Goal: Task Accomplishment & Management: Manage account settings

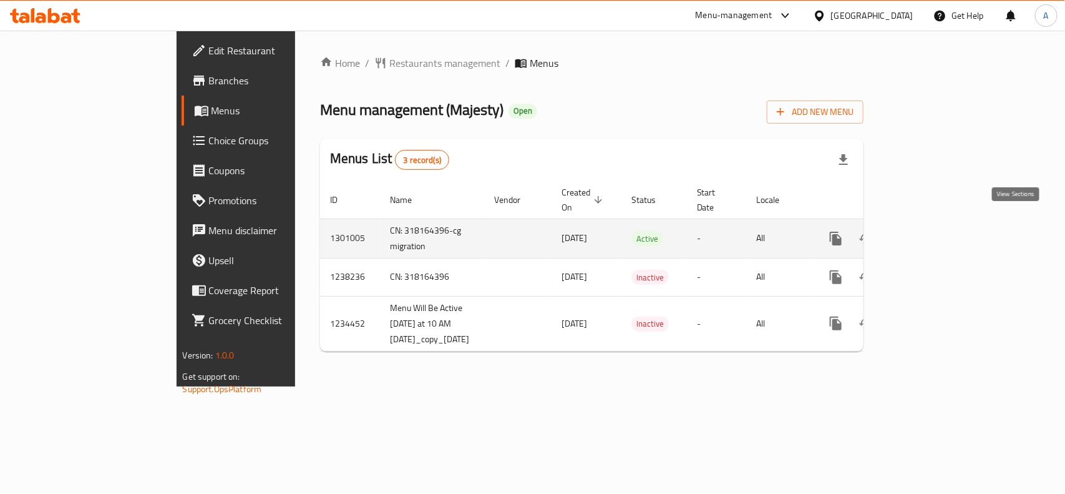
click at [934, 231] on icon "enhanced table" at bounding box center [926, 238] width 15 height 15
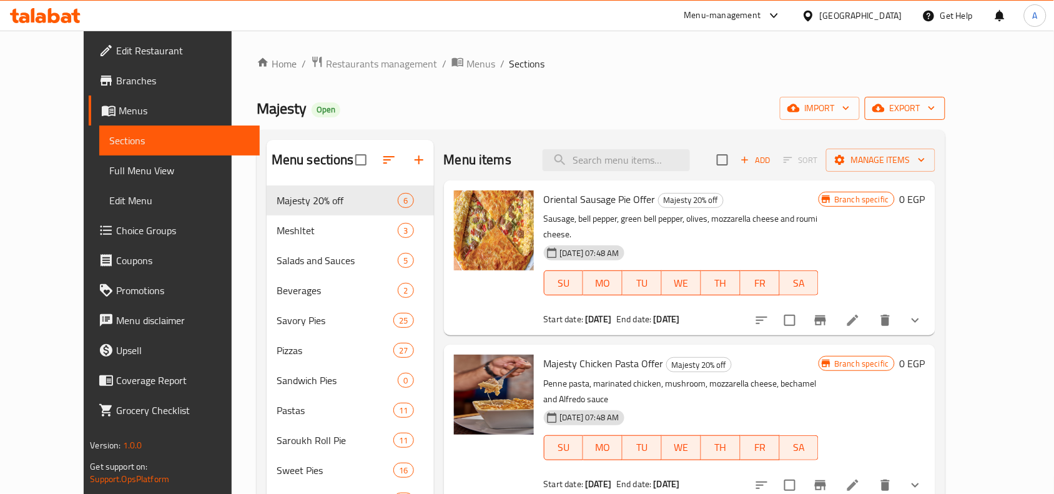
click at [935, 109] on span "export" at bounding box center [904, 108] width 61 height 16
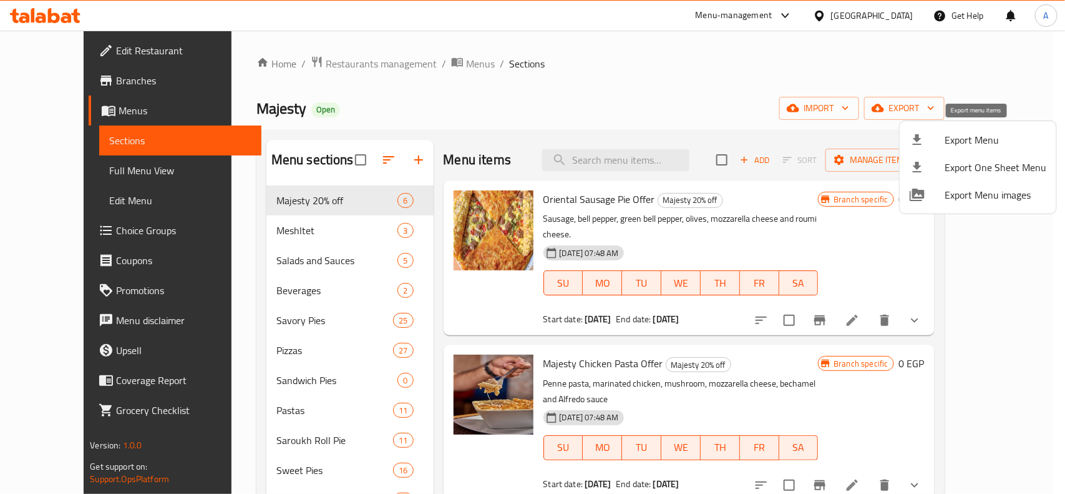
click at [962, 135] on span "Export Menu" at bounding box center [996, 139] width 102 height 15
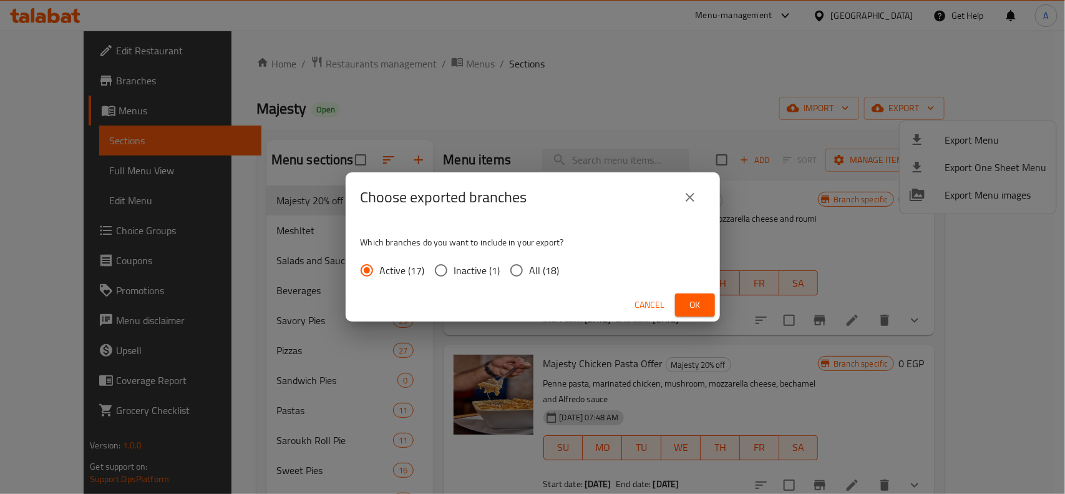
click at [507, 272] on input "All (18)" at bounding box center [517, 270] width 26 height 26
radio input "true"
click at [700, 298] on span "Ok" at bounding box center [695, 305] width 20 height 16
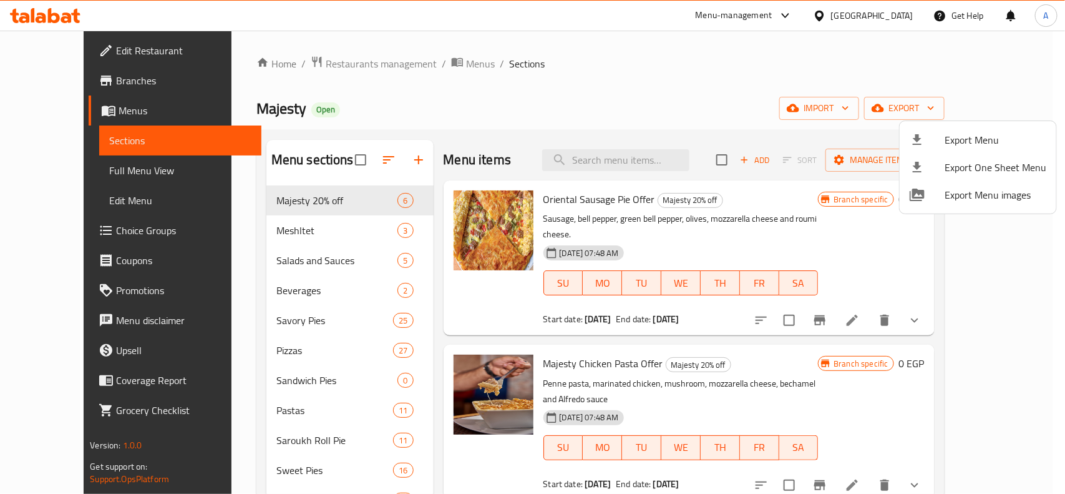
click at [278, 354] on div at bounding box center [532, 247] width 1065 height 494
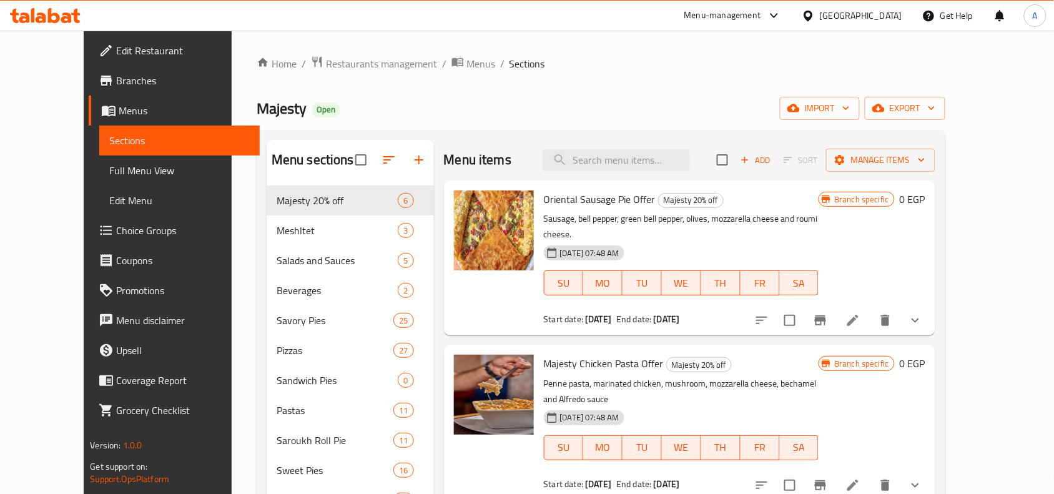
click at [278, 354] on span "Pizzas" at bounding box center [334, 350] width 117 height 15
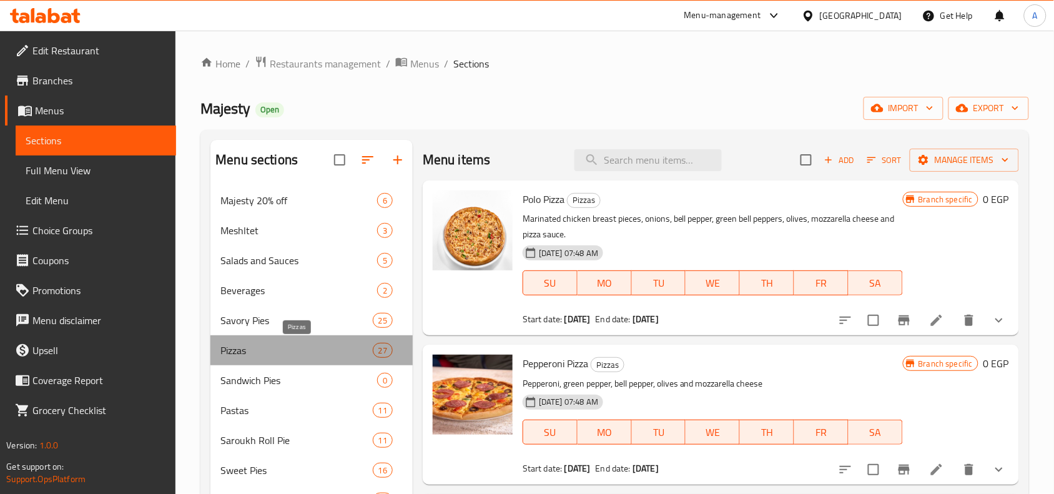
click at [280, 354] on span "Pizzas" at bounding box center [296, 350] width 152 height 15
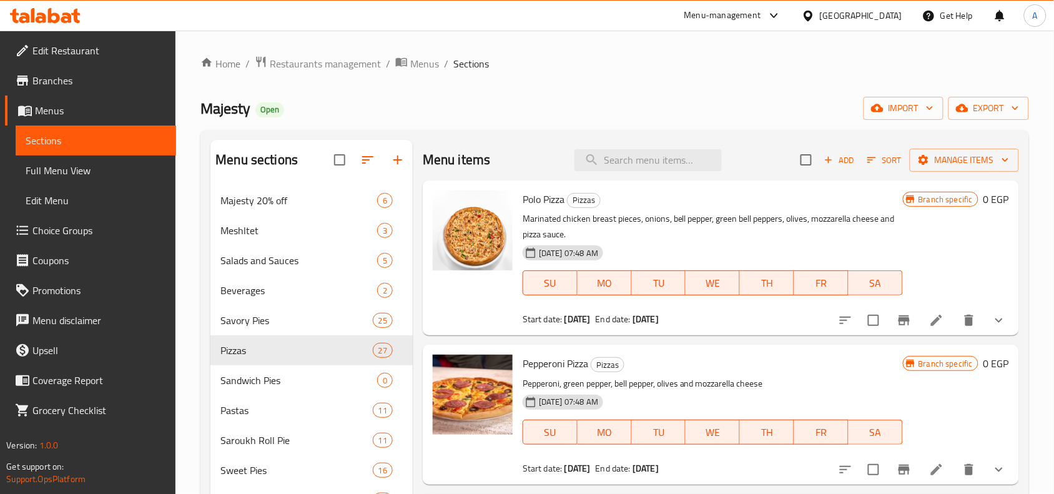
click at [997, 329] on button "show more" at bounding box center [999, 320] width 30 height 30
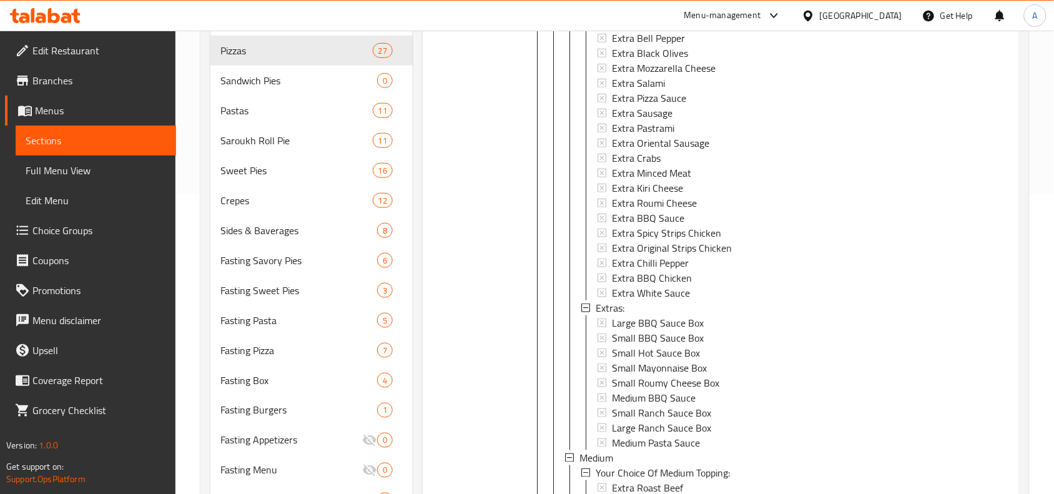
scroll to position [145, 0]
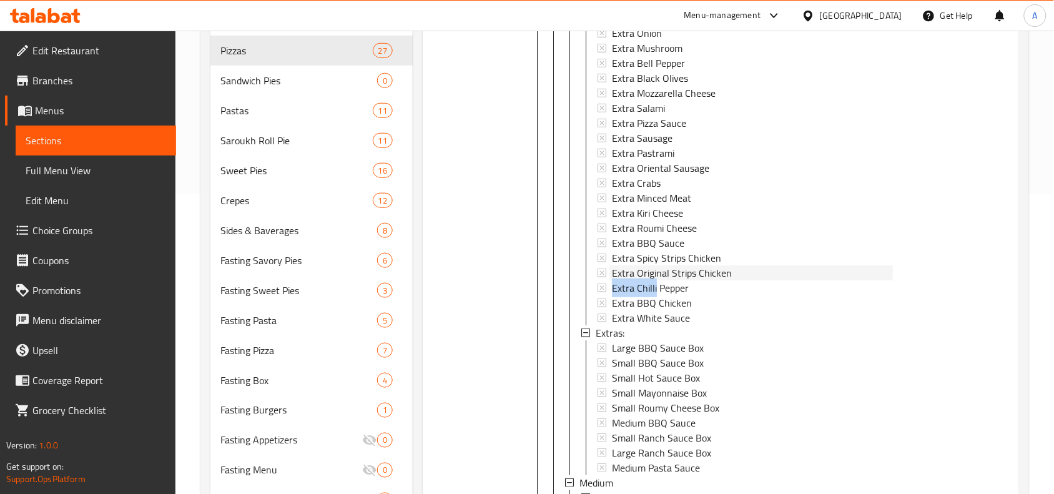
drag, startPoint x: 745, startPoint y: 278, endPoint x: 656, endPoint y: 278, distance: 88.6
click at [656, 278] on div "Extra Roast Beef Extra Chicken Extra Shrimp Extra Tuna Extra Hot Sauce Extra On…" at bounding box center [744, 138] width 295 height 374
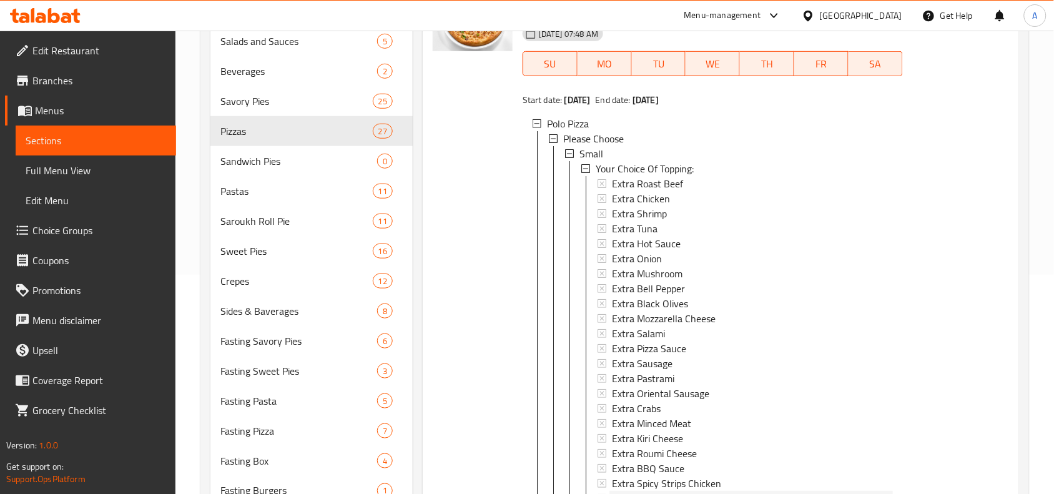
scroll to position [144, 0]
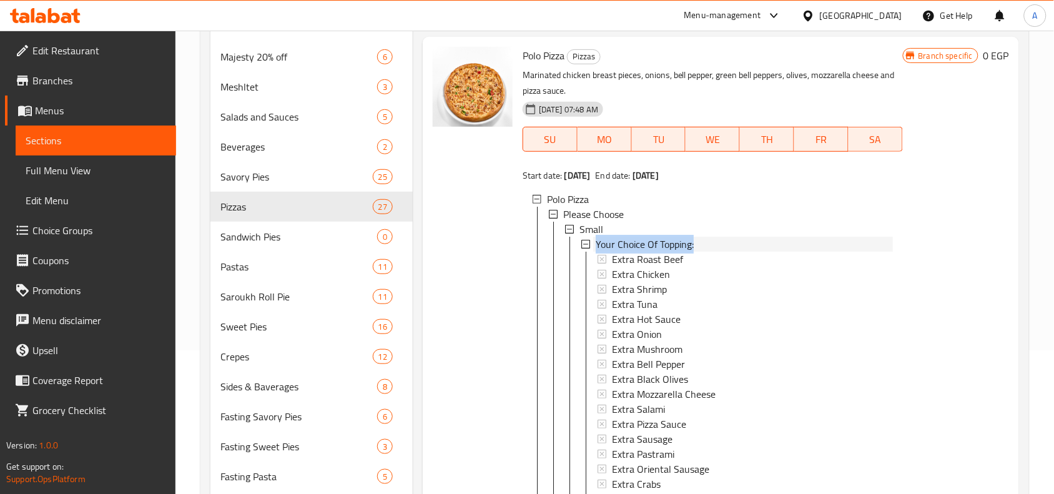
drag, startPoint x: 700, startPoint y: 247, endPoint x: 597, endPoint y: 242, distance: 103.1
click at [597, 242] on div "Your Choice Of Topping:" at bounding box center [743, 244] width 297 height 15
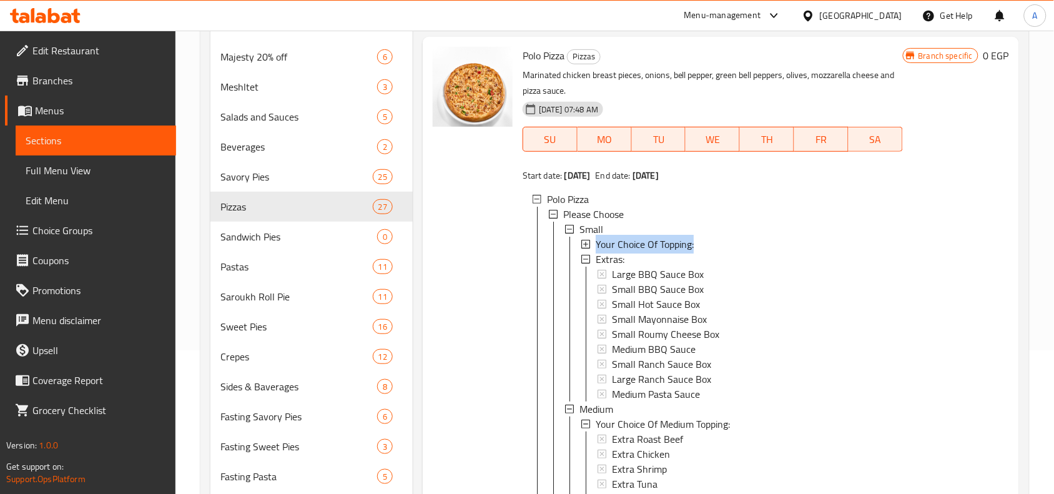
drag, startPoint x: 700, startPoint y: 247, endPoint x: 594, endPoint y: 241, distance: 106.9
click at [594, 241] on div "Your Choice Of Topping:" at bounding box center [743, 244] width 300 height 15
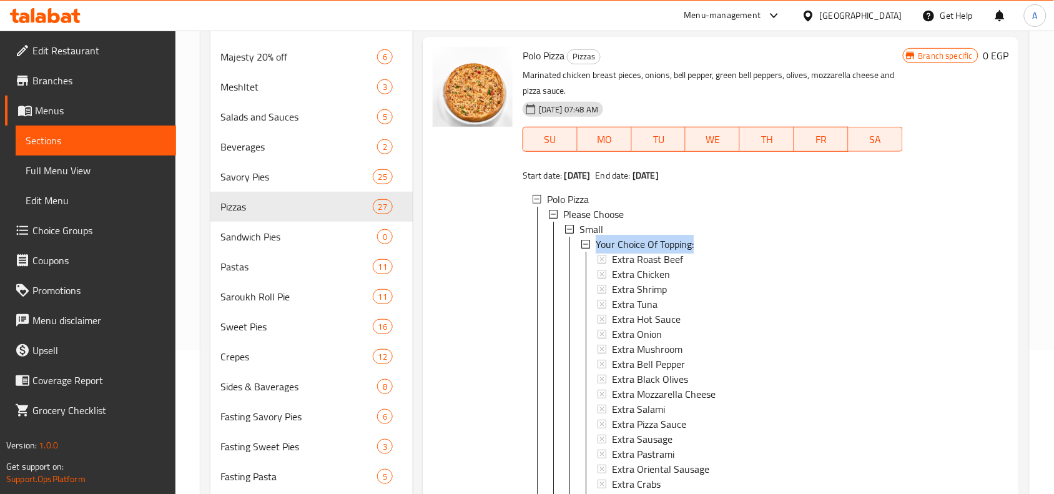
copy span "Your Choice Of Topping:"
click at [317, 187] on div "Savory Pies 25" at bounding box center [311, 177] width 202 height 30
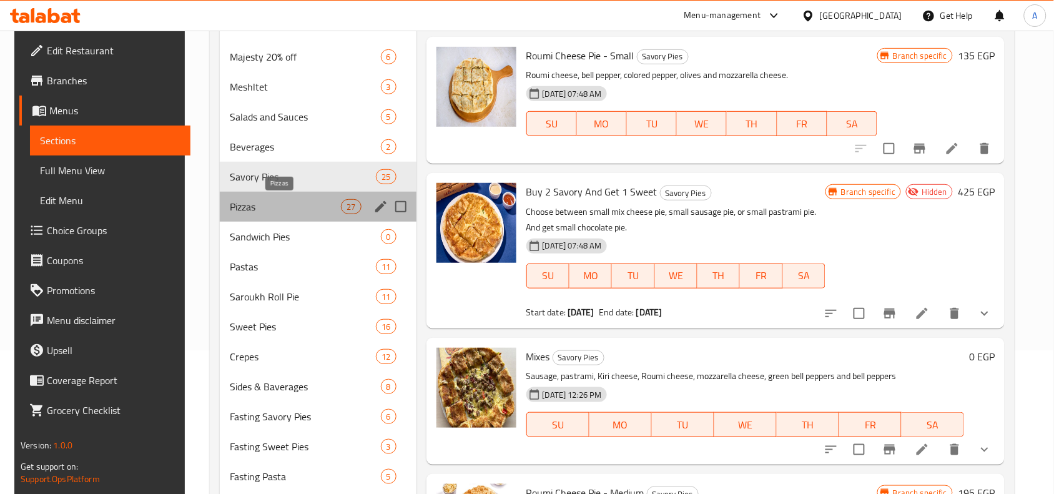
click at [306, 207] on span "Pizzas" at bounding box center [285, 206] width 111 height 15
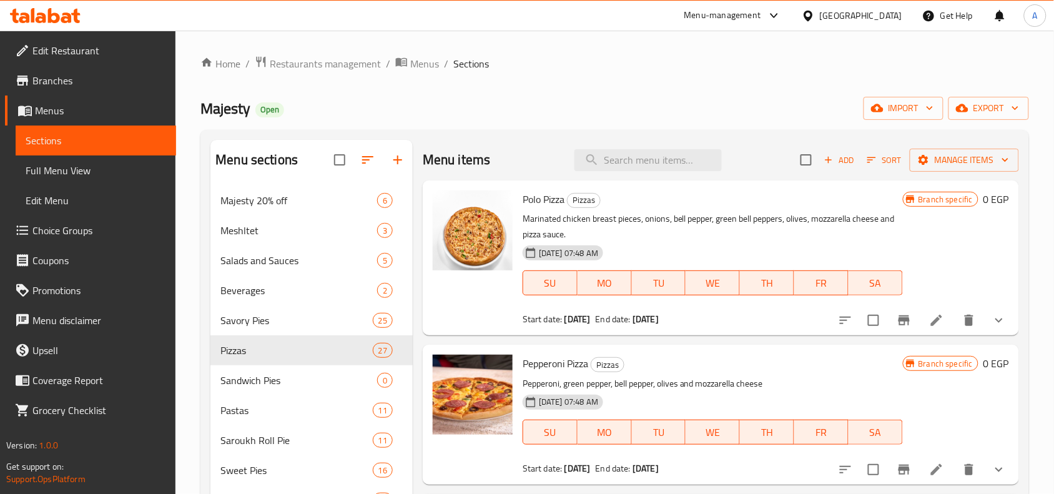
click at [991, 325] on icon "show more" at bounding box center [998, 320] width 15 height 15
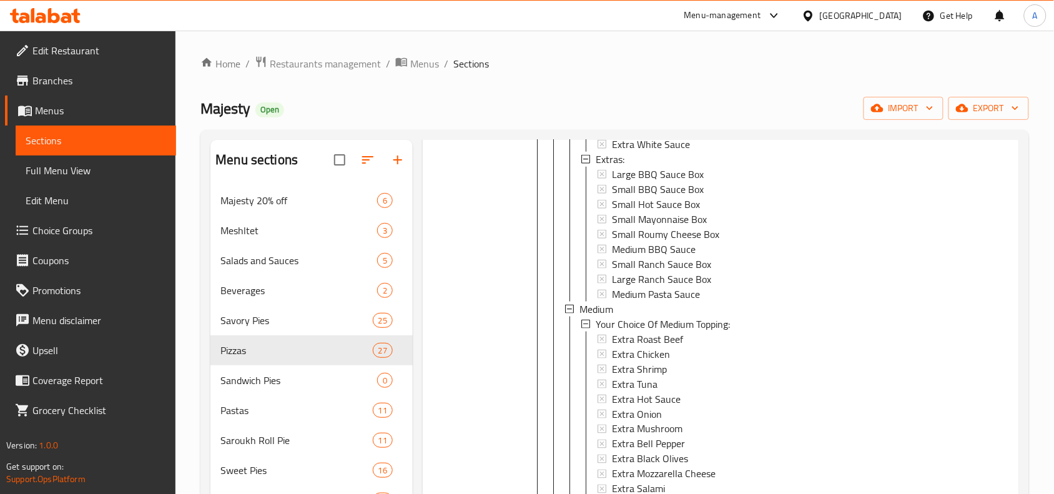
scroll to position [624, 0]
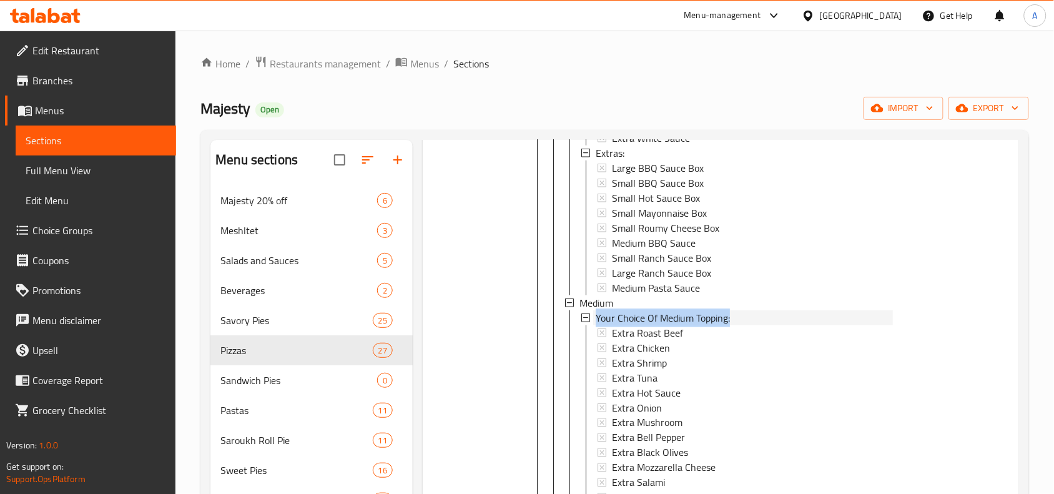
drag, startPoint x: 732, startPoint y: 320, endPoint x: 597, endPoint y: 320, distance: 135.4
click at [597, 320] on div "Your Choice Of Medium Topping:" at bounding box center [743, 317] width 297 height 15
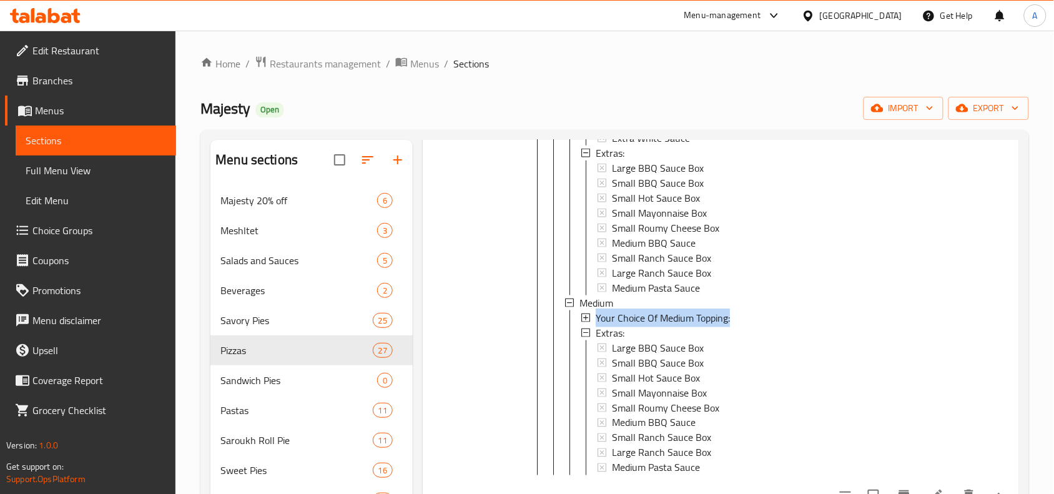
copy span "Your Choice Of Medium Topping:"
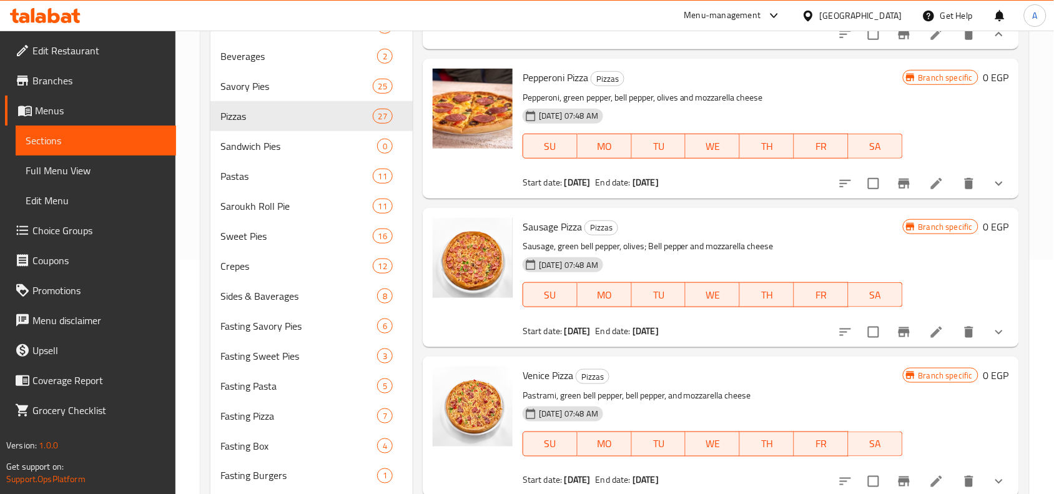
scroll to position [858, 0]
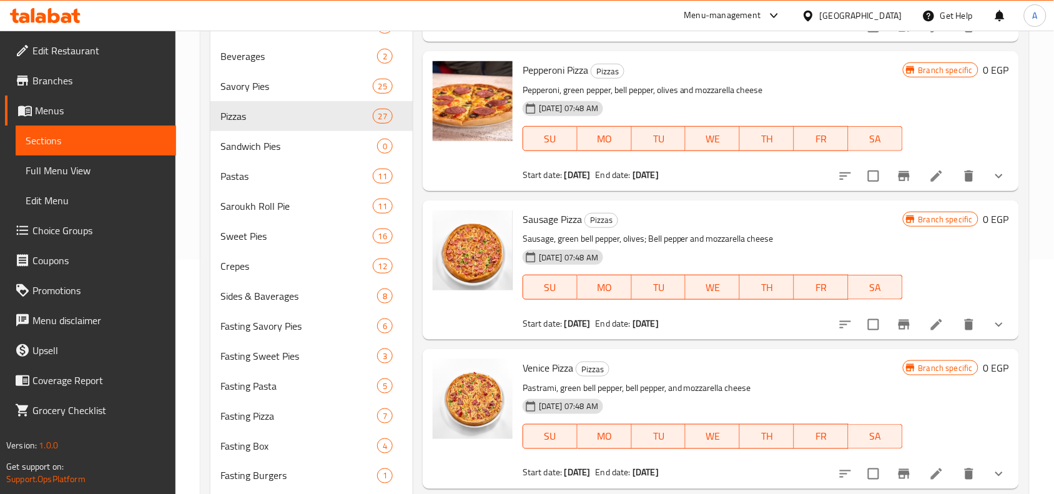
click at [996, 191] on button "show more" at bounding box center [999, 176] width 30 height 30
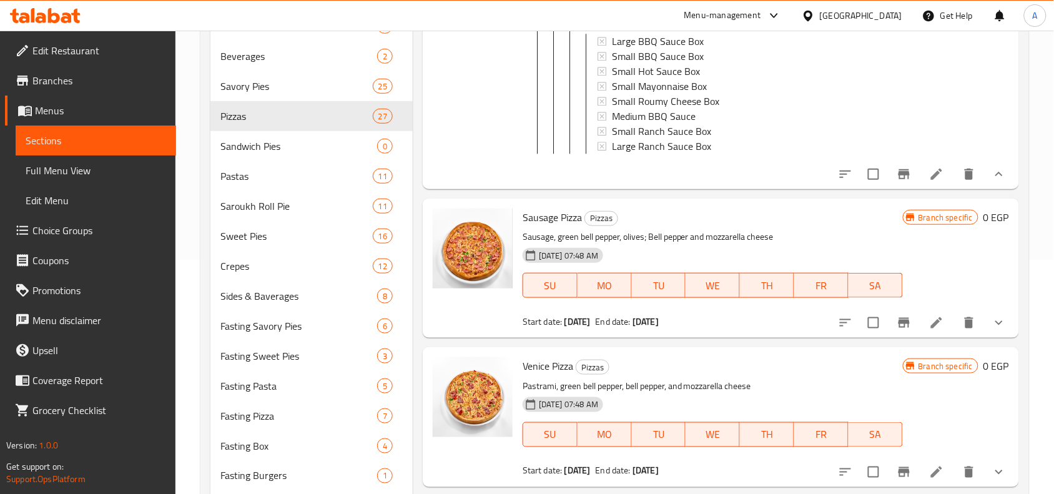
scroll to position [2028, 0]
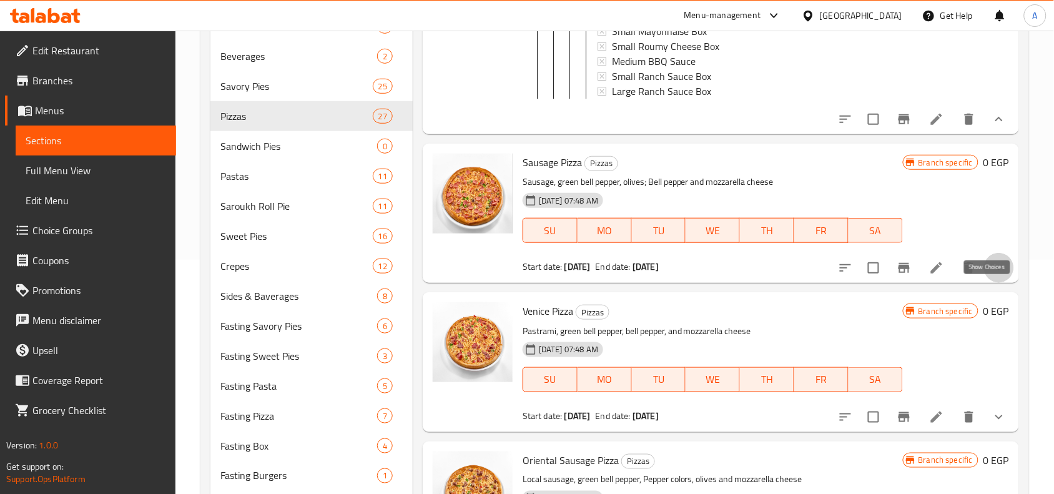
click at [991, 275] on icon "show more" at bounding box center [998, 267] width 15 height 15
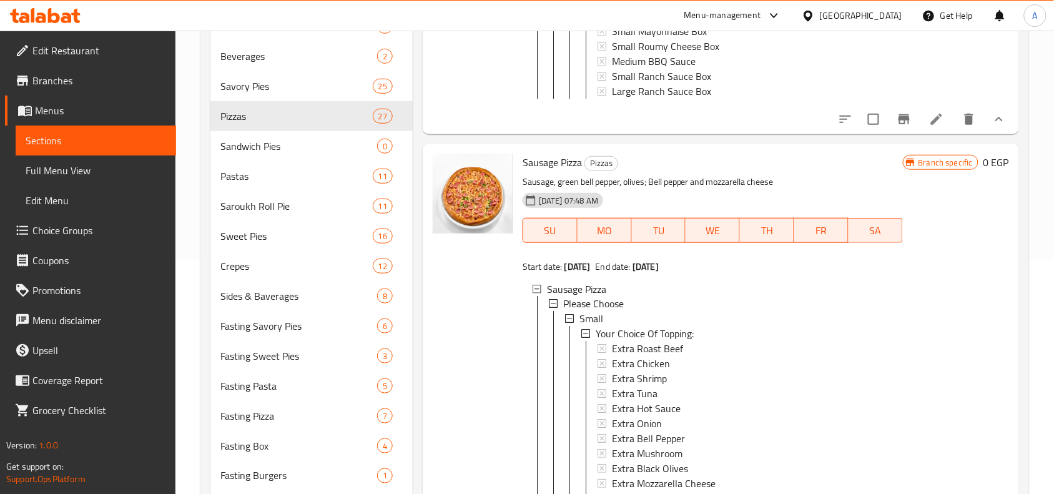
scroll to position [2184, 0]
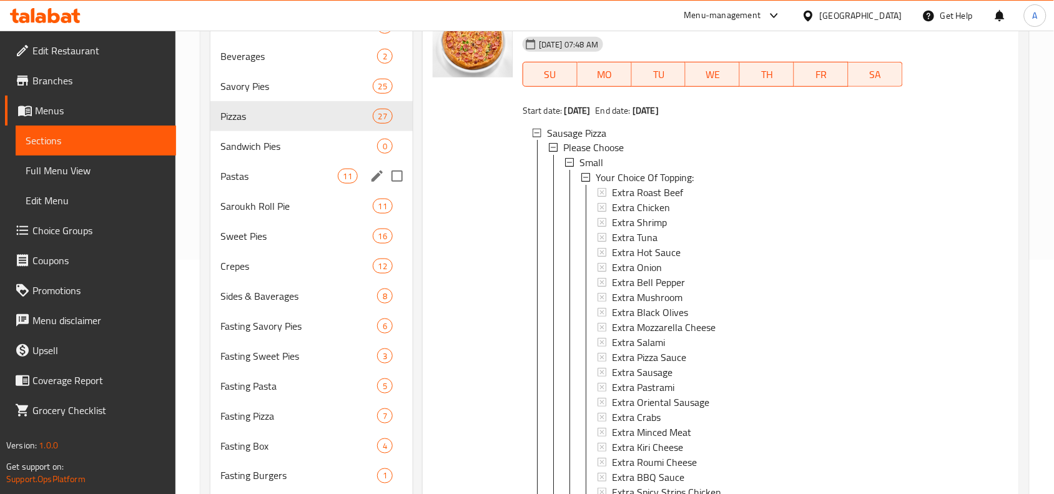
click at [292, 182] on span "Pastas" at bounding box center [278, 176] width 117 height 15
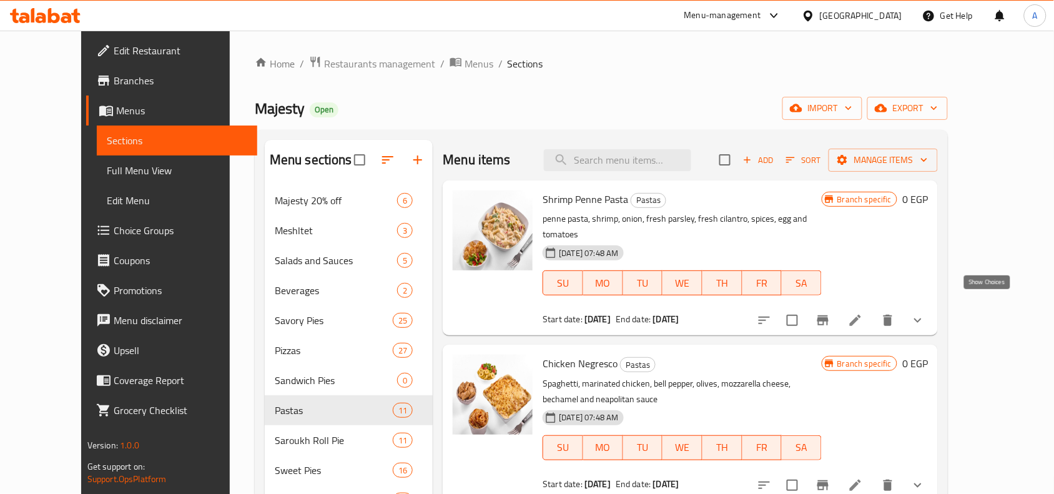
click at [921, 318] on icon "show more" at bounding box center [917, 320] width 7 height 4
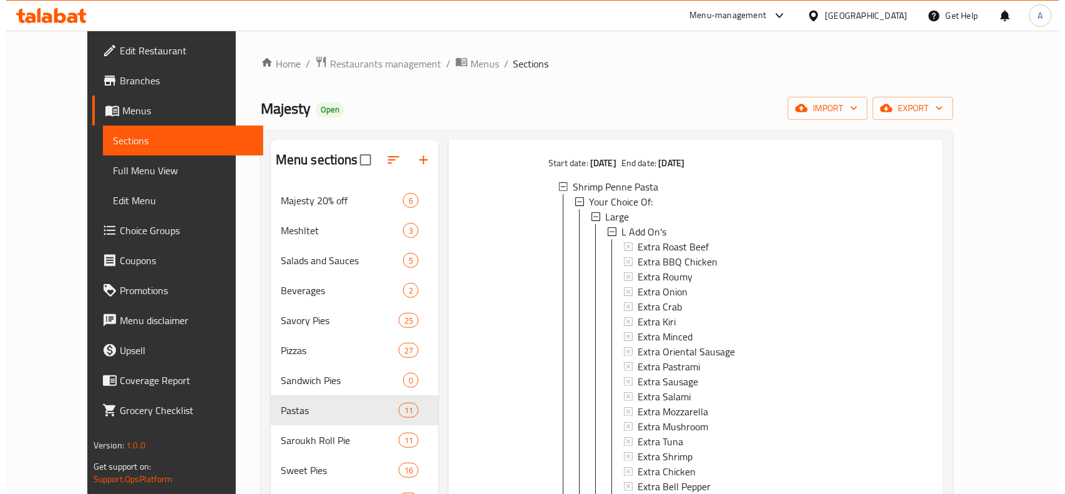
scroll to position [298, 0]
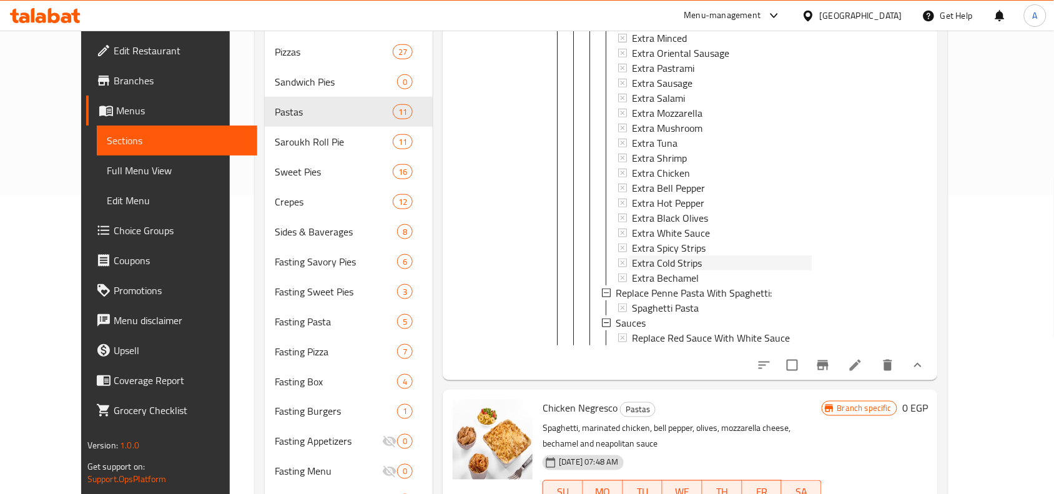
click at [672, 255] on span "Extra Cold Strips" at bounding box center [667, 262] width 70 height 15
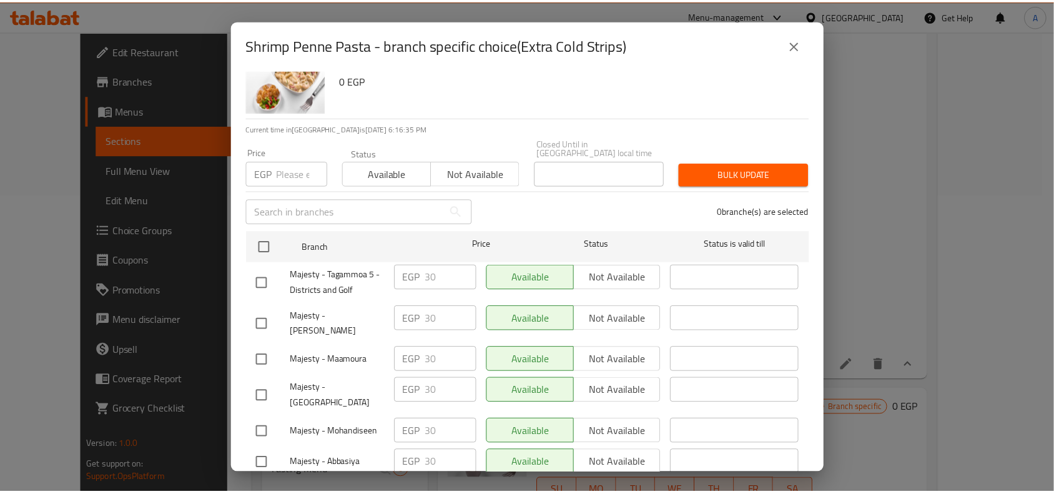
scroll to position [0, 0]
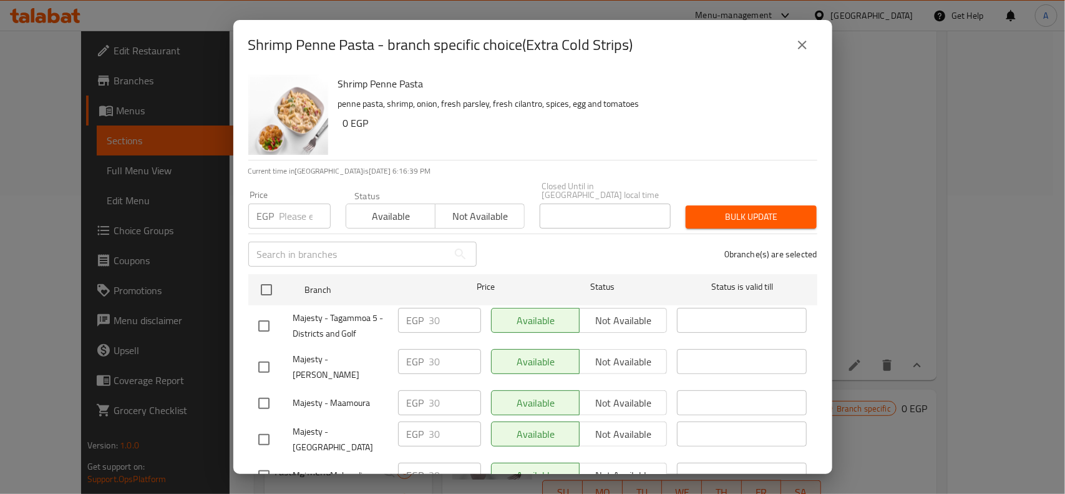
click at [799, 44] on icon "close" at bounding box center [802, 44] width 15 height 15
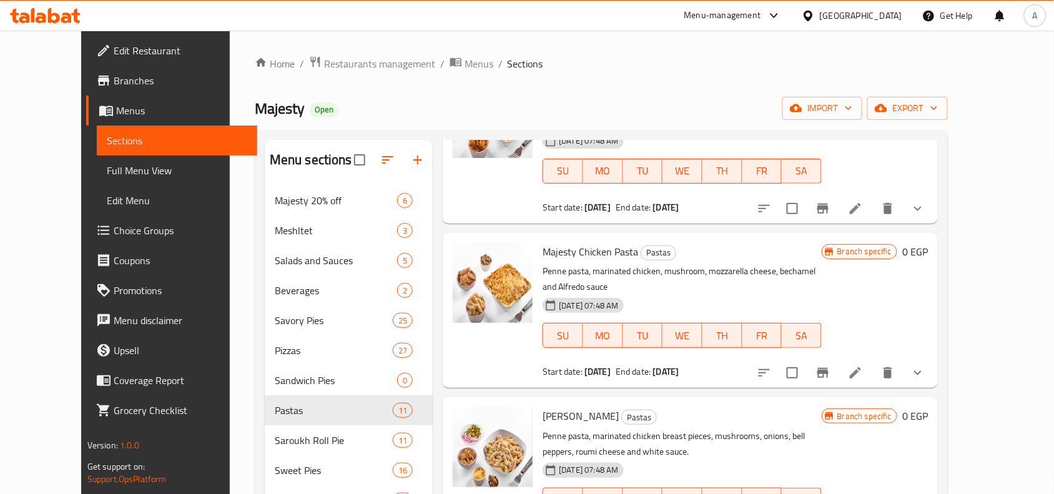
scroll to position [624, 0]
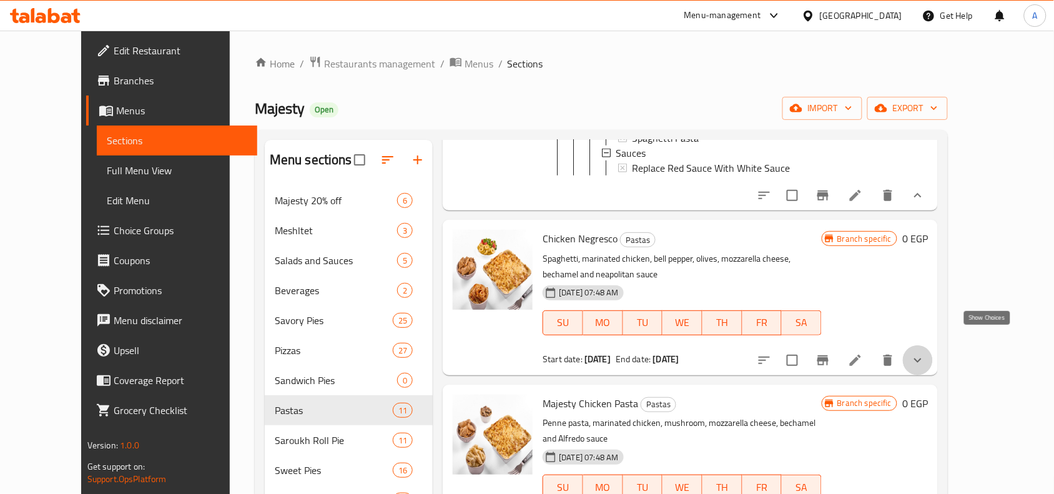
click at [925, 353] on icon "show more" at bounding box center [917, 360] width 15 height 15
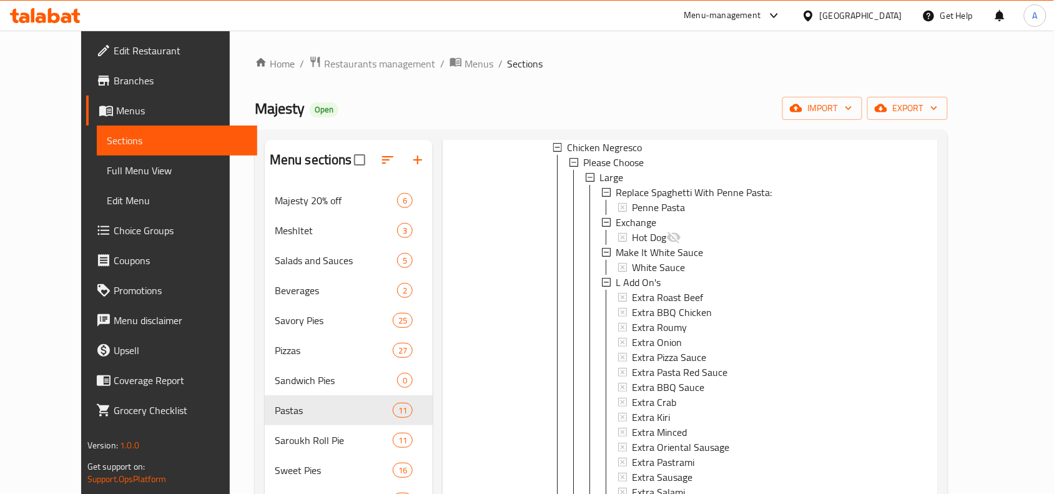
scroll to position [702, 0]
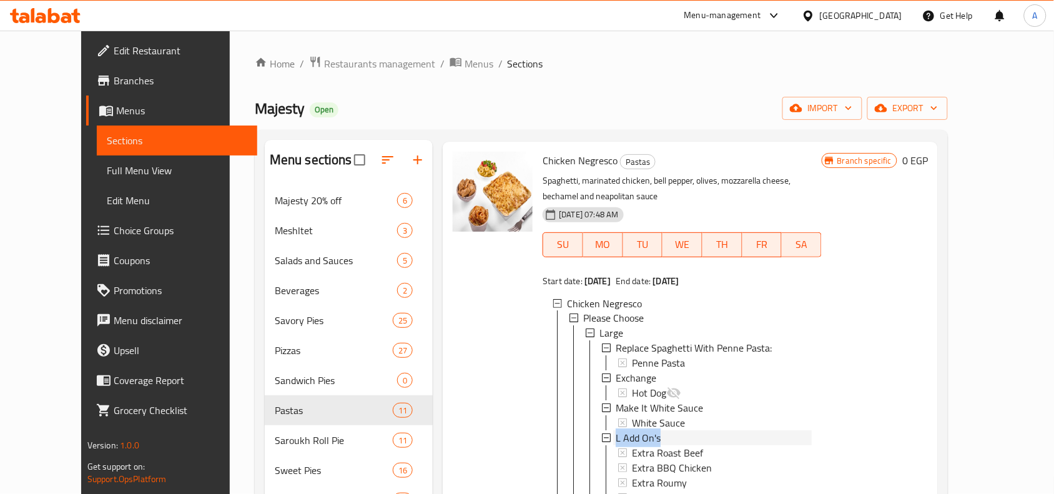
drag, startPoint x: 680, startPoint y: 413, endPoint x: 597, endPoint y: 417, distance: 83.1
click at [615, 431] on div "L Add On's" at bounding box center [712, 438] width 195 height 15
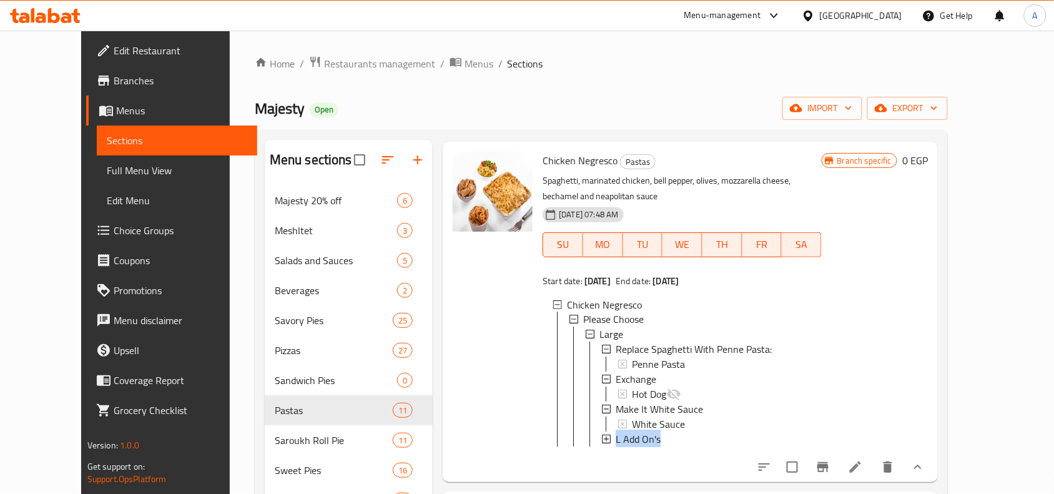
copy span "L Add On's"
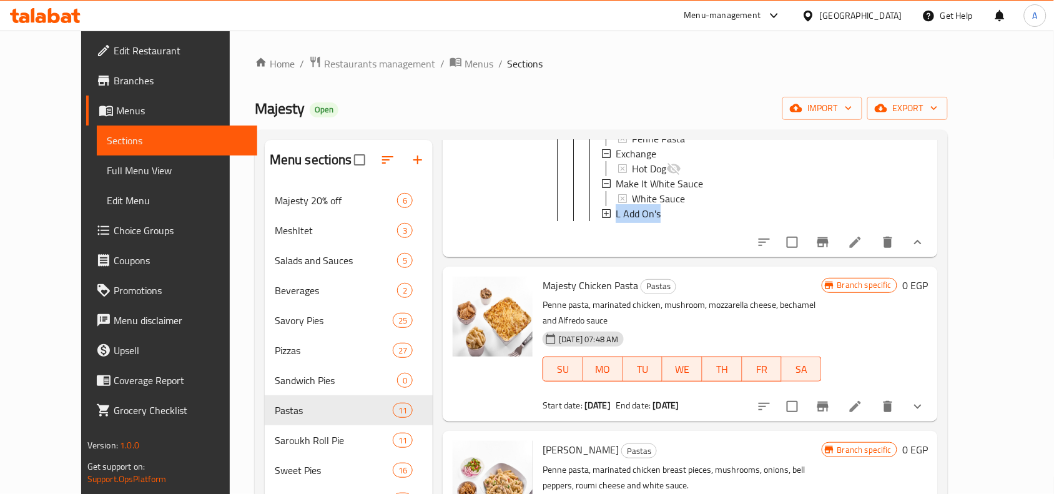
scroll to position [1014, 0]
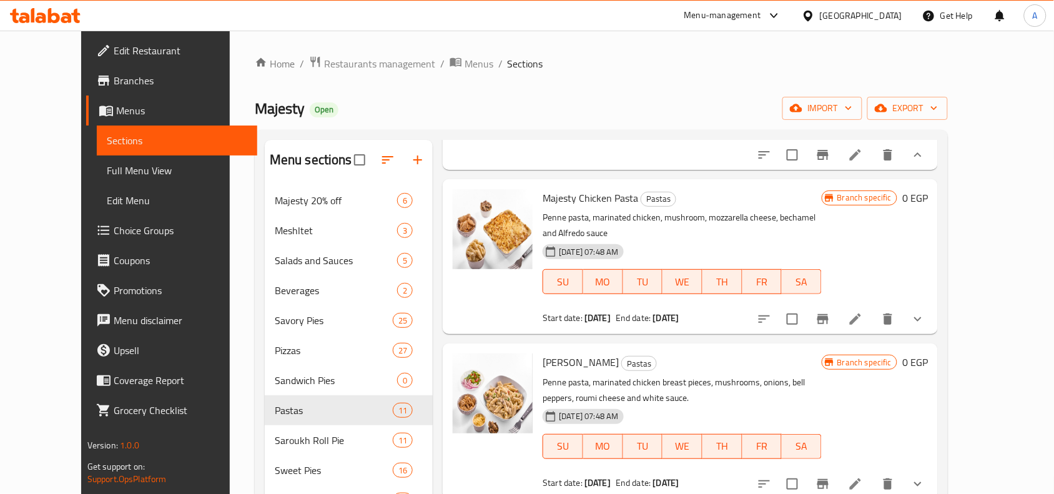
click at [925, 311] on icon "show more" at bounding box center [917, 318] width 15 height 15
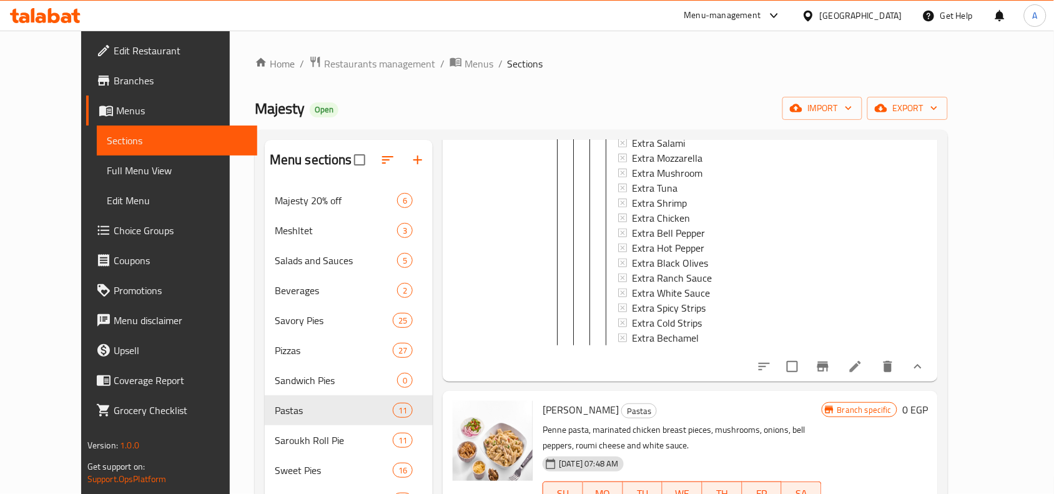
scroll to position [1482, 0]
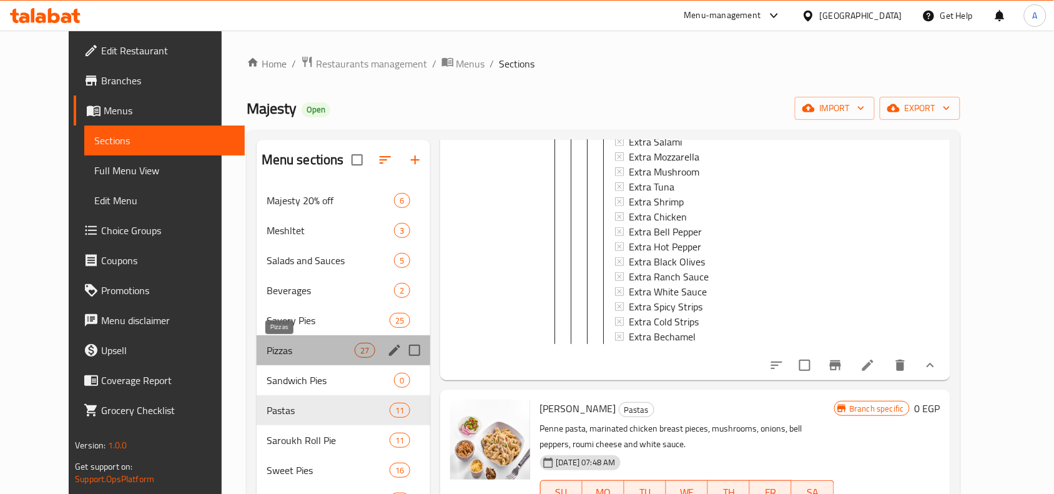
click at [266, 351] on span "Pizzas" at bounding box center [310, 350] width 88 height 15
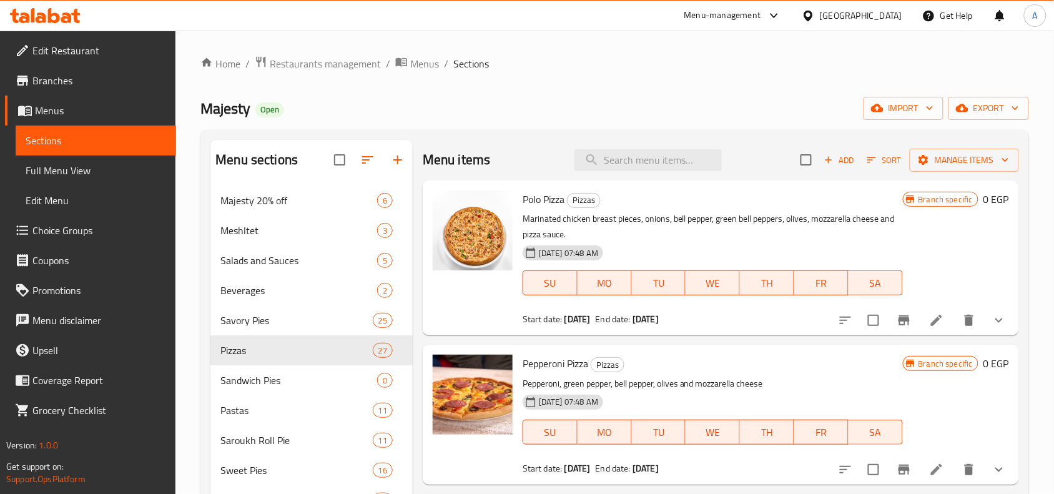
click at [995, 320] on icon "show more" at bounding box center [998, 320] width 7 height 4
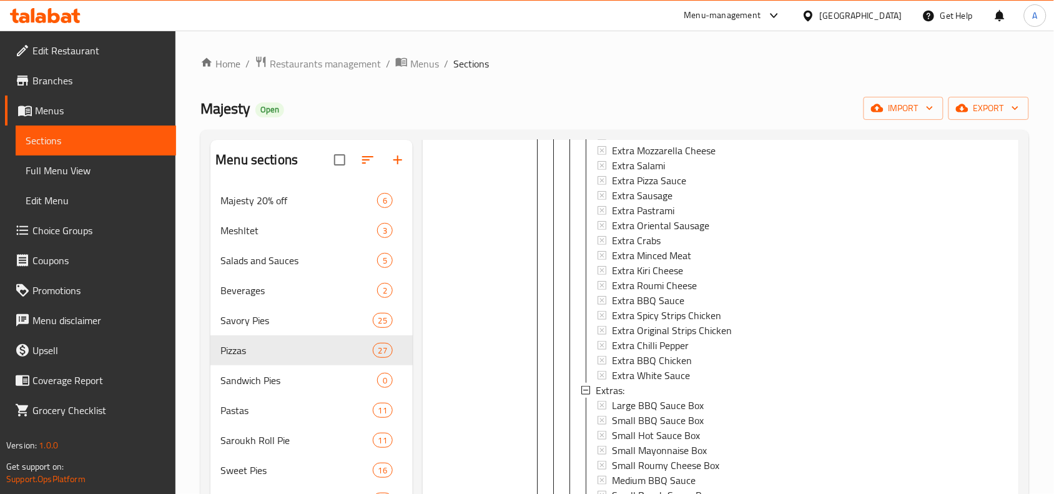
scroll to position [390, 0]
click at [660, 328] on span "Extra Original Strips Chicken" at bounding box center [672, 327] width 120 height 15
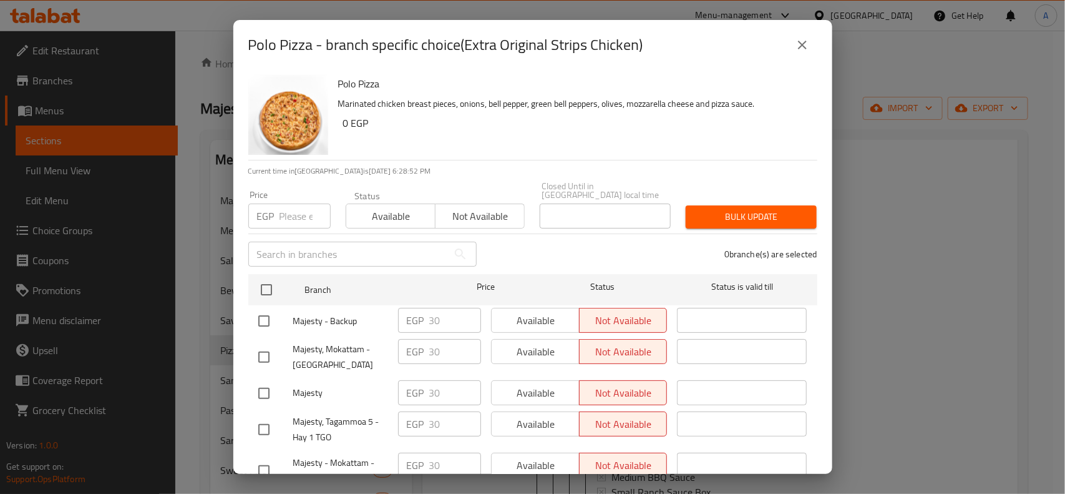
click at [806, 47] on icon "close" at bounding box center [802, 45] width 9 height 9
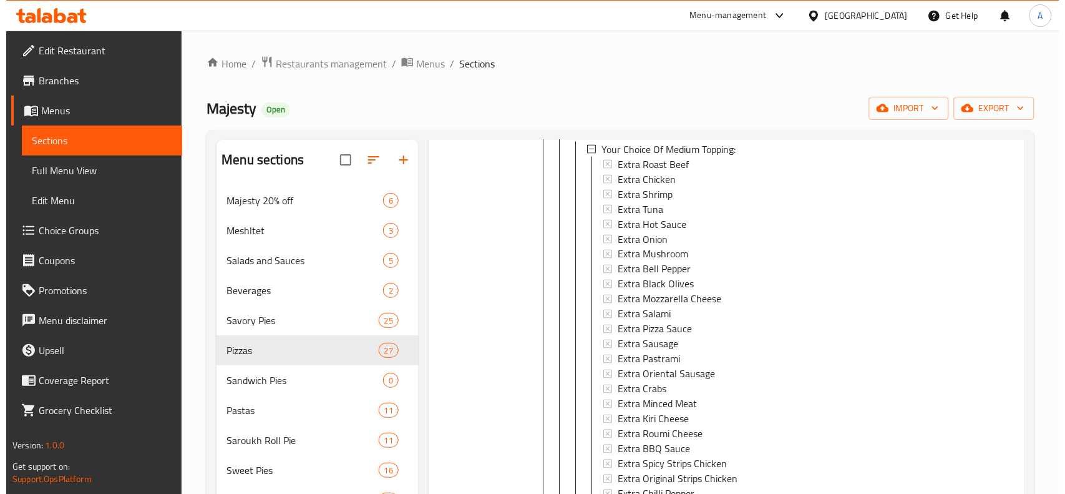
scroll to position [858, 0]
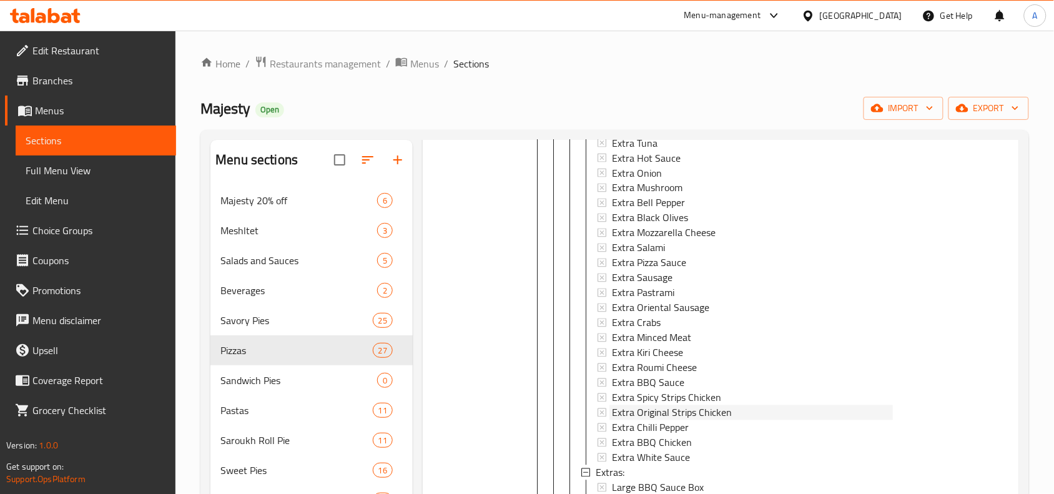
click at [640, 411] on span "Extra Original Strips Chicken" at bounding box center [672, 411] width 120 height 15
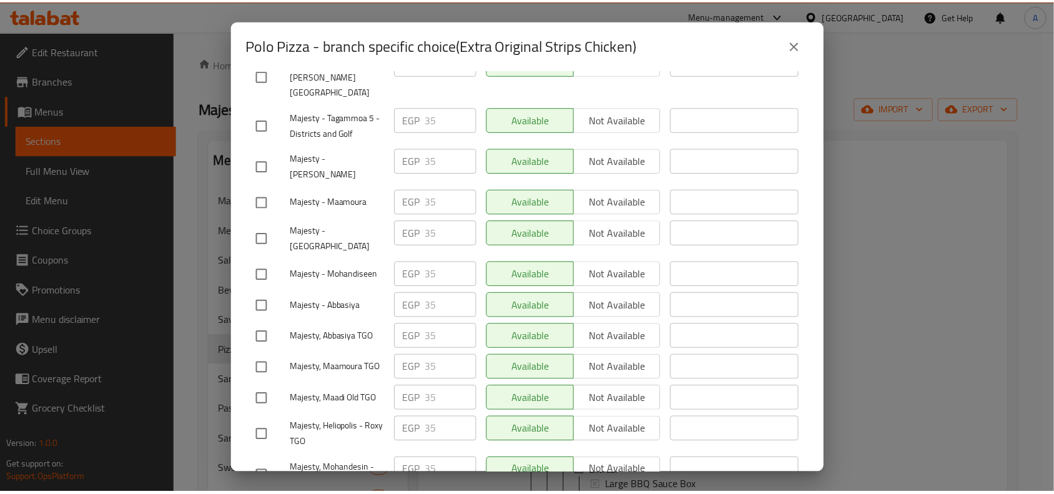
scroll to position [496, 0]
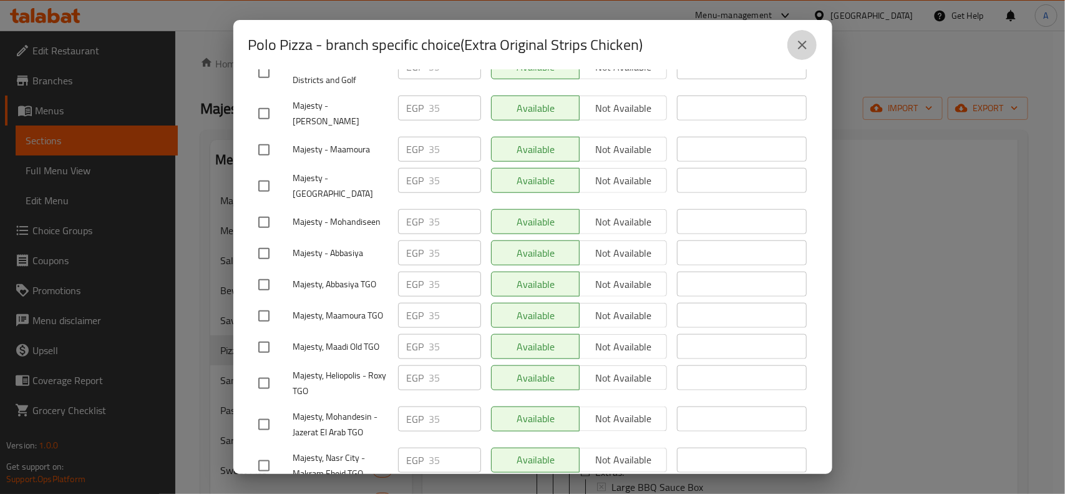
click at [810, 51] on button "close" at bounding box center [803, 45] width 30 height 30
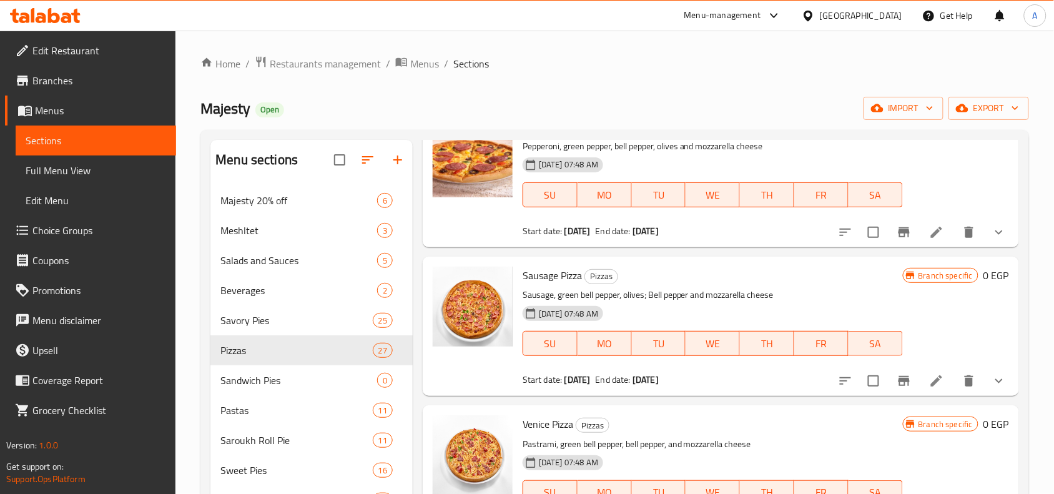
scroll to position [1326, 0]
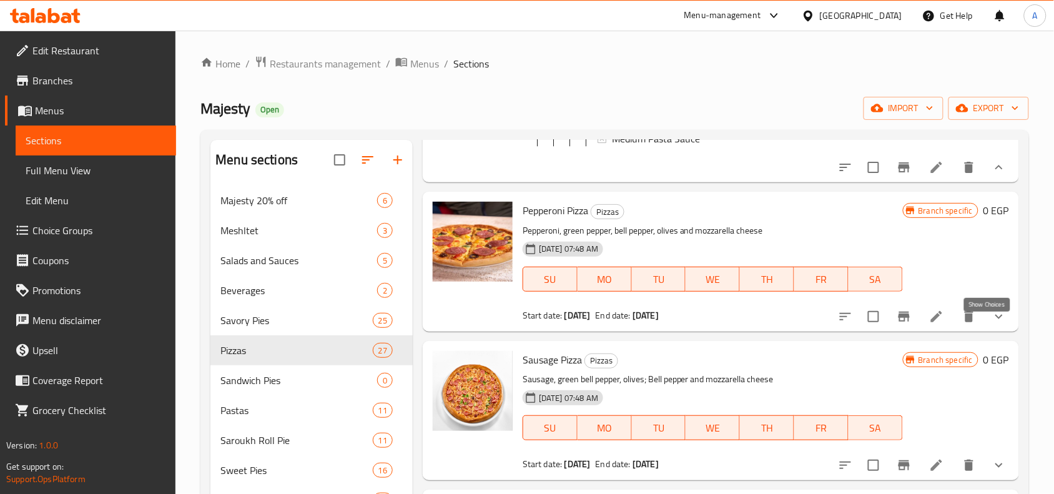
drag, startPoint x: 988, startPoint y: 333, endPoint x: 979, endPoint y: 335, distance: 9.5
click at [991, 324] on icon "show more" at bounding box center [998, 316] width 15 height 15
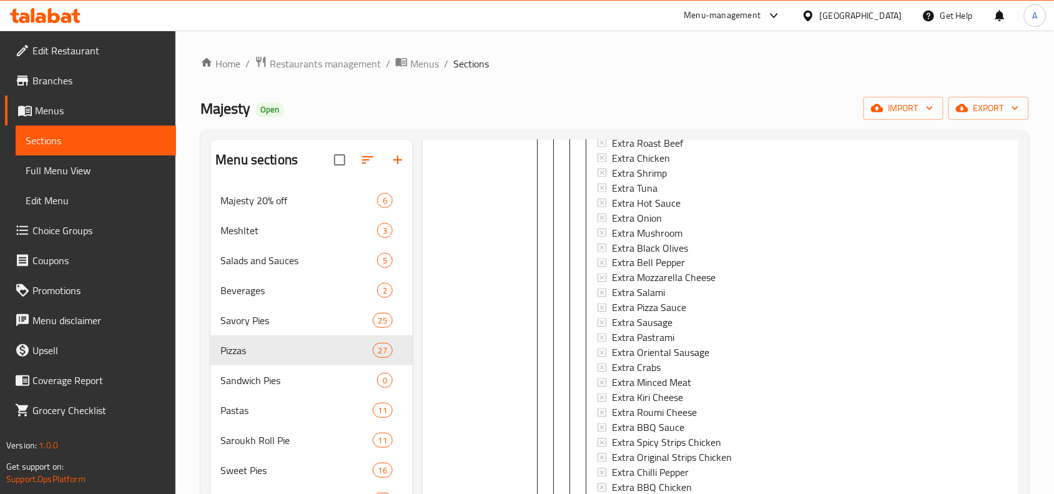
scroll to position [1, 0]
click at [672, 462] on span "Extra Original Strips Chicken" at bounding box center [672, 456] width 120 height 15
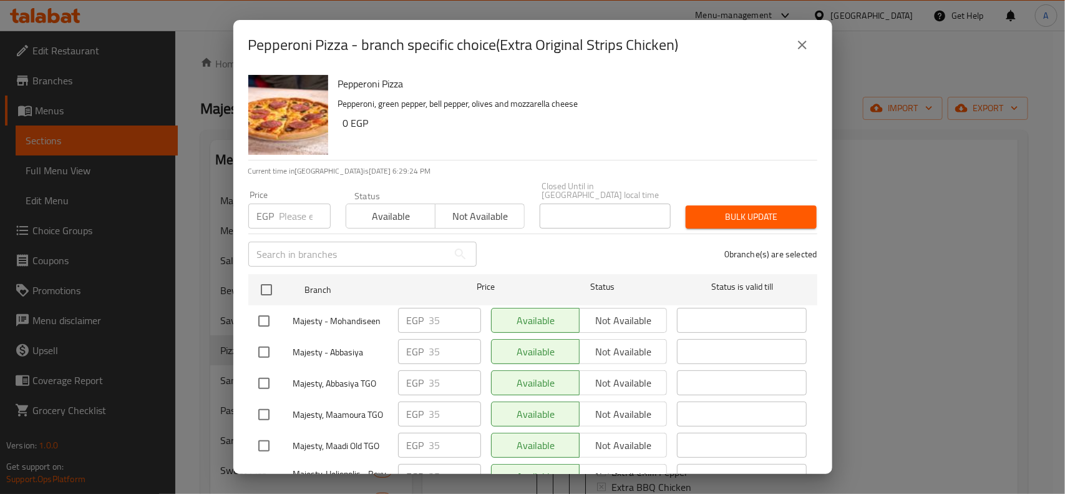
click at [806, 42] on icon "close" at bounding box center [802, 44] width 15 height 15
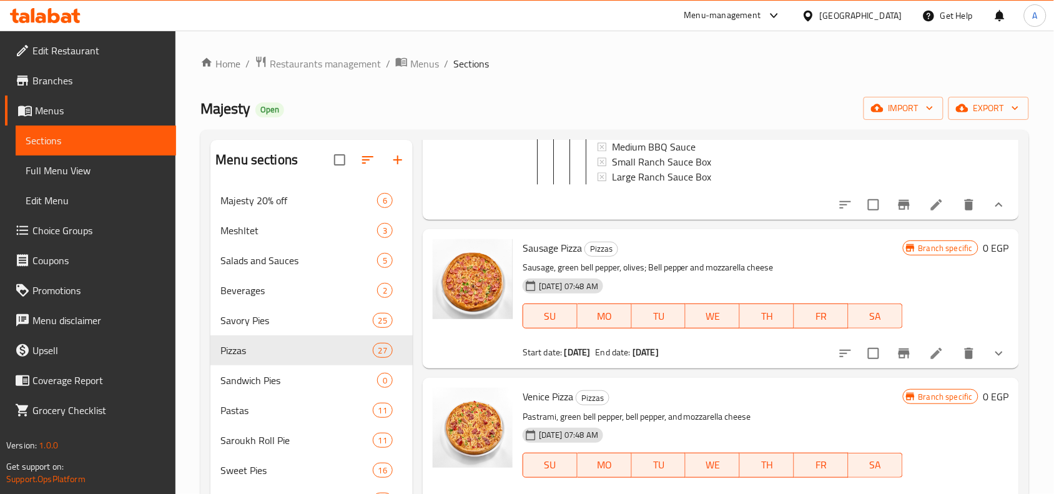
scroll to position [2574, 0]
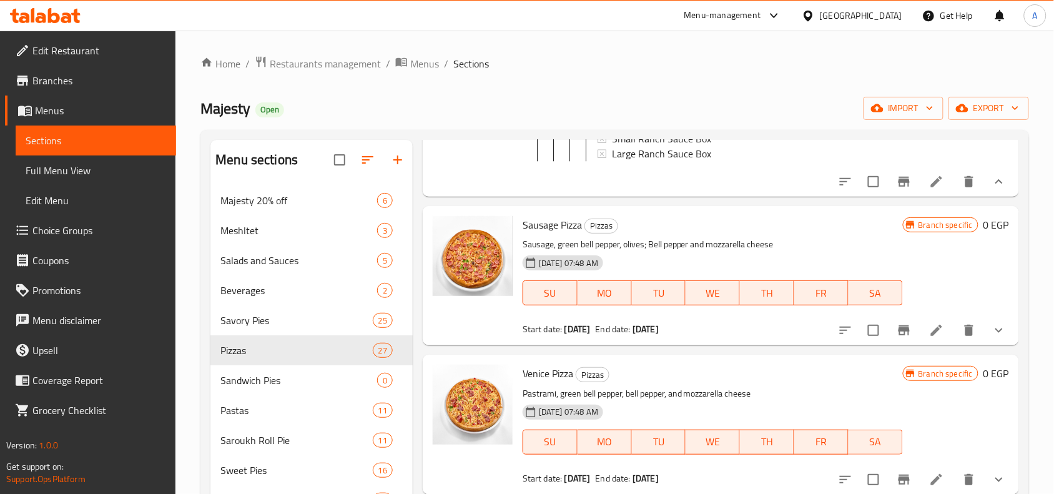
click at [991, 338] on icon "show more" at bounding box center [998, 330] width 15 height 15
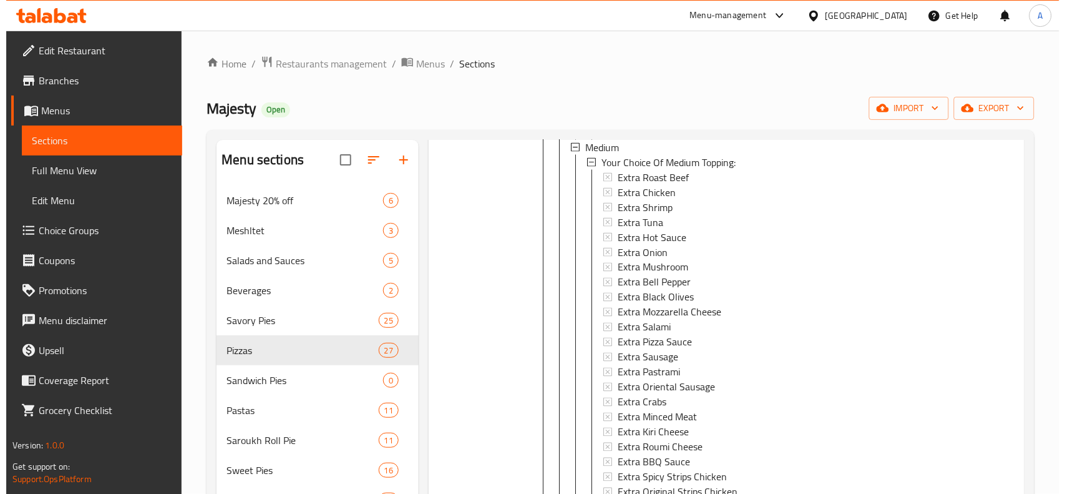
scroll to position [924, 0]
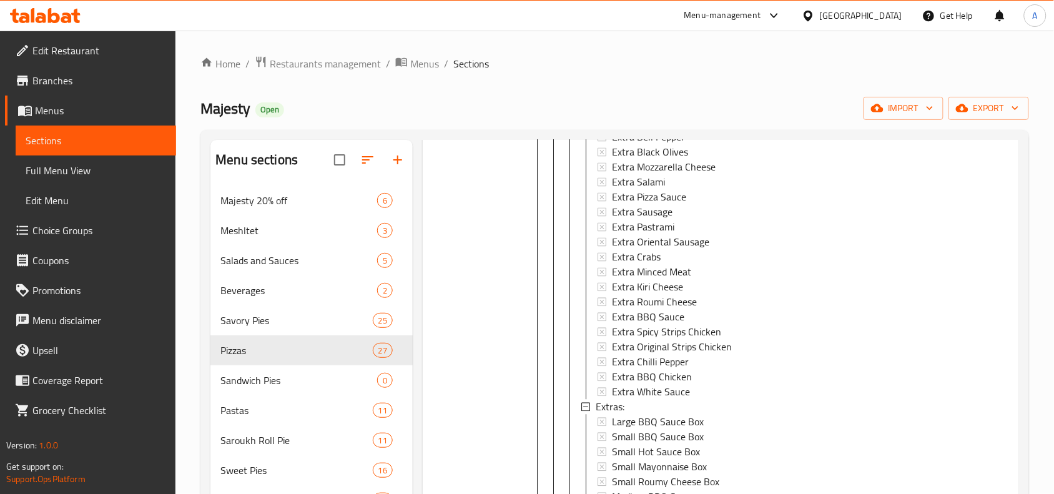
click at [635, 341] on span "Extra Original Strips Chicken" at bounding box center [672, 346] width 120 height 15
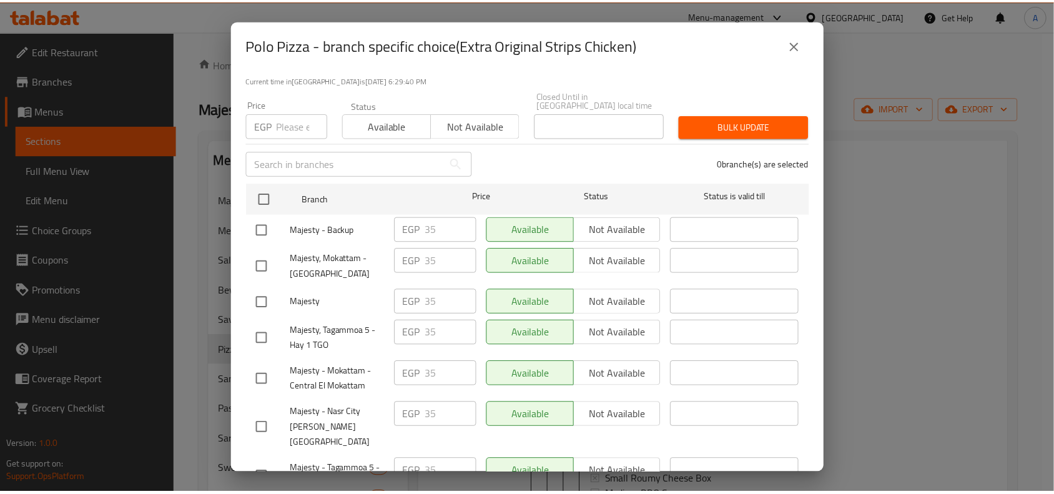
scroll to position [0, 0]
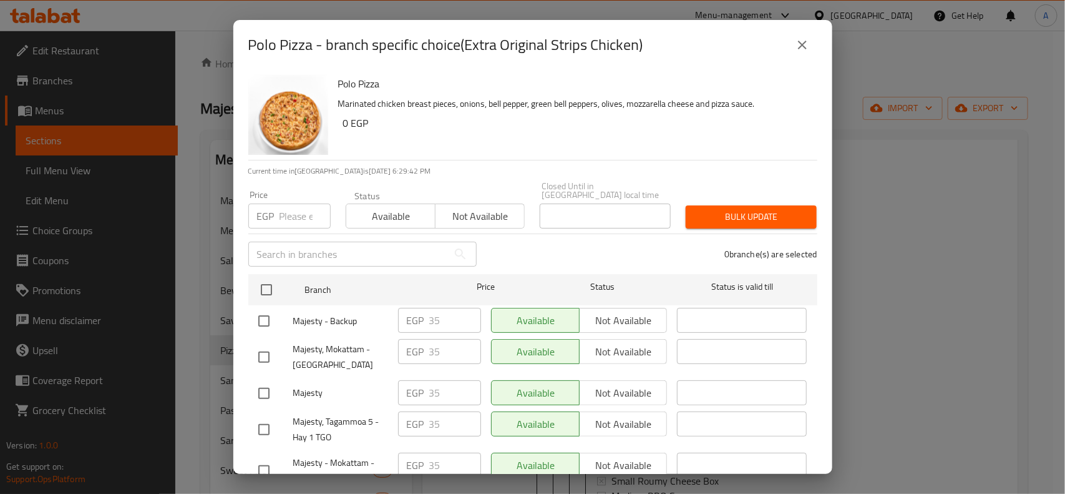
click at [807, 42] on icon "close" at bounding box center [802, 44] width 15 height 15
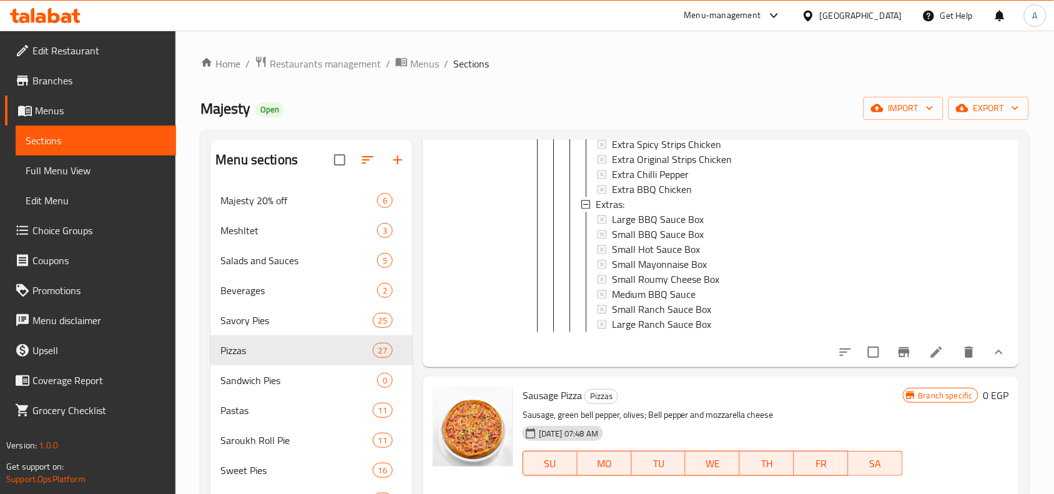
scroll to position [2406, 0]
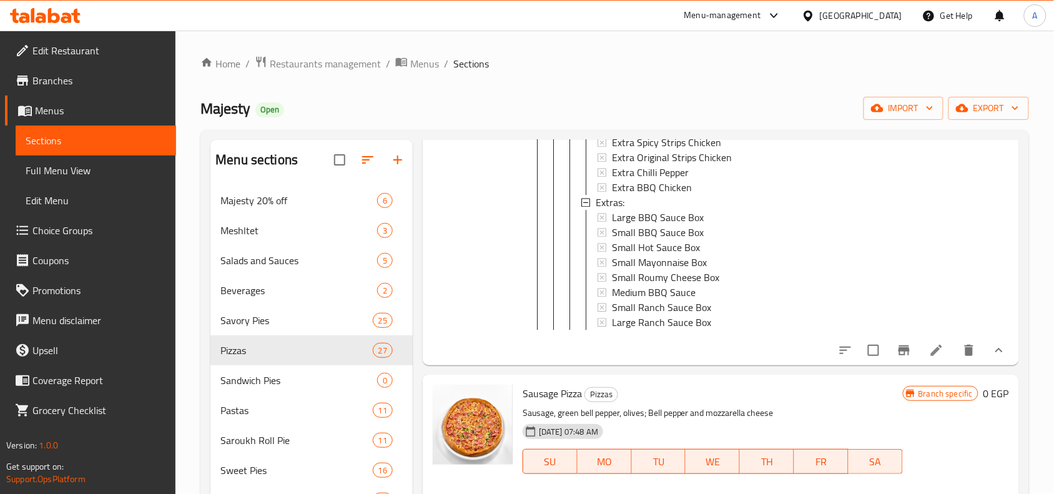
click at [673, 74] on div "Home / Restaurants management / Menus / Sections Majesty Open import export Men…" at bounding box center [614, 443] width 828 height 774
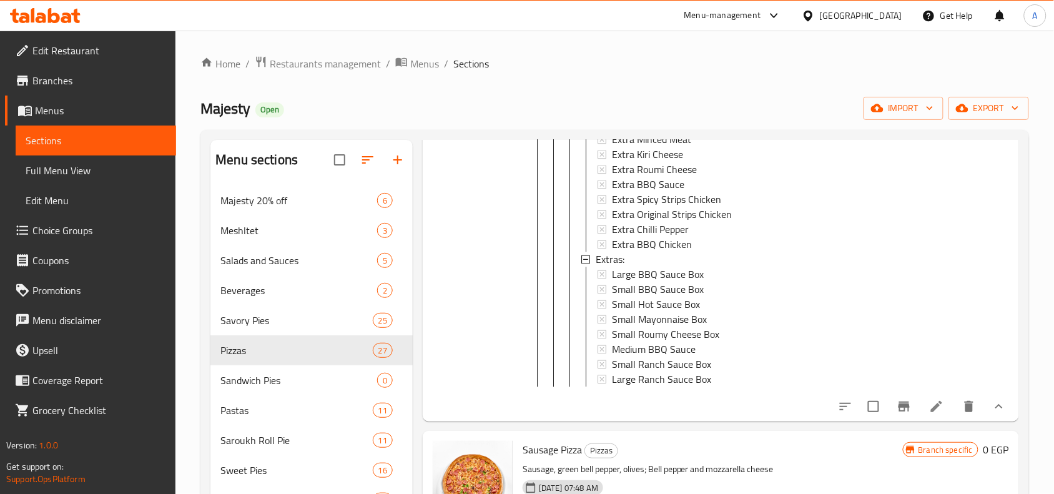
scroll to position [2328, 0]
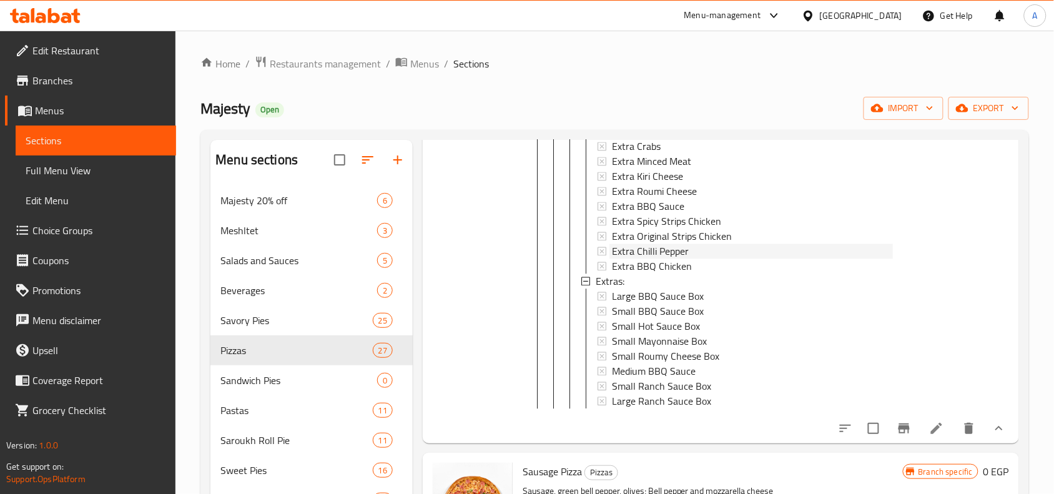
click at [643, 252] on span "Extra Chilli Pepper" at bounding box center [650, 250] width 77 height 15
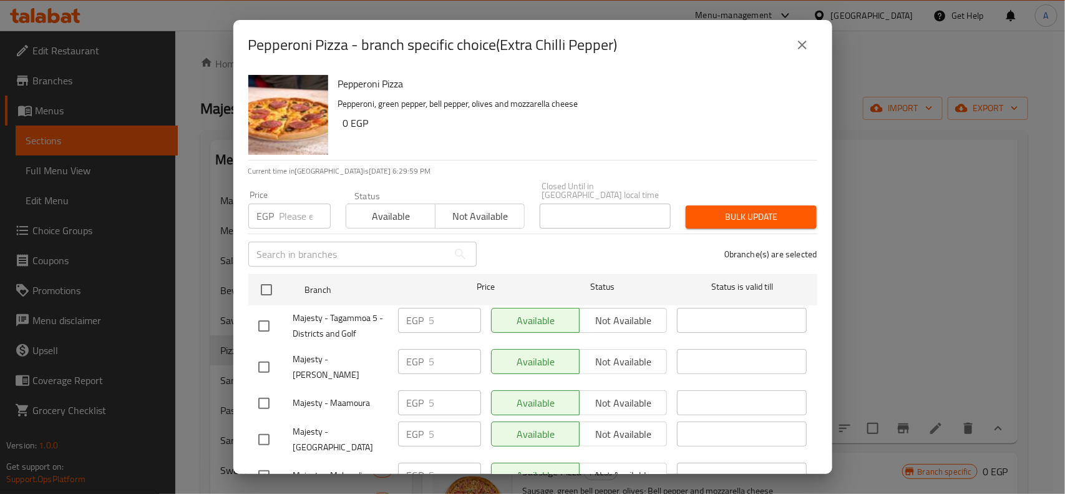
click at [806, 44] on icon "close" at bounding box center [802, 44] width 15 height 15
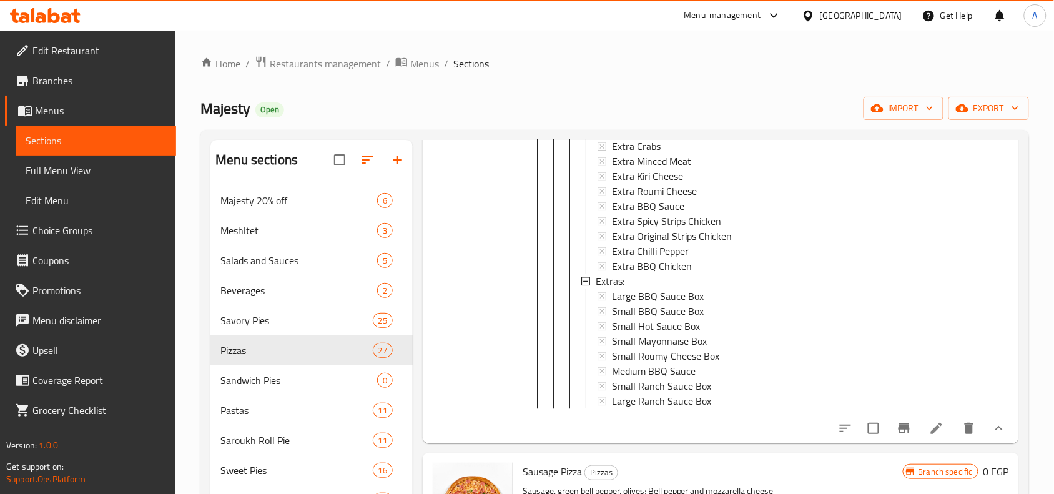
click at [685, 63] on ol "Home / Restaurants management / Menus / Sections" at bounding box center [614, 64] width 828 height 16
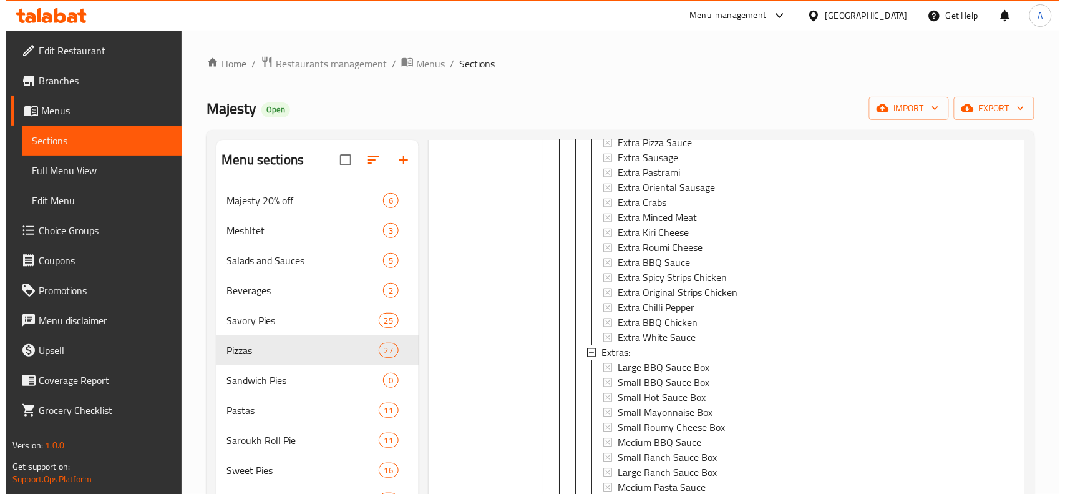
scroll to position [1002, 0]
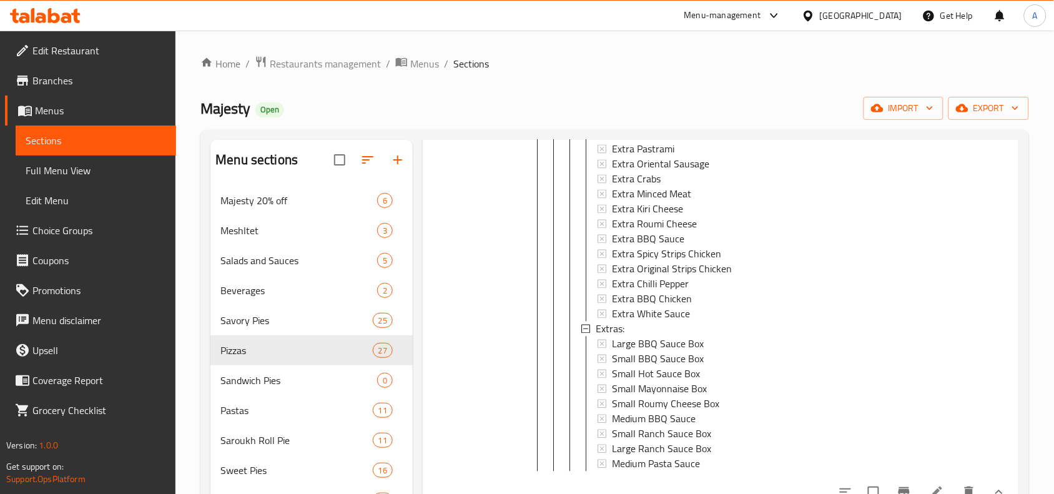
click at [653, 267] on span "Extra Original Strips Chicken" at bounding box center [672, 268] width 120 height 15
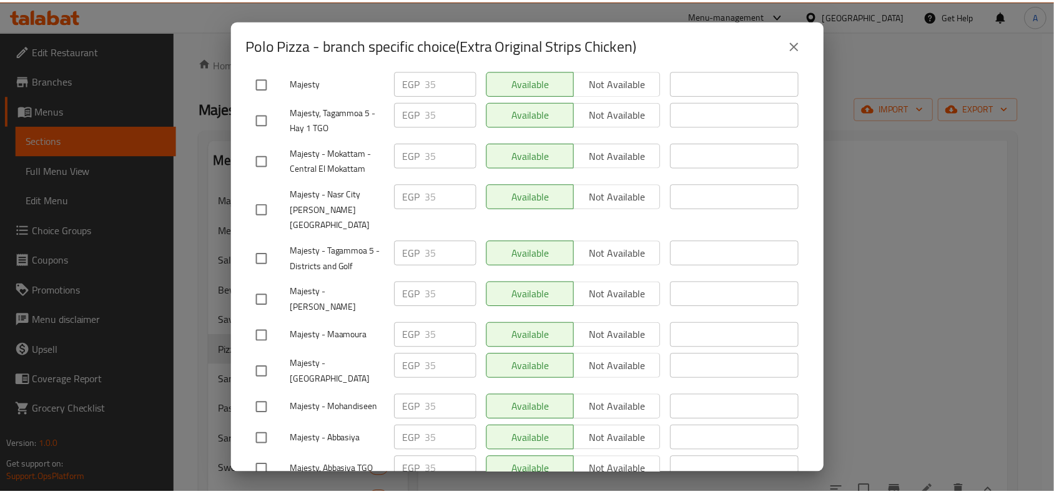
scroll to position [184, 0]
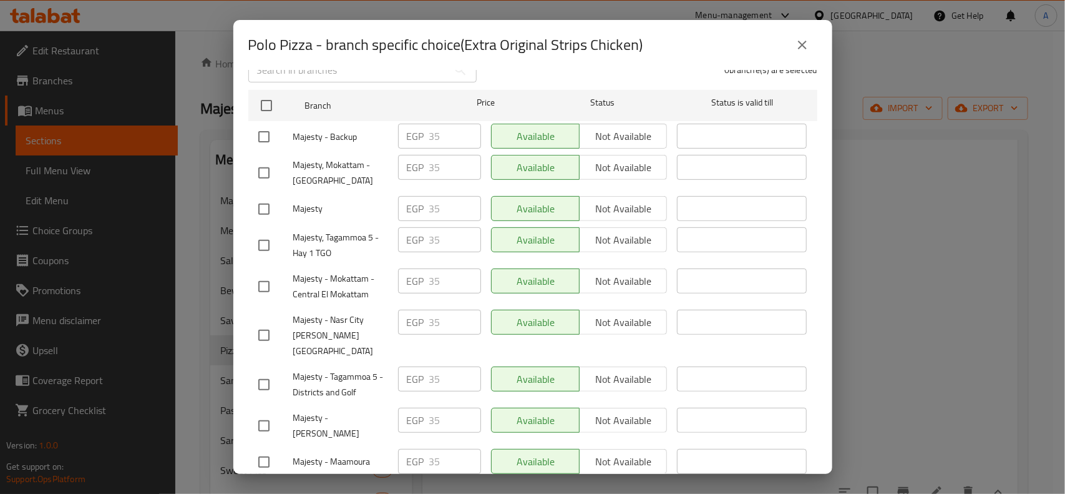
click at [444, 26] on div "Polo Pizza - branch specific choice(Extra Original Strips Chicken)" at bounding box center [532, 45] width 599 height 50
click at [928, 197] on div "Polo Pizza - branch specific choice(Extra Original Strips Chicken) Polo Pizza M…" at bounding box center [532, 247] width 1065 height 494
click at [809, 44] on icon "close" at bounding box center [802, 44] width 15 height 15
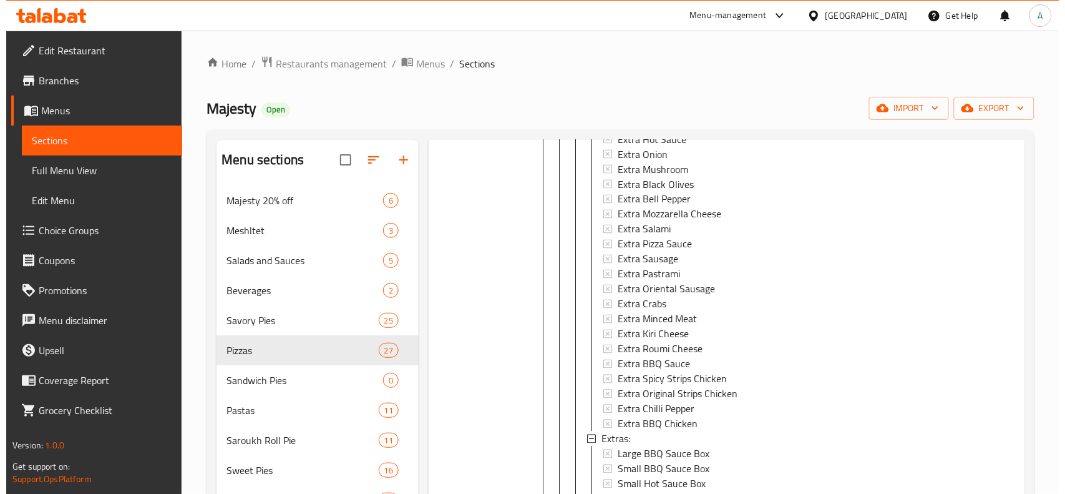
scroll to position [2172, 0]
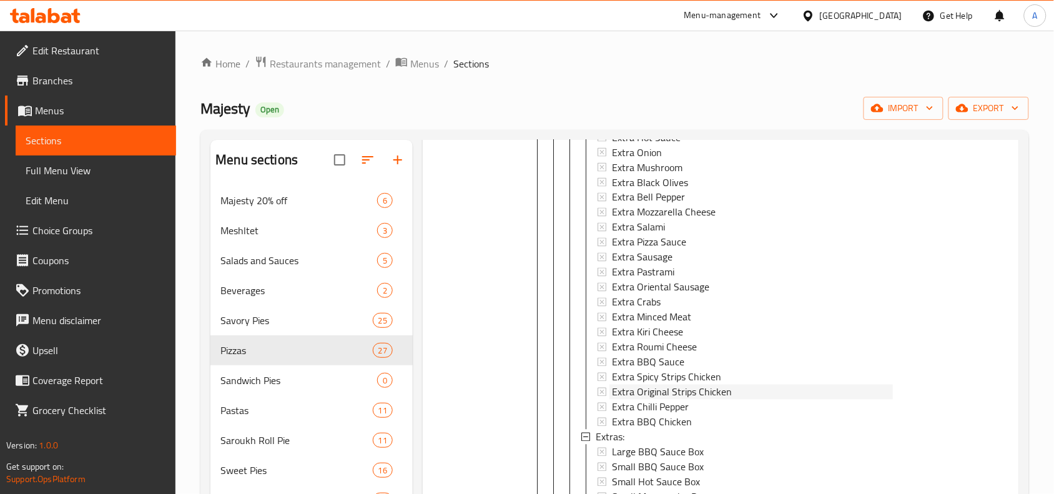
click at [650, 399] on span "Extra Original Strips Chicken" at bounding box center [672, 391] width 120 height 15
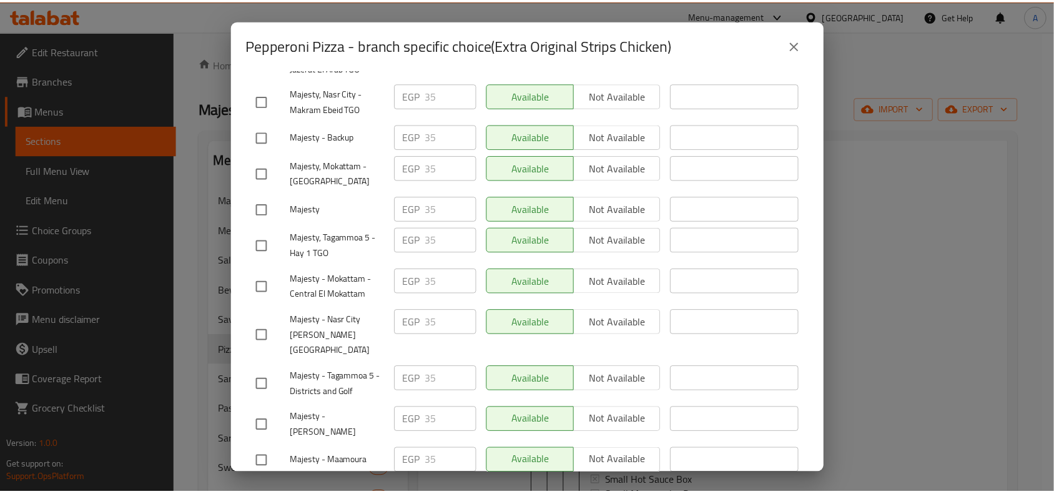
scroll to position [496, 0]
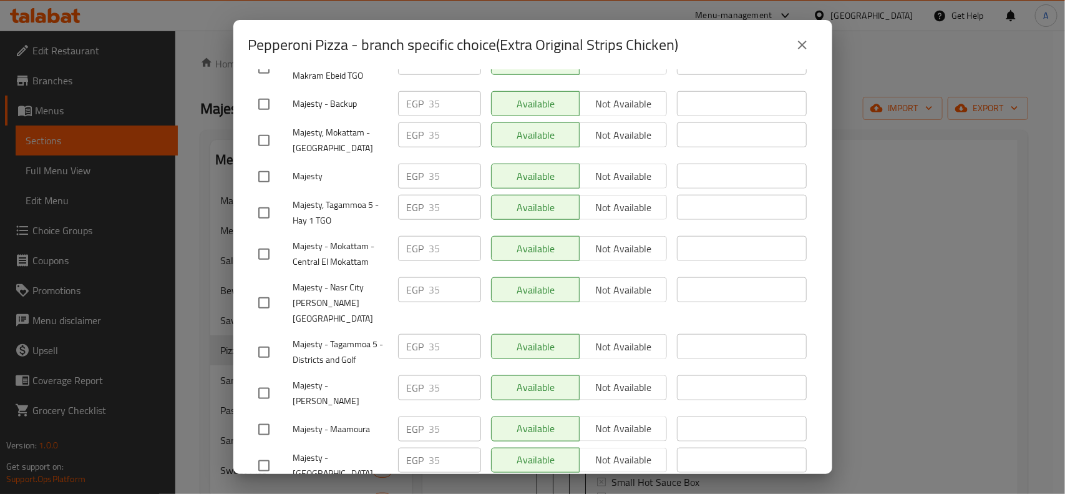
click at [809, 46] on icon "close" at bounding box center [802, 44] width 15 height 15
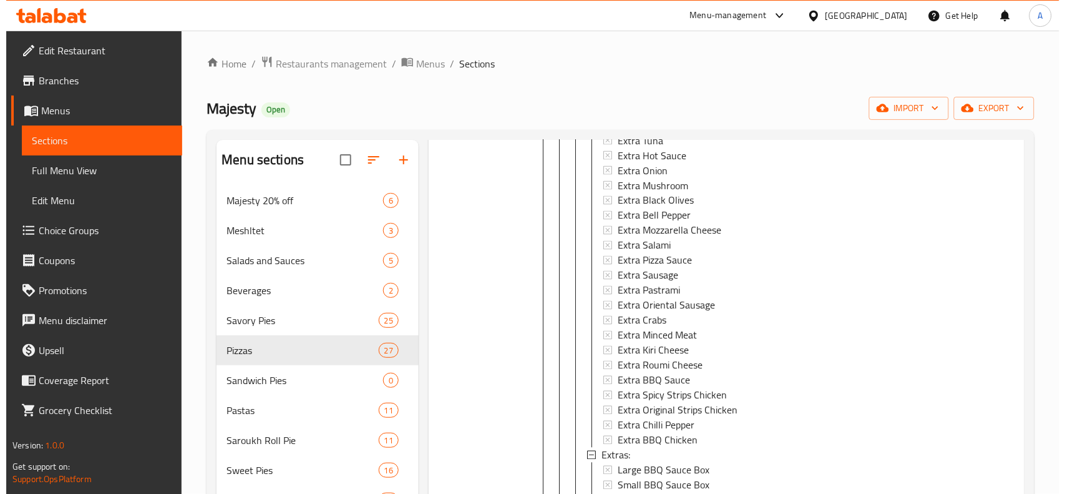
scroll to position [3498, 0]
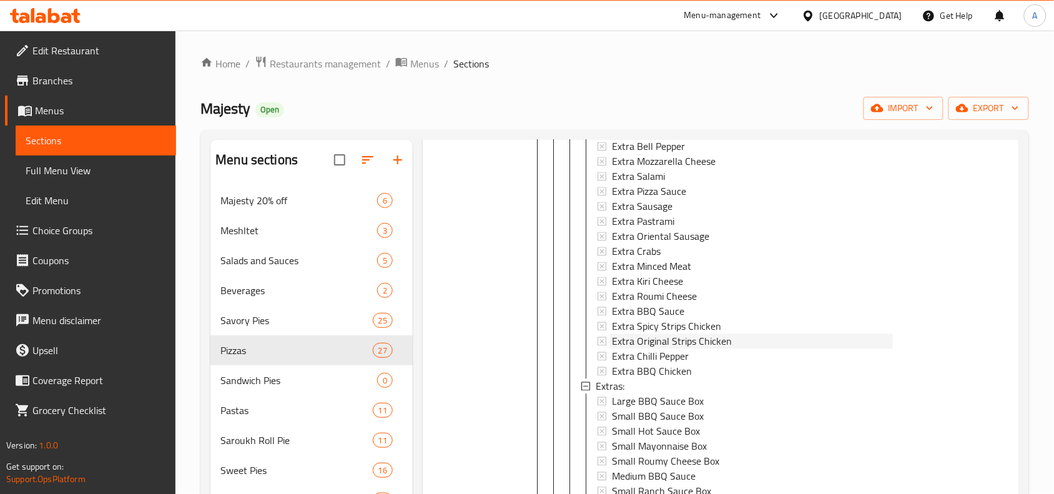
click at [656, 349] on span "Extra Original Strips Chicken" at bounding box center [672, 341] width 120 height 15
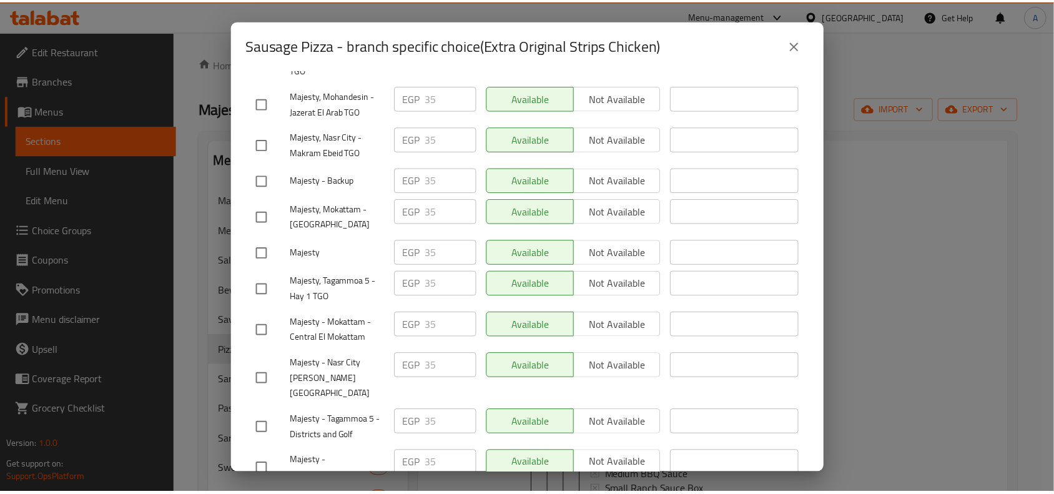
scroll to position [496, 0]
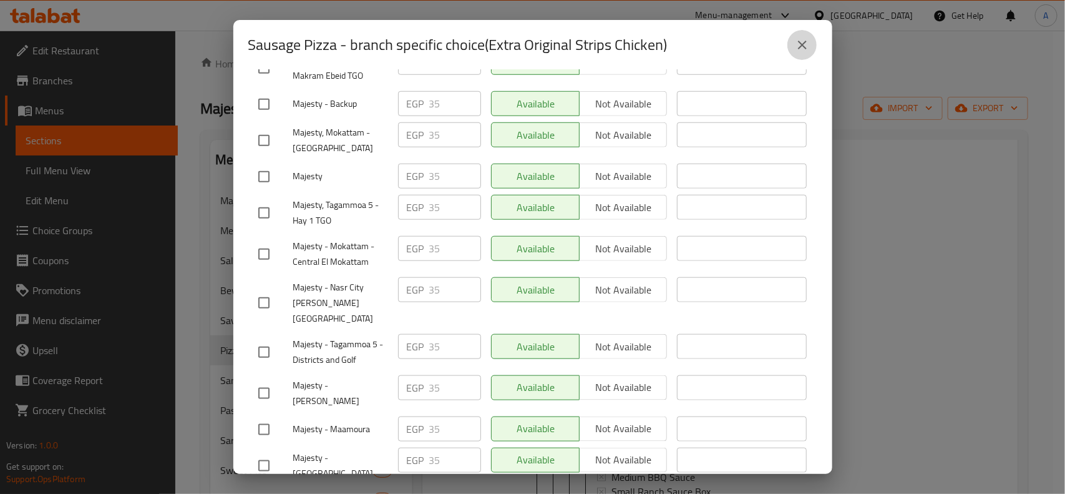
click at [796, 52] on icon "close" at bounding box center [802, 44] width 15 height 15
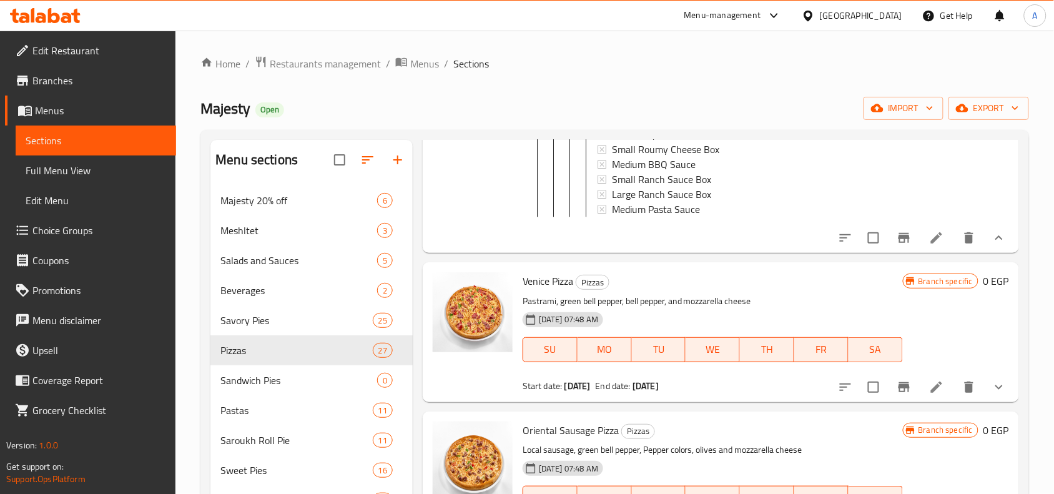
scroll to position [3888, 0]
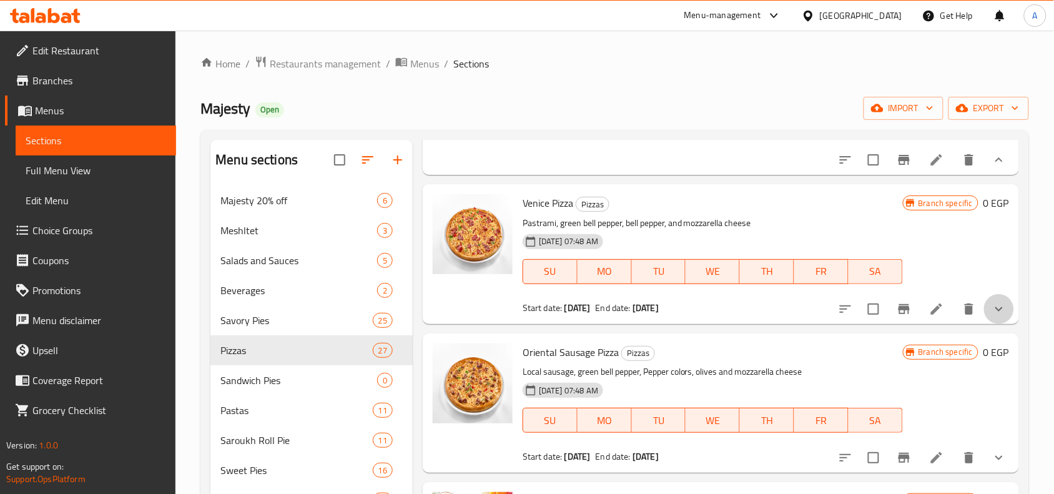
click at [991, 316] on icon "show more" at bounding box center [998, 308] width 15 height 15
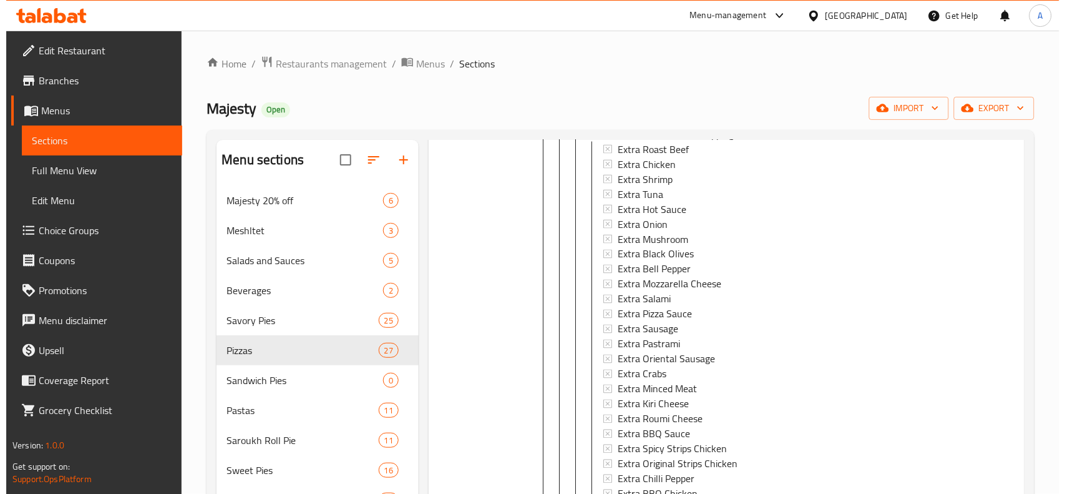
scroll to position [4824, 0]
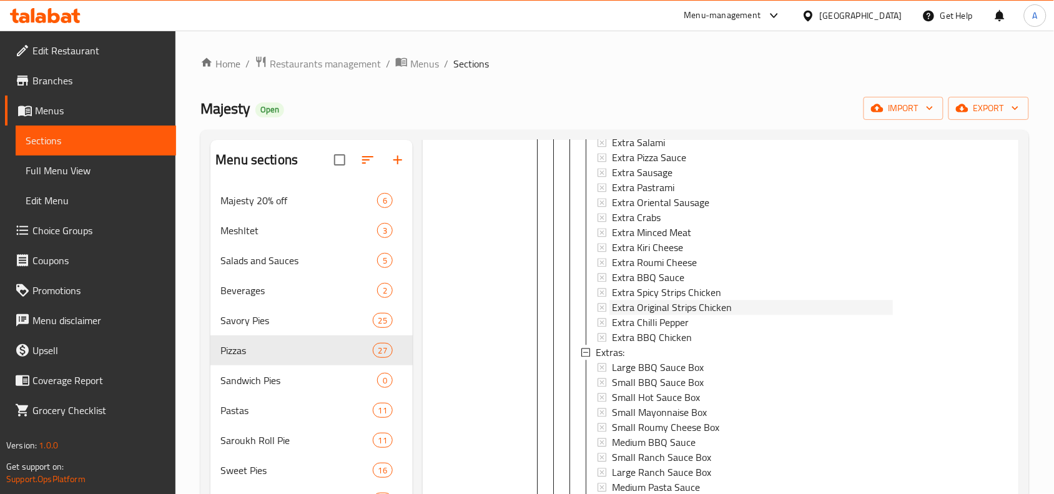
click at [672, 315] on span "Extra Original Strips Chicken" at bounding box center [672, 307] width 120 height 15
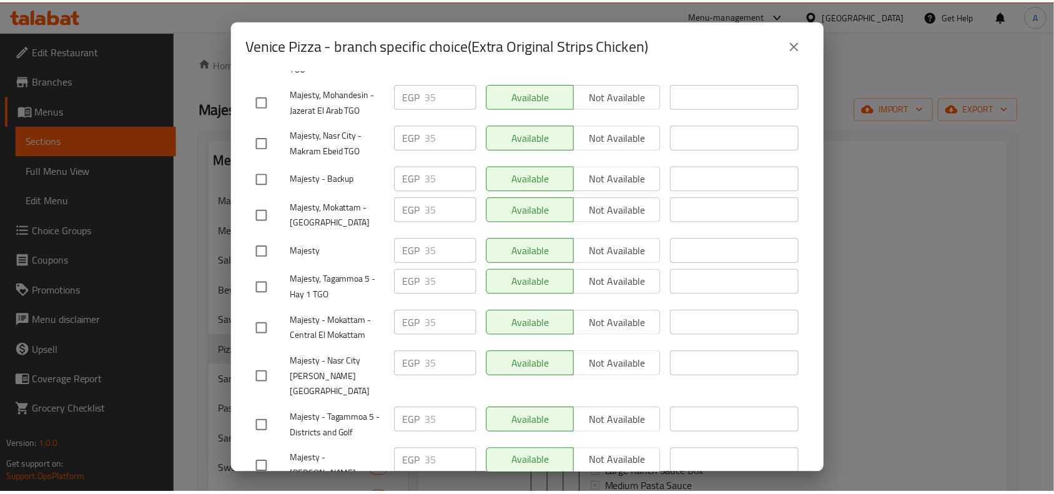
scroll to position [496, 0]
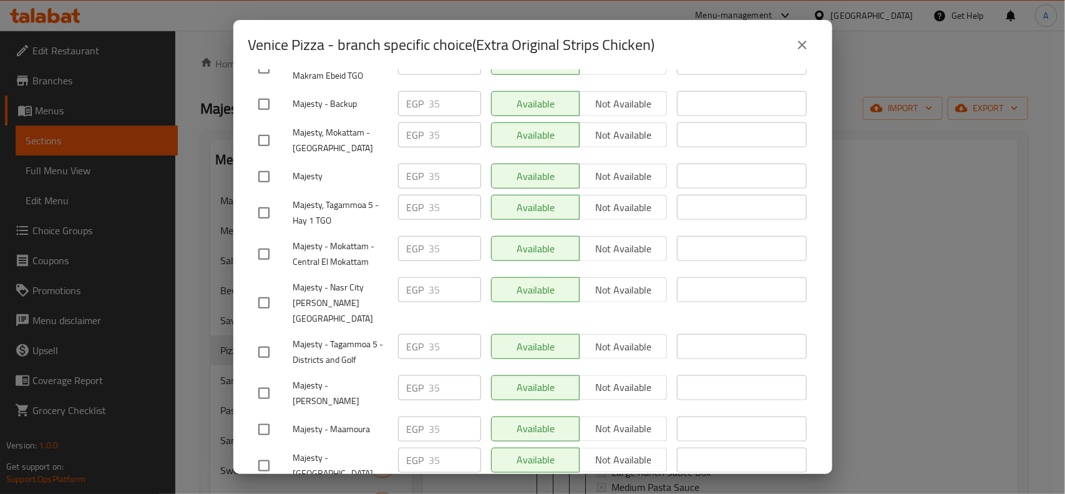
click at [803, 49] on icon "close" at bounding box center [802, 44] width 15 height 15
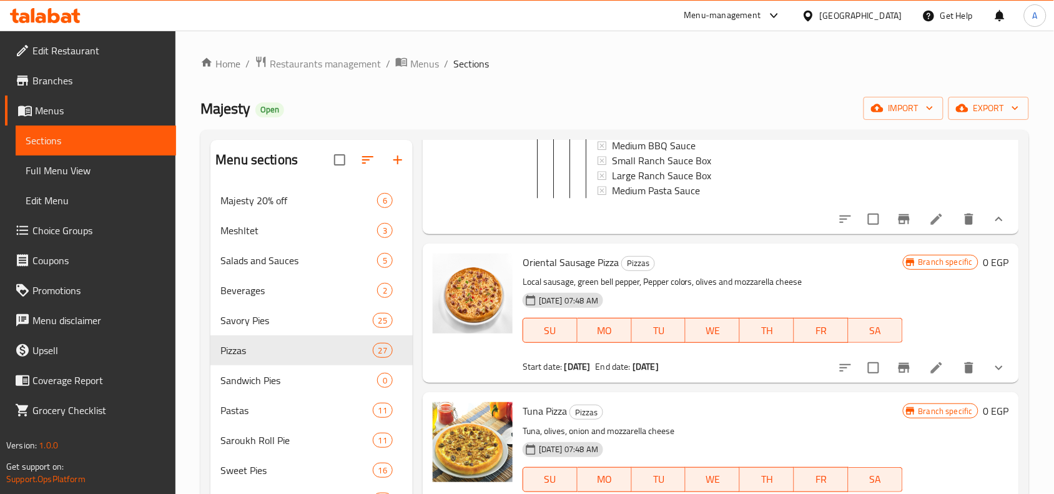
scroll to position [5136, 0]
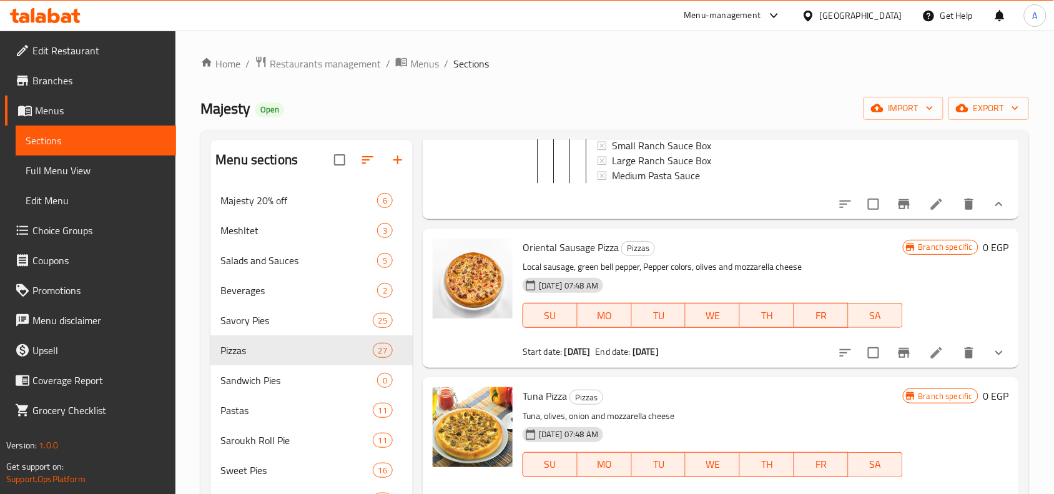
click at [991, 360] on icon "show more" at bounding box center [998, 352] width 15 height 15
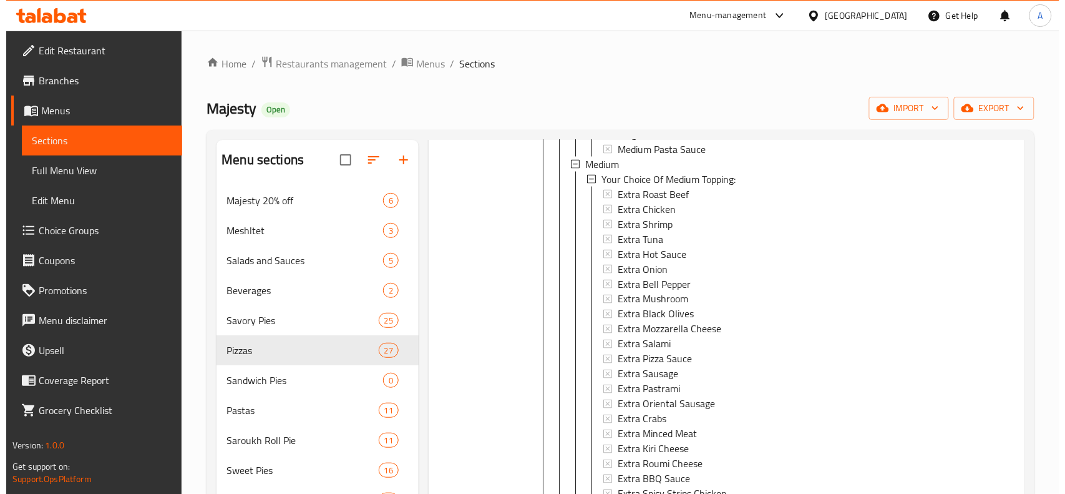
scroll to position [6073, 0]
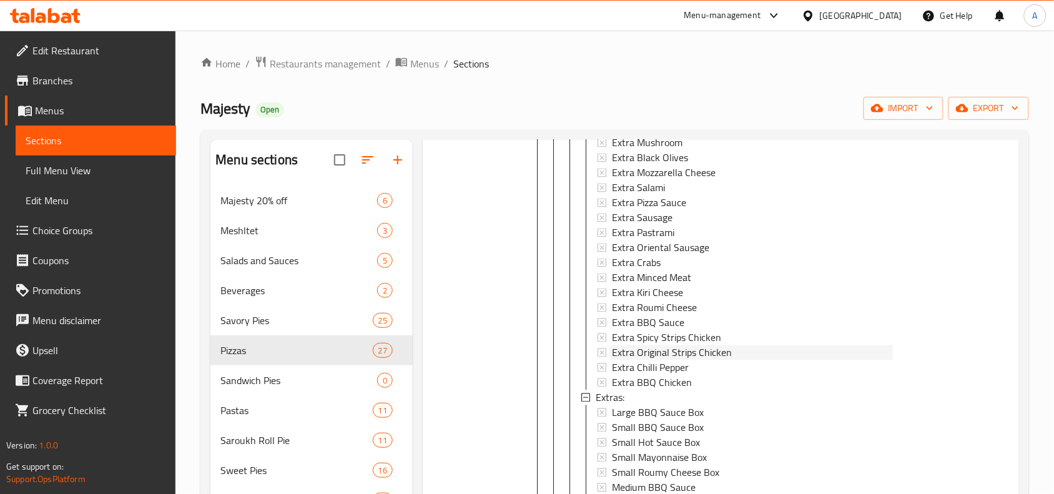
click at [665, 360] on span "Extra Original Strips Chicken" at bounding box center [672, 352] width 120 height 15
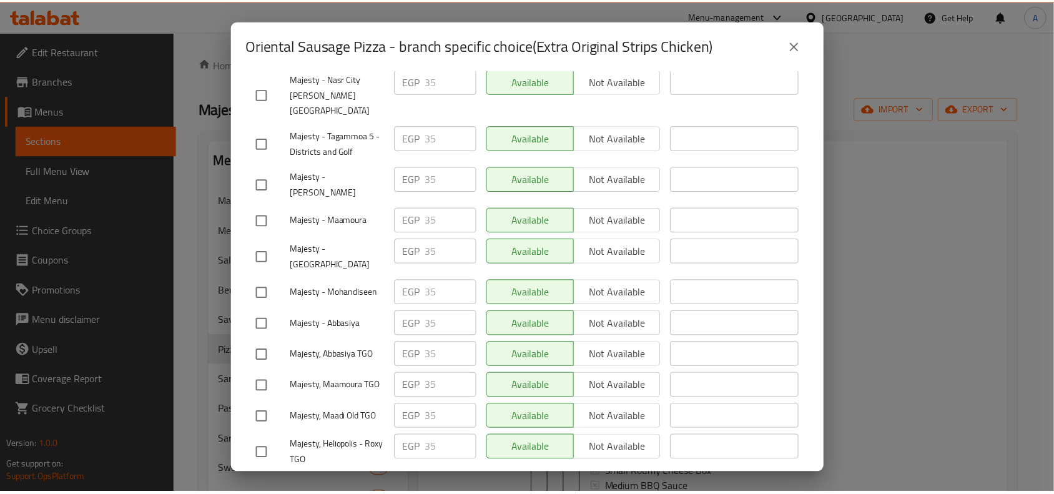
scroll to position [496, 0]
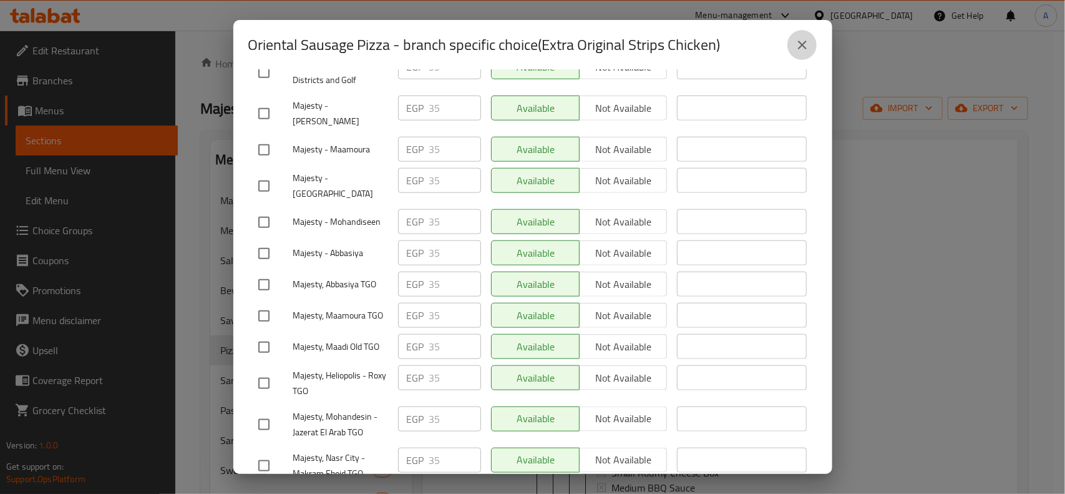
click at [805, 47] on icon "close" at bounding box center [802, 45] width 9 height 9
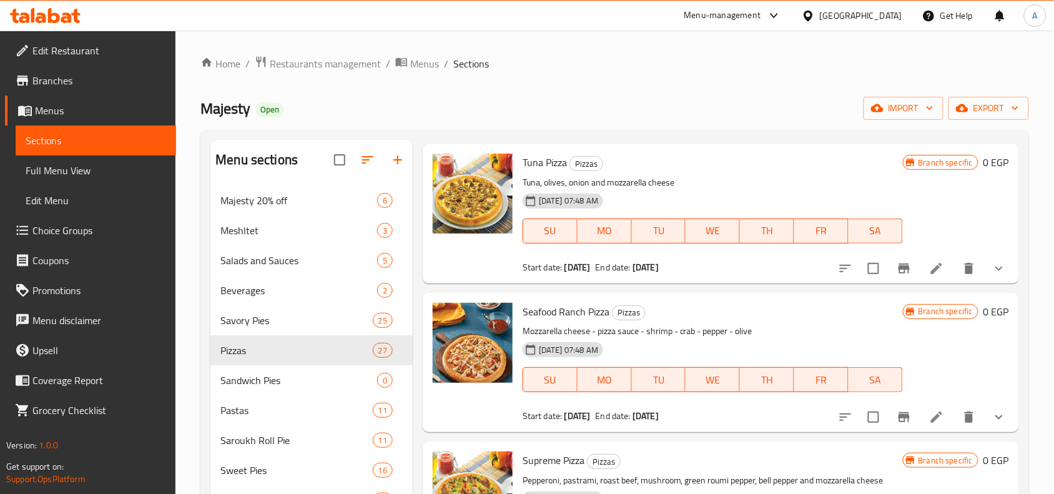
scroll to position [6541, 0]
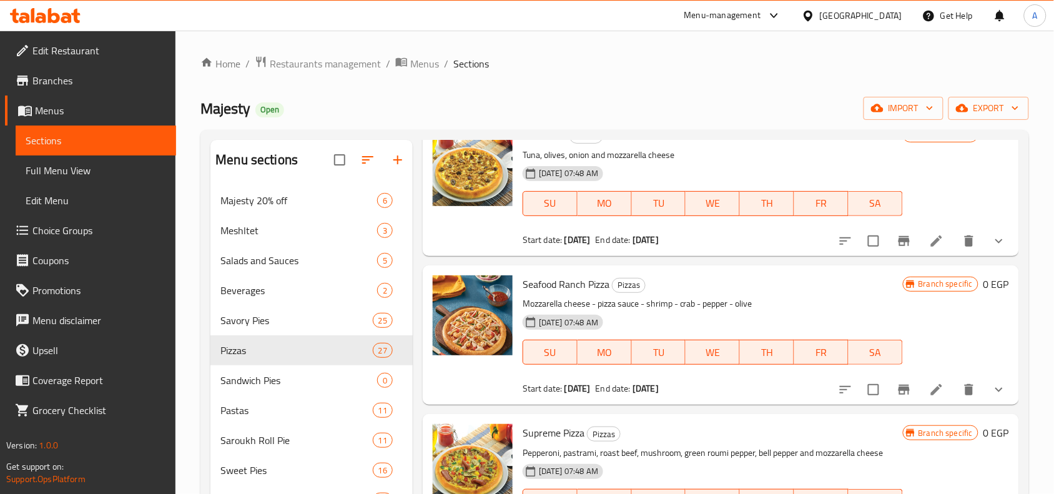
click at [993, 248] on icon "show more" at bounding box center [998, 240] width 15 height 15
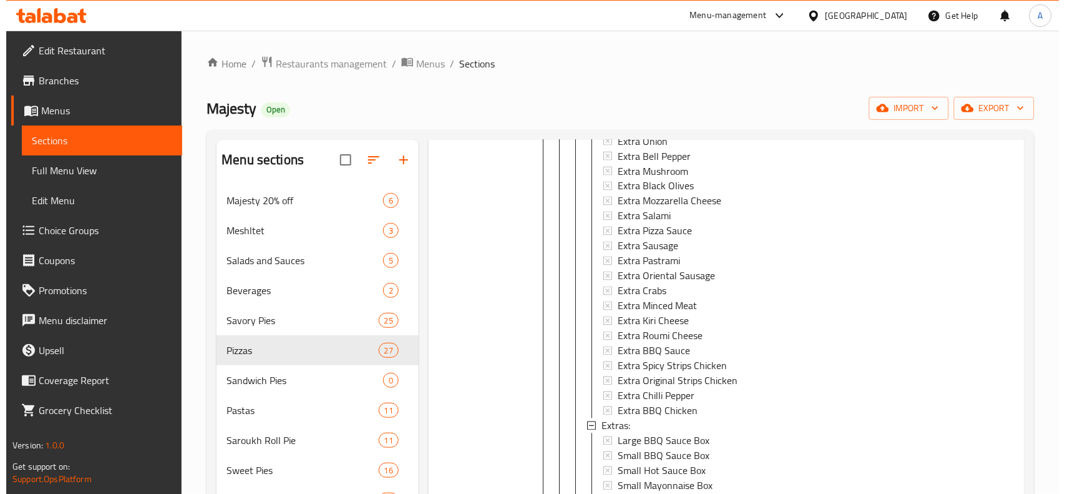
scroll to position [7399, 0]
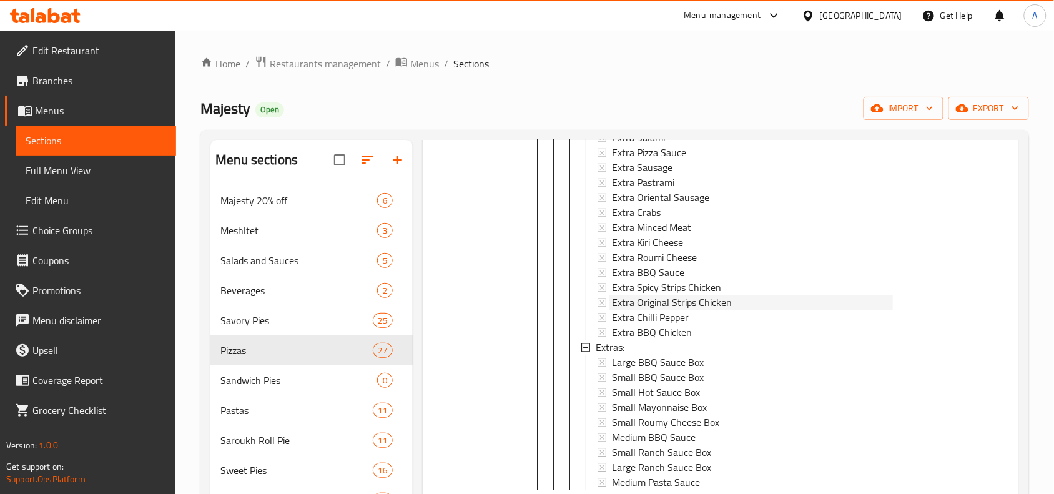
click at [670, 310] on span "Extra Original Strips Chicken" at bounding box center [672, 302] width 120 height 15
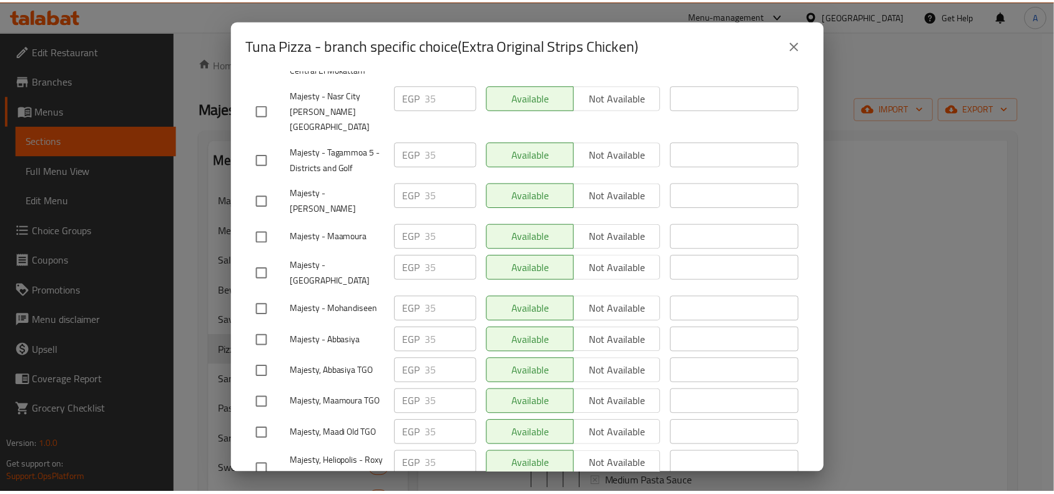
scroll to position [496, 0]
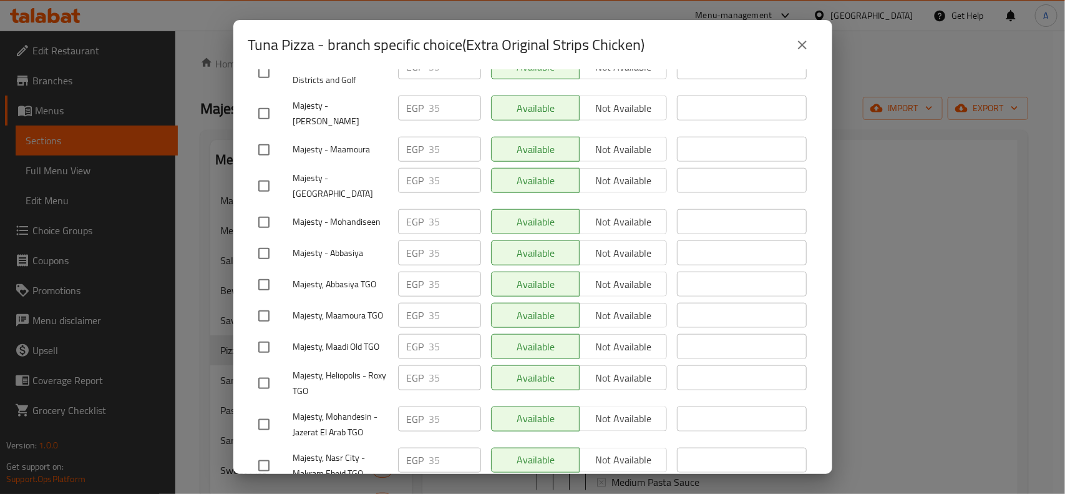
click at [802, 51] on icon "close" at bounding box center [802, 44] width 15 height 15
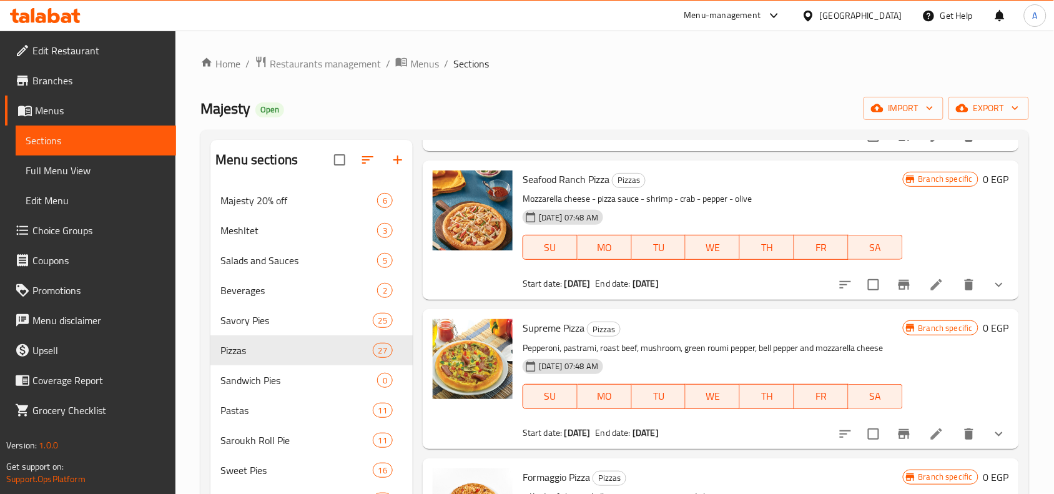
scroll to position [7789, 0]
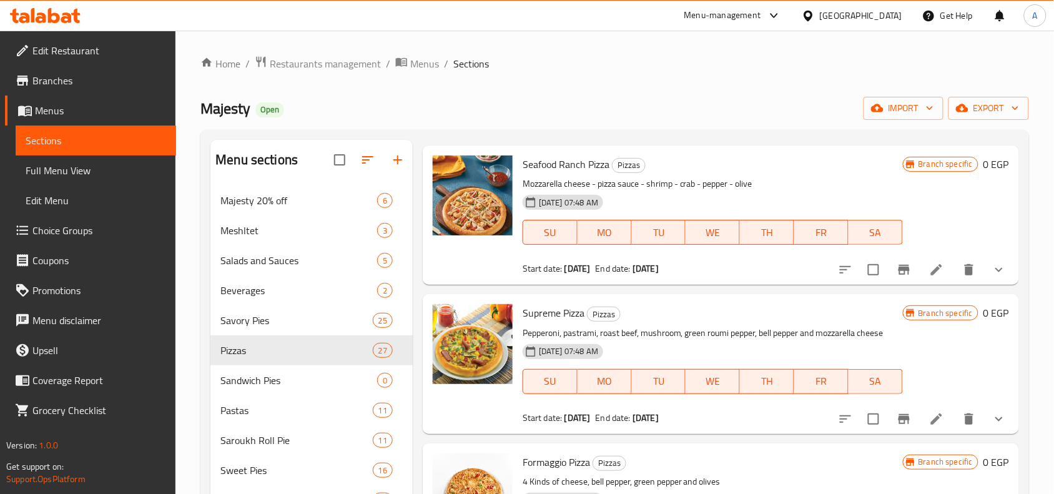
click at [991, 277] on icon "show more" at bounding box center [998, 269] width 15 height 15
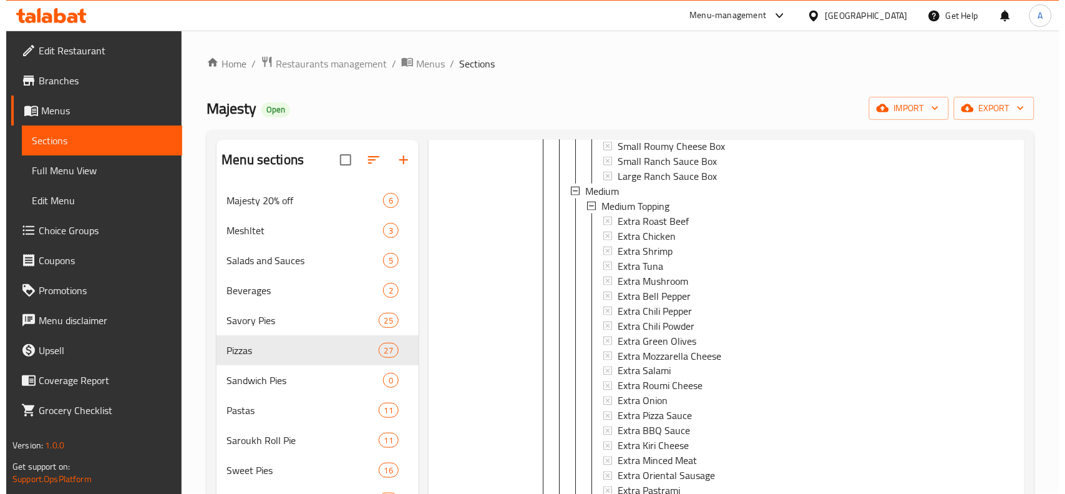
scroll to position [8569, 0]
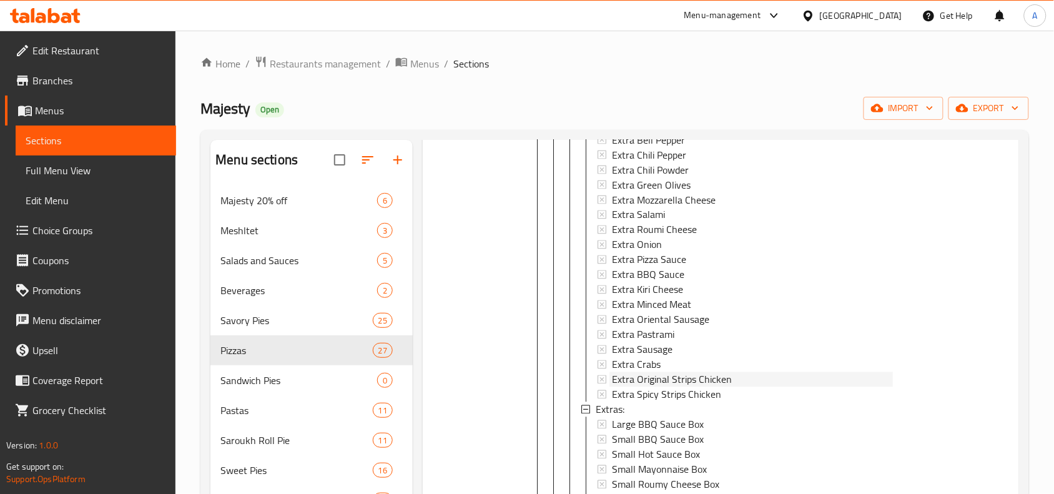
click at [643, 387] on span "Extra Original Strips Chicken" at bounding box center [672, 379] width 120 height 15
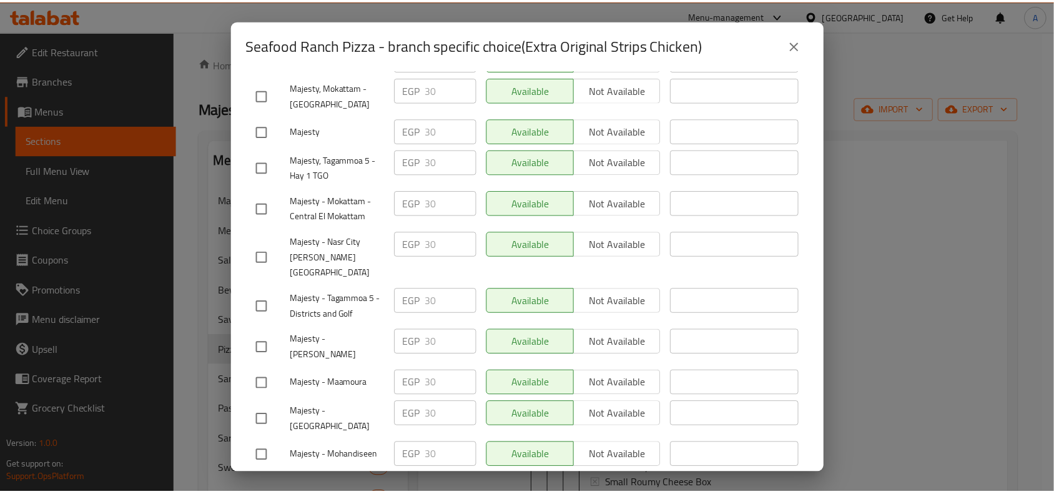
scroll to position [106, 0]
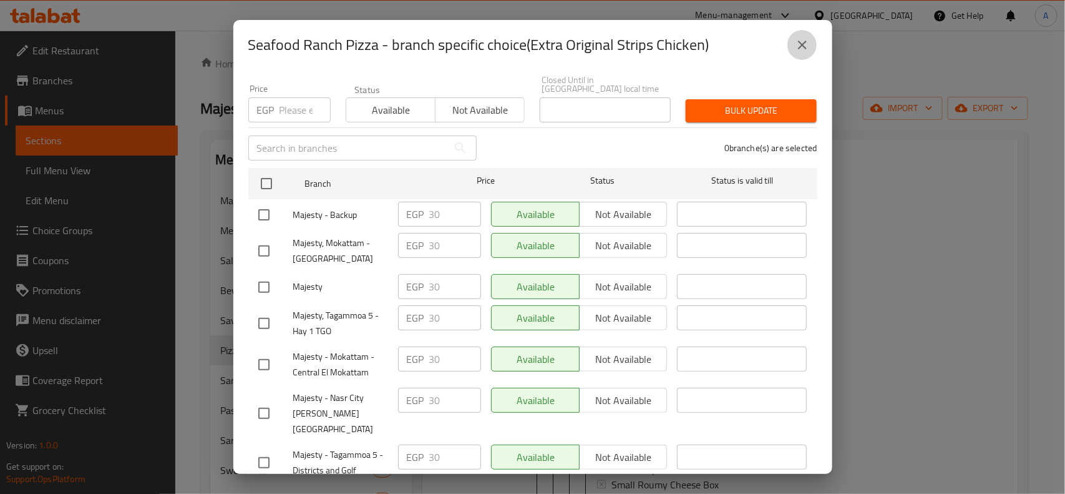
click at [803, 41] on icon "close" at bounding box center [802, 44] width 15 height 15
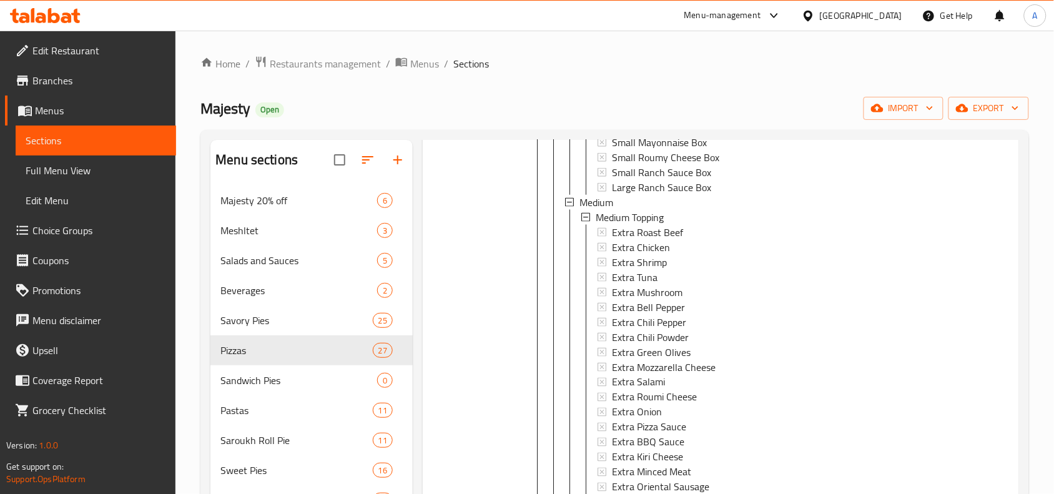
scroll to position [8491, 0]
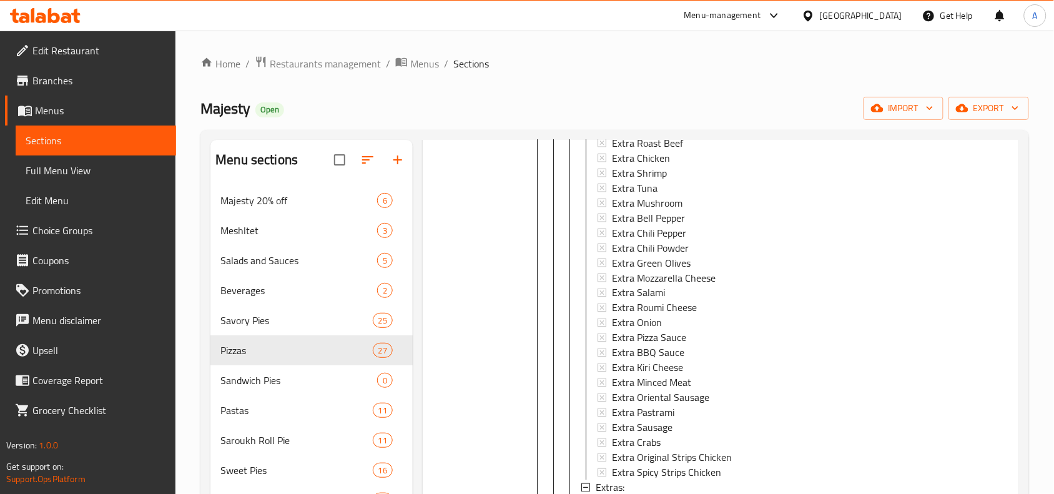
drag, startPoint x: 675, startPoint y: 184, endPoint x: 665, endPoint y: 192, distance: 13.4
click at [665, 192] on li "Medium Medium Topping Extra Roast Beef Extra Chicken Extra Shrimp Extra Tuna Ex…" at bounding box center [729, 352] width 328 height 494
click at [492, 209] on div at bounding box center [473, 39] width 90 height 1183
drag, startPoint x: 672, startPoint y: 193, endPoint x: 599, endPoint y: 195, distance: 72.4
click at [599, 135] on div "Medium Topping" at bounding box center [743, 127] width 297 height 15
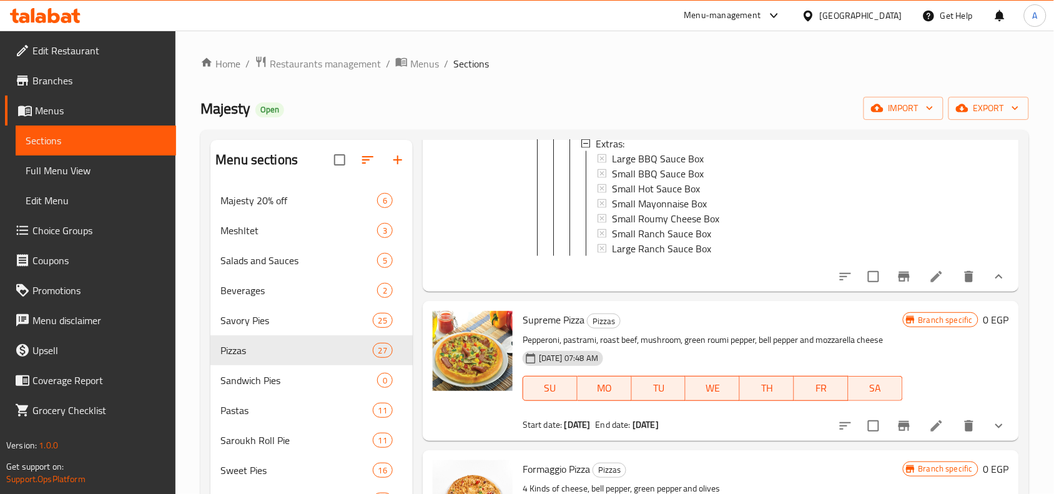
scroll to position [1, 0]
copy span "Medium Topping"
click at [665, 135] on div "Medium Topping" at bounding box center [743, 127] width 297 height 15
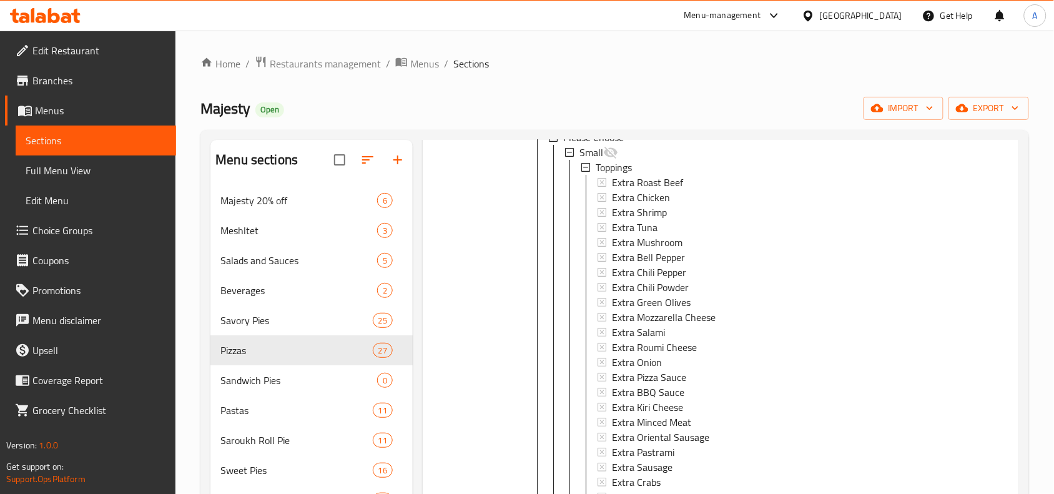
scroll to position [7867, 0]
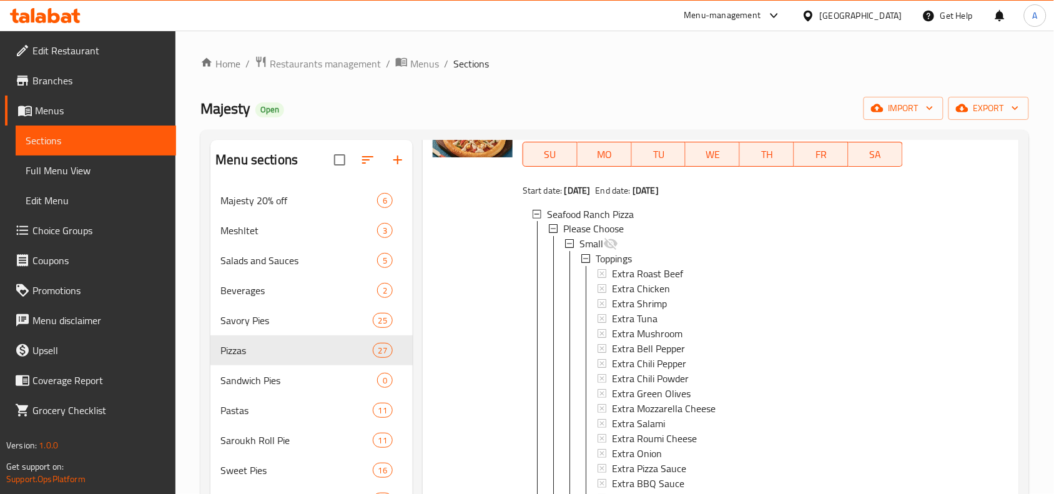
click at [579, 95] on span "Seafood Ranch Pizza" at bounding box center [565, 86] width 87 height 19
copy h6 "Seafood Ranch Pizza"
click at [565, 95] on span "Seafood Ranch Pizza" at bounding box center [565, 86] width 87 height 19
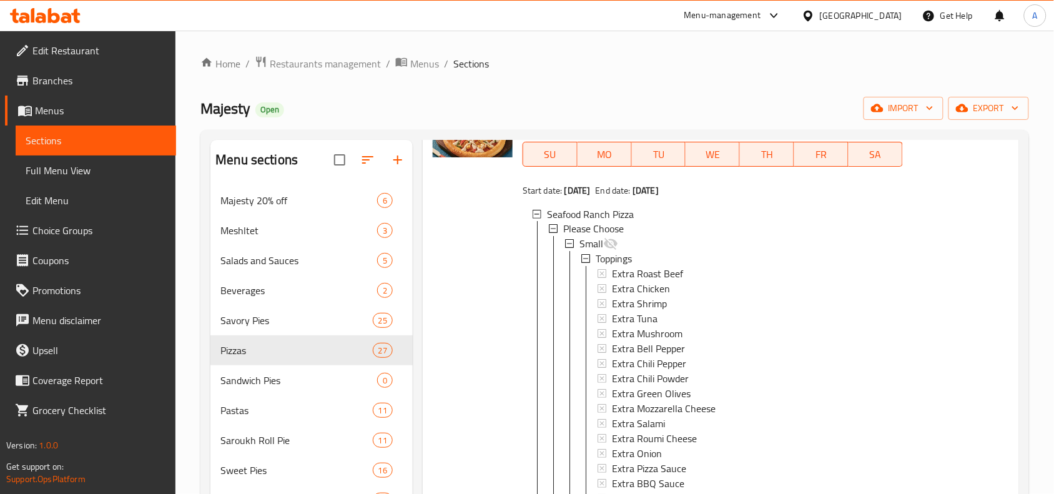
click at [565, 95] on span "Seafood Ranch Pizza" at bounding box center [565, 86] width 87 height 19
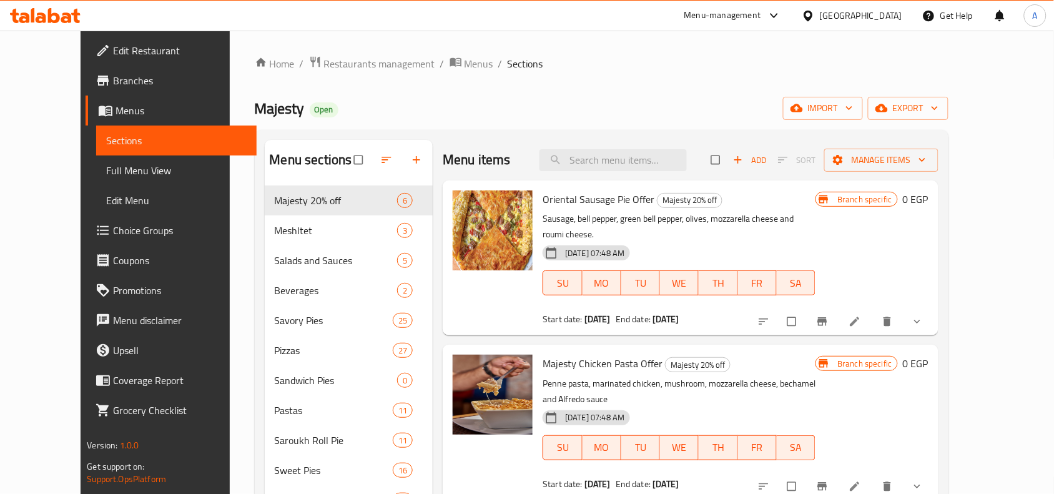
click at [113, 225] on span "Choice Groups" at bounding box center [180, 230] width 134 height 15
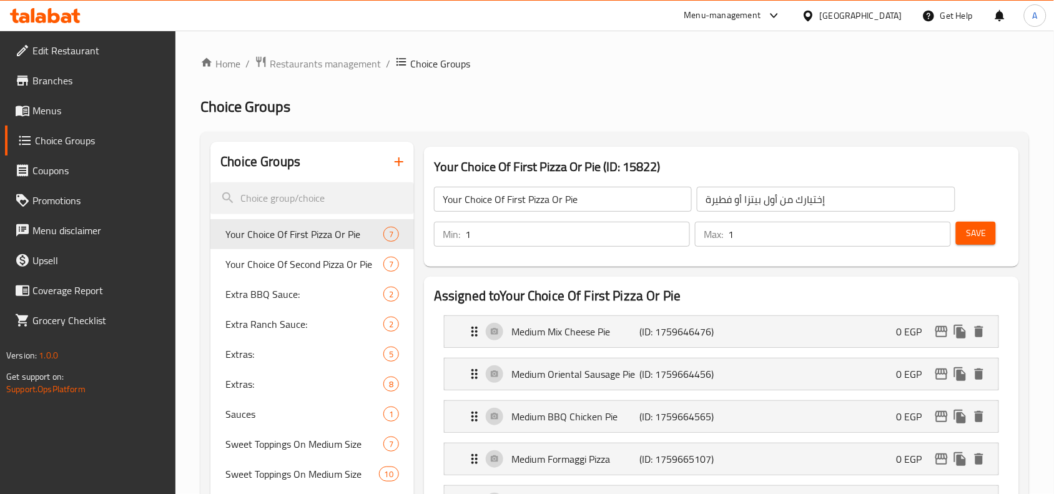
click at [298, 190] on input "search" at bounding box center [311, 198] width 203 height 32
paste input "28070"
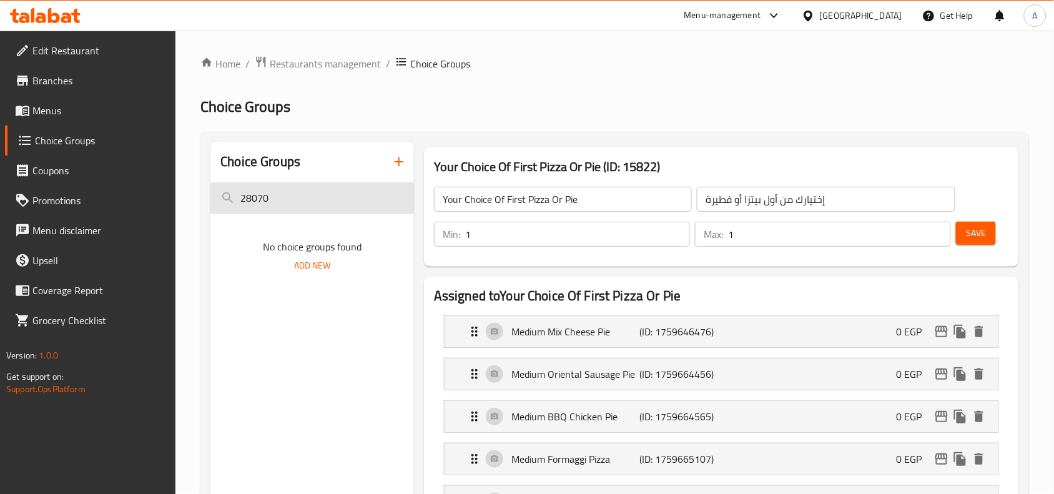
click at [276, 189] on input "28070" at bounding box center [311, 198] width 203 height 32
paste input "Your Choice Of Topping:"
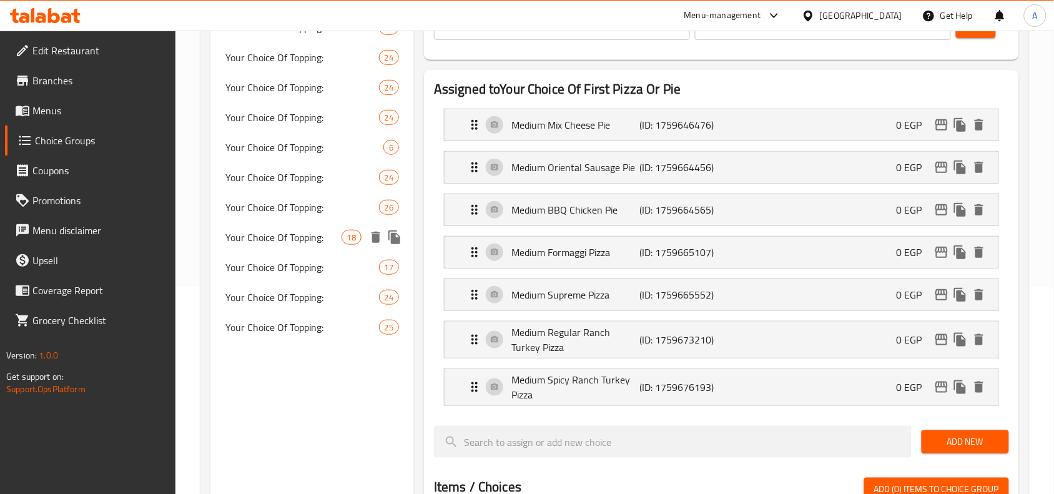
scroll to position [234, 0]
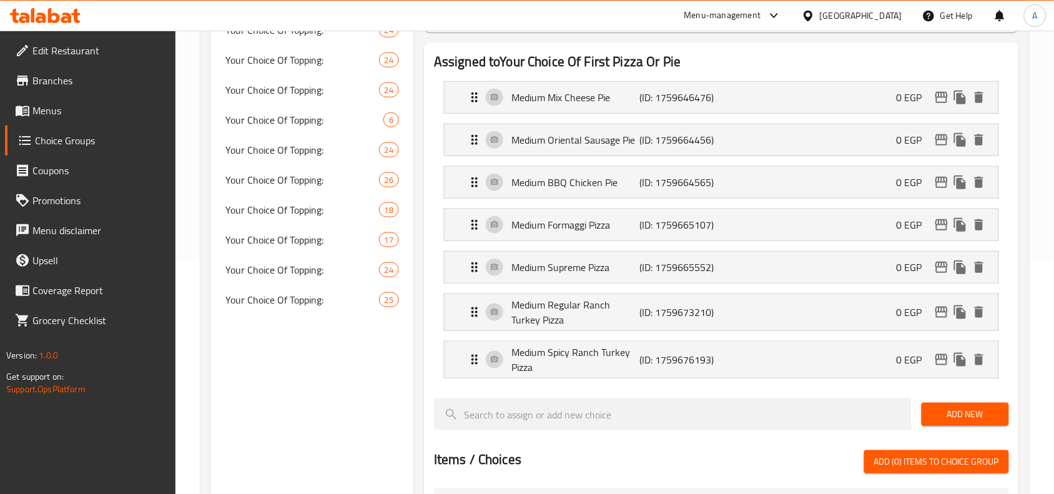
type input "Your Choice Of Topping:"
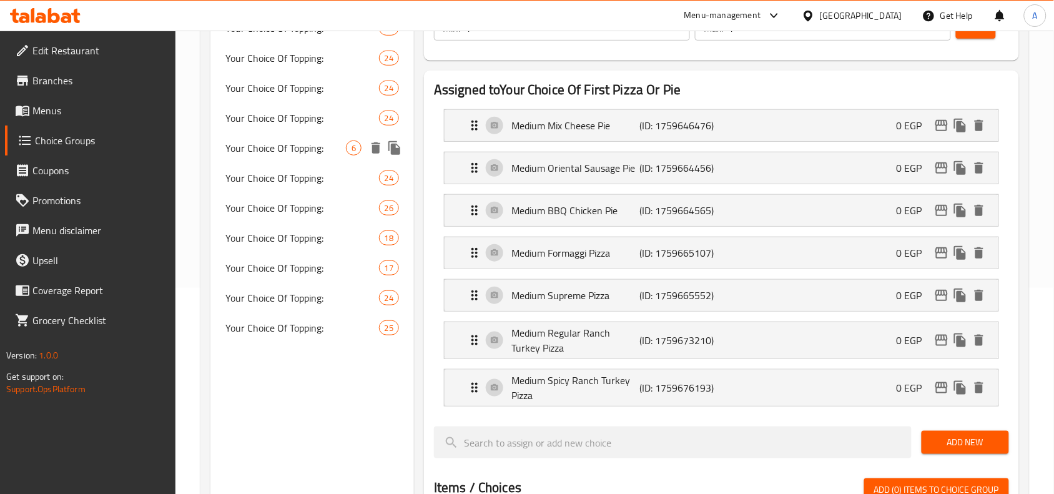
scroll to position [156, 0]
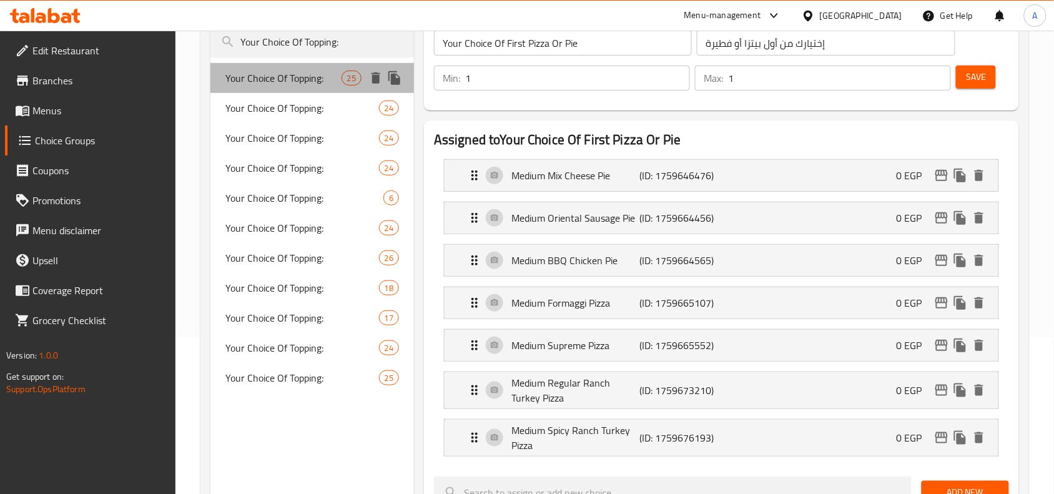
click at [310, 84] on span "Your Choice Of Topping:" at bounding box center [282, 78] width 115 height 15
type input "Your Choice Of Topping:"
type input "إختيارك من الإضافات:"
type input "0"
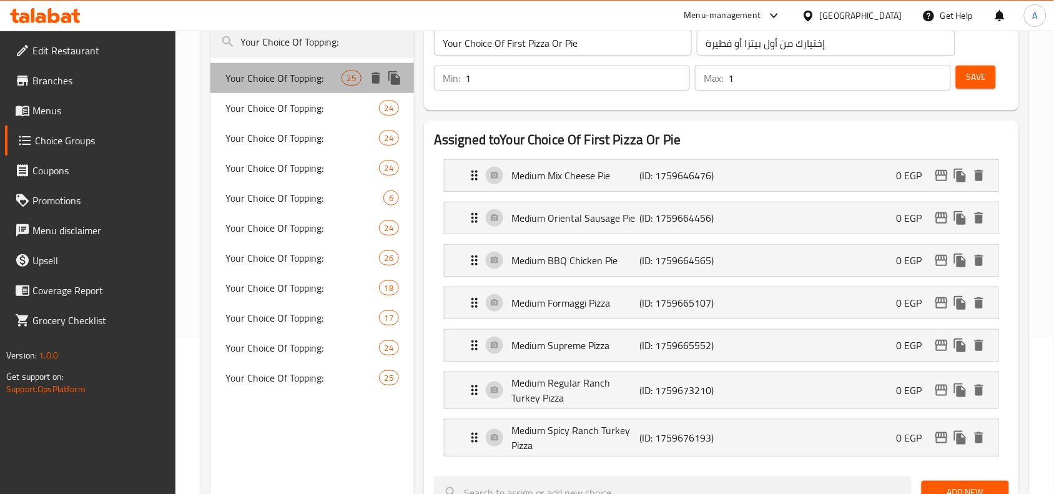
type input "25"
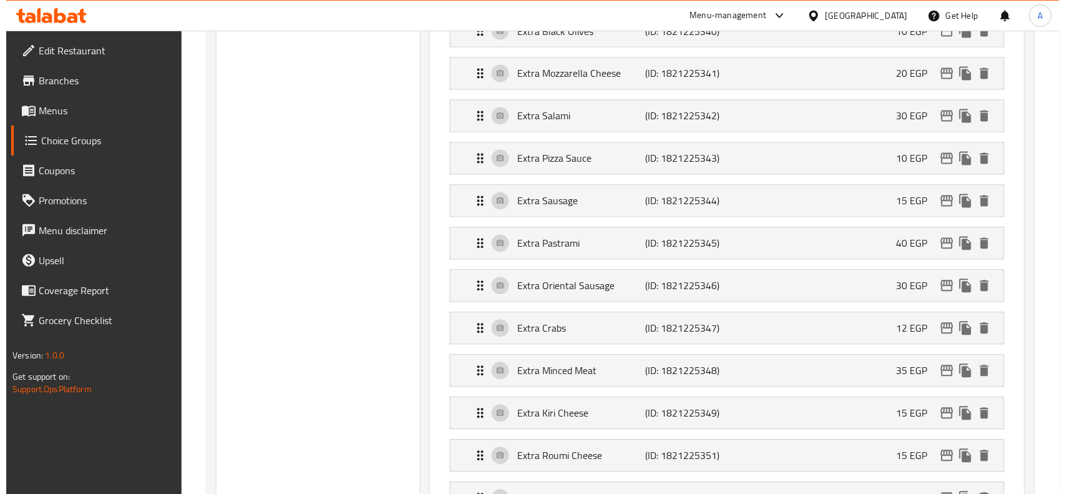
scroll to position [939, 0]
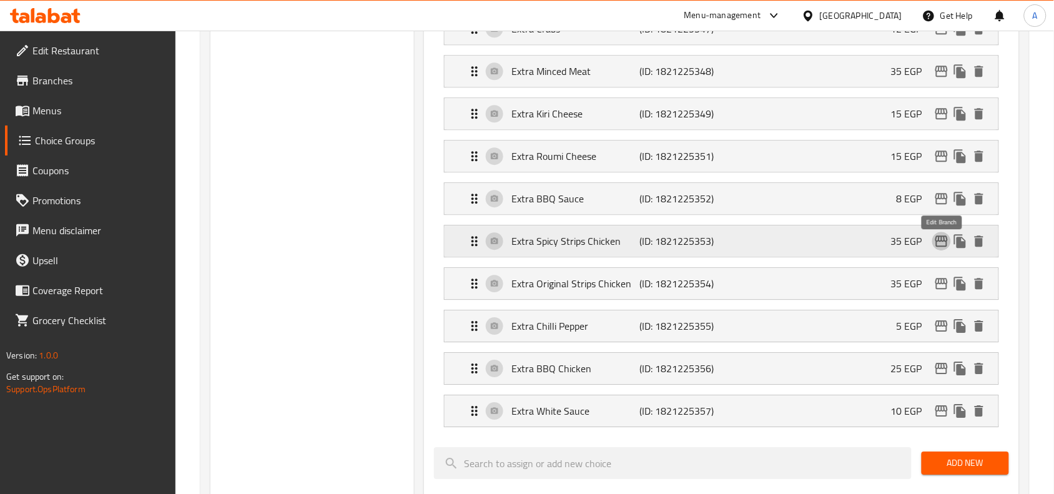
click at [940, 248] on icon "edit" at bounding box center [941, 240] width 15 height 15
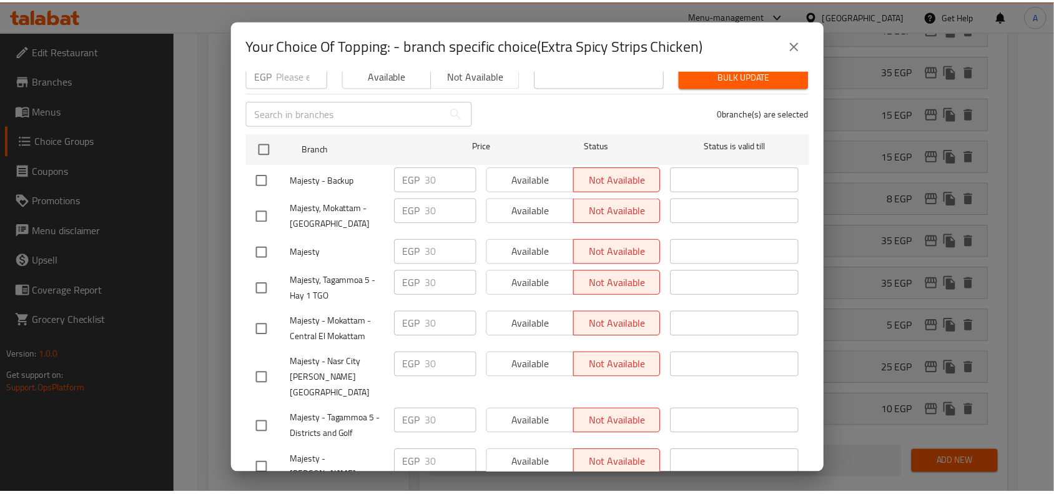
scroll to position [0, 0]
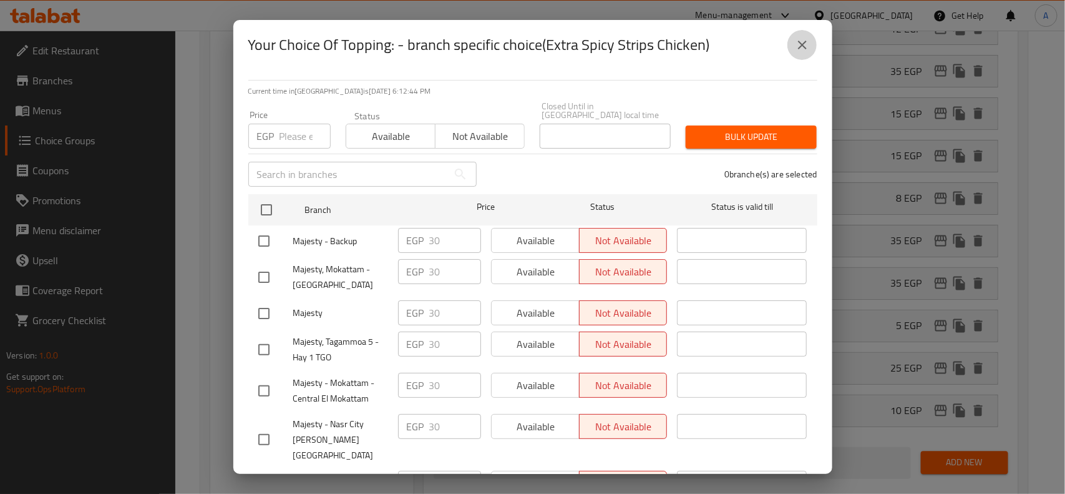
click at [809, 41] on icon "close" at bounding box center [802, 44] width 15 height 15
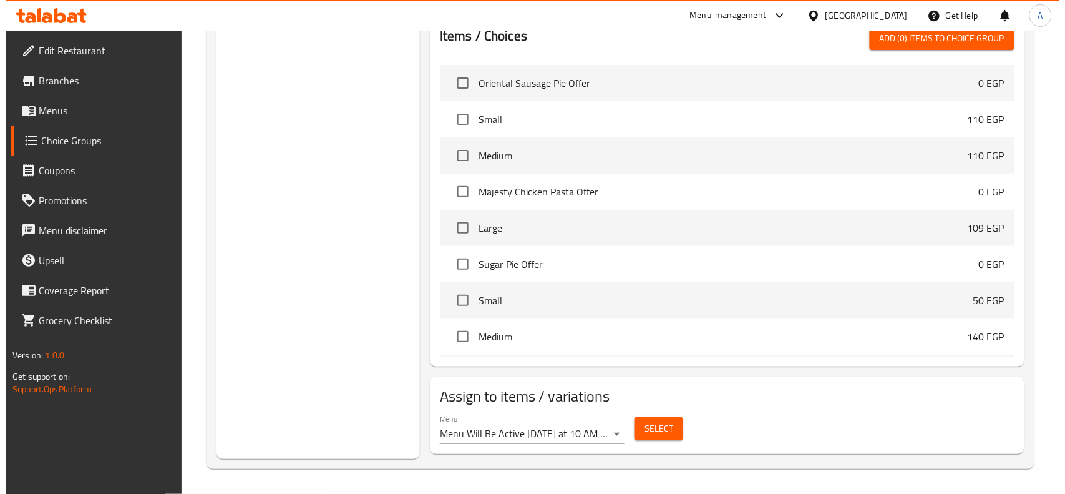
scroll to position [1418, 0]
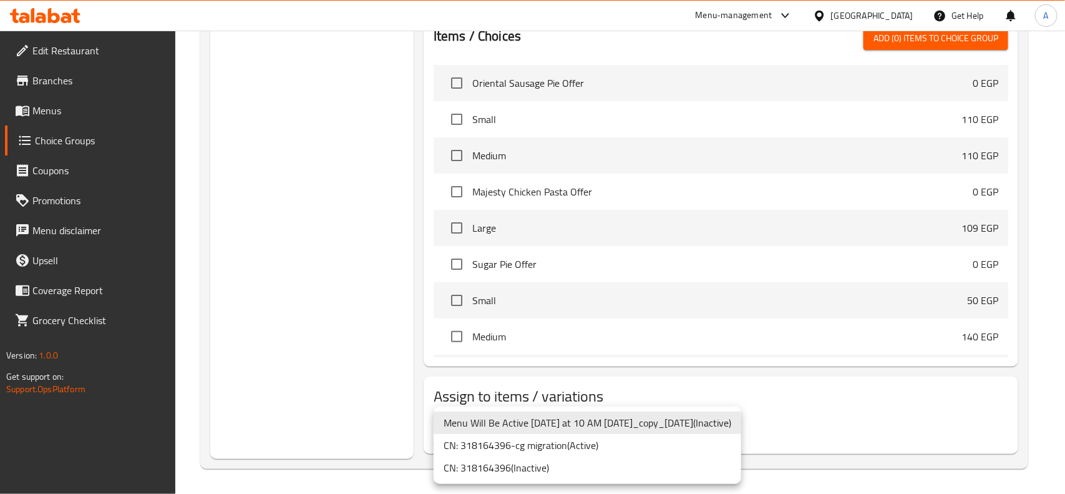
click at [537, 443] on li "CN: 318164396-cg migration ( Active )" at bounding box center [588, 445] width 308 height 22
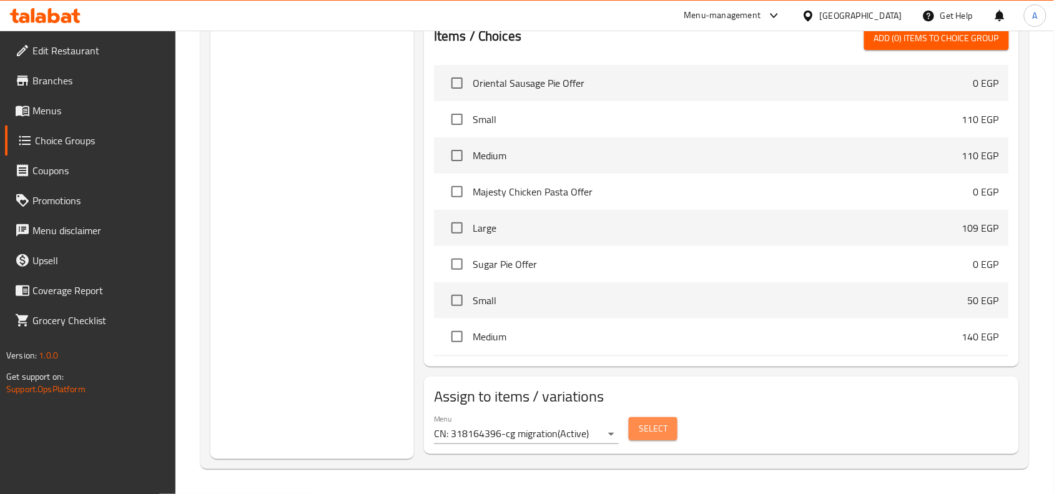
click at [641, 431] on span "Select" at bounding box center [652, 429] width 29 height 16
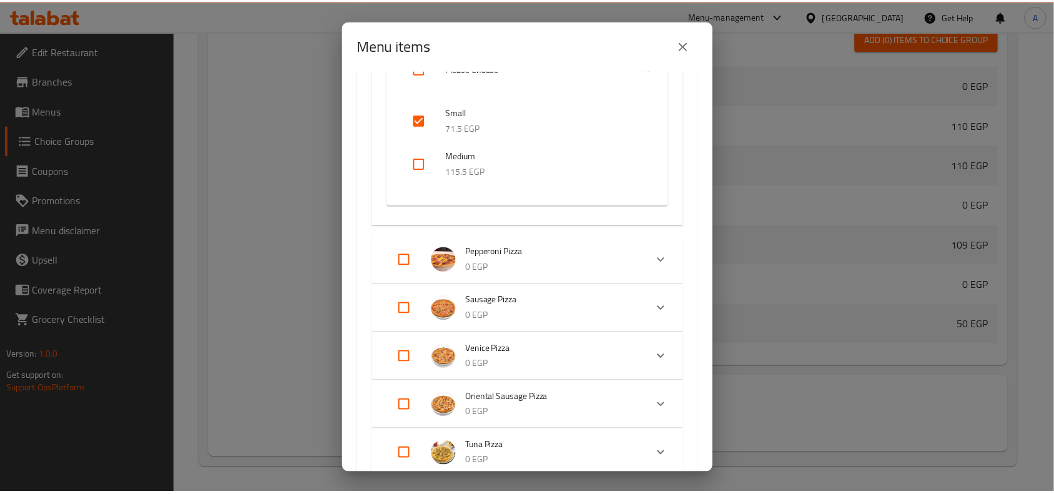
scroll to position [120, 0]
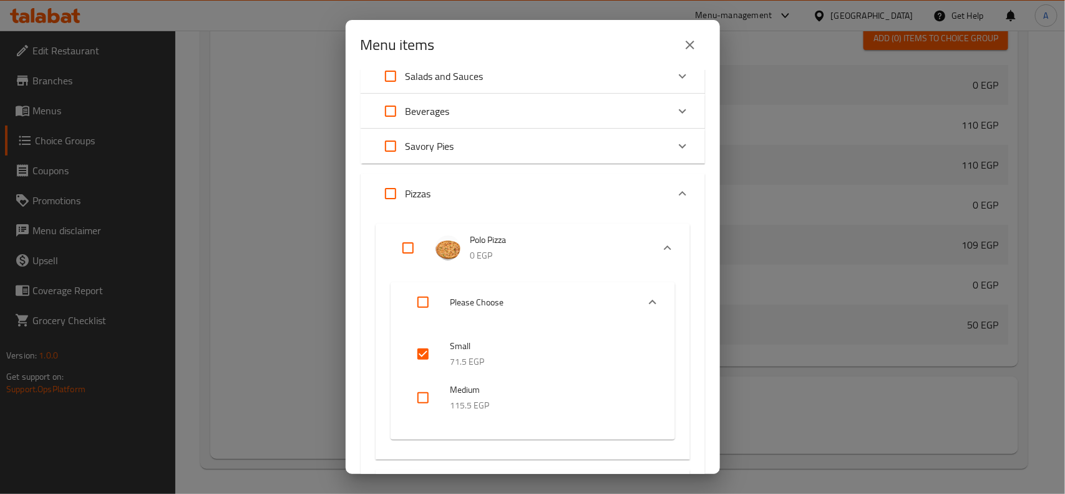
click at [690, 46] on icon "close" at bounding box center [690, 45] width 9 height 9
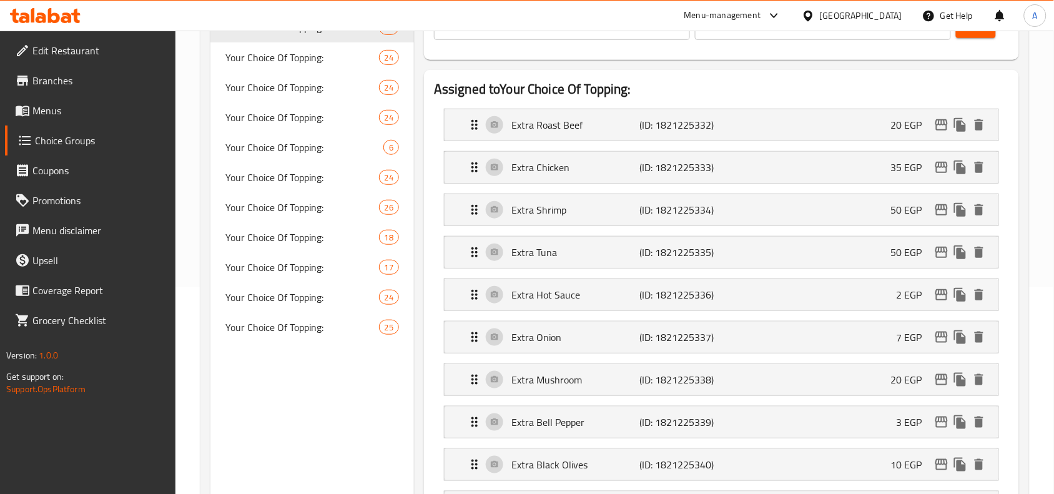
scroll to position [92, 0]
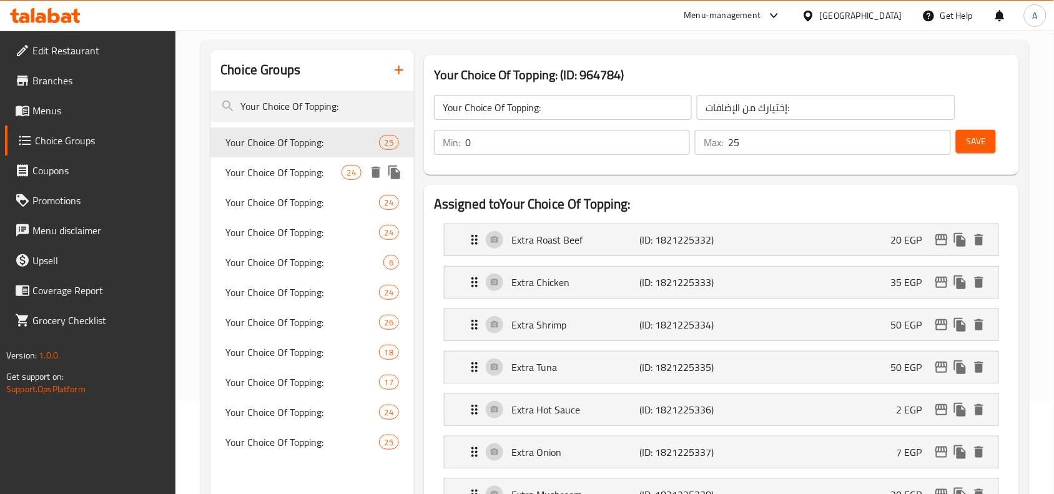
click at [275, 166] on span "Your Choice Of Topping:" at bounding box center [282, 172] width 115 height 15
type input "إختيارك من [DEMOGRAPHIC_DATA] :"
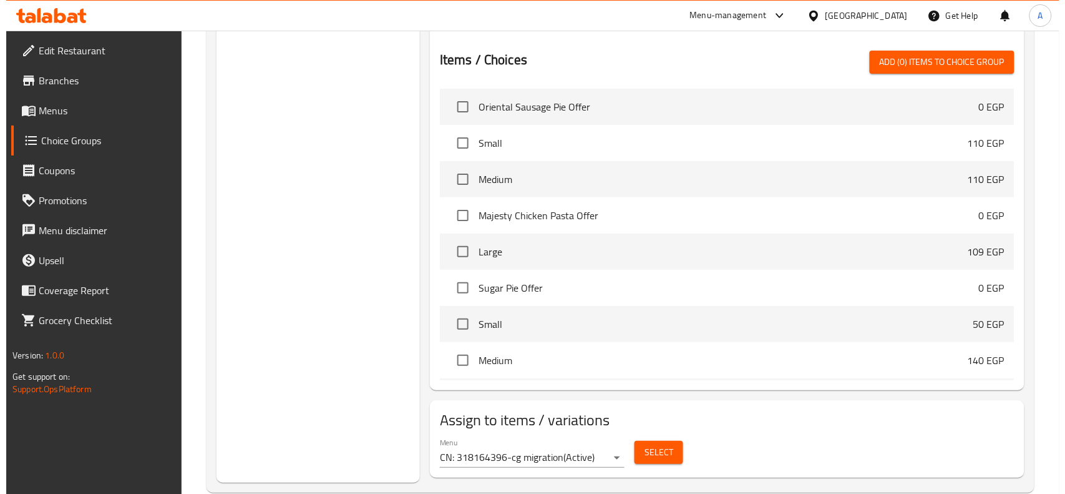
scroll to position [1375, 0]
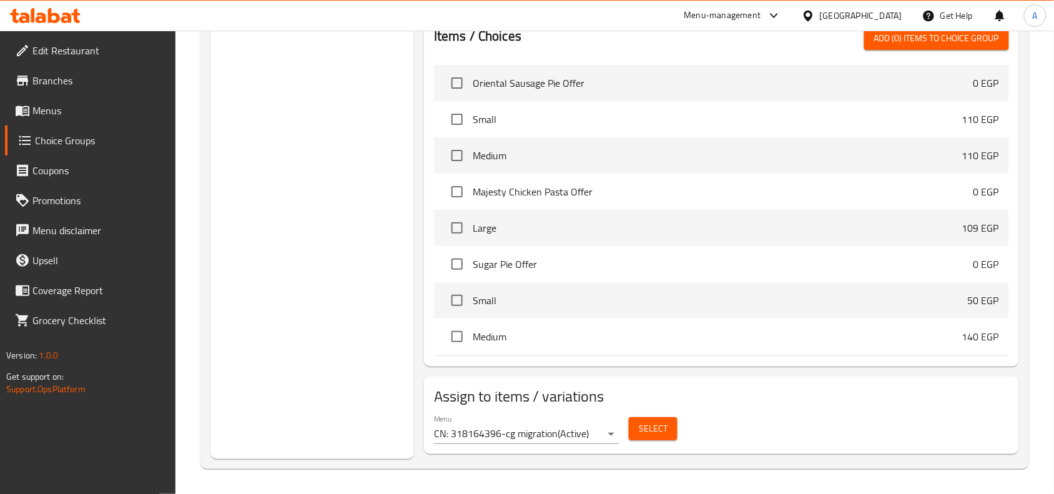
click at [668, 432] on button "Select" at bounding box center [652, 428] width 49 height 23
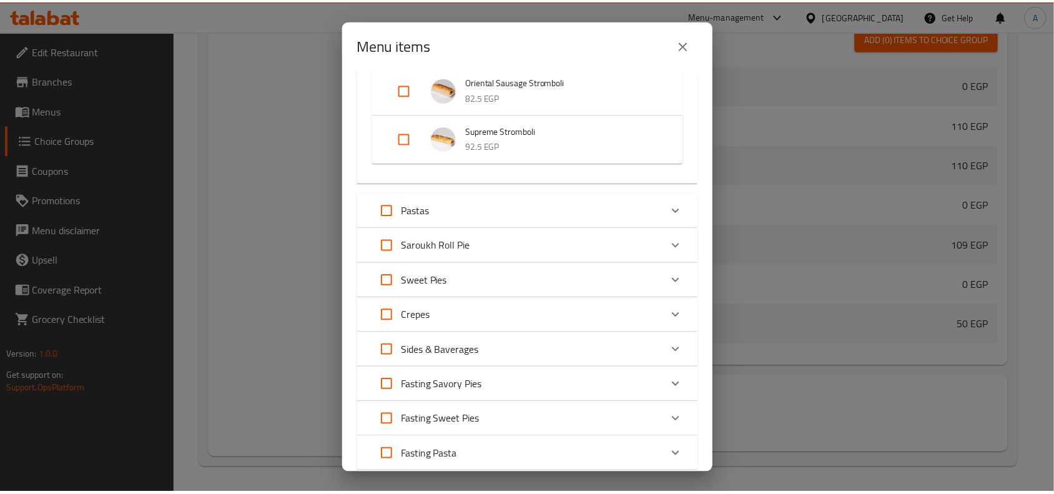
scroll to position [2329, 0]
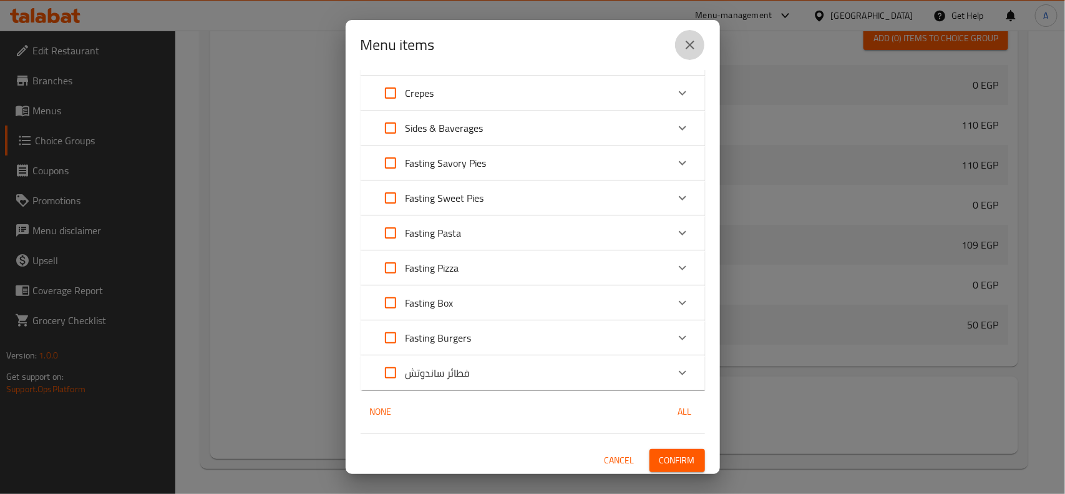
click at [693, 52] on icon "close" at bounding box center [690, 44] width 15 height 15
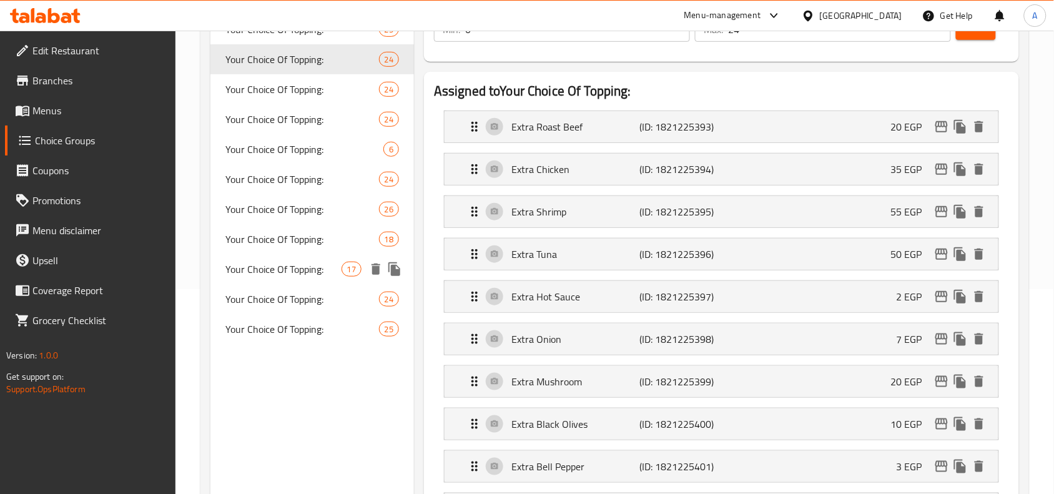
scroll to position [49, 0]
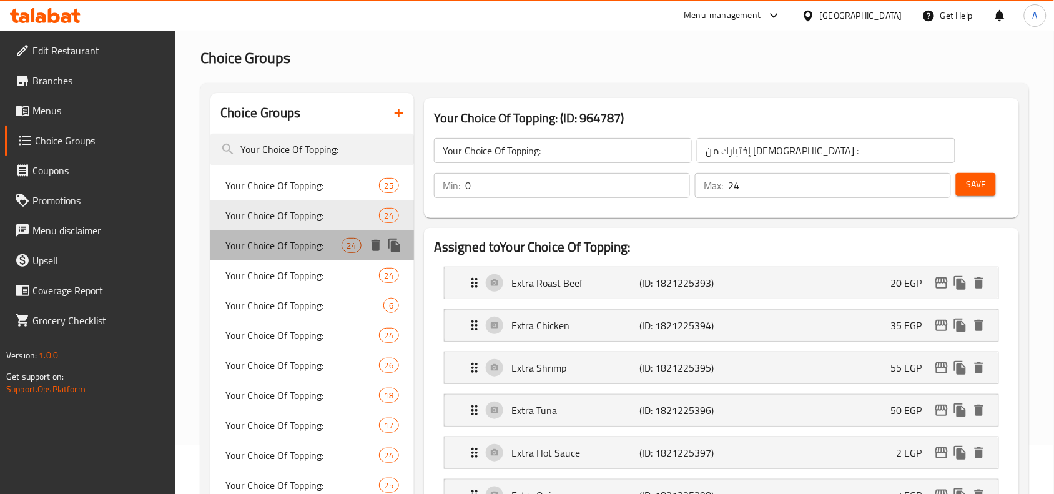
click at [306, 243] on span "Your Choice Of Topping:" at bounding box center [282, 245] width 115 height 15
type input "0"
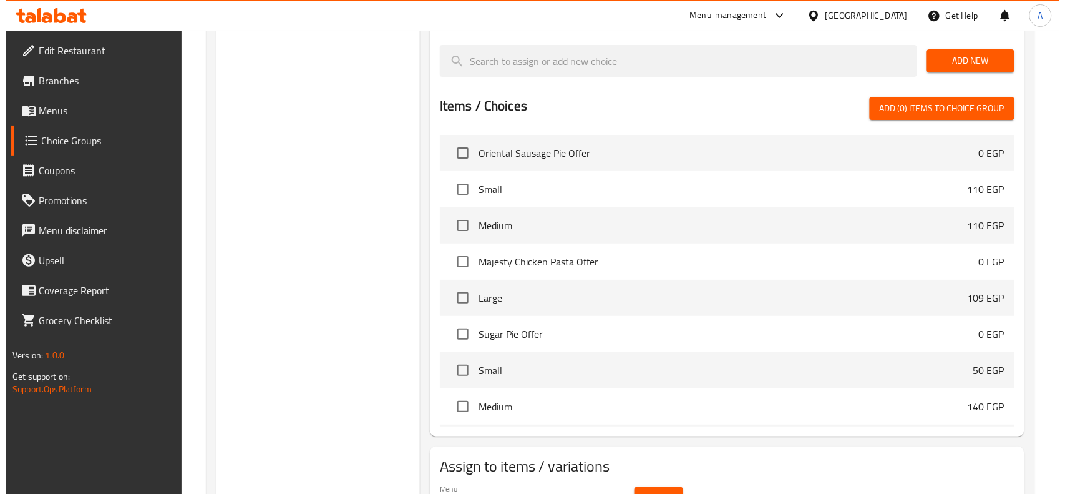
scroll to position [1375, 0]
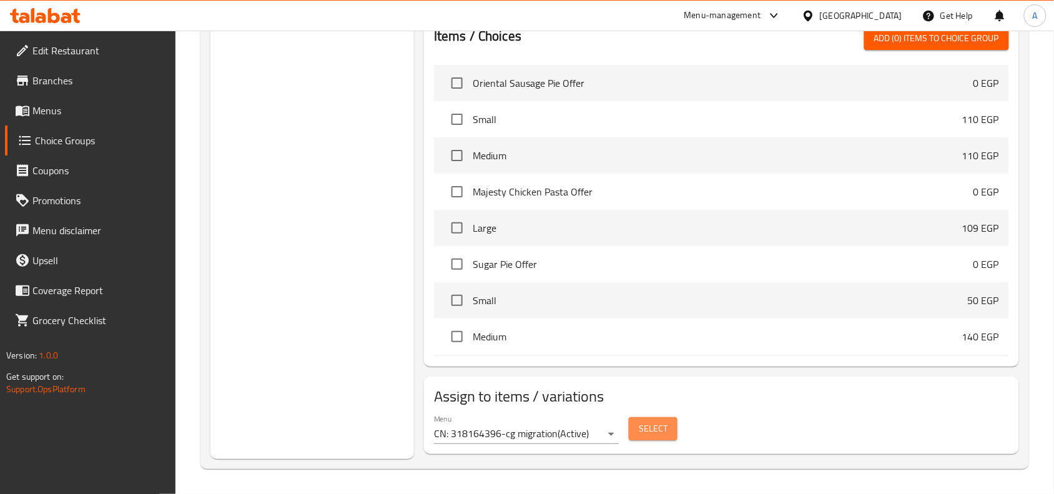
click at [650, 431] on span "Select" at bounding box center [652, 429] width 29 height 16
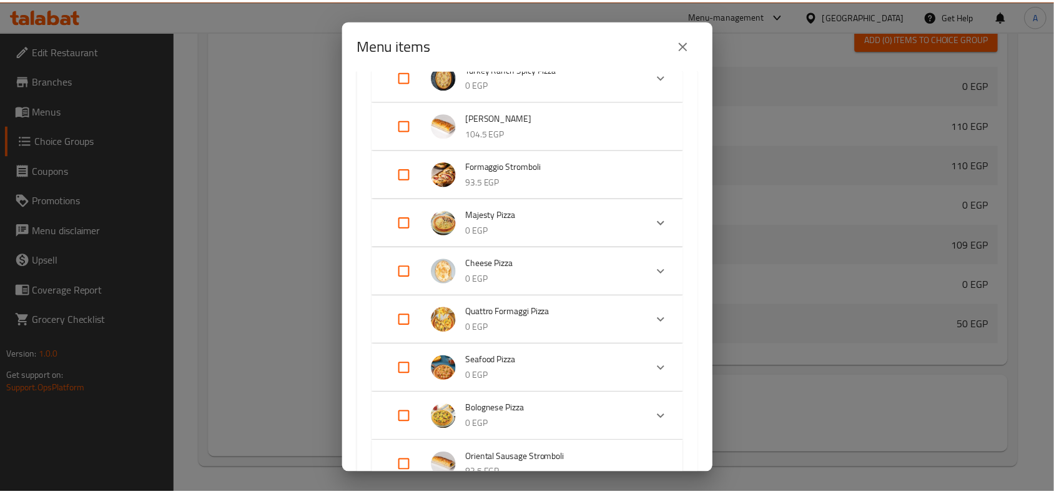
scroll to position [1560, 0]
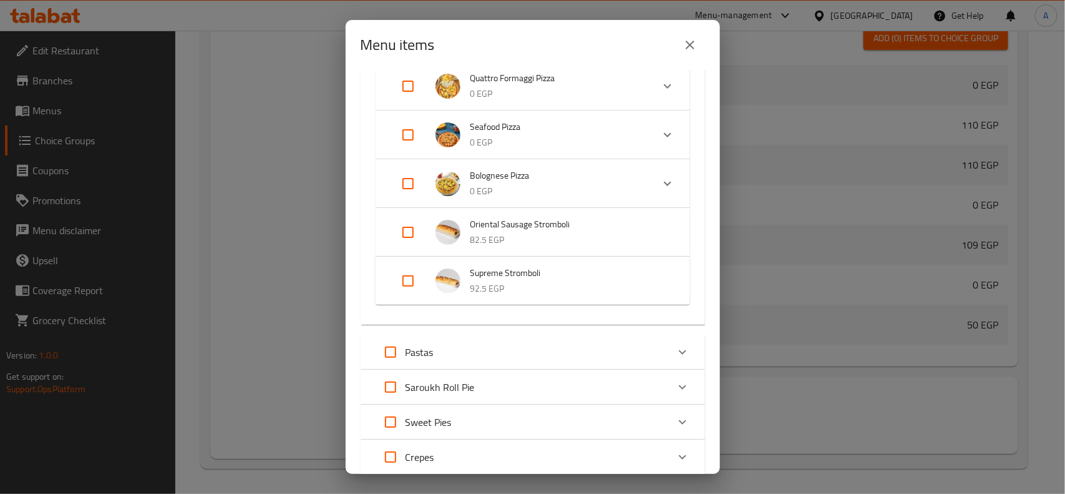
click at [688, 47] on icon "close" at bounding box center [690, 45] width 9 height 9
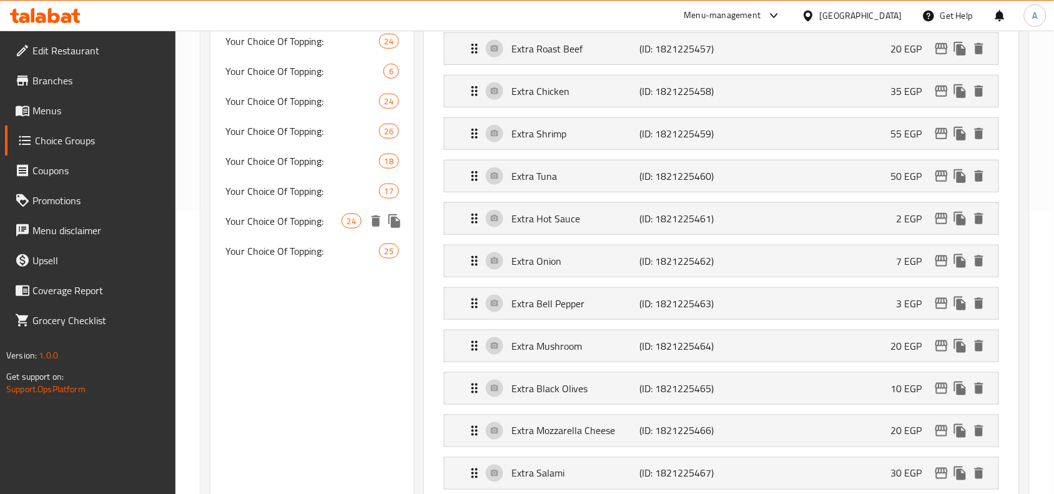
scroll to position [49, 0]
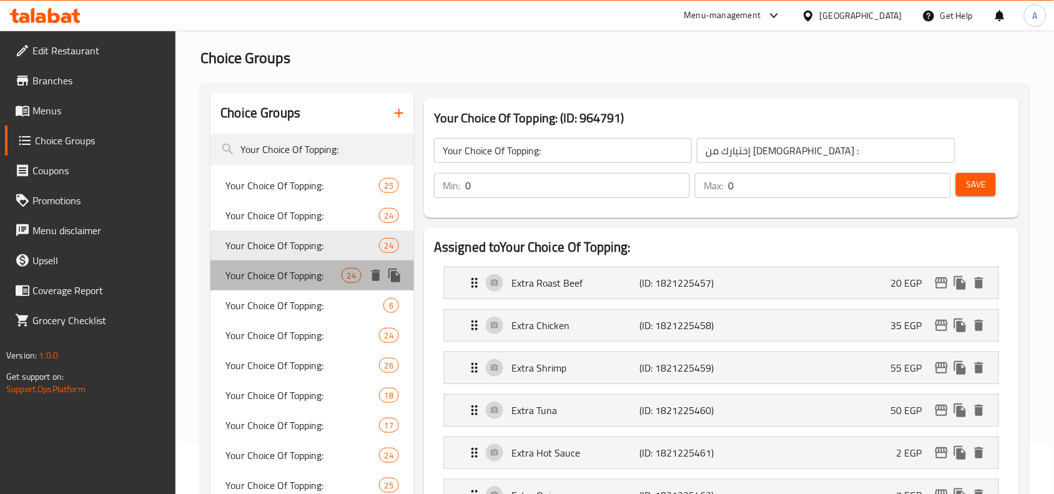
click at [297, 270] on span "Your Choice Of Topping:" at bounding box center [282, 275] width 115 height 15
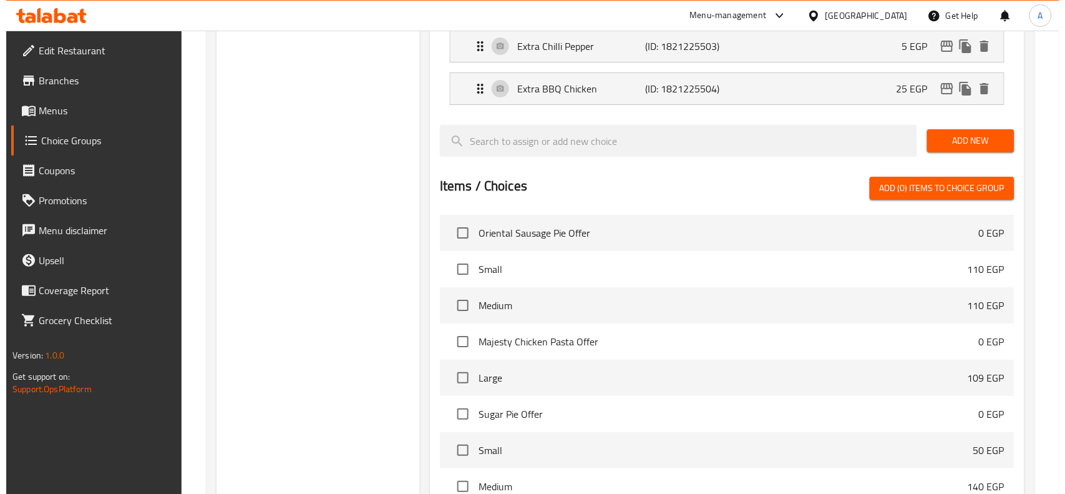
scroll to position [1375, 0]
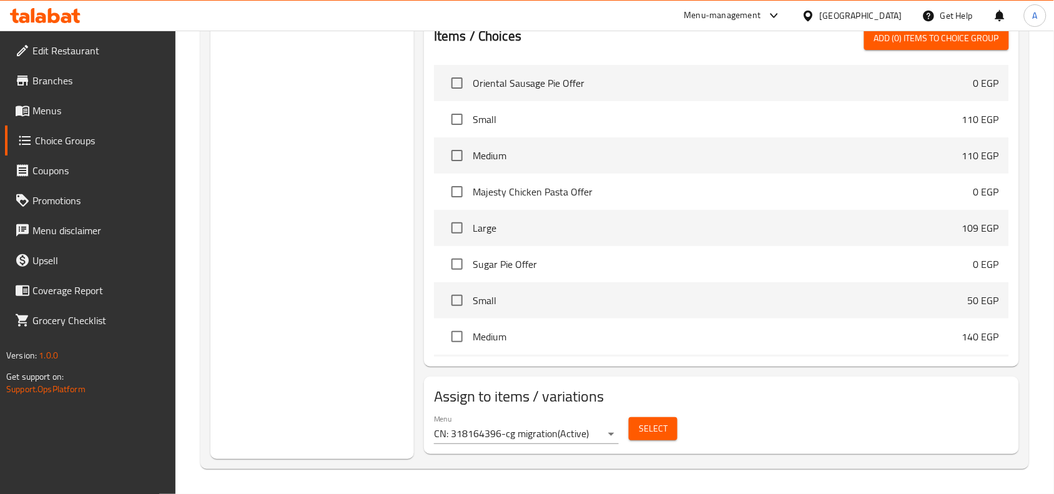
click at [643, 432] on span "Select" at bounding box center [652, 429] width 29 height 16
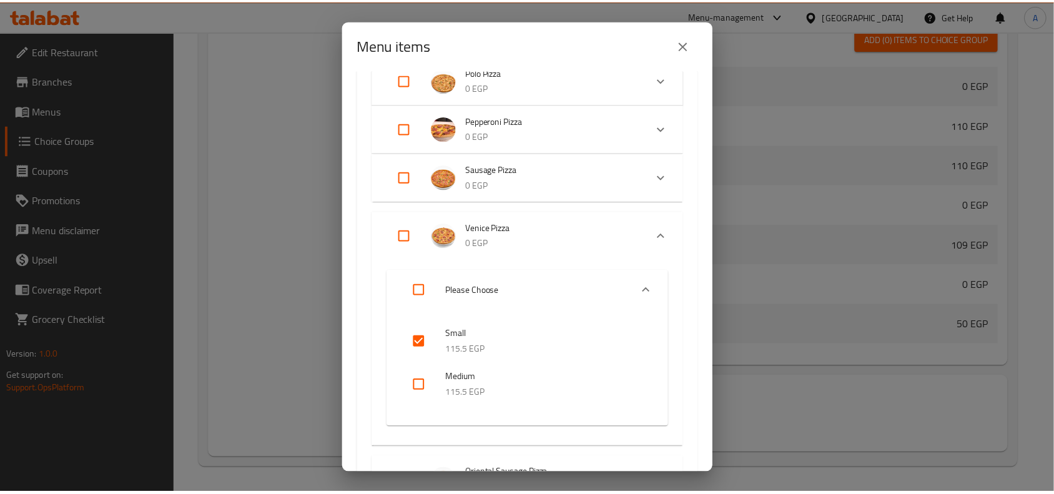
scroll to position [312, 0]
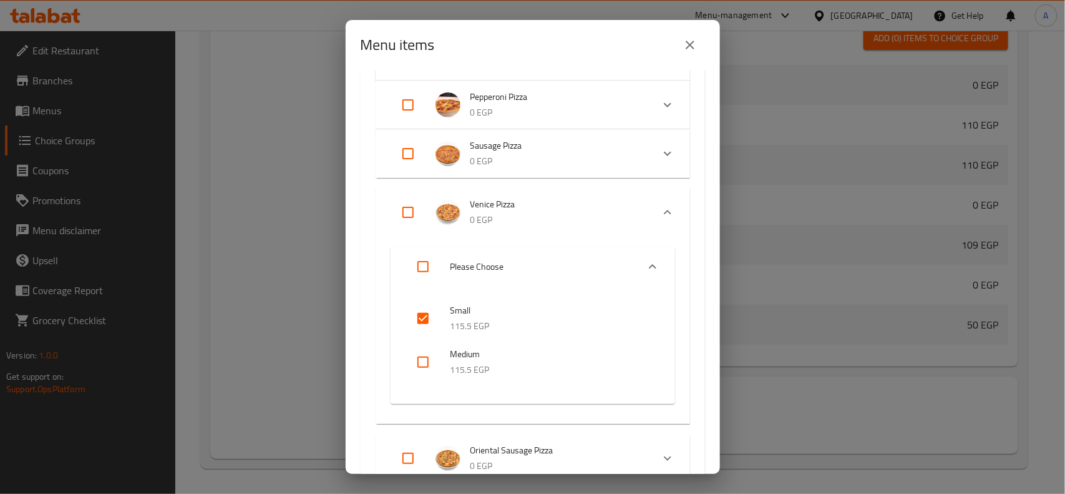
click at [698, 51] on button "close" at bounding box center [690, 45] width 30 height 30
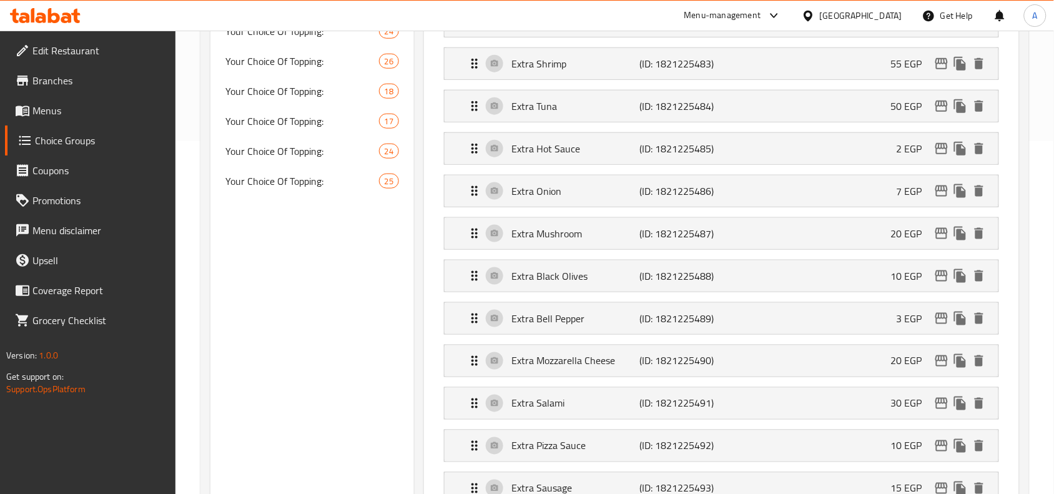
scroll to position [127, 0]
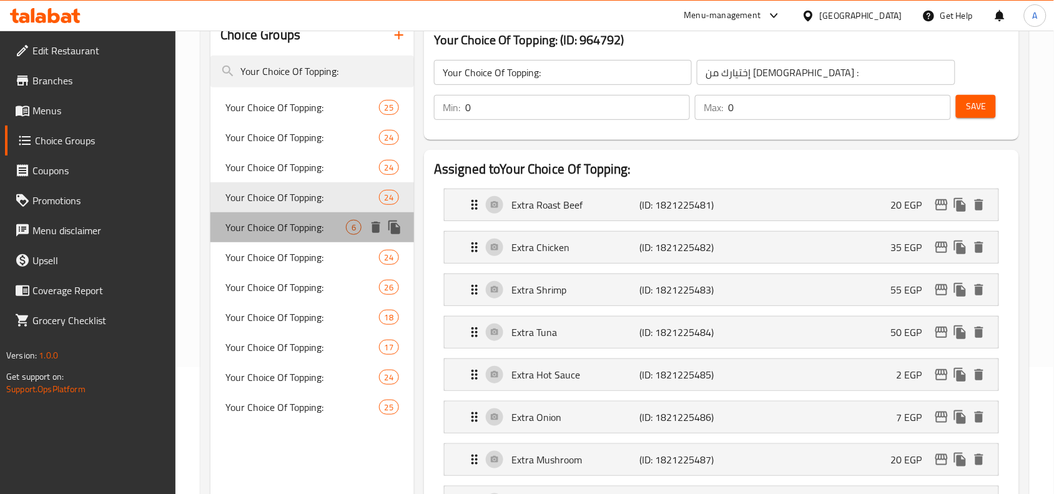
click at [305, 230] on span "Your Choice Of Topping:" at bounding box center [285, 227] width 120 height 15
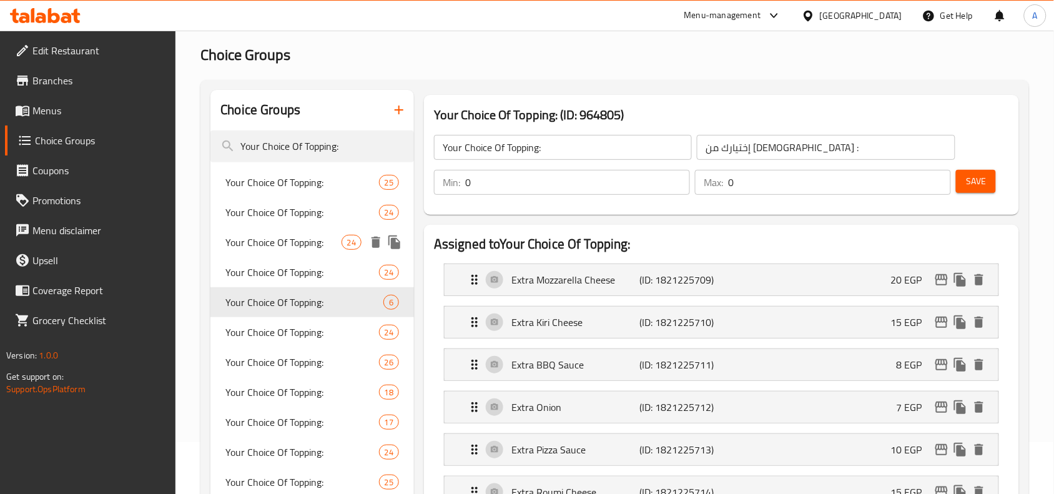
scroll to position [0, 0]
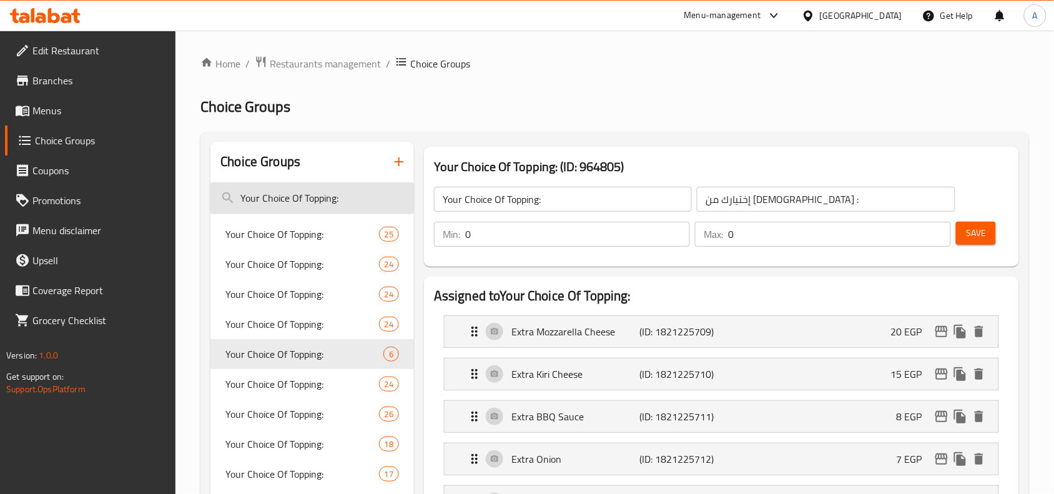
click at [313, 188] on input "Your Choice Of Topping:" at bounding box center [311, 198] width 203 height 32
paste input "Medium"
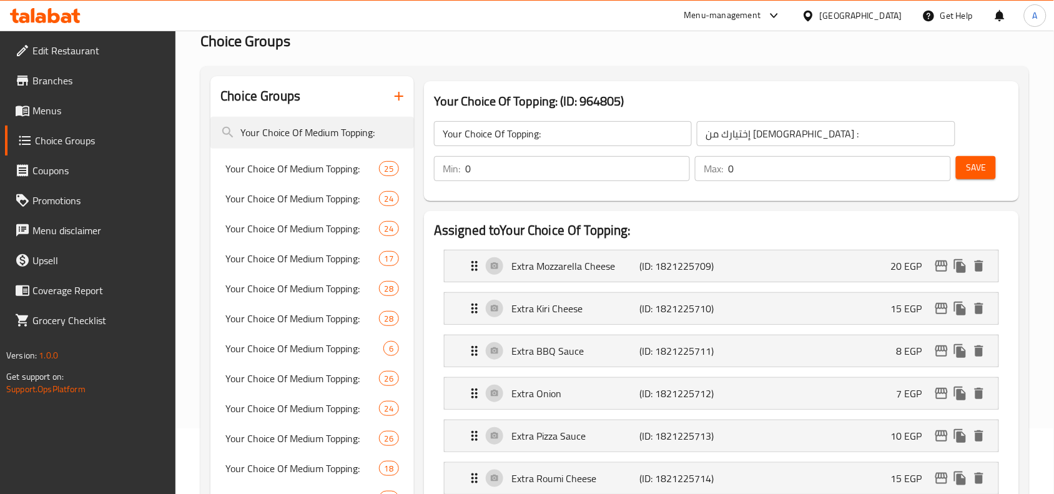
scroll to position [156, 0]
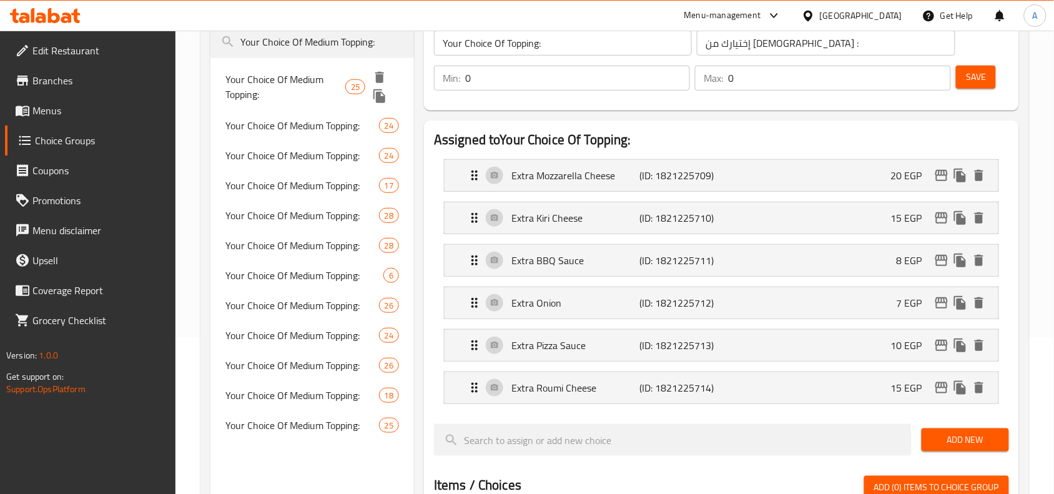
type input "Your Choice Of Medium Topping:"
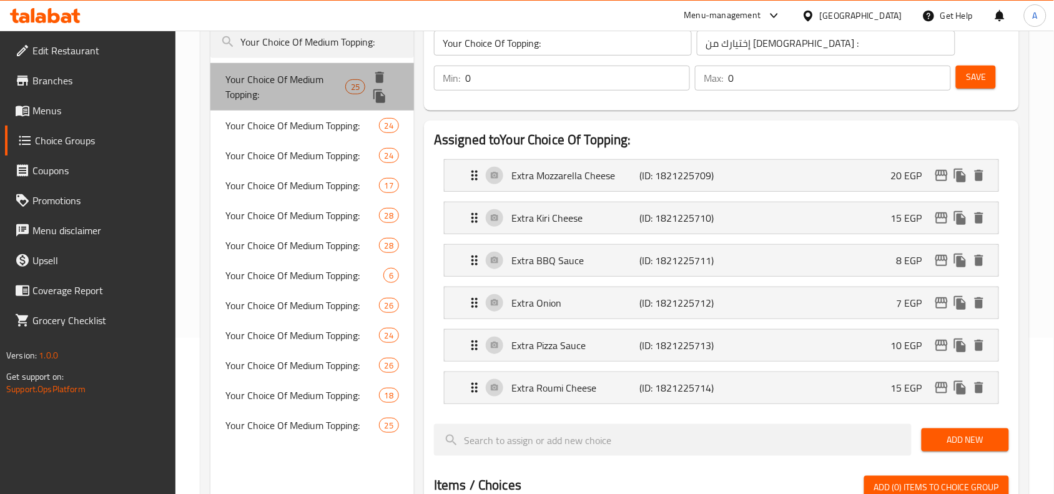
click at [332, 83] on span "Your Choice Of Medium Topping:" at bounding box center [285, 87] width 120 height 30
type input "Your Choice Of Medium Topping:"
type input "إختيارك من الإضافات الوسط:"
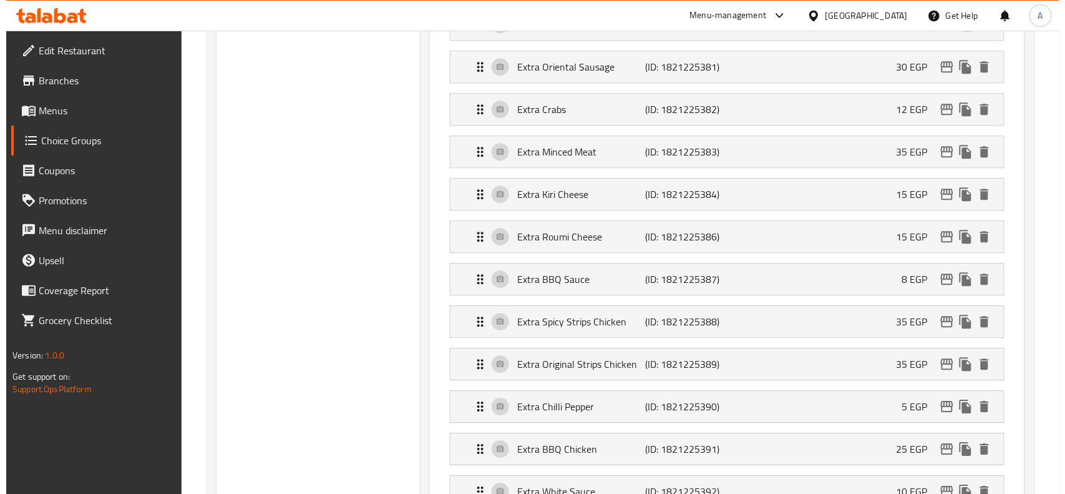
scroll to position [1014, 0]
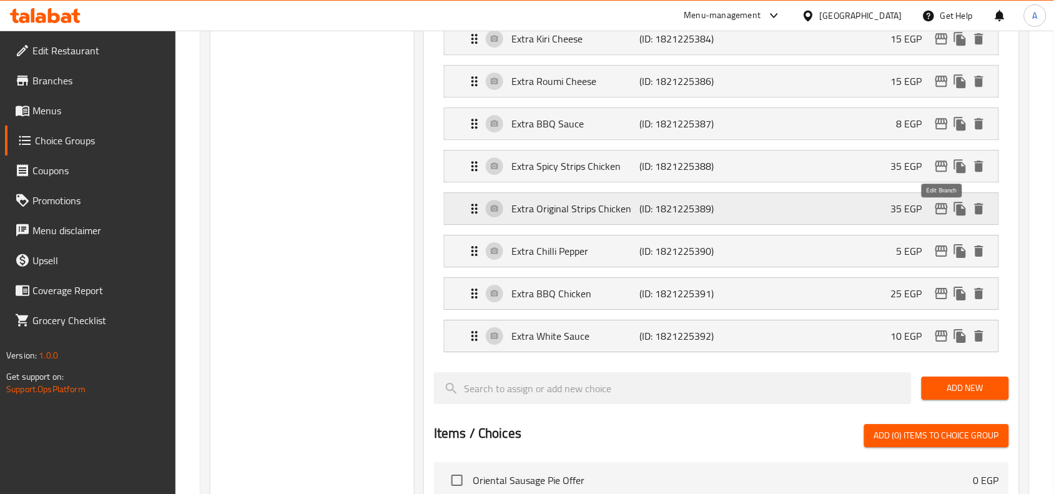
click at [941, 216] on icon "edit" at bounding box center [941, 208] width 15 height 15
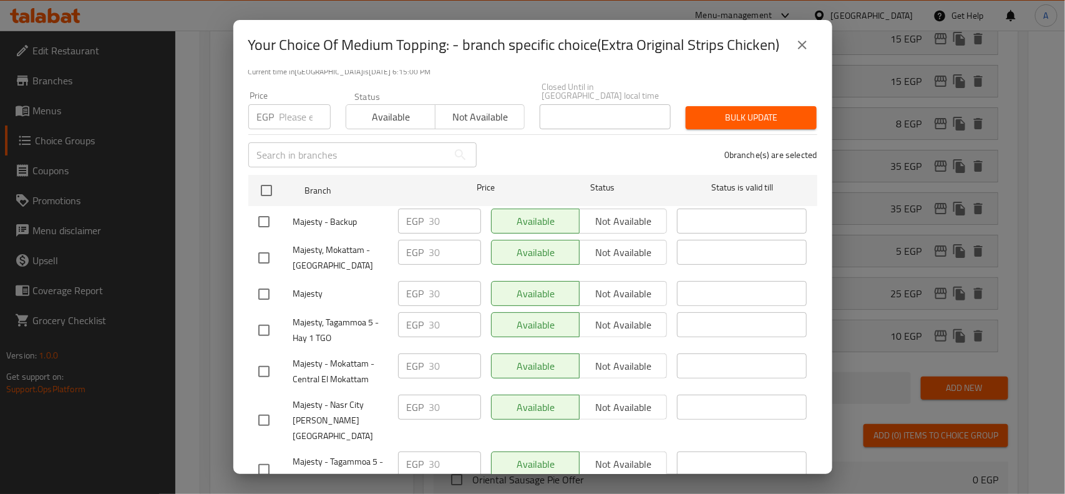
scroll to position [0, 0]
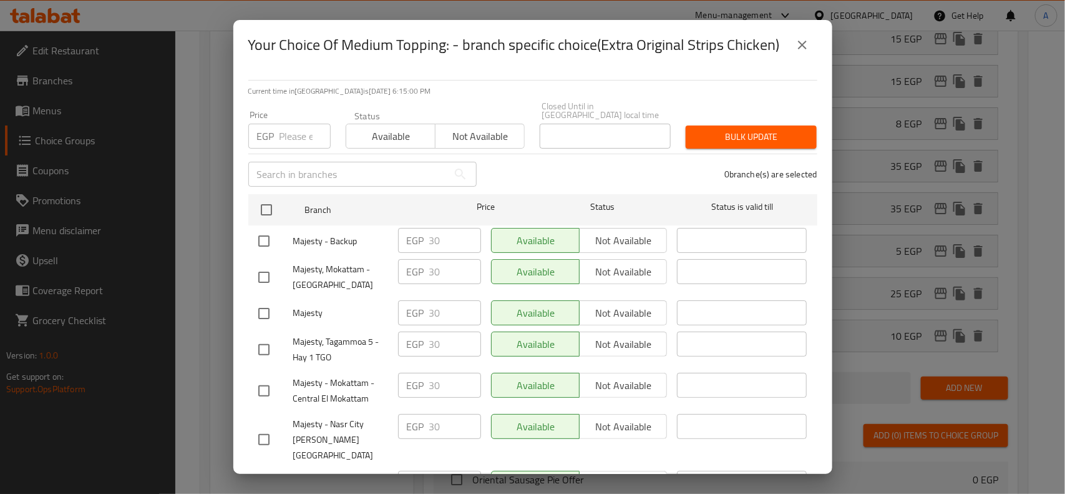
click at [808, 48] on icon "close" at bounding box center [802, 44] width 15 height 15
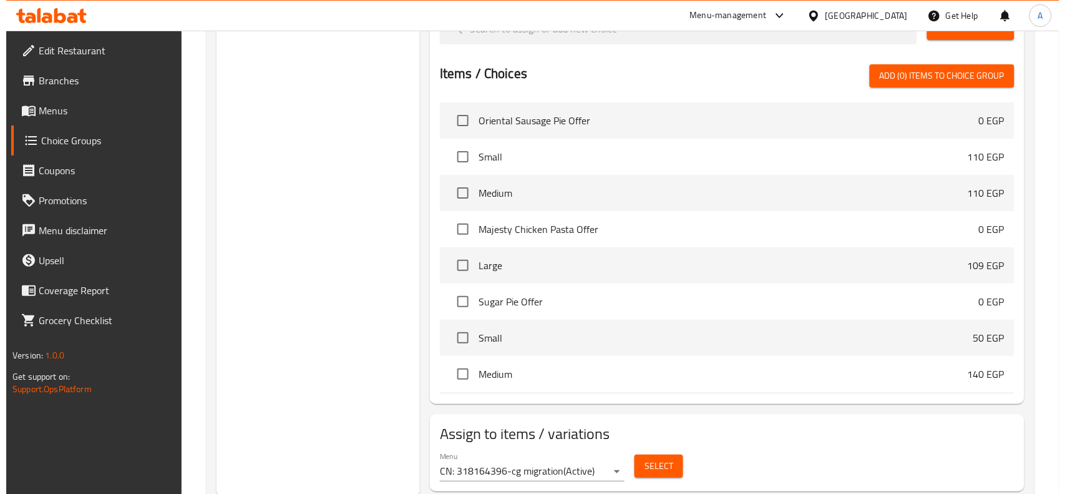
scroll to position [1418, 0]
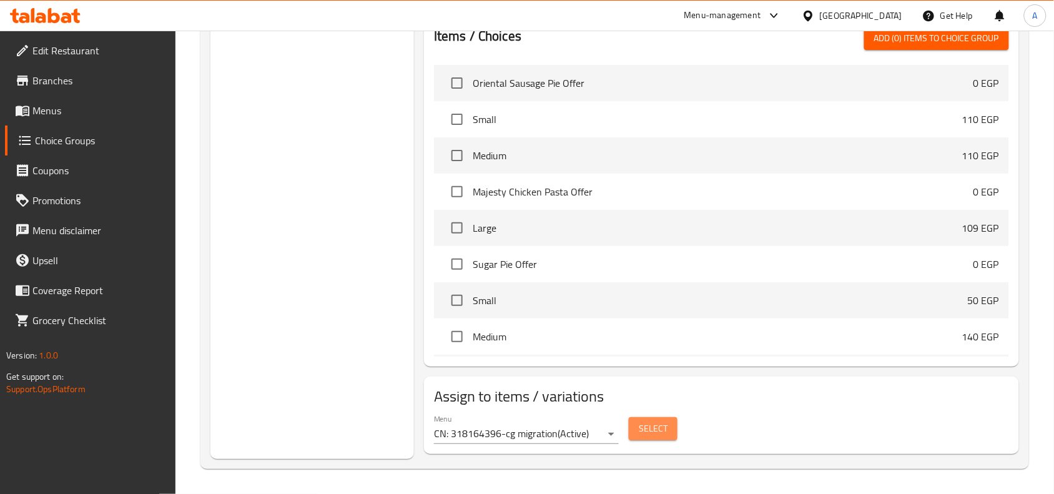
click at [643, 425] on span "Select" at bounding box center [652, 429] width 29 height 16
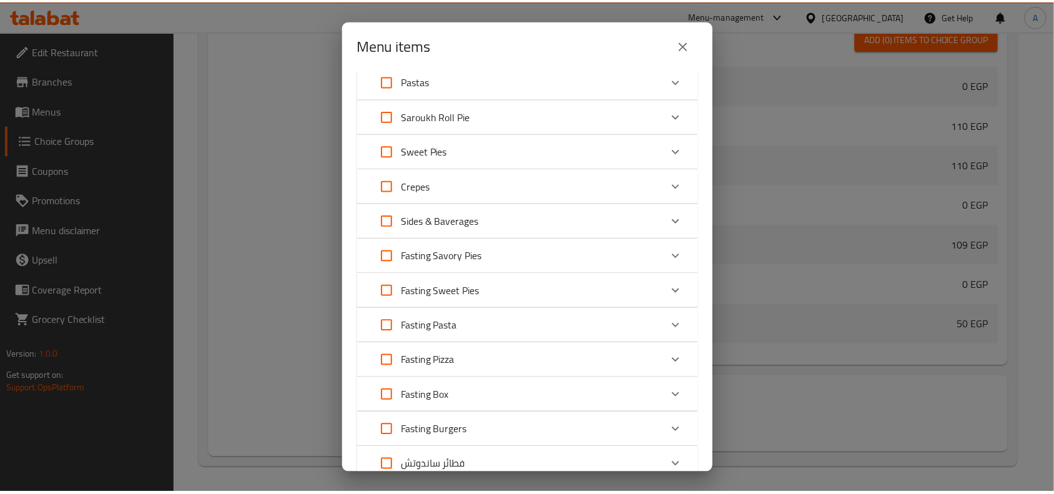
scroll to position [1950, 0]
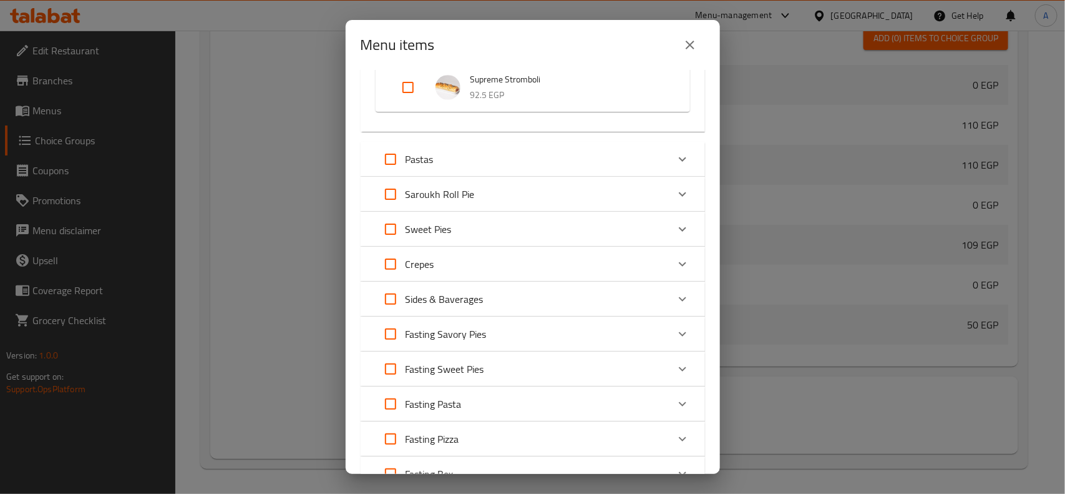
click at [692, 46] on icon "close" at bounding box center [690, 45] width 9 height 9
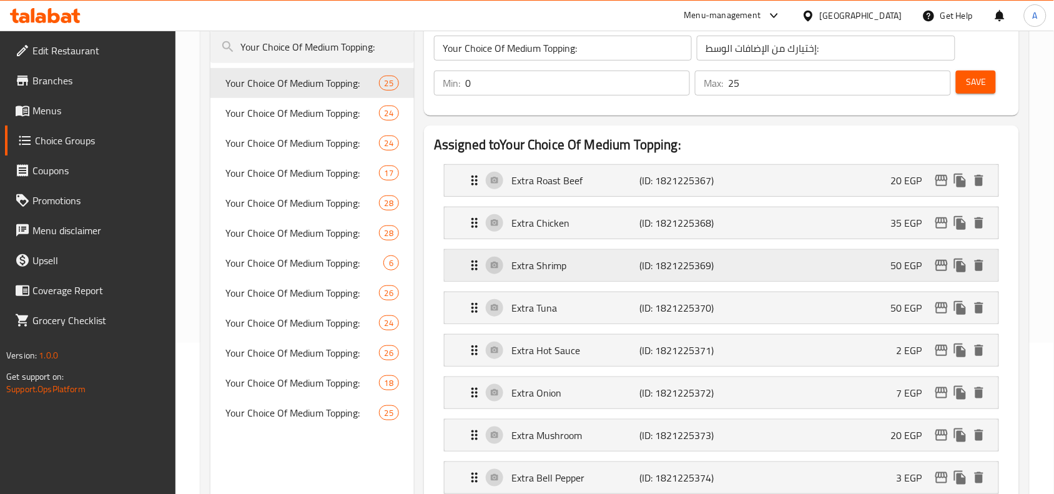
scroll to position [156, 0]
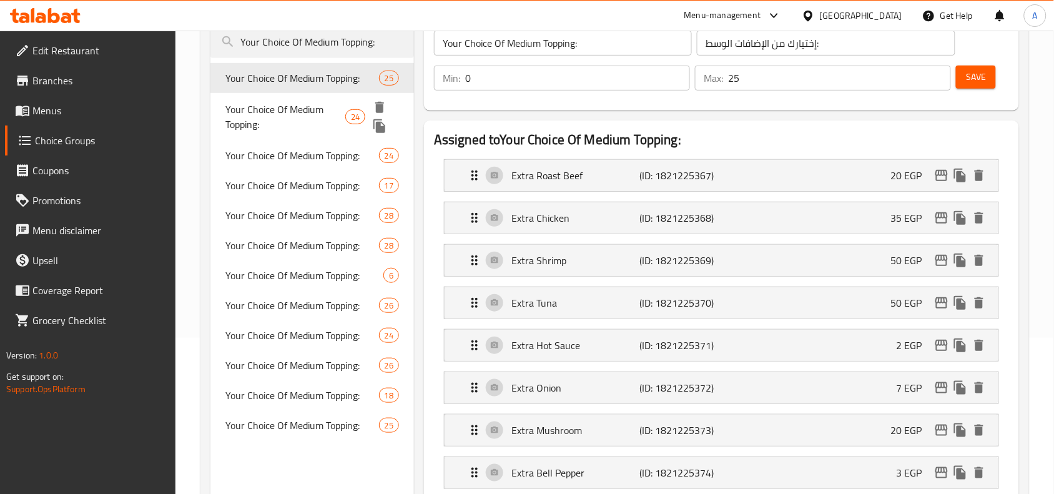
click at [319, 111] on span "Your Choice Of Medium Topping:" at bounding box center [285, 117] width 120 height 30
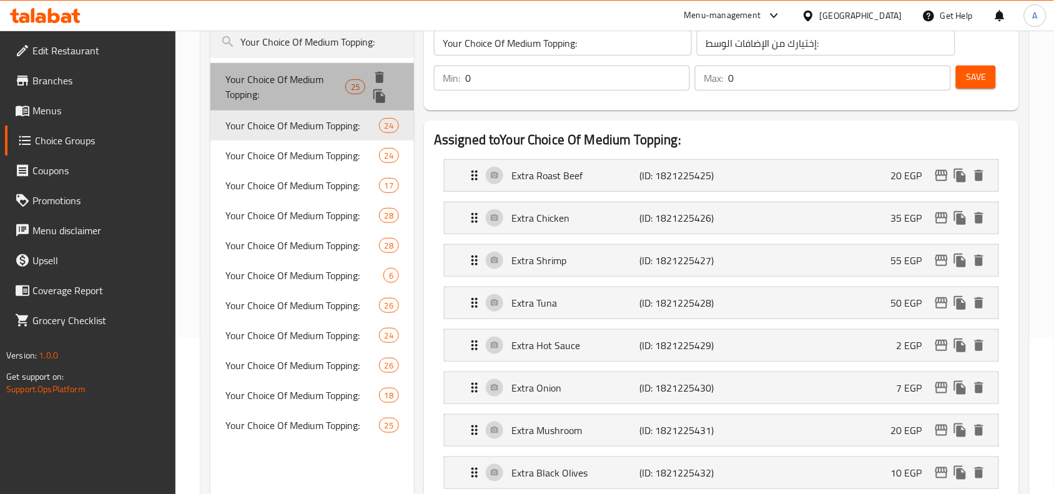
click at [335, 83] on span "Your Choice Of Medium Topping:" at bounding box center [285, 87] width 120 height 30
type input "25"
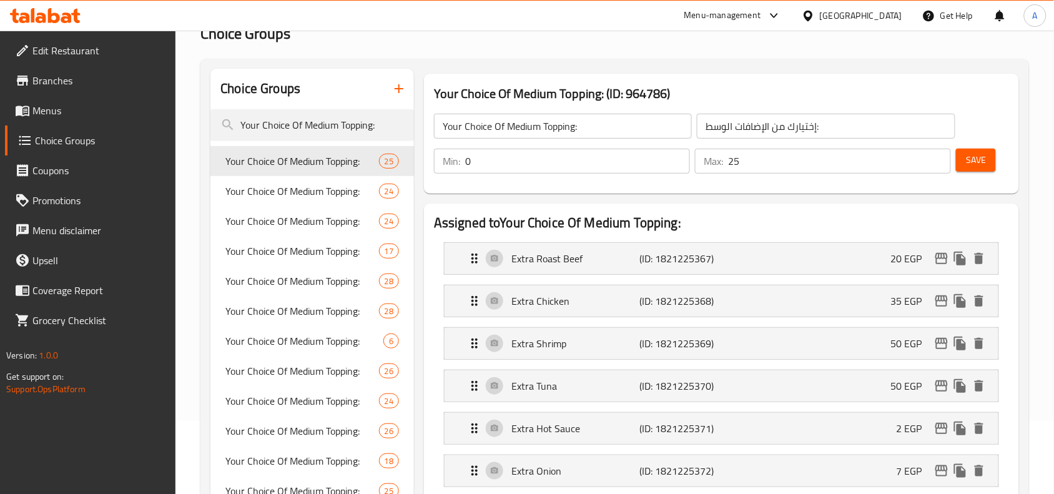
scroll to position [0, 0]
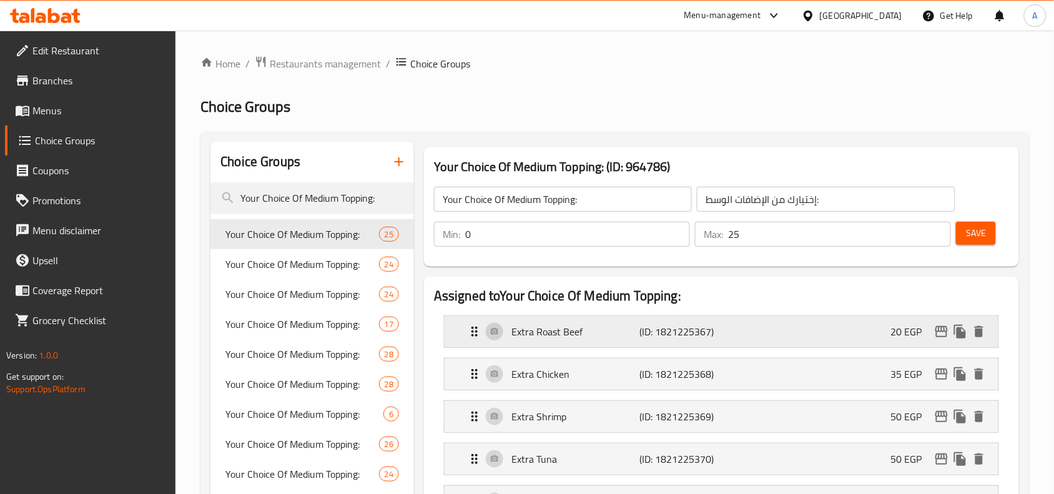
click at [936, 333] on icon "edit" at bounding box center [941, 331] width 12 height 11
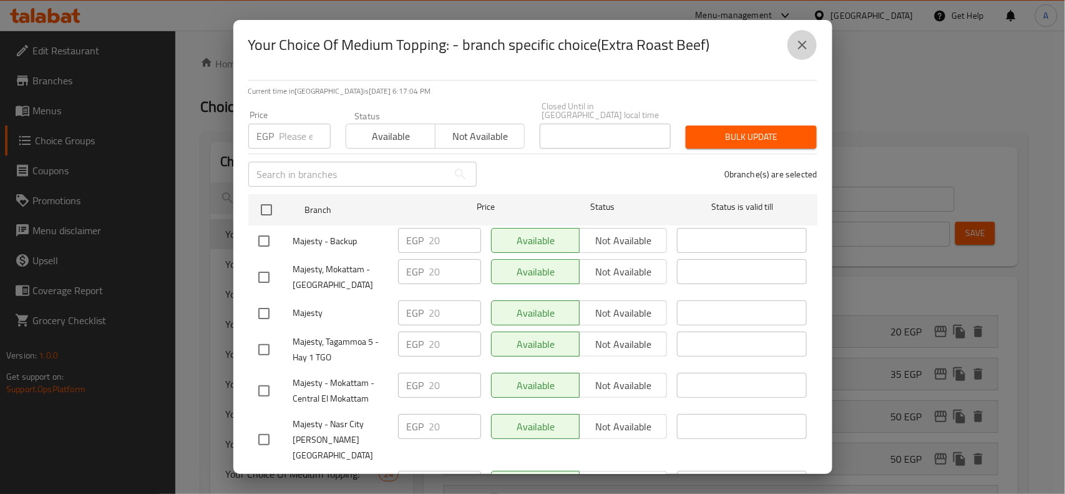
click at [807, 44] on icon "close" at bounding box center [802, 44] width 15 height 15
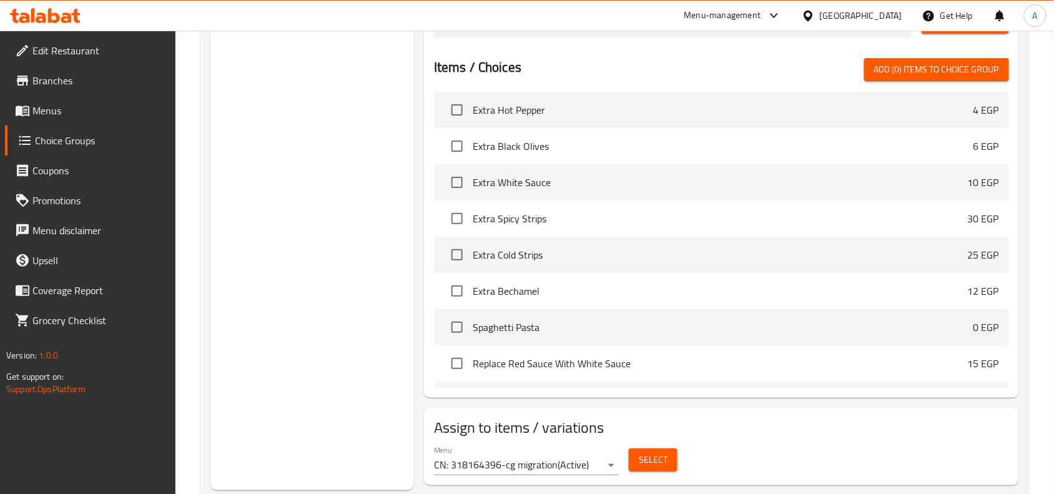
scroll to position [982, 0]
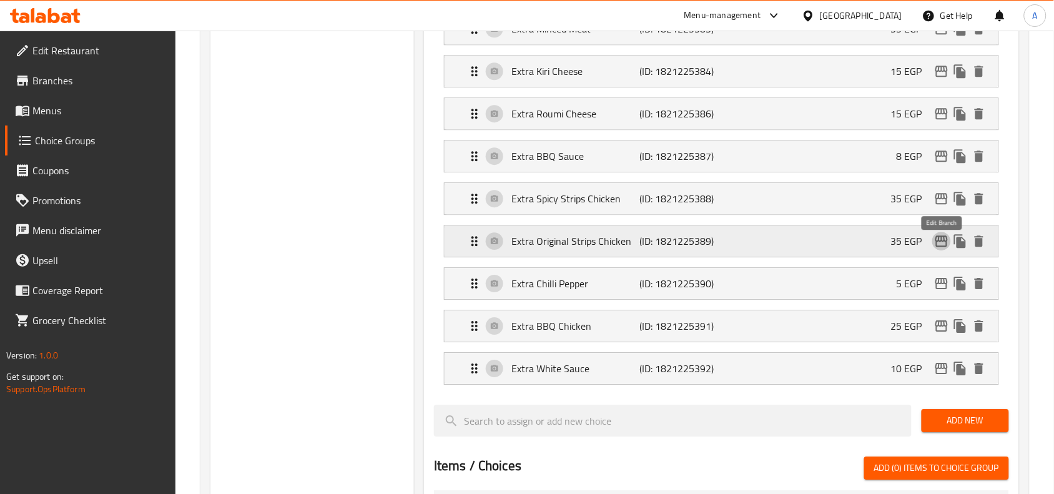
click at [936, 247] on icon "edit" at bounding box center [941, 240] width 12 height 11
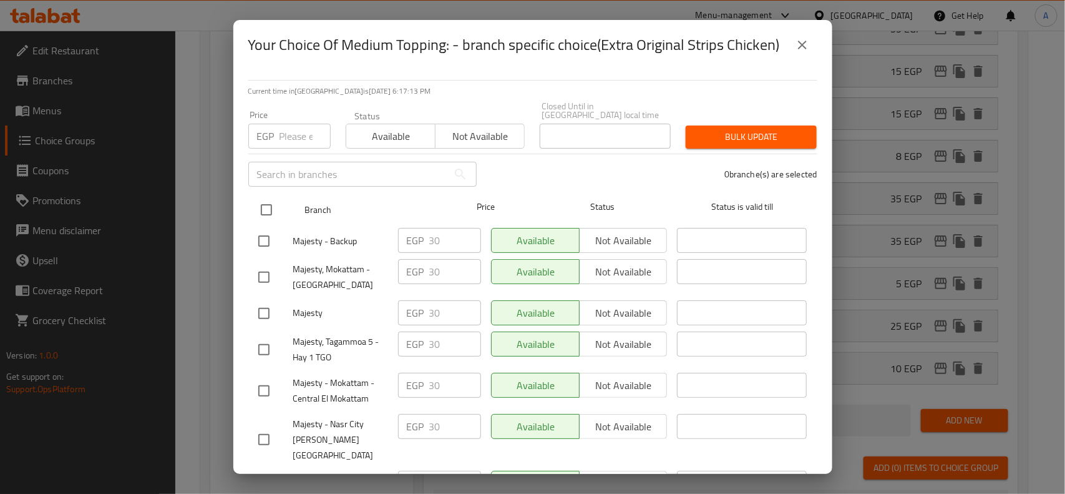
click at [278, 207] on input "checkbox" at bounding box center [266, 210] width 26 height 26
checkbox input "true"
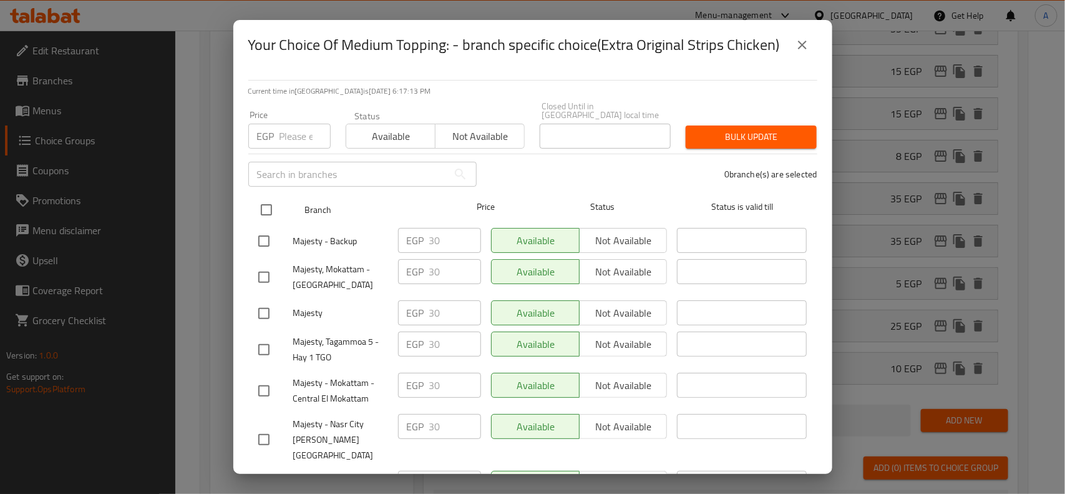
checkbox input "true"
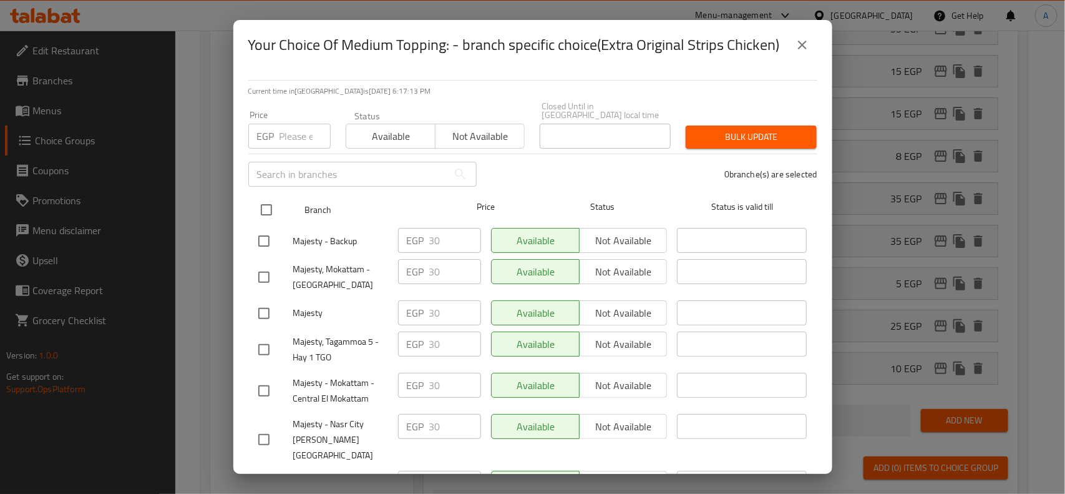
checkbox input "true"
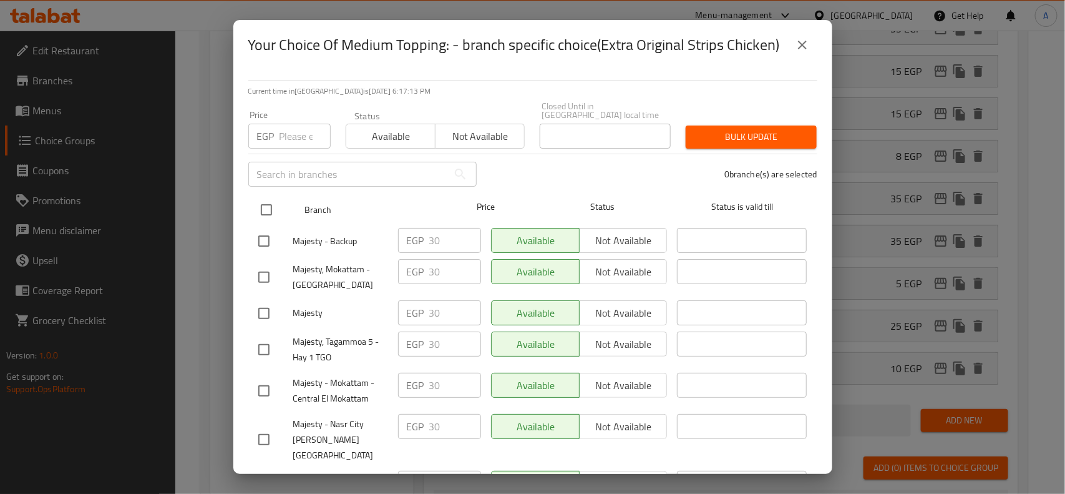
checkbox input "true"
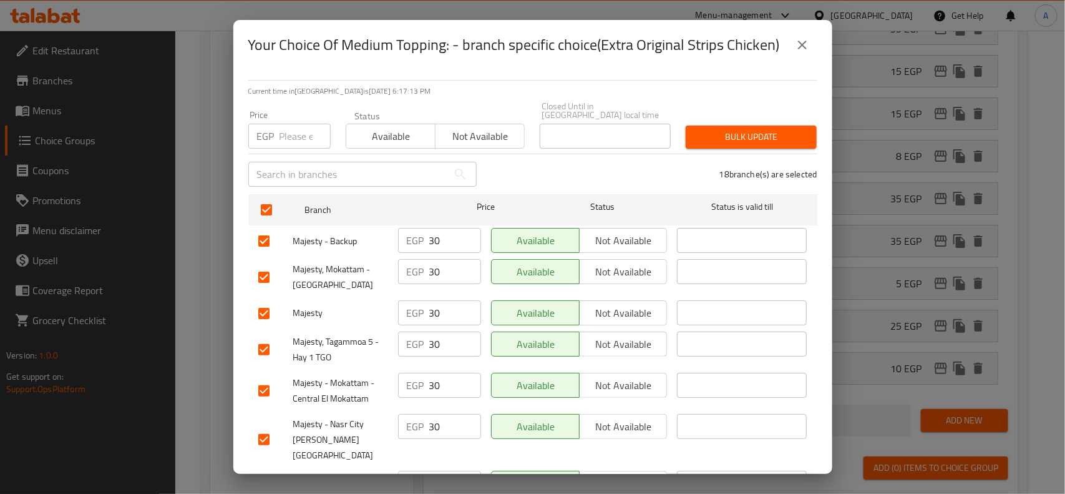
click at [296, 135] on input "number" at bounding box center [305, 136] width 51 height 25
type input "35"
click at [706, 125] on button "Bulk update" at bounding box center [751, 136] width 131 height 23
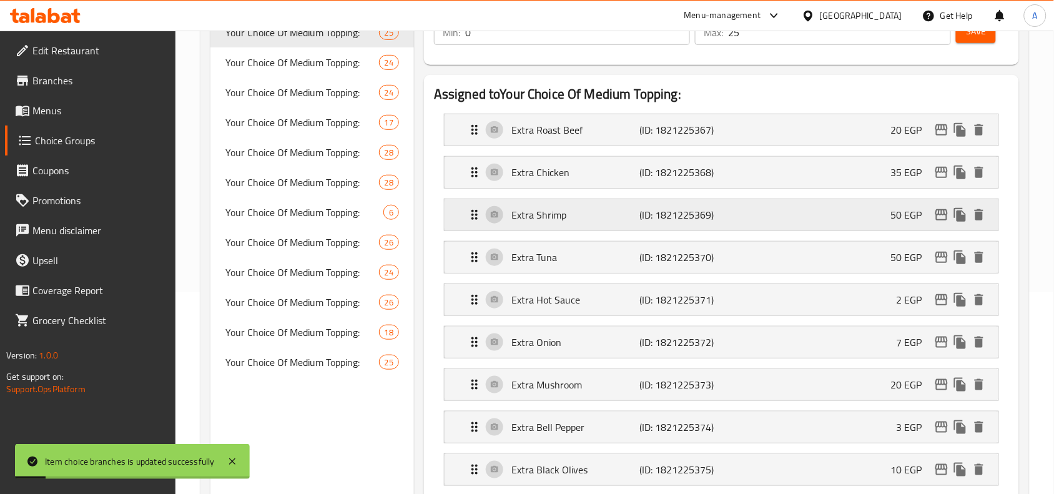
scroll to position [46, 0]
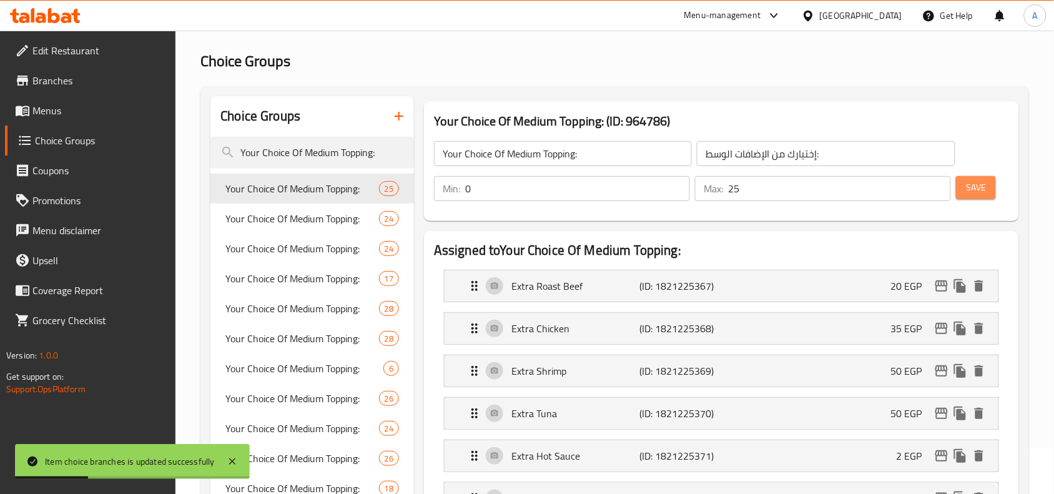
click at [969, 188] on span "Save" at bounding box center [976, 188] width 20 height 16
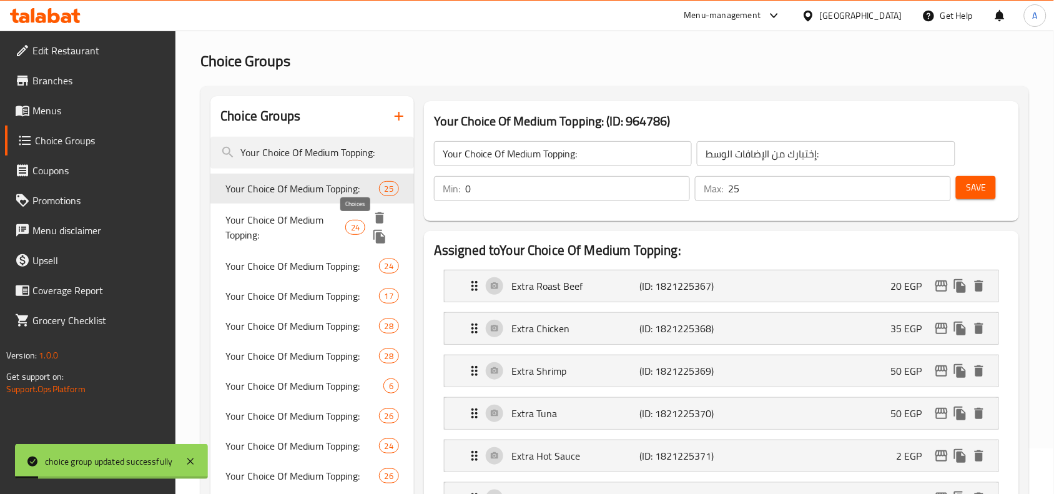
click at [335, 220] on span "Your Choice Of Medium Topping:" at bounding box center [285, 227] width 120 height 30
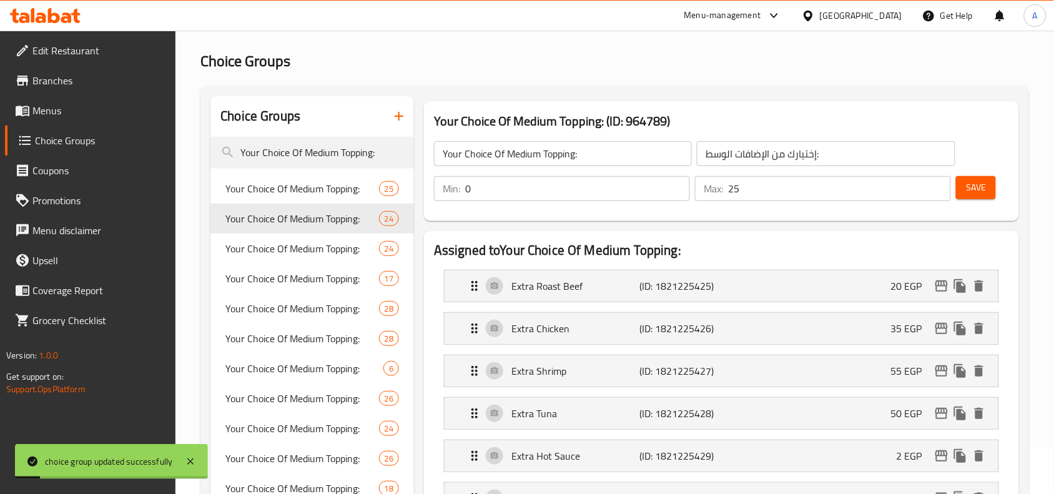
type input "0"
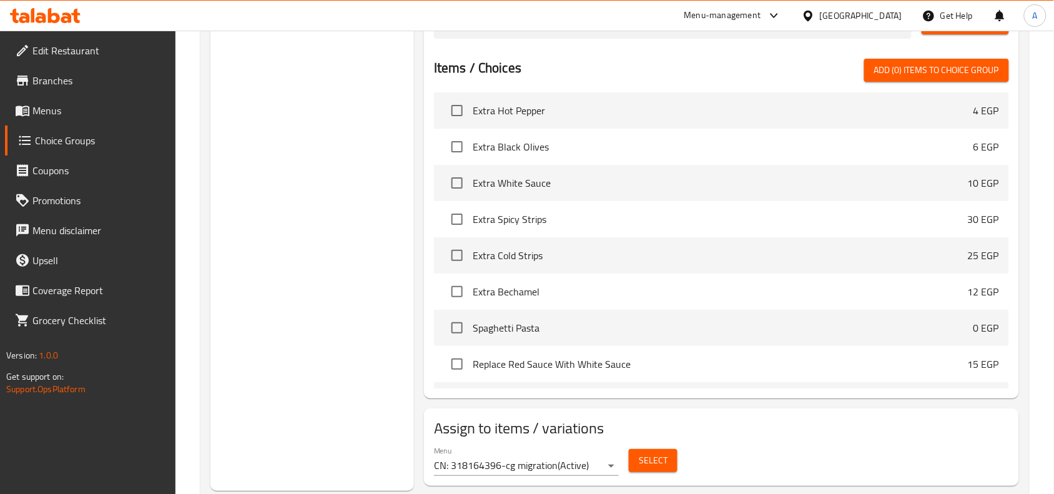
scroll to position [982, 0]
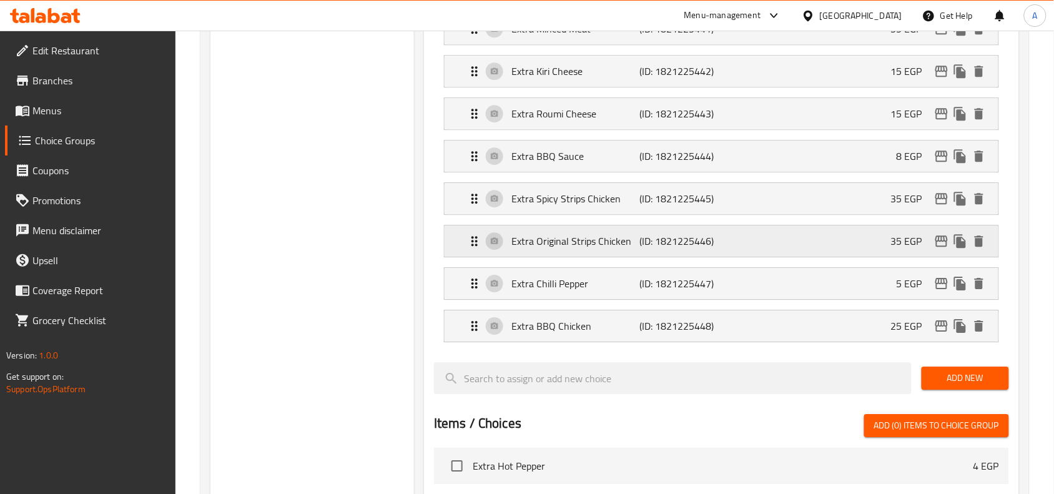
click at [939, 248] on icon "edit" at bounding box center [941, 240] width 15 height 15
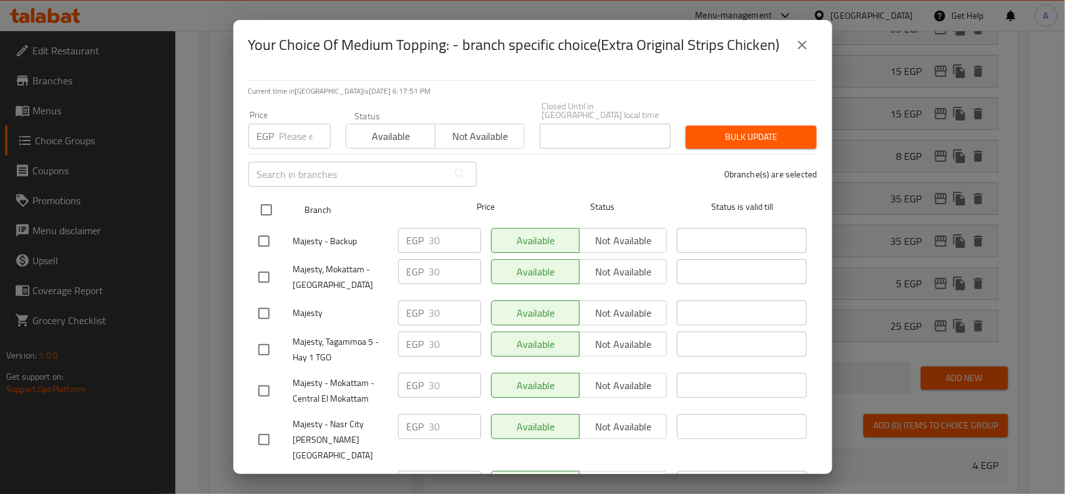
click at [268, 208] on input "checkbox" at bounding box center [266, 210] width 26 height 26
checkbox input "true"
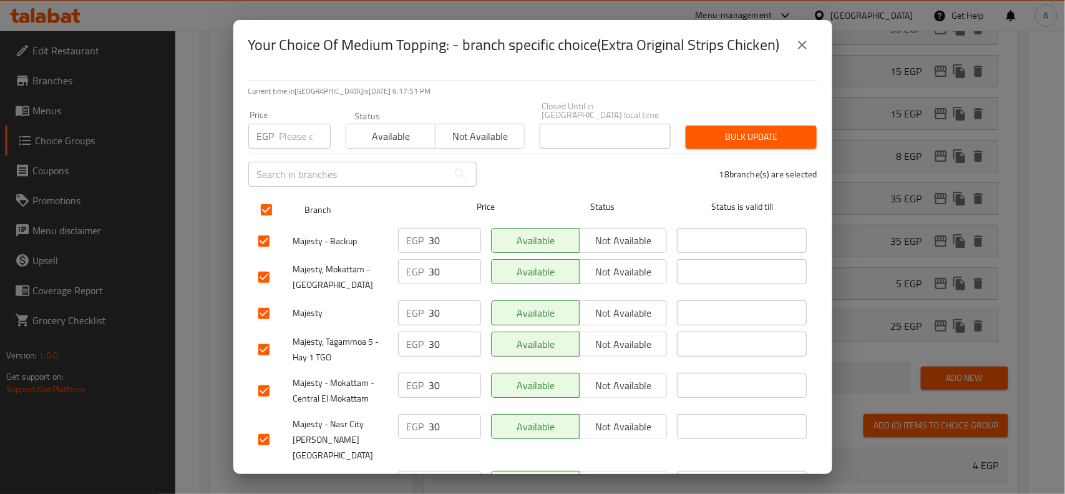
checkbox input "true"
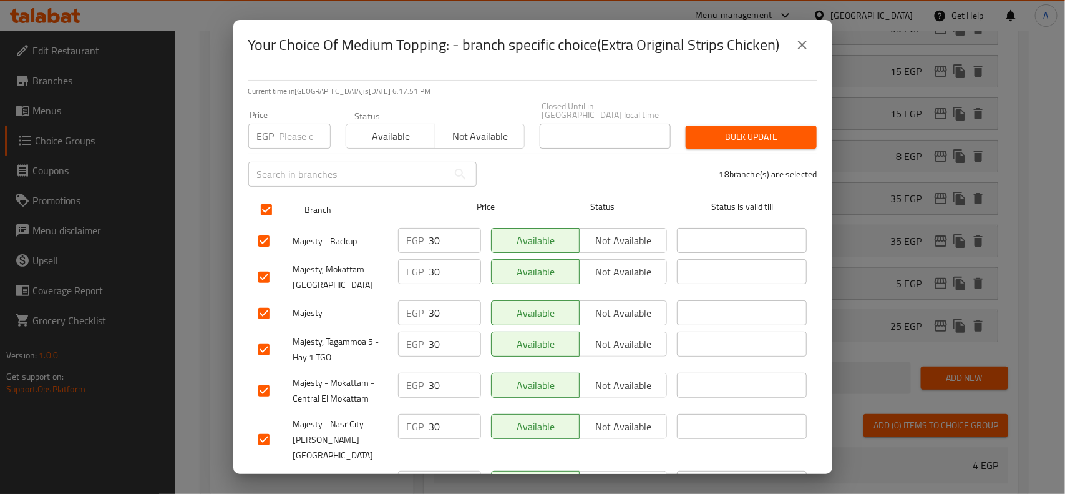
checkbox input "true"
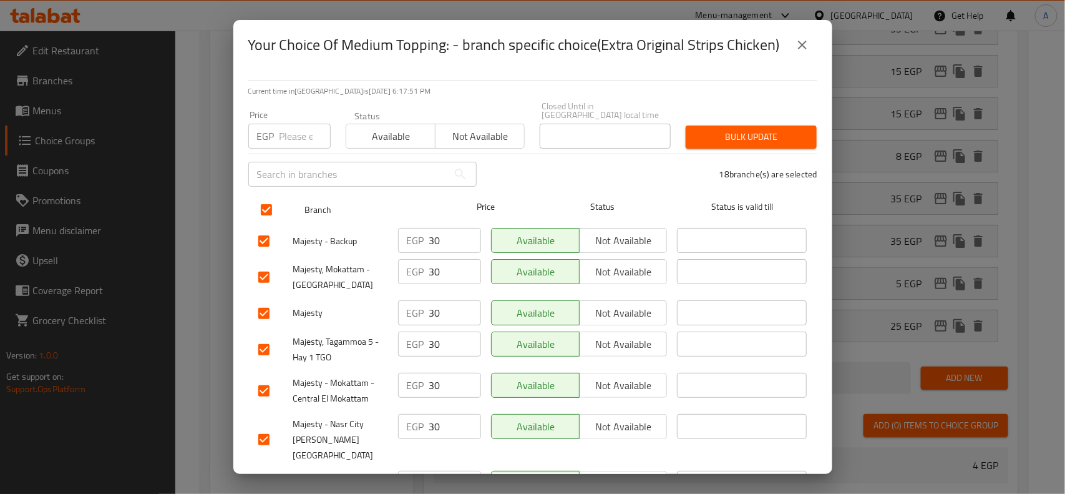
checkbox input "true"
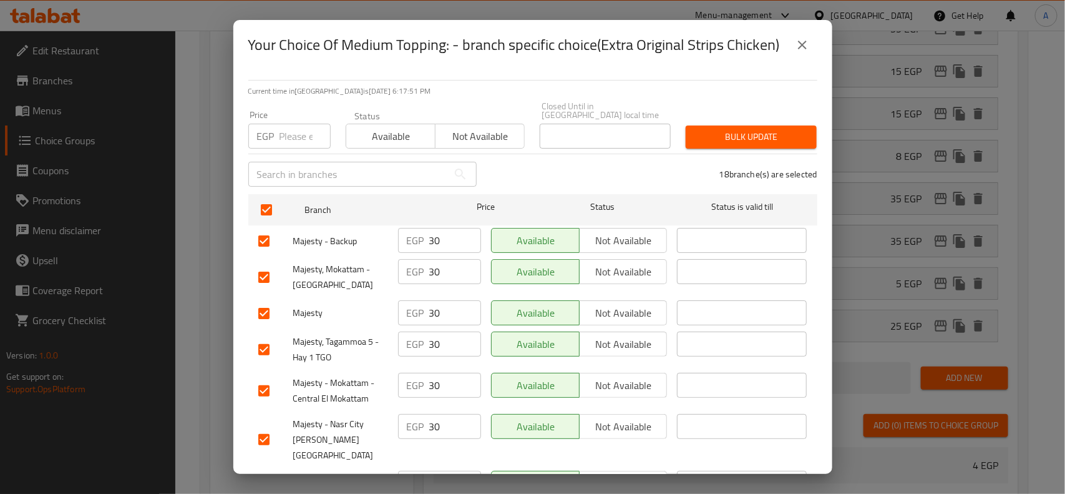
click at [290, 154] on div "​" at bounding box center [362, 174] width 243 height 40
click at [298, 139] on input "number" at bounding box center [305, 136] width 51 height 25
type input "35"
click at [757, 129] on span "Bulk update" at bounding box center [751, 137] width 111 height 16
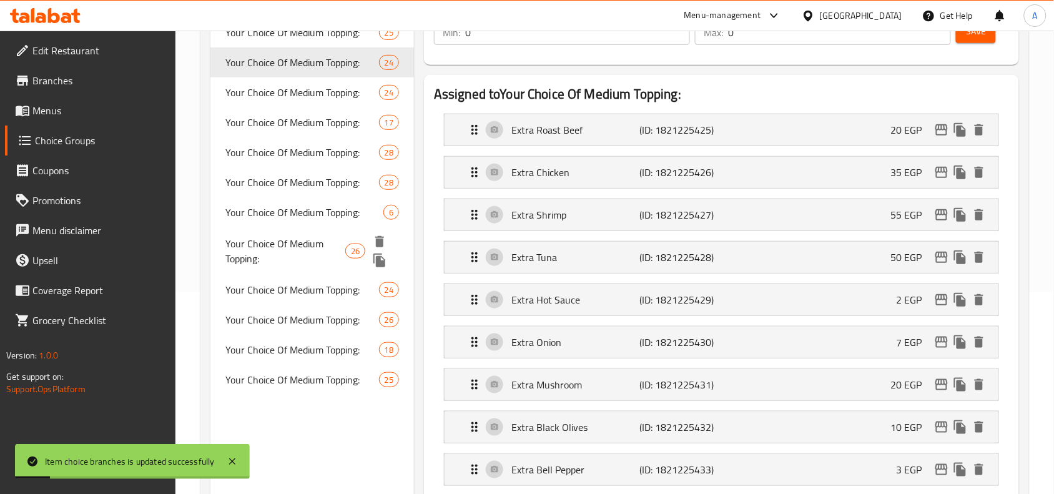
scroll to position [0, 0]
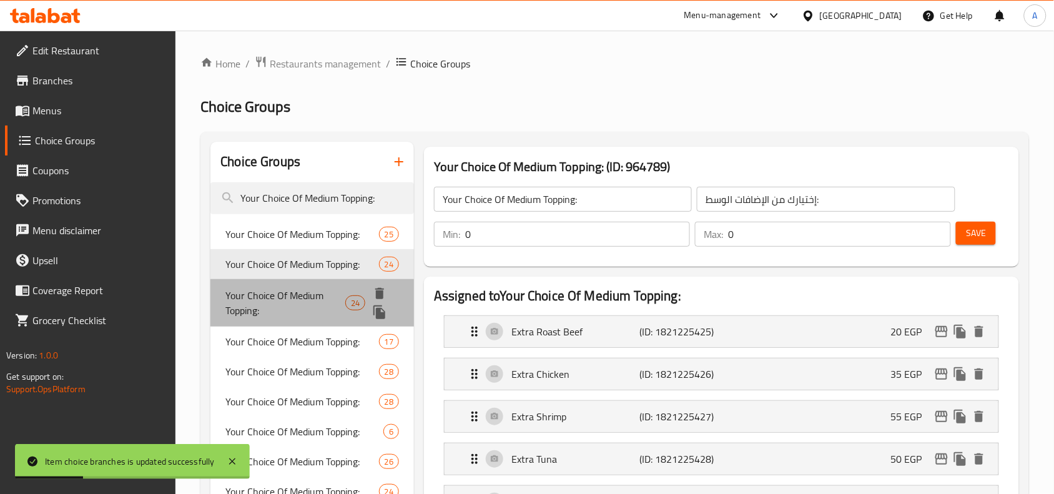
click at [319, 298] on span "Your Choice Of Medium Topping:" at bounding box center [285, 303] width 120 height 30
type input "1"
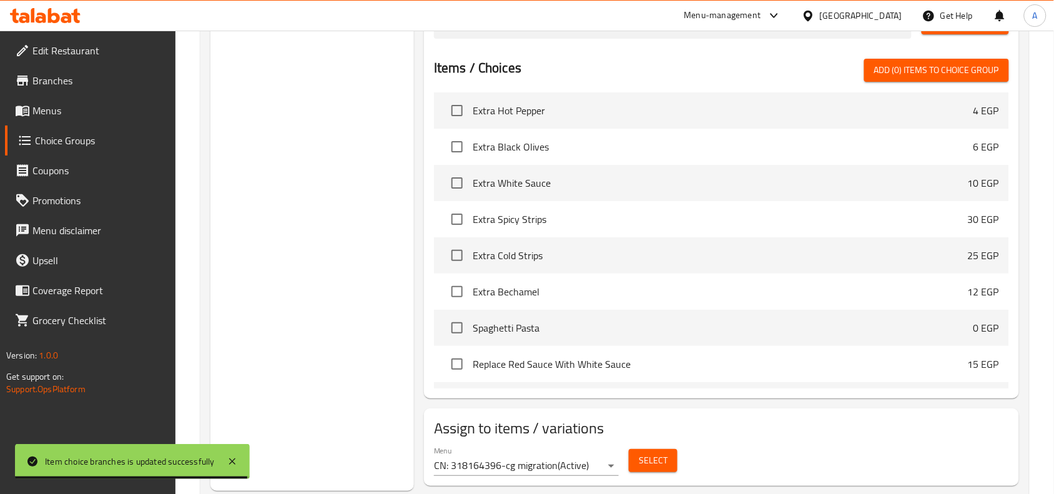
scroll to position [982, 0]
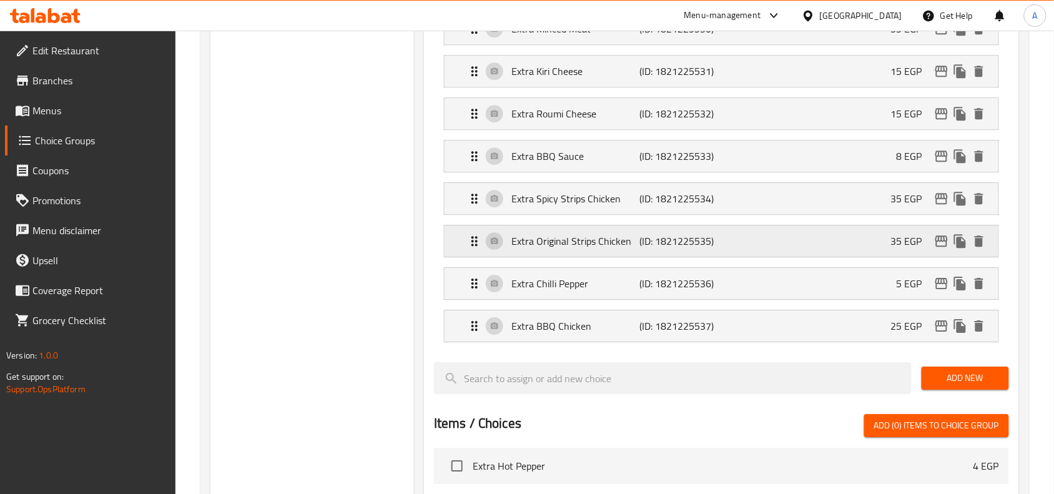
click at [941, 247] on icon "edit" at bounding box center [941, 240] width 15 height 15
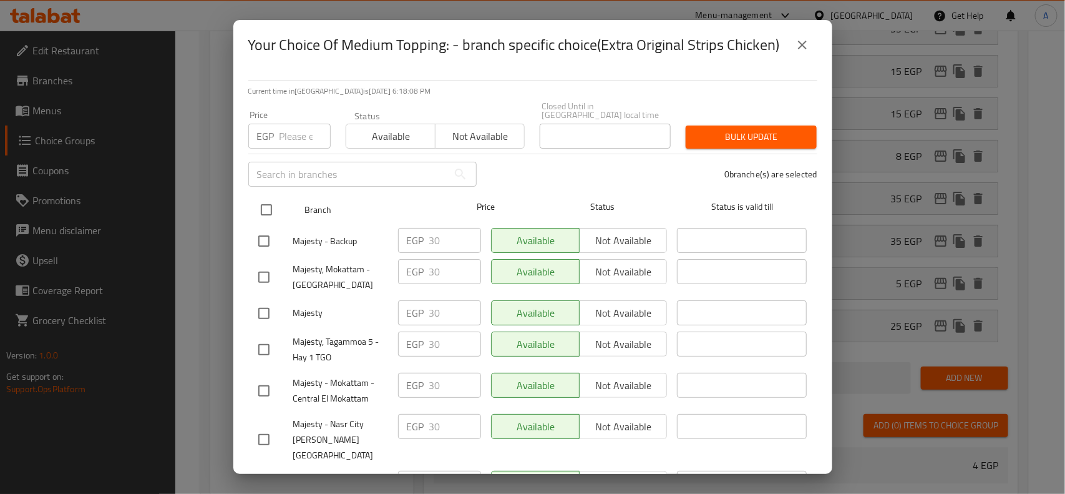
click at [278, 203] on input "checkbox" at bounding box center [266, 210] width 26 height 26
checkbox input "true"
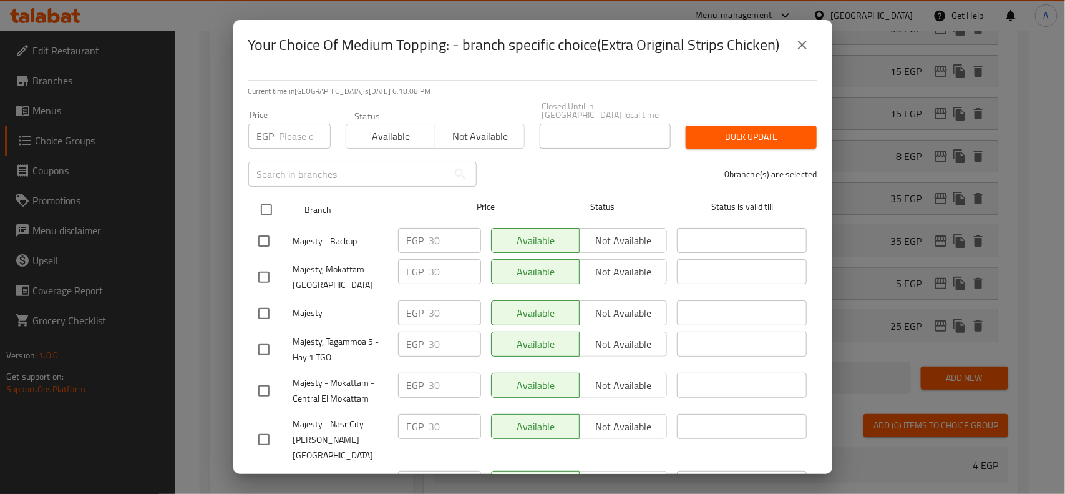
checkbox input "true"
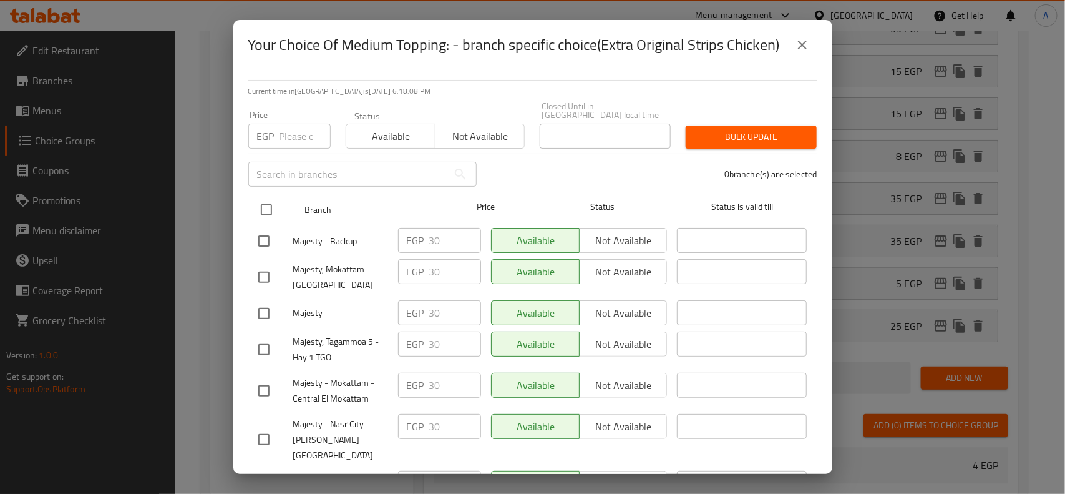
checkbox input "true"
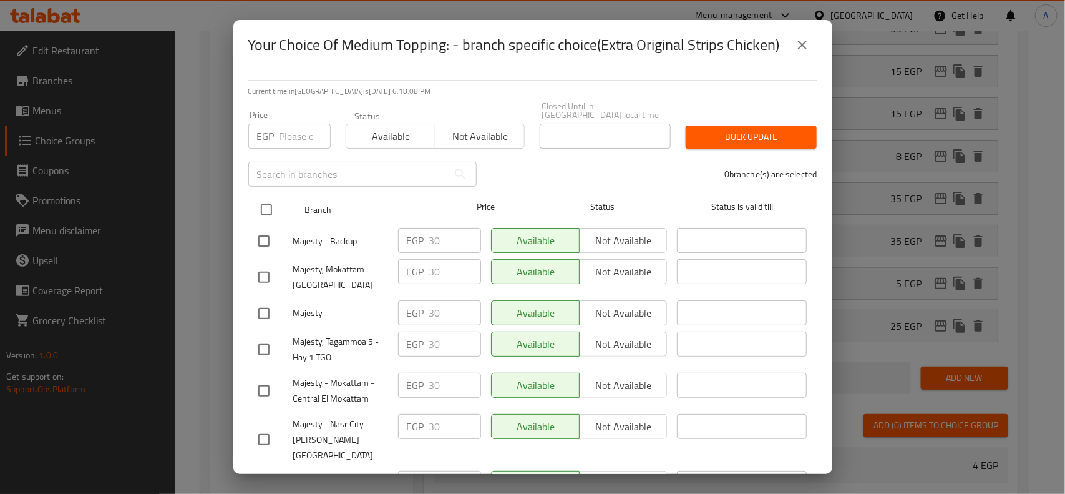
checkbox input "true"
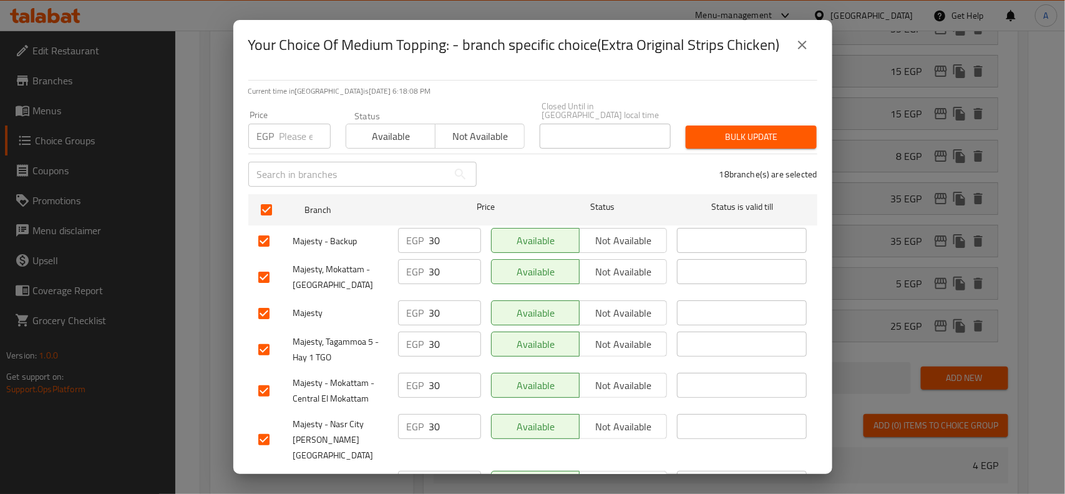
click at [301, 138] on input "number" at bounding box center [305, 136] width 51 height 25
type input "35"
click at [737, 129] on span "Bulk update" at bounding box center [751, 137] width 111 height 16
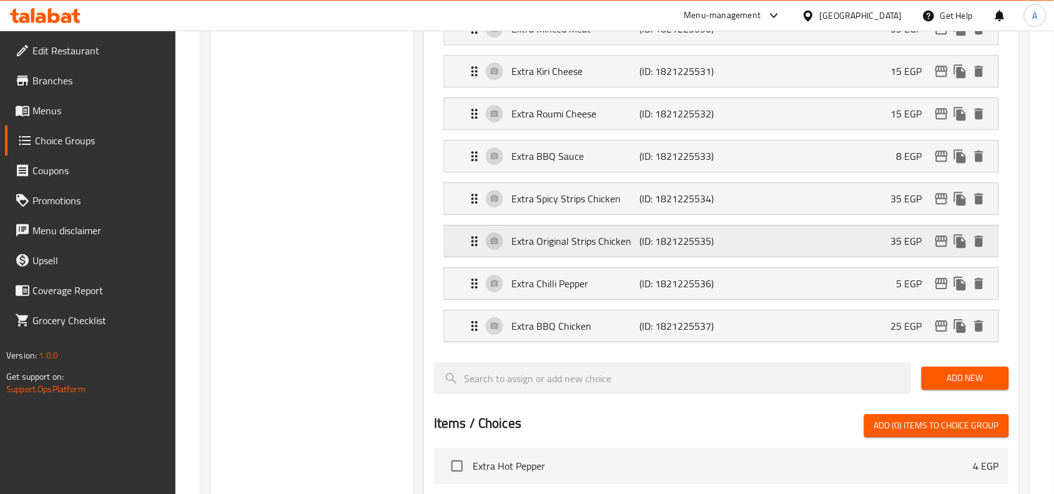
click at [937, 242] on icon "edit" at bounding box center [941, 240] width 12 height 11
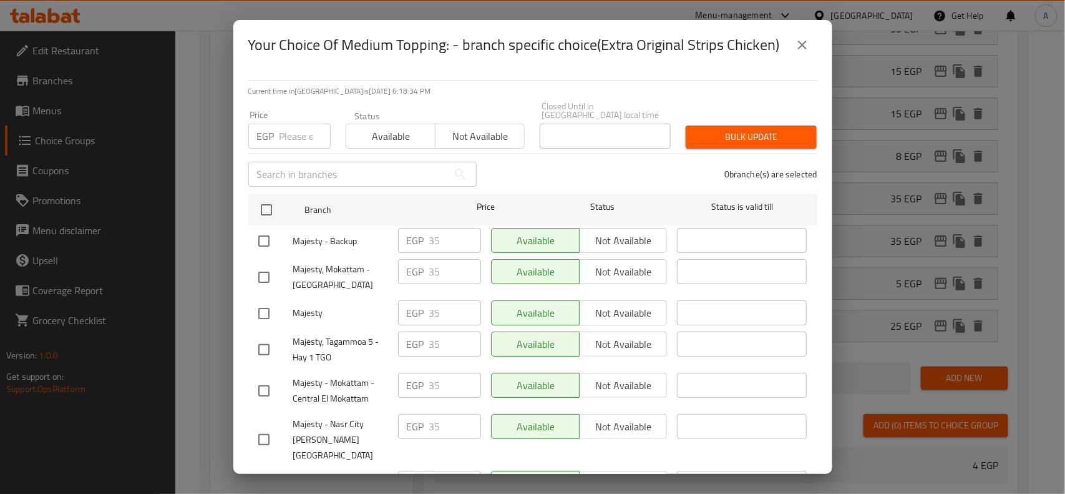
click at [816, 42] on button "close" at bounding box center [803, 45] width 30 height 30
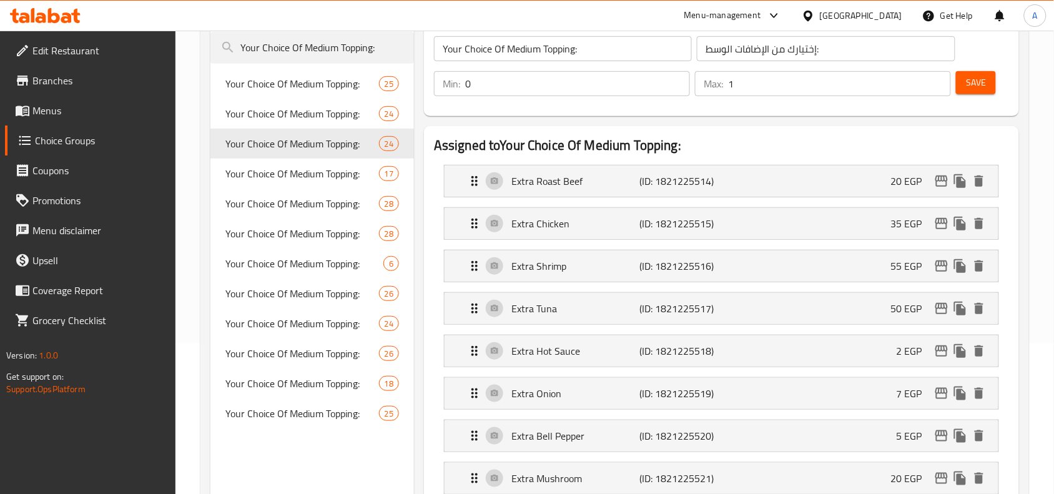
scroll to position [124, 0]
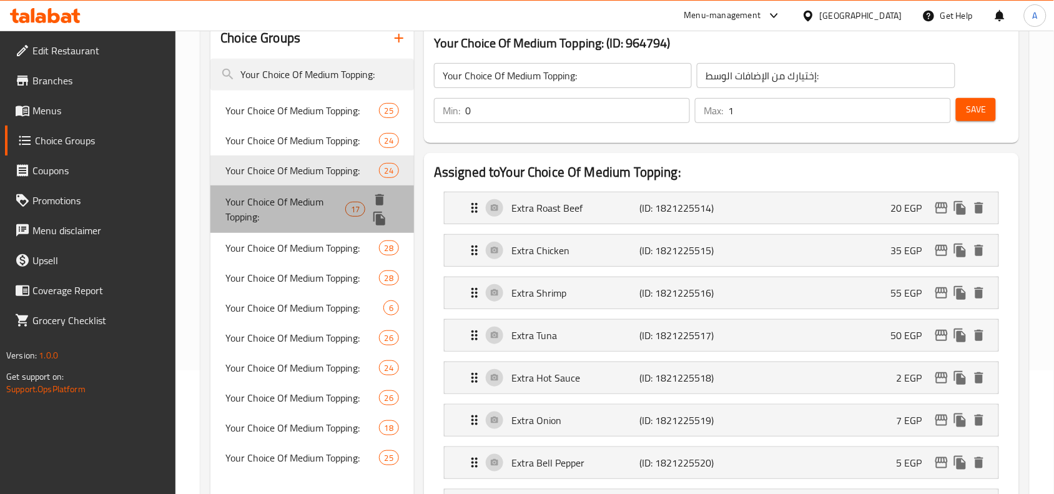
click at [306, 198] on span "Your Choice Of Medium Topping:" at bounding box center [285, 209] width 120 height 30
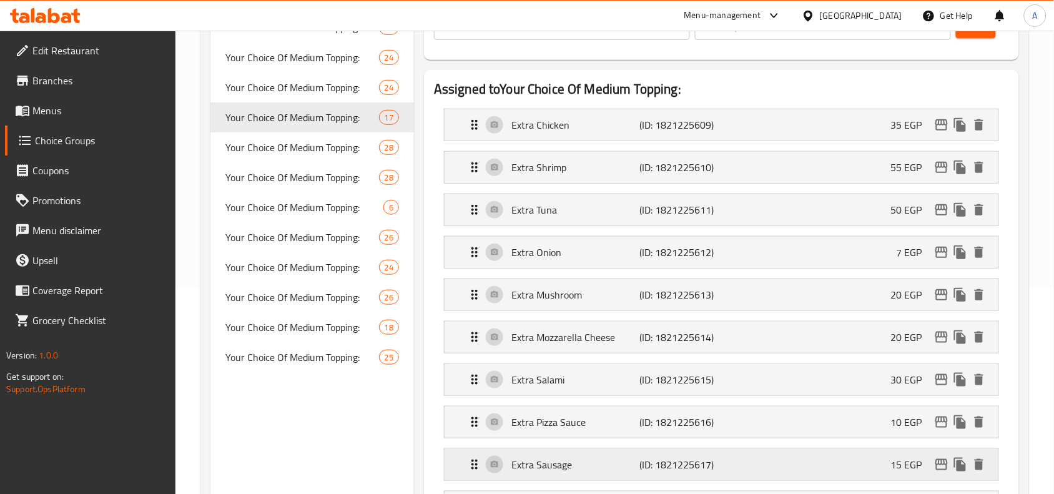
scroll to position [179, 0]
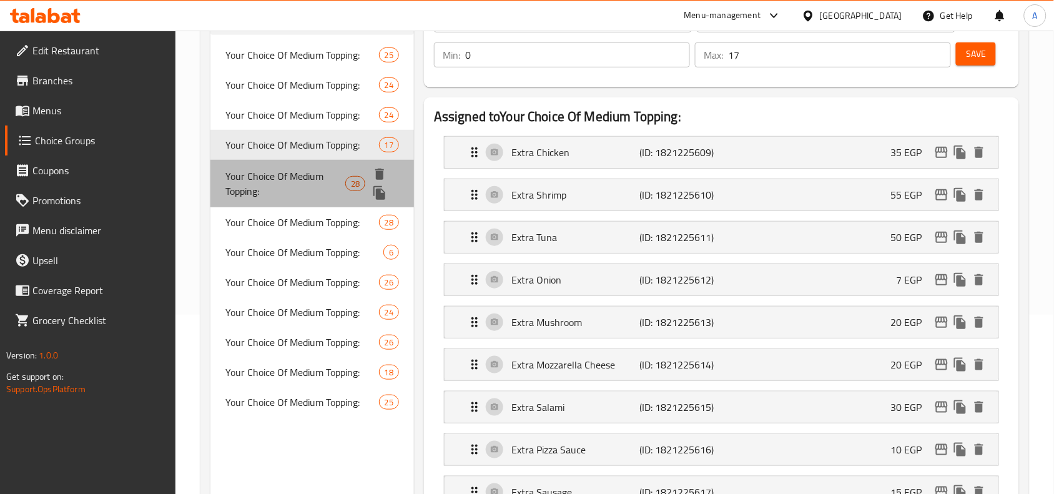
click at [323, 179] on span "Your Choice Of Medium Topping:" at bounding box center [285, 184] width 120 height 30
type input "0"
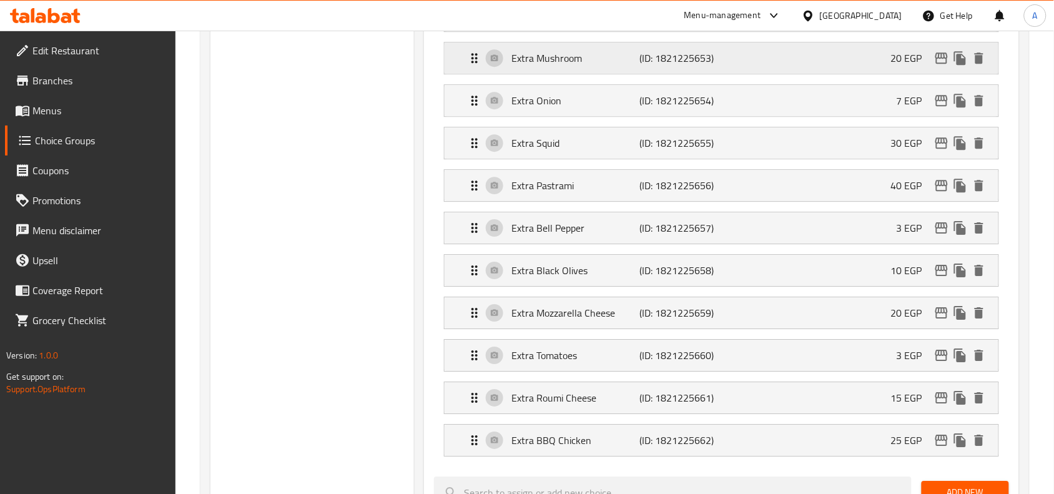
scroll to position [640, 0]
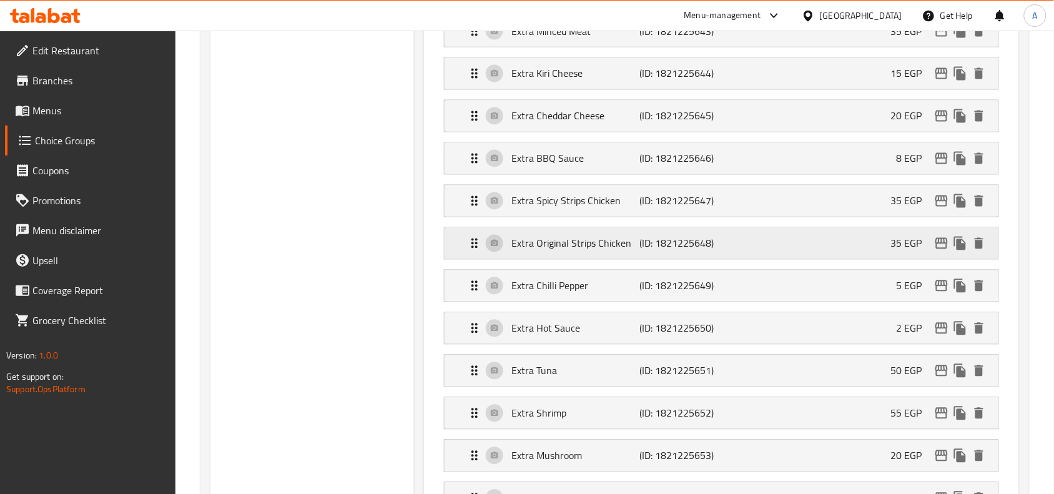
click at [941, 245] on icon "edit" at bounding box center [941, 243] width 15 height 15
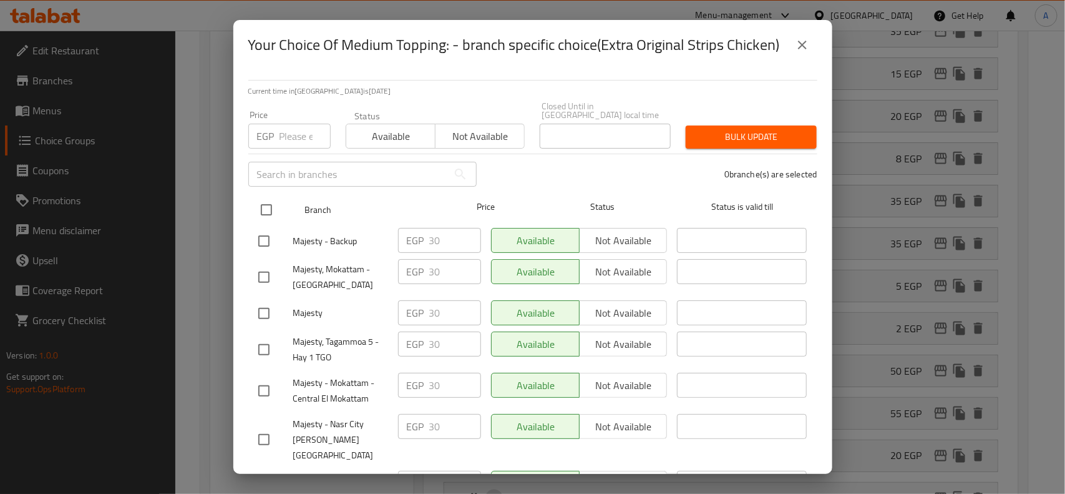
click at [258, 204] on input "checkbox" at bounding box center [266, 210] width 26 height 26
checkbox input "true"
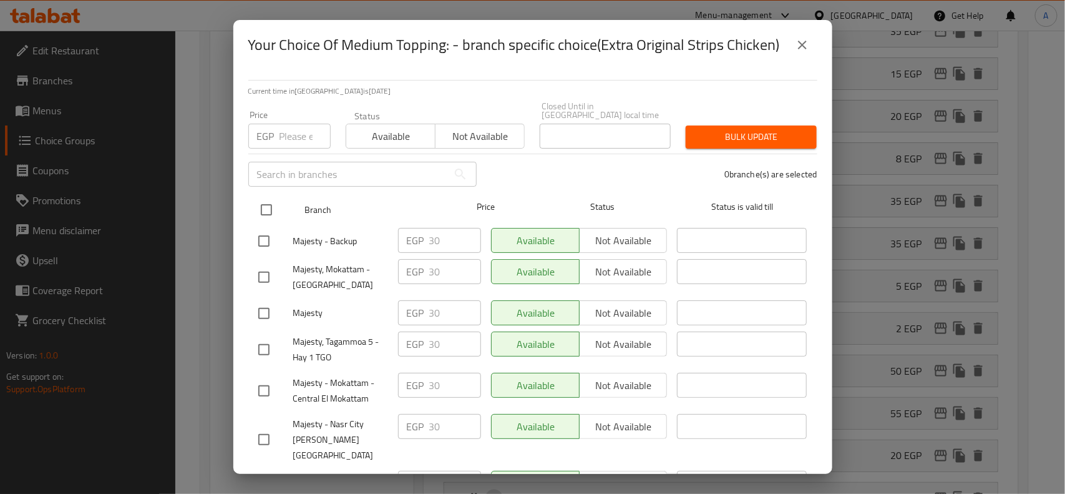
checkbox input "true"
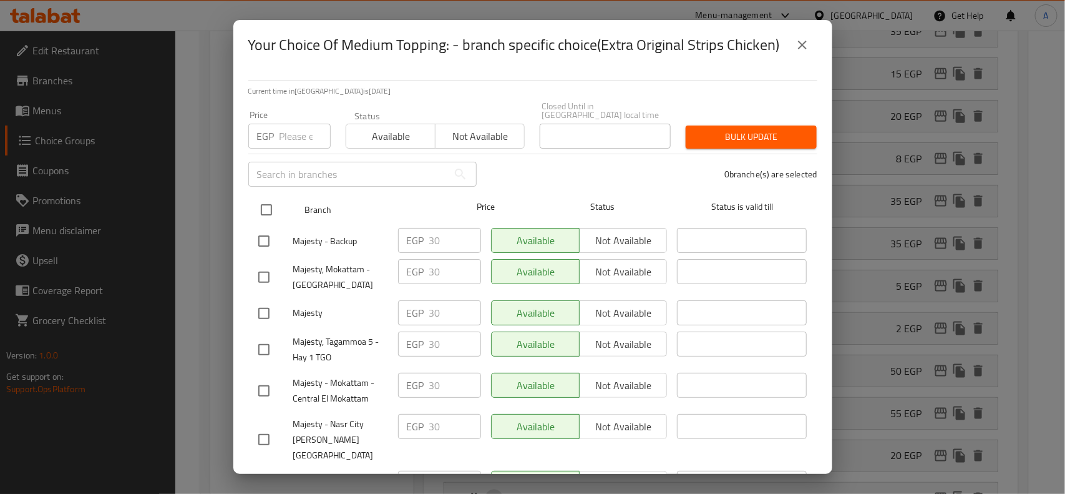
checkbox input "true"
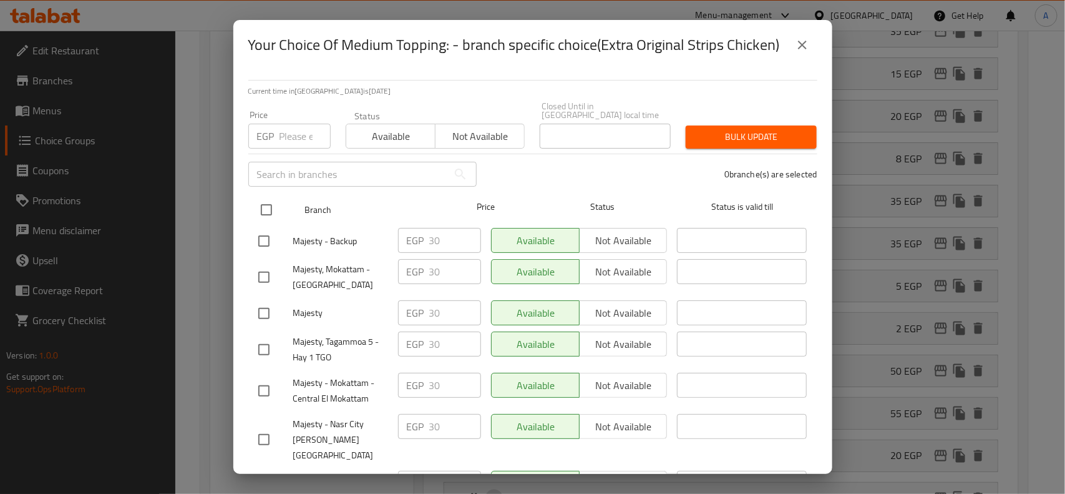
checkbox input "true"
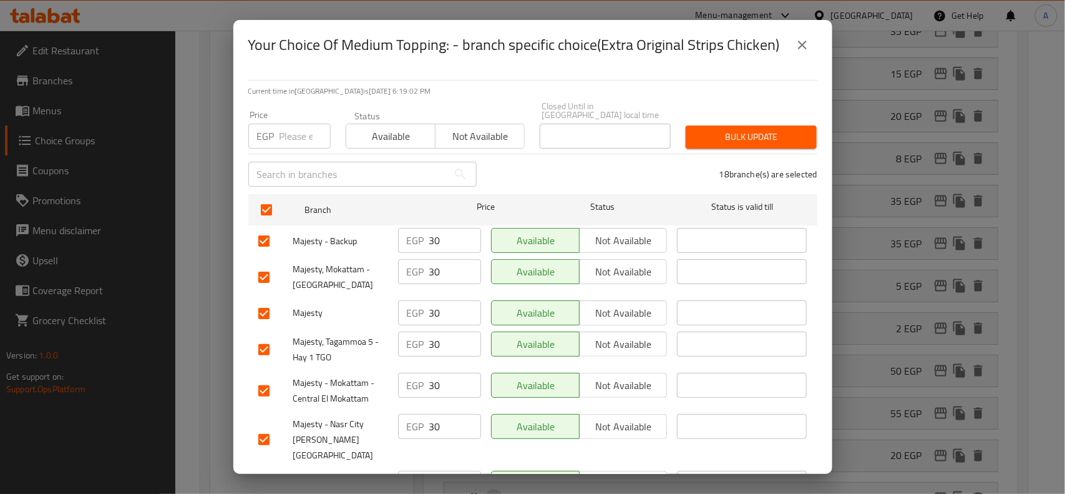
click at [298, 141] on div "Price EGP Price" at bounding box center [289, 129] width 97 height 53
click at [295, 124] on input "number" at bounding box center [305, 136] width 51 height 25
type input "35"
click at [727, 130] on span "Bulk update" at bounding box center [751, 137] width 111 height 16
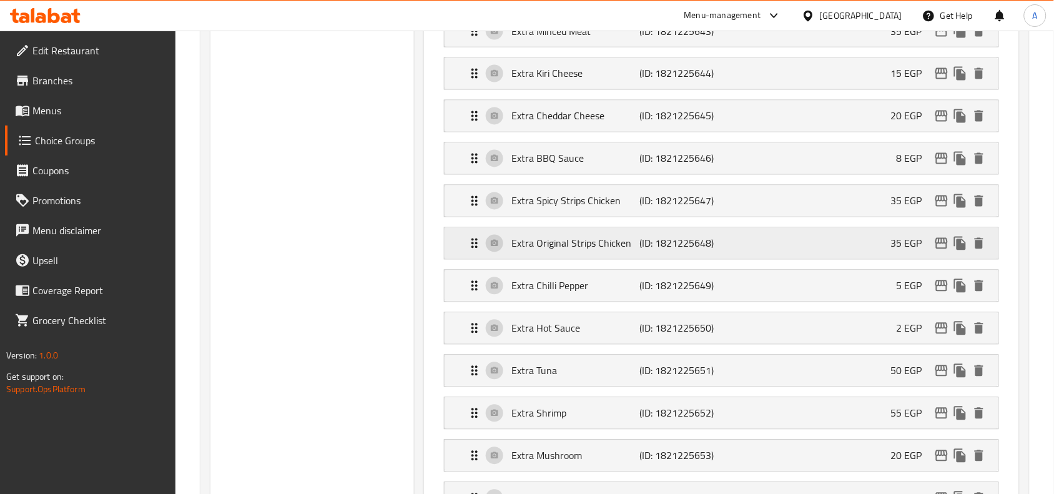
click at [937, 247] on icon "edit" at bounding box center [941, 243] width 15 height 15
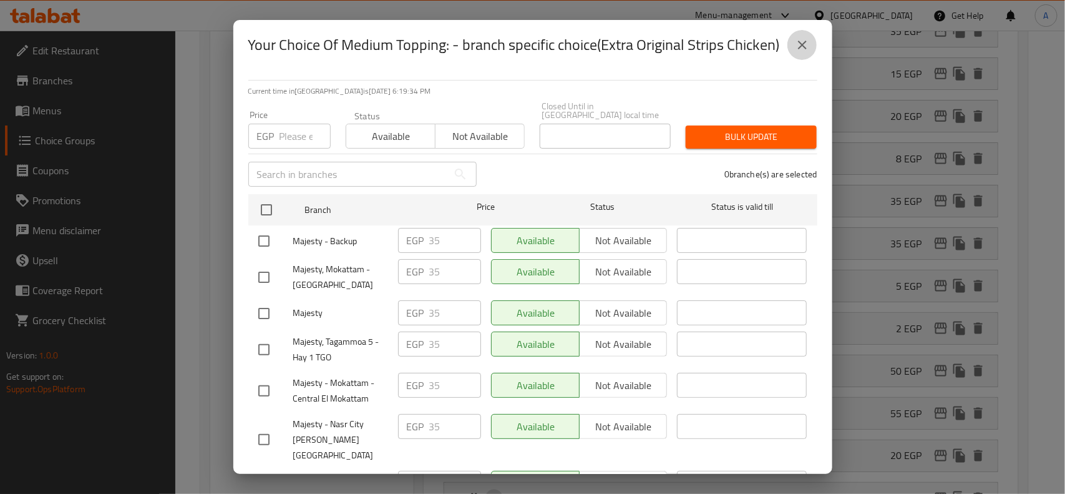
click at [803, 47] on icon "close" at bounding box center [802, 44] width 15 height 15
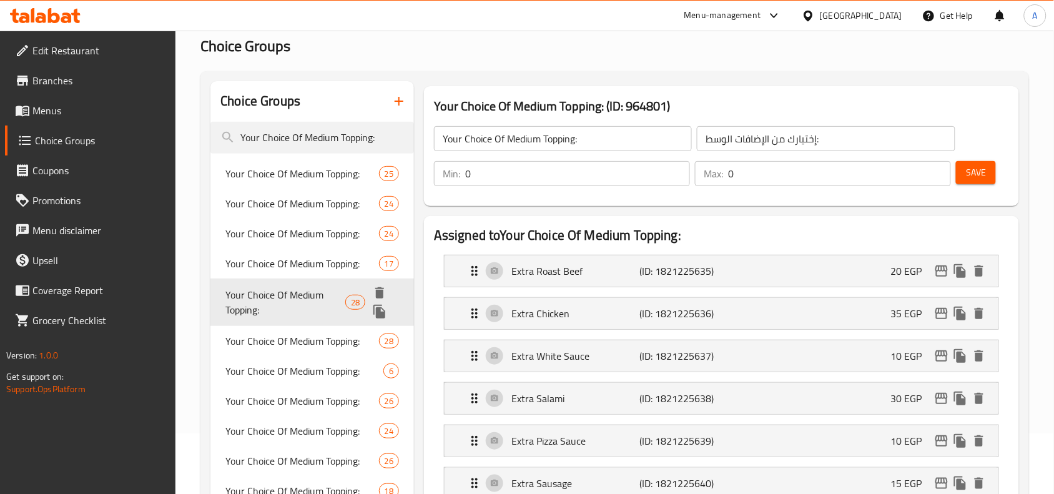
scroll to position [156, 0]
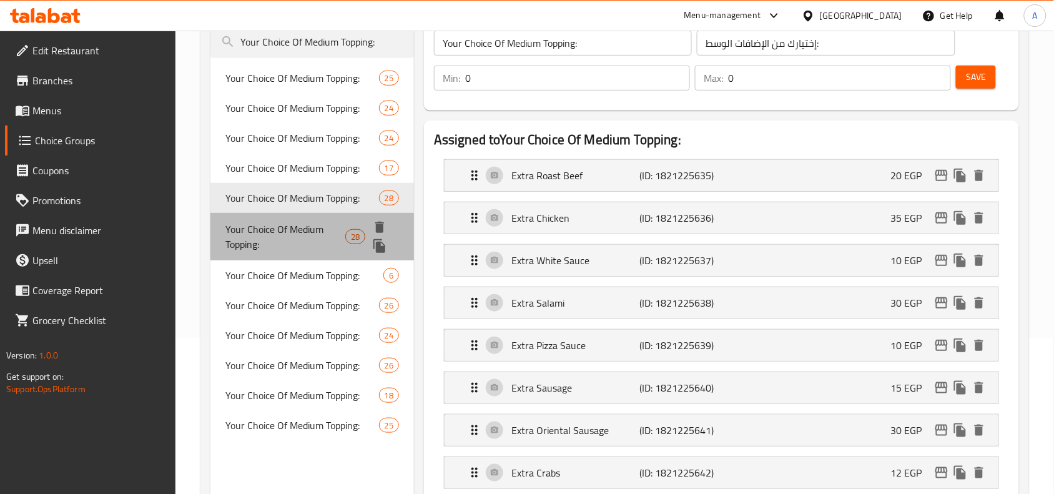
click at [336, 227] on span "Your Choice Of Medium Topping:" at bounding box center [285, 237] width 120 height 30
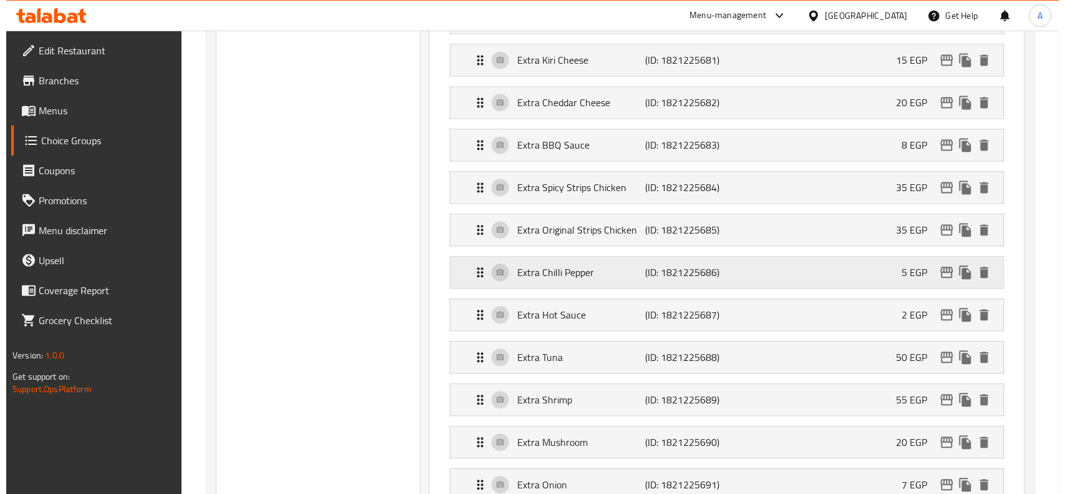
scroll to position [702, 0]
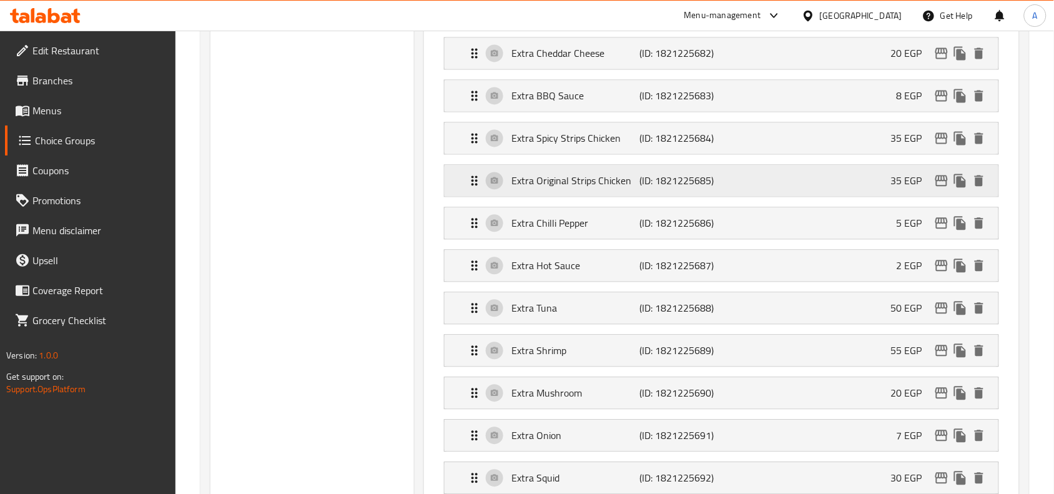
click at [935, 183] on icon "edit" at bounding box center [941, 180] width 12 height 11
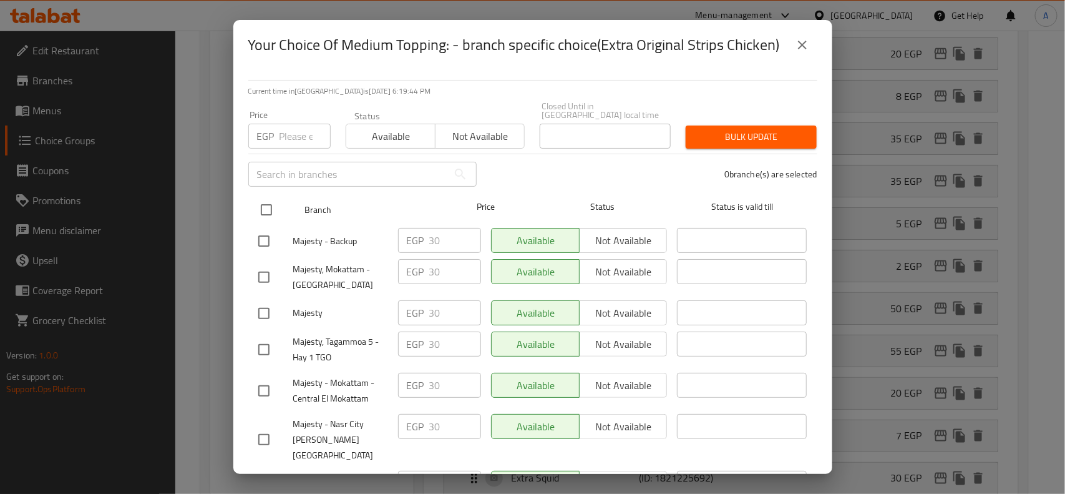
click at [268, 197] on input "checkbox" at bounding box center [266, 210] width 26 height 26
checkbox input "true"
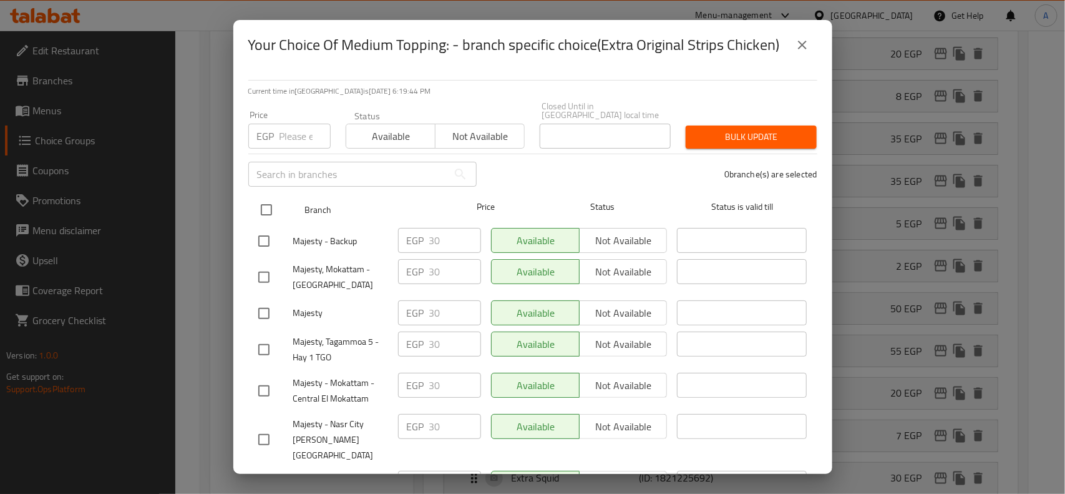
checkbox input "true"
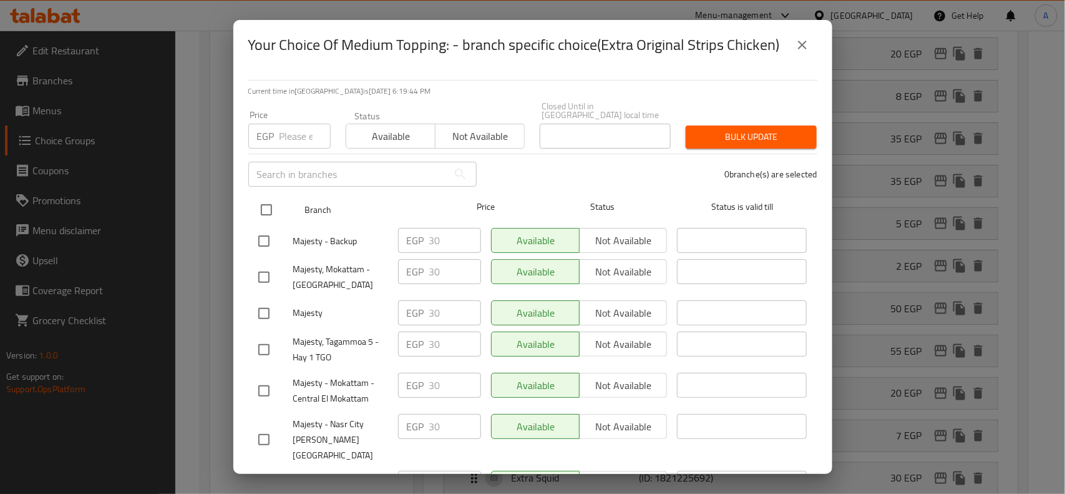
checkbox input "true"
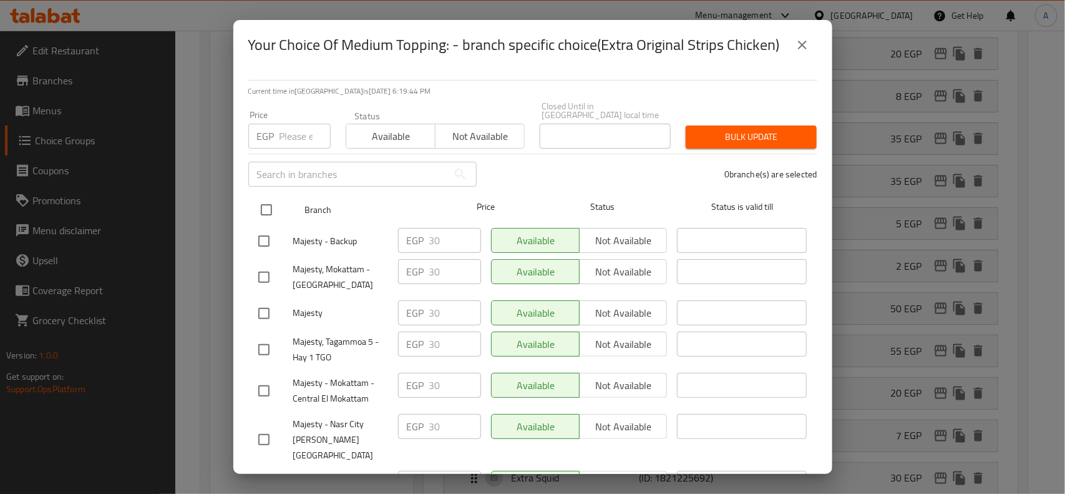
checkbox input "true"
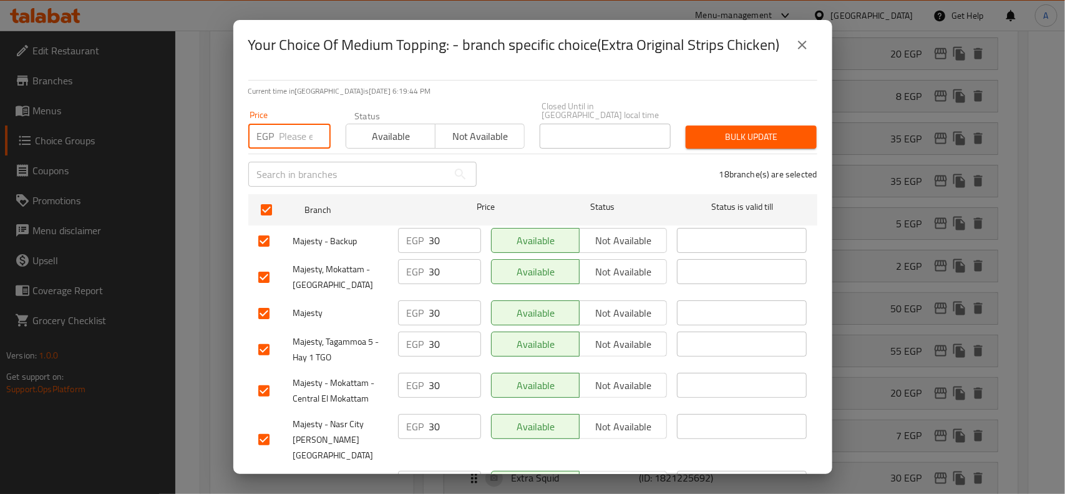
click at [295, 135] on input "number" at bounding box center [305, 136] width 51 height 25
type input "35"
click at [706, 129] on span "Bulk update" at bounding box center [751, 137] width 111 height 16
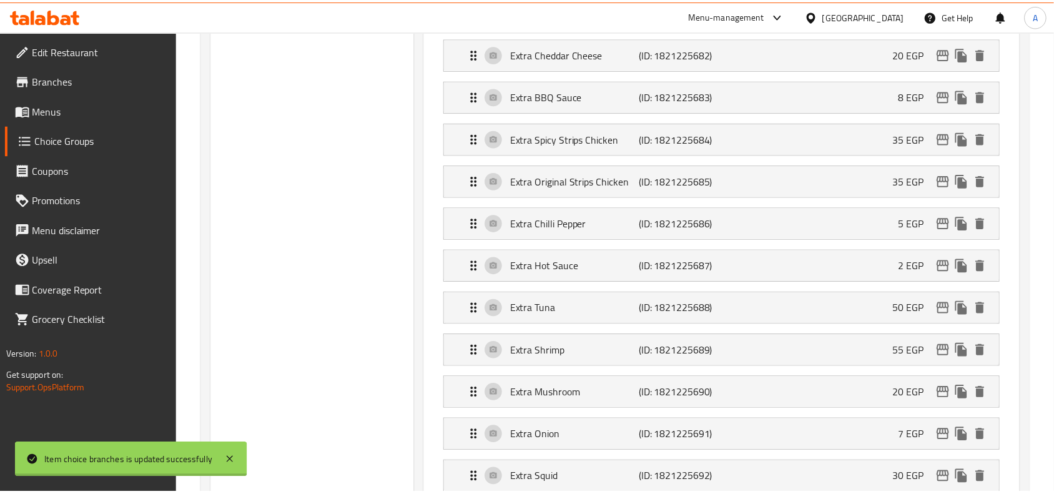
scroll to position [136, 0]
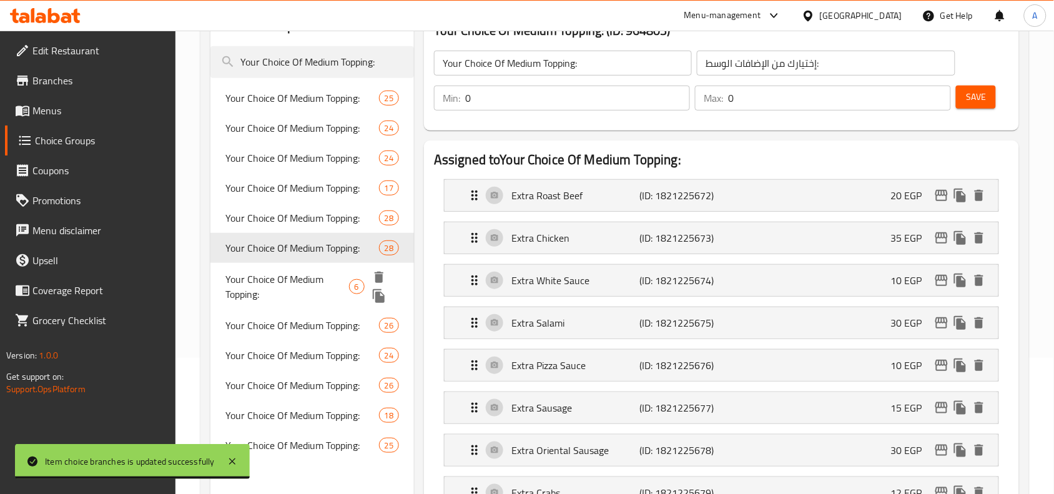
click at [314, 283] on span "Your Choice Of Medium Topping:" at bounding box center [286, 286] width 123 height 30
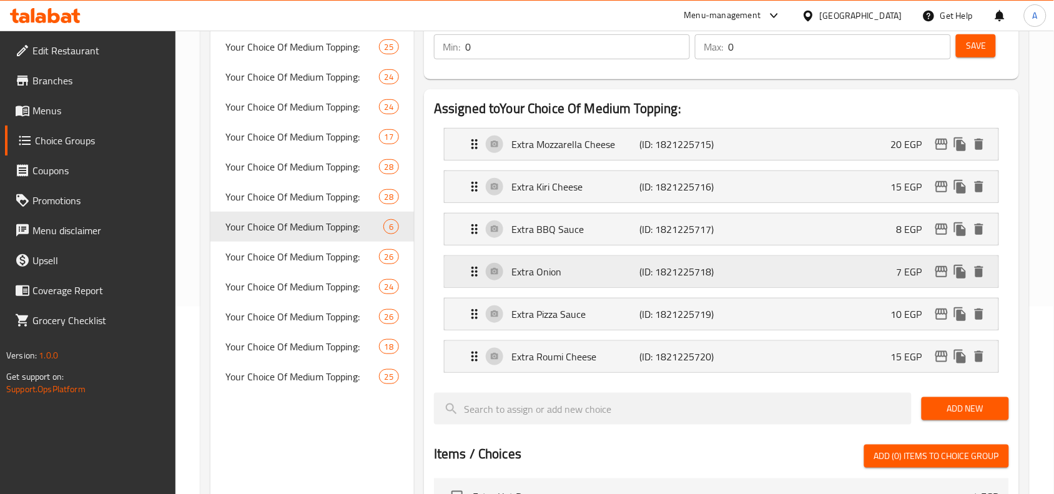
scroll to position [214, 0]
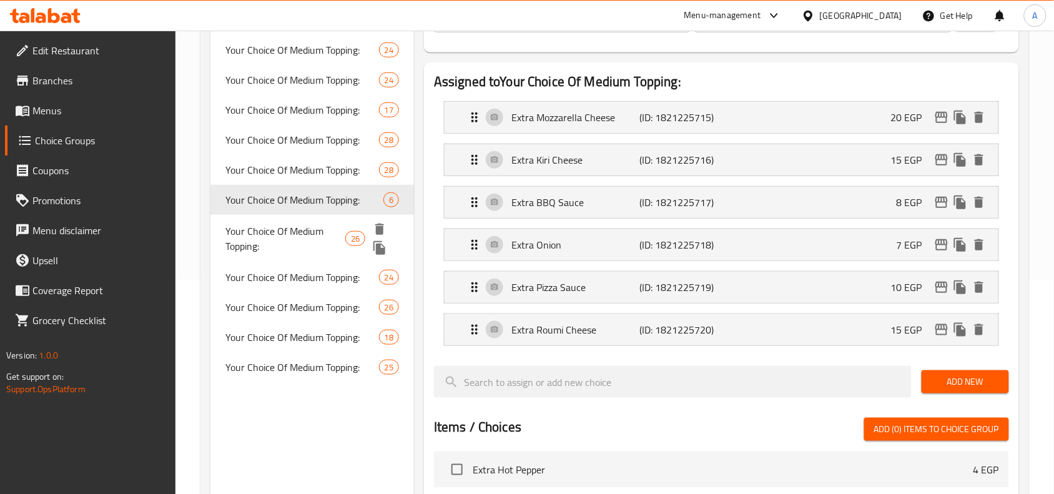
click at [334, 232] on span "Your Choice Of Medium Topping:" at bounding box center [285, 238] width 120 height 30
click at [334, 230] on span "Your Choice Of Medium Topping:" at bounding box center [285, 238] width 120 height 30
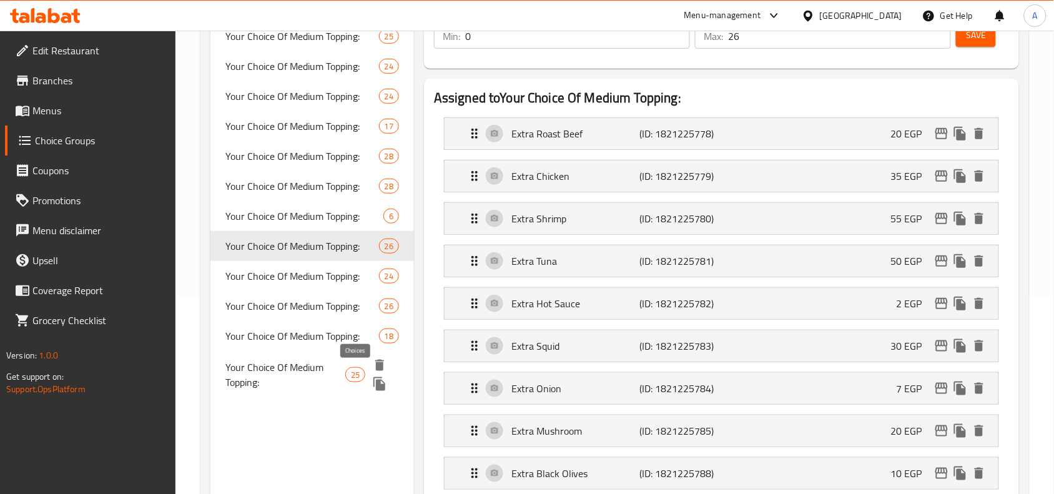
scroll to position [179, 0]
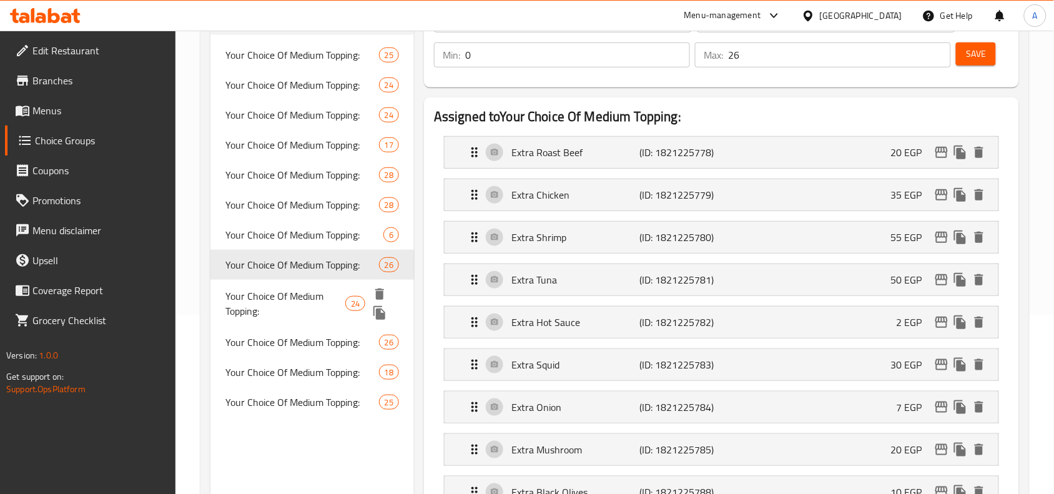
click at [306, 306] on span "Your Choice Of Medium Topping:" at bounding box center [285, 303] width 120 height 30
click at [306, 304] on span "Your Choice Of Medium Topping:" at bounding box center [285, 303] width 120 height 30
type input "0"
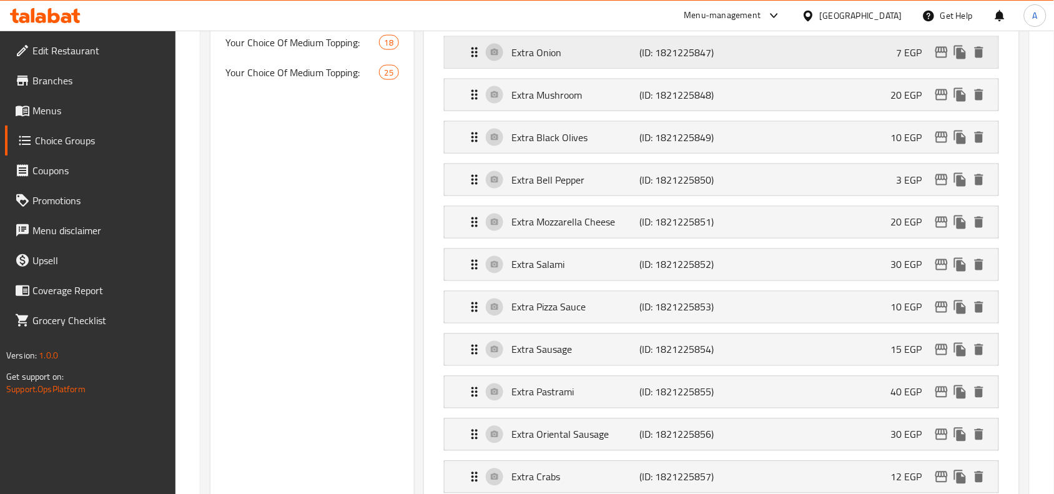
scroll to position [982, 0]
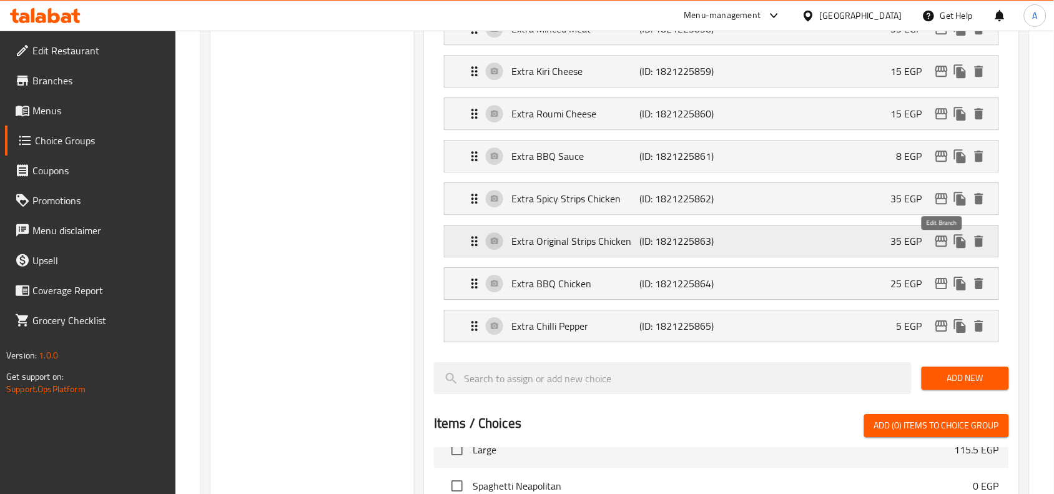
click at [942, 248] on icon "edit" at bounding box center [941, 240] width 15 height 15
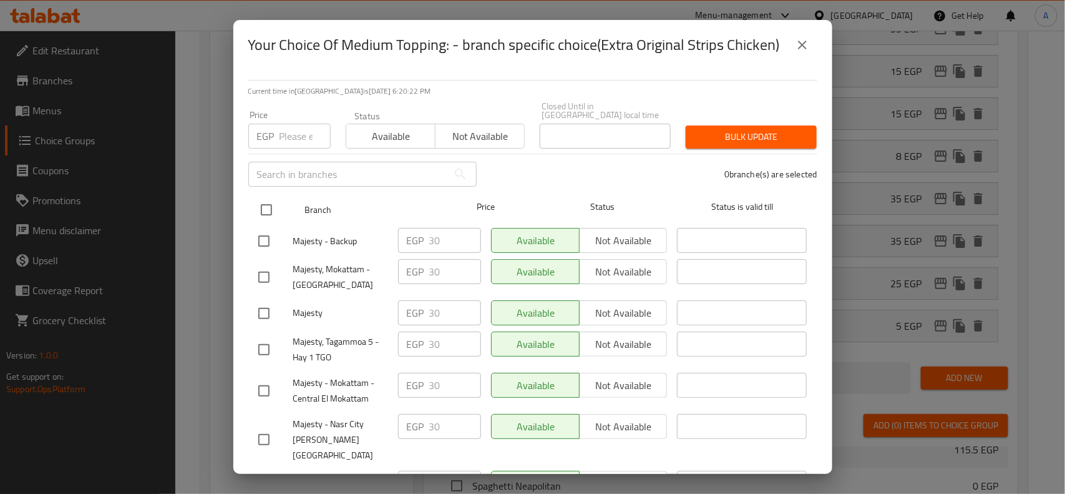
click at [267, 198] on input "checkbox" at bounding box center [266, 210] width 26 height 26
checkbox input "true"
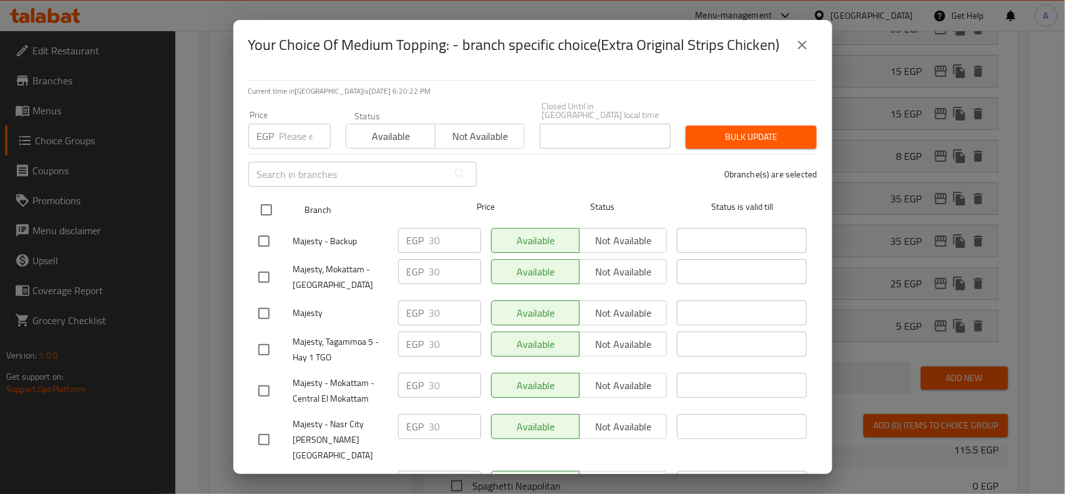
checkbox input "true"
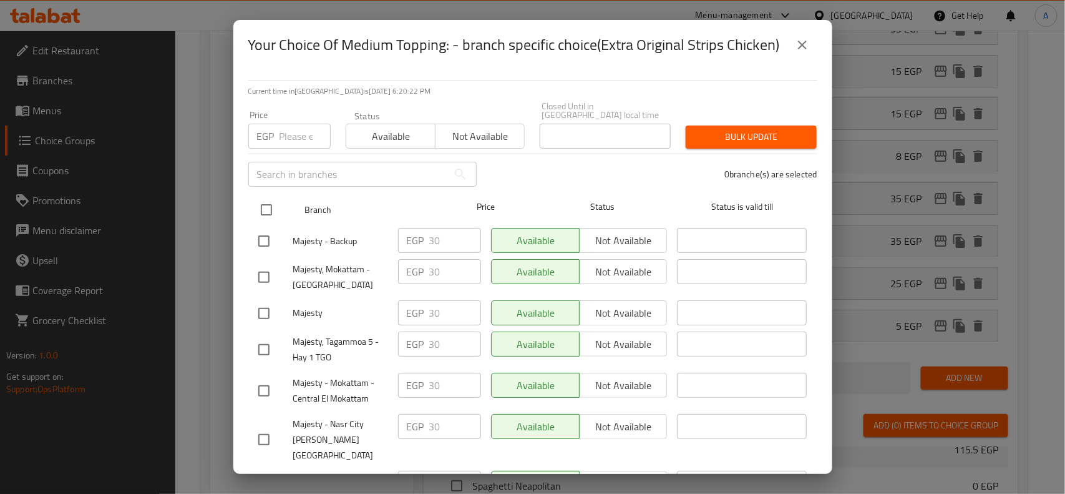
checkbox input "true"
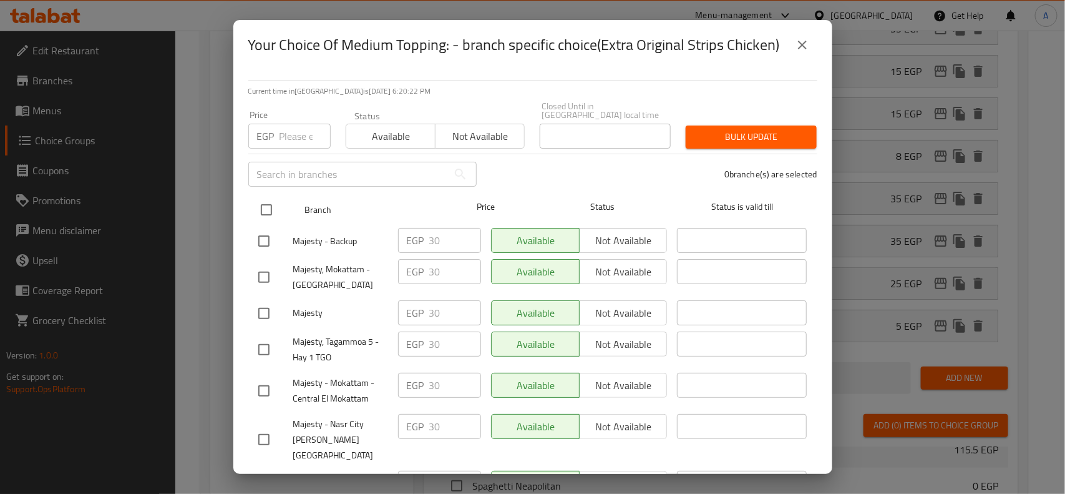
checkbox input "true"
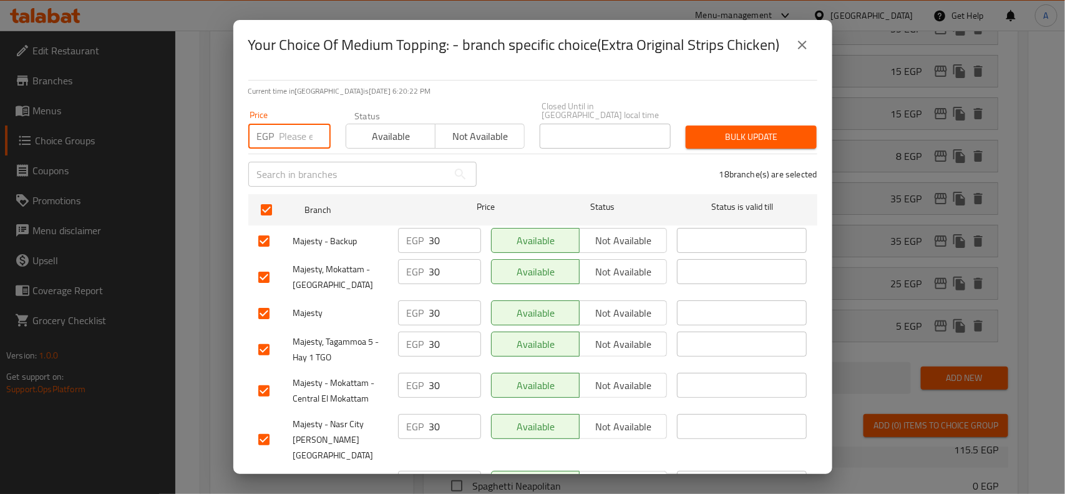
click at [293, 132] on input "number" at bounding box center [305, 136] width 51 height 25
type input "35"
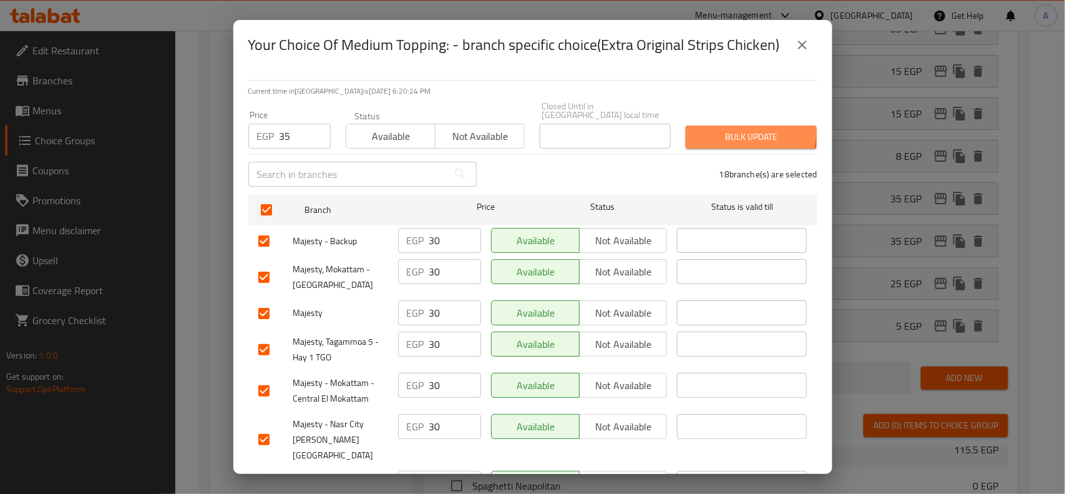
click at [725, 129] on span "Bulk update" at bounding box center [751, 137] width 111 height 16
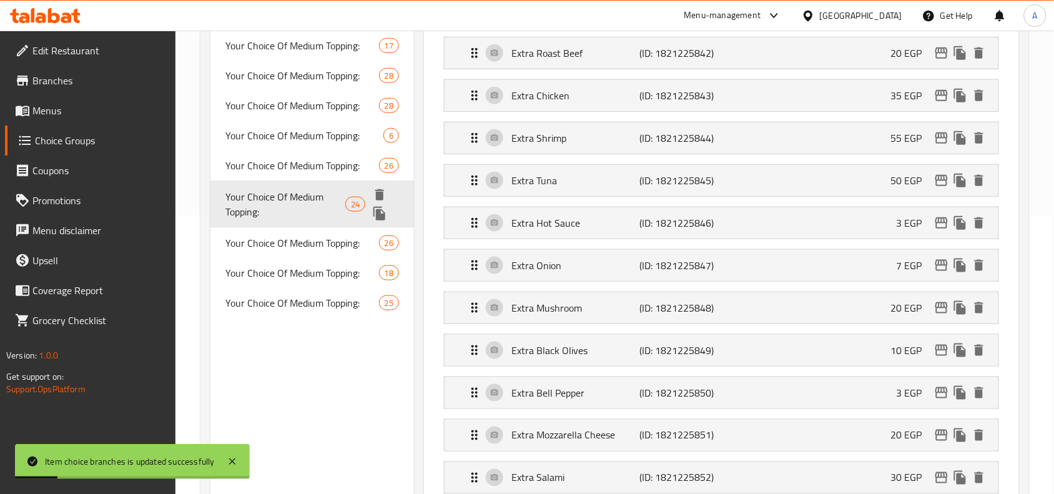
scroll to position [280, 0]
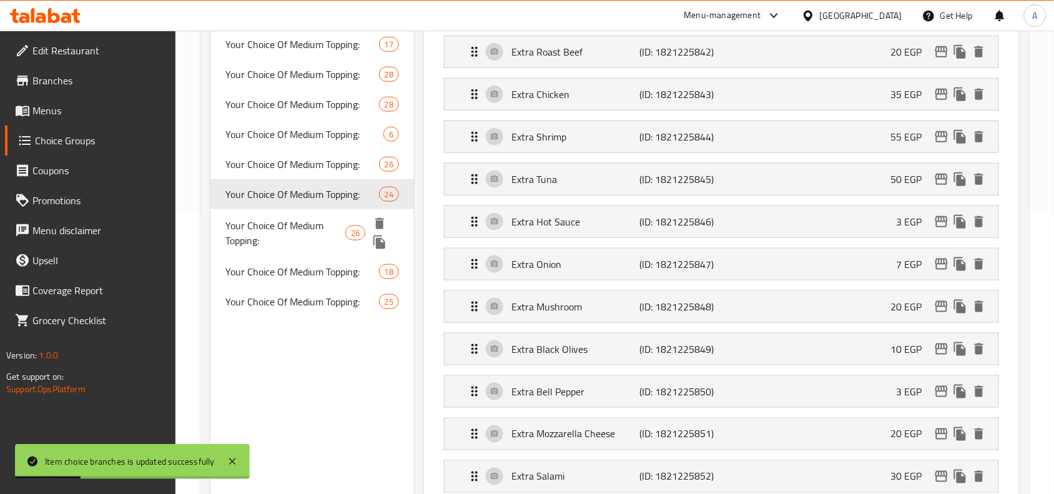
click at [291, 227] on span "Your Choice Of Medium Topping:" at bounding box center [285, 233] width 120 height 30
type input "26"
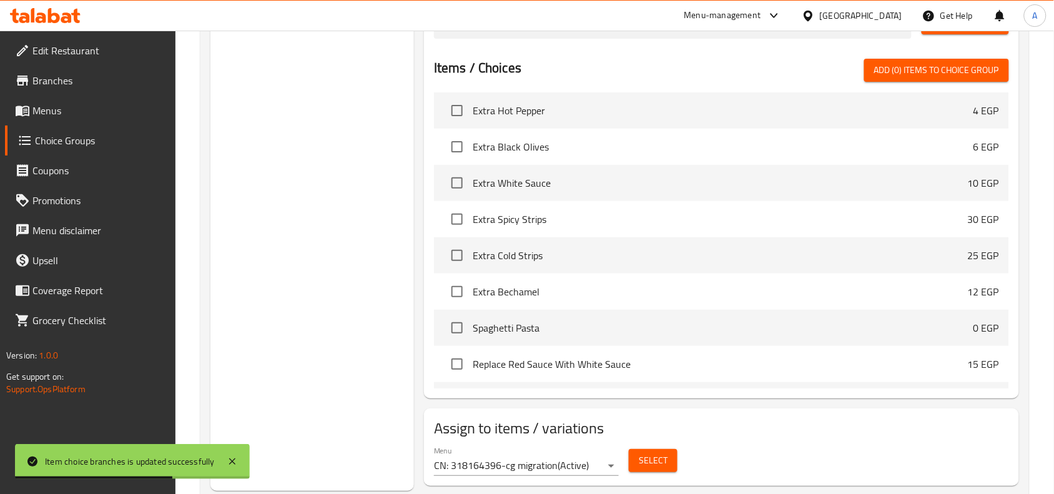
scroll to position [1024, 0]
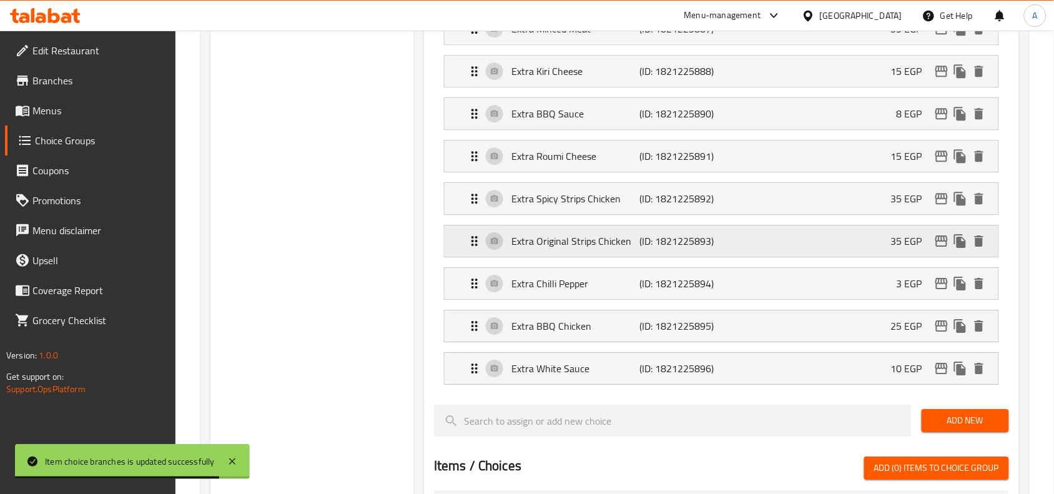
click at [934, 247] on icon "edit" at bounding box center [941, 240] width 15 height 15
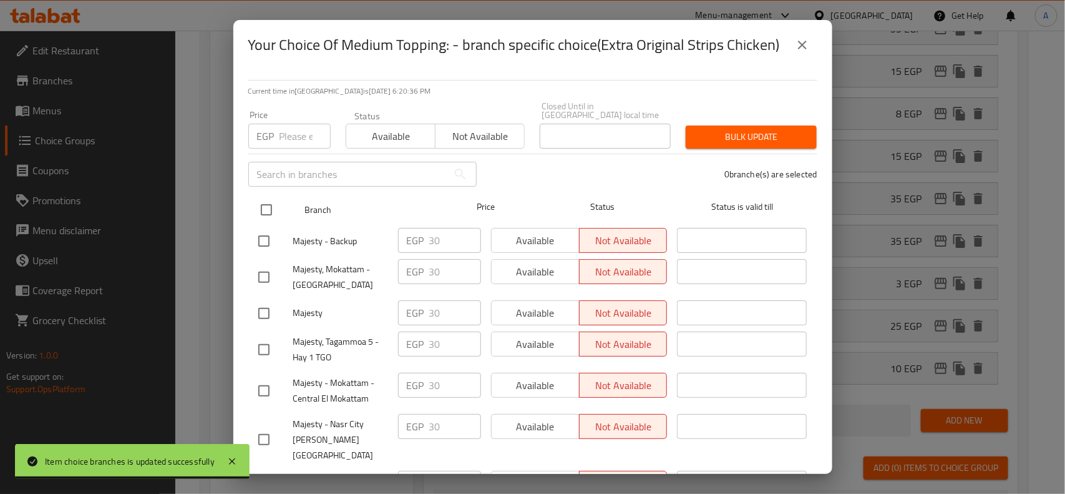
click at [268, 197] on input "checkbox" at bounding box center [266, 210] width 26 height 26
checkbox input "true"
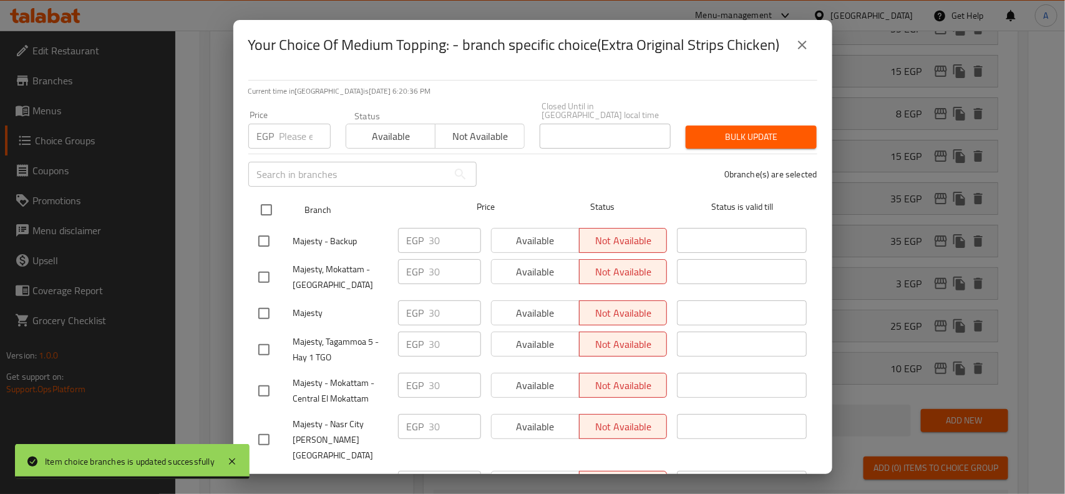
checkbox input "true"
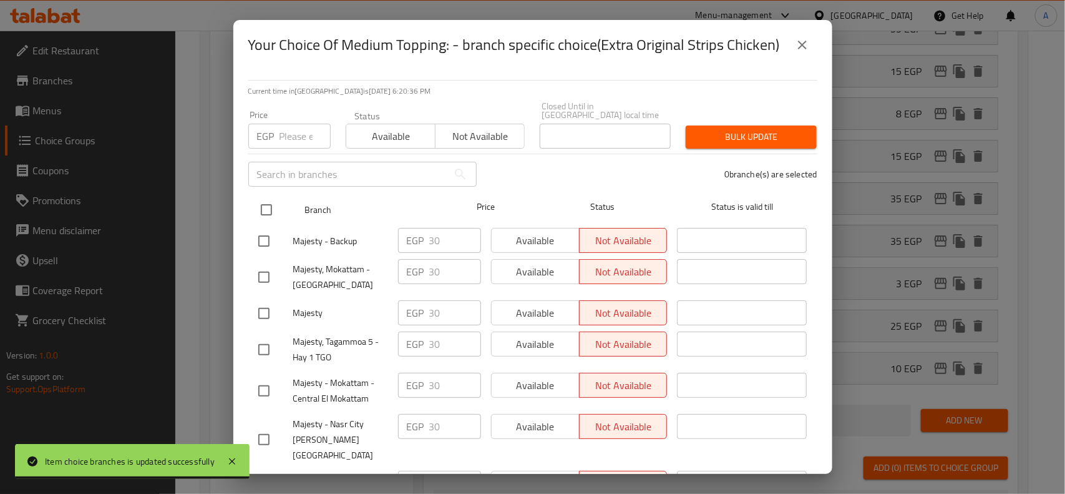
checkbox input "true"
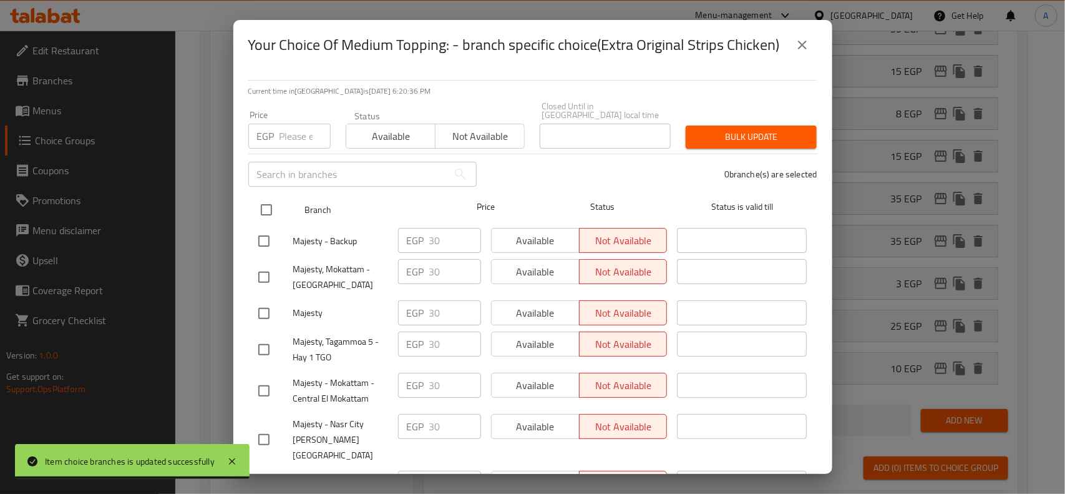
checkbox input "true"
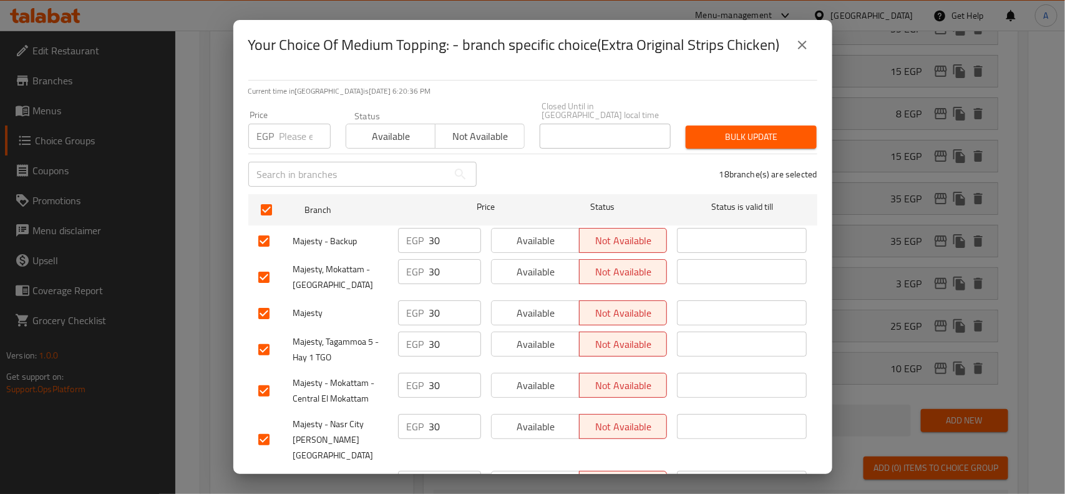
click at [303, 124] on input "number" at bounding box center [305, 136] width 51 height 25
type input "35"
click at [757, 129] on span "Bulk update" at bounding box center [751, 137] width 111 height 16
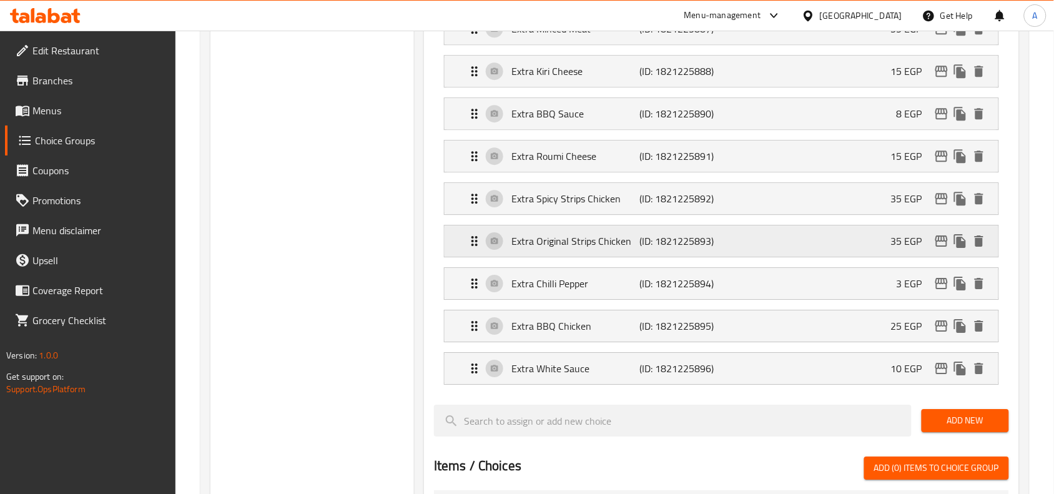
click at [938, 247] on icon "edit" at bounding box center [941, 240] width 12 height 11
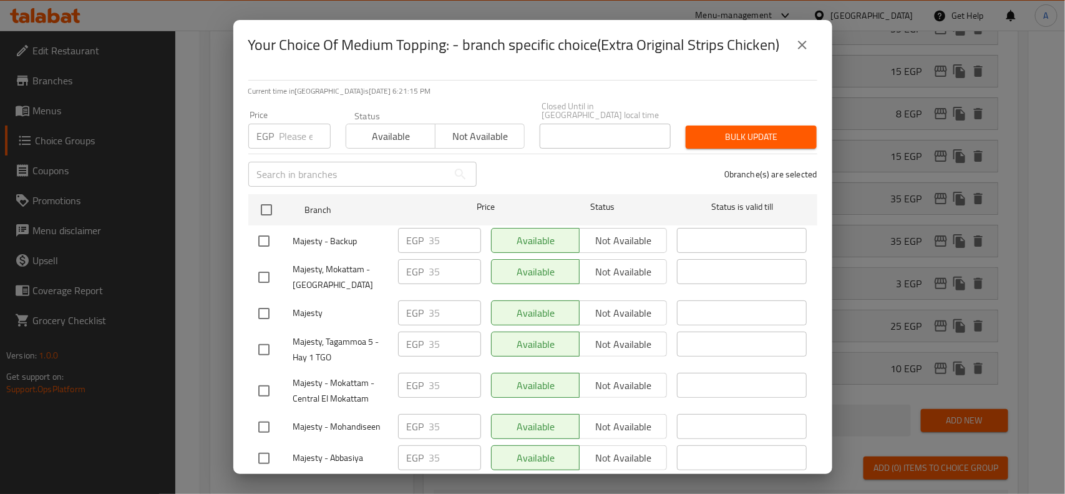
click at [801, 48] on icon "close" at bounding box center [802, 44] width 15 height 15
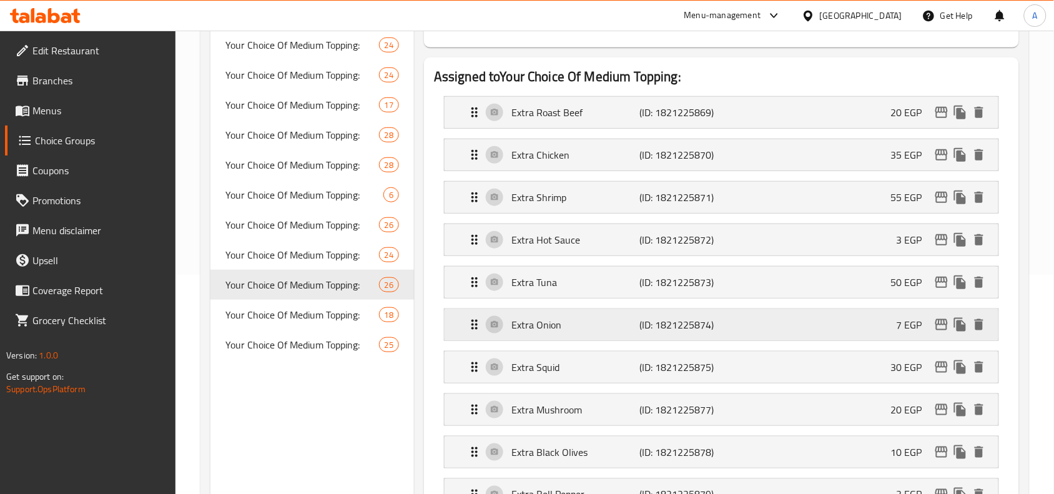
scroll to position [244, 0]
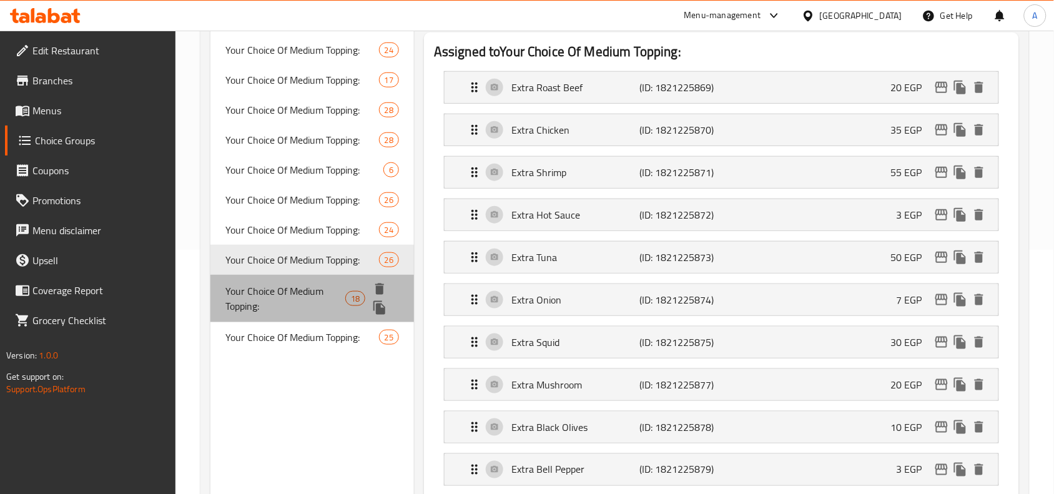
click at [338, 298] on span "Your Choice Of Medium Topping:" at bounding box center [285, 298] width 120 height 30
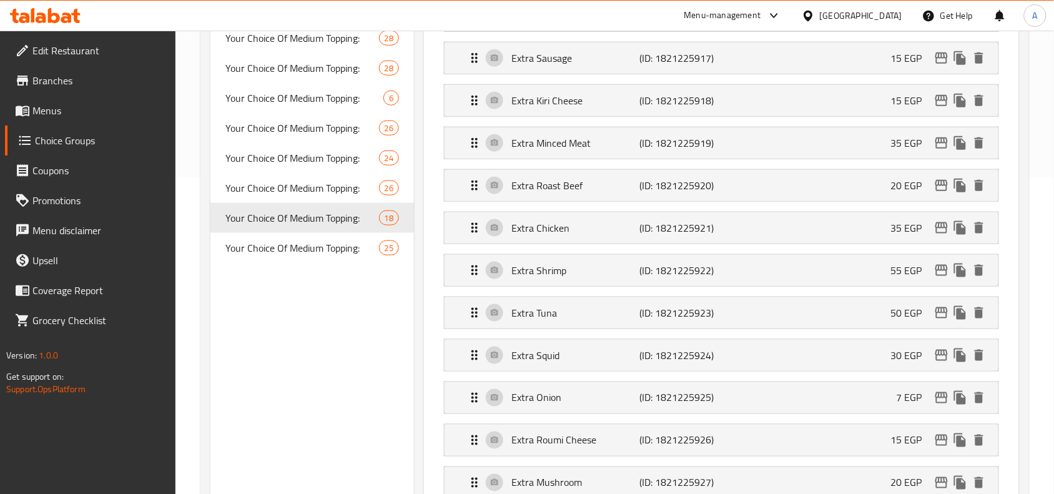
scroll to position [300, 0]
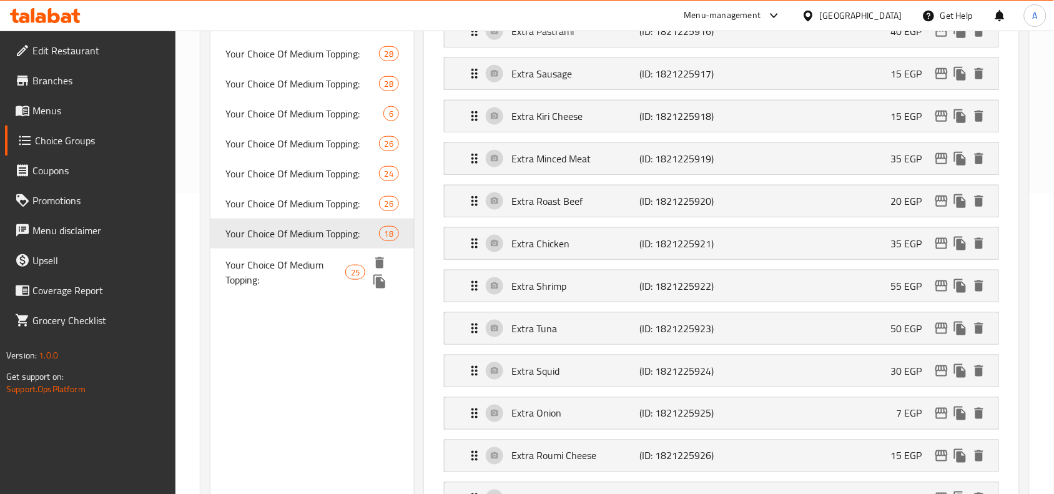
click at [358, 269] on span "25" at bounding box center [355, 272] width 19 height 12
type input "0"
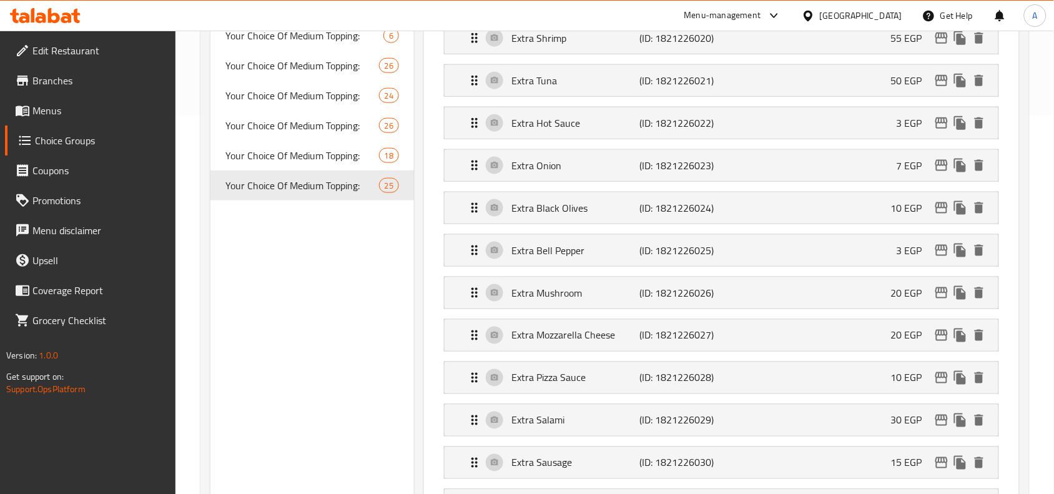
scroll to position [982, 0]
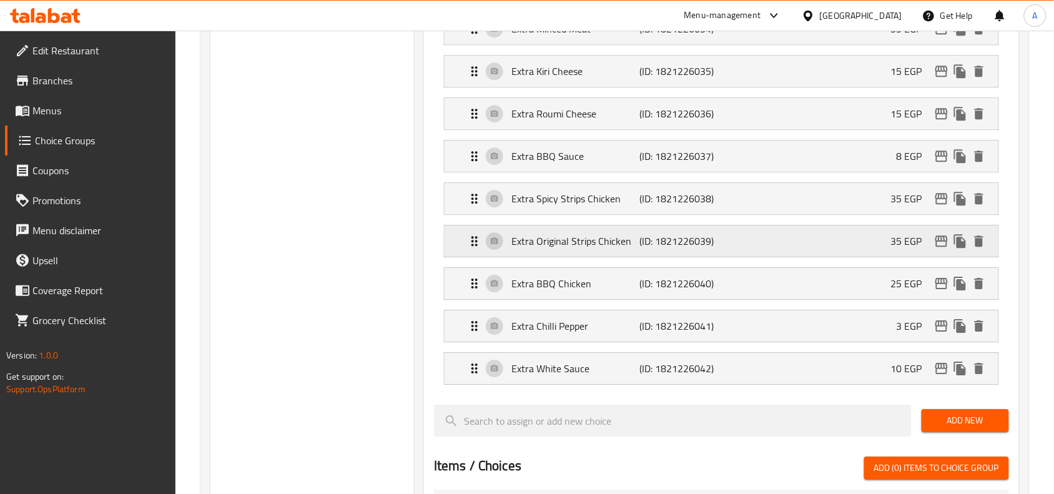
click at [942, 244] on icon "edit" at bounding box center [941, 240] width 15 height 15
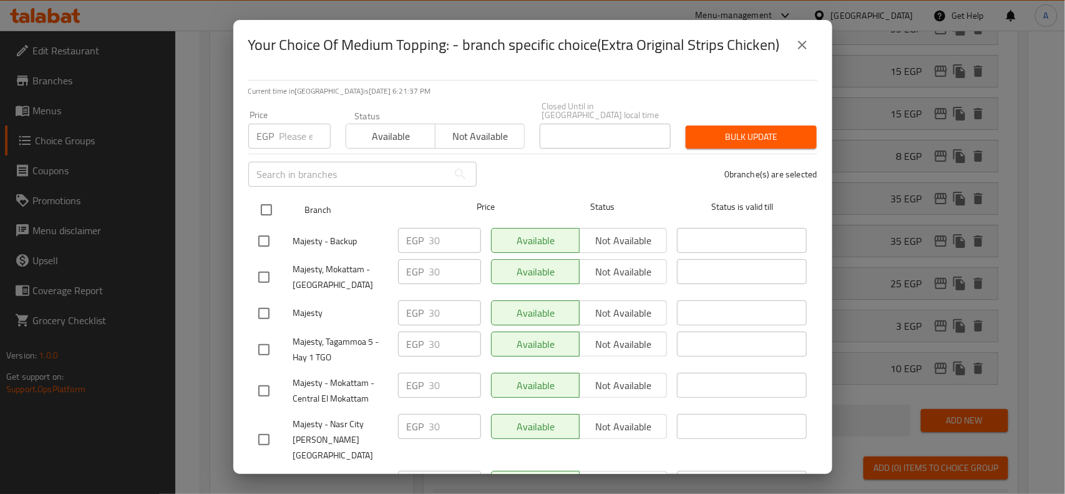
click at [262, 197] on input "checkbox" at bounding box center [266, 210] width 26 height 26
checkbox input "true"
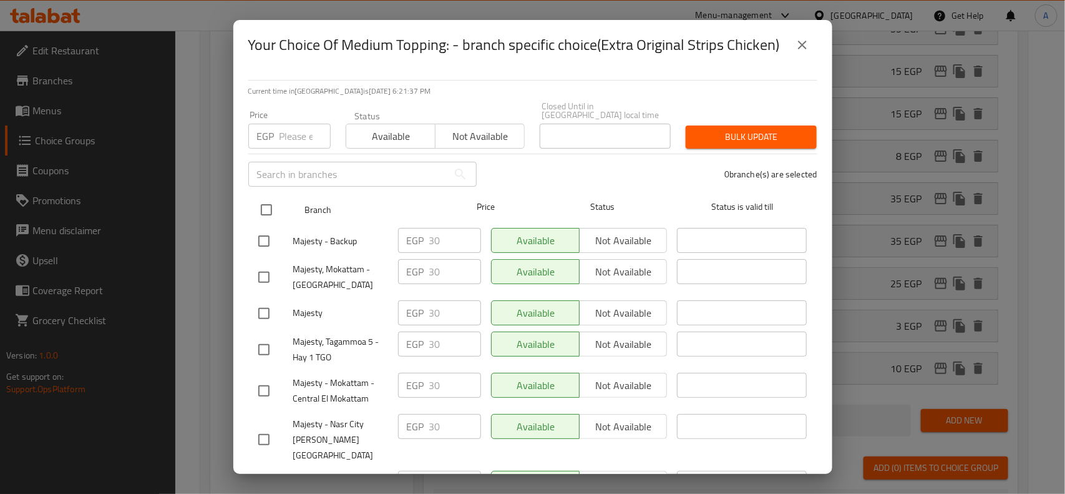
checkbox input "true"
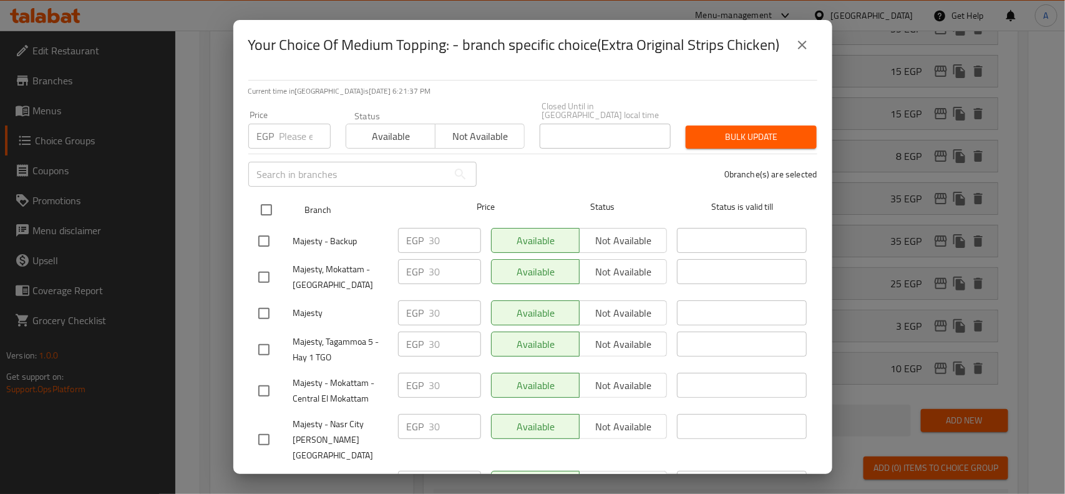
checkbox input "true"
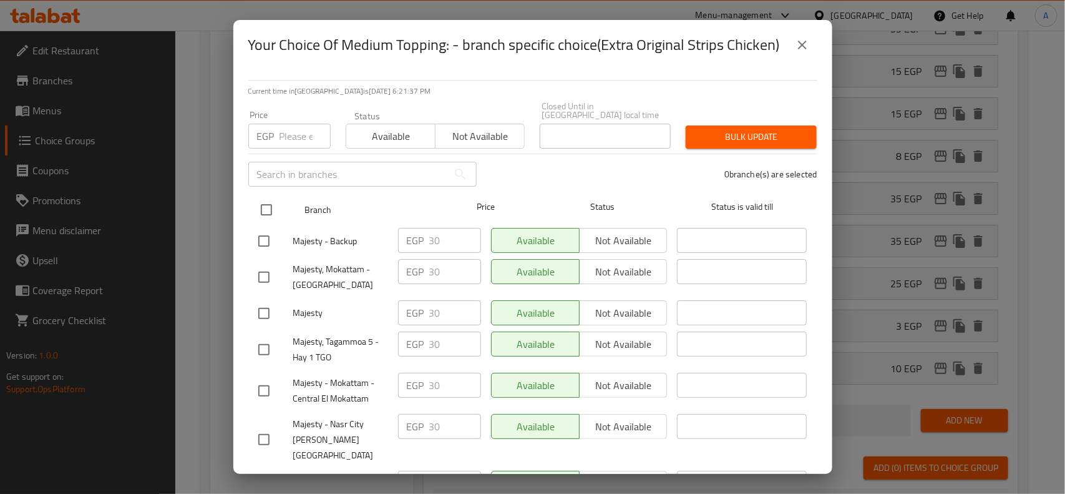
checkbox input "true"
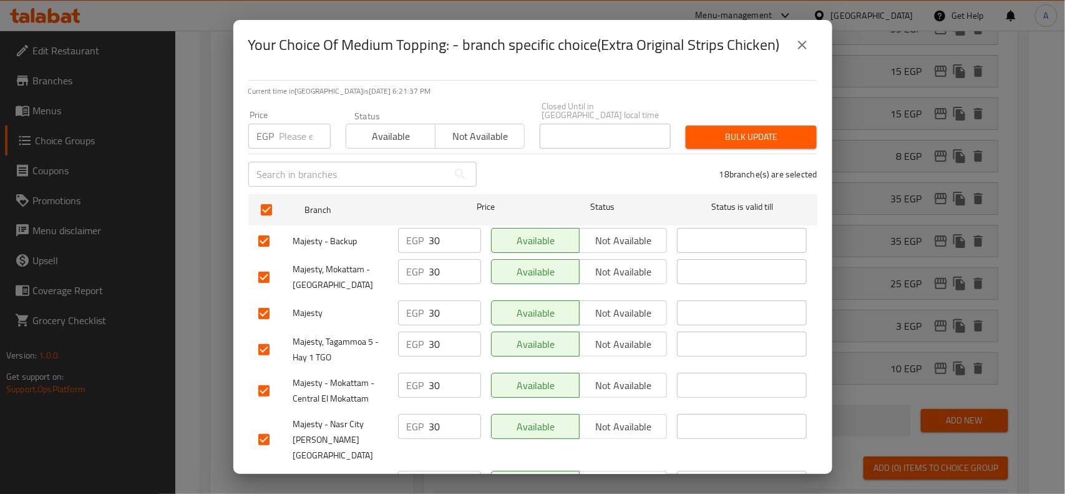
click at [286, 124] on input "number" at bounding box center [305, 136] width 51 height 25
type input "35"
click at [774, 131] on span "Bulk update" at bounding box center [751, 137] width 111 height 16
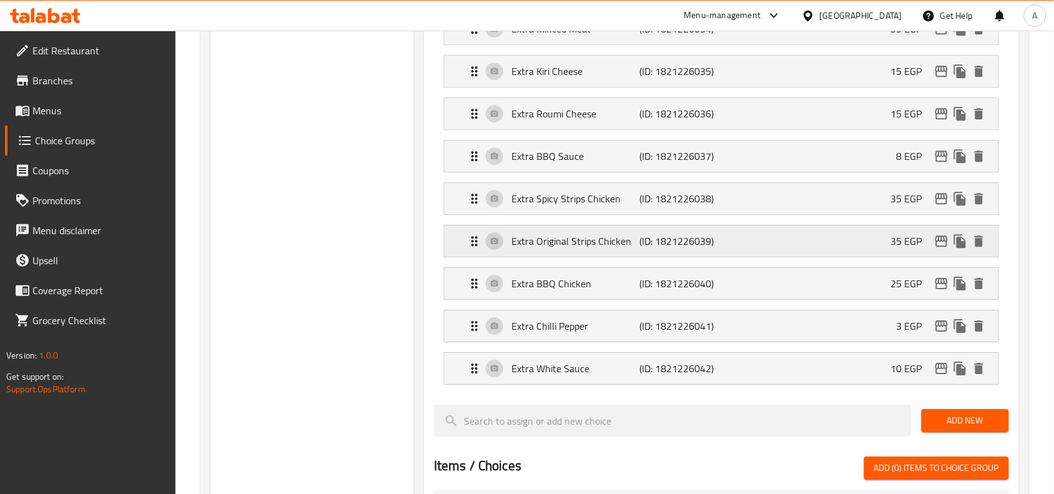
click at [934, 247] on icon "edit" at bounding box center [941, 240] width 15 height 15
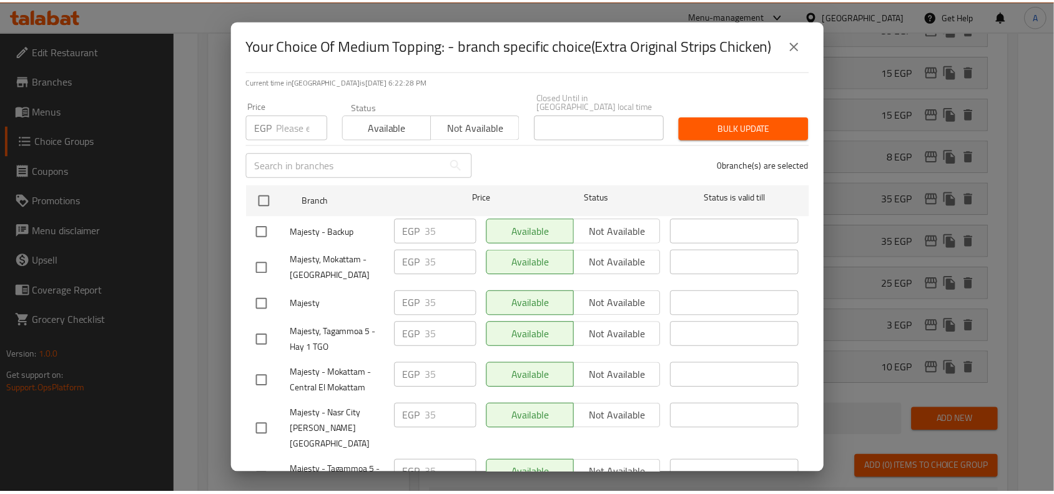
scroll to position [0, 0]
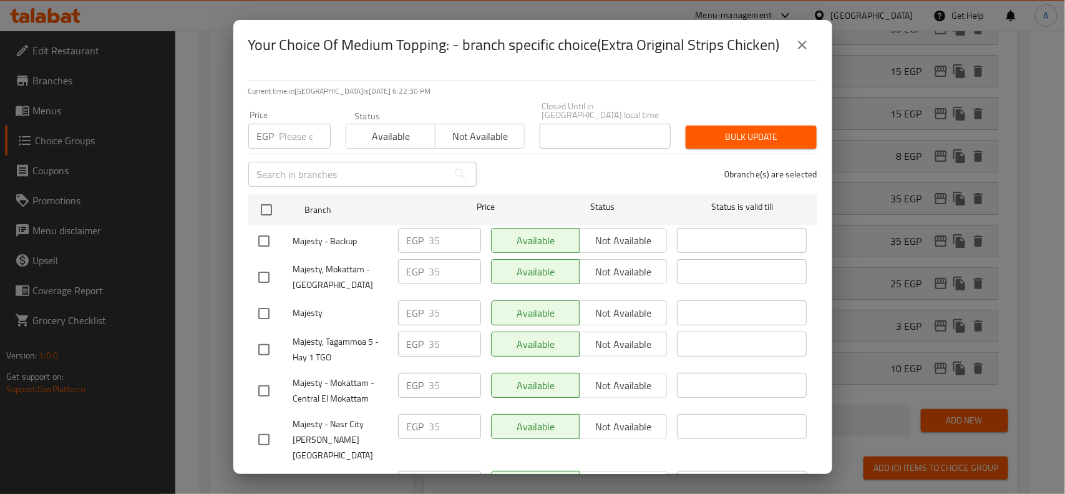
click at [807, 49] on icon "close" at bounding box center [802, 44] width 15 height 15
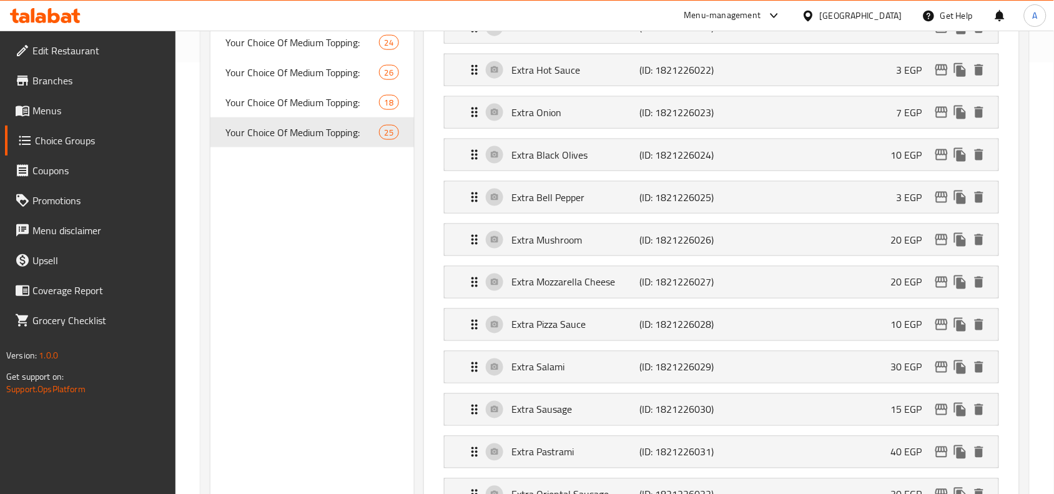
scroll to position [280, 0]
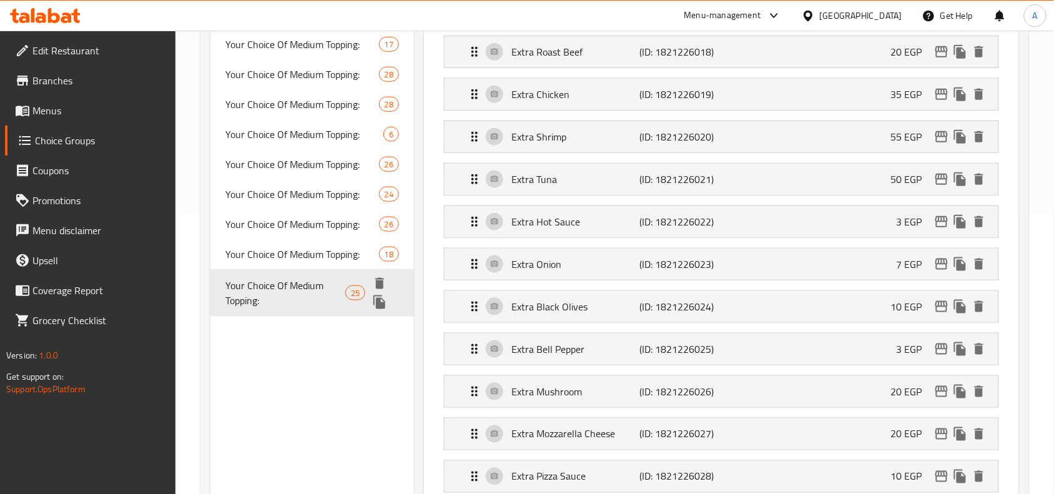
click at [291, 278] on span "Your Choice Of Medium Topping:" at bounding box center [285, 293] width 120 height 30
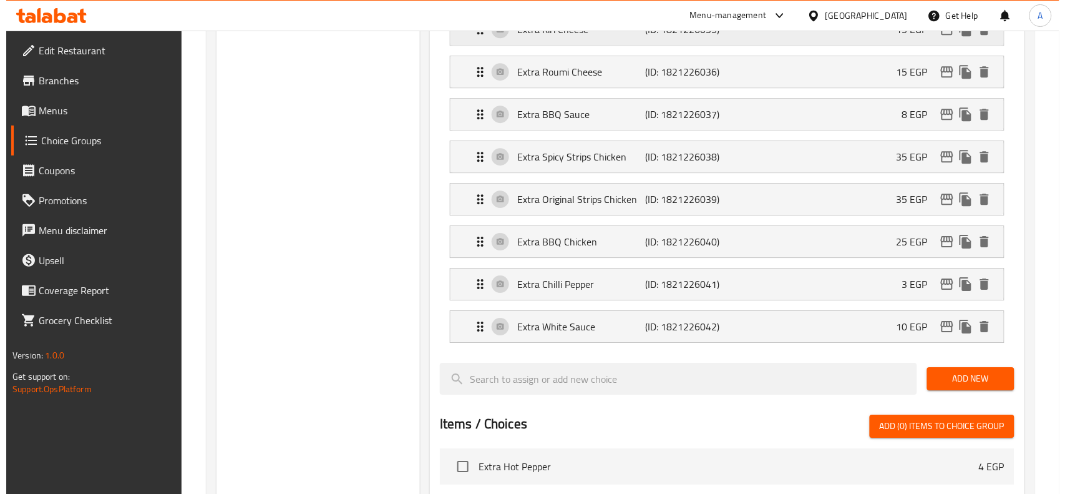
scroll to position [1060, 0]
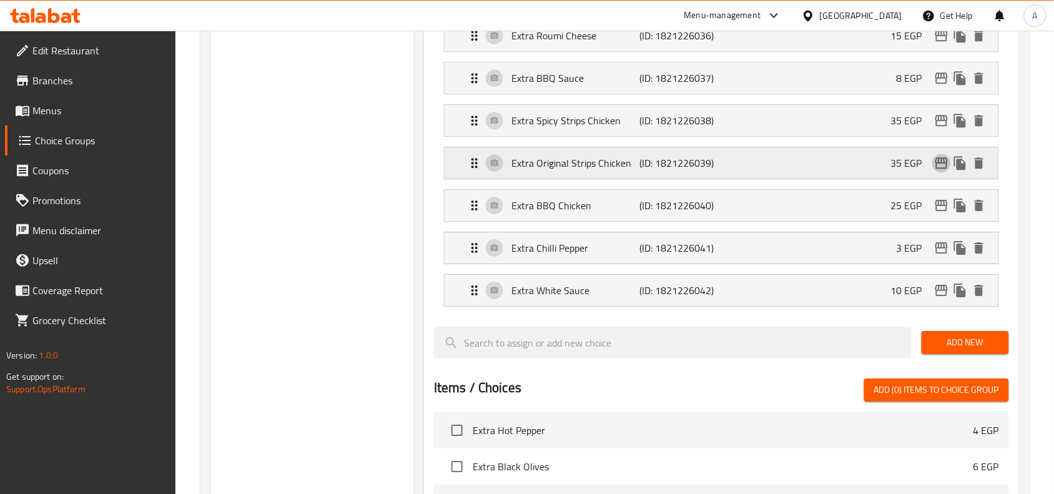
click at [937, 169] on icon "edit" at bounding box center [941, 162] width 12 height 11
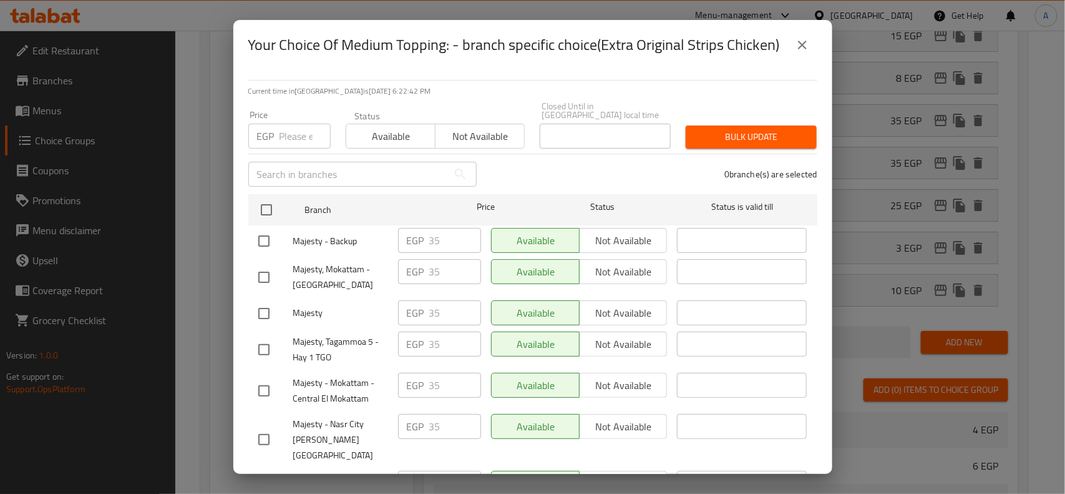
click at [810, 46] on button "close" at bounding box center [803, 45] width 30 height 30
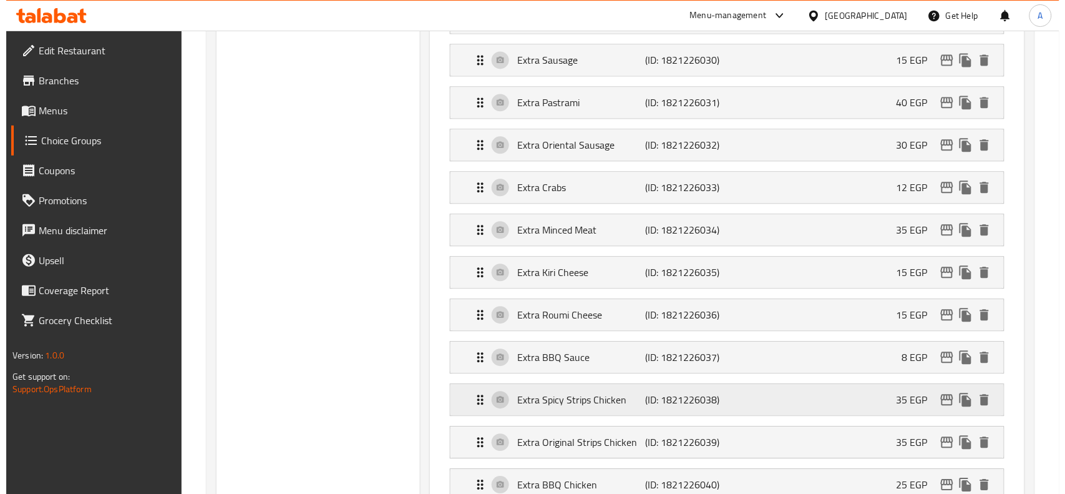
scroll to position [862, 0]
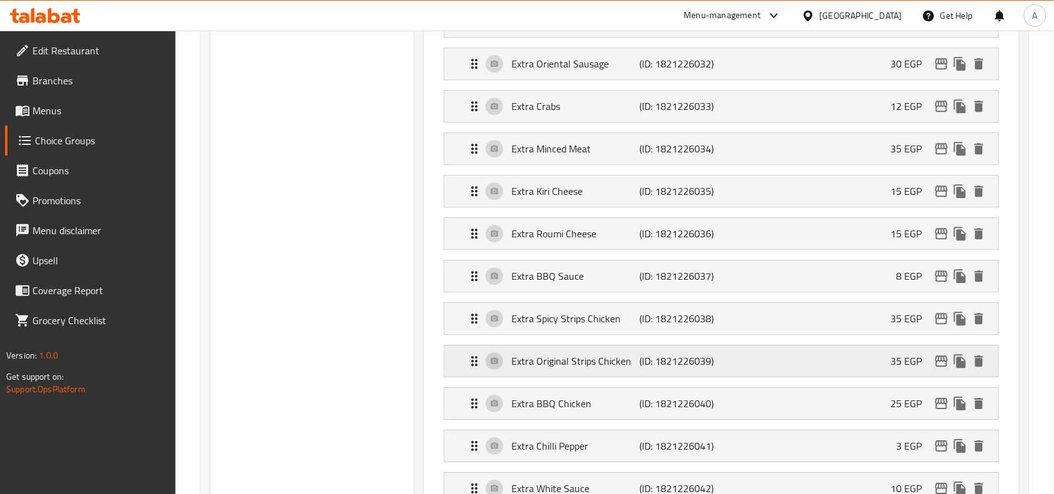
click at [939, 368] on icon "edit" at bounding box center [941, 360] width 15 height 15
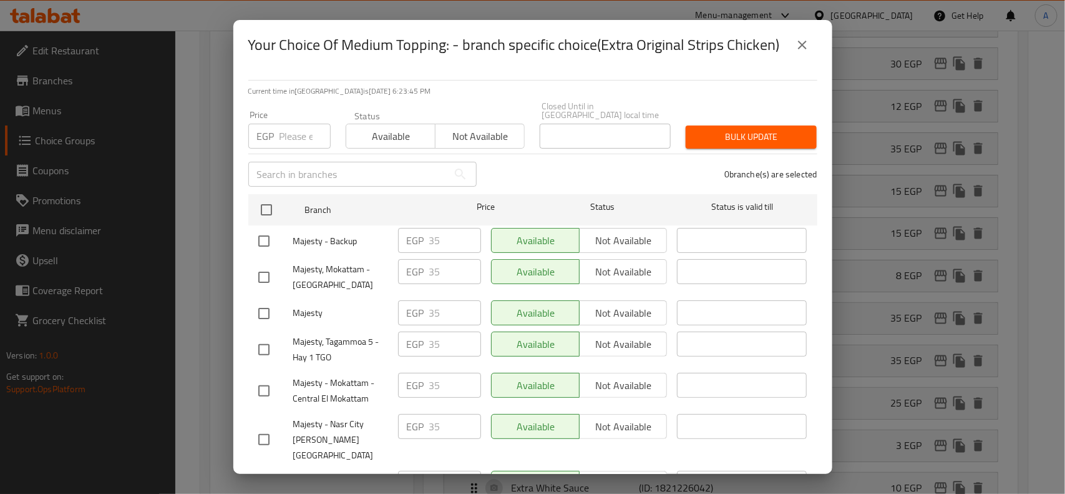
click at [803, 47] on icon "close" at bounding box center [802, 44] width 15 height 15
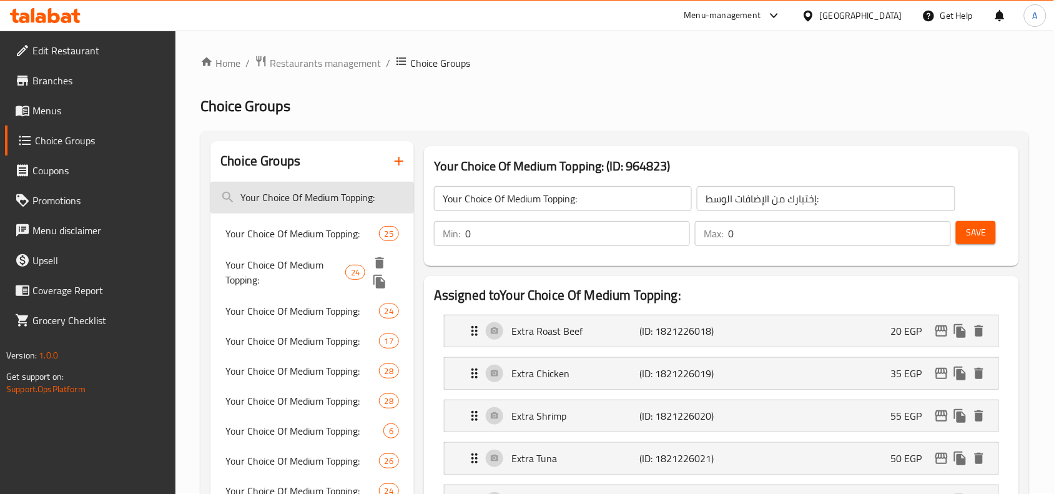
scroll to position [0, 0]
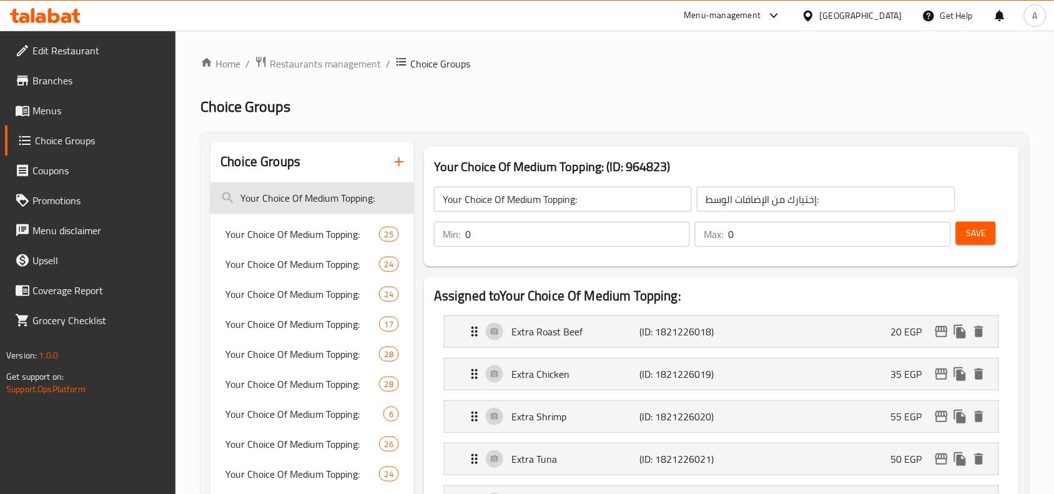
click at [316, 195] on input "Your Choice Of Medium Topping:" at bounding box center [311, 198] width 203 height 32
paste input "L Add On's"
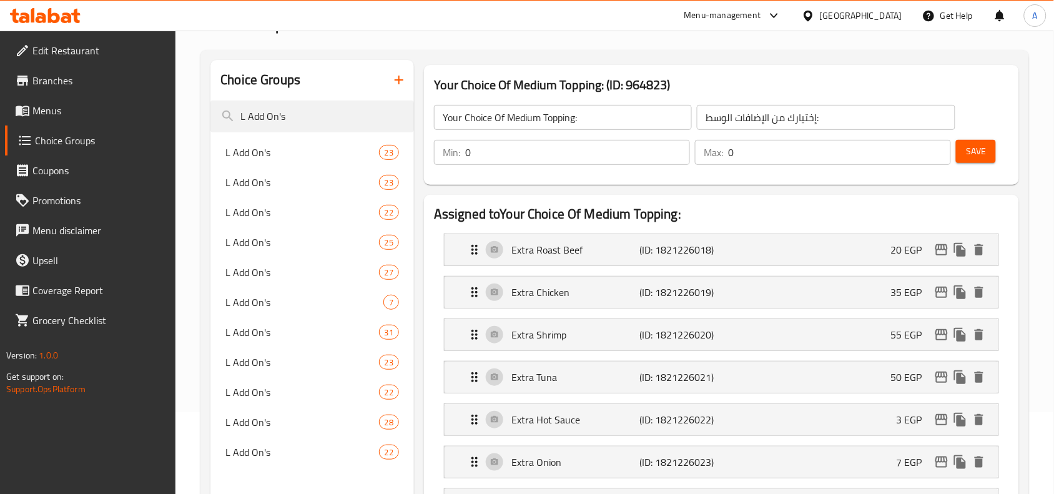
scroll to position [156, 0]
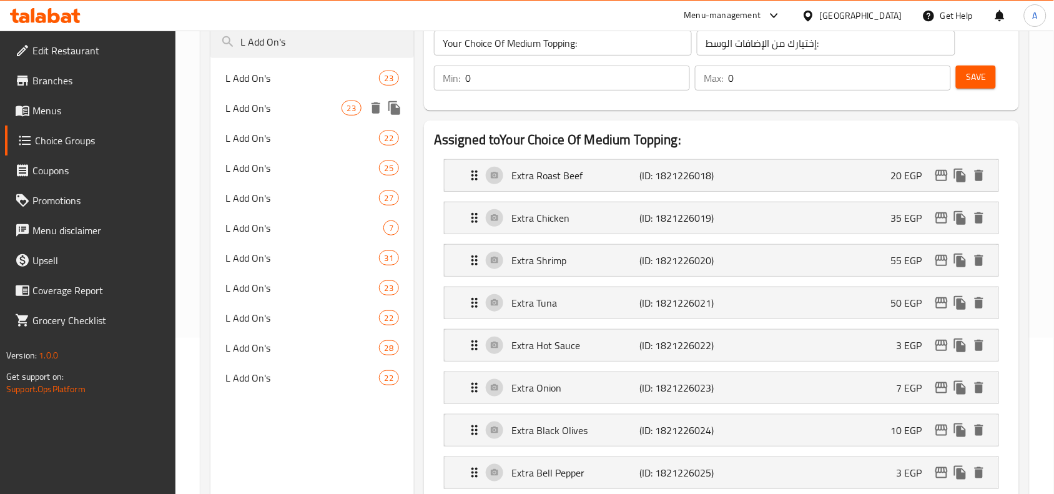
type input "L Add On's"
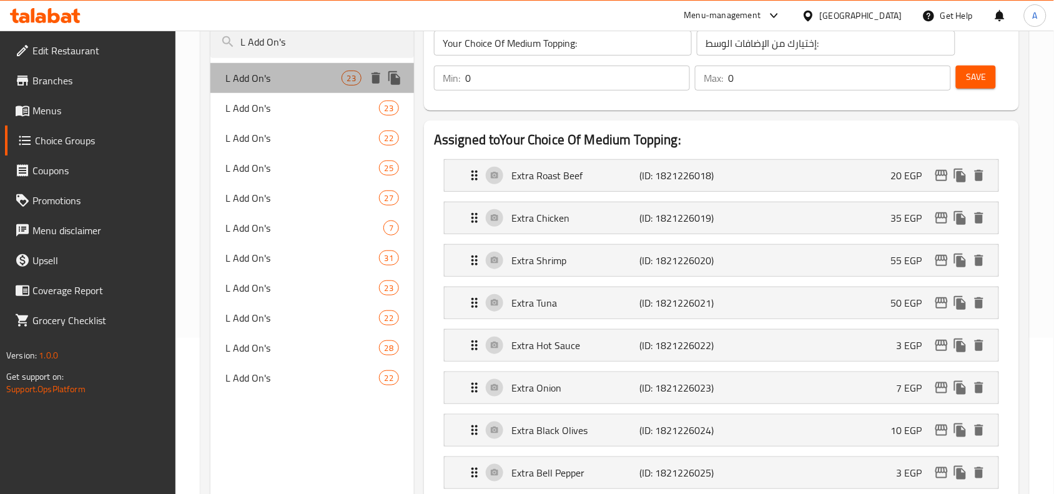
click at [278, 83] on span "L Add On's" at bounding box center [282, 78] width 115 height 15
type input "L Add On's"
type input "الإضافات كبير:"
type input "23"
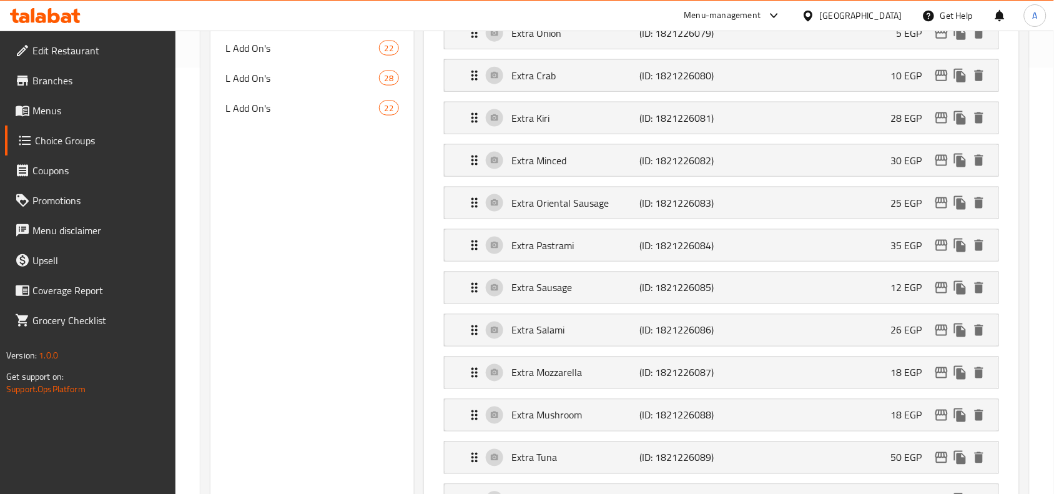
scroll to position [939, 0]
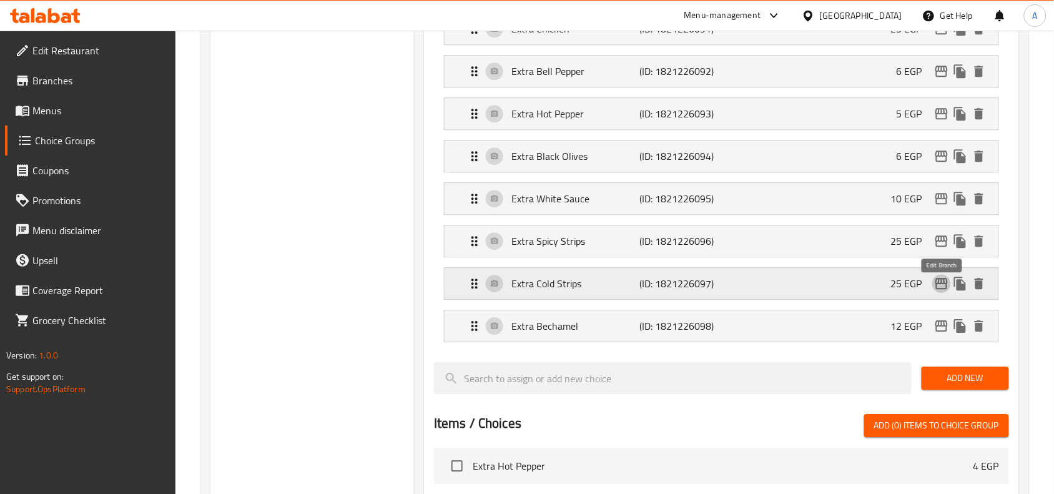
click at [938, 285] on icon "edit" at bounding box center [941, 283] width 12 height 11
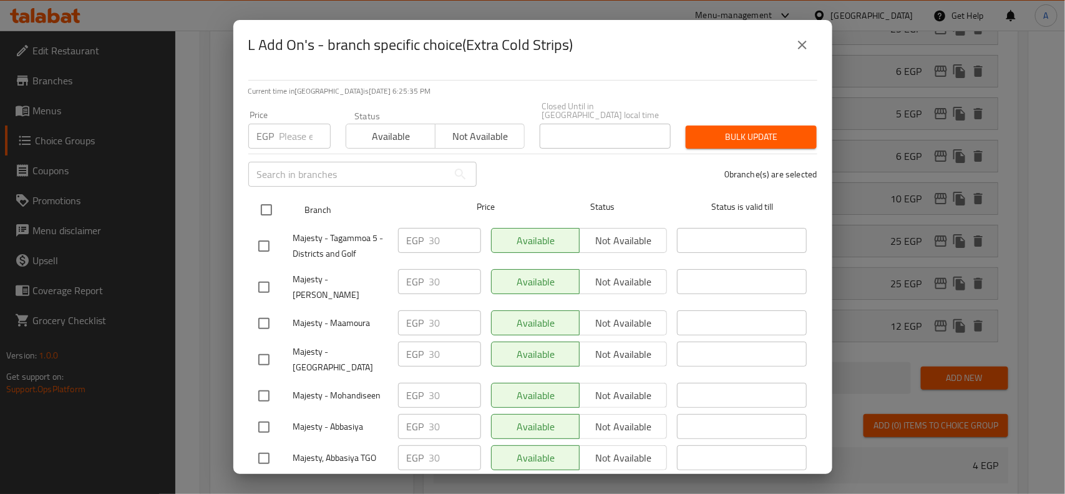
click at [260, 200] on input "checkbox" at bounding box center [266, 210] width 26 height 26
checkbox input "true"
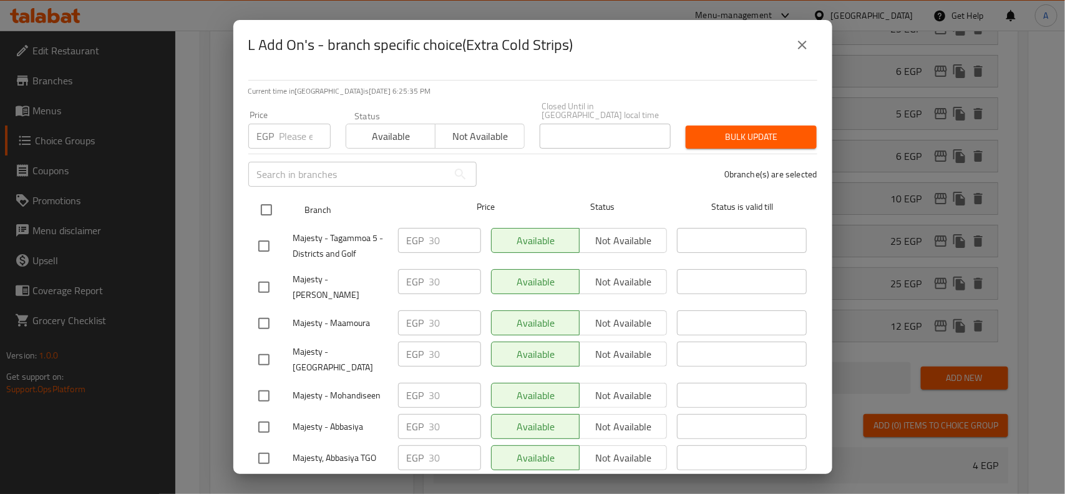
checkbox input "true"
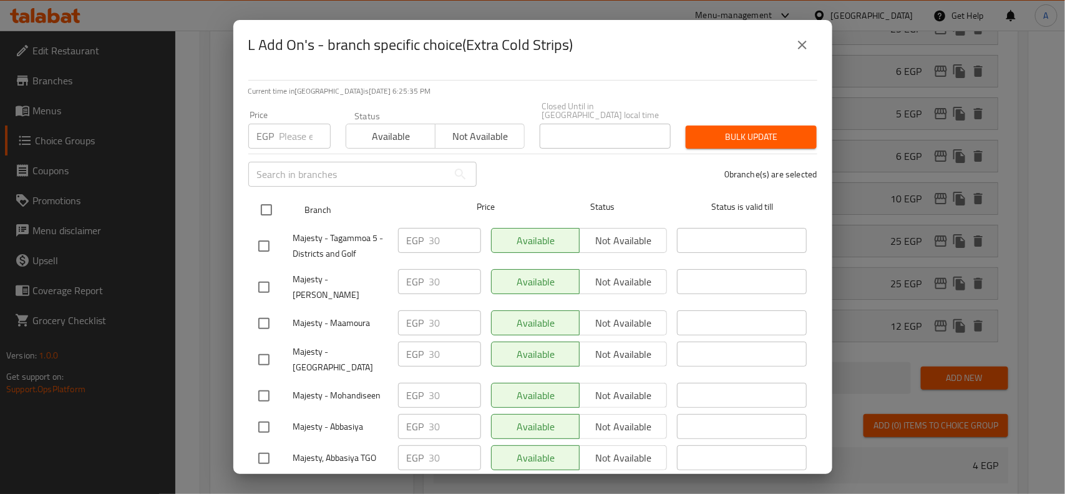
checkbox input "true"
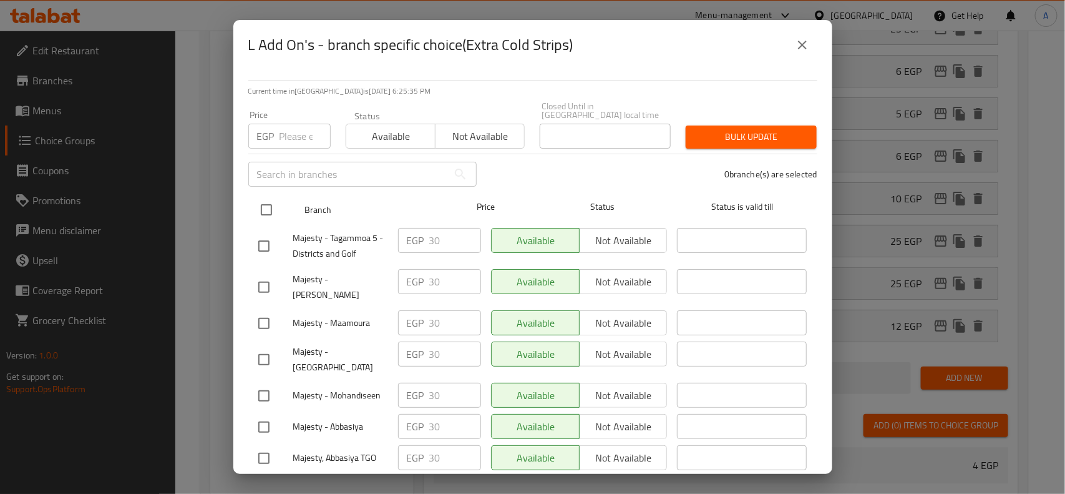
checkbox input "true"
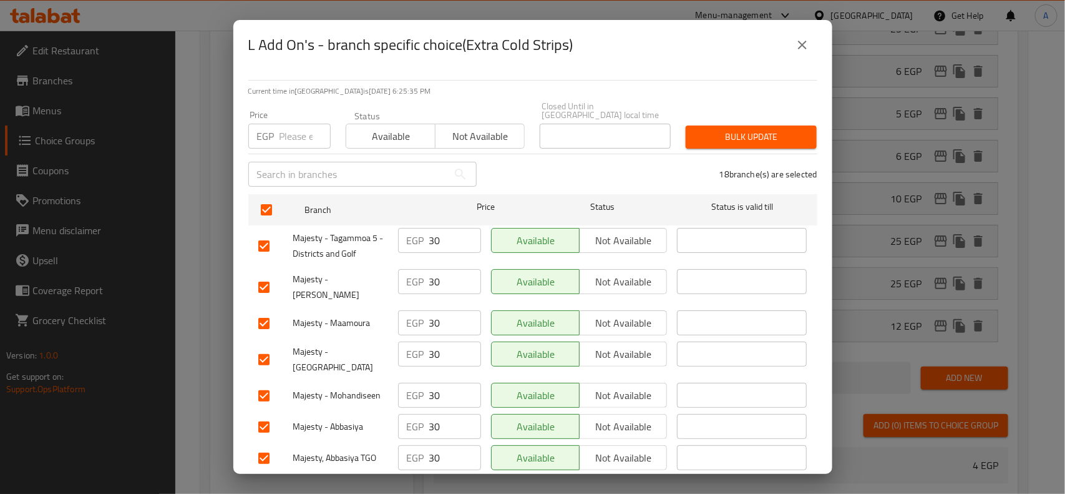
click at [285, 135] on input "number" at bounding box center [305, 136] width 51 height 25
click at [740, 129] on span "Bulk update" at bounding box center [751, 137] width 111 height 16
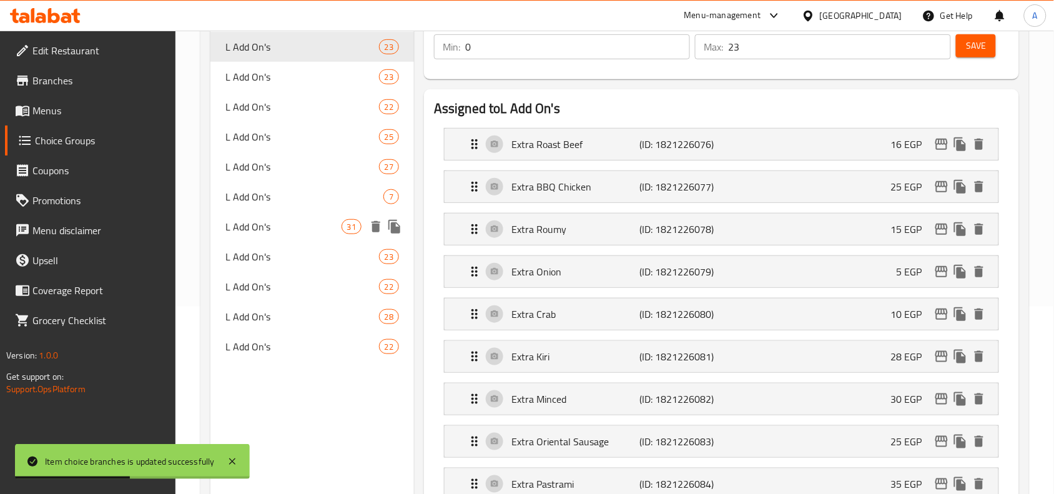
scroll to position [159, 0]
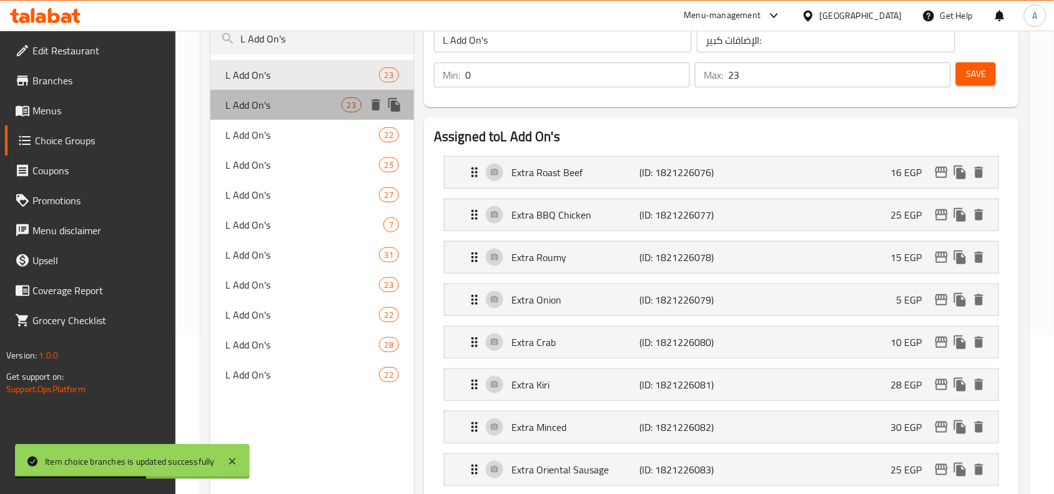
click at [256, 108] on span "L Add On's" at bounding box center [282, 104] width 115 height 15
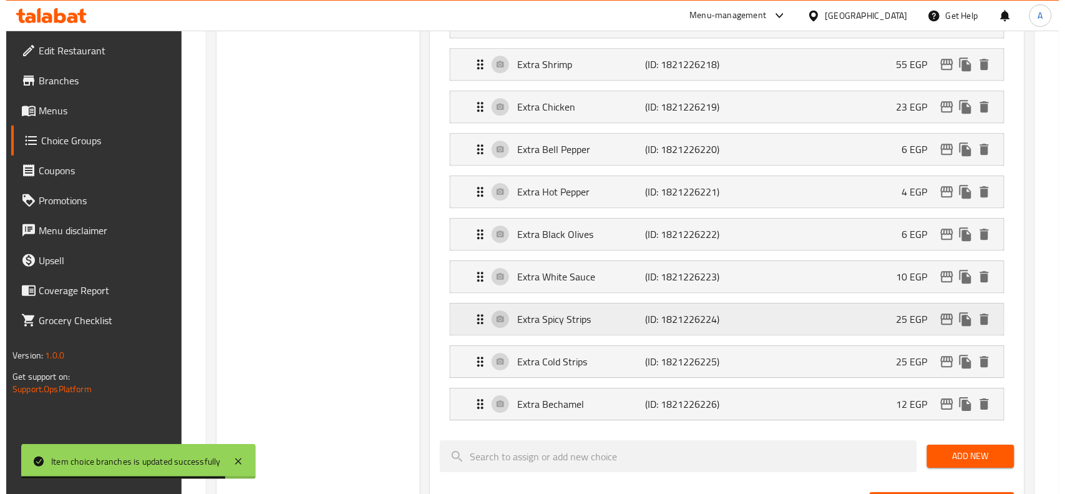
scroll to position [939, 0]
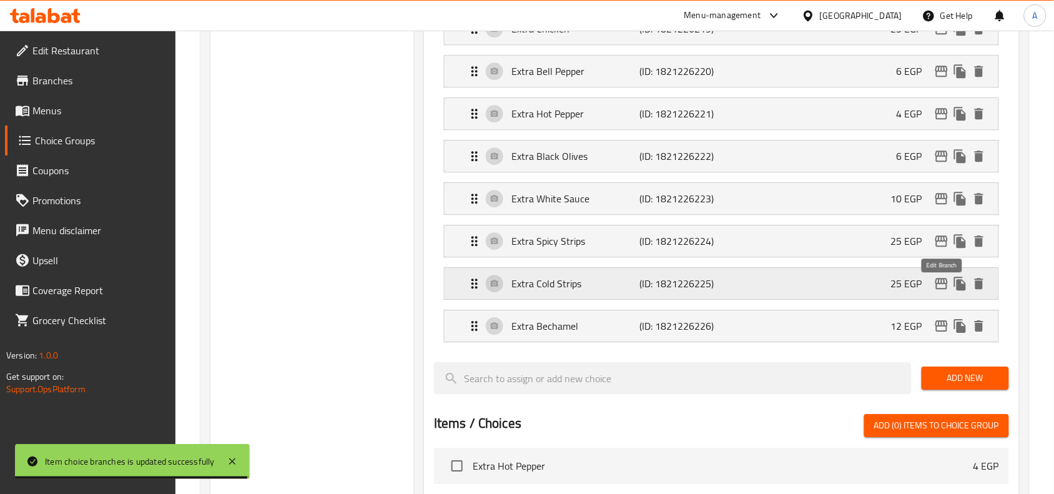
click at [937, 289] on icon "edit" at bounding box center [941, 283] width 12 height 11
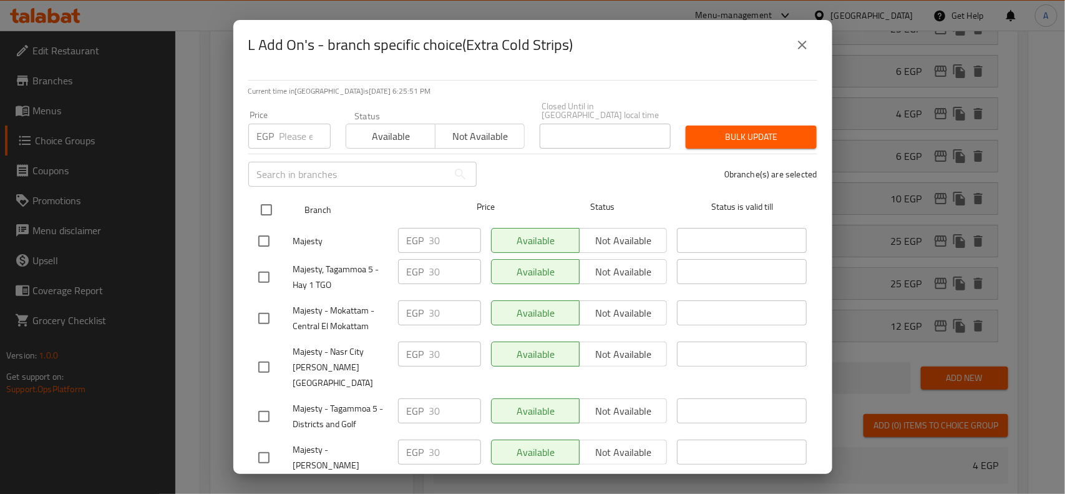
click at [261, 197] on input "checkbox" at bounding box center [266, 210] width 26 height 26
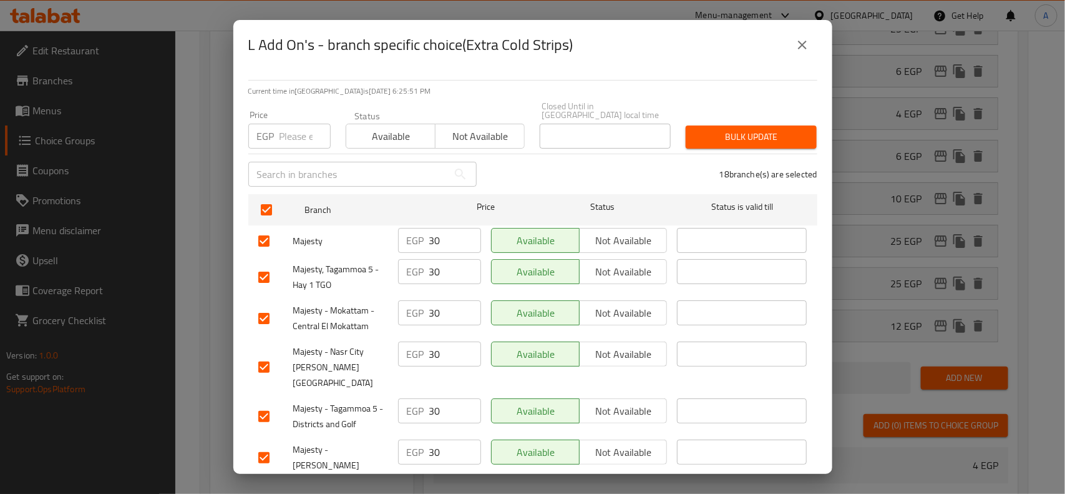
click at [287, 137] on input "number" at bounding box center [305, 136] width 51 height 25
click at [735, 131] on span "Bulk update" at bounding box center [751, 137] width 111 height 16
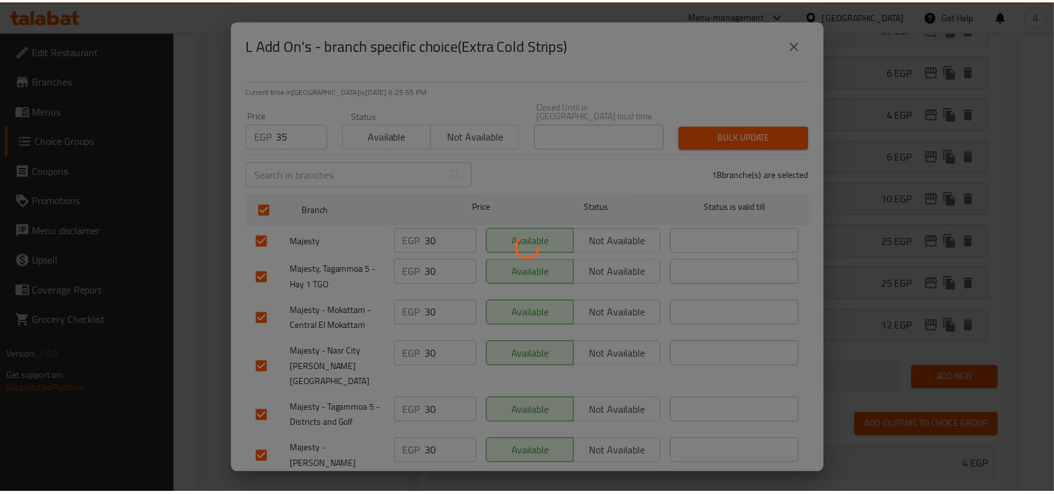
scroll to position [17, 0]
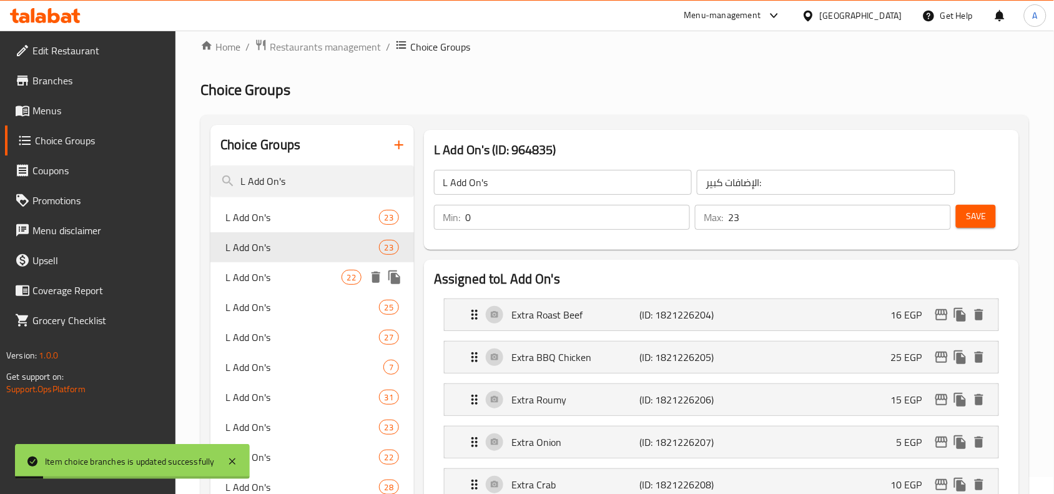
click at [254, 270] on span "L Add On's" at bounding box center [282, 277] width 115 height 15
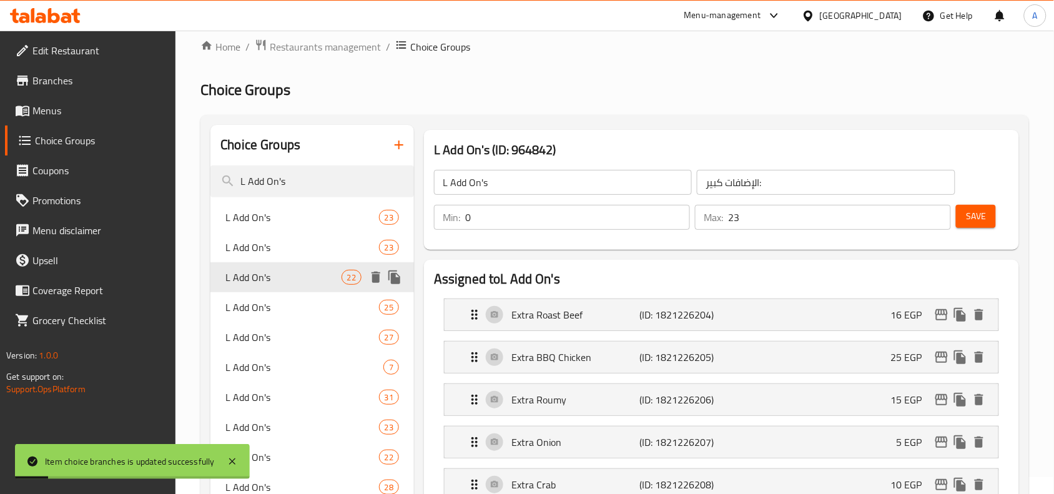
click at [253, 270] on span "L Add On's" at bounding box center [282, 277] width 115 height 15
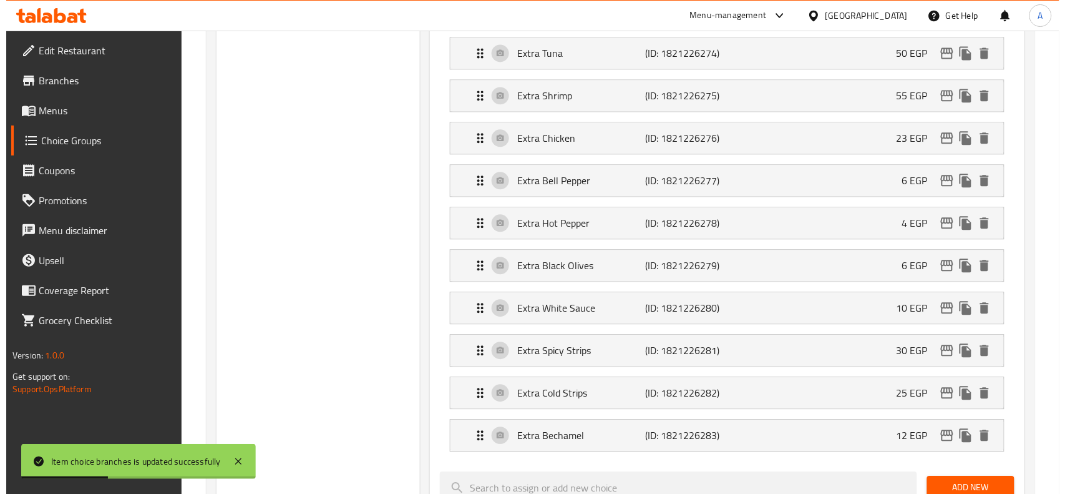
scroll to position [875, 0]
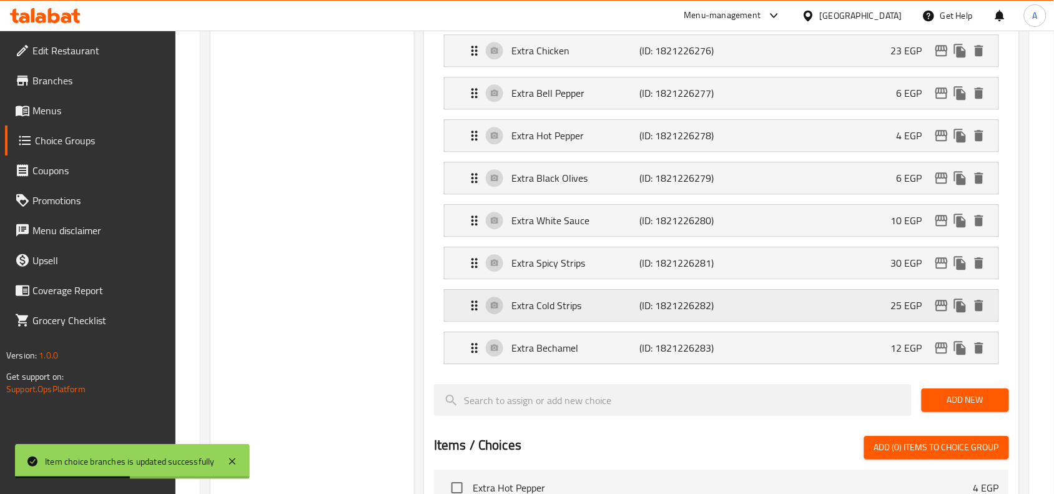
click at [940, 307] on icon "edit" at bounding box center [941, 305] width 15 height 15
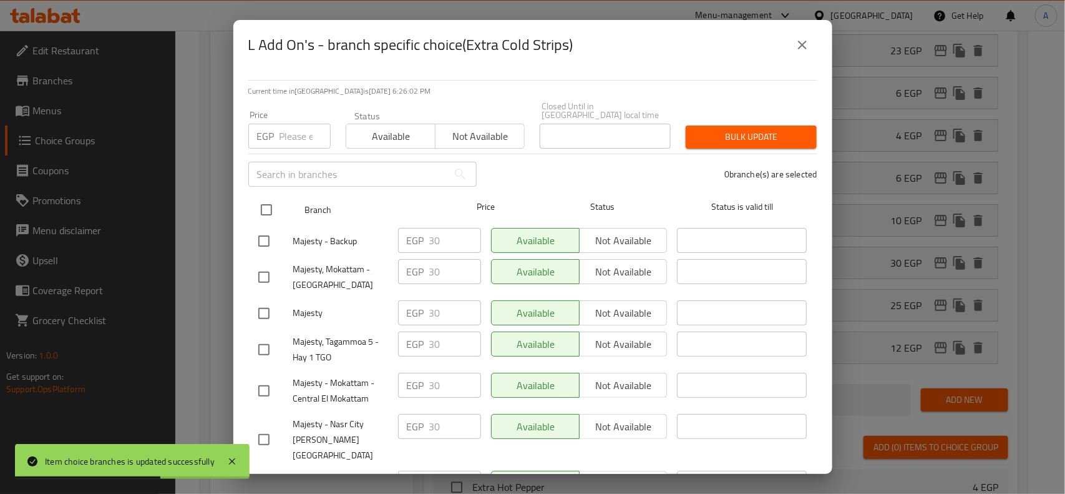
click at [257, 197] on input "checkbox" at bounding box center [266, 210] width 26 height 26
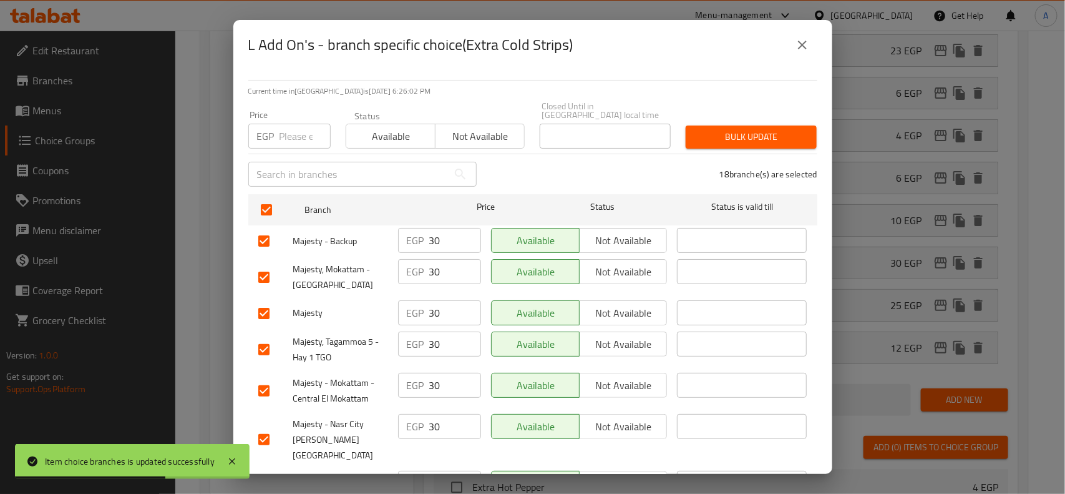
click at [288, 154] on div "​" at bounding box center [362, 174] width 243 height 40
click at [294, 139] on input "number" at bounding box center [305, 136] width 51 height 25
click at [724, 129] on span "Bulk update" at bounding box center [751, 137] width 111 height 16
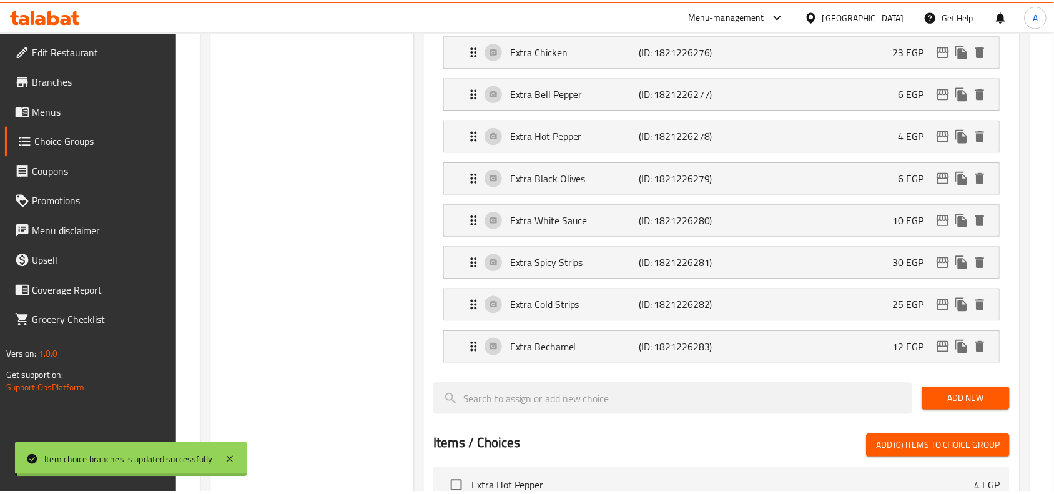
scroll to position [47, 0]
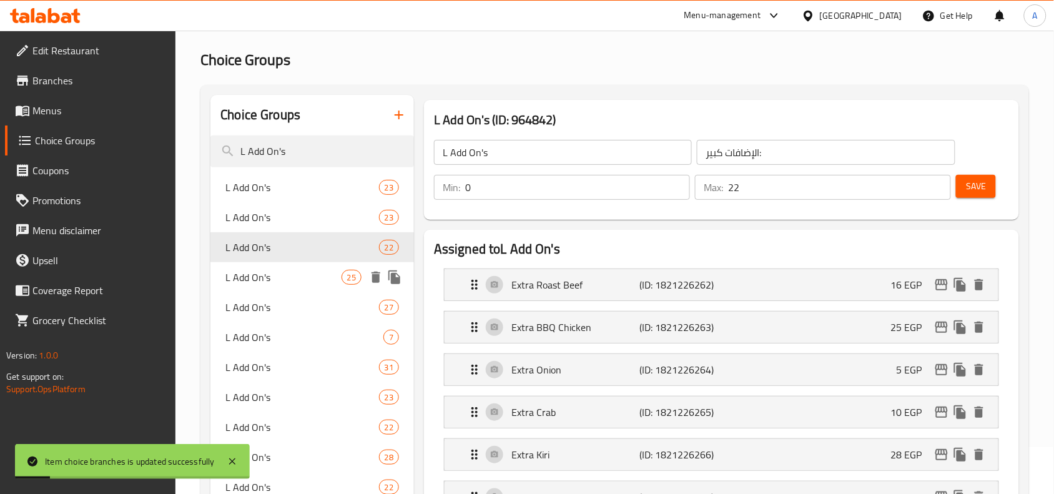
click at [295, 281] on span "L Add On's" at bounding box center [282, 277] width 115 height 15
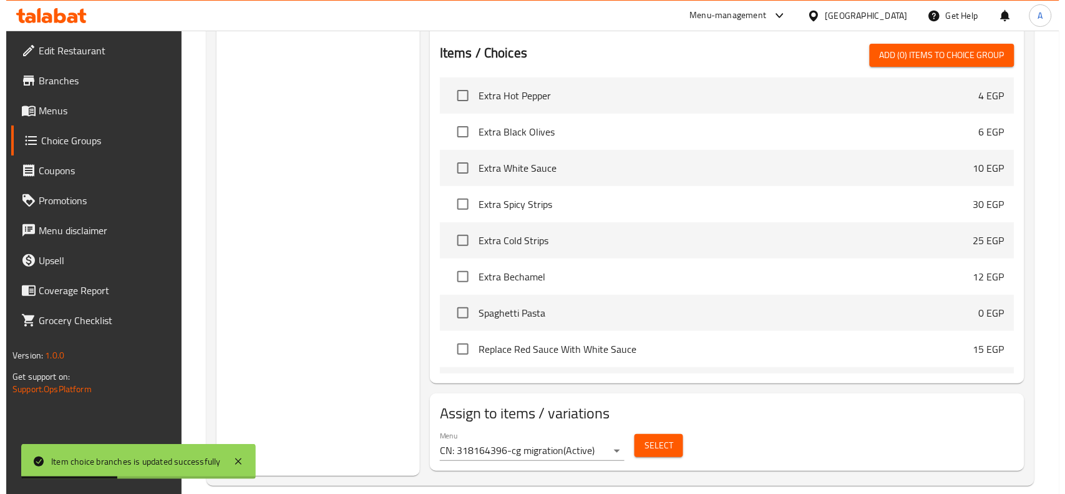
scroll to position [1423, 0]
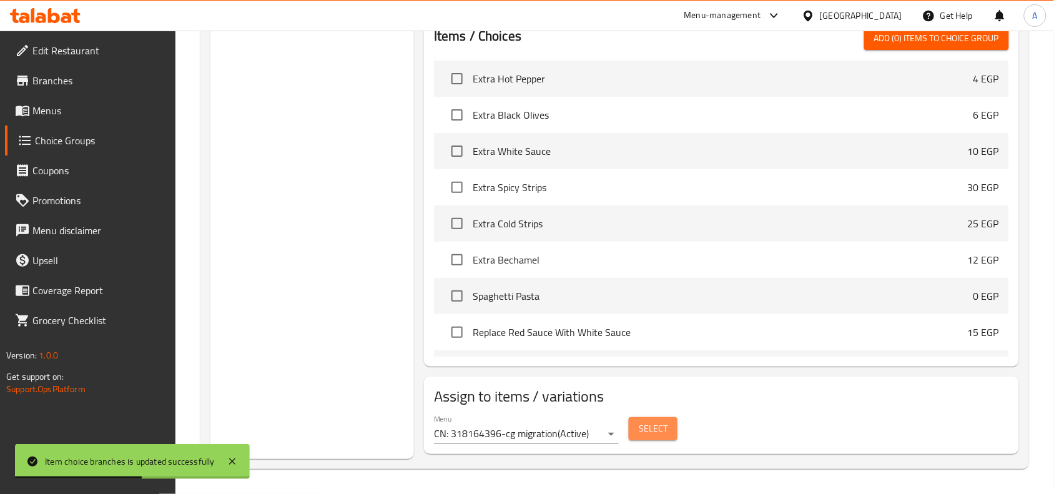
click at [645, 431] on span "Select" at bounding box center [652, 429] width 29 height 16
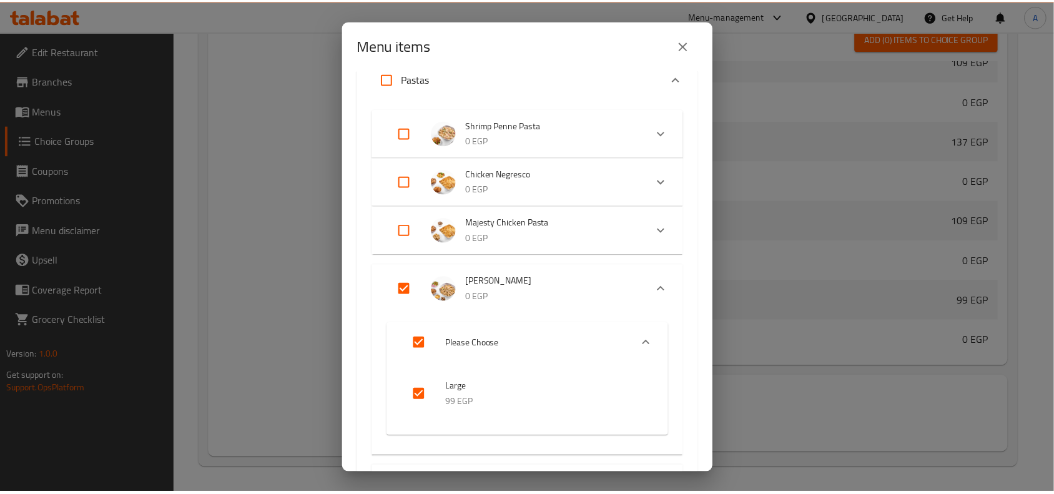
scroll to position [234, 0]
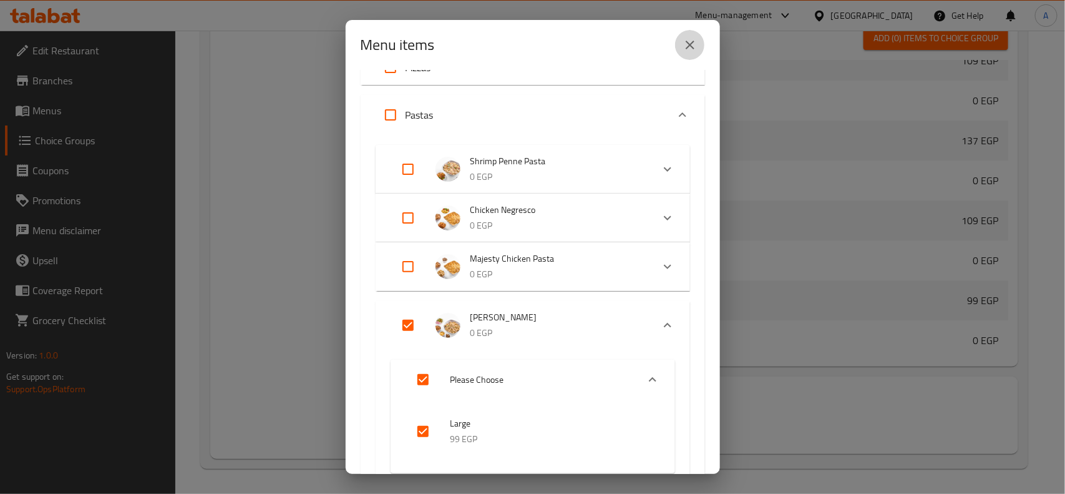
click at [688, 51] on icon "close" at bounding box center [690, 44] width 15 height 15
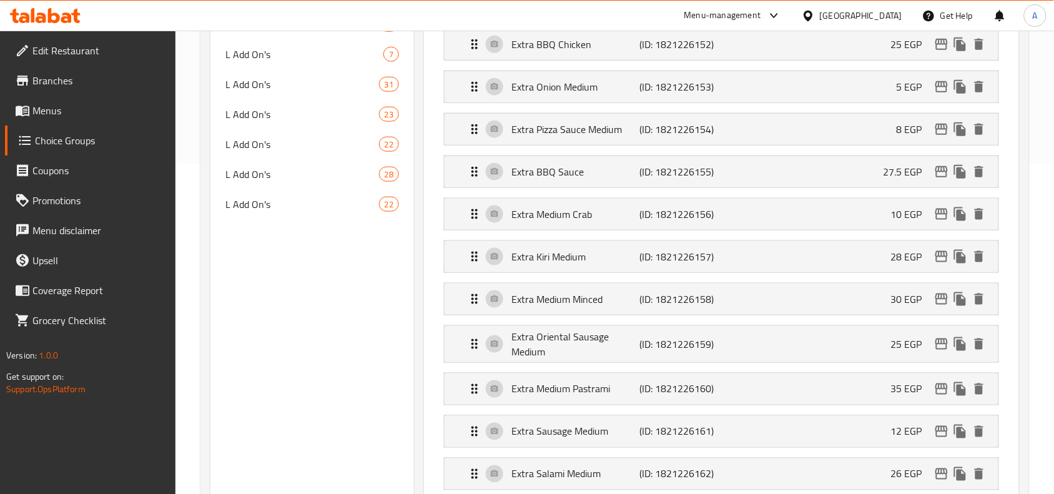
scroll to position [175, 0]
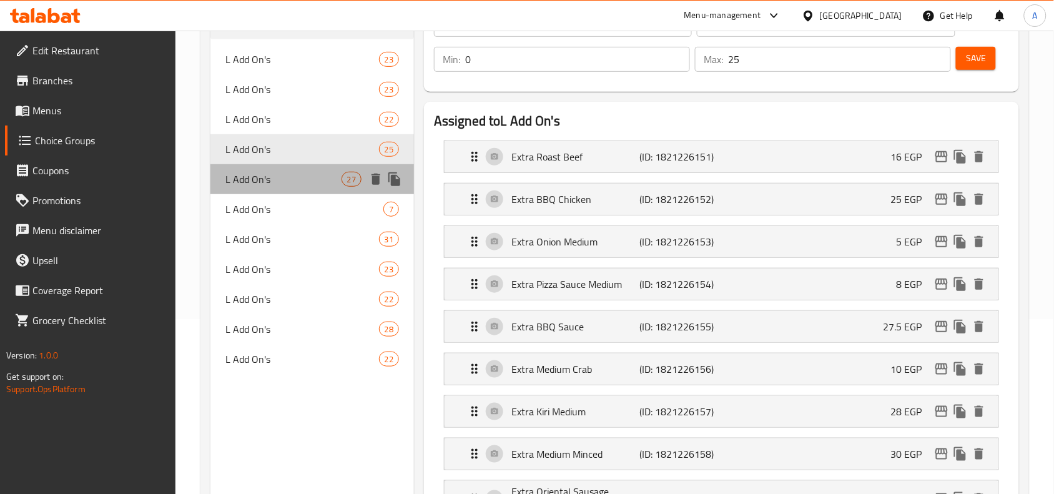
click at [288, 185] on span "L Add On's" at bounding box center [282, 179] width 115 height 15
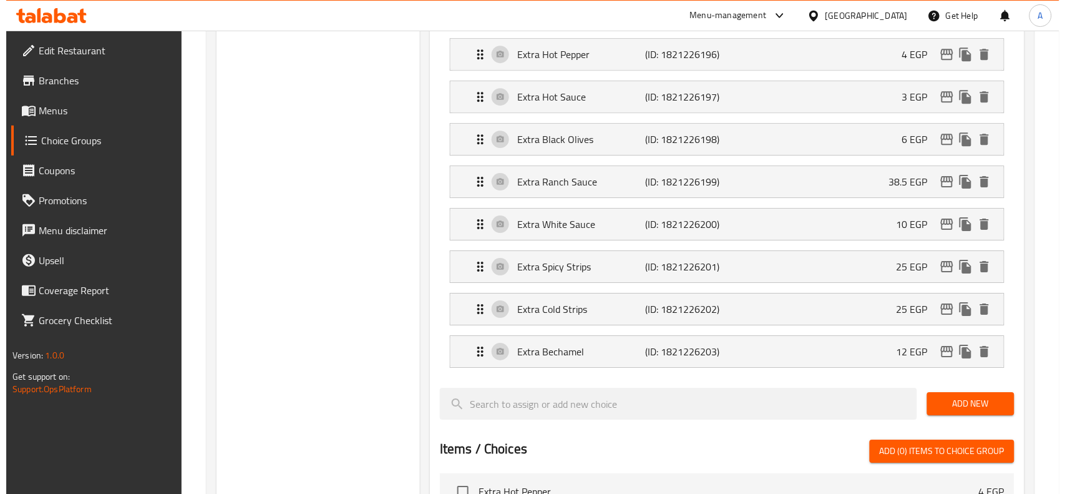
scroll to position [1111, 0]
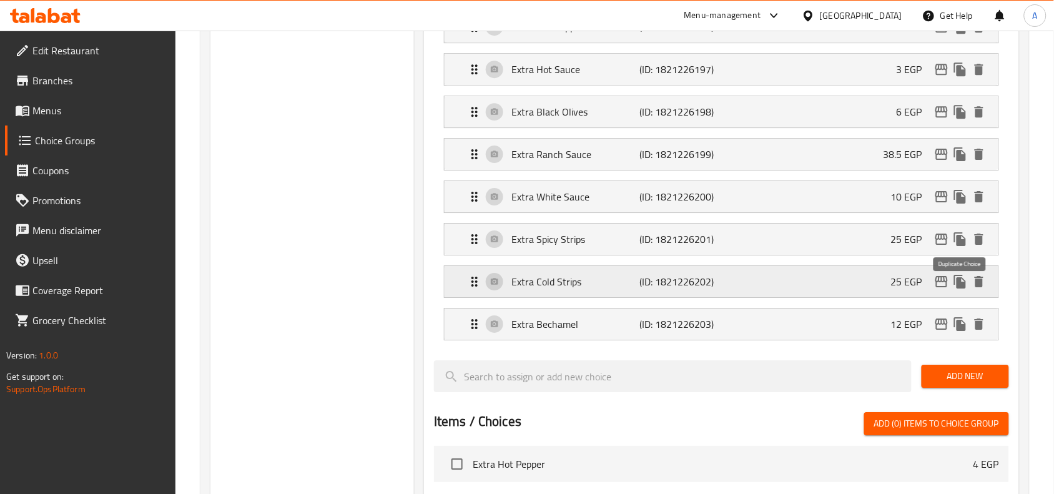
click at [946, 287] on icon "edit" at bounding box center [941, 281] width 12 height 11
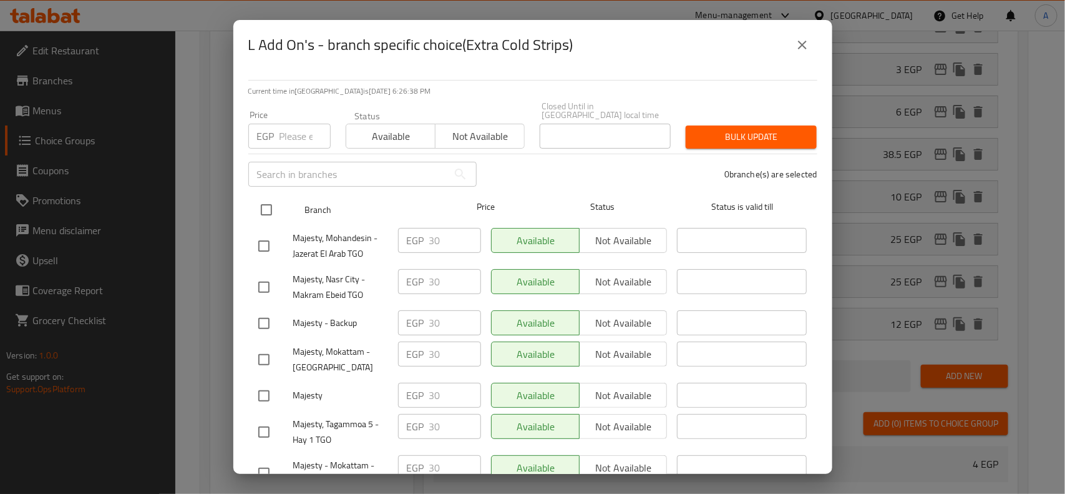
click at [273, 205] on input "checkbox" at bounding box center [266, 210] width 26 height 26
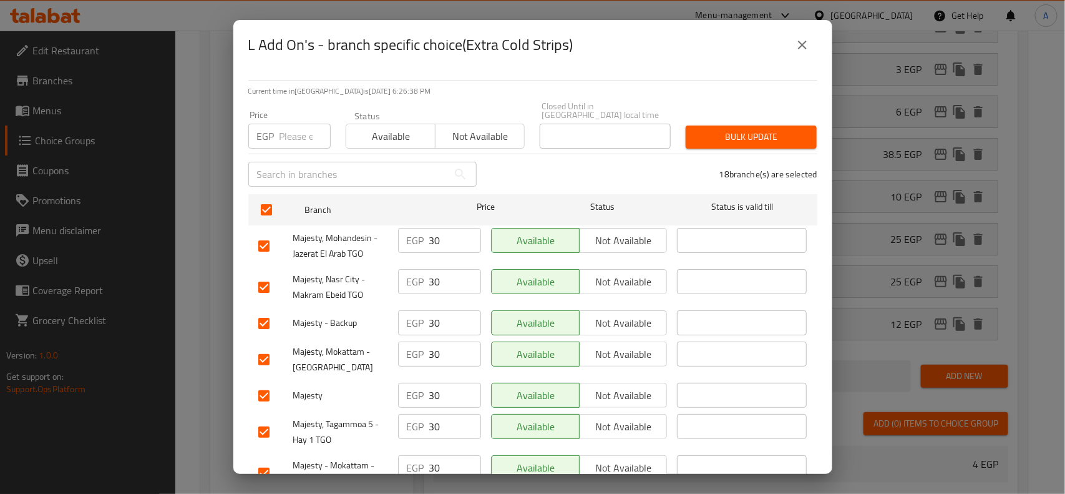
click at [292, 154] on div "​" at bounding box center [362, 174] width 243 height 40
click at [292, 129] on input "number" at bounding box center [305, 136] width 51 height 25
click at [735, 133] on span "Bulk update" at bounding box center [751, 137] width 111 height 16
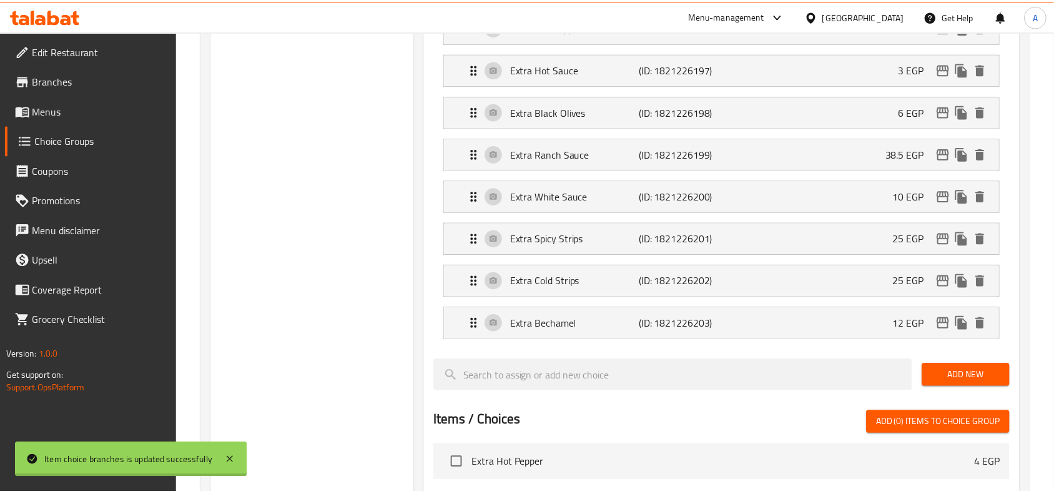
scroll to position [107, 0]
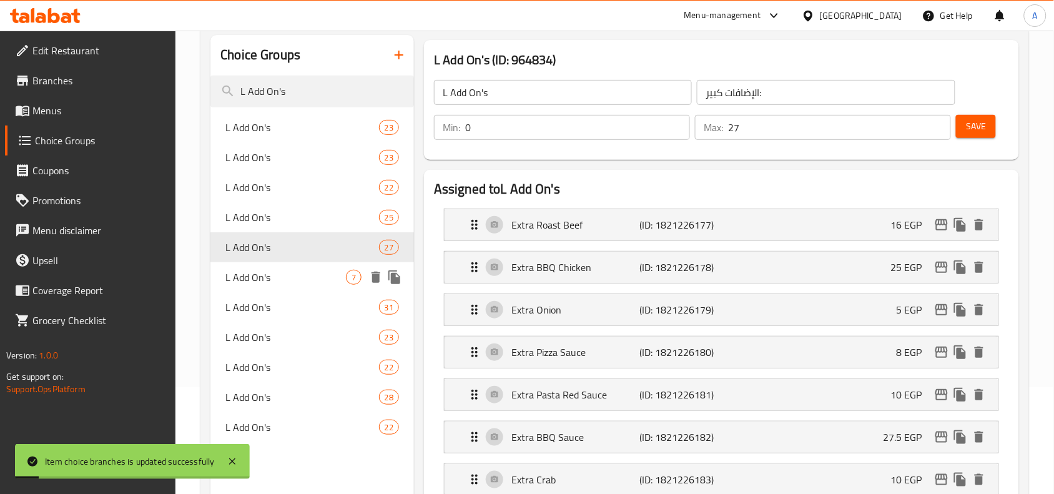
click at [291, 273] on span "L Add On's" at bounding box center [285, 277] width 120 height 15
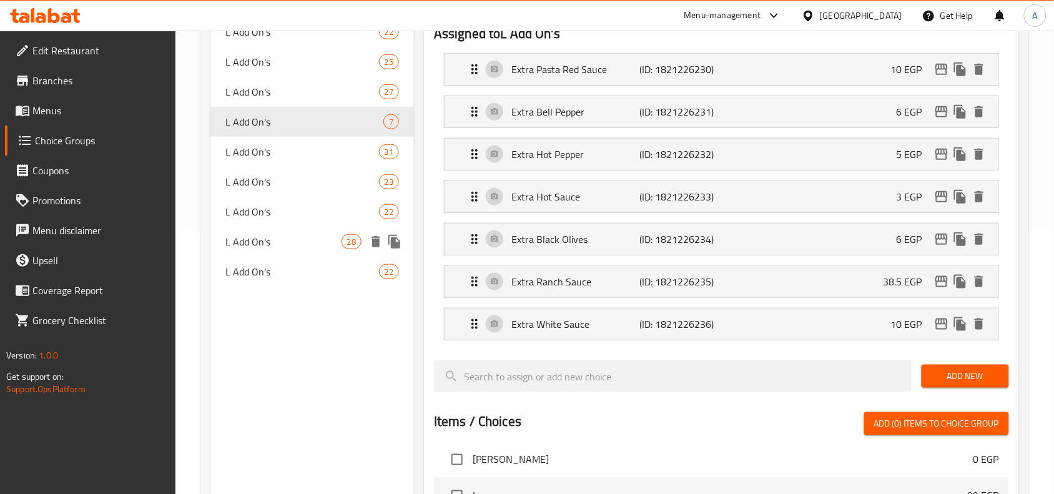
scroll to position [106, 0]
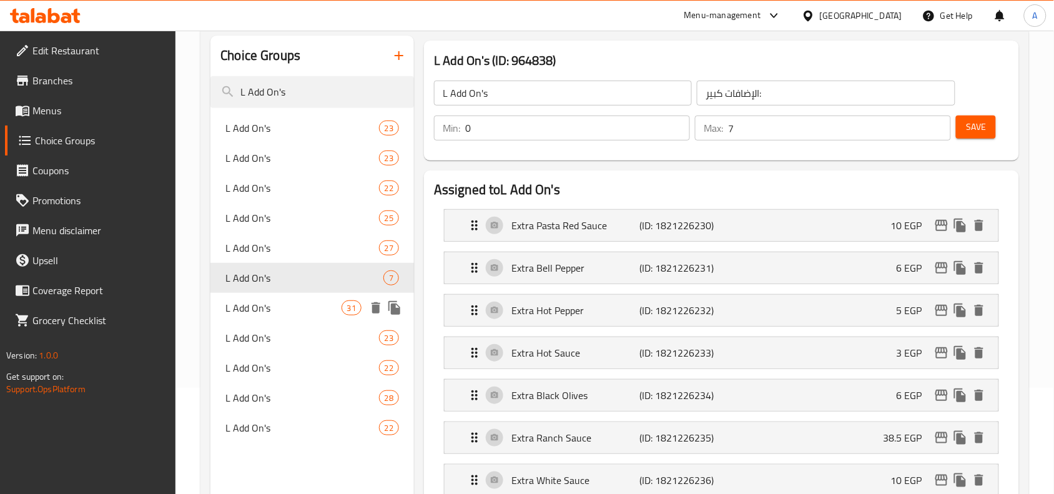
click at [316, 303] on span "L Add On's" at bounding box center [282, 307] width 115 height 15
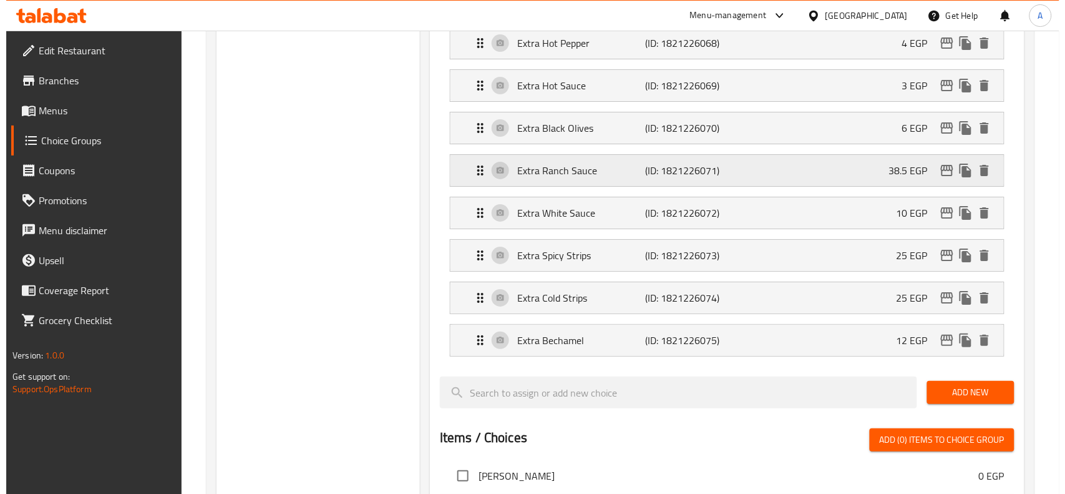
scroll to position [1354, 0]
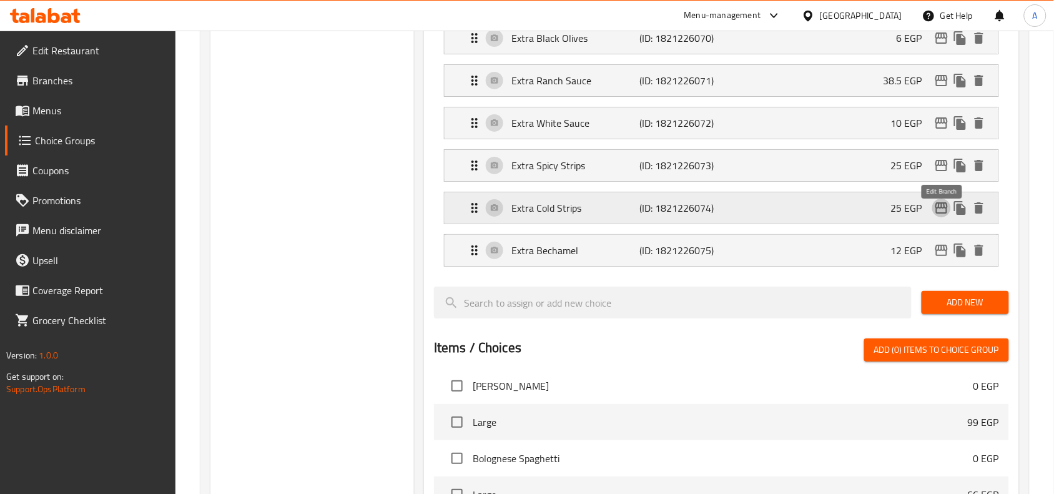
click at [936, 213] on icon "edit" at bounding box center [941, 207] width 12 height 11
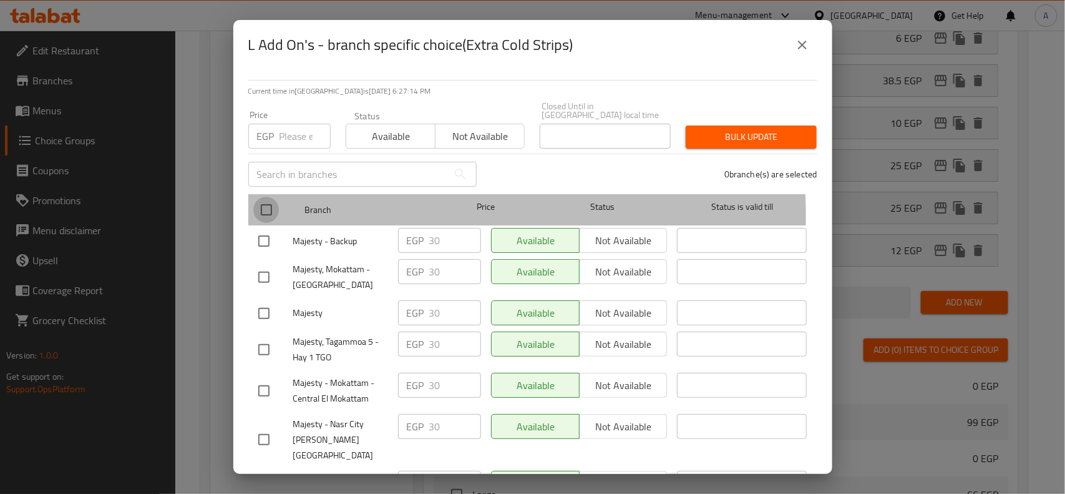
click at [264, 207] on input "checkbox" at bounding box center [266, 210] width 26 height 26
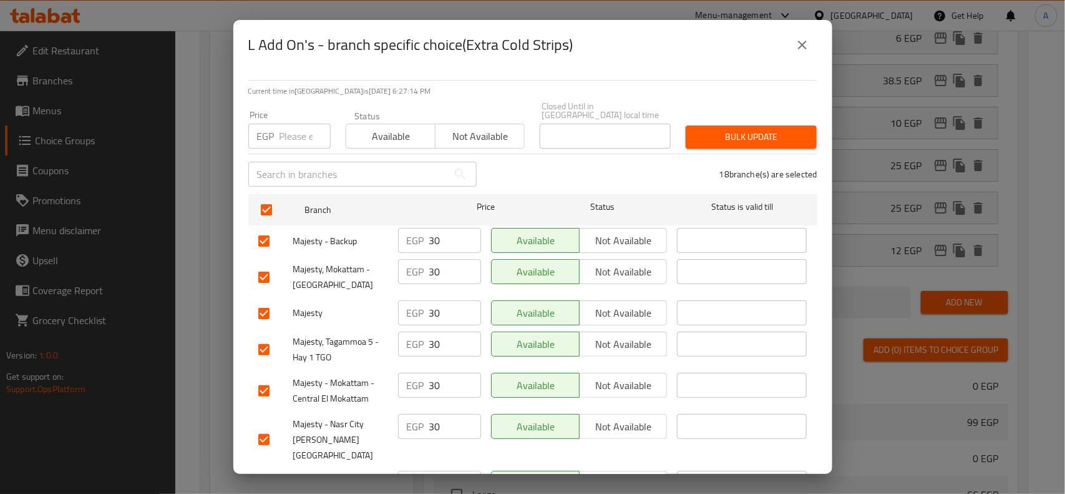
click at [295, 154] on div "​" at bounding box center [362, 174] width 243 height 40
click at [300, 137] on input "number" at bounding box center [305, 136] width 51 height 25
click at [741, 118] on div "Bulk update" at bounding box center [751, 137] width 146 height 38
click at [736, 135] on span "Bulk update" at bounding box center [751, 137] width 111 height 16
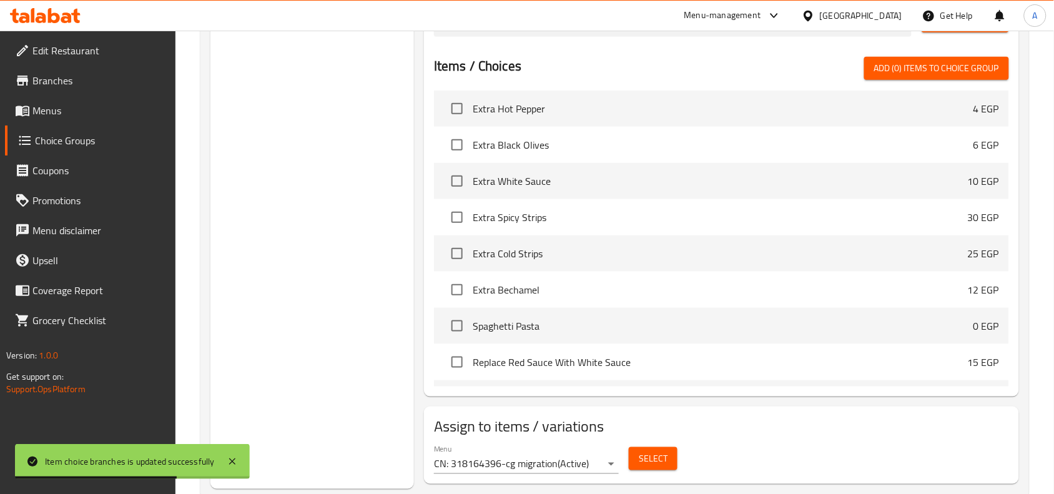
scroll to position [1324, 0]
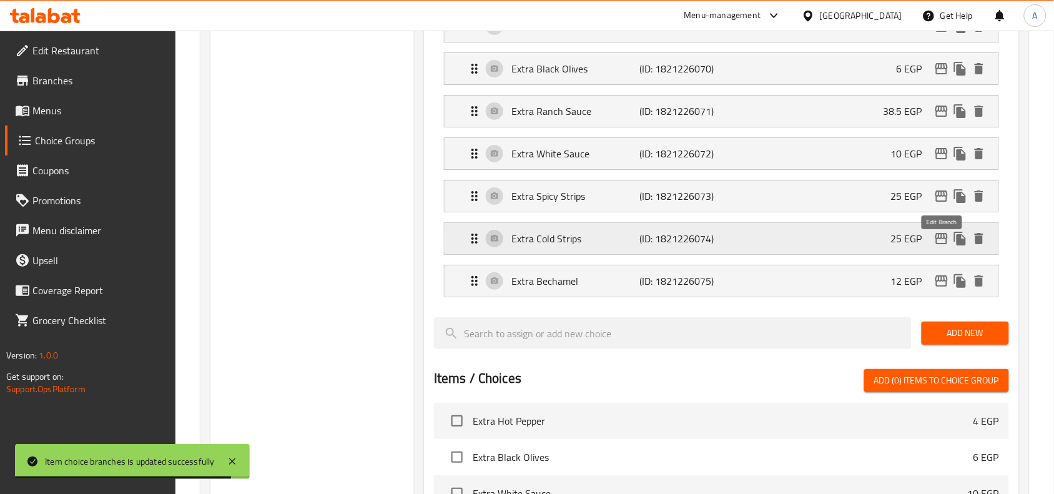
click at [935, 246] on icon "edit" at bounding box center [941, 238] width 15 height 15
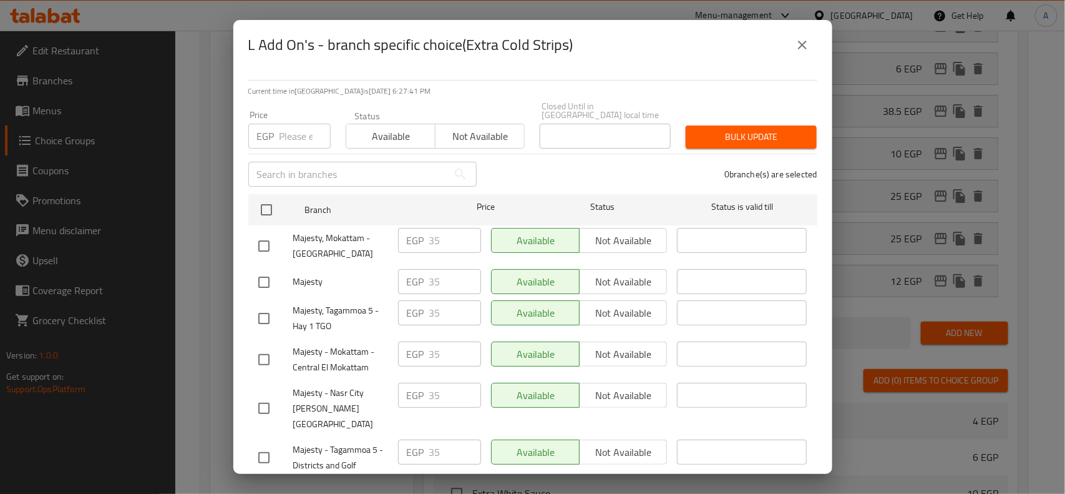
click at [803, 49] on icon "close" at bounding box center [802, 44] width 15 height 15
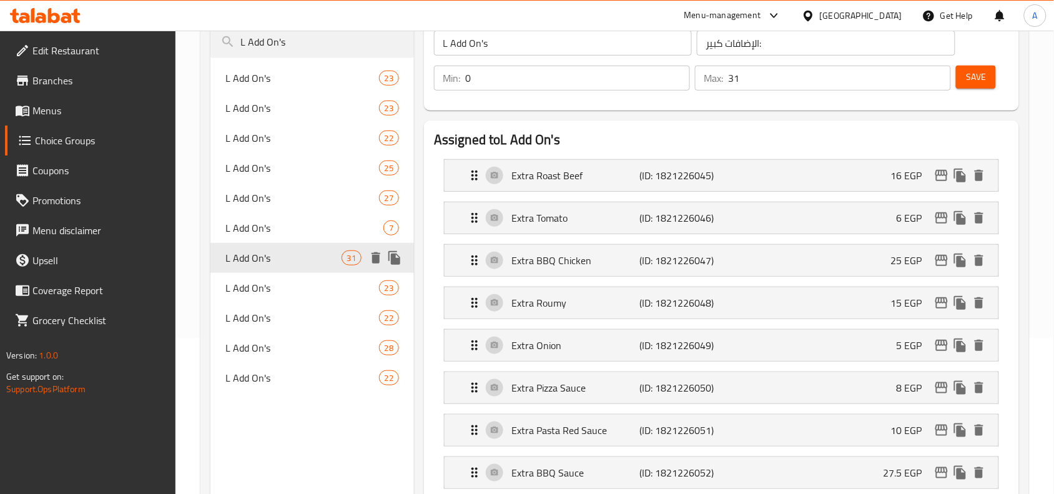
scroll to position [232, 0]
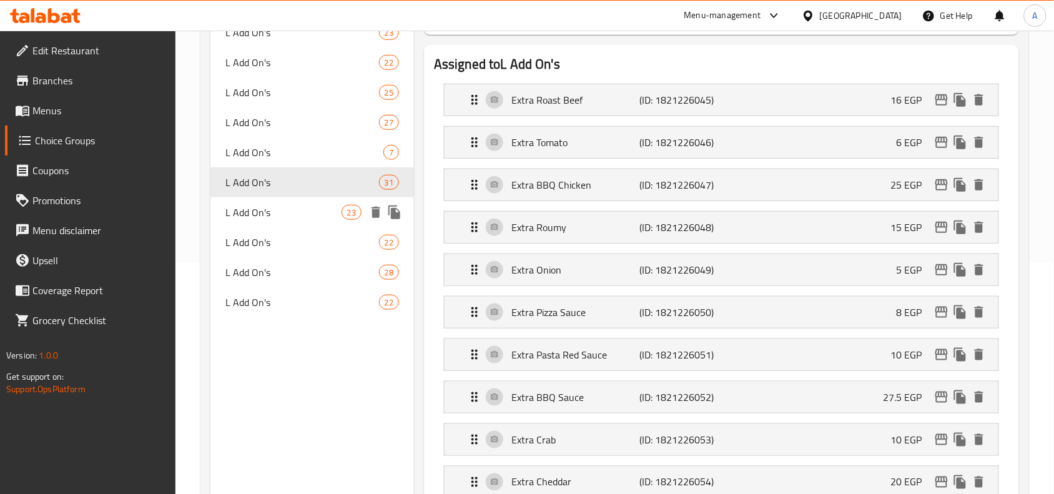
click at [265, 210] on span "L Add On's" at bounding box center [282, 212] width 115 height 15
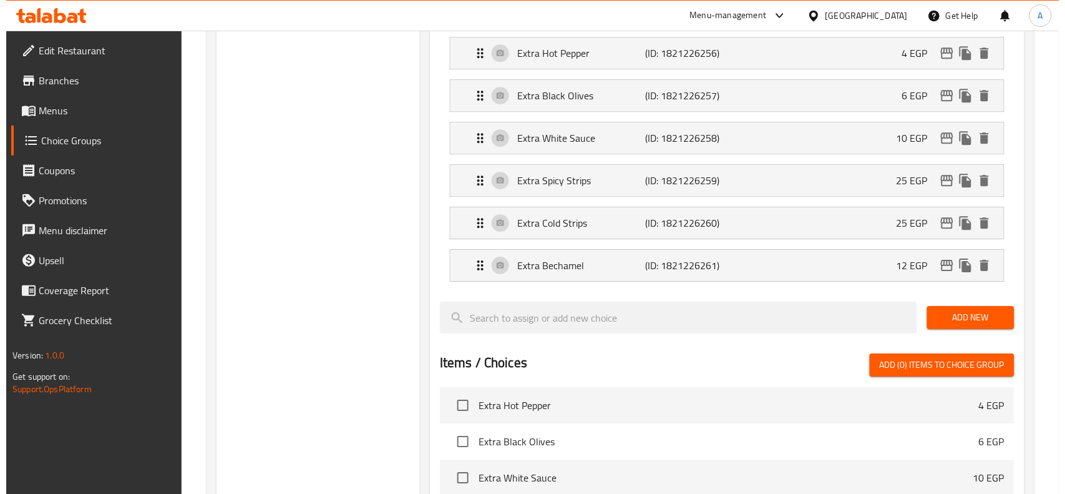
scroll to position [1090, 0]
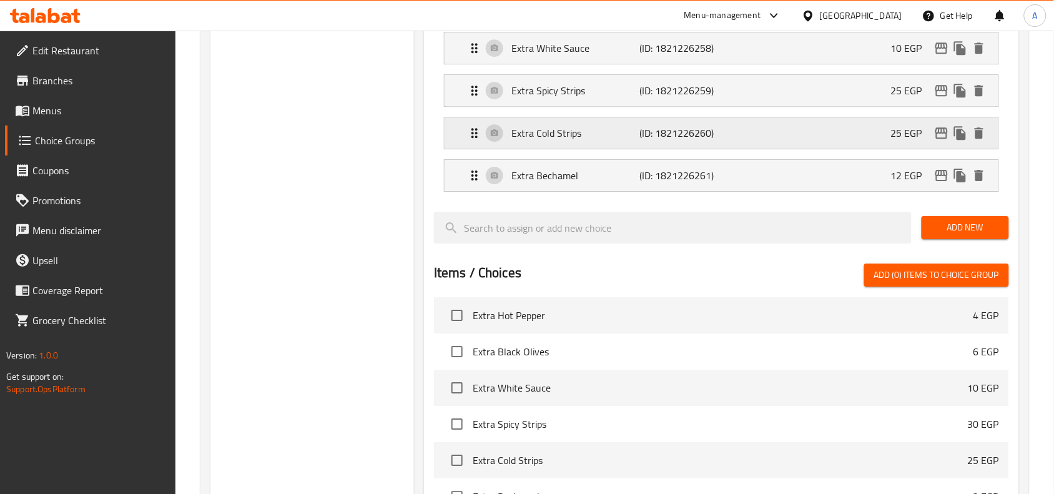
click at [937, 139] on icon "edit" at bounding box center [941, 132] width 12 height 11
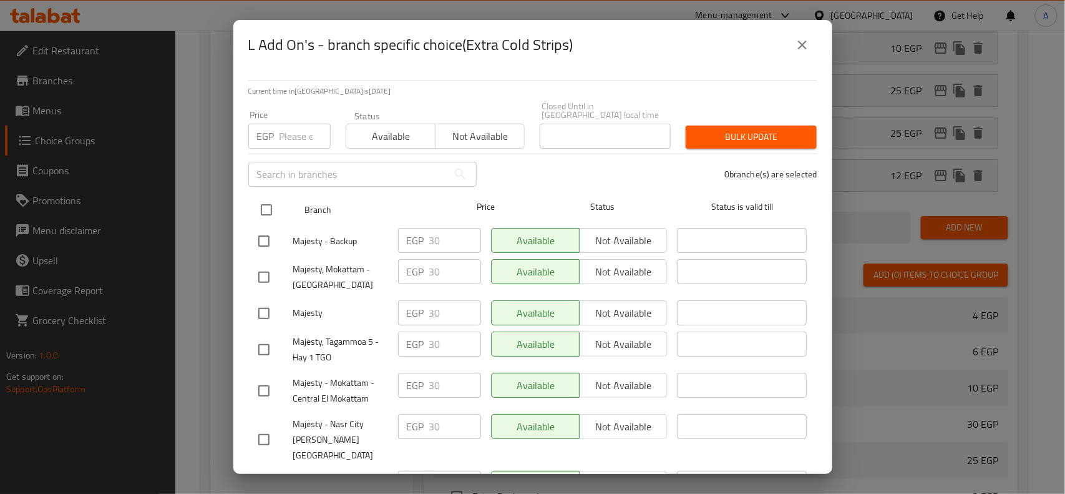
click at [263, 207] on input "checkbox" at bounding box center [266, 210] width 26 height 26
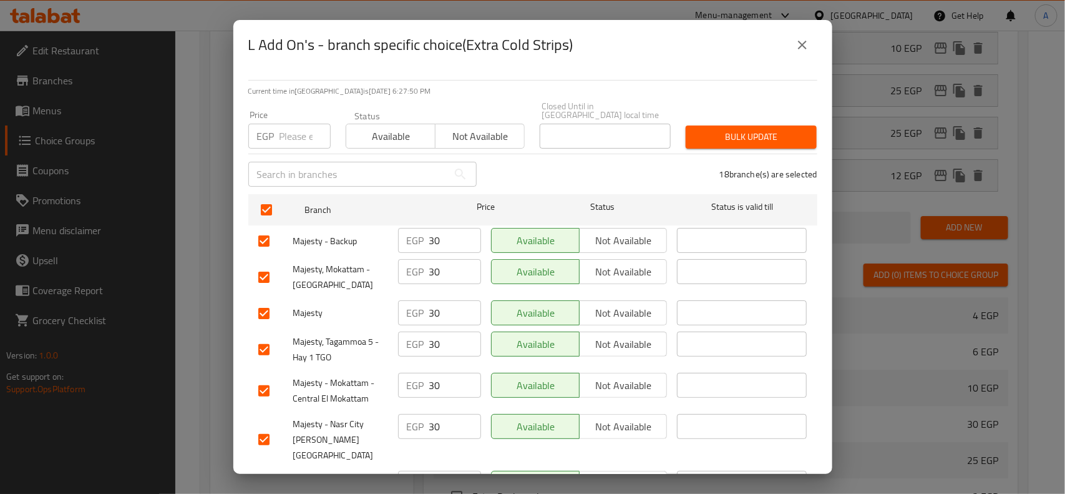
click at [288, 154] on div "​" at bounding box center [362, 174] width 243 height 40
click at [303, 124] on input "number" at bounding box center [305, 136] width 51 height 25
click at [713, 134] on span "Bulk update" at bounding box center [751, 137] width 111 height 16
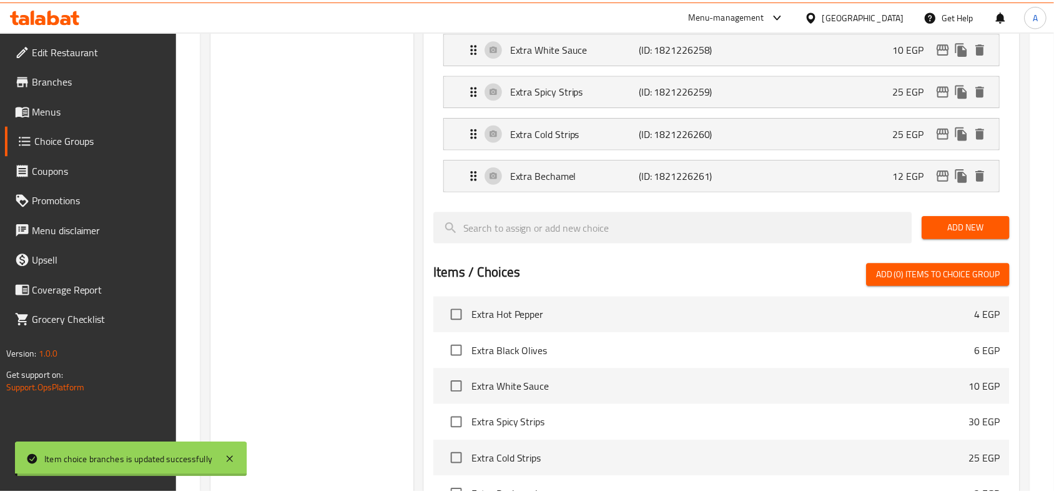
scroll to position [197, 0]
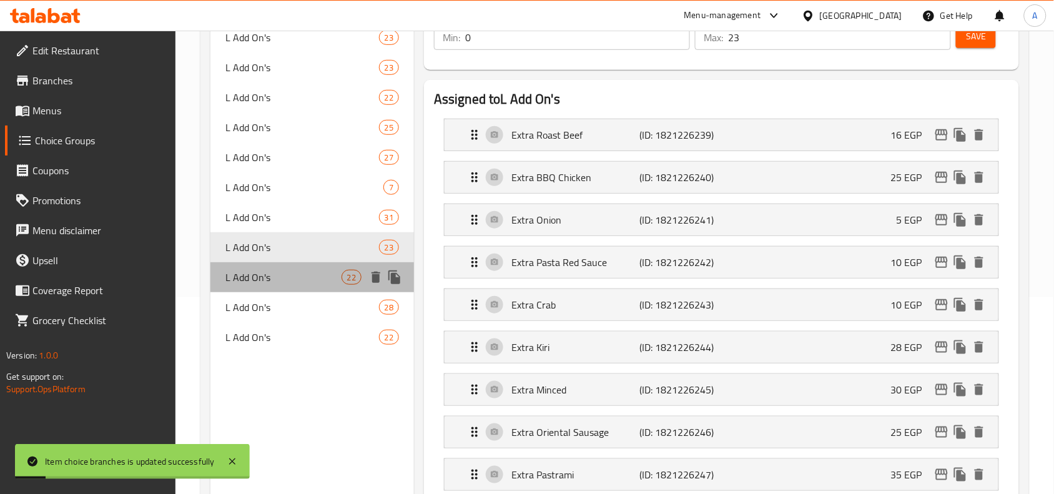
click at [269, 281] on span "L Add On's" at bounding box center [282, 277] width 115 height 15
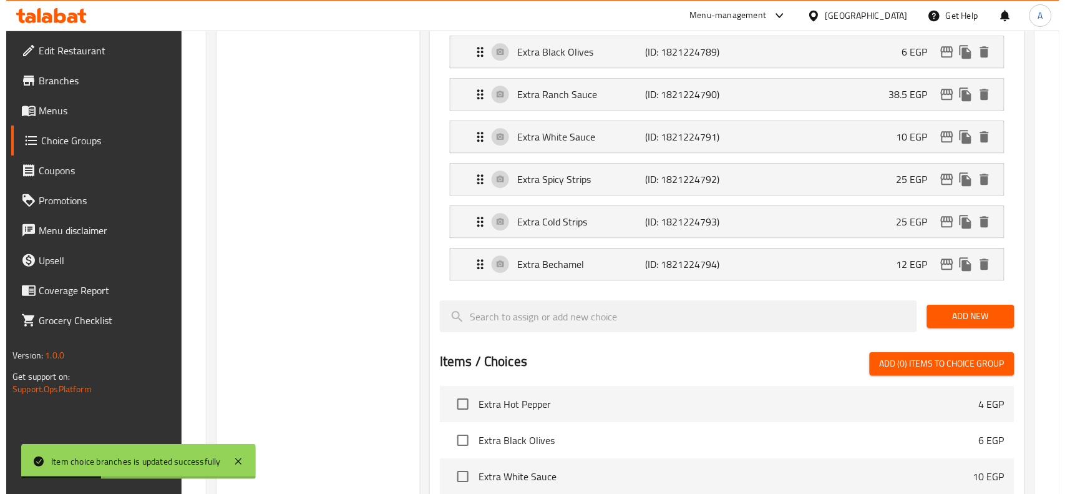
scroll to position [977, 0]
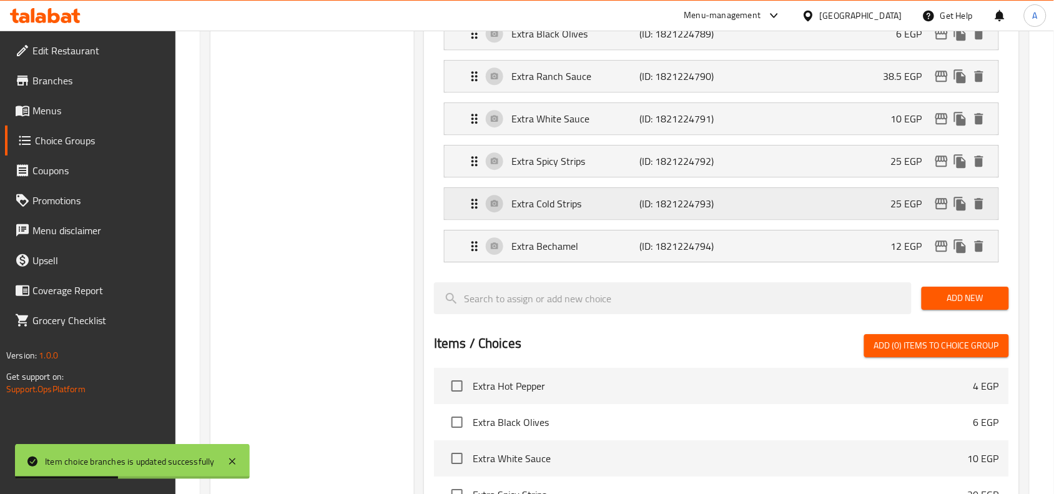
click at [939, 209] on icon "edit" at bounding box center [941, 203] width 12 height 11
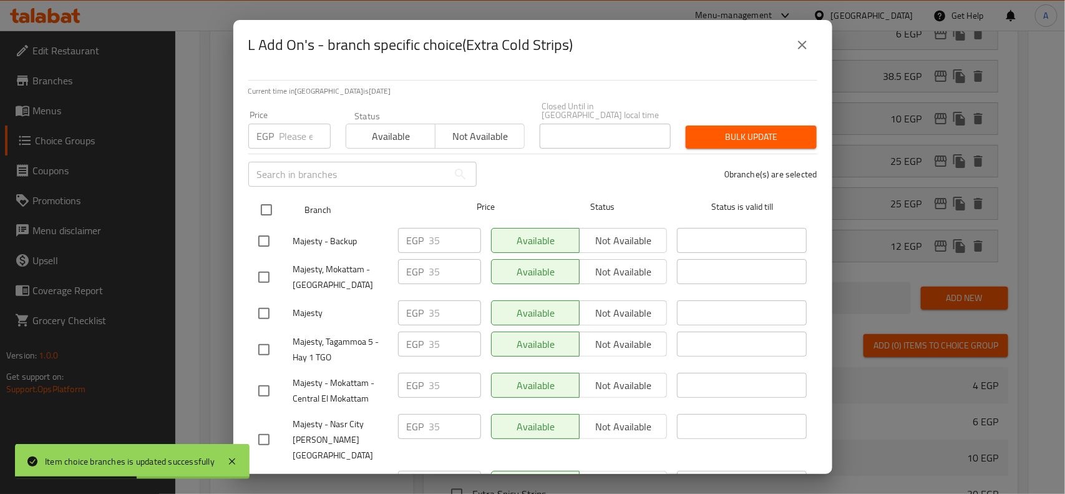
click at [267, 201] on input "checkbox" at bounding box center [266, 210] width 26 height 26
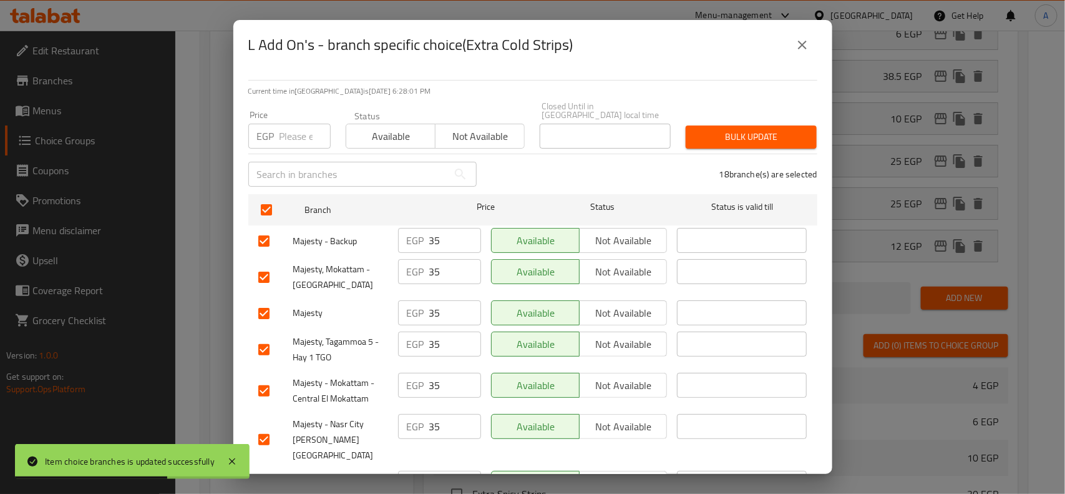
click at [799, 51] on icon "close" at bounding box center [802, 44] width 15 height 15
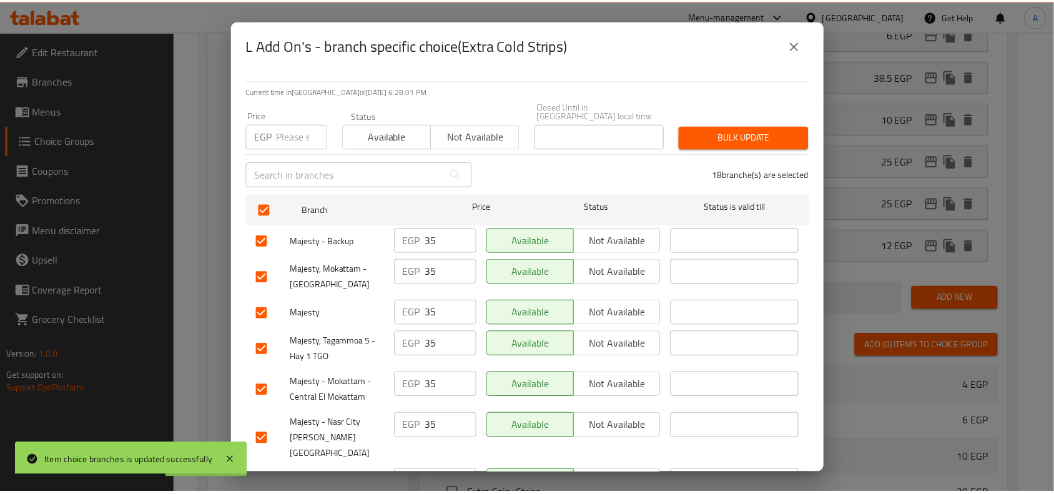
scroll to position [226, 0]
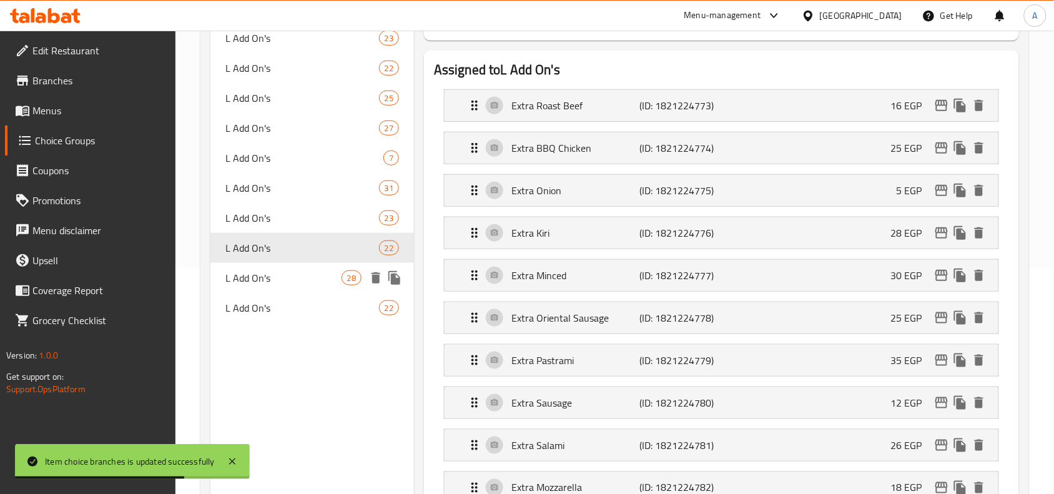
click at [270, 280] on span "L Add On's" at bounding box center [282, 277] width 115 height 15
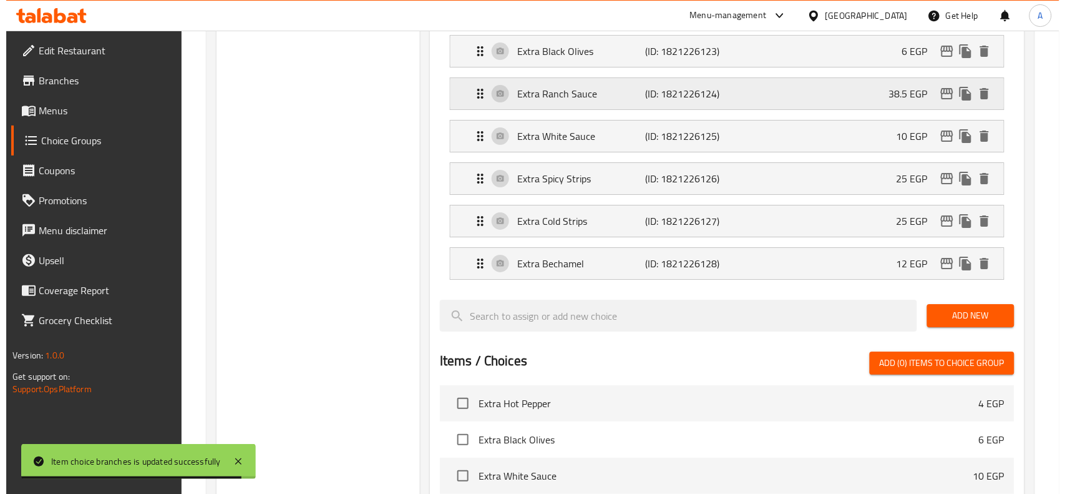
scroll to position [1240, 0]
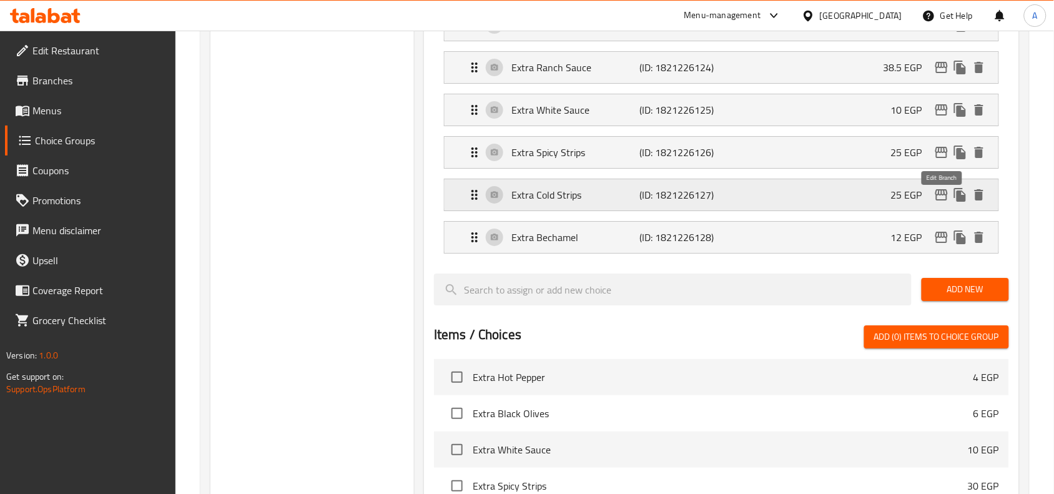
click at [941, 201] on icon "edit" at bounding box center [941, 194] width 15 height 15
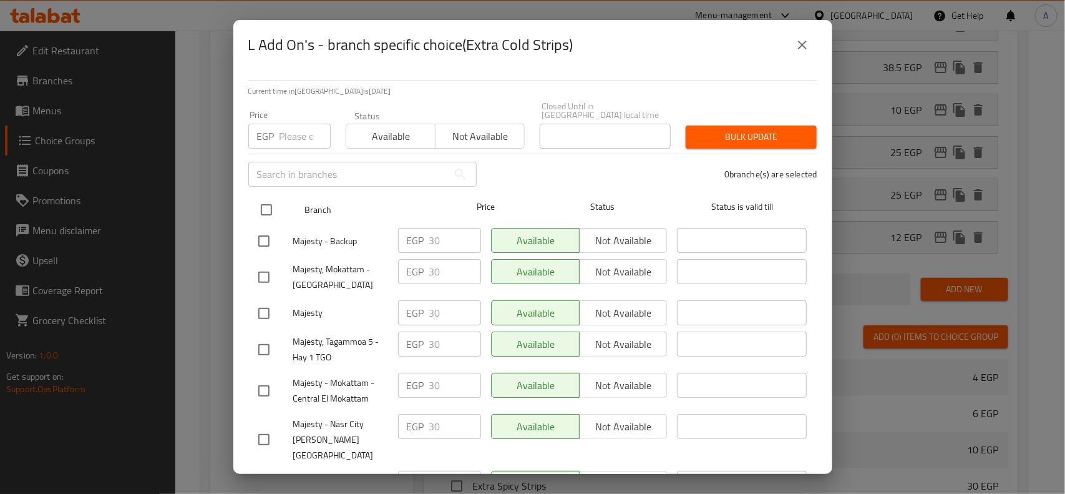
click at [261, 198] on input "checkbox" at bounding box center [266, 210] width 26 height 26
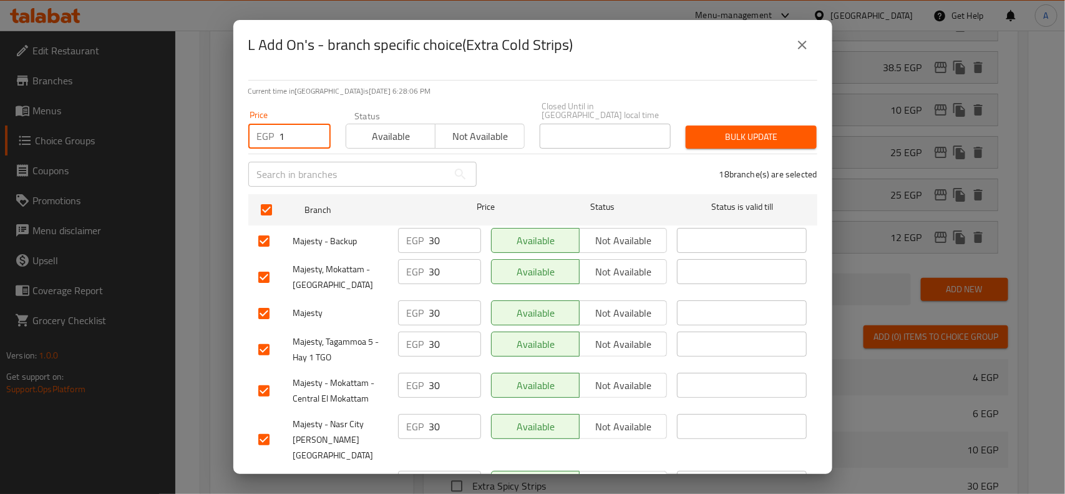
click at [313, 124] on input "1" at bounding box center [305, 136] width 51 height 25
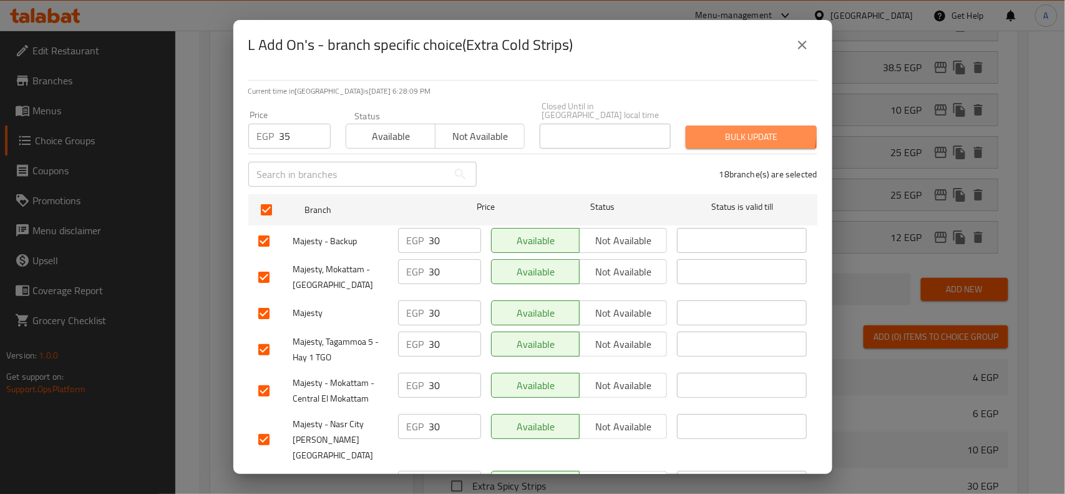
click at [703, 129] on span "Bulk update" at bounding box center [751, 137] width 111 height 16
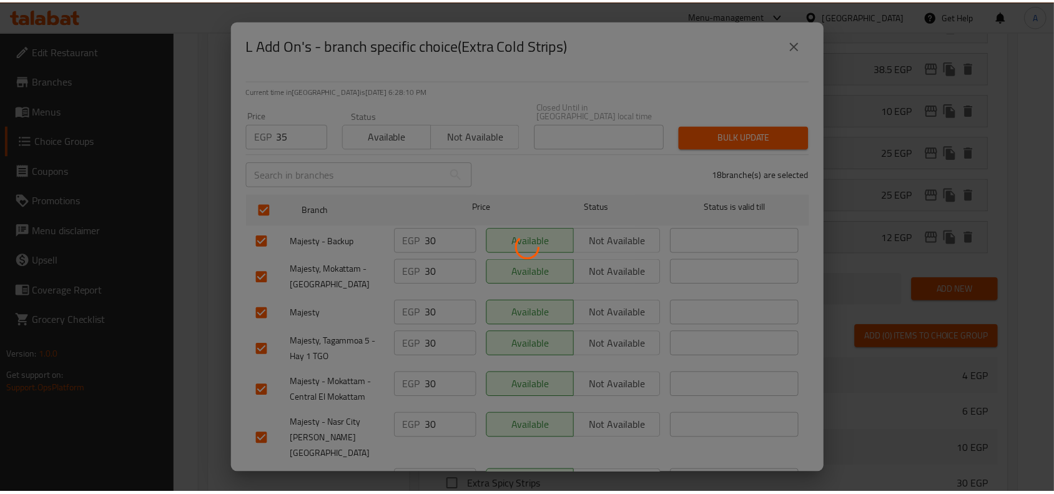
scroll to position [257, 0]
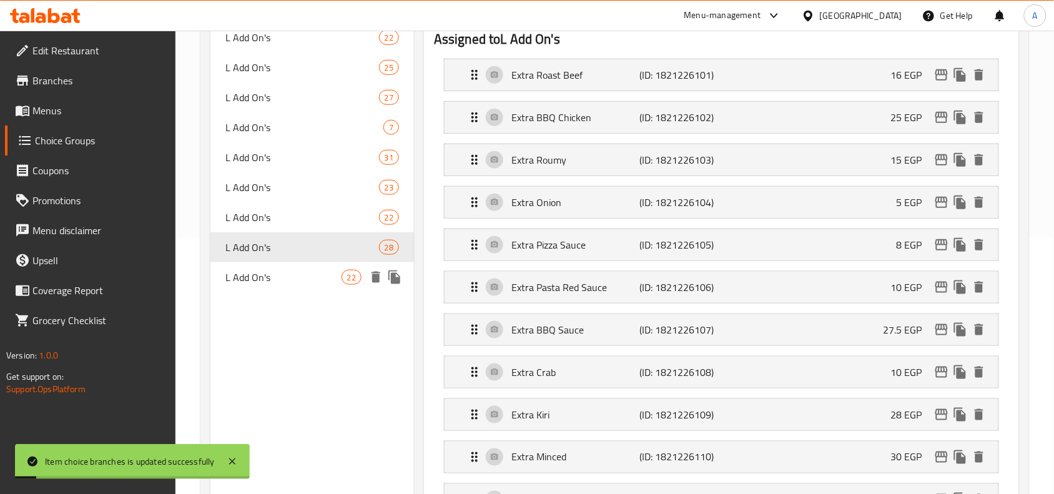
click at [276, 276] on span "L Add On's" at bounding box center [282, 277] width 115 height 15
click at [278, 273] on span "L Add On's" at bounding box center [282, 277] width 115 height 15
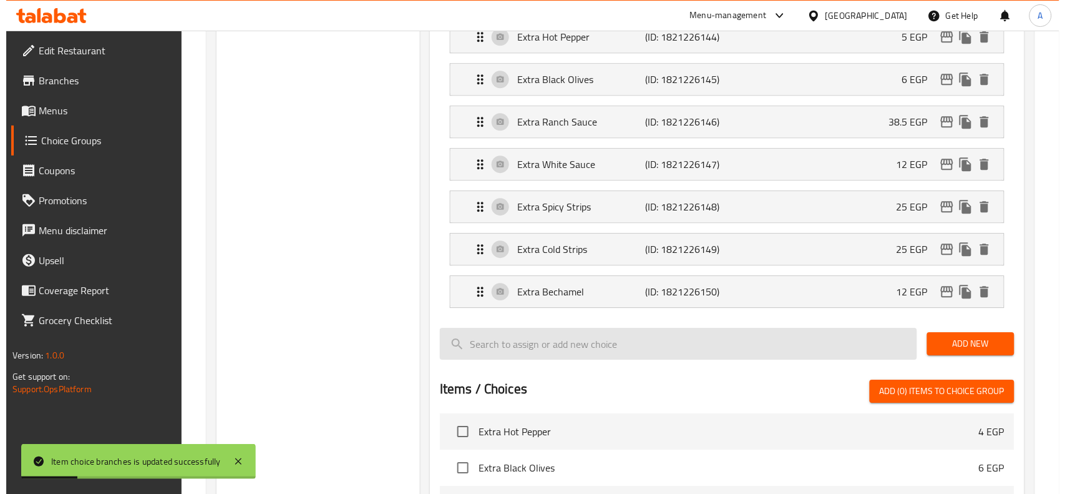
scroll to position [959, 0]
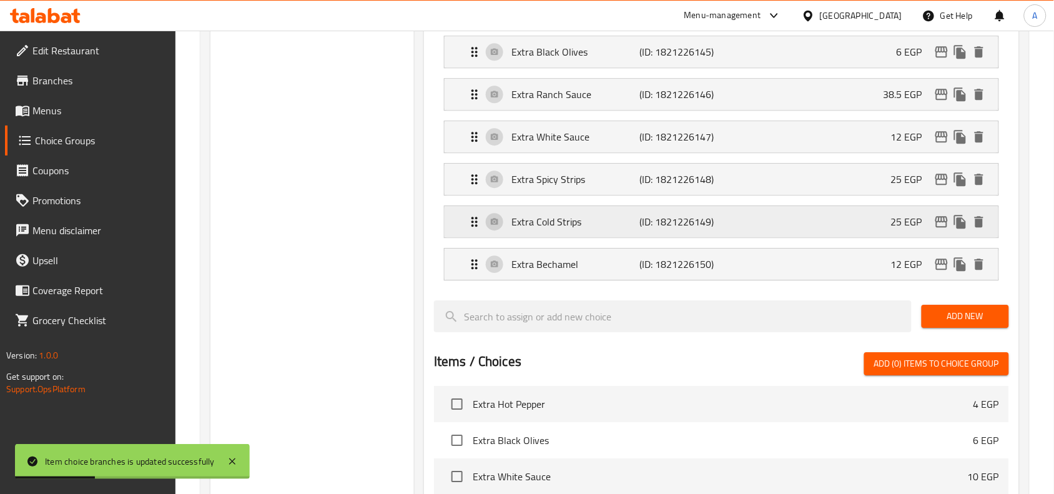
click at [940, 223] on icon "edit" at bounding box center [941, 221] width 15 height 15
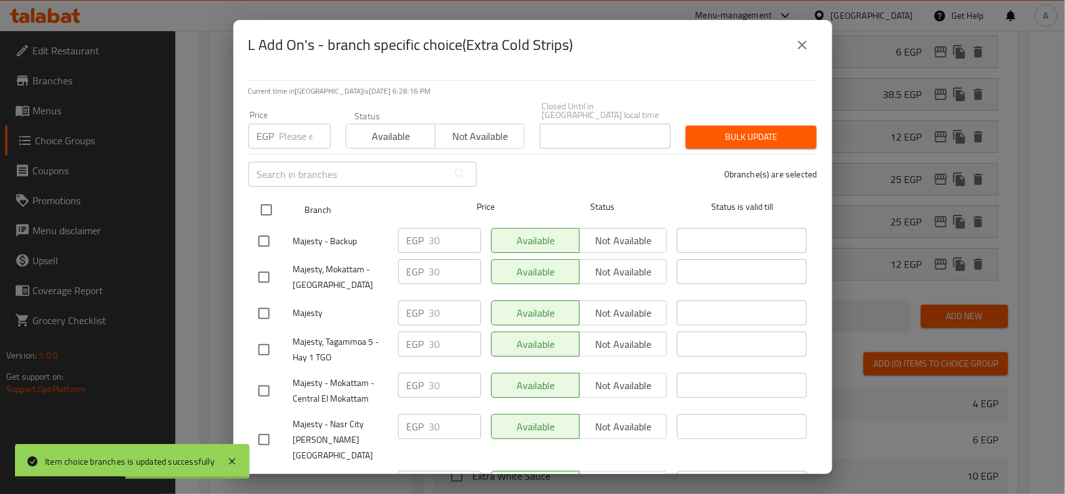
click at [276, 197] on input "checkbox" at bounding box center [266, 210] width 26 height 26
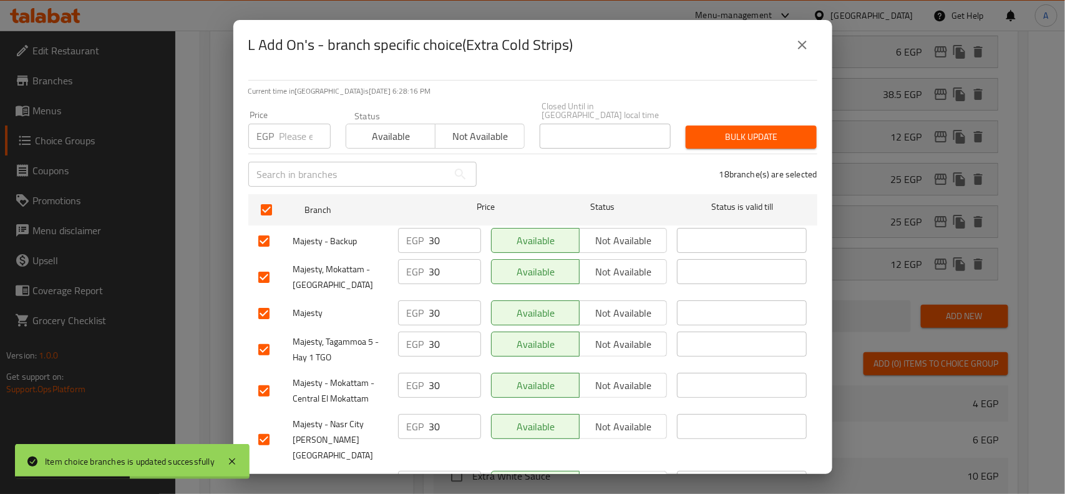
click at [291, 142] on div "Price EGP Price" at bounding box center [289, 129] width 97 height 53
click at [291, 139] on input "number" at bounding box center [305, 136] width 51 height 25
click at [724, 129] on span "Bulk update" at bounding box center [751, 137] width 111 height 16
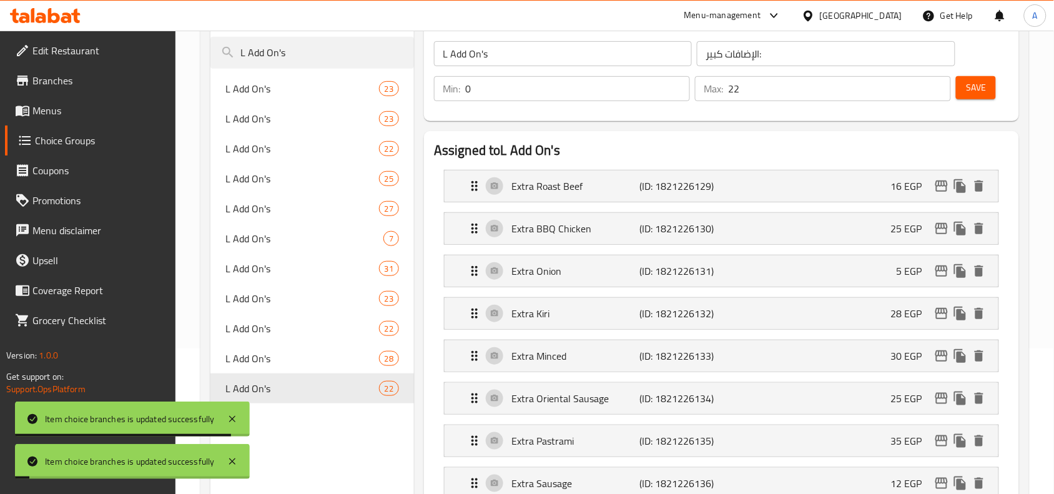
scroll to position [0, 0]
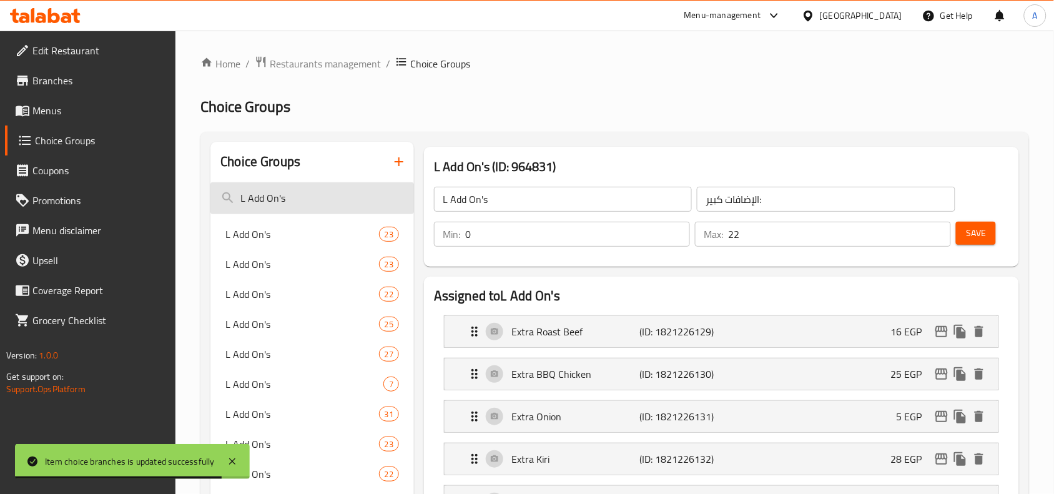
click at [292, 191] on input "L Add On's" at bounding box center [311, 198] width 203 height 32
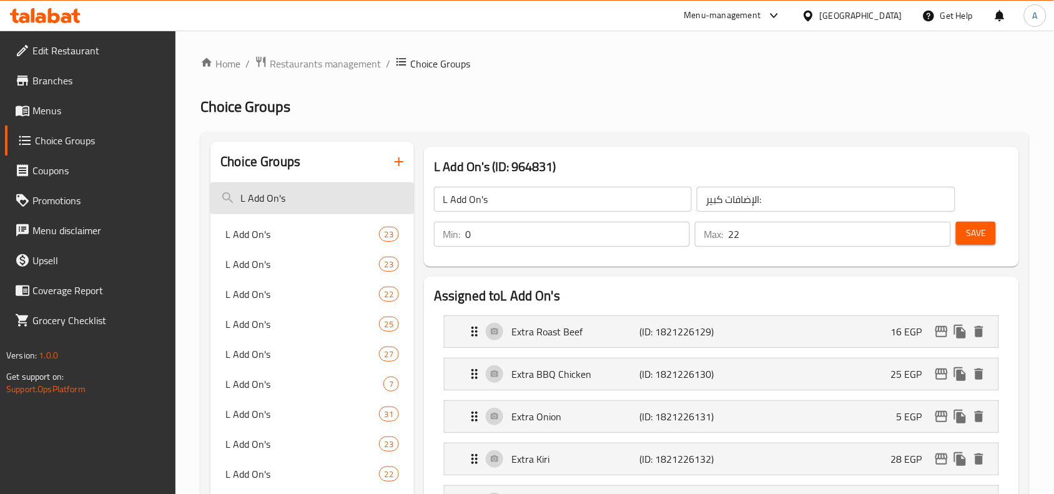
click at [271, 201] on input "L Add On's" at bounding box center [311, 198] width 203 height 32
paste input "Medium Topping"
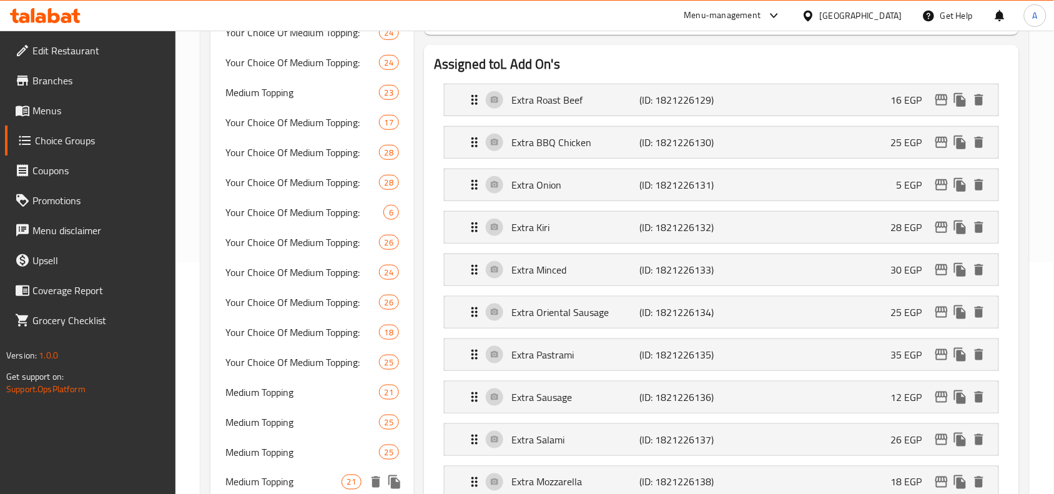
scroll to position [156, 0]
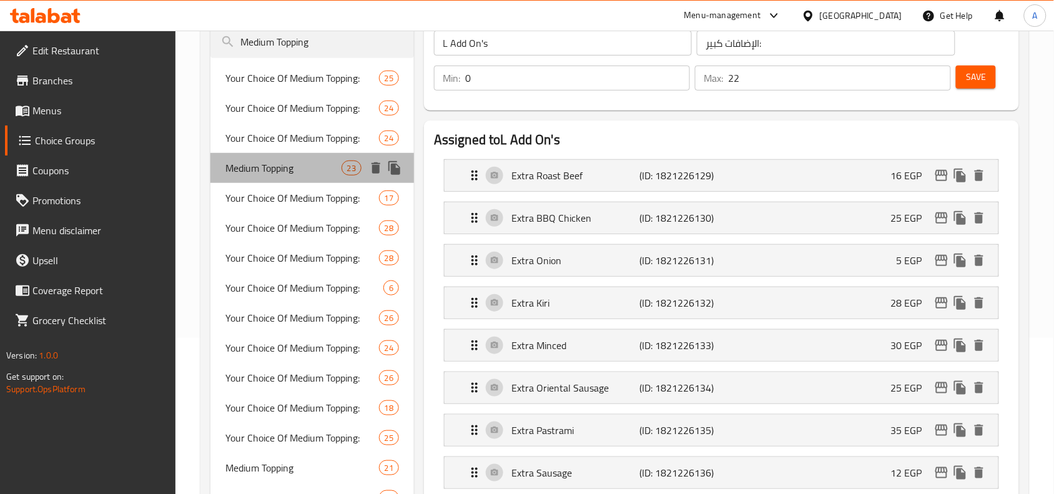
click at [281, 173] on span "Medium Topping" at bounding box center [282, 167] width 115 height 15
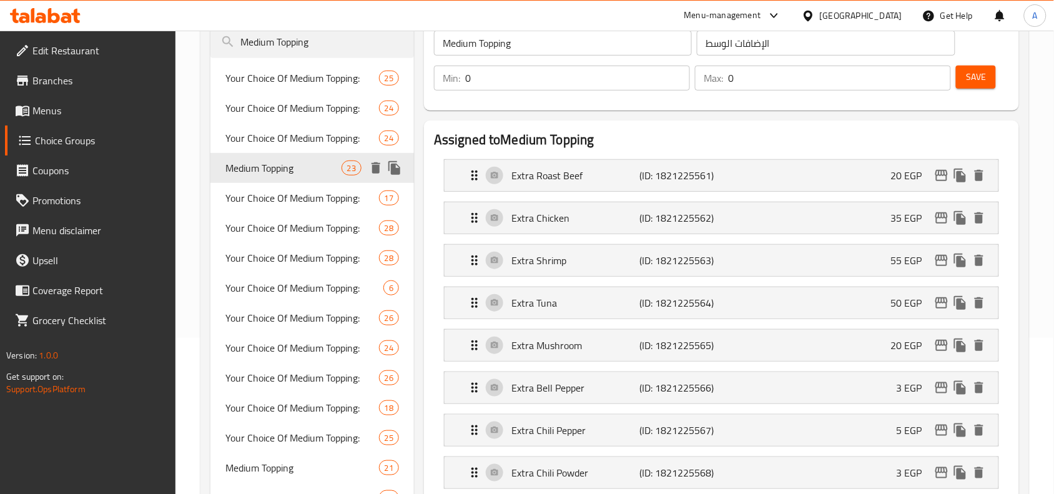
click at [281, 173] on span "Medium Topping" at bounding box center [282, 167] width 115 height 15
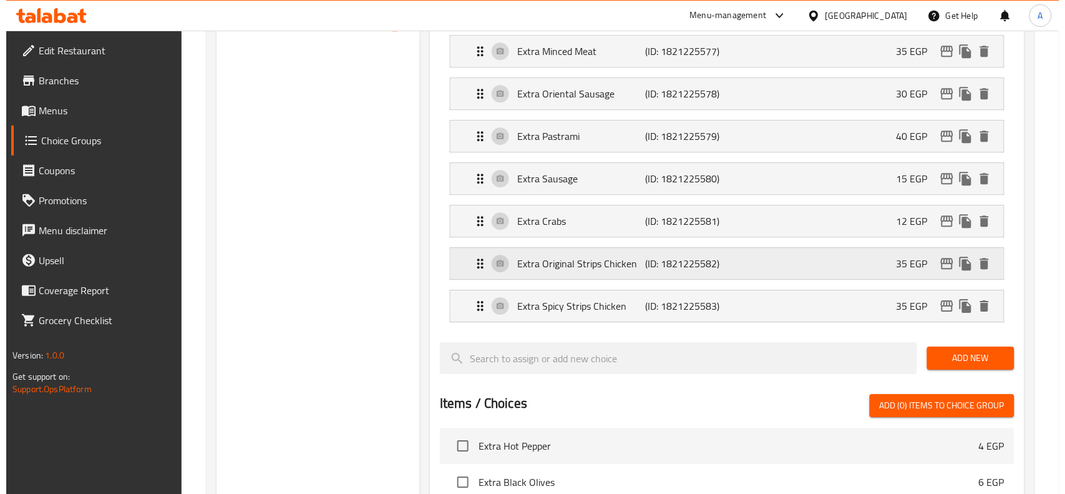
scroll to position [936, 0]
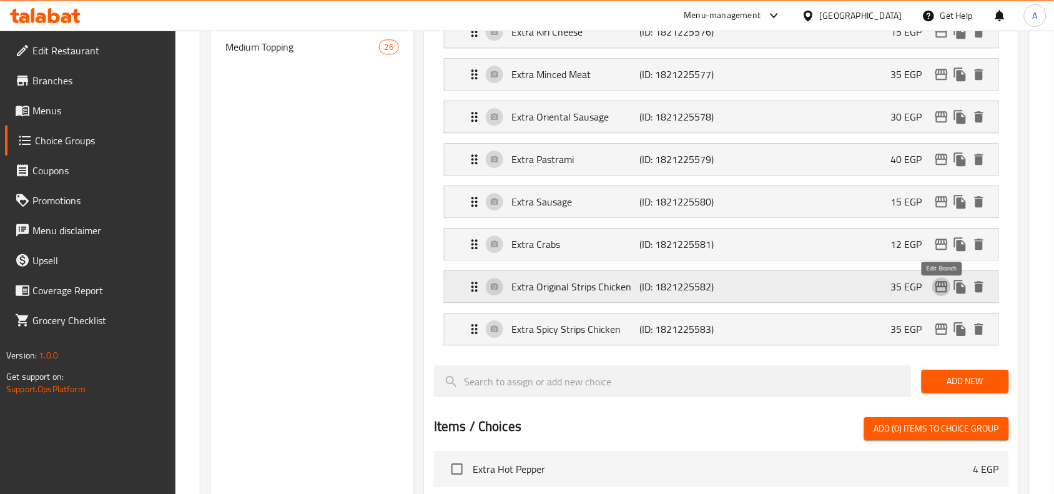
click at [937, 294] on icon "edit" at bounding box center [941, 286] width 15 height 15
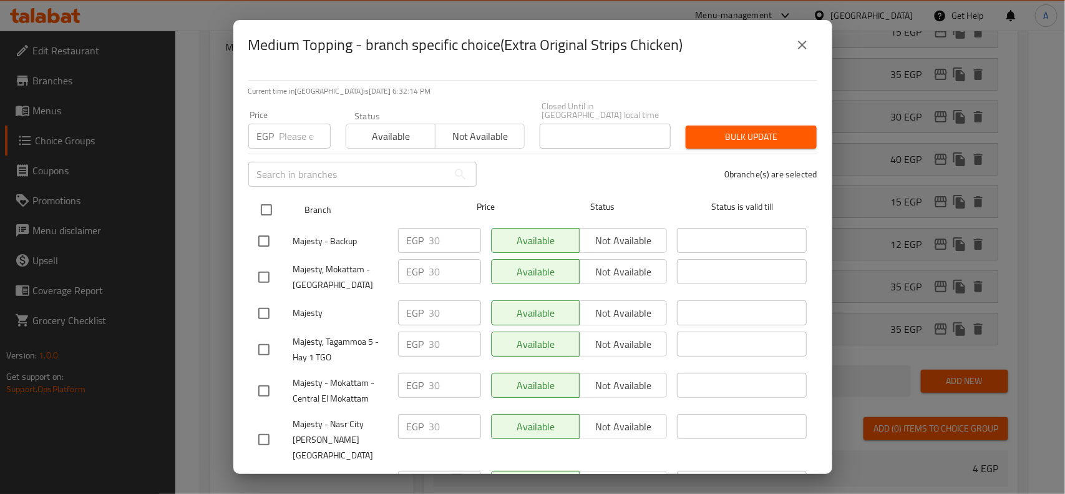
click at [273, 197] on input "checkbox" at bounding box center [266, 210] width 26 height 26
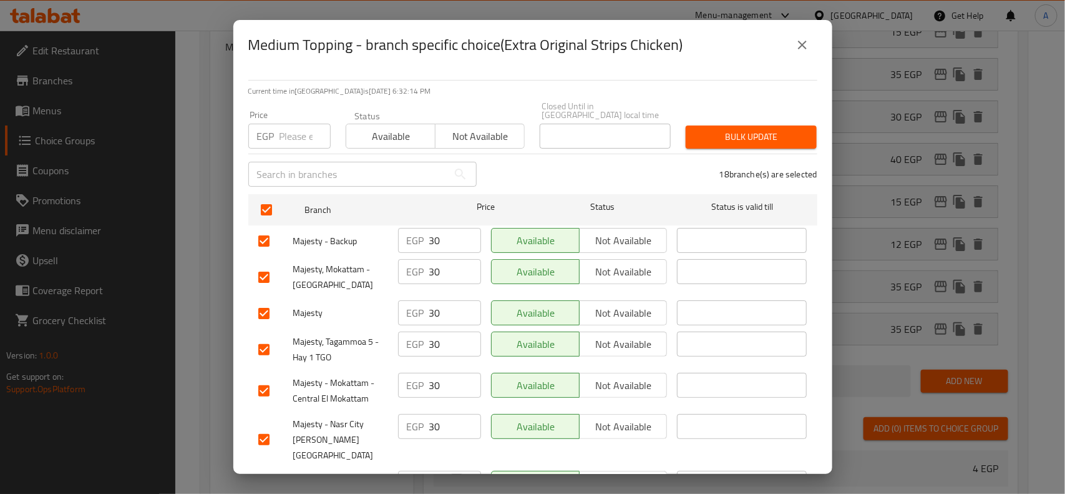
click at [290, 154] on div "​" at bounding box center [362, 174] width 243 height 40
click at [296, 135] on input "number" at bounding box center [305, 136] width 51 height 25
click at [735, 129] on span "Bulk update" at bounding box center [751, 137] width 111 height 16
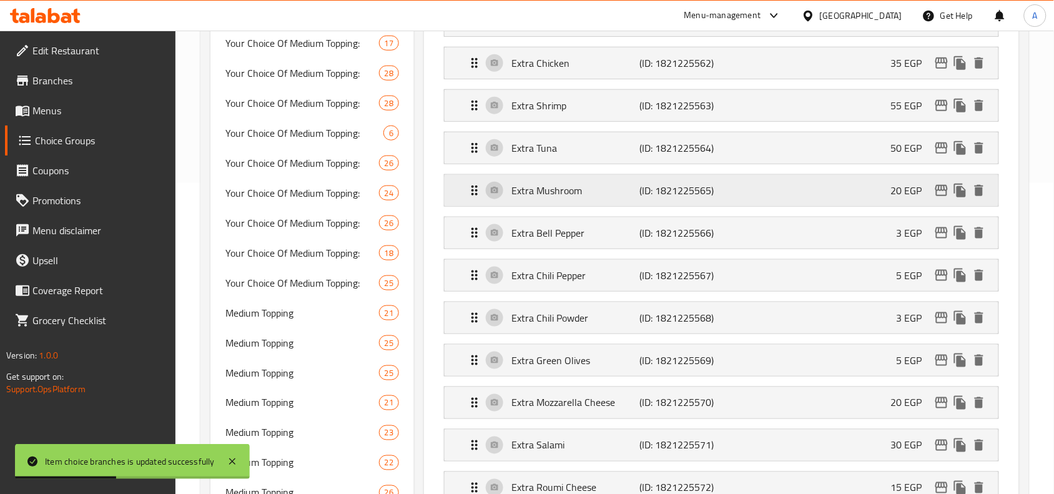
scroll to position [389, 0]
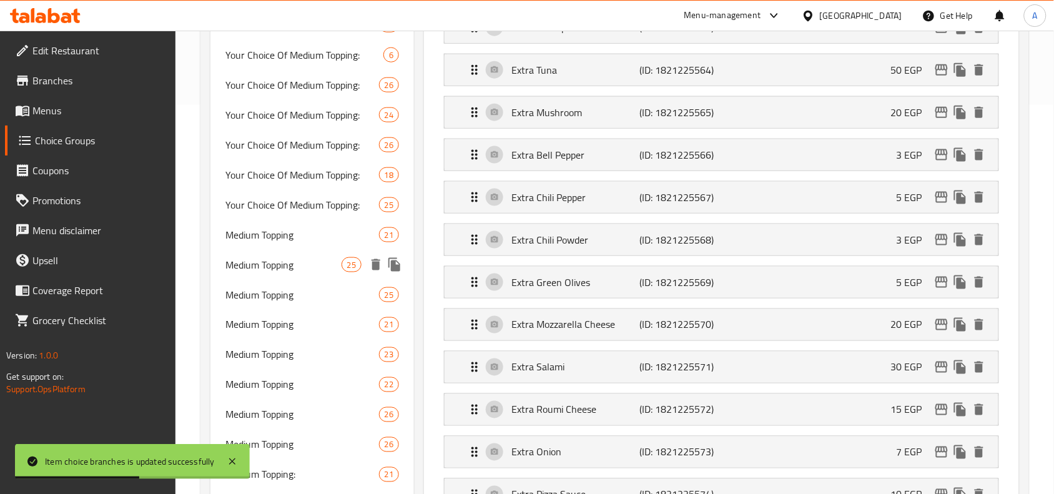
click at [292, 270] on span "Medium Topping" at bounding box center [282, 264] width 115 height 15
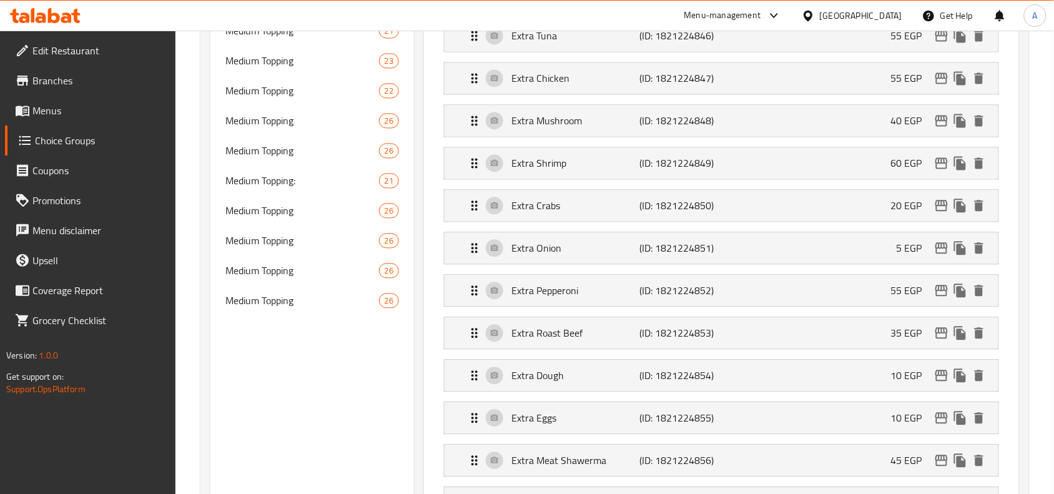
scroll to position [526, 0]
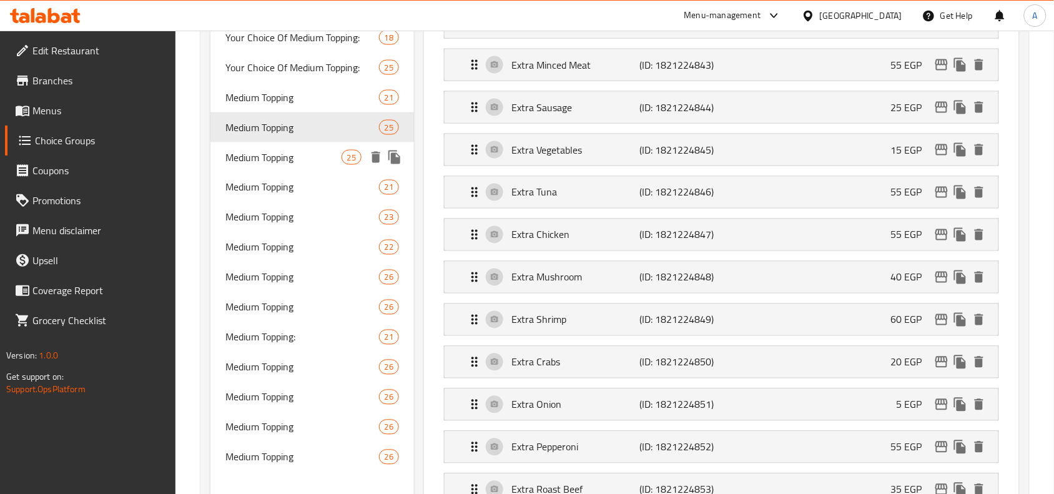
click at [288, 161] on span "Medium Topping" at bounding box center [282, 157] width 115 height 15
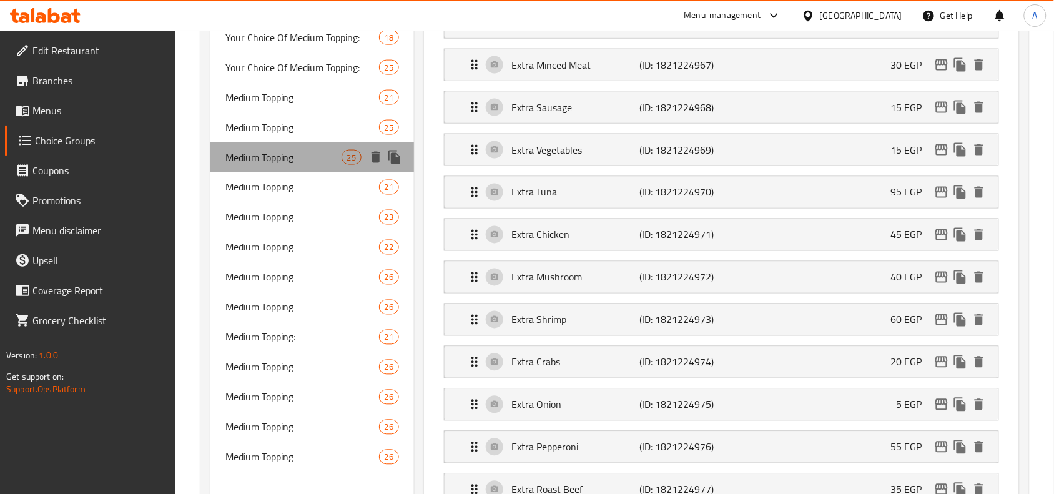
click at [288, 161] on span "Medium Topping" at bounding box center [282, 157] width 115 height 15
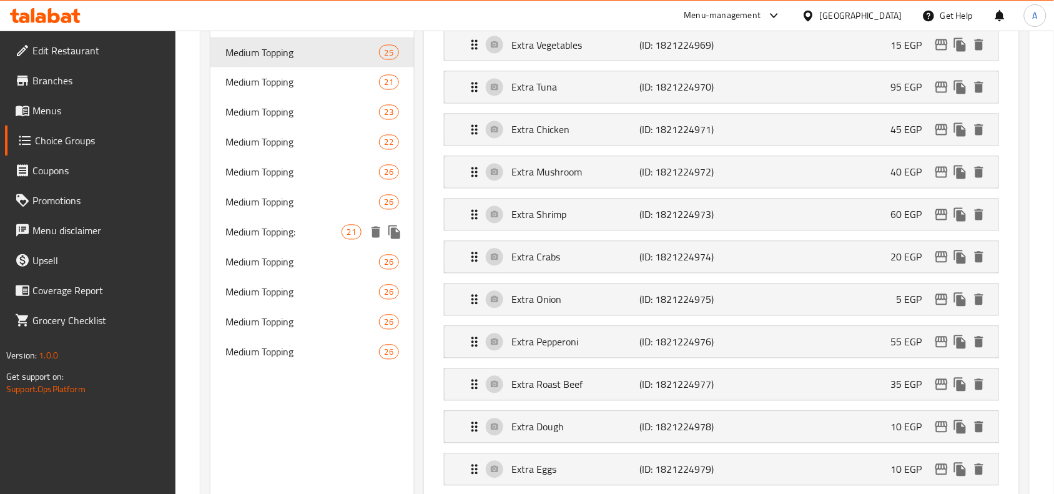
scroll to position [604, 0]
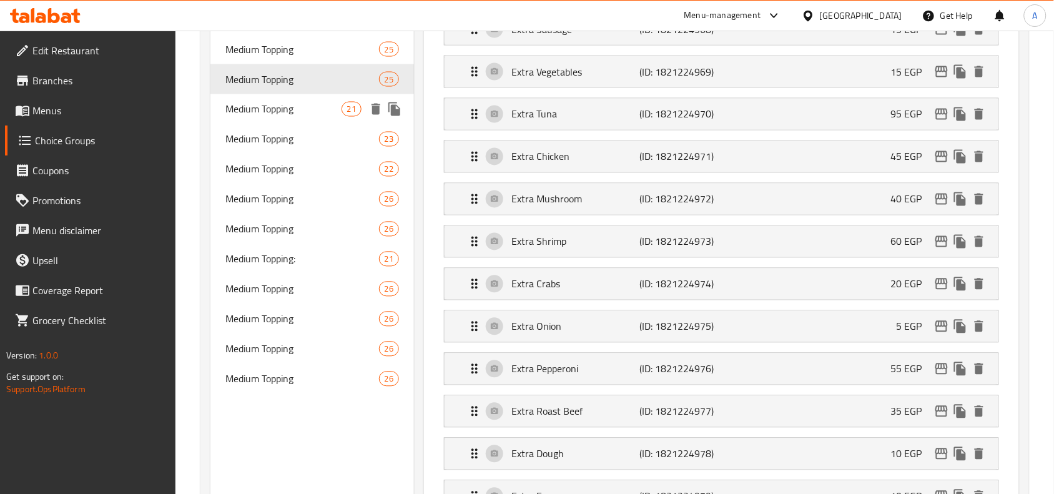
click at [288, 111] on span "Medium Topping" at bounding box center [282, 109] width 115 height 15
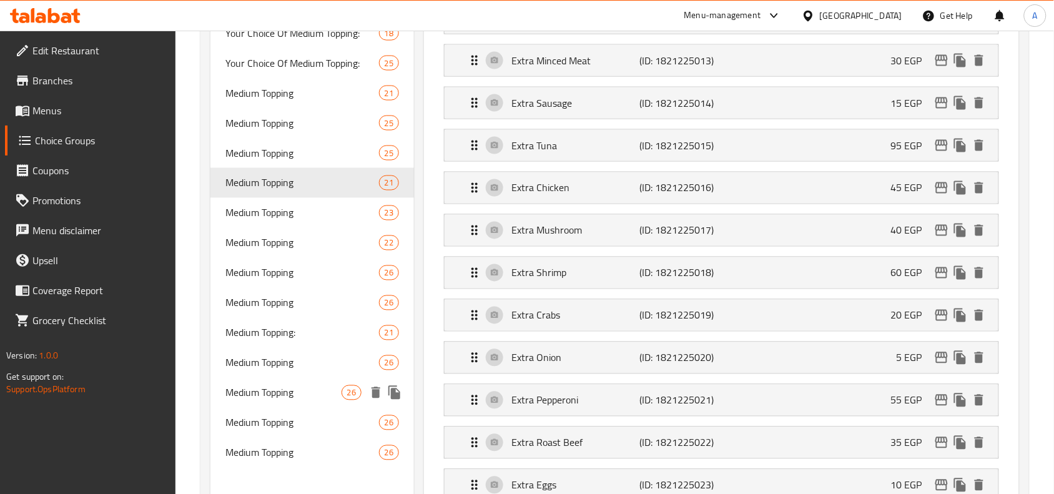
scroll to position [512, 0]
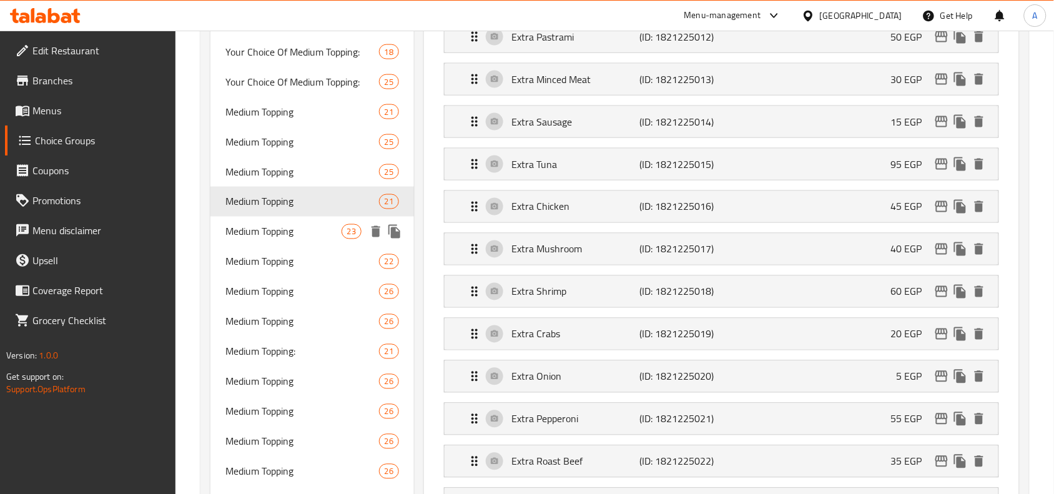
click at [281, 225] on span "Medium Topping" at bounding box center [282, 231] width 115 height 15
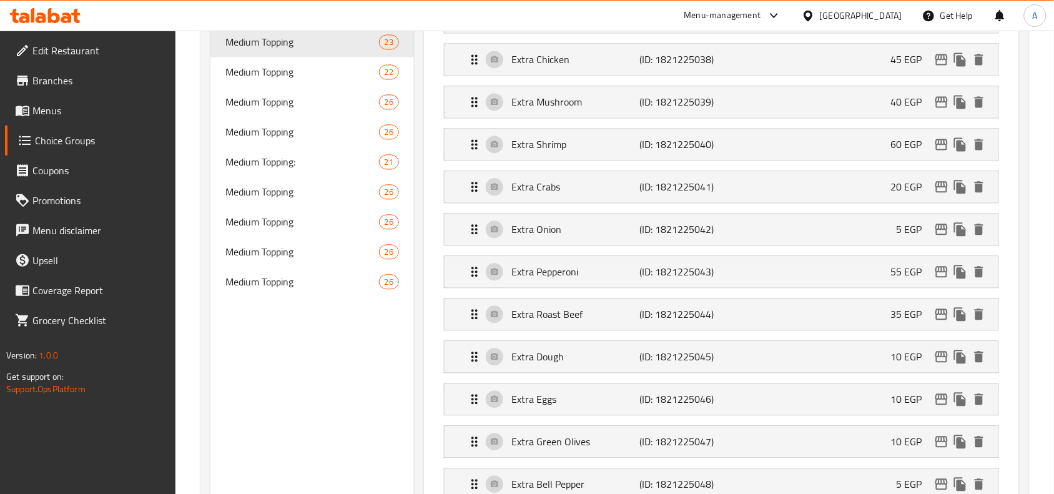
scroll to position [675, 0]
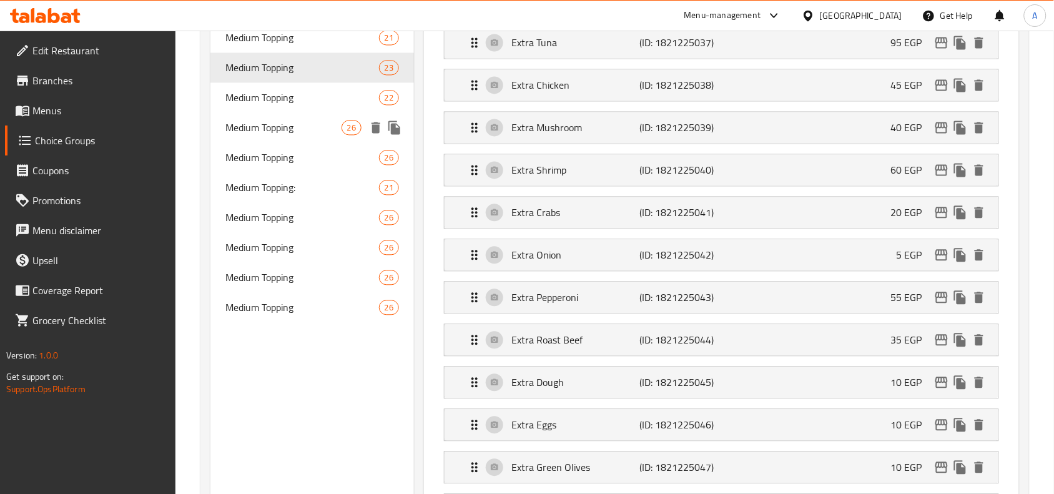
click at [293, 104] on span "Medium Topping" at bounding box center [301, 97] width 153 height 15
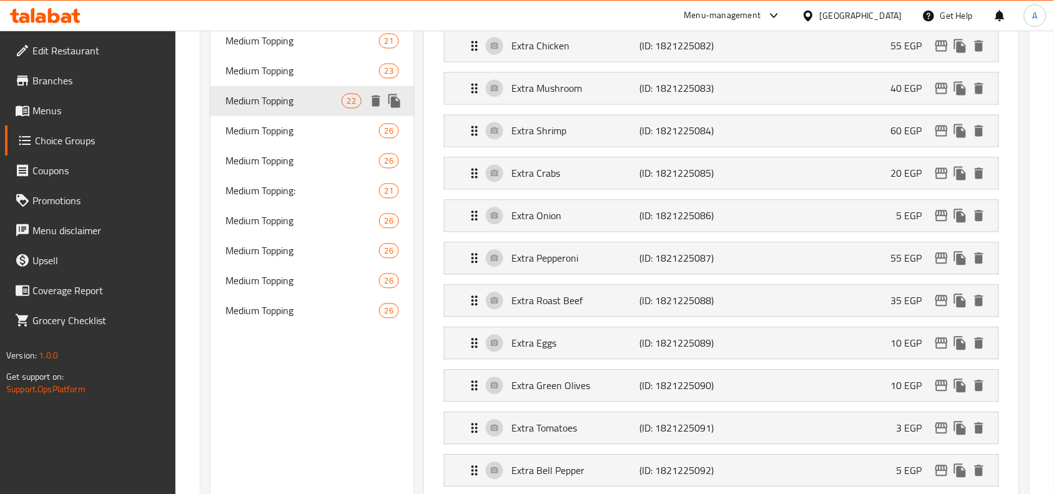
scroll to position [554, 0]
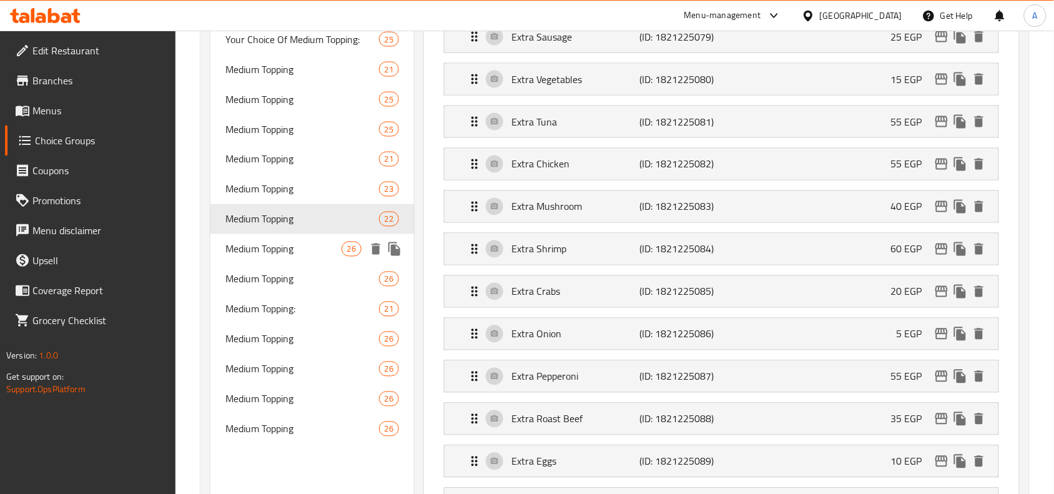
click at [278, 242] on span "Medium Topping" at bounding box center [282, 249] width 115 height 15
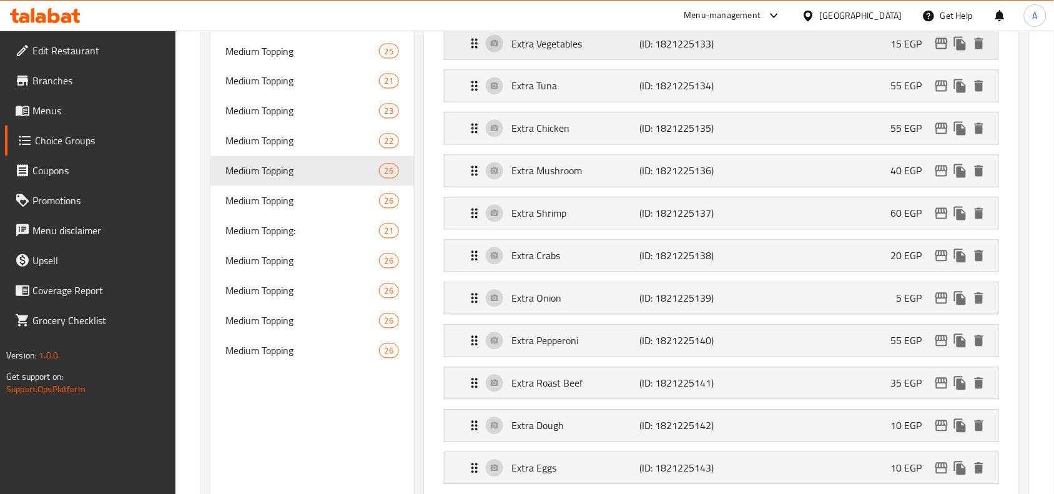
scroll to position [0, 0]
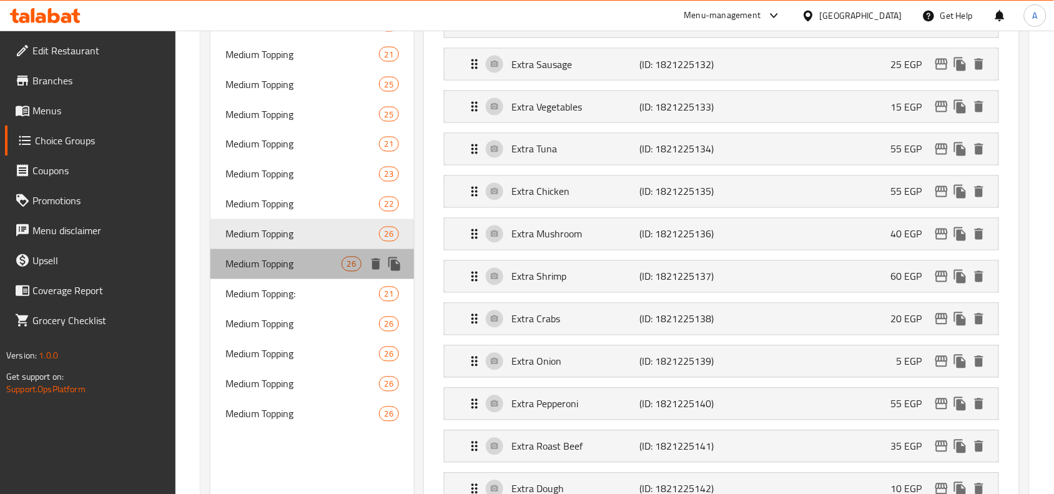
click at [283, 257] on span "Medium Topping" at bounding box center [282, 264] width 115 height 15
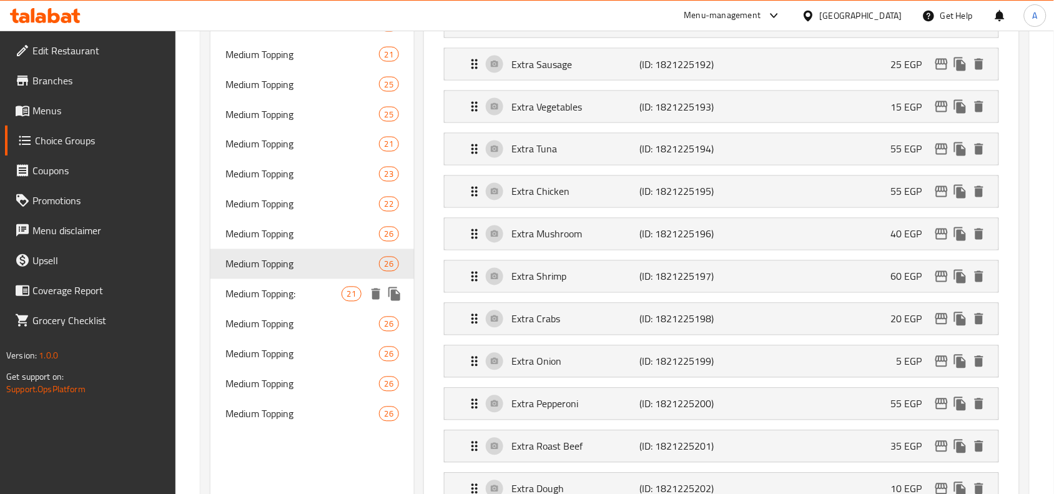
drag, startPoint x: 291, startPoint y: 285, endPoint x: 301, endPoint y: 288, distance: 9.9
click at [289, 286] on span "Medium Topping:" at bounding box center [282, 293] width 115 height 15
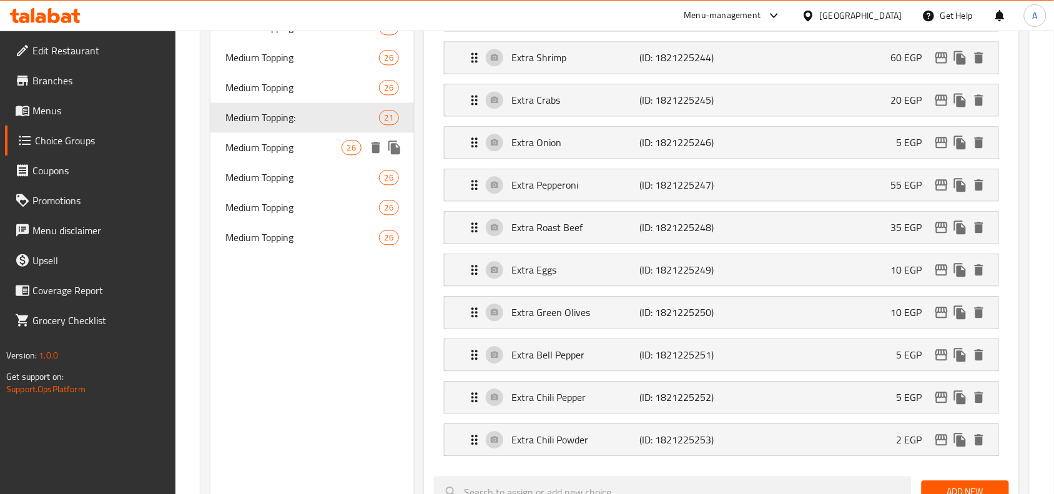
drag, startPoint x: 300, startPoint y: 147, endPoint x: 320, endPoint y: 150, distance: 20.8
click at [300, 145] on span "Medium Topping" at bounding box center [282, 147] width 115 height 15
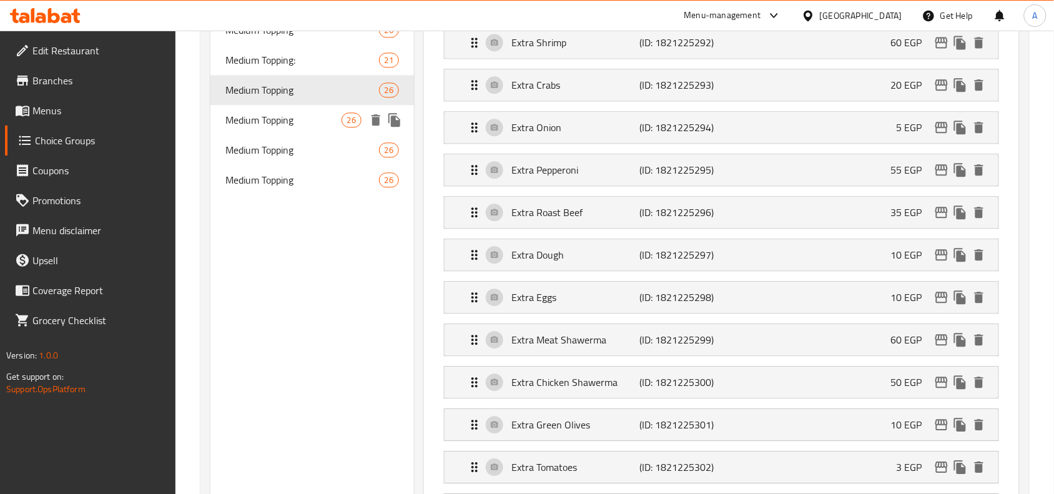
click at [293, 117] on span "Medium Topping" at bounding box center [282, 119] width 115 height 15
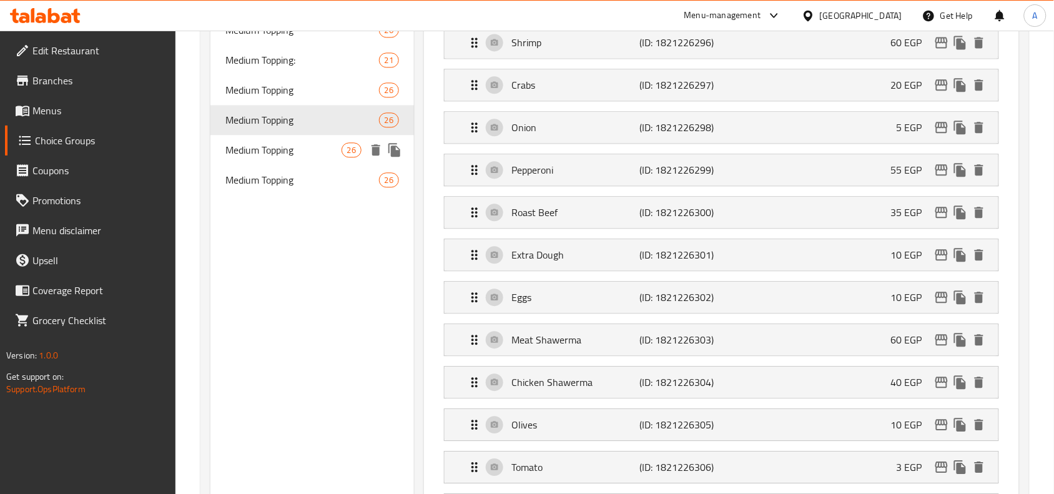
click at [293, 149] on span "Medium Topping" at bounding box center [282, 149] width 115 height 15
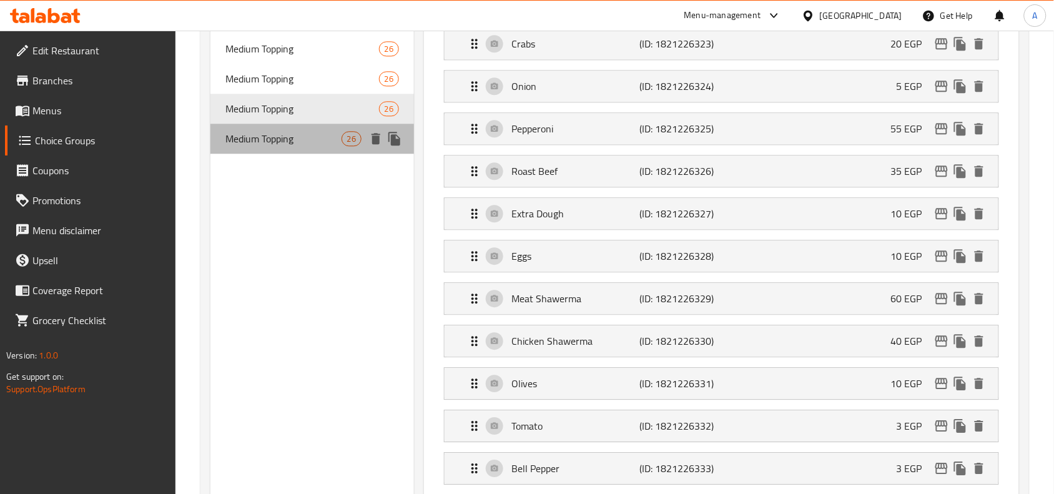
click at [301, 142] on span "Medium Topping" at bounding box center [282, 138] width 115 height 15
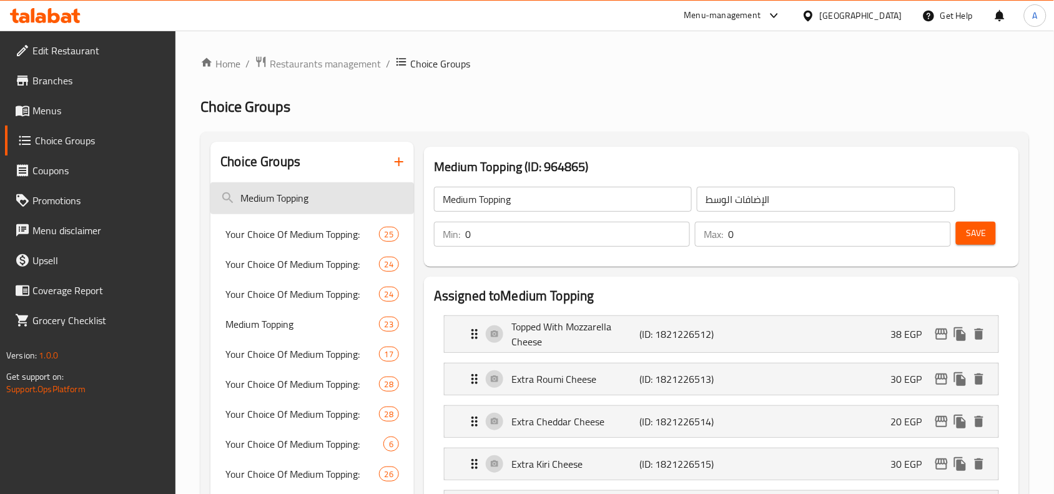
click at [289, 198] on input "Medium Topping" at bounding box center [311, 198] width 203 height 32
paste input "Seafood Ranch Pizza"
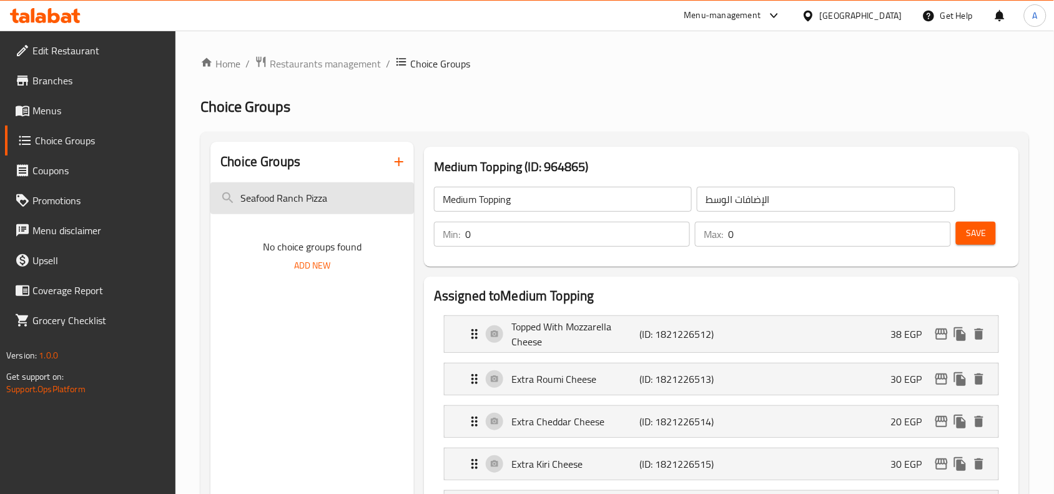
click at [290, 200] on input "Seafood Ranch Pizza" at bounding box center [311, 198] width 203 height 32
paste input "L Add On's"
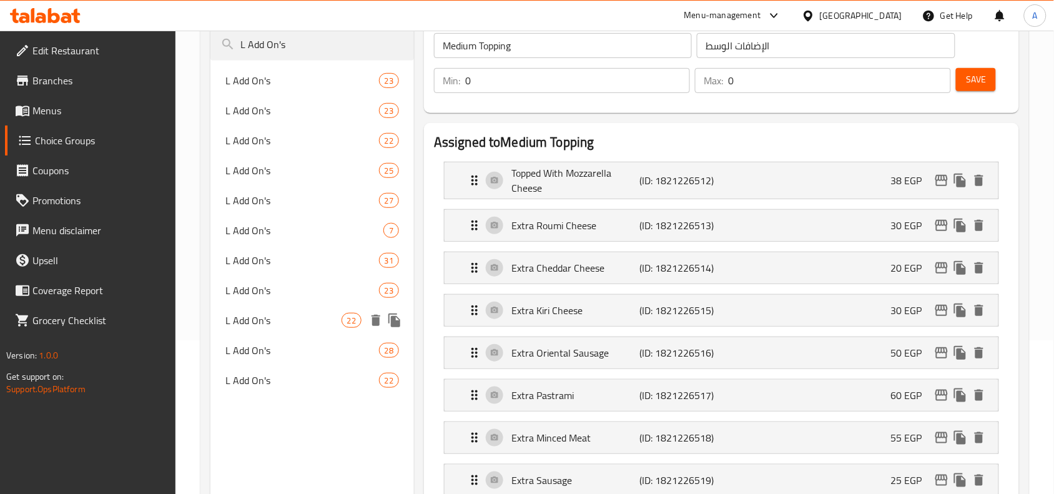
scroll to position [78, 0]
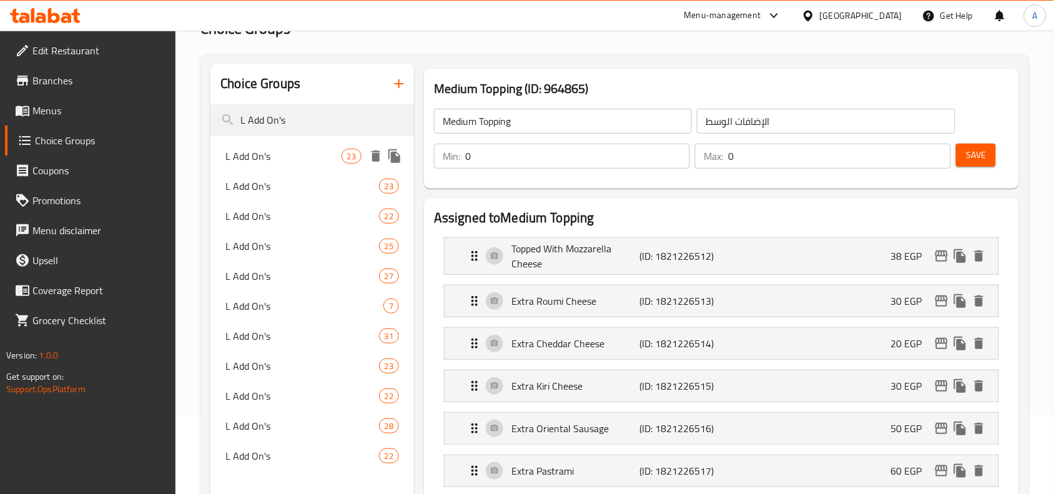
click at [263, 154] on span "L Add On's" at bounding box center [282, 156] width 115 height 15
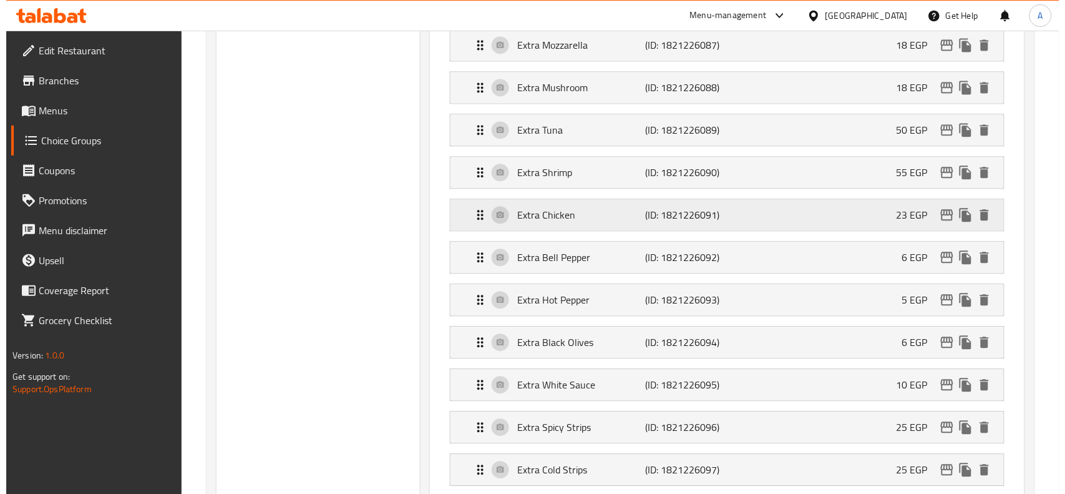
scroll to position [858, 0]
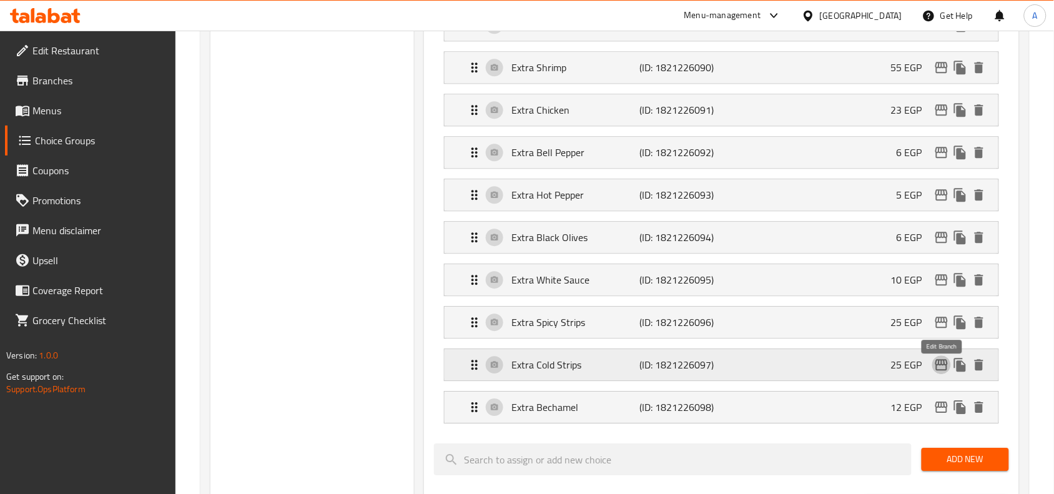
click at [938, 371] on icon "edit" at bounding box center [941, 364] width 15 height 15
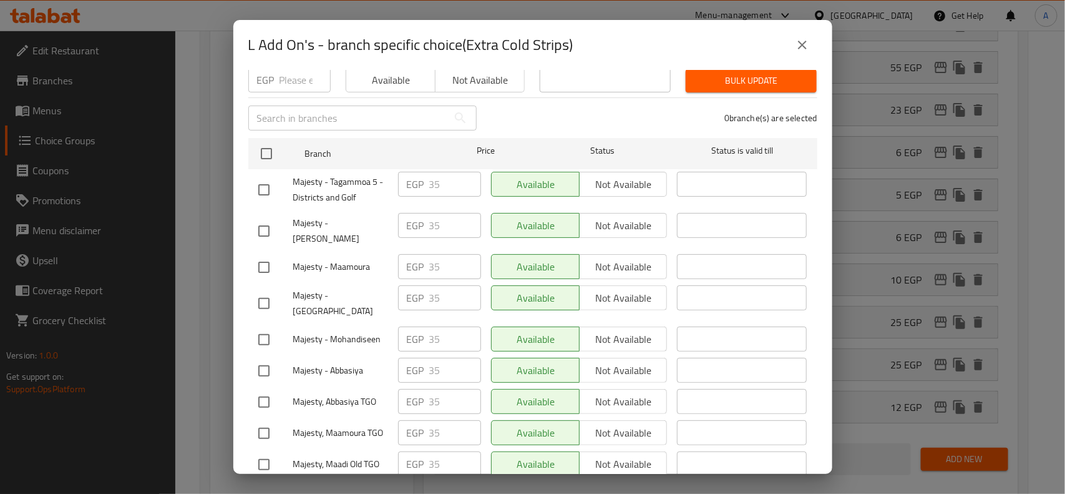
scroll to position [0, 0]
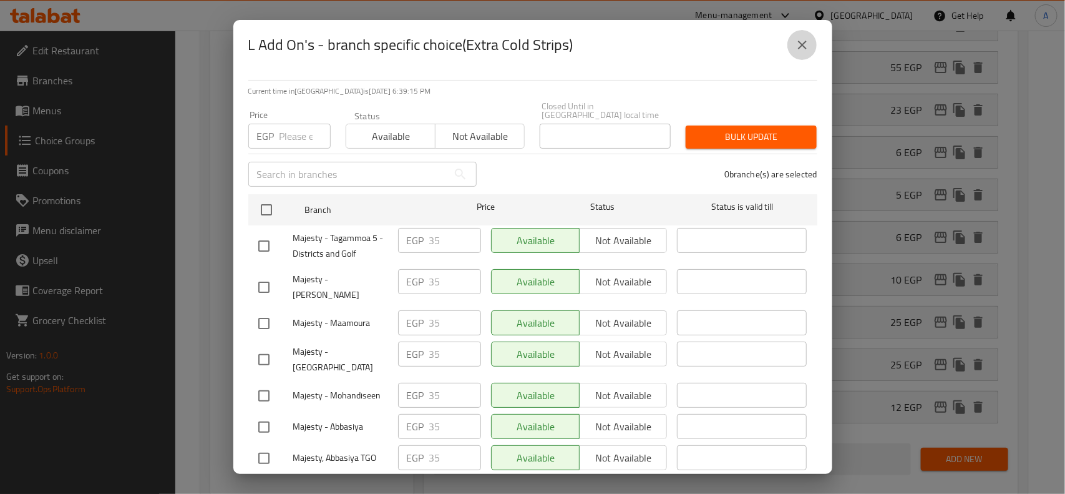
click at [803, 44] on icon "close" at bounding box center [802, 44] width 15 height 15
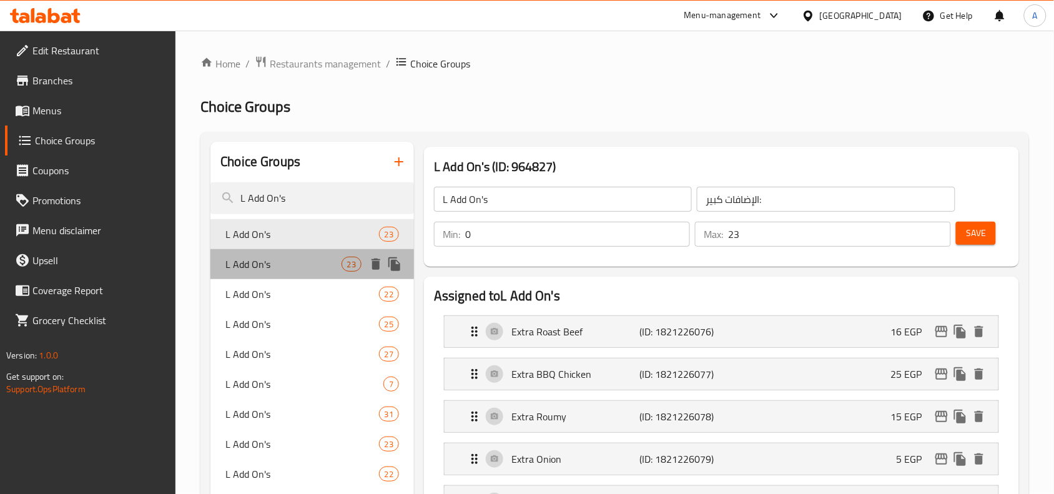
click at [290, 265] on span "L Add On's" at bounding box center [282, 264] width 115 height 15
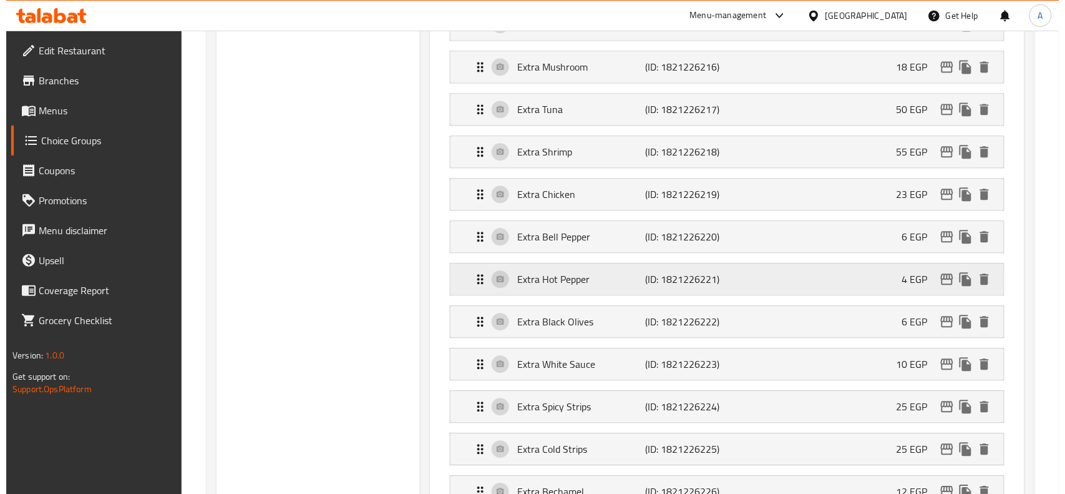
scroll to position [858, 0]
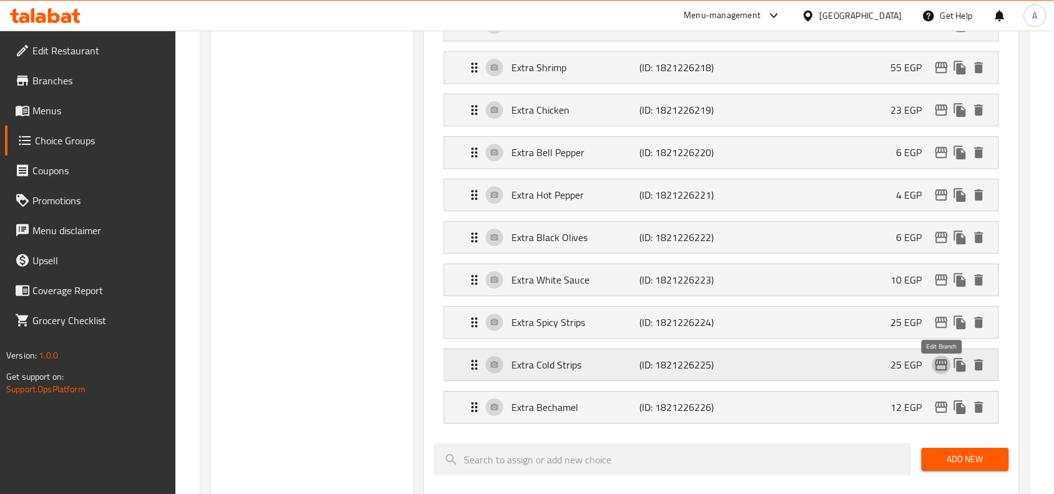
click at [941, 369] on icon "edit" at bounding box center [941, 364] width 15 height 15
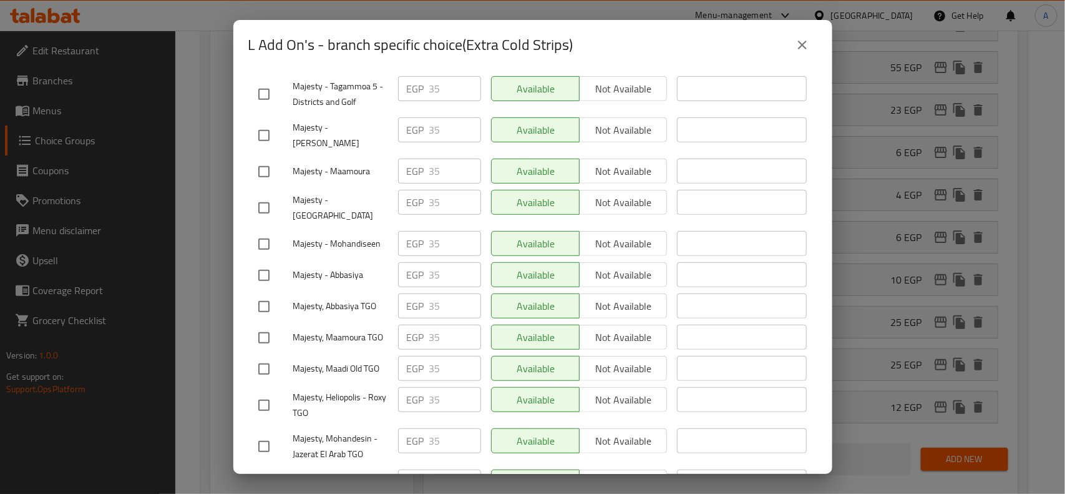
scroll to position [416, 0]
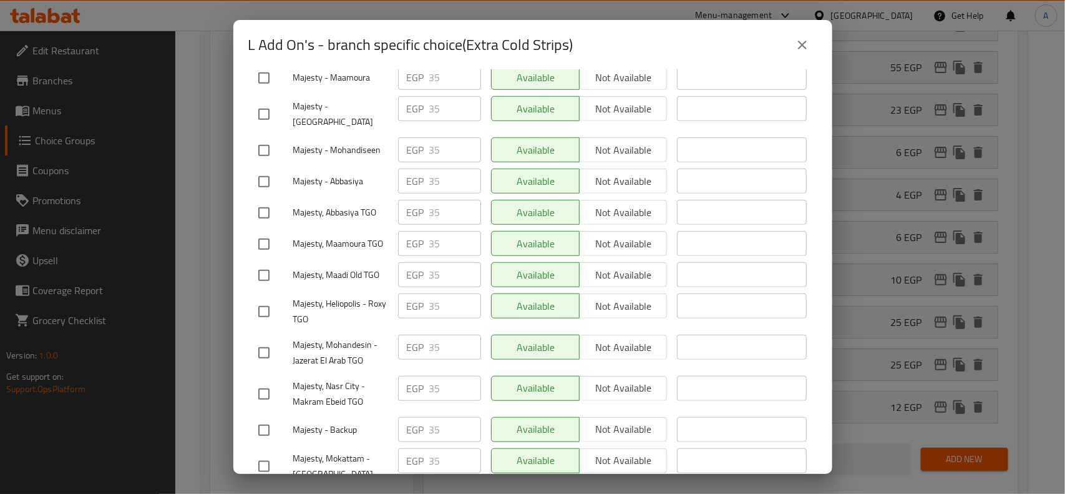
click at [802, 50] on icon "close" at bounding box center [802, 44] width 15 height 15
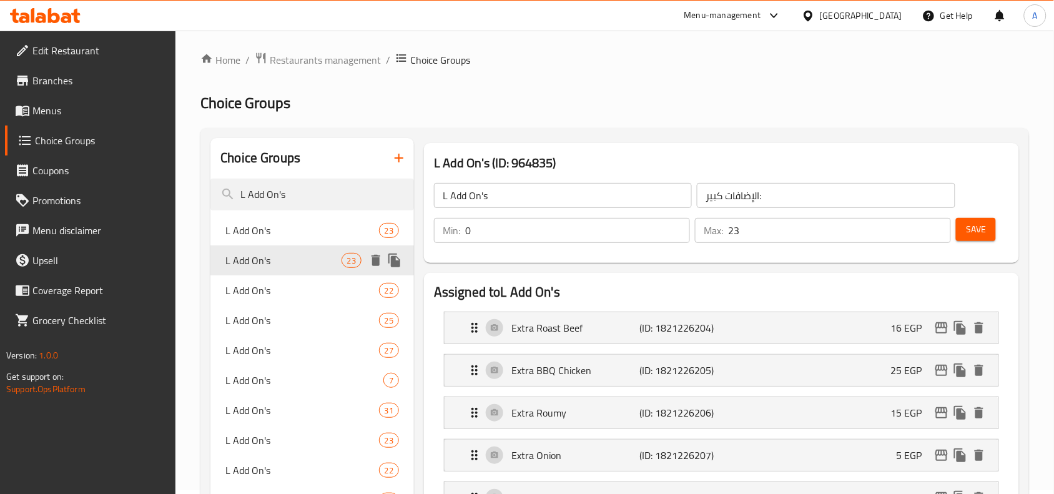
scroll to position [0, 0]
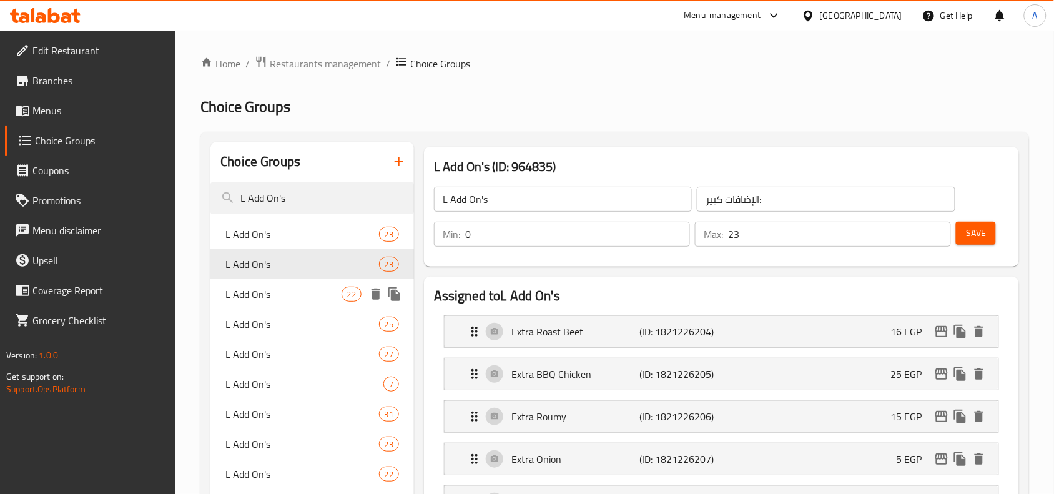
click at [295, 289] on span "L Add On's" at bounding box center [282, 293] width 115 height 15
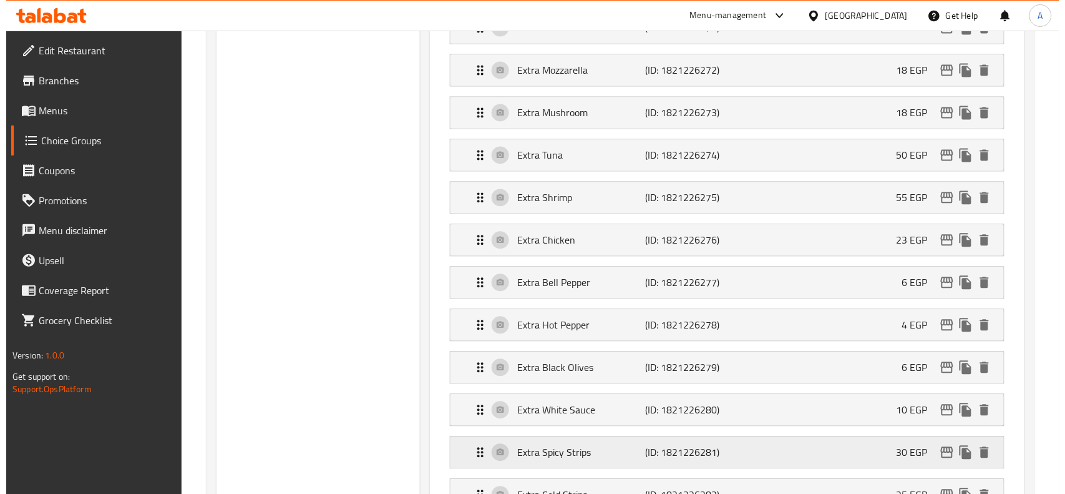
scroll to position [780, 0]
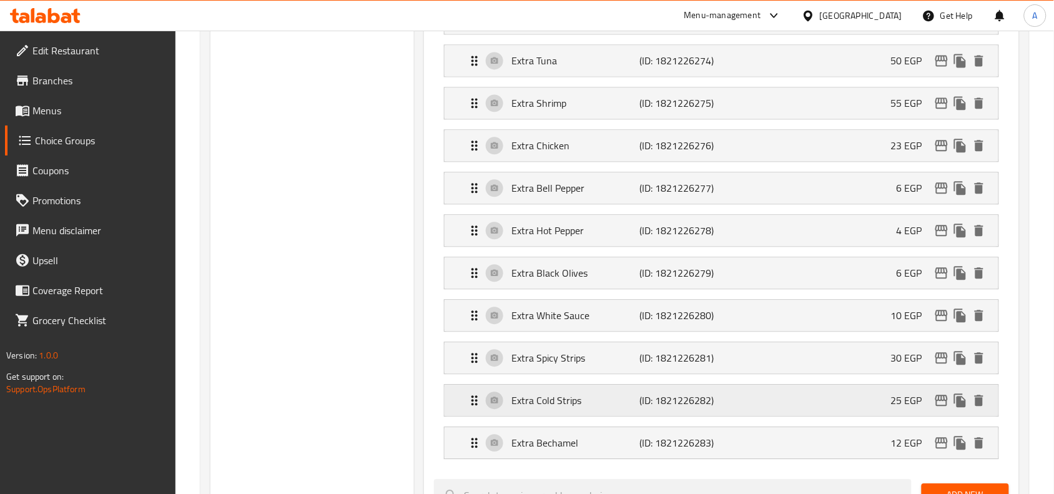
click at [933, 407] on button "edit" at bounding box center [941, 400] width 19 height 19
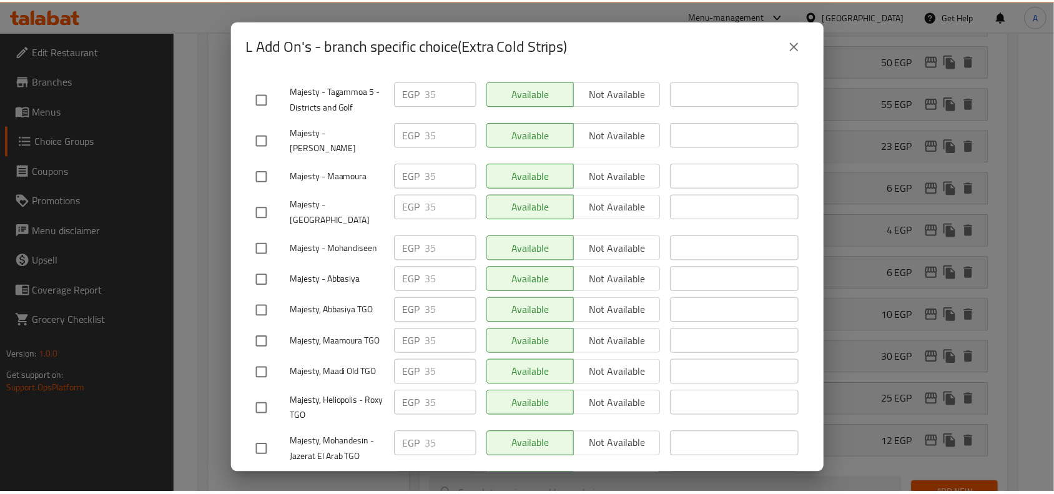
scroll to position [416, 0]
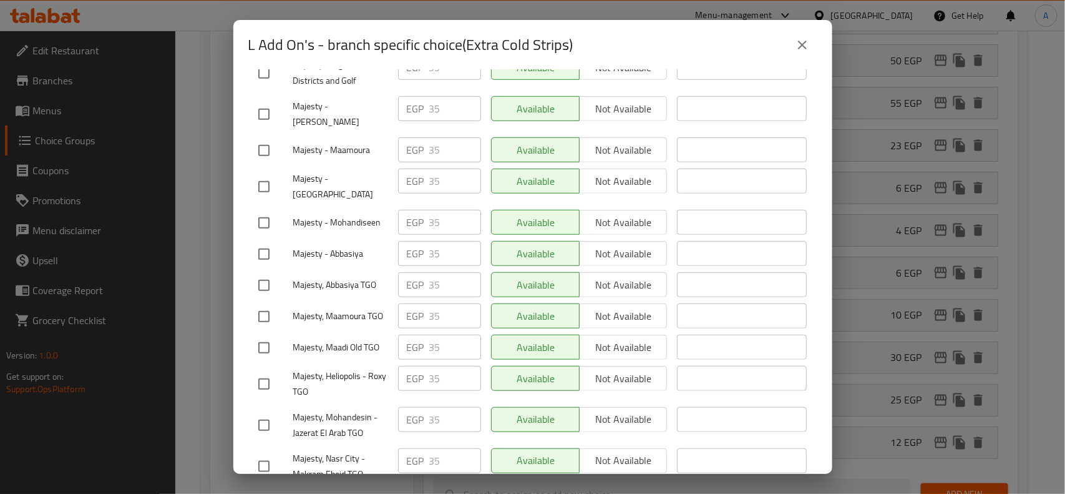
click at [797, 44] on icon "close" at bounding box center [802, 44] width 15 height 15
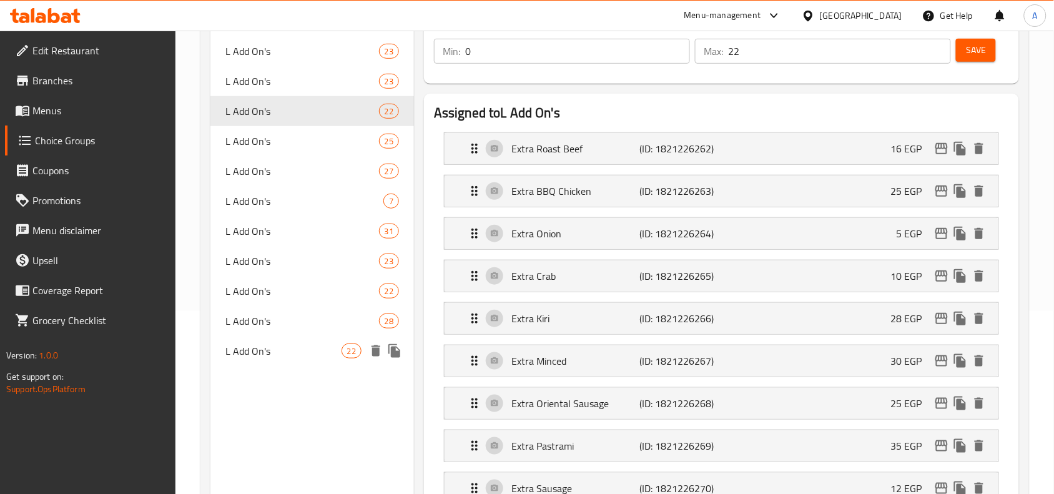
scroll to position [156, 0]
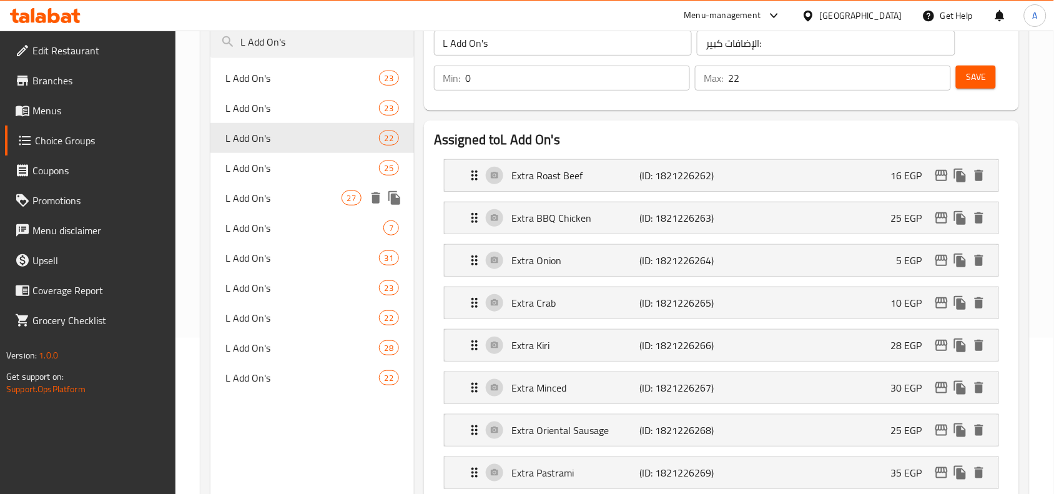
click at [285, 167] on span "L Add On's" at bounding box center [301, 167] width 153 height 15
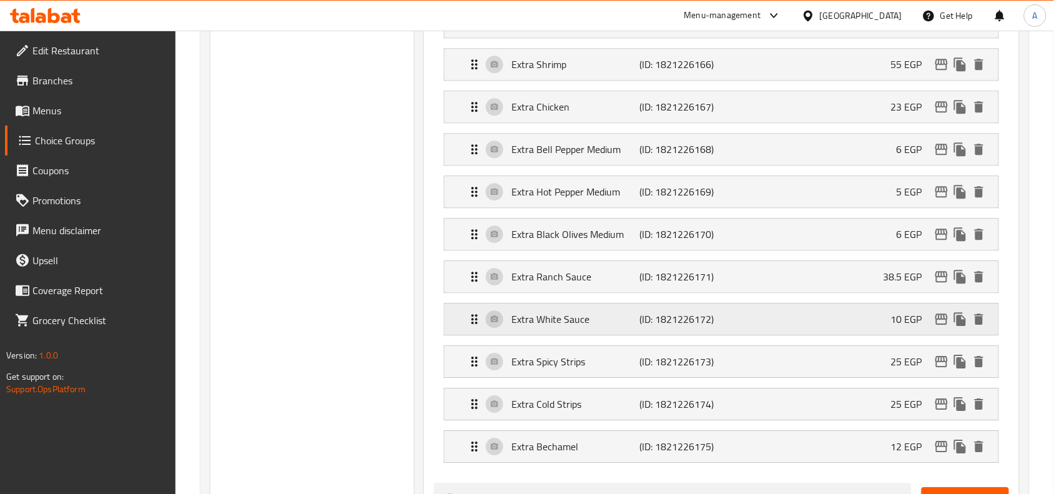
scroll to position [936, 0]
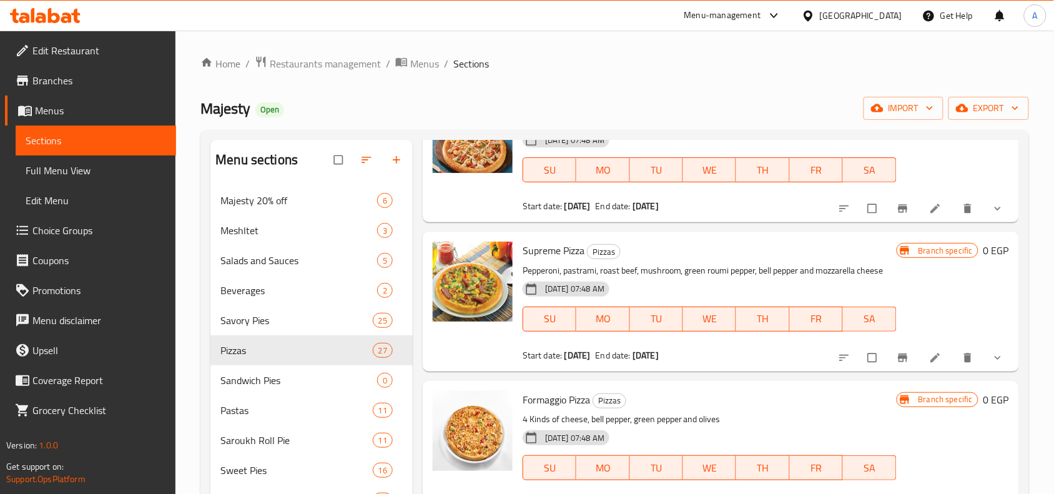
scroll to position [1014, 0]
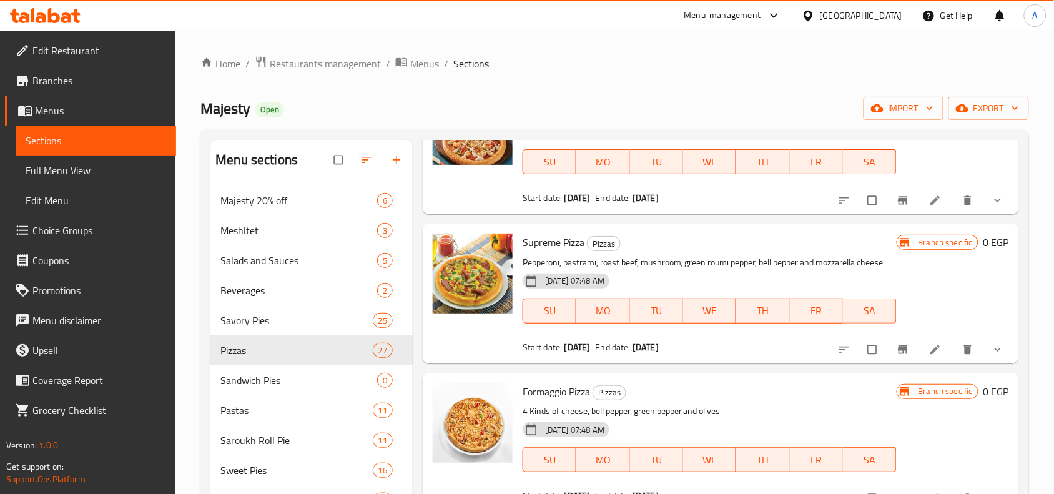
click at [991, 350] on icon "show more" at bounding box center [997, 349] width 12 height 12
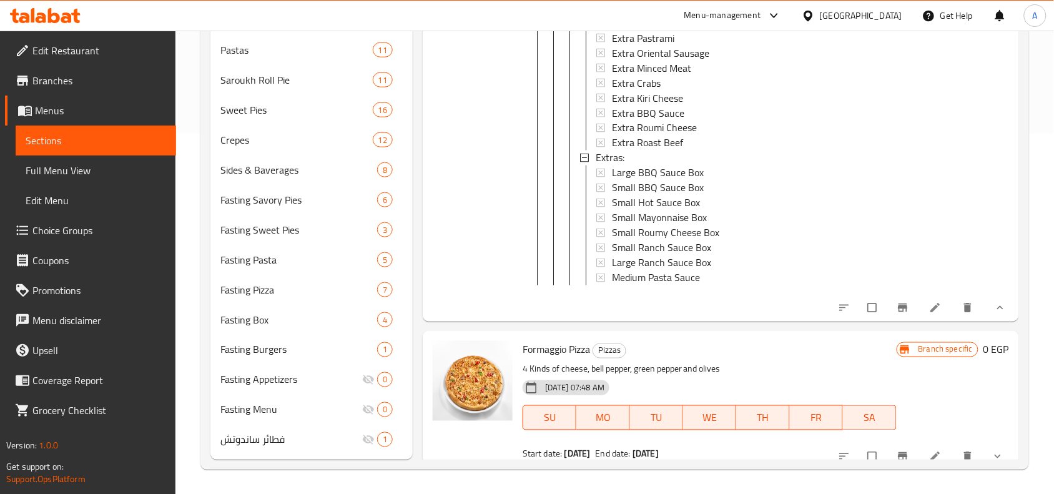
scroll to position [1720, 0]
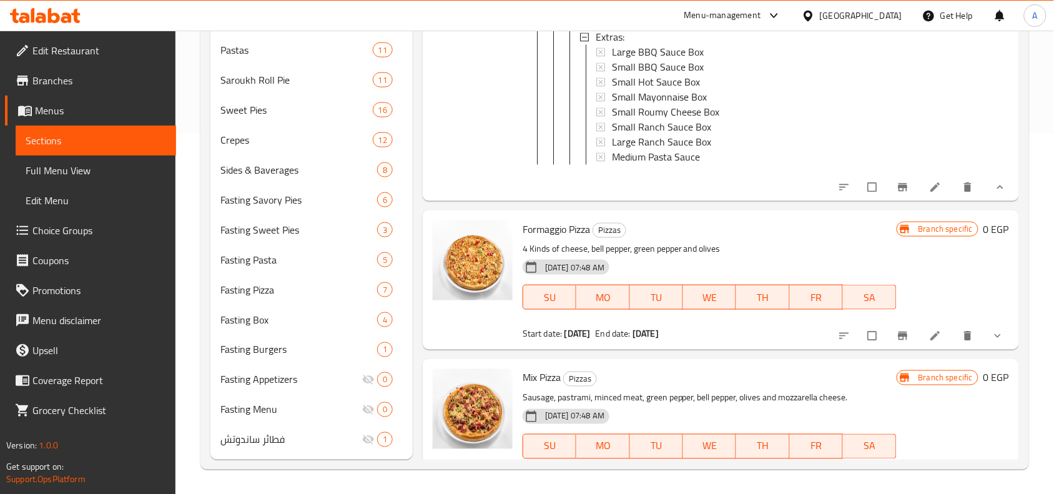
click at [991, 342] on icon "show more" at bounding box center [997, 336] width 12 height 12
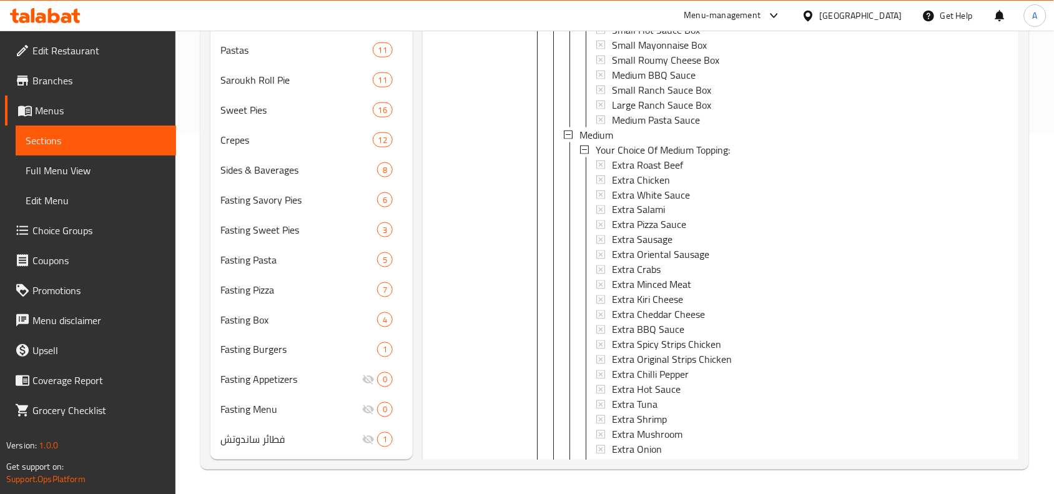
scroll to position [2598, 0]
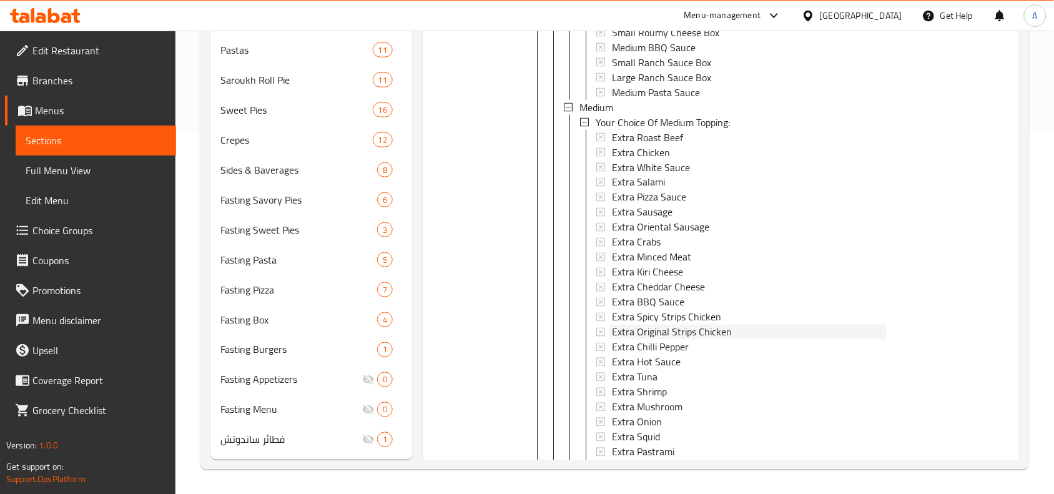
click at [662, 339] on span "Extra Original Strips Chicken" at bounding box center [672, 332] width 120 height 15
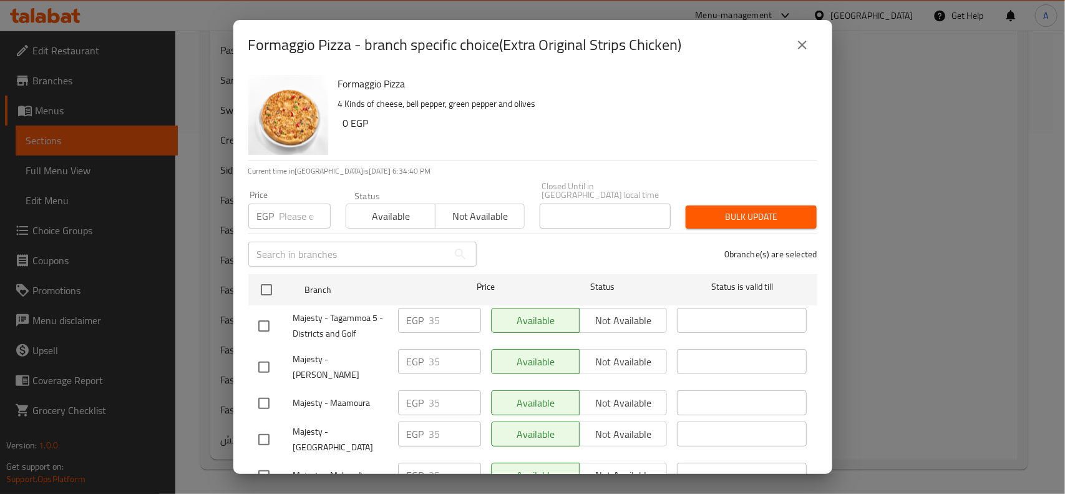
click at [919, 64] on div "Formaggio Pizza - branch specific choice(Extra Original Strips Chicken) Formagg…" at bounding box center [532, 247] width 1065 height 494
click at [810, 39] on button "close" at bounding box center [803, 45] width 30 height 30
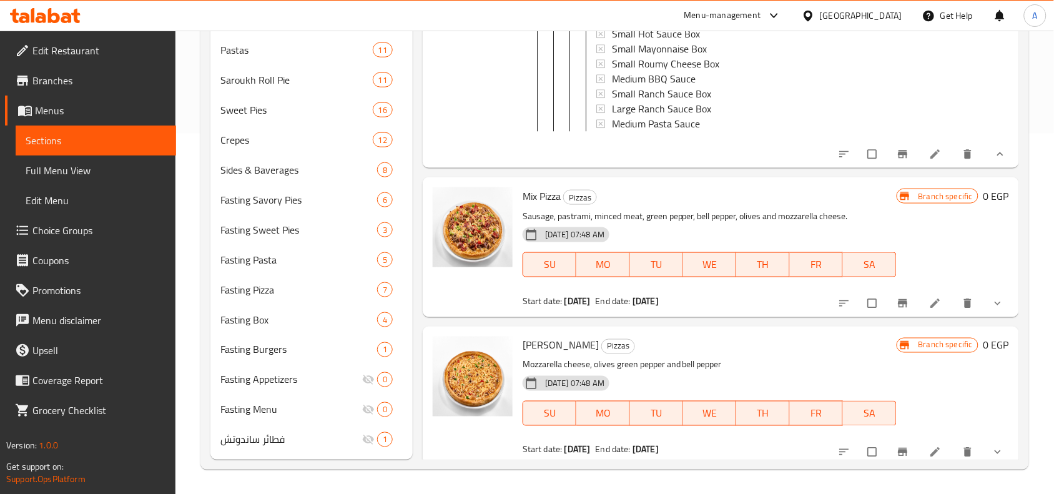
scroll to position [3222, 0]
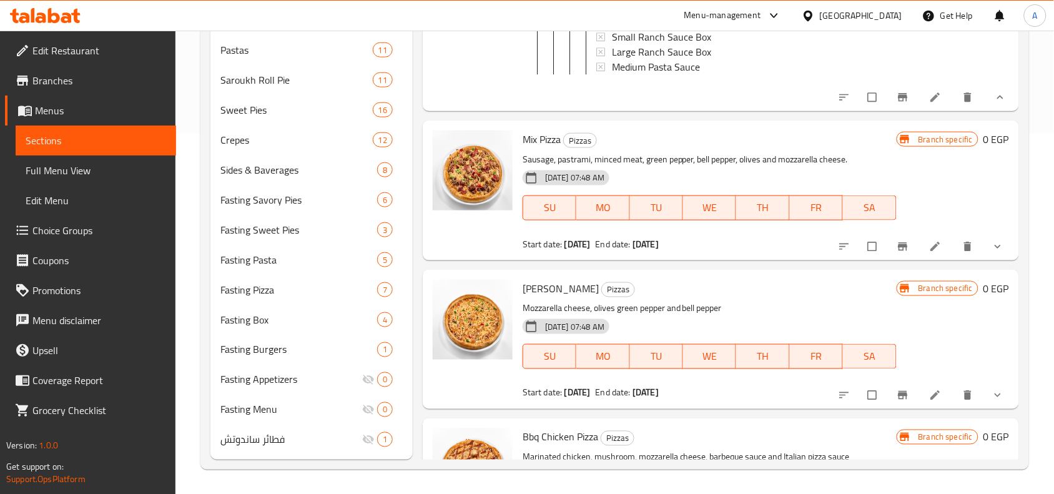
click at [984, 260] on button "show more" at bounding box center [999, 246] width 30 height 27
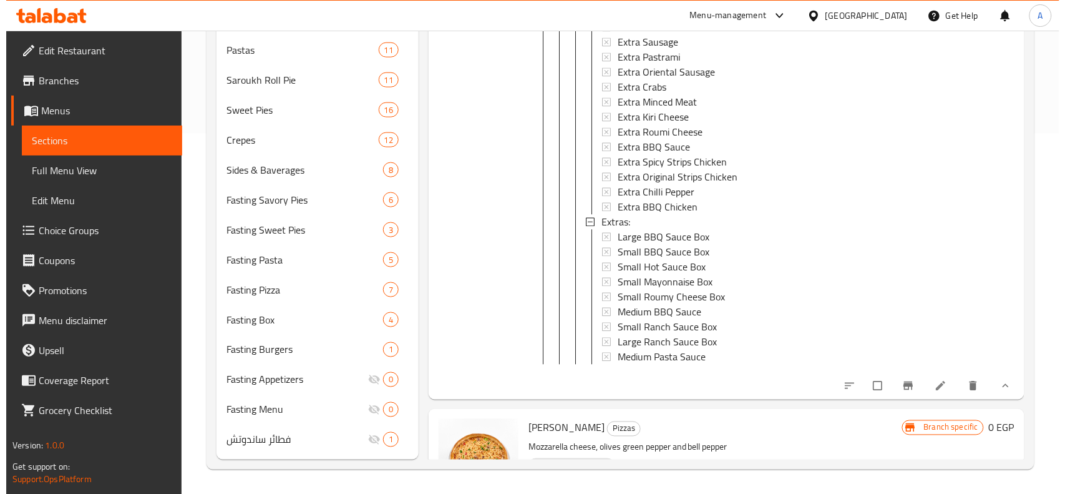
scroll to position [4236, 0]
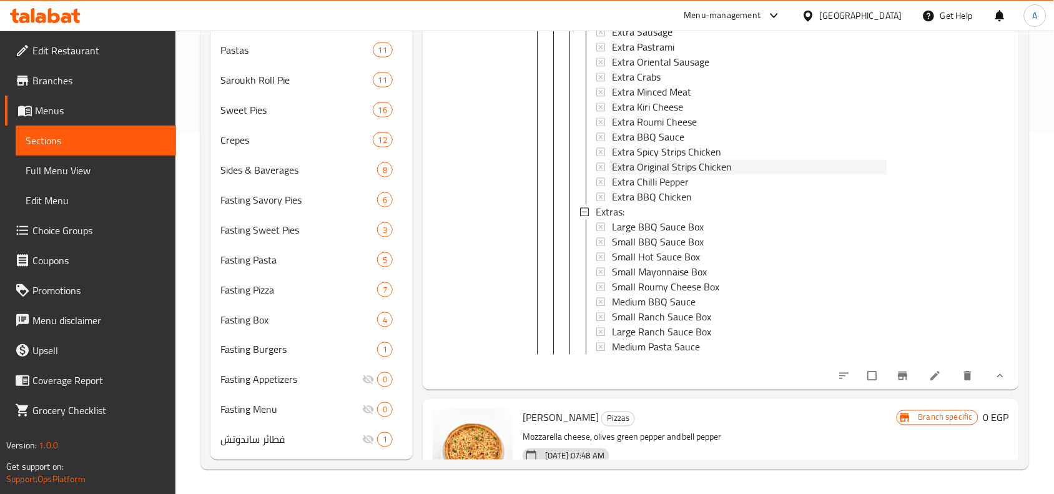
click at [693, 175] on span "Extra Original Strips Chicken" at bounding box center [672, 167] width 120 height 15
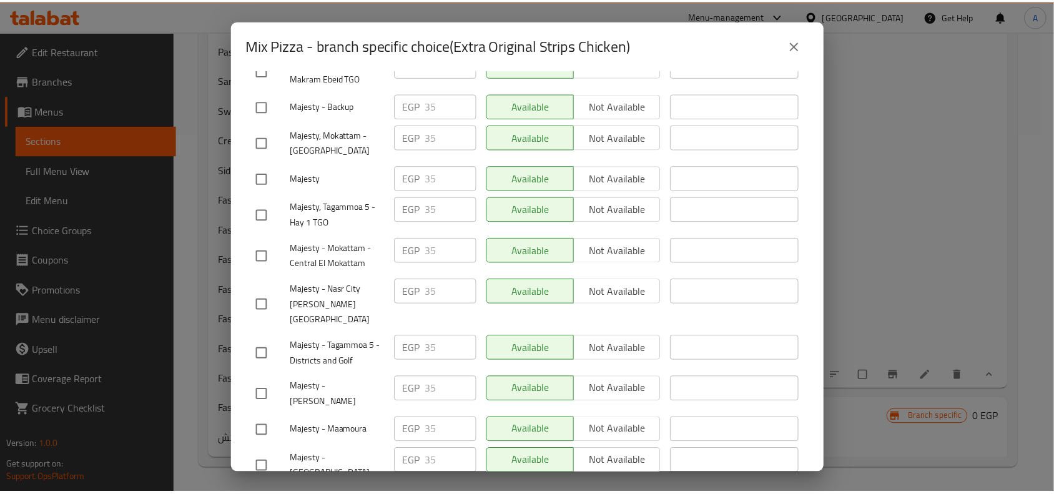
scroll to position [496, 0]
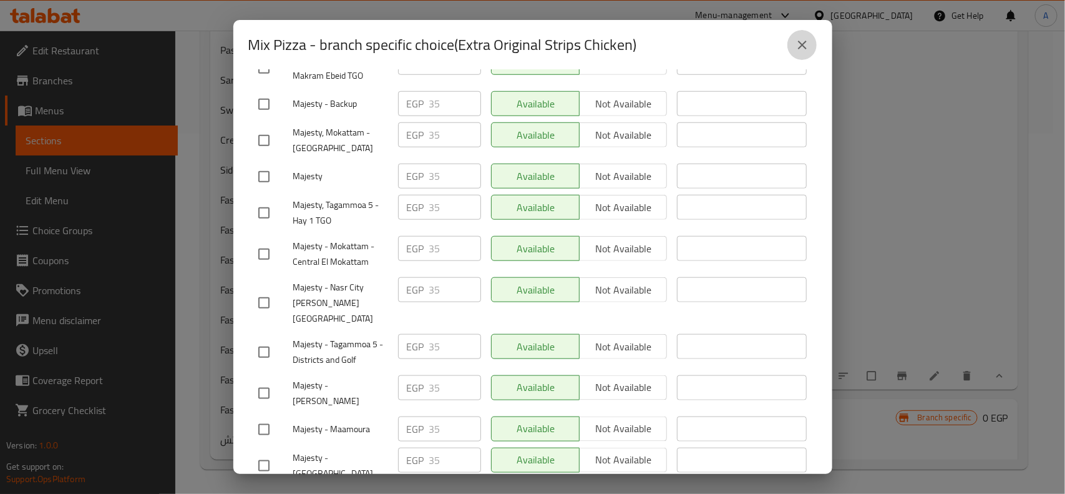
click at [806, 51] on icon "close" at bounding box center [802, 44] width 15 height 15
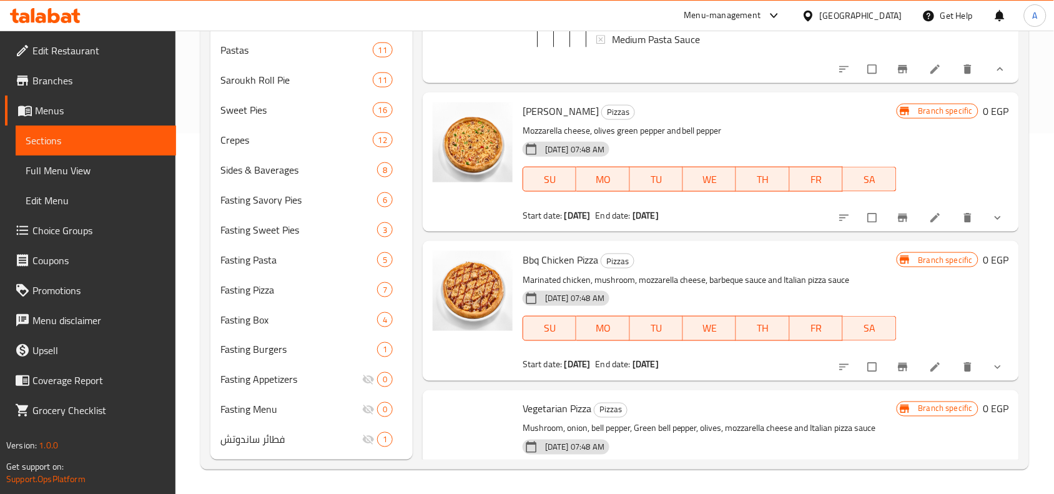
scroll to position [4548, 0]
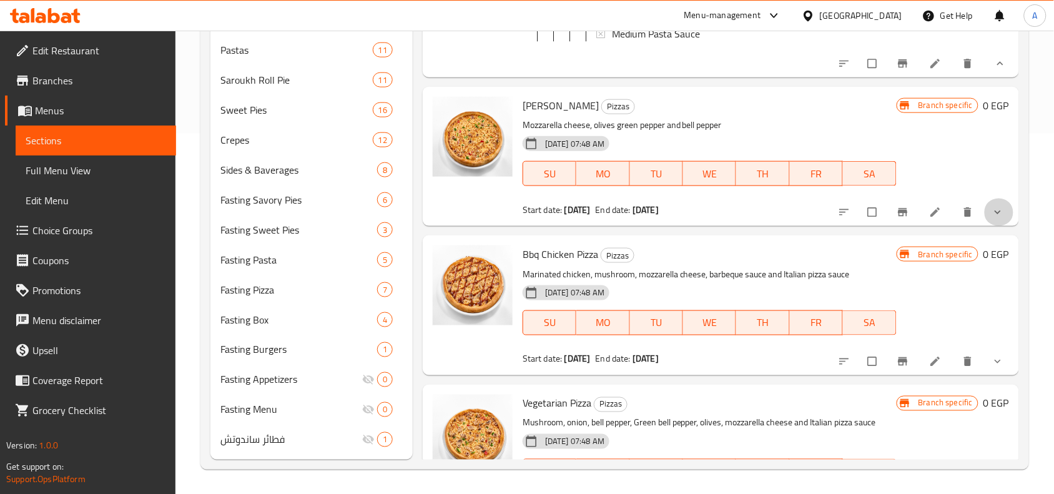
click at [991, 218] on icon "show more" at bounding box center [997, 212] width 12 height 12
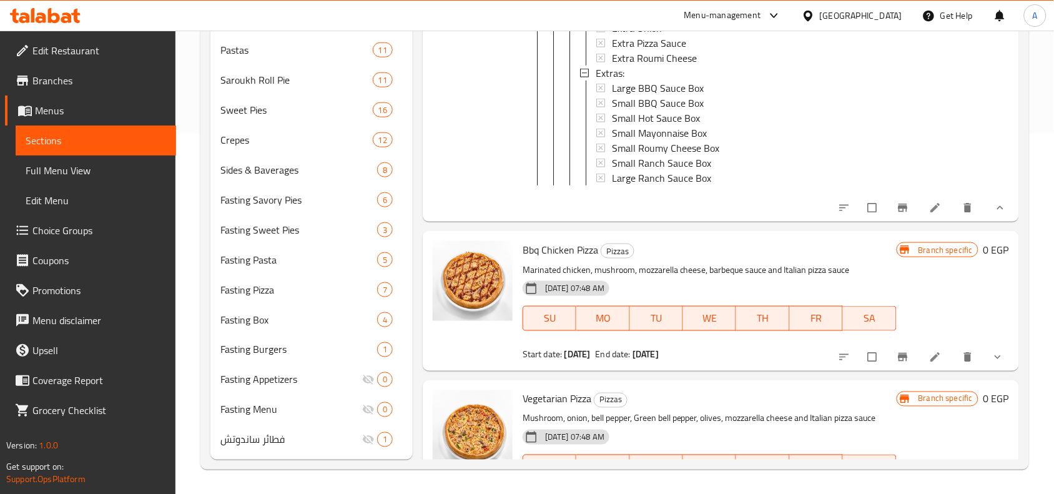
scroll to position [5172, 0]
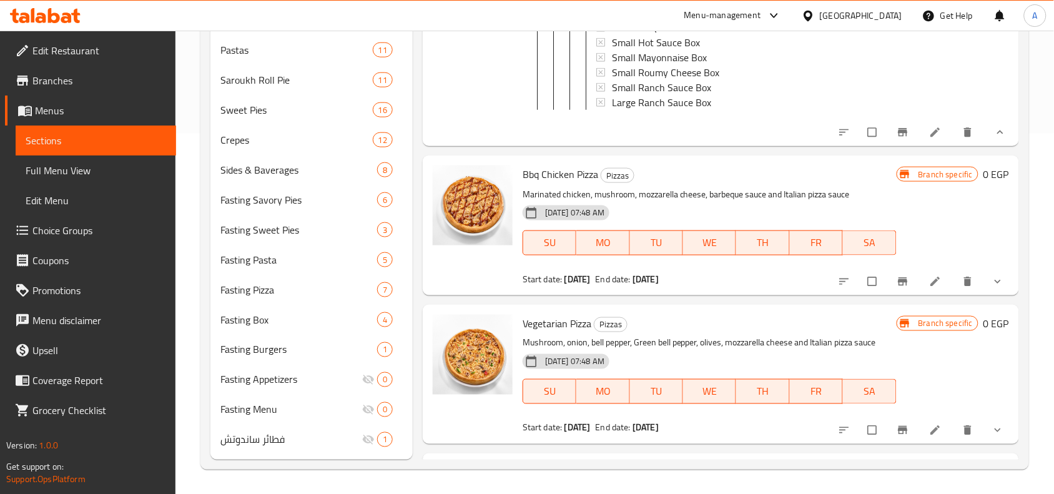
click at [991, 288] on icon "show more" at bounding box center [997, 281] width 12 height 12
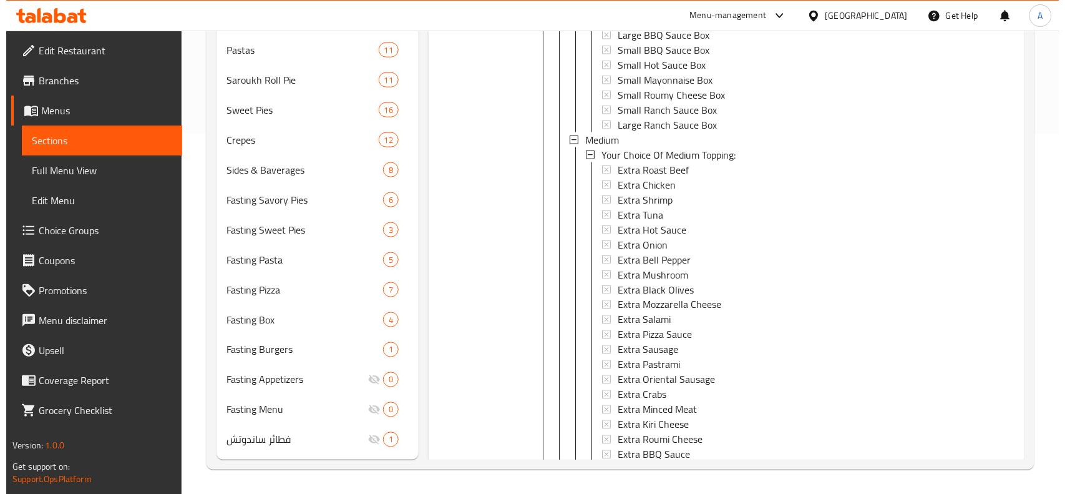
scroll to position [6030, 0]
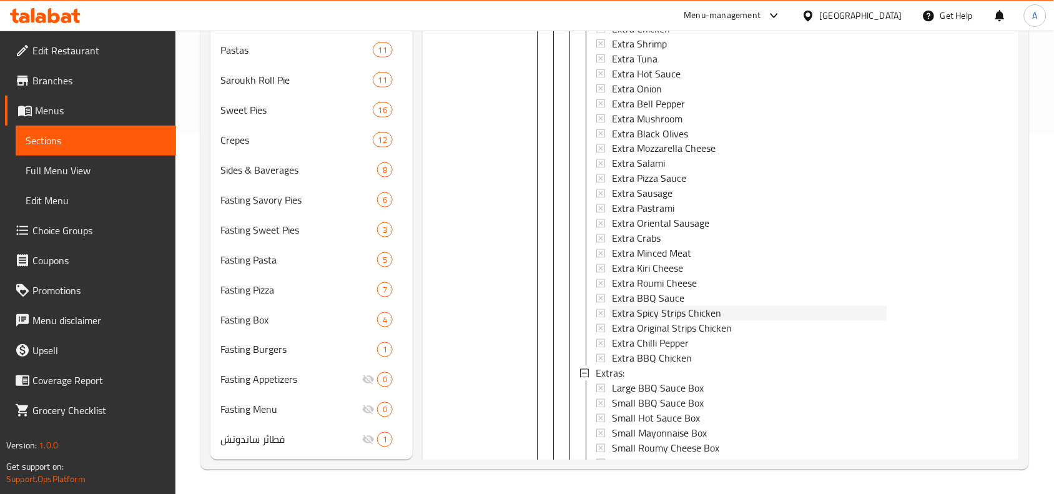
click at [650, 321] on span "Extra Spicy Strips Chicken" at bounding box center [666, 313] width 109 height 15
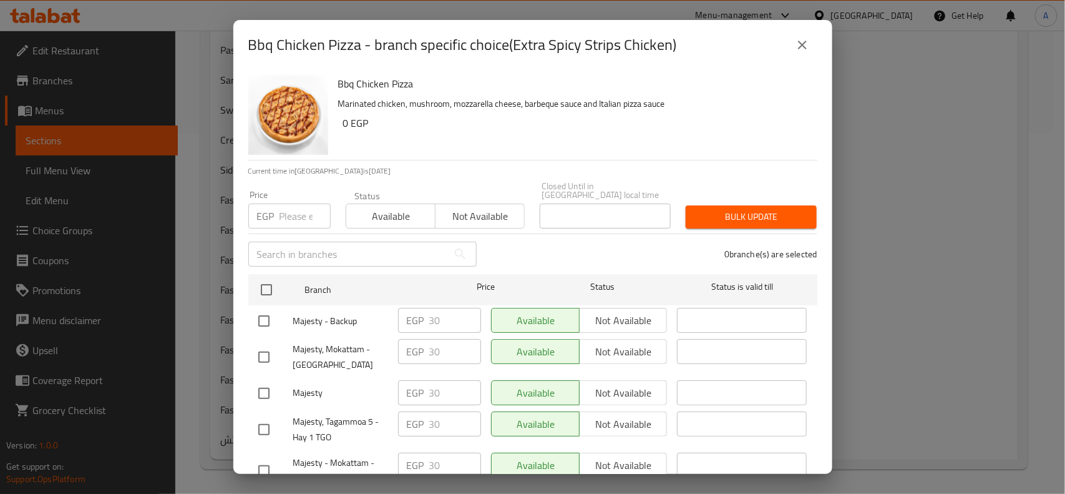
click at [804, 49] on icon "close" at bounding box center [802, 44] width 15 height 15
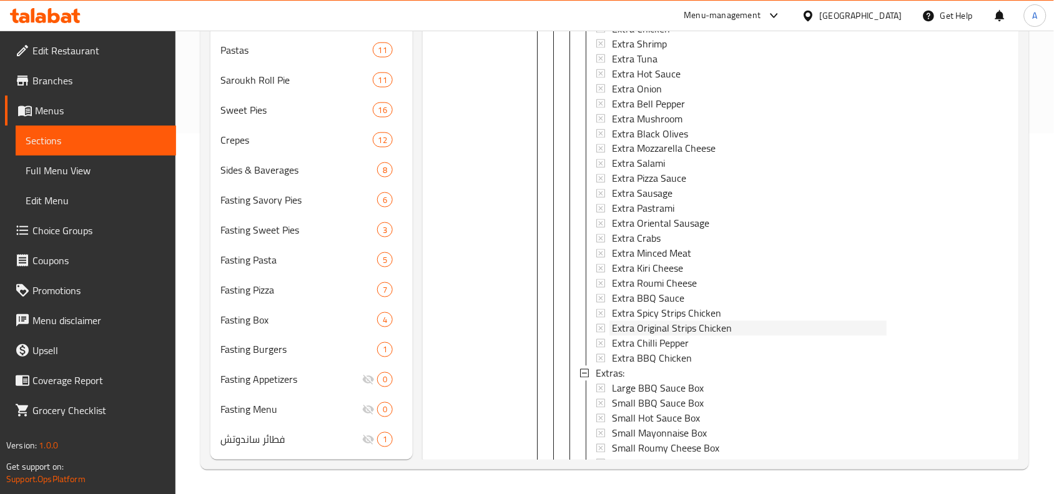
click at [671, 336] on span "Extra Original Strips Chicken" at bounding box center [672, 328] width 120 height 15
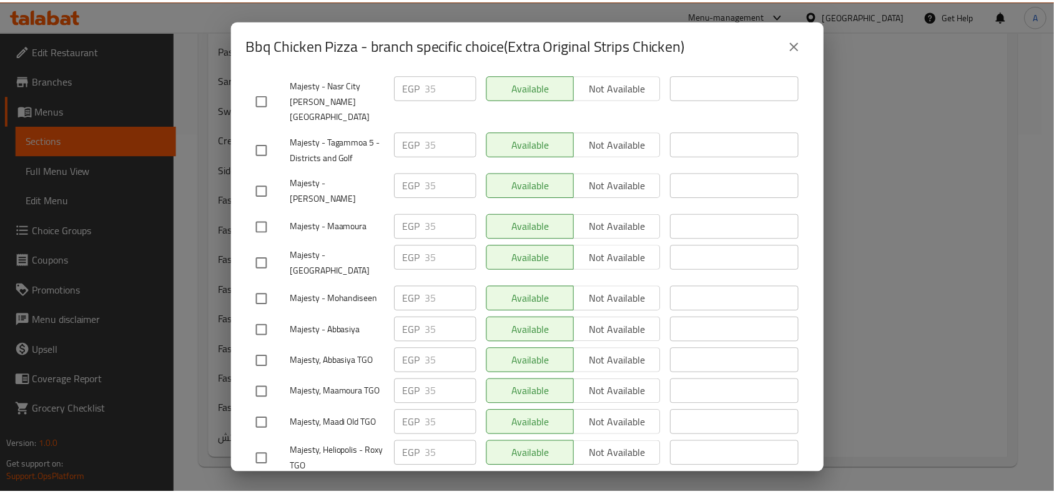
scroll to position [496, 0]
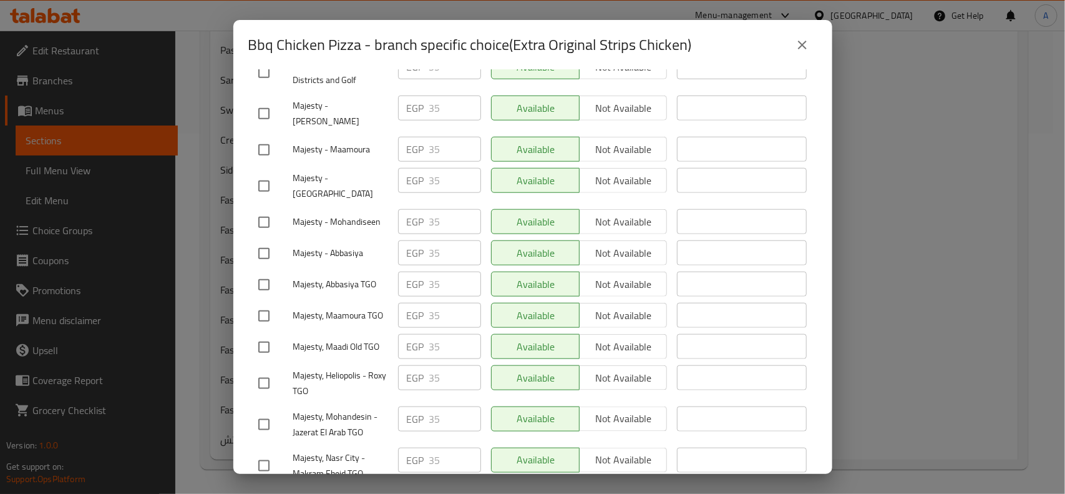
click at [803, 45] on icon "close" at bounding box center [802, 45] width 9 height 9
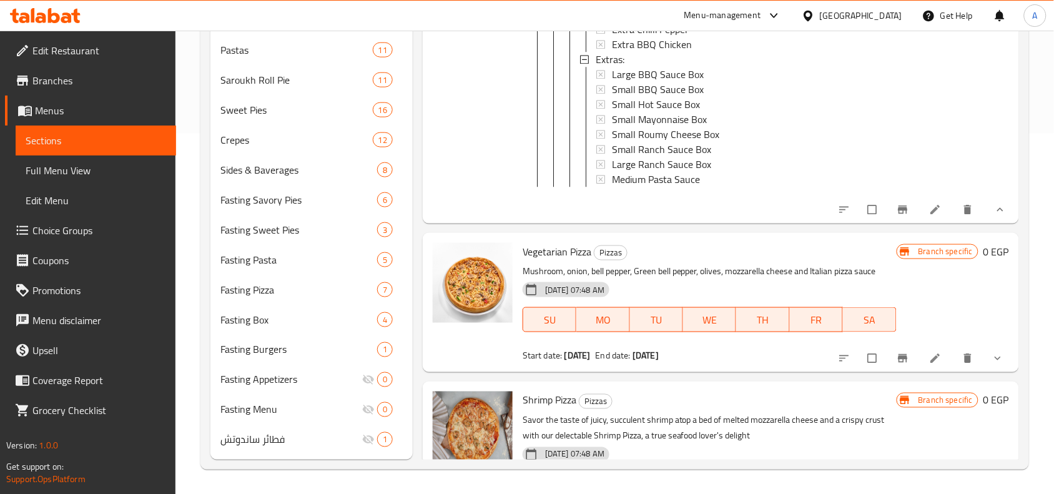
scroll to position [6420, 0]
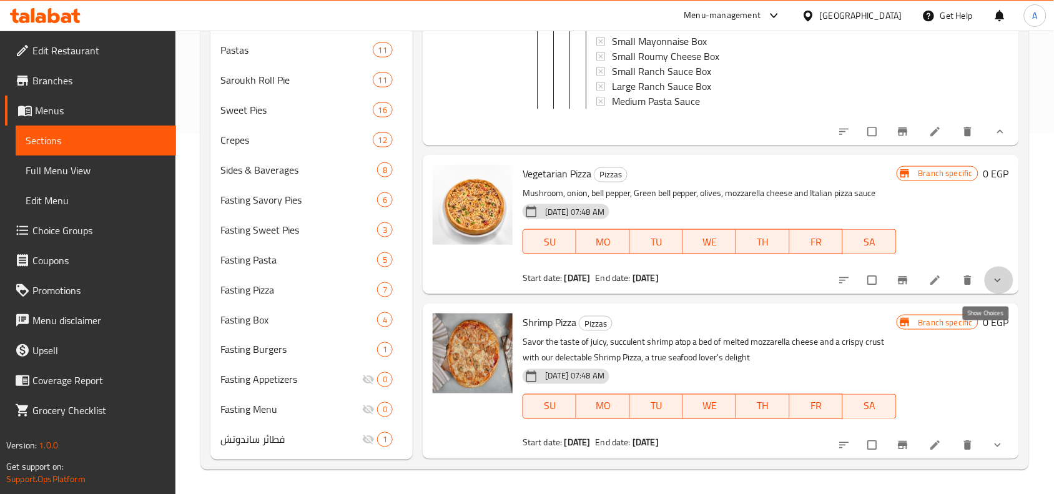
drag, startPoint x: 987, startPoint y: 338, endPoint x: 980, endPoint y: 338, distance: 7.5
click at [991, 286] on icon "show more" at bounding box center [997, 280] width 12 height 12
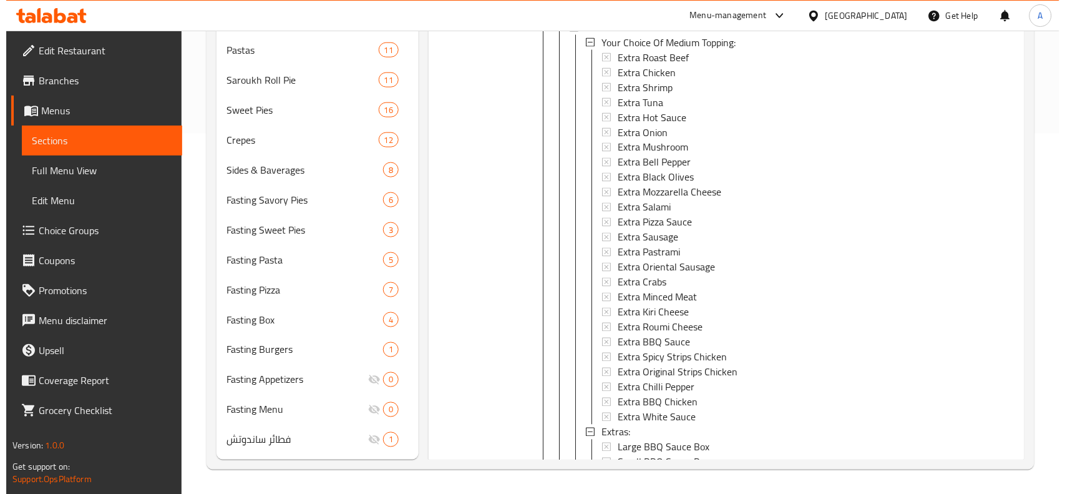
scroll to position [7356, 0]
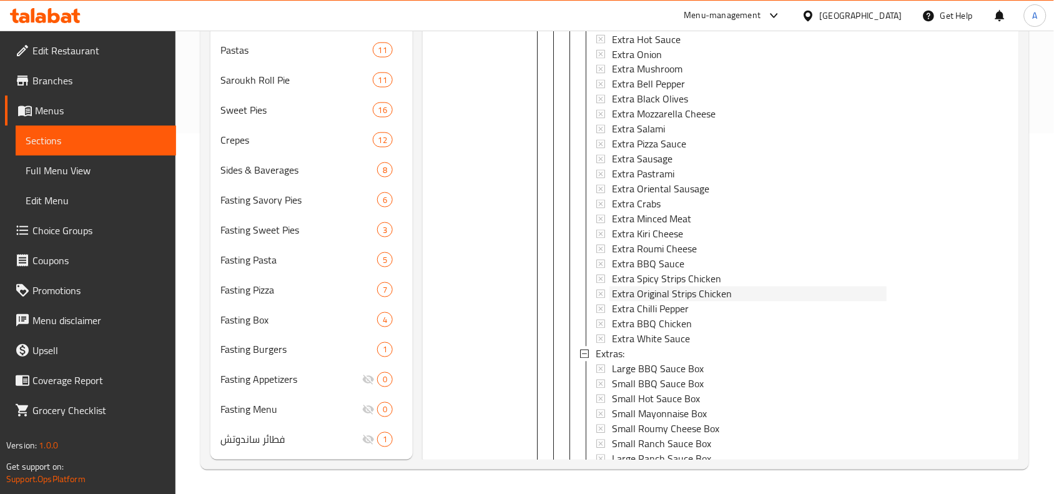
click at [650, 301] on span "Extra Original Strips Chicken" at bounding box center [672, 293] width 120 height 15
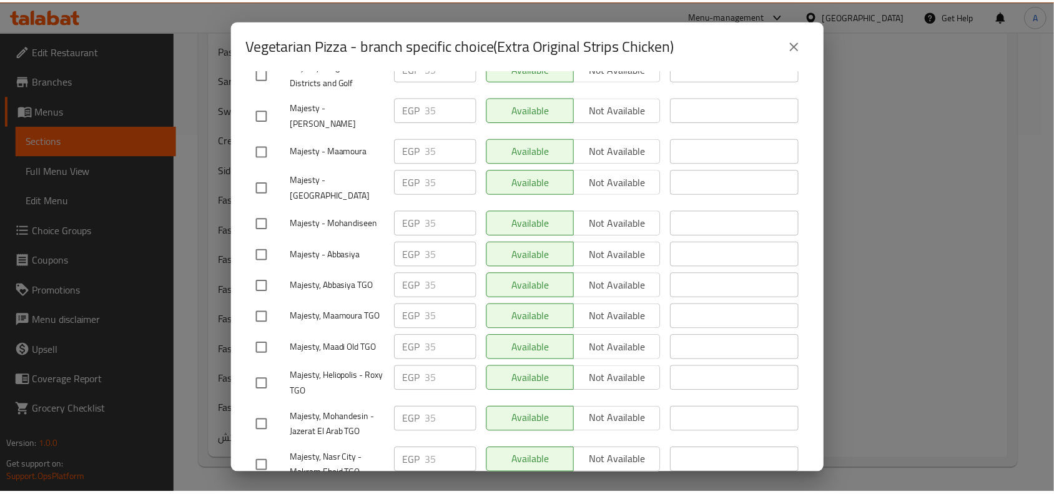
scroll to position [496, 0]
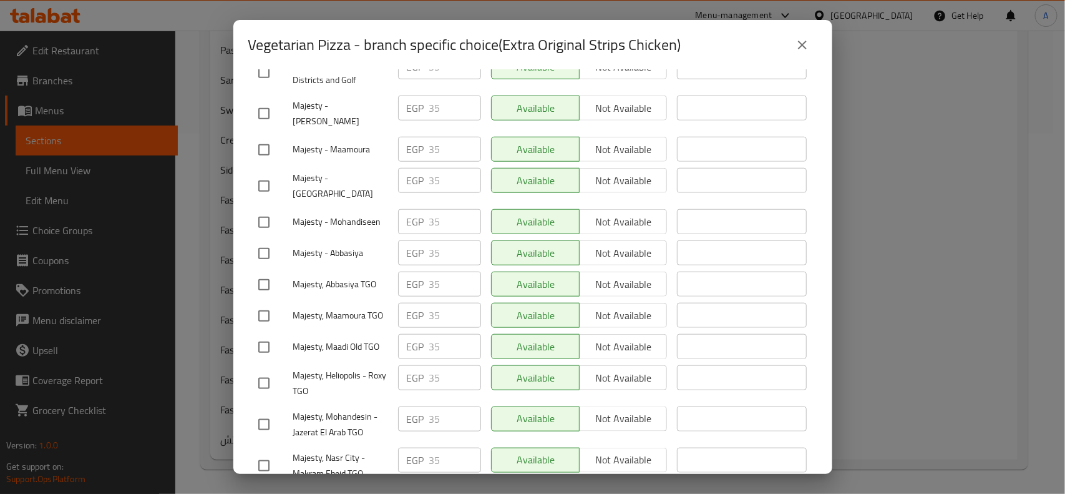
click at [796, 51] on icon "close" at bounding box center [802, 44] width 15 height 15
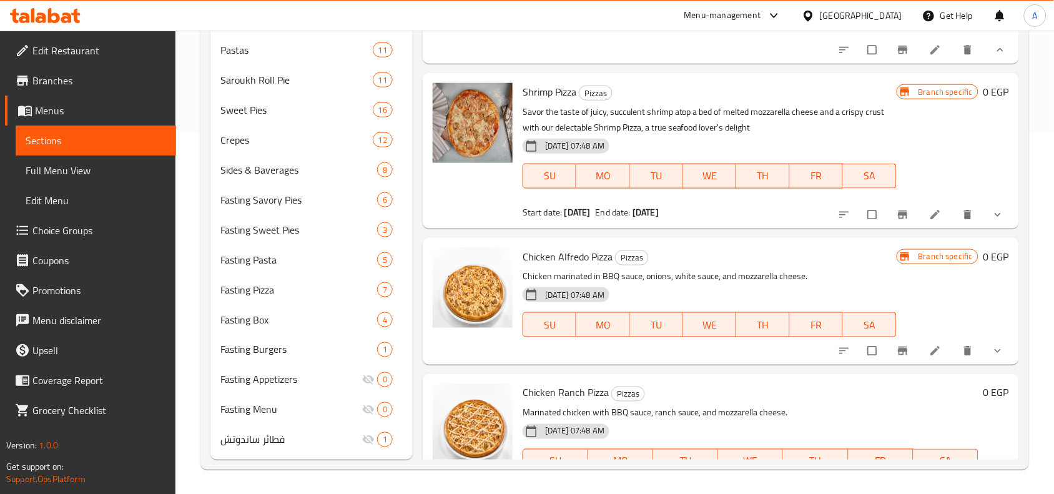
scroll to position [7825, 0]
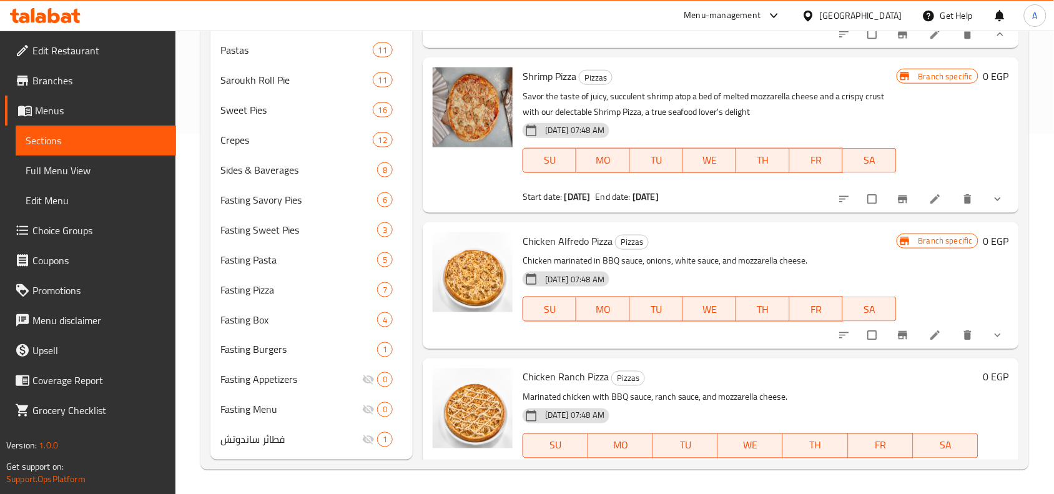
drag, startPoint x: 987, startPoint y: 269, endPoint x: 966, endPoint y: 281, distance: 24.9
click at [991, 205] on icon "show more" at bounding box center [997, 199] width 12 height 12
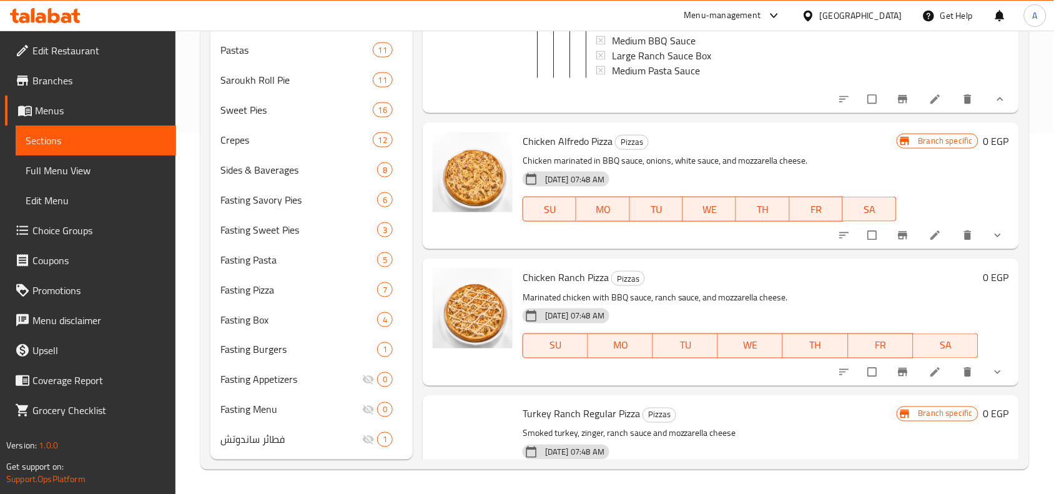
scroll to position [8605, 0]
click at [994, 236] on icon "show more" at bounding box center [997, 234] width 6 height 4
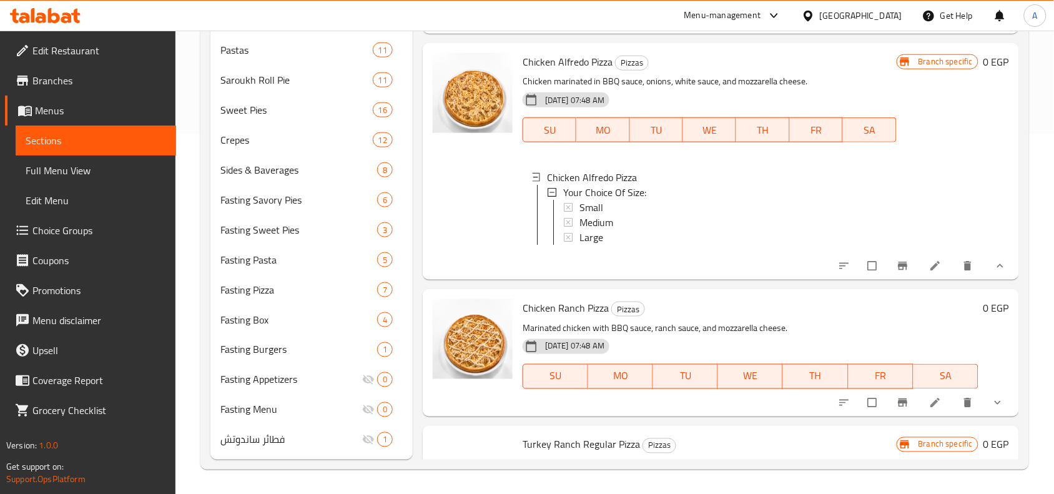
scroll to position [8839, 0]
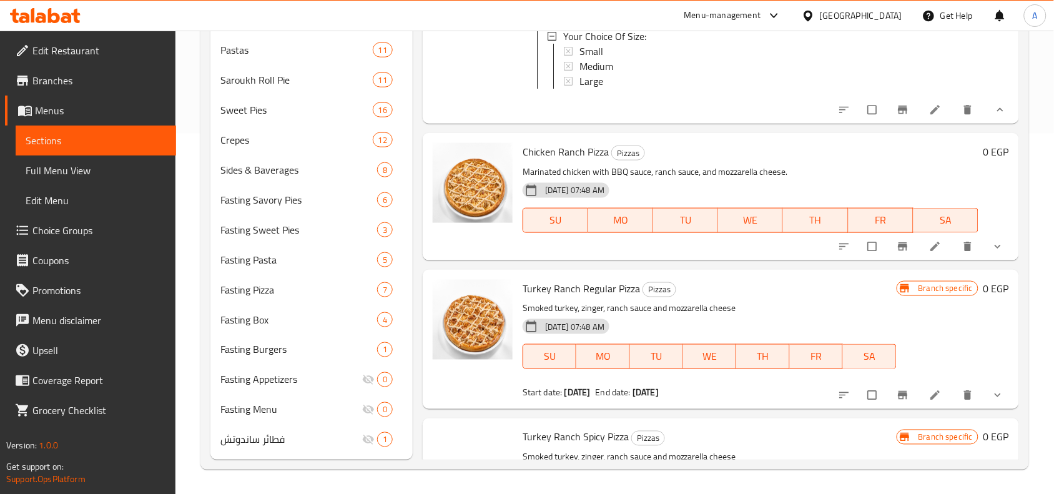
click at [991, 253] on icon "show more" at bounding box center [997, 246] width 12 height 12
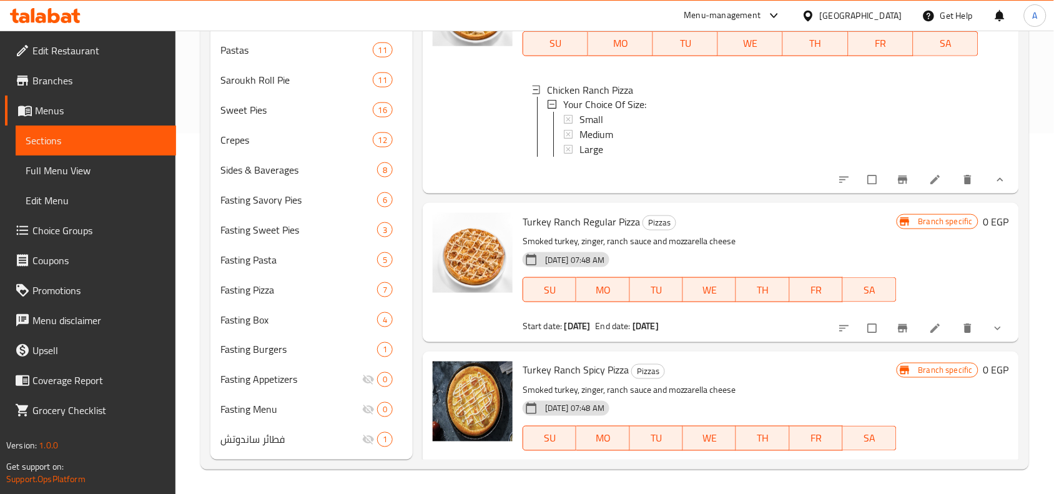
scroll to position [9073, 0]
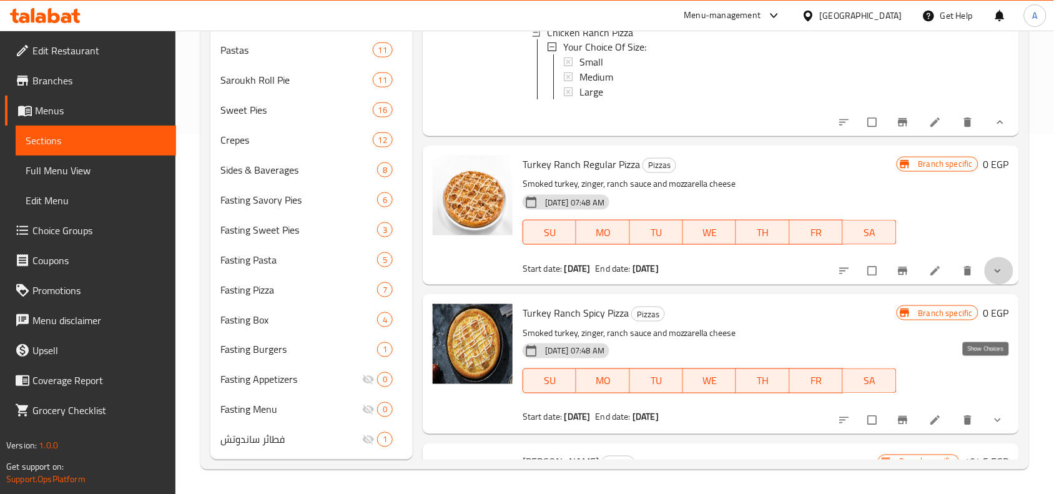
click at [991, 277] on icon "show more" at bounding box center [997, 271] width 12 height 12
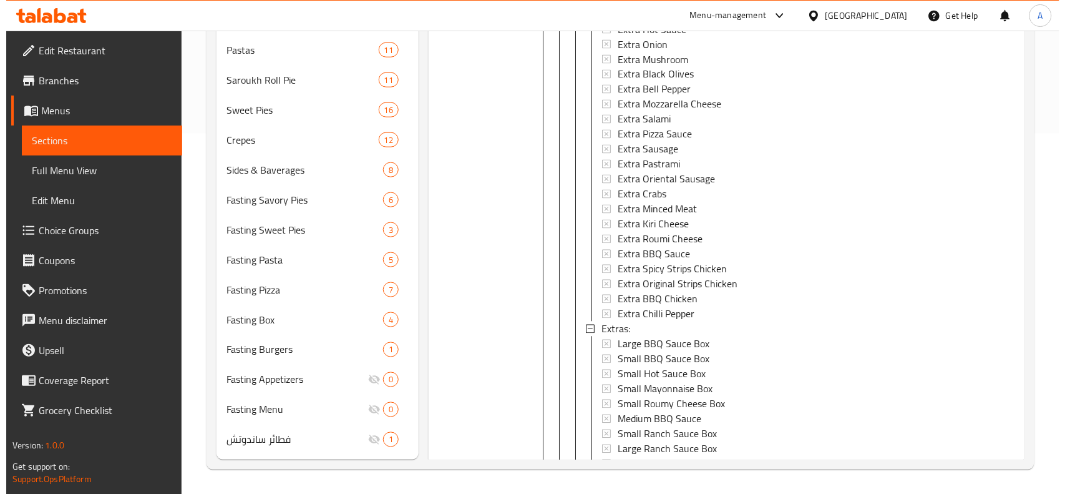
scroll to position [10009, 0]
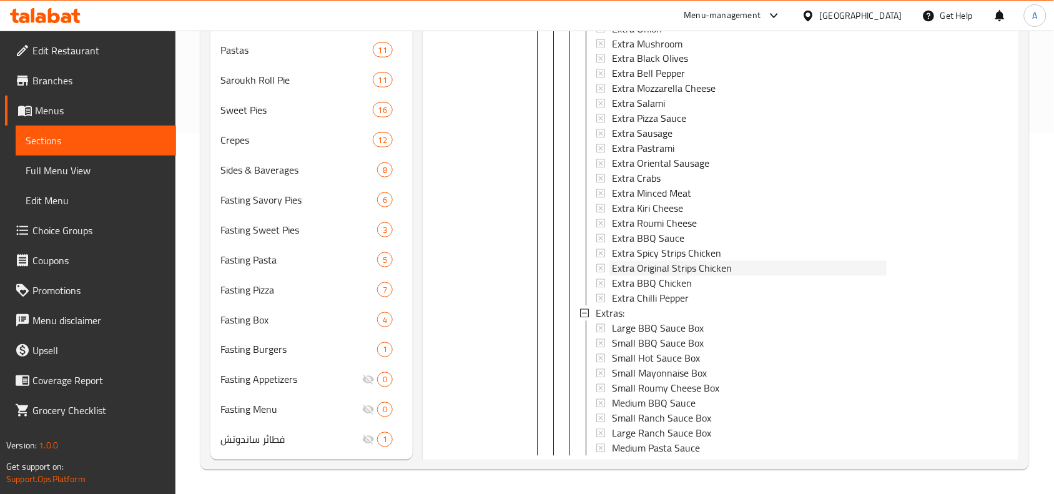
click at [674, 276] on span "Extra Original Strips Chicken" at bounding box center [672, 268] width 120 height 15
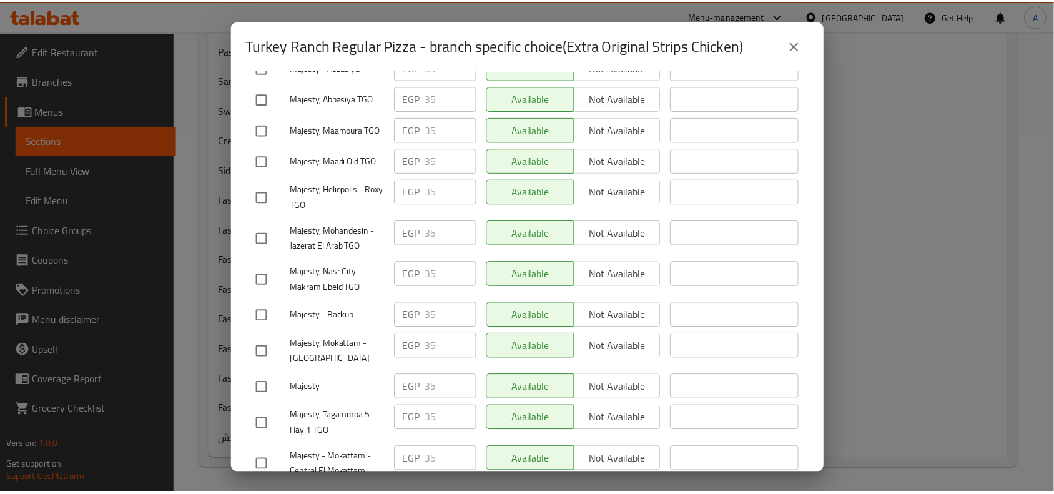
scroll to position [496, 0]
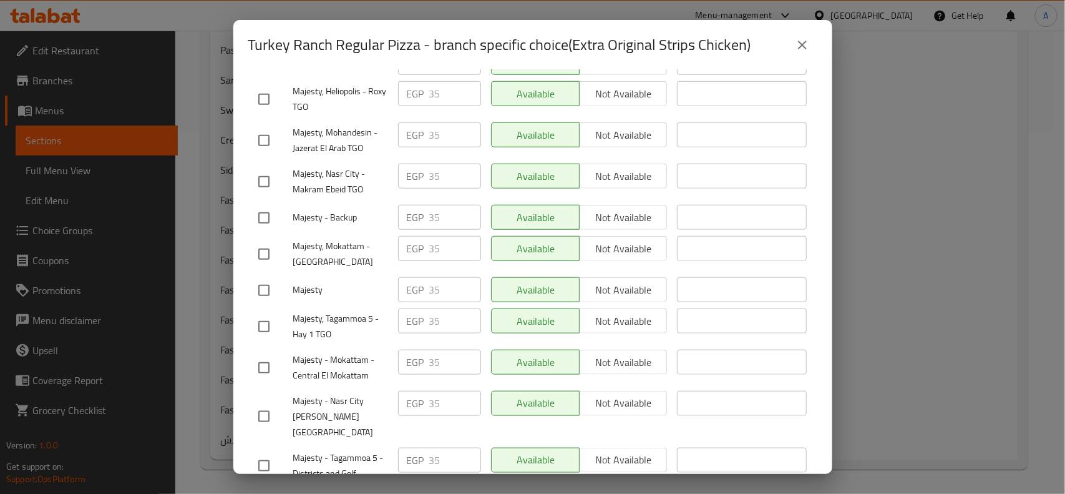
click at [805, 52] on icon "close" at bounding box center [802, 44] width 15 height 15
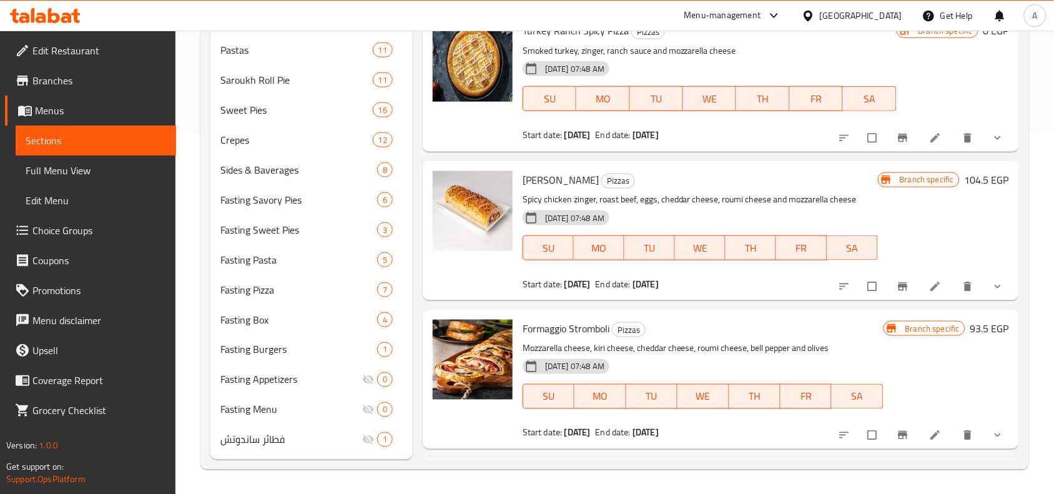
scroll to position [10555, 0]
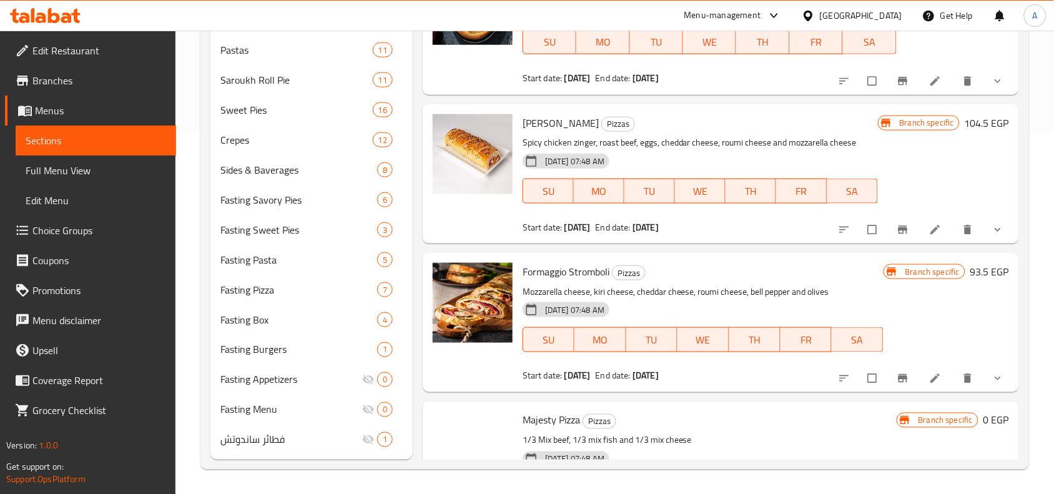
click at [991, 87] on icon "show more" at bounding box center [997, 81] width 12 height 12
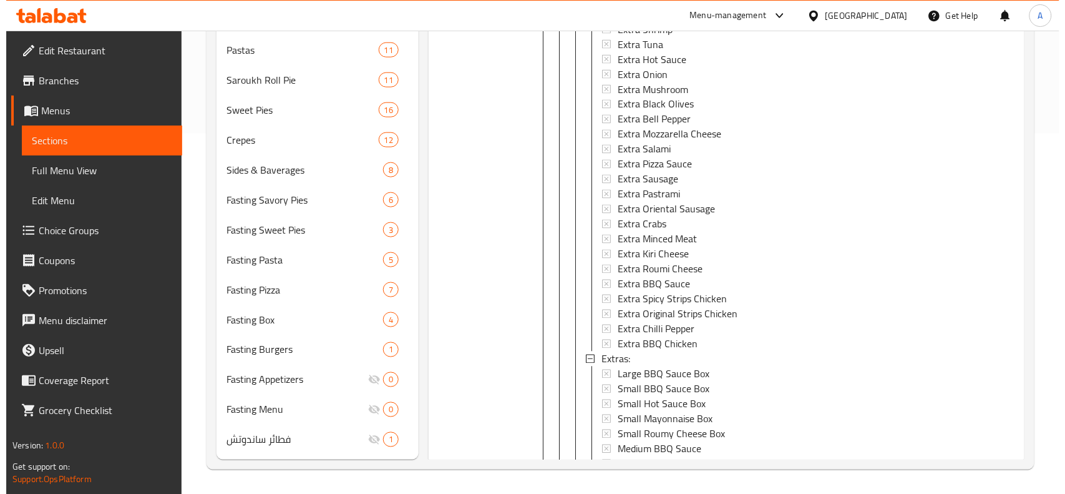
scroll to position [11335, 0]
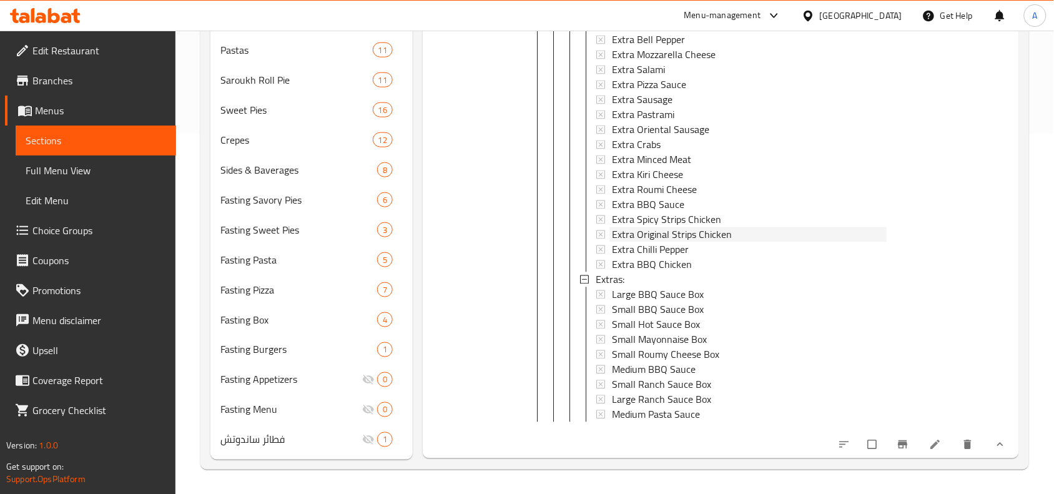
click at [650, 242] on span "Extra Original Strips Chicken" at bounding box center [672, 234] width 120 height 15
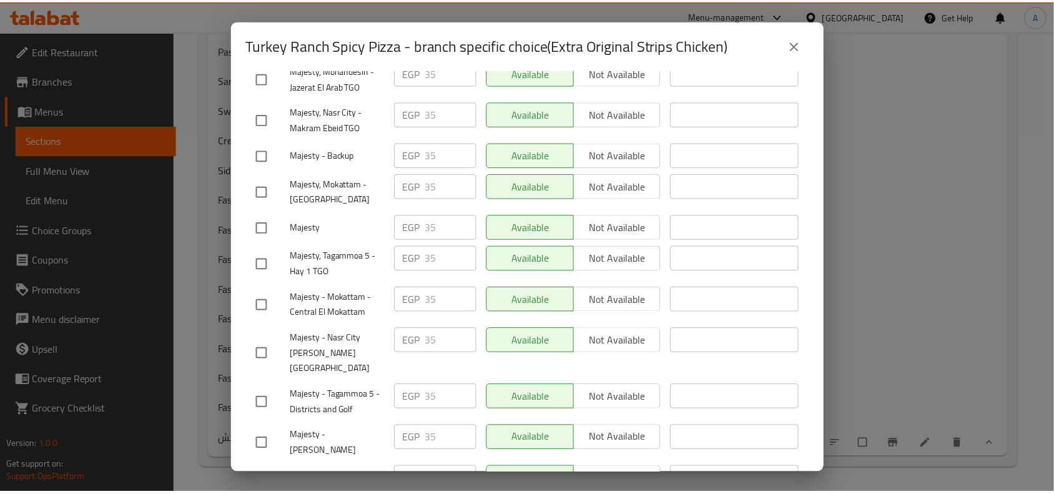
scroll to position [496, 0]
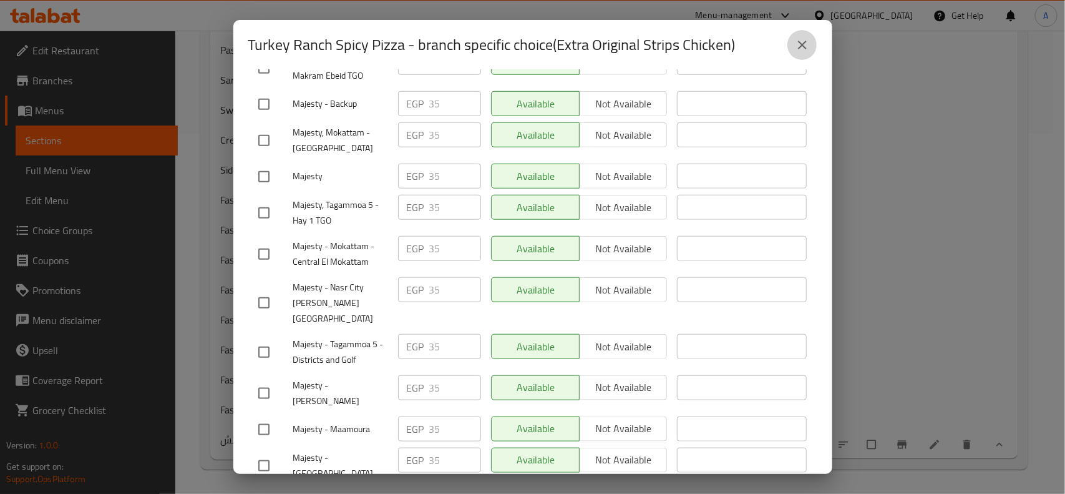
click at [801, 47] on icon "close" at bounding box center [802, 44] width 15 height 15
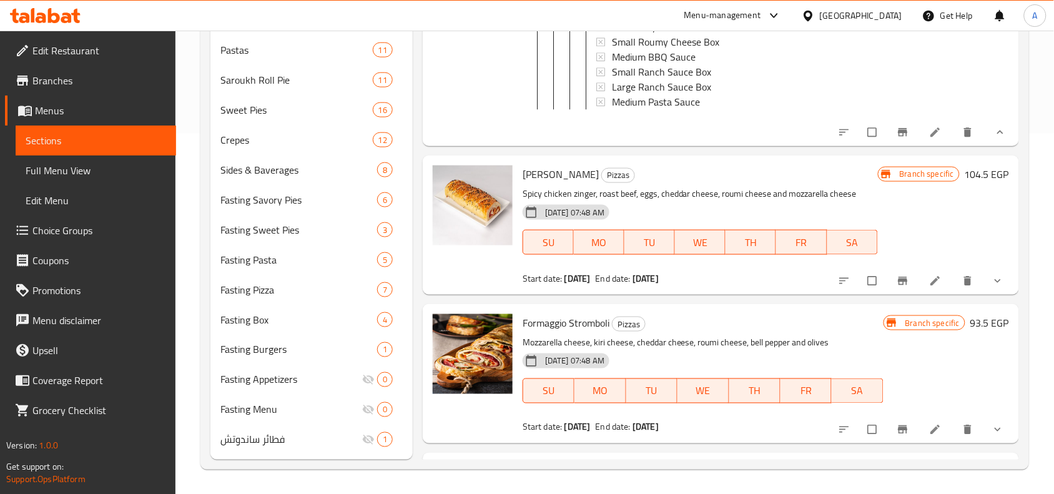
scroll to position [11803, 0]
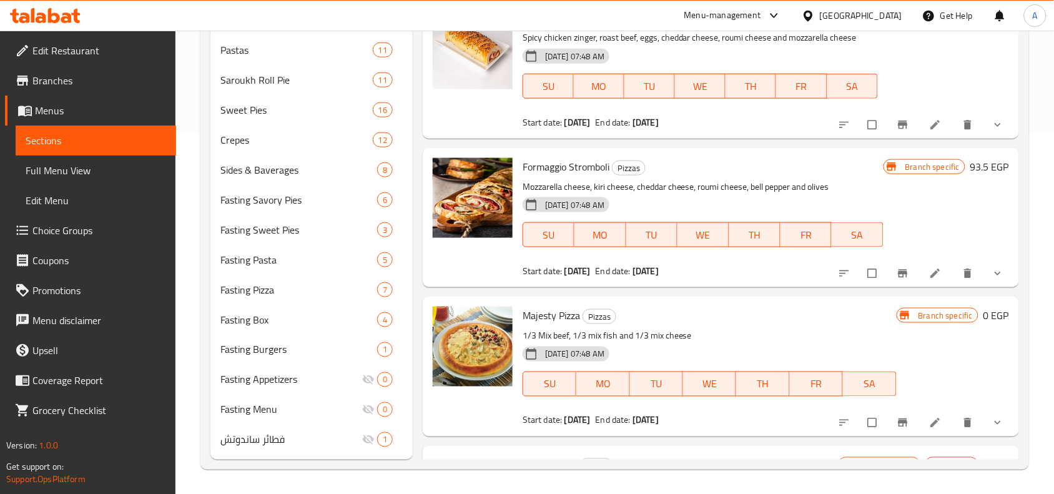
click at [984, 139] on button "show more" at bounding box center [999, 124] width 30 height 27
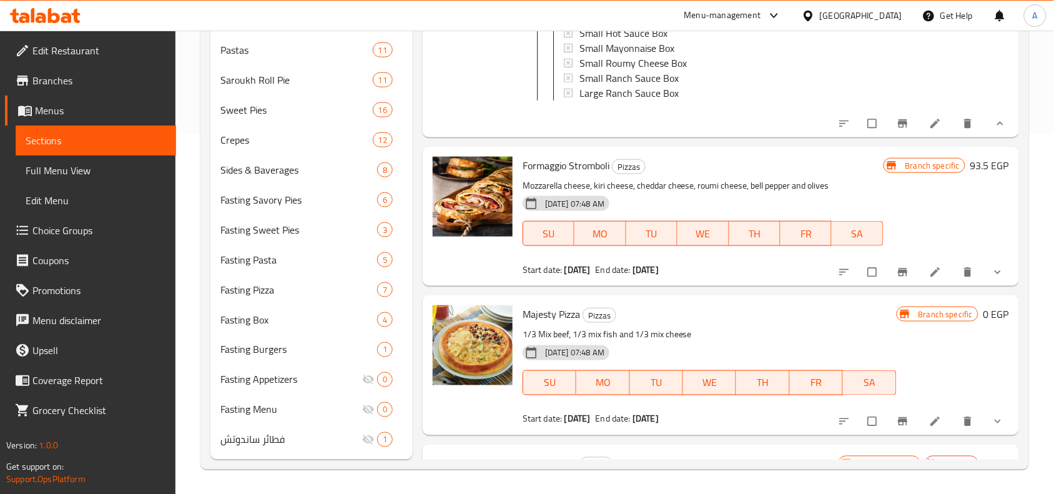
scroll to position [12115, 0]
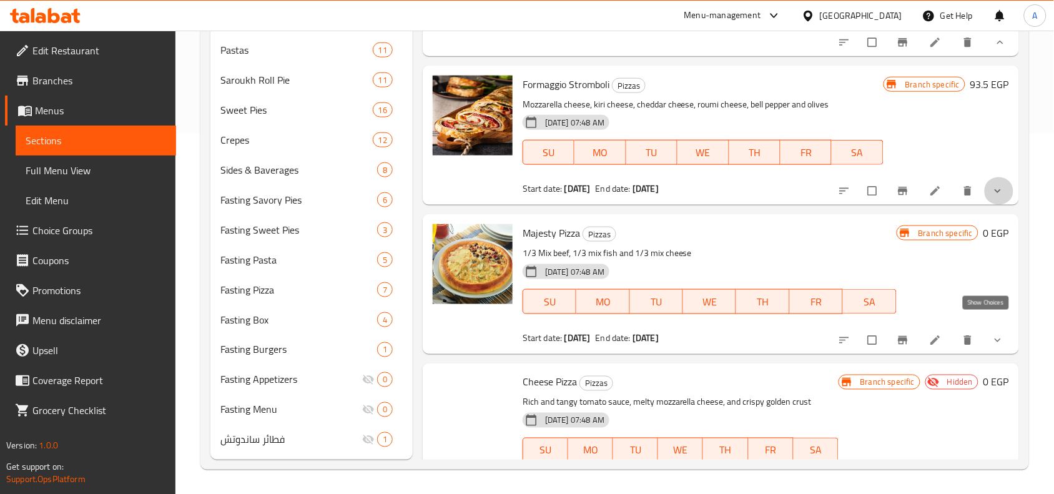
click at [991, 197] on icon "show more" at bounding box center [997, 191] width 12 height 12
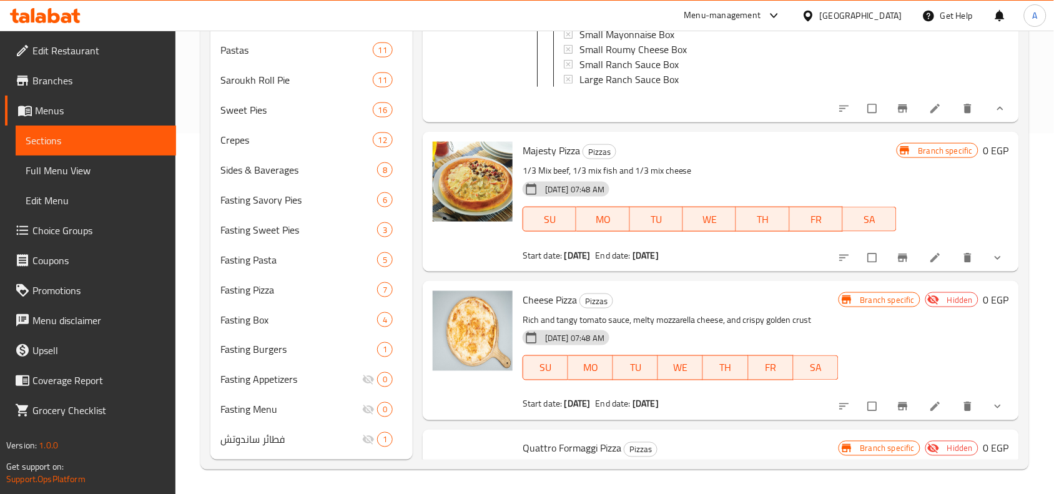
scroll to position [12583, 0]
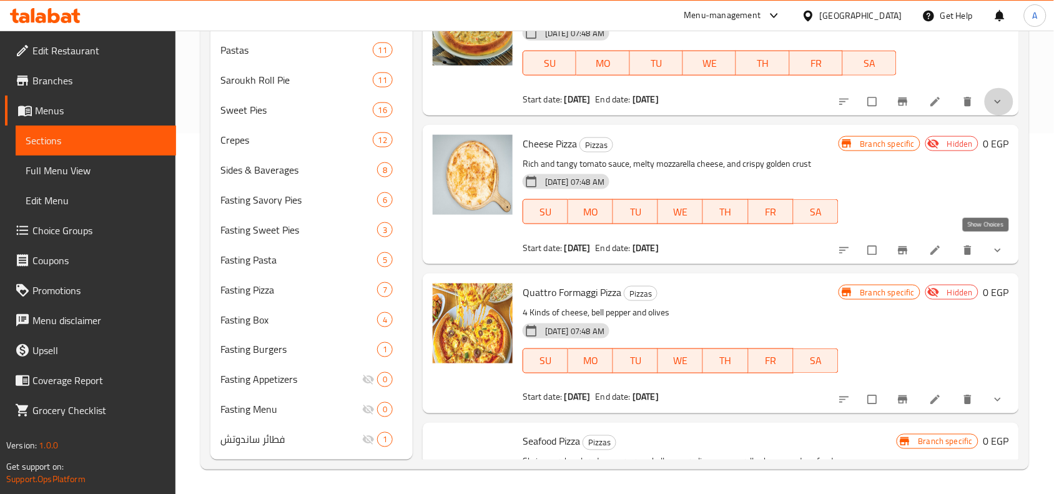
click at [991, 108] on icon "show more" at bounding box center [997, 101] width 12 height 12
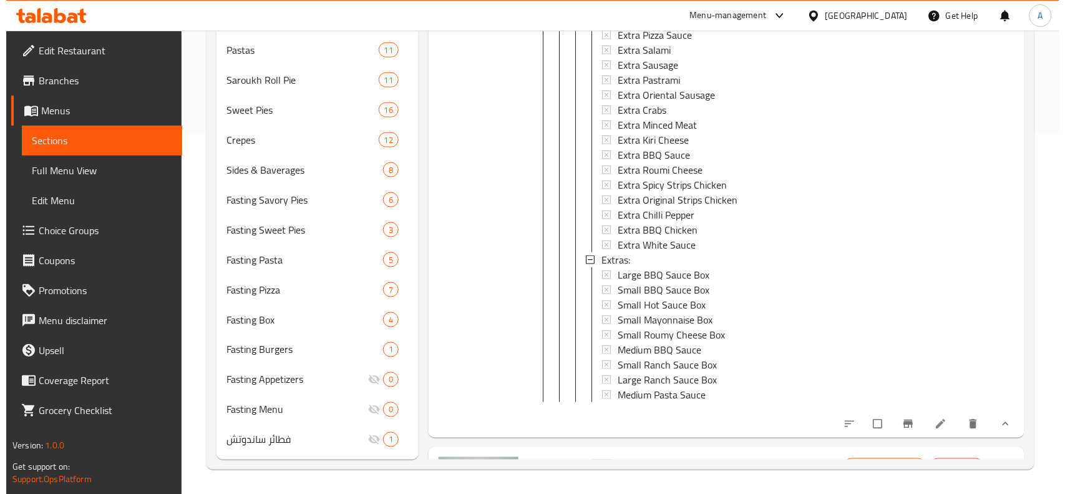
scroll to position [12973, 0]
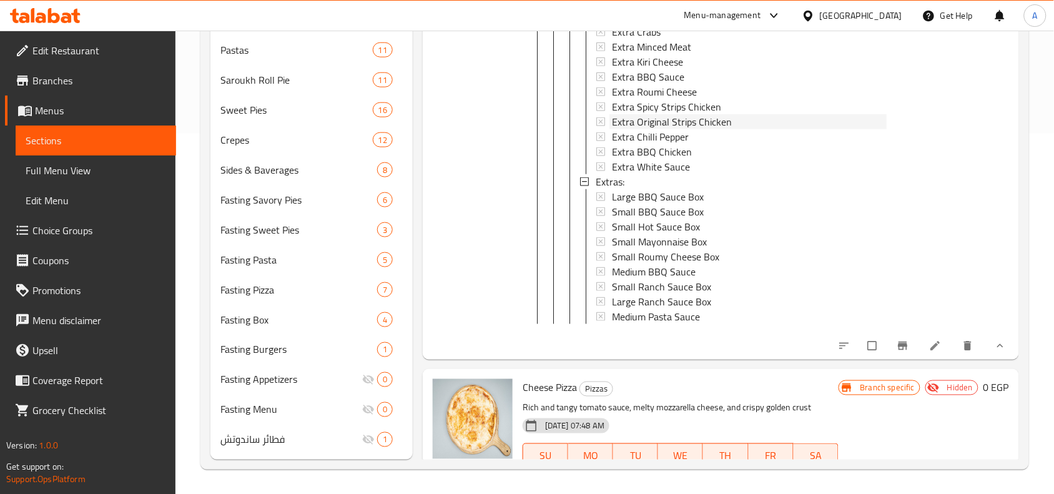
click at [681, 129] on span "Extra Original Strips Chicken" at bounding box center [672, 121] width 120 height 15
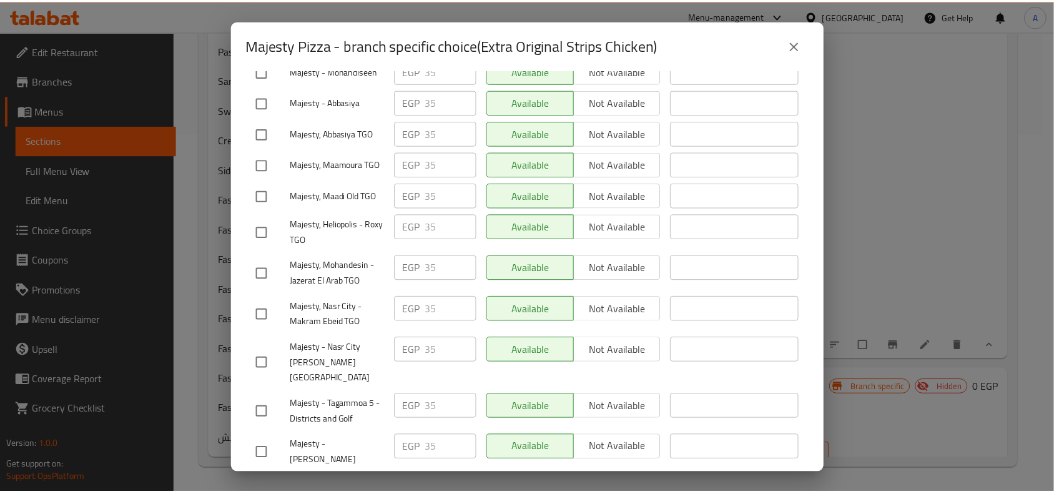
scroll to position [496, 0]
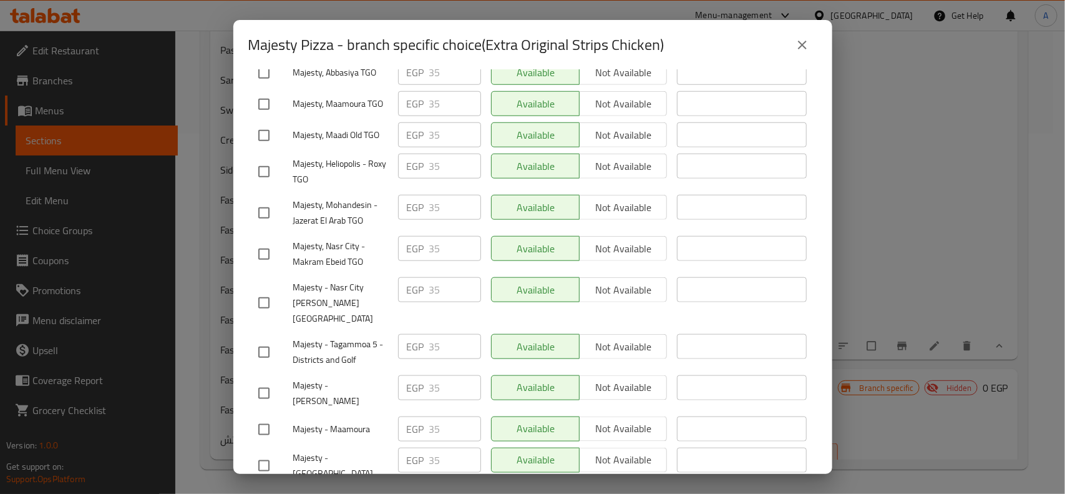
click at [806, 56] on button "close" at bounding box center [803, 45] width 30 height 30
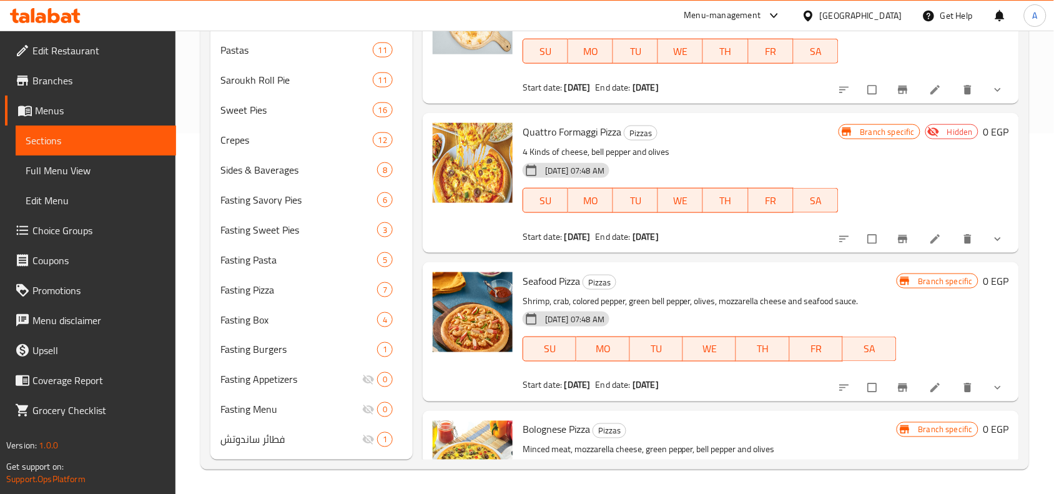
scroll to position [13364, 0]
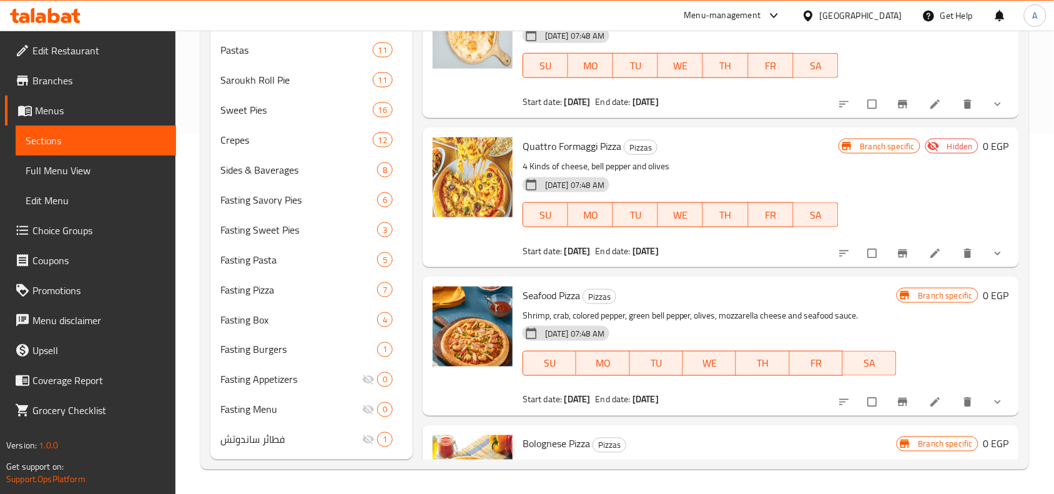
click at [991, 110] on icon "show more" at bounding box center [997, 104] width 12 height 12
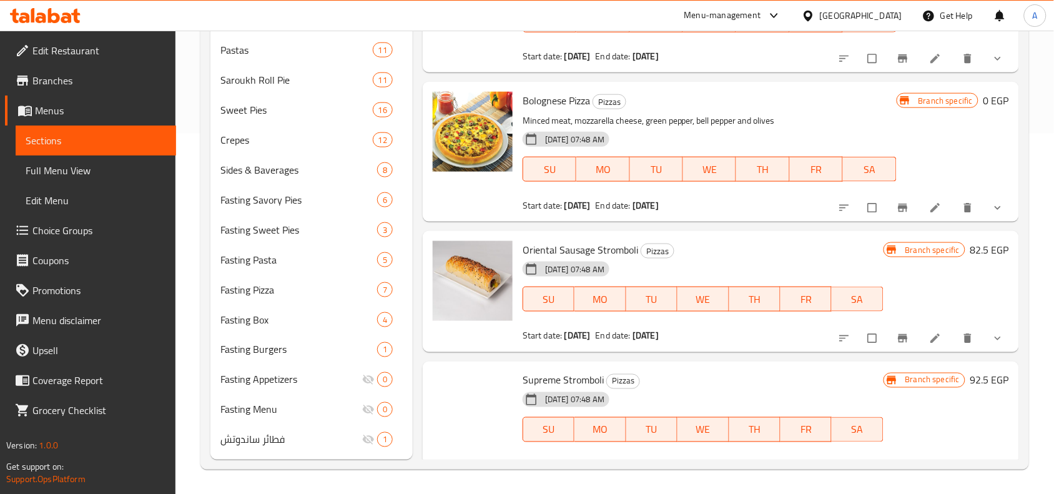
scroll to position [14612, 0]
click at [991, 64] on icon "show more" at bounding box center [997, 57] width 12 height 12
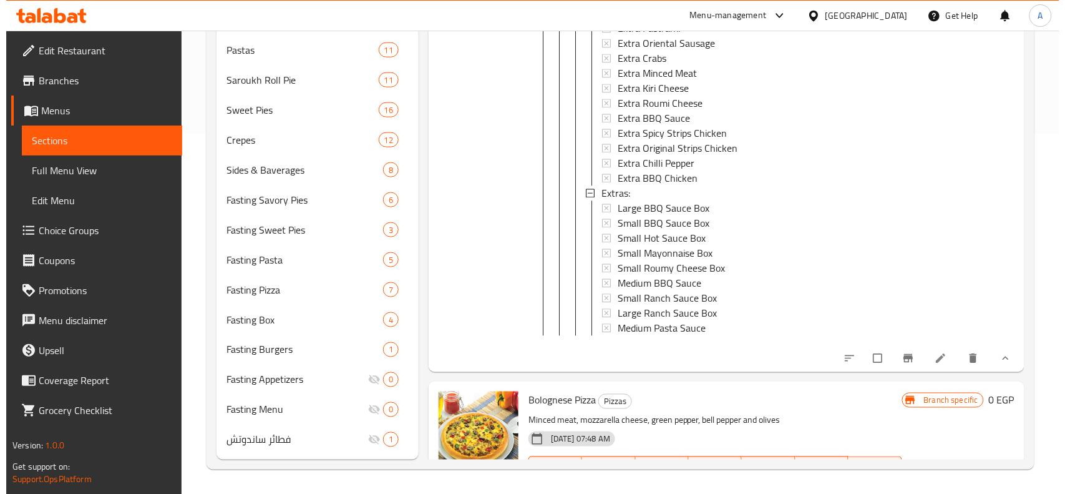
scroll to position [15470, 0]
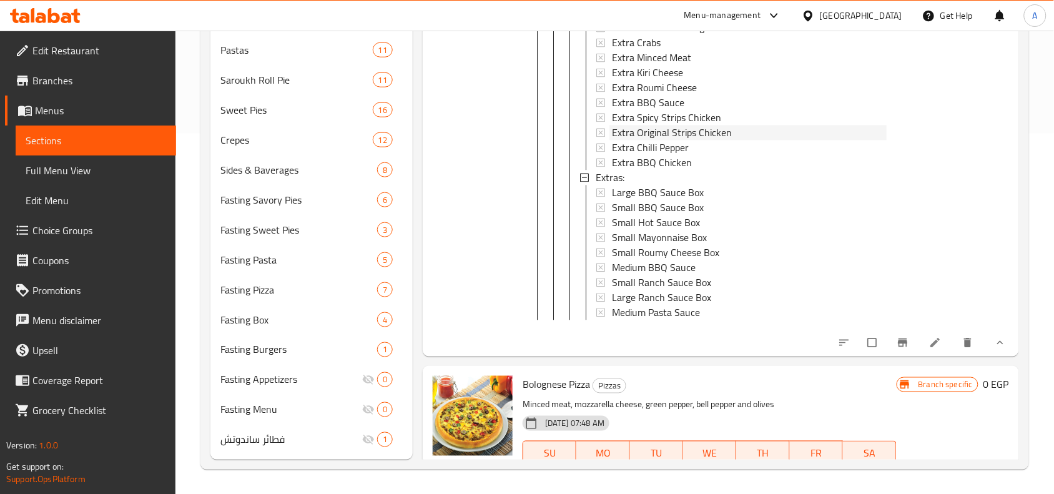
click at [699, 140] on span "Extra Original Strips Chicken" at bounding box center [672, 132] width 120 height 15
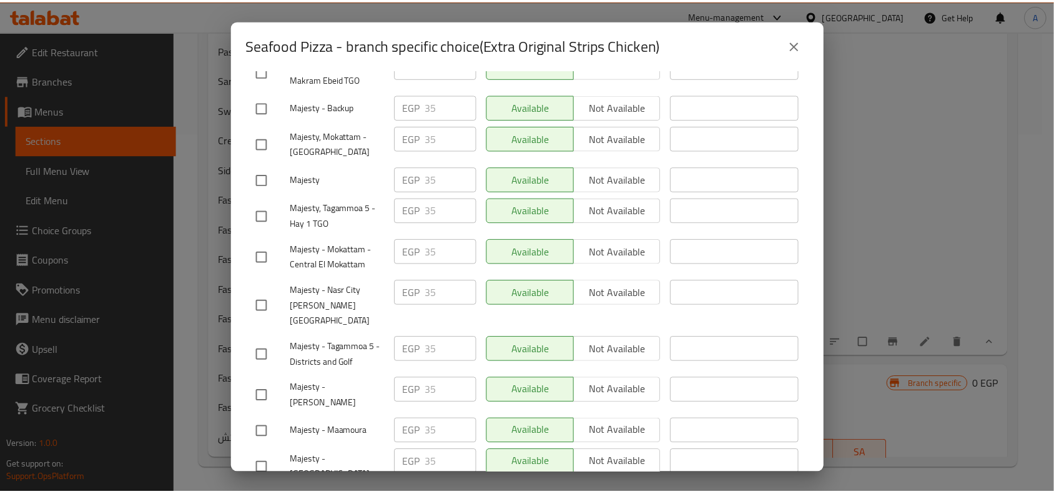
scroll to position [496, 0]
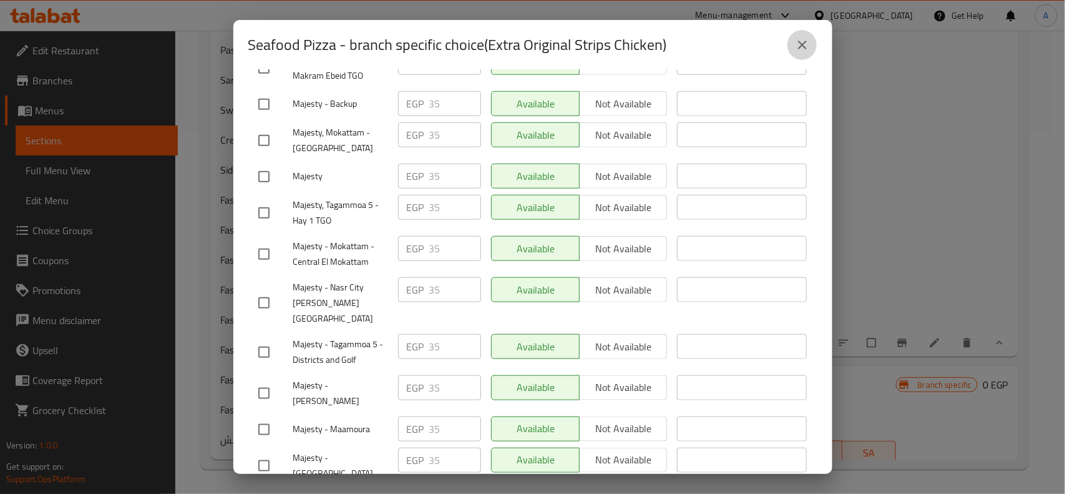
click at [806, 51] on icon "close" at bounding box center [802, 44] width 15 height 15
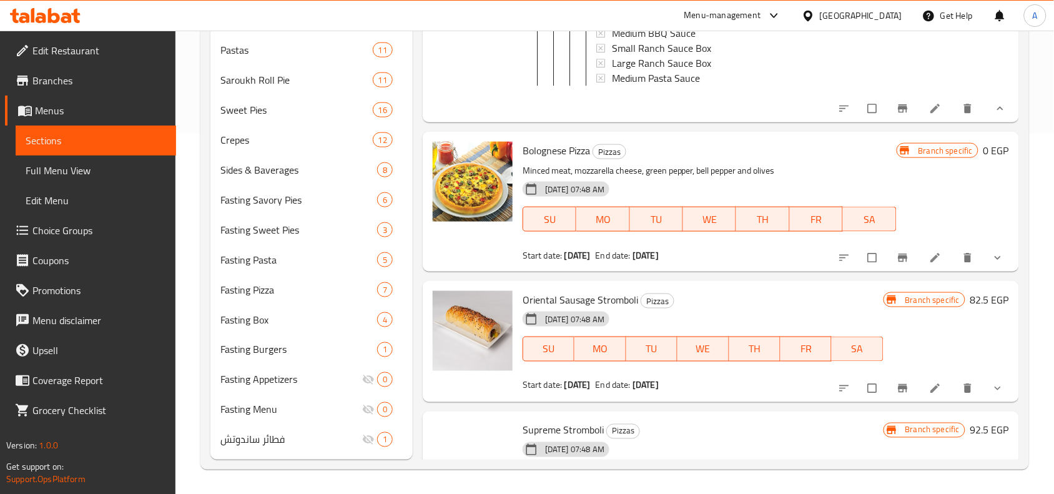
scroll to position [15782, 0]
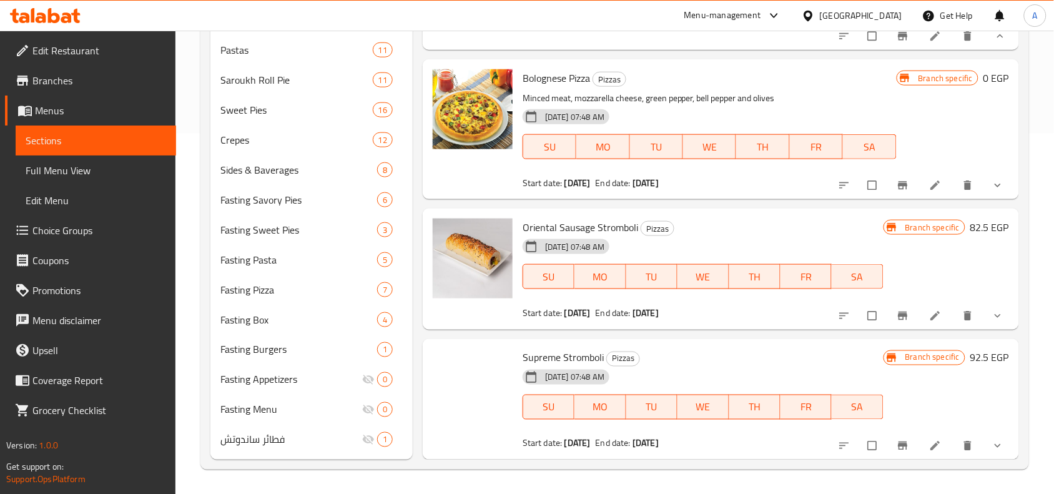
click at [991, 192] on icon "show more" at bounding box center [997, 185] width 12 height 12
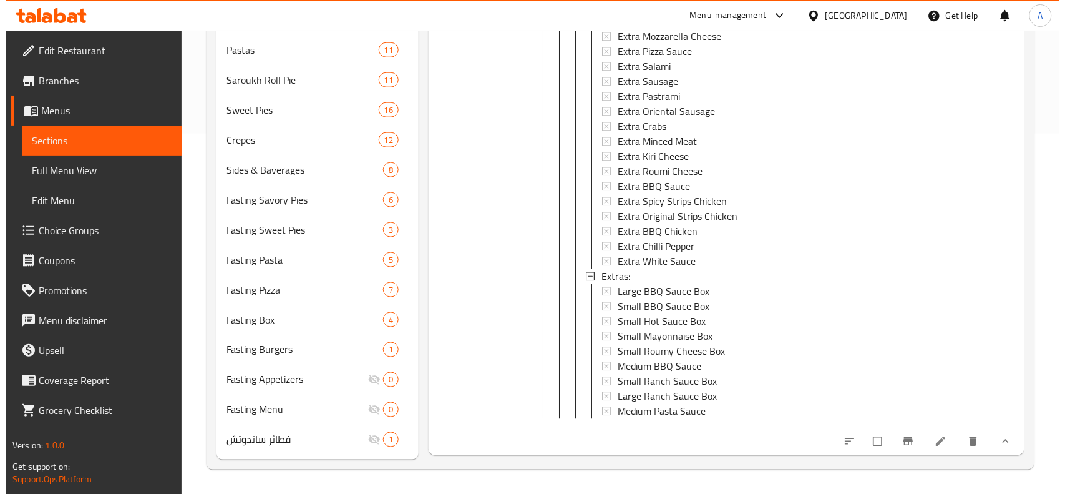
scroll to position [16718, 0]
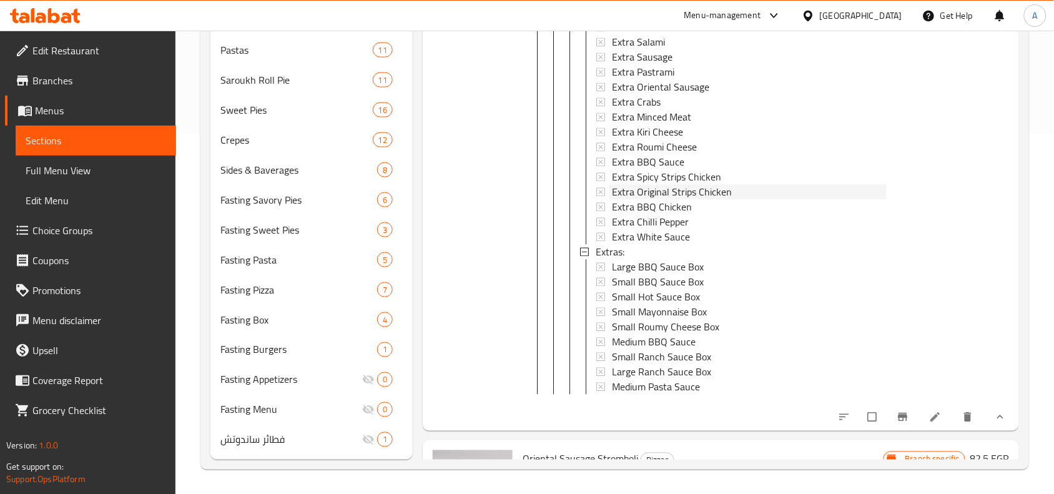
click at [651, 200] on span "Extra Original Strips Chicken" at bounding box center [672, 192] width 120 height 15
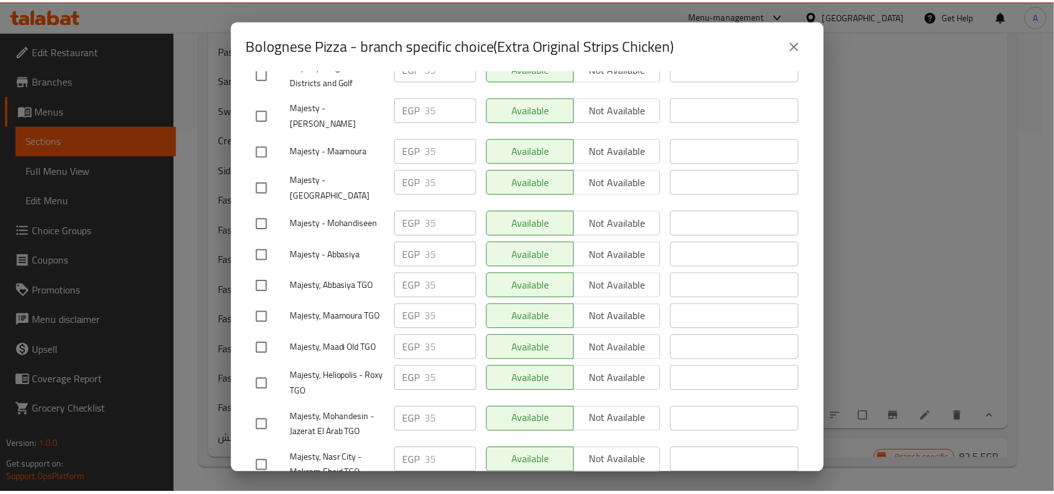
scroll to position [496, 0]
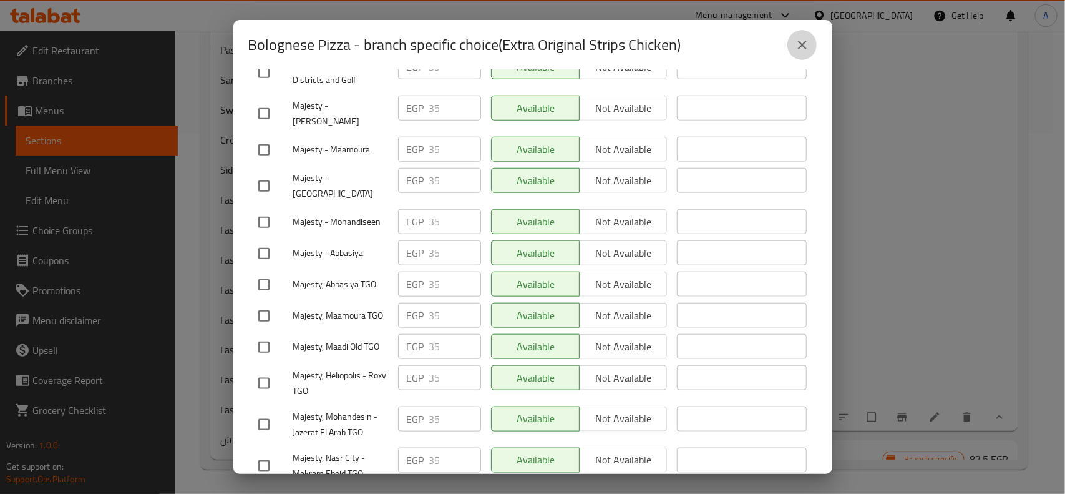
click at [805, 49] on icon "close" at bounding box center [802, 44] width 15 height 15
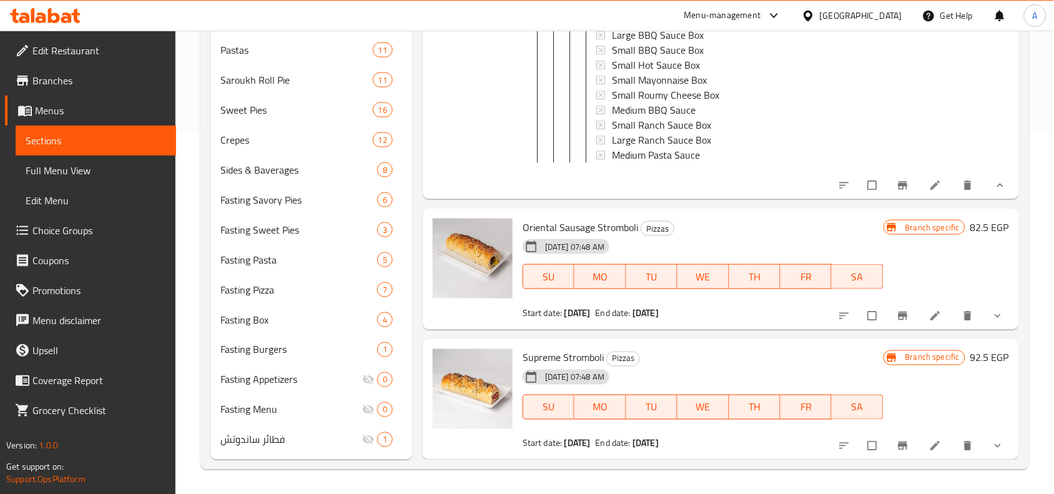
scroll to position [17139, 0]
click at [991, 319] on icon "show more" at bounding box center [997, 316] width 12 height 12
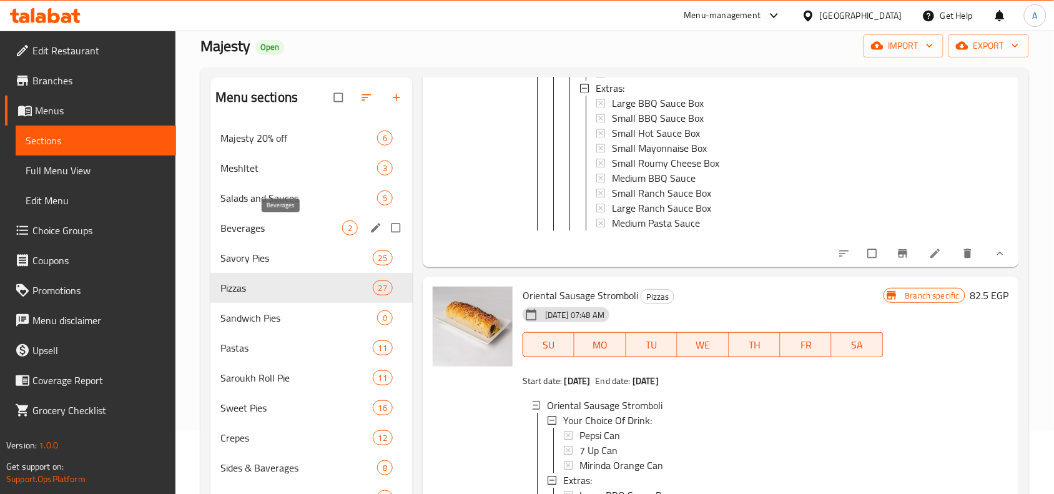
scroll to position [0, 0]
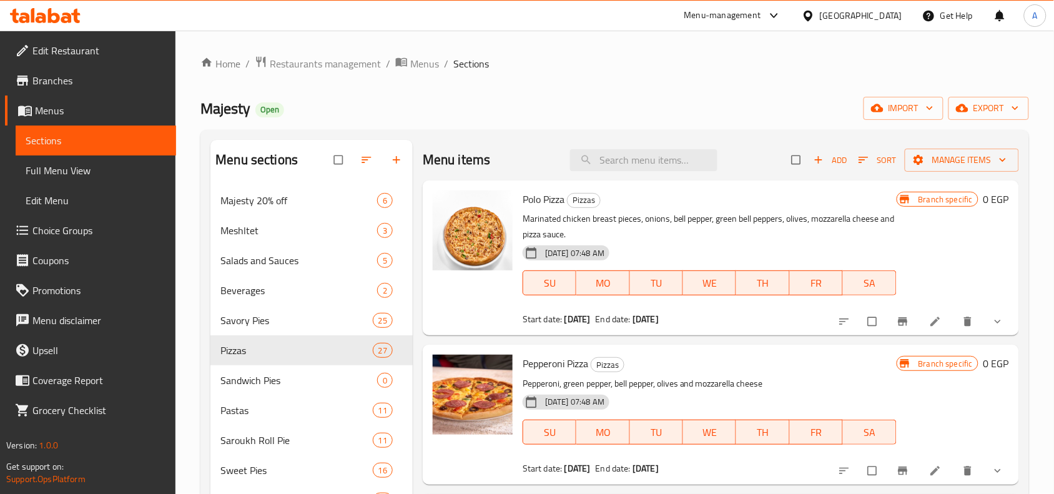
click at [604, 107] on div "Majesty Open import export" at bounding box center [614, 108] width 828 height 23
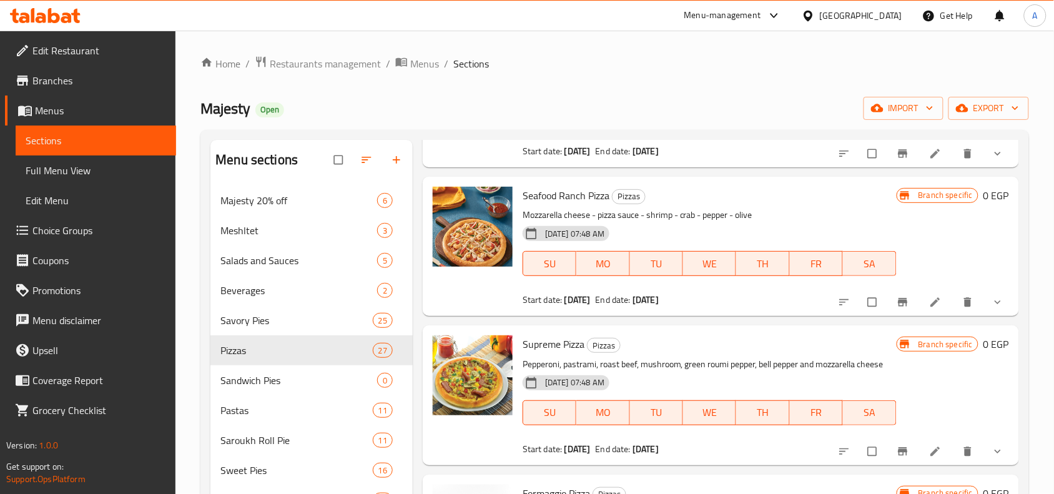
scroll to position [940, 0]
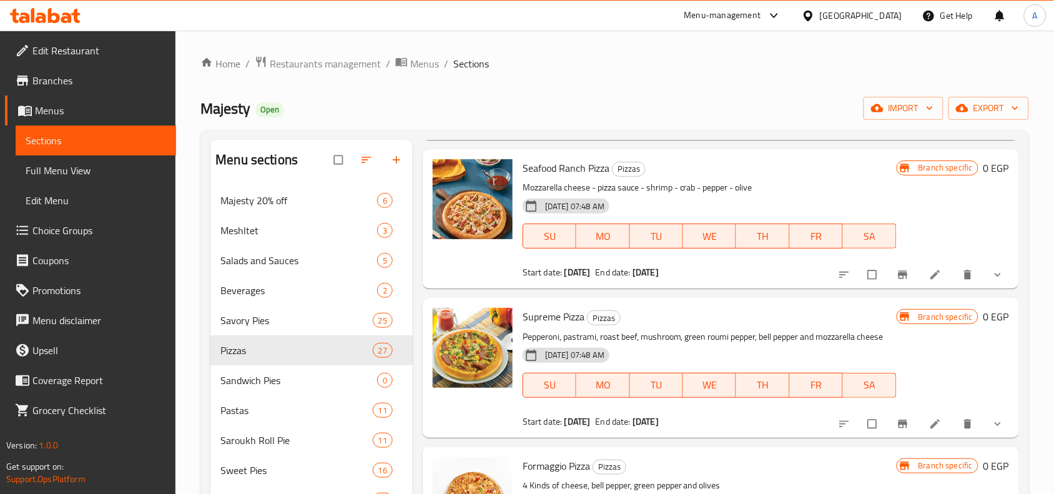
click at [997, 280] on button "show more" at bounding box center [999, 274] width 30 height 27
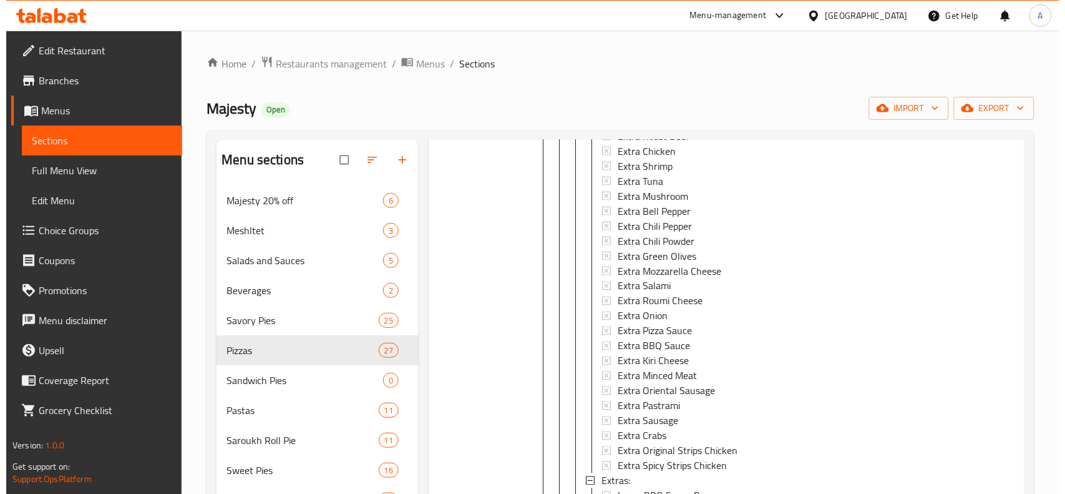
scroll to position [1720, 0]
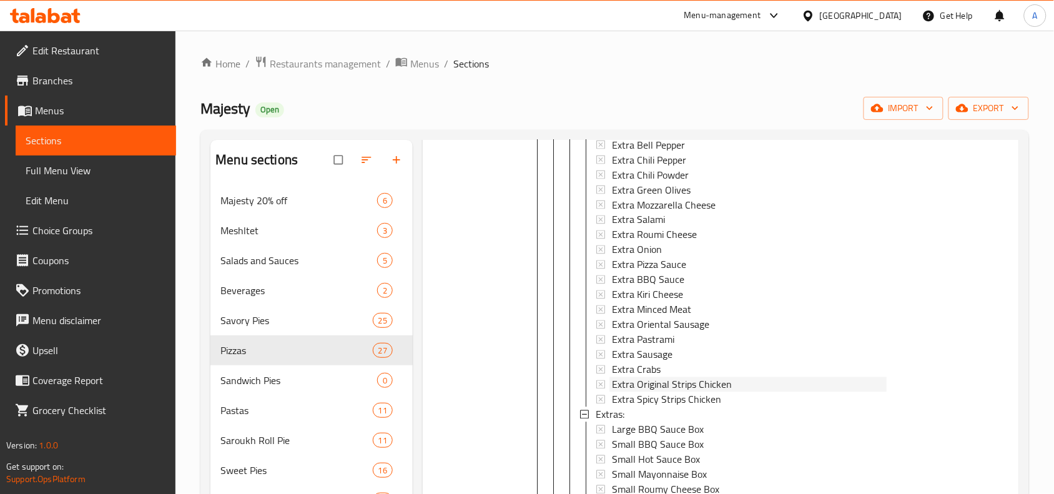
click at [649, 377] on span "Extra Original Strips Chicken" at bounding box center [672, 384] width 120 height 15
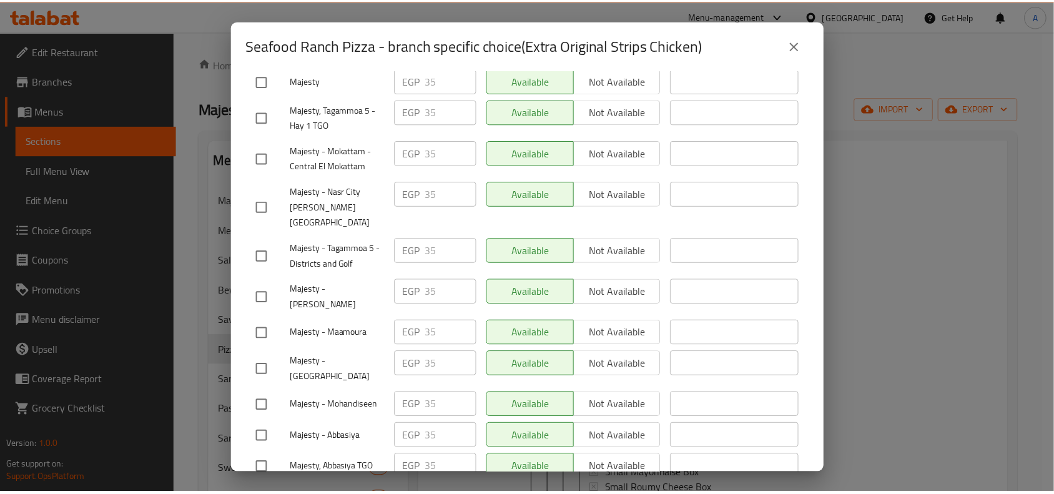
scroll to position [496, 0]
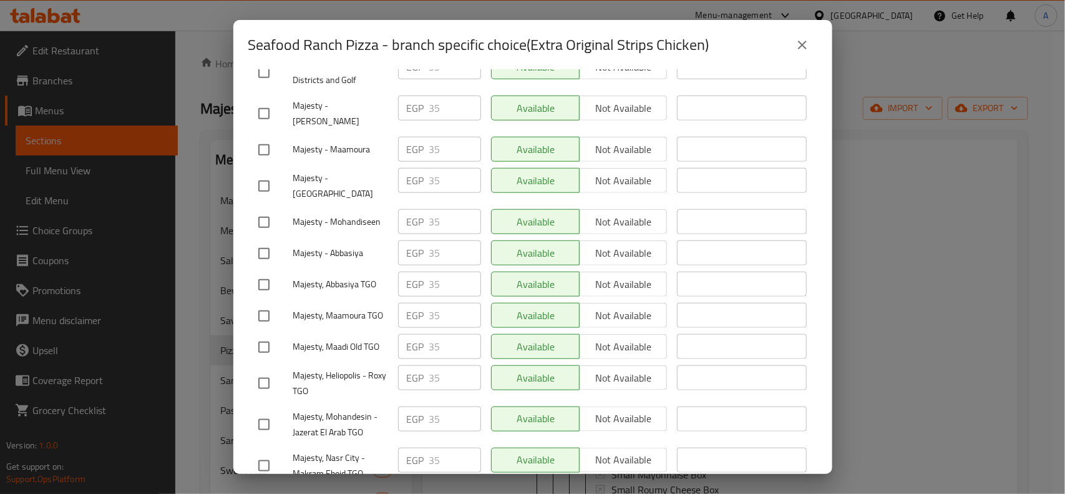
click at [805, 39] on icon "close" at bounding box center [802, 44] width 15 height 15
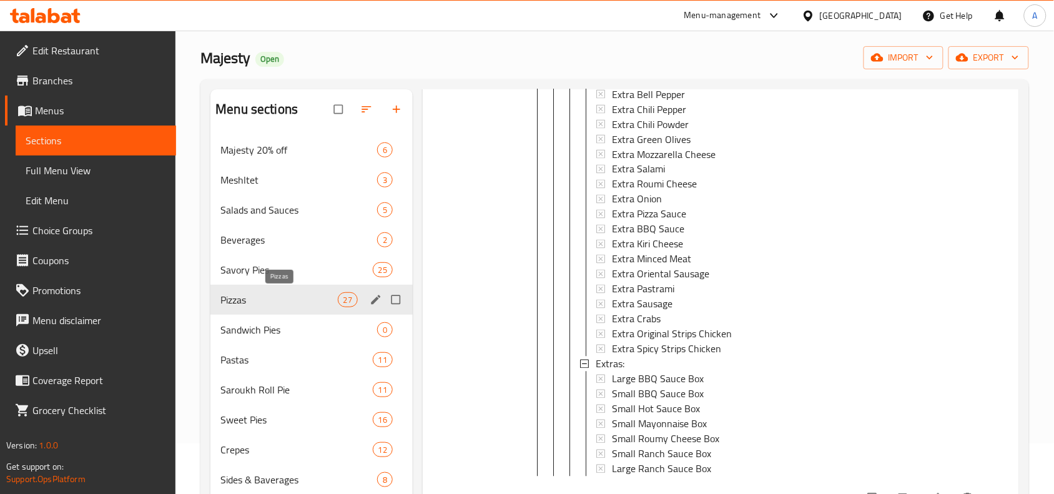
scroll to position [78, 0]
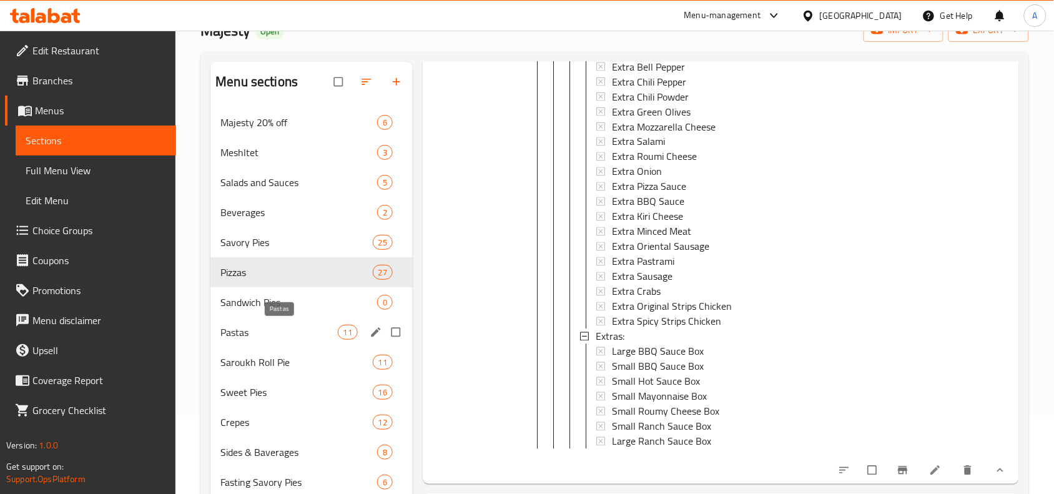
click at [247, 331] on span "Pastas" at bounding box center [278, 332] width 117 height 15
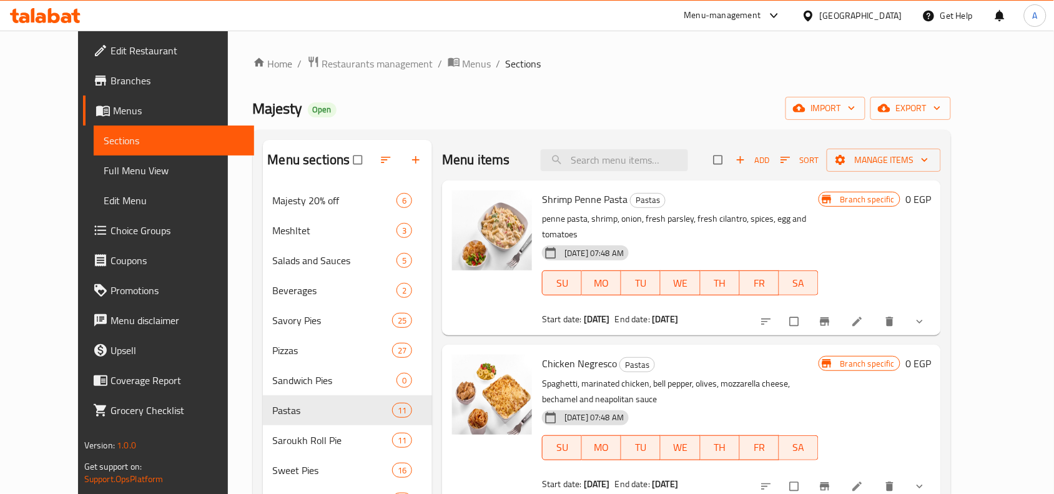
click at [928, 315] on span "show more" at bounding box center [920, 321] width 15 height 12
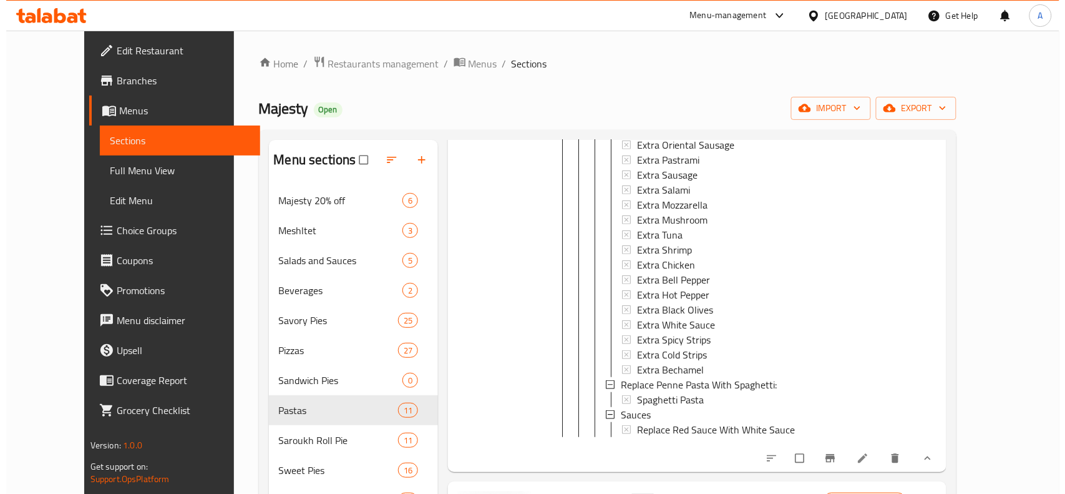
scroll to position [390, 0]
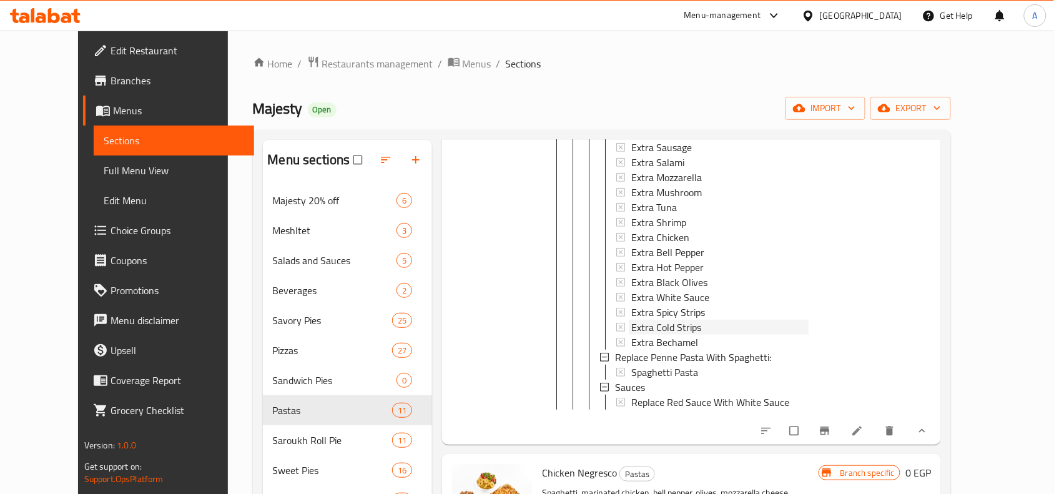
click at [666, 320] on span "Extra Cold Strips" at bounding box center [666, 327] width 70 height 15
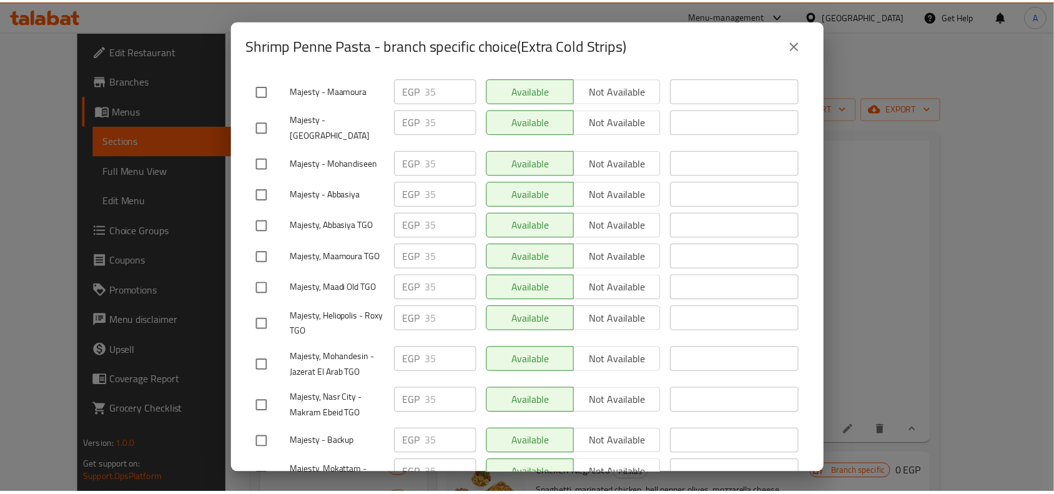
scroll to position [496, 0]
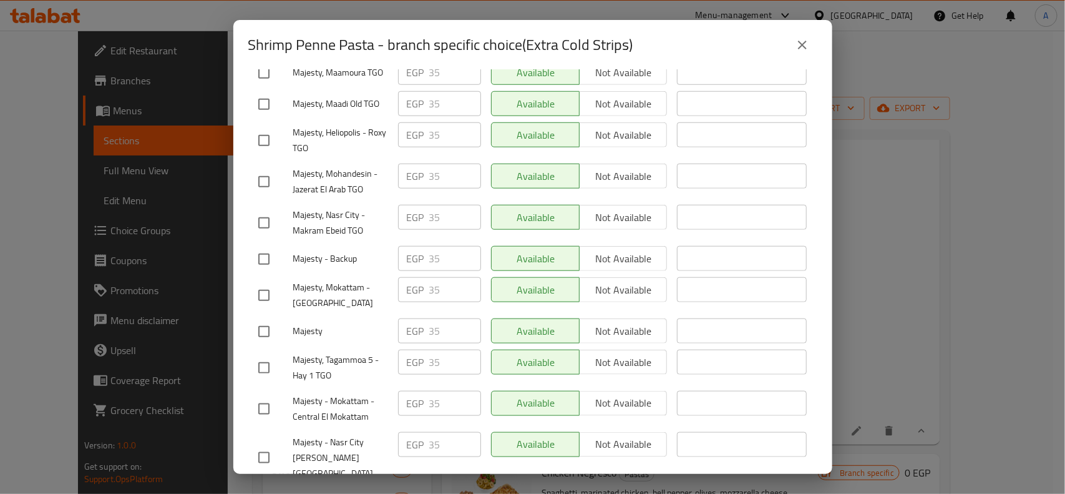
click at [809, 52] on icon "close" at bounding box center [802, 44] width 15 height 15
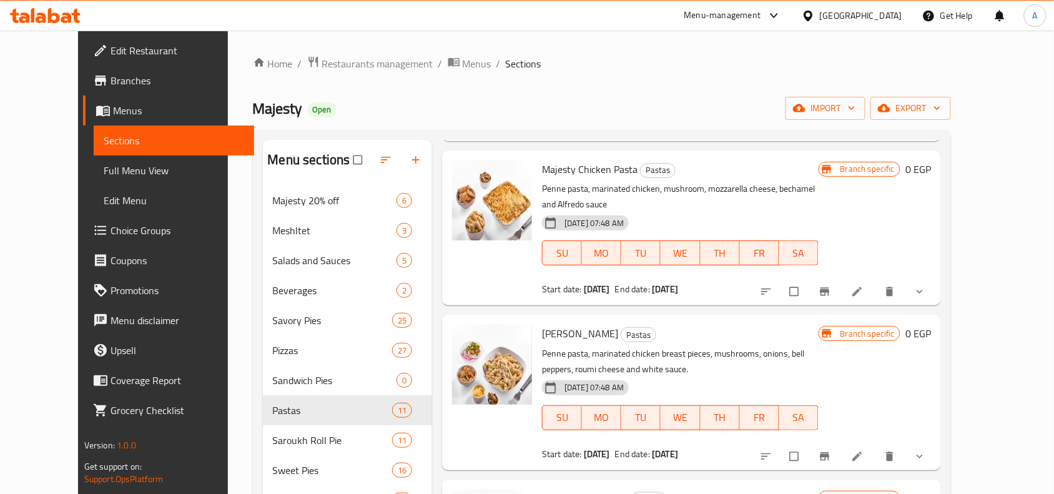
scroll to position [702, 0]
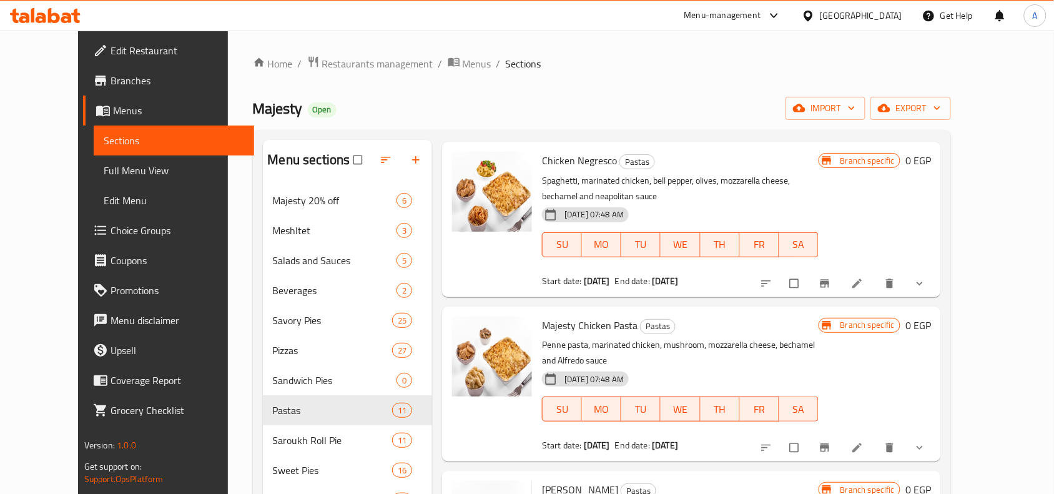
click at [928, 281] on span "show more" at bounding box center [920, 283] width 15 height 12
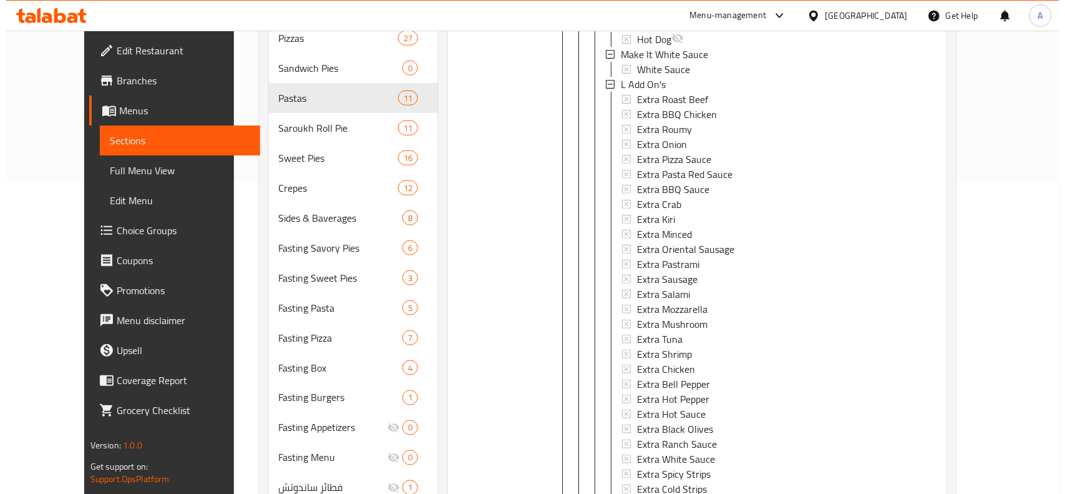
scroll to position [780, 0]
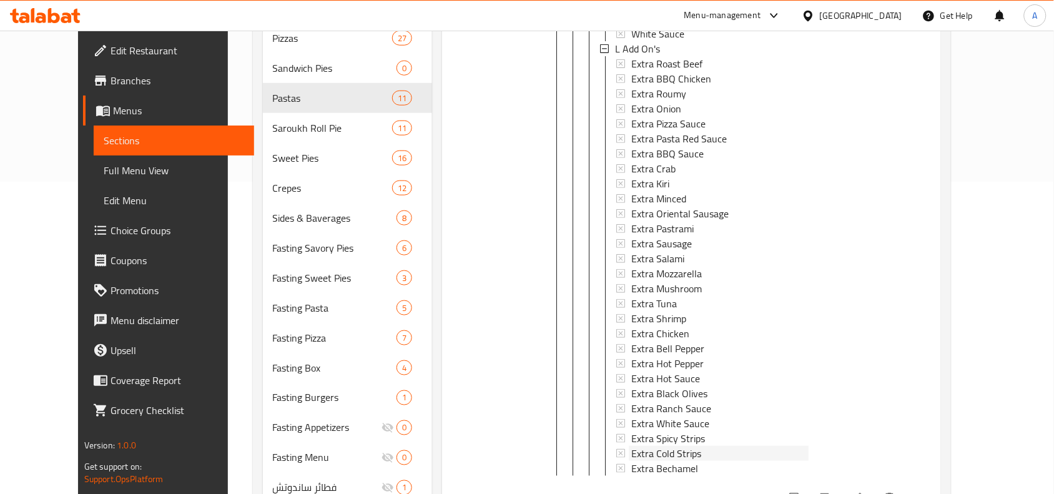
click at [631, 446] on span "Extra Cold Strips" at bounding box center [666, 453] width 70 height 15
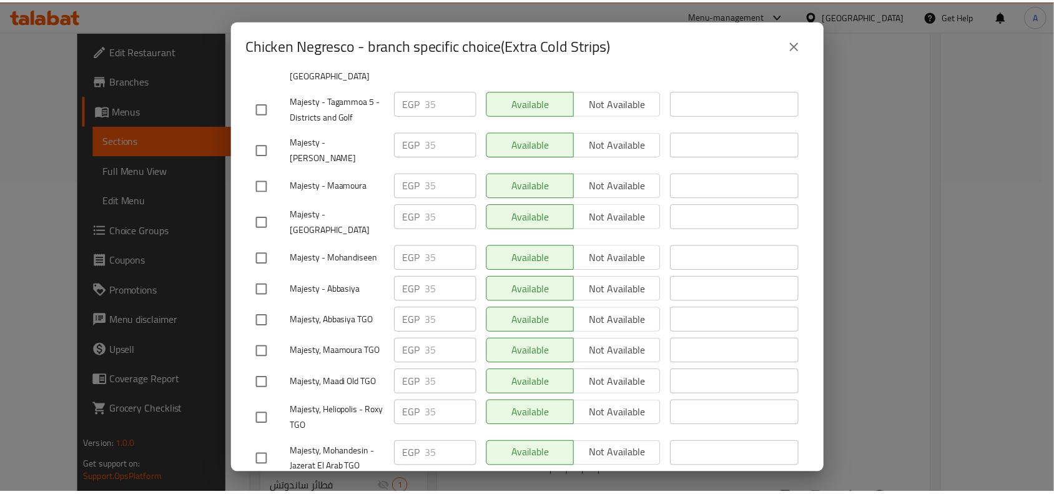
scroll to position [496, 0]
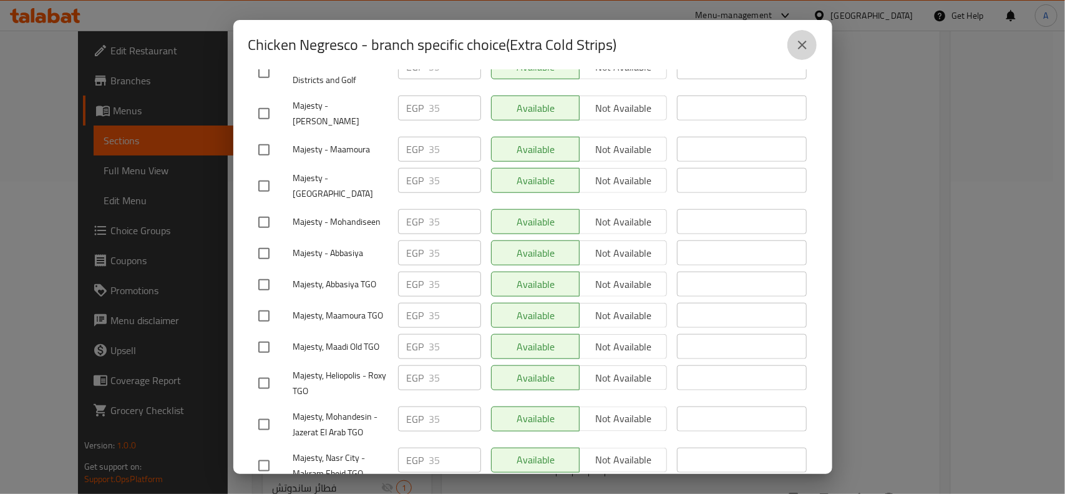
click at [801, 37] on icon "close" at bounding box center [802, 44] width 15 height 15
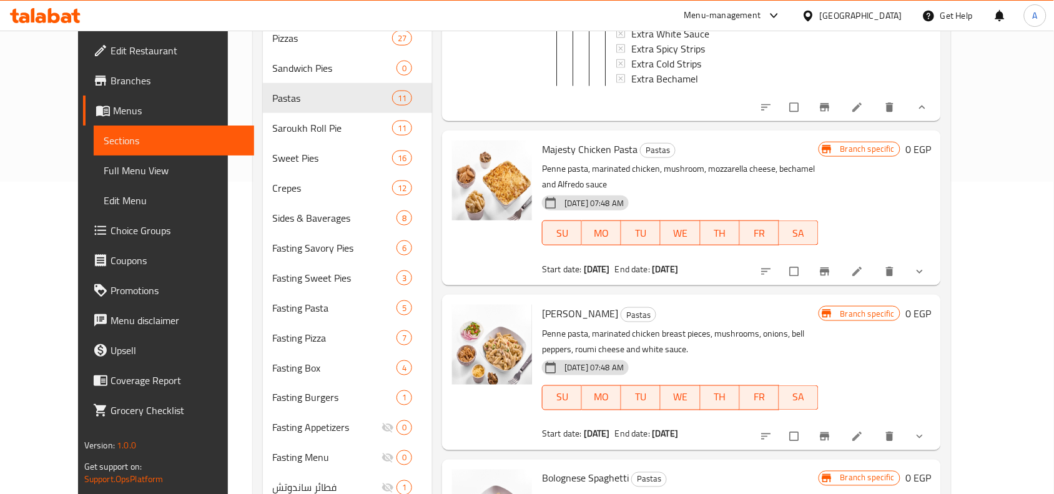
click at [926, 269] on icon "show more" at bounding box center [919, 271] width 12 height 12
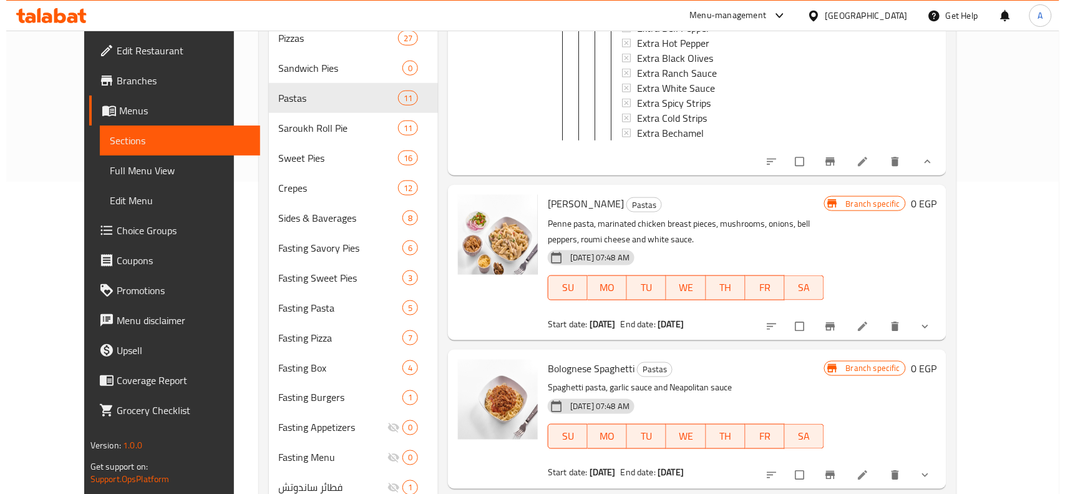
scroll to position [1638, 0]
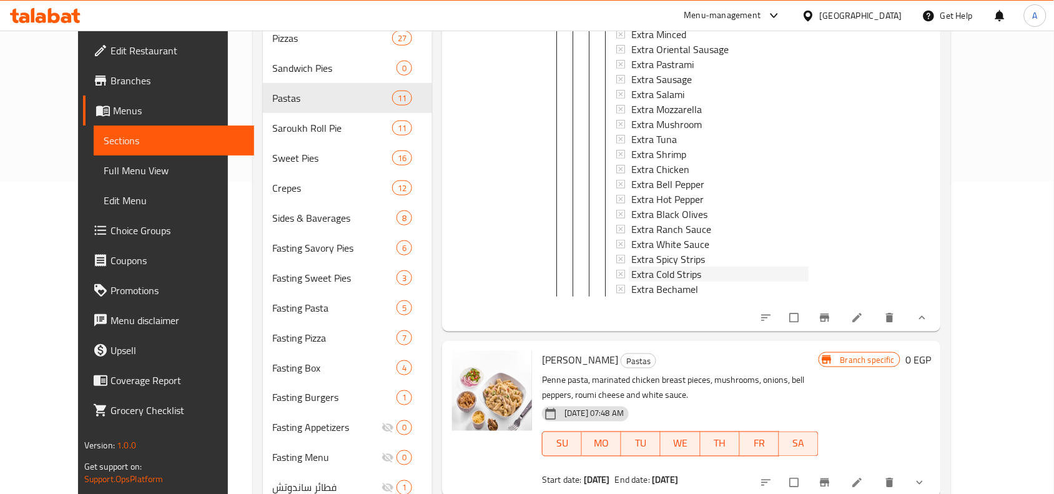
click at [657, 266] on span "Extra Cold Strips" at bounding box center [666, 273] width 70 height 15
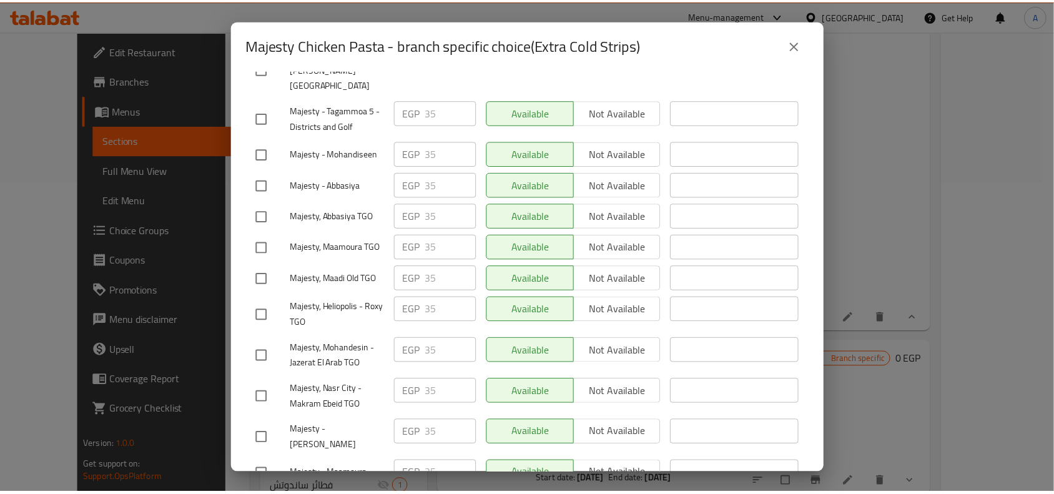
scroll to position [496, 0]
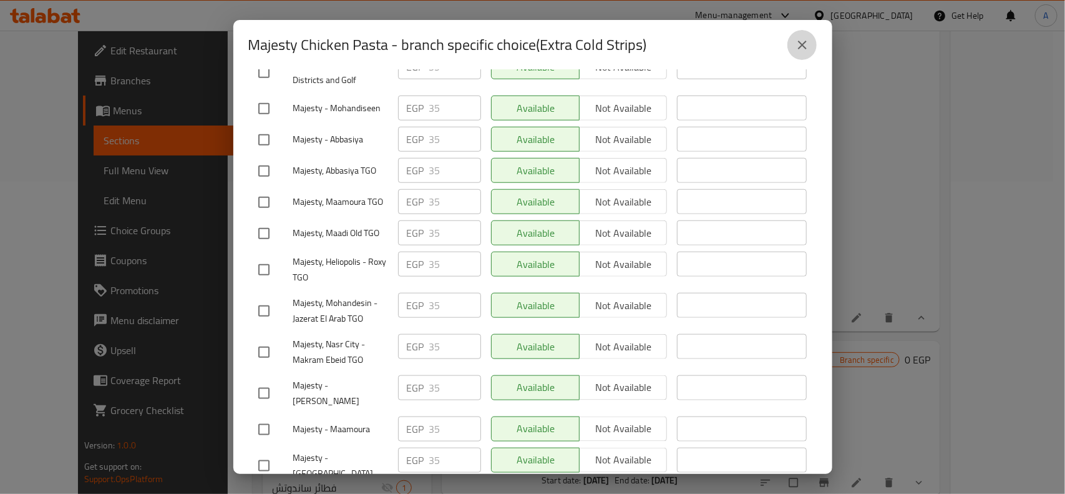
click at [809, 46] on icon "close" at bounding box center [802, 44] width 15 height 15
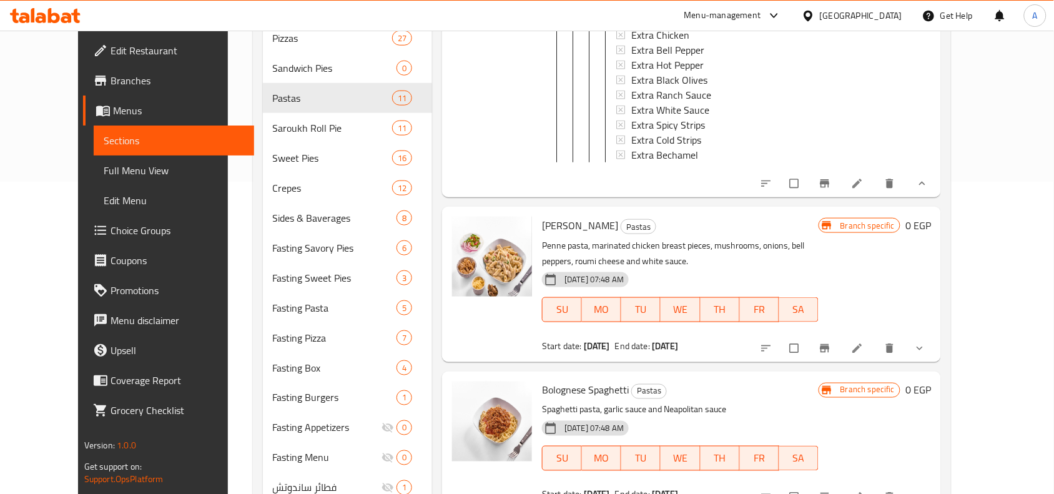
scroll to position [1794, 0]
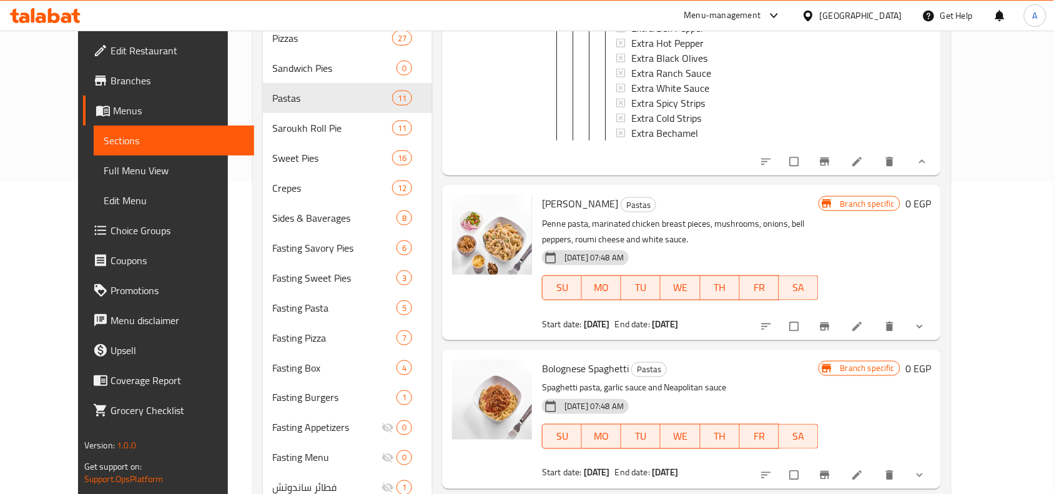
click at [926, 326] on icon "show more" at bounding box center [919, 326] width 12 height 12
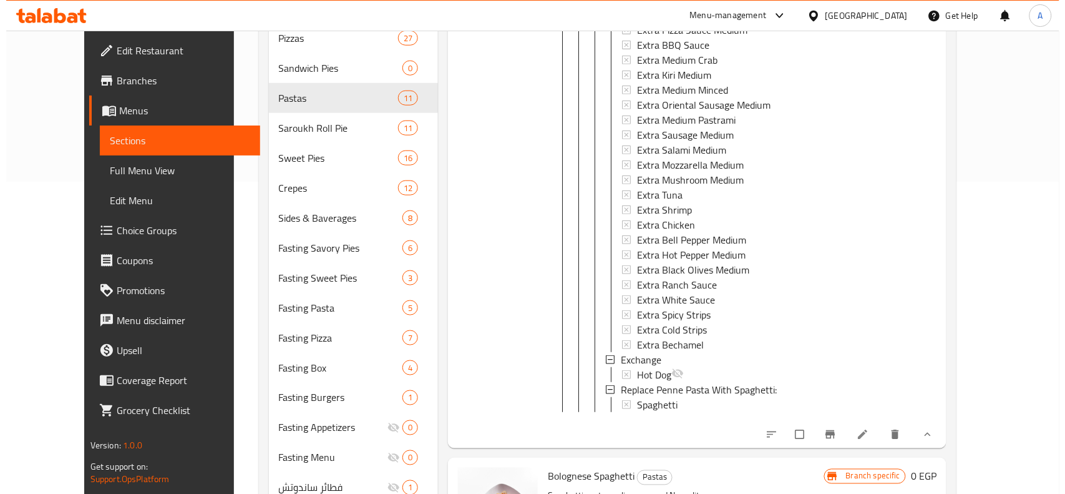
scroll to position [2262, 0]
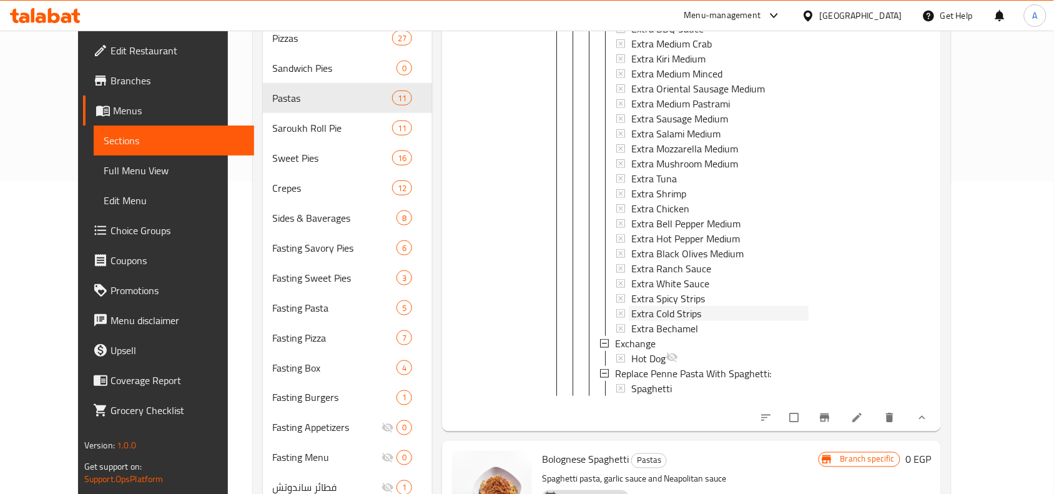
click at [650, 317] on span "Extra Cold Strips" at bounding box center [666, 313] width 70 height 15
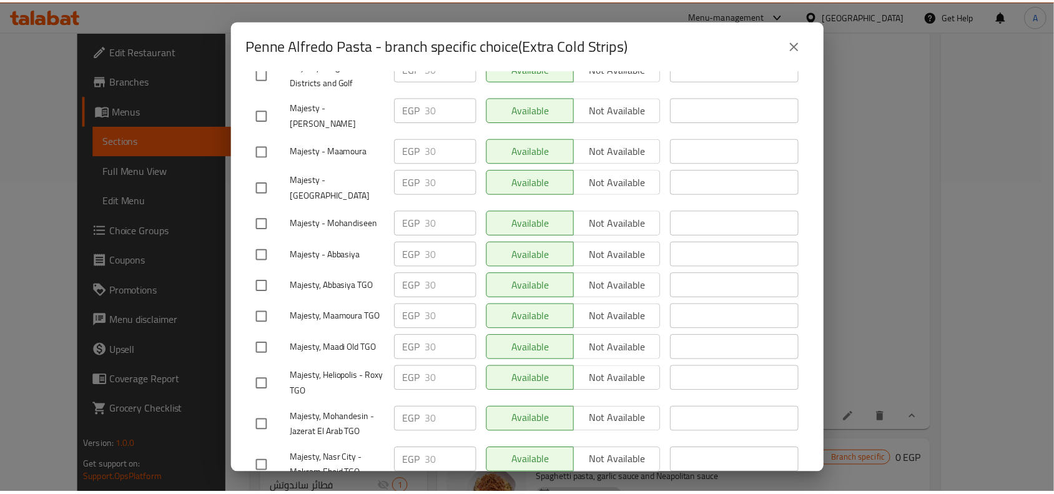
scroll to position [496, 0]
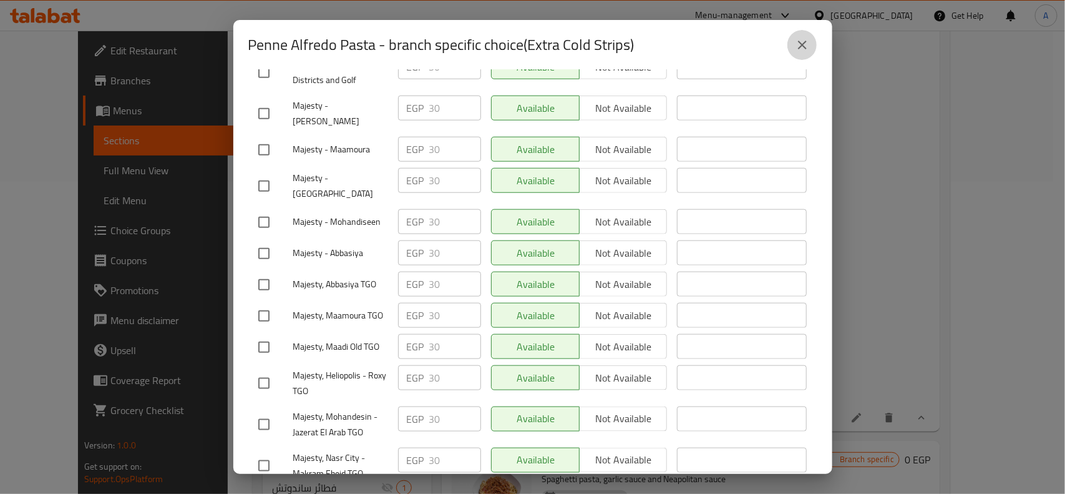
click at [803, 54] on button "close" at bounding box center [803, 45] width 30 height 30
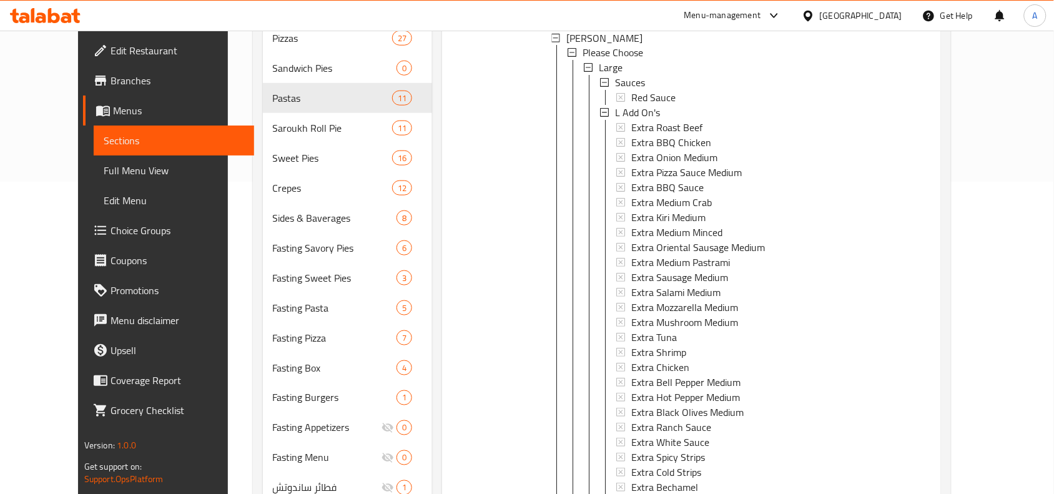
scroll to position [2028, 0]
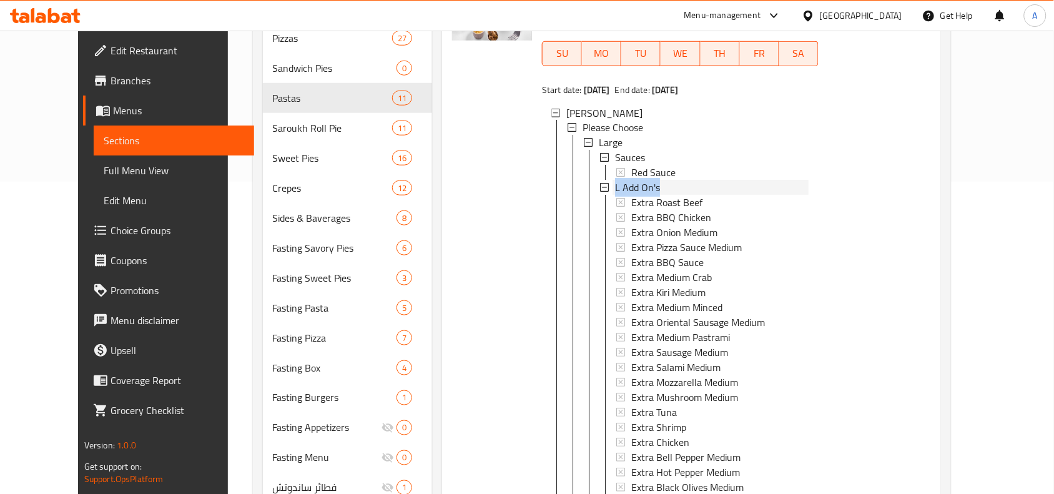
drag, startPoint x: 654, startPoint y: 192, endPoint x: 597, endPoint y: 191, distance: 57.4
click at [615, 191] on div "L Add On's" at bounding box center [711, 187] width 193 height 15
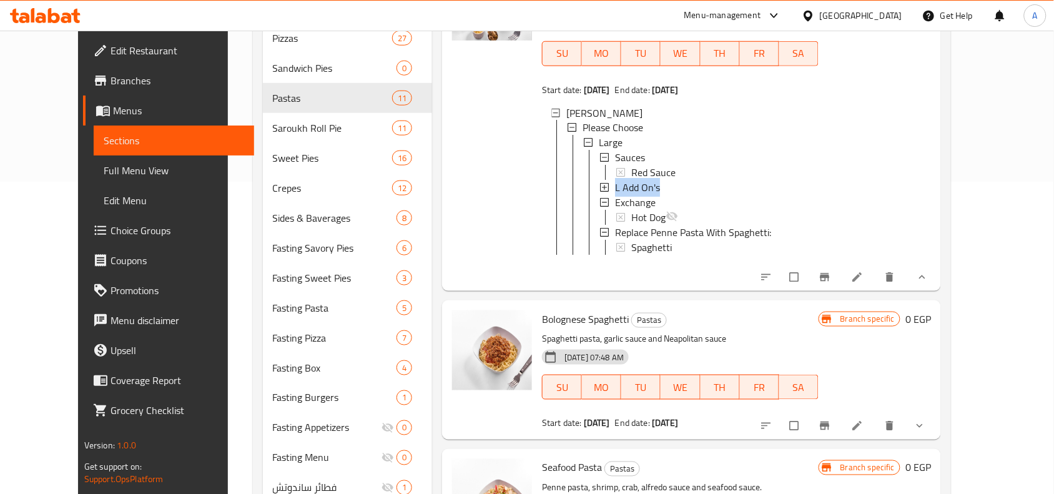
click at [679, 195] on div "L Add On's" at bounding box center [711, 187] width 193 height 15
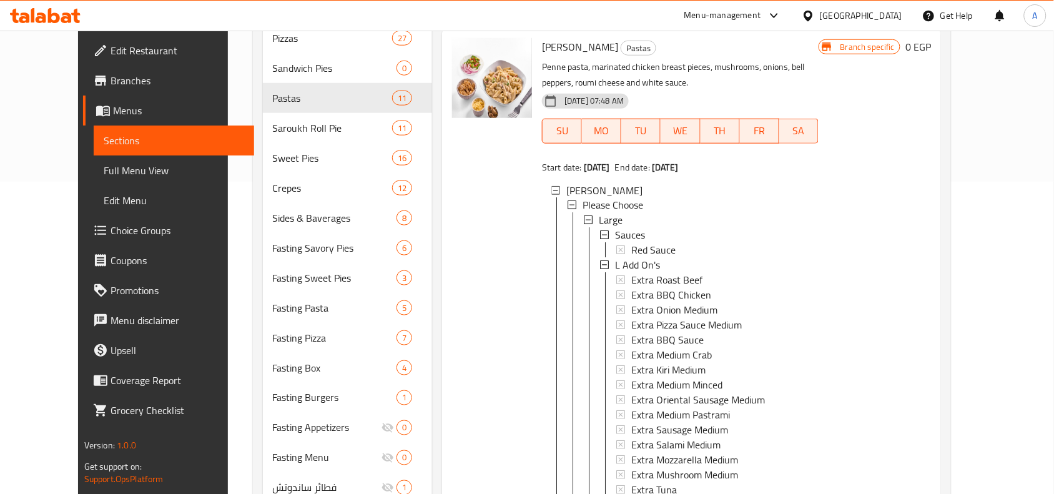
scroll to position [1950, 0]
drag, startPoint x: 657, startPoint y: 266, endPoint x: 595, endPoint y: 263, distance: 62.5
click at [615, 263] on div "L Add On's" at bounding box center [711, 265] width 193 height 15
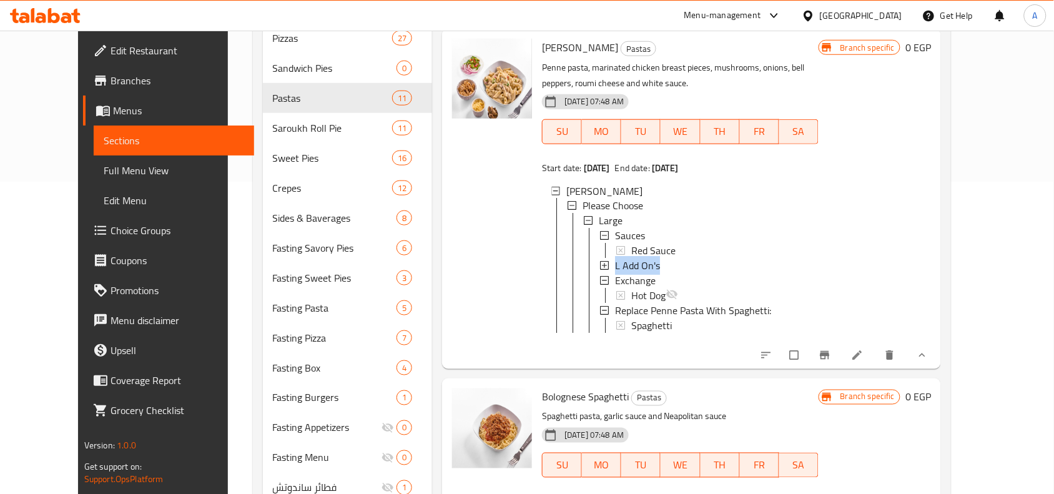
copy span "L Add On's"
click at [574, 61] on div "Penne Alfredo Pasta Pastas Penne pasta, marinated chicken breast pieces, mushro…" at bounding box center [680, 199] width 286 height 330
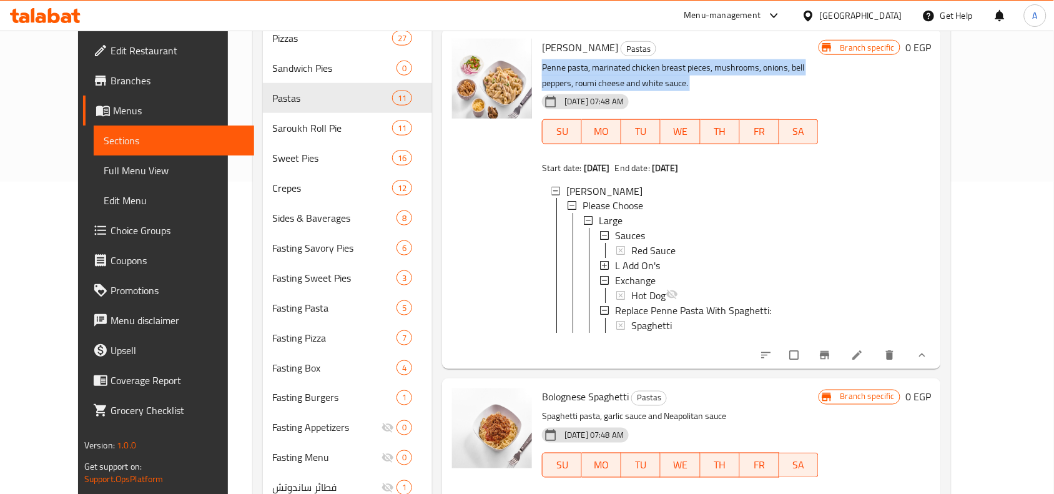
click at [574, 61] on div "Penne Alfredo Pasta Pastas Penne pasta, marinated chicken breast pieces, mushro…" at bounding box center [680, 199] width 286 height 330
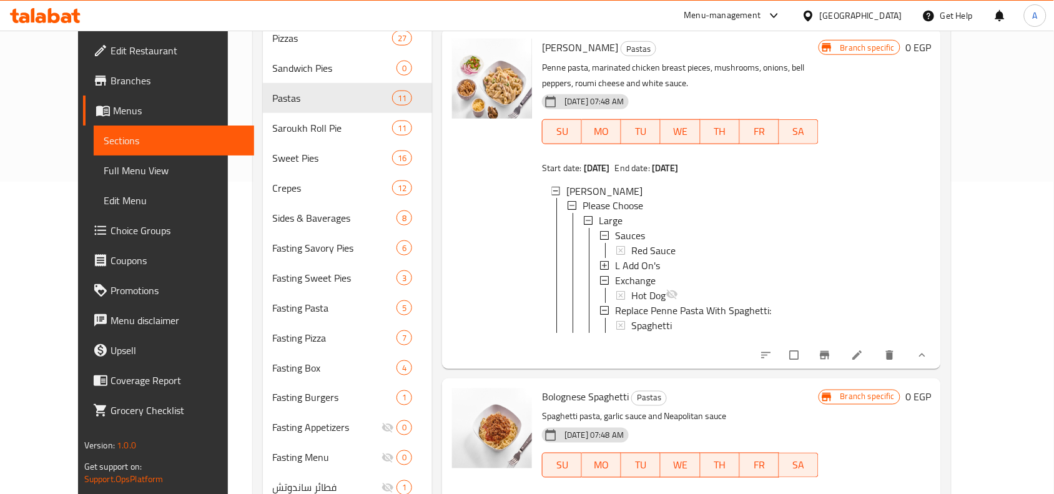
click at [576, 51] on span "[PERSON_NAME]" at bounding box center [580, 47] width 76 height 19
copy h6 "[PERSON_NAME]"
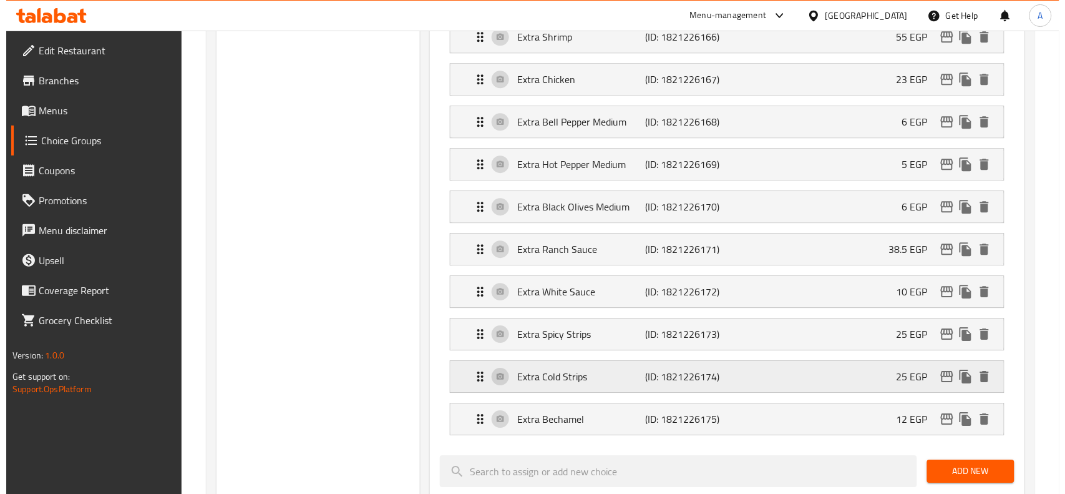
scroll to position [11933, 0]
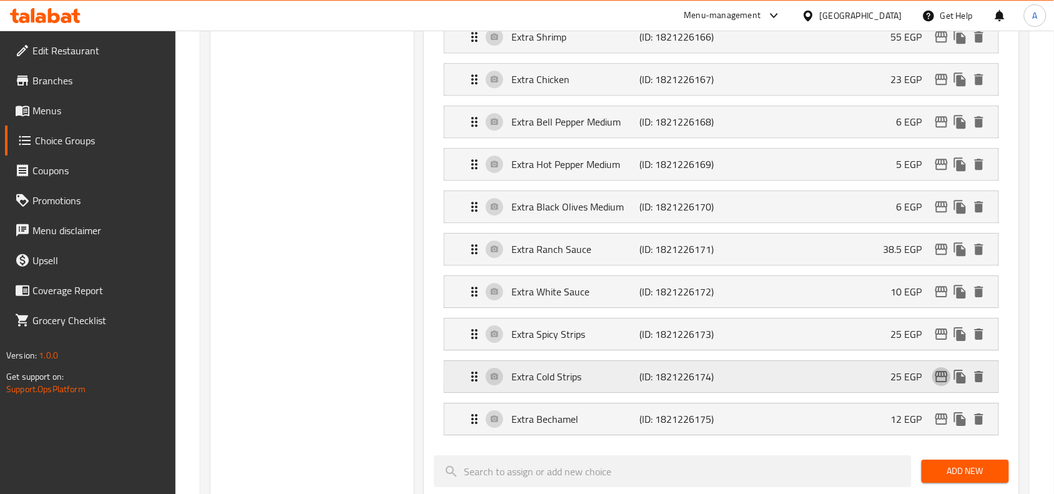
click at [937, 384] on icon "edit" at bounding box center [941, 376] width 15 height 15
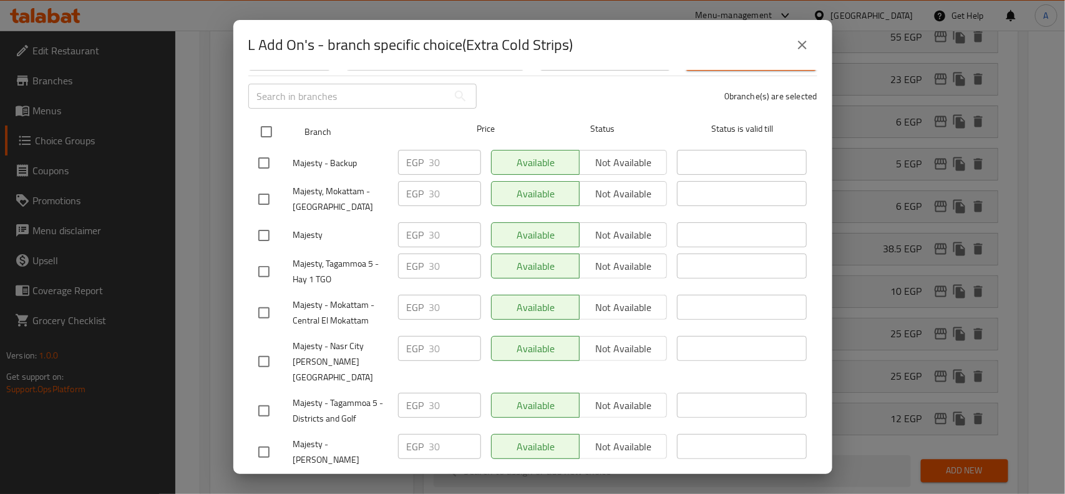
click at [276, 125] on input "checkbox" at bounding box center [266, 132] width 26 height 26
checkbox input "true"
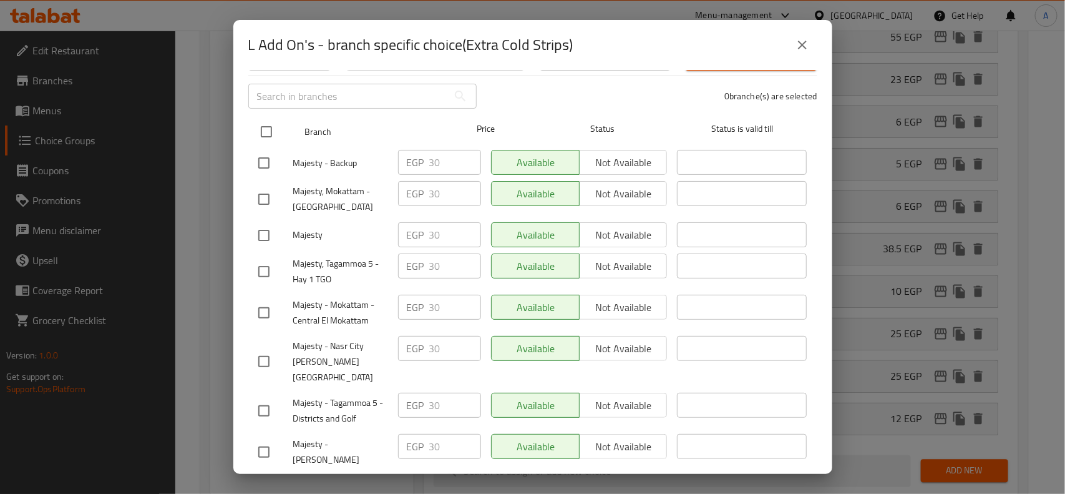
checkbox input "true"
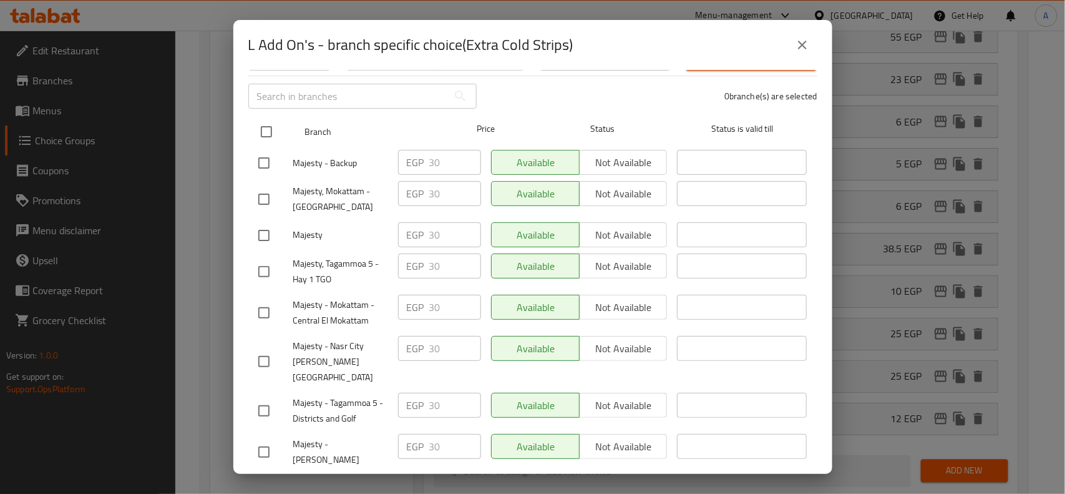
checkbox input "true"
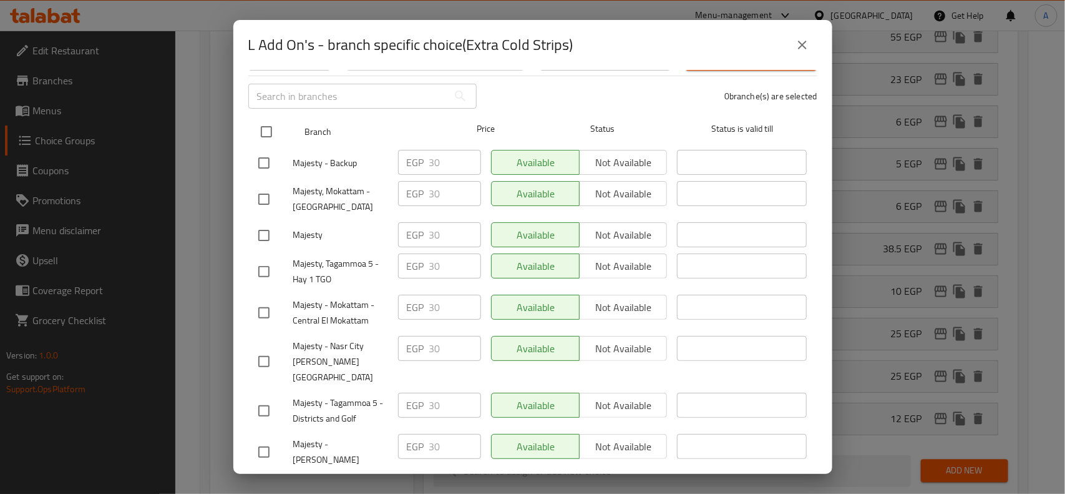
checkbox input "true"
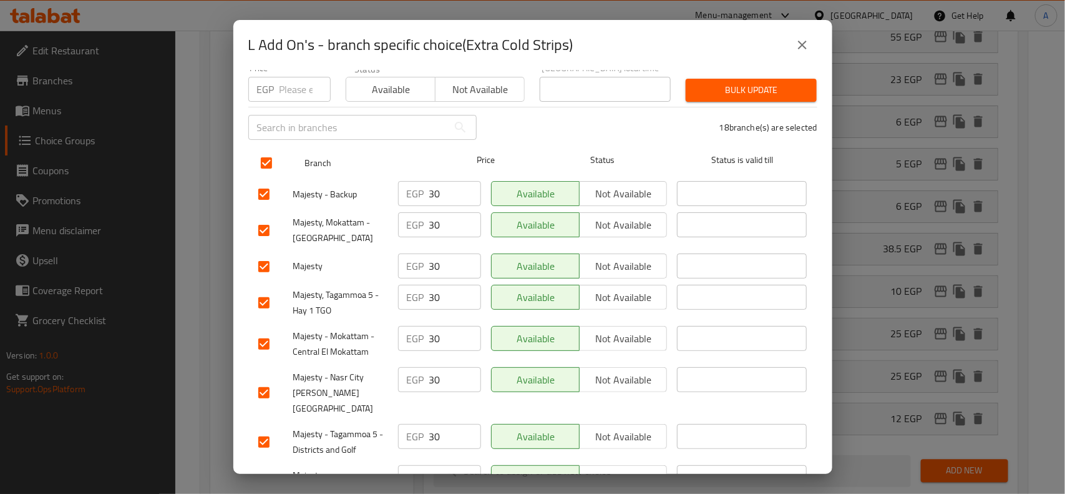
scroll to position [0, 0]
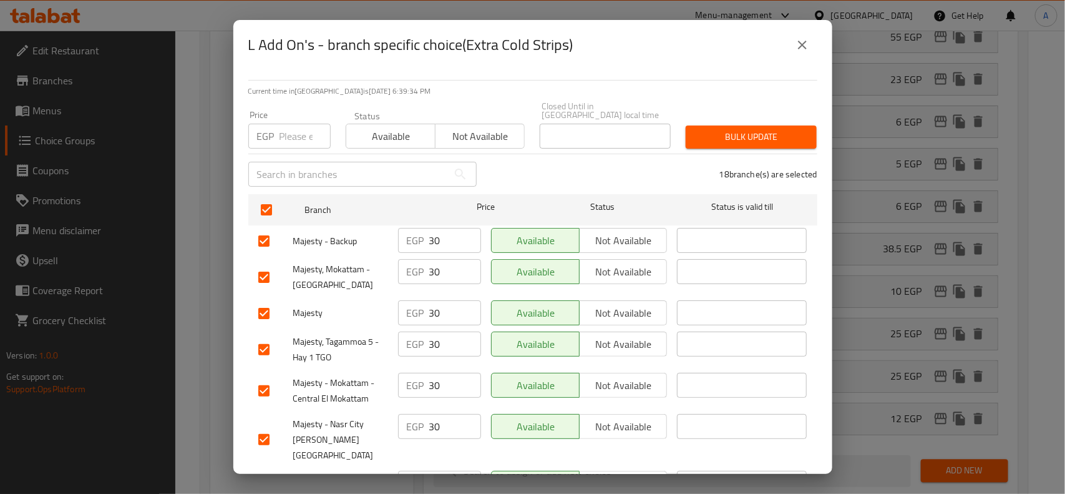
click at [298, 124] on input "number" at bounding box center [305, 136] width 51 height 25
type input "35"
click at [726, 129] on span "Bulk update" at bounding box center [751, 137] width 111 height 16
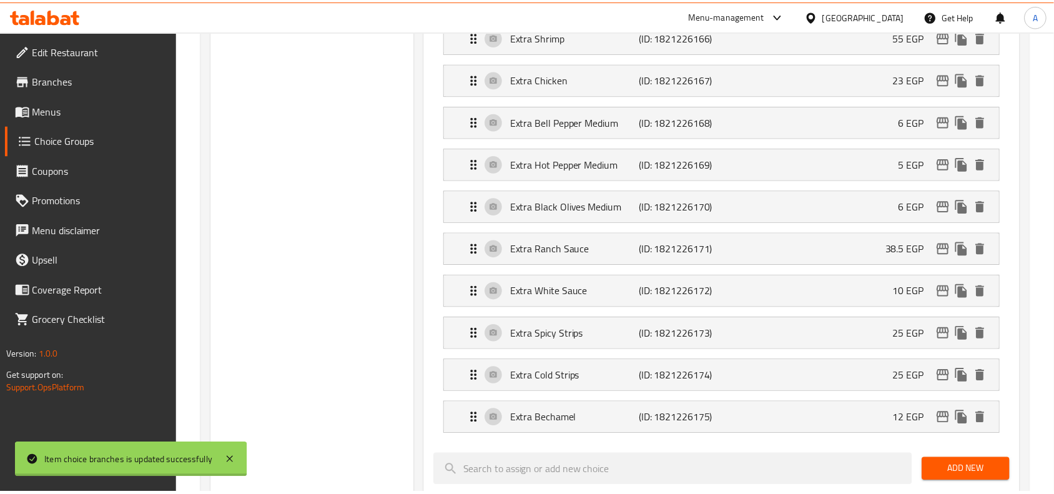
scroll to position [77, 0]
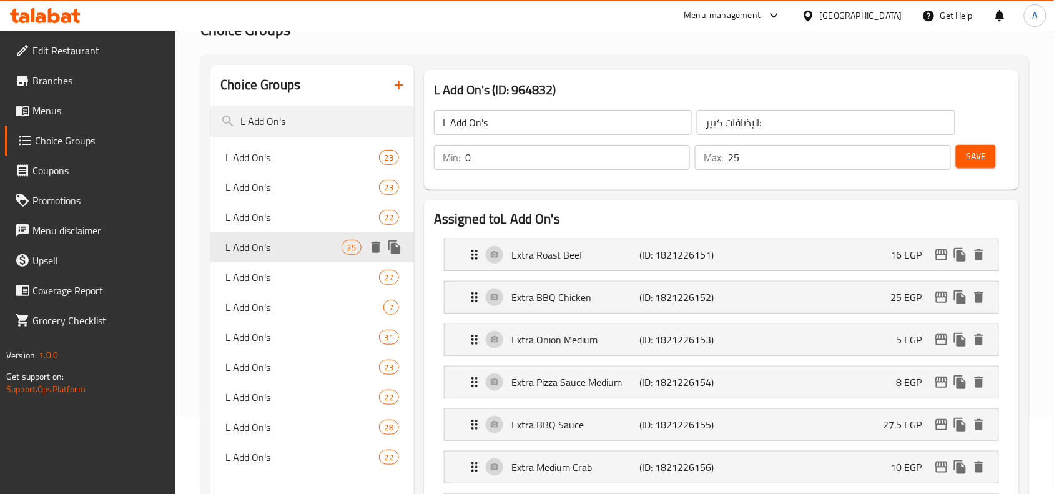
click at [313, 250] on span "L Add On's" at bounding box center [282, 247] width 115 height 15
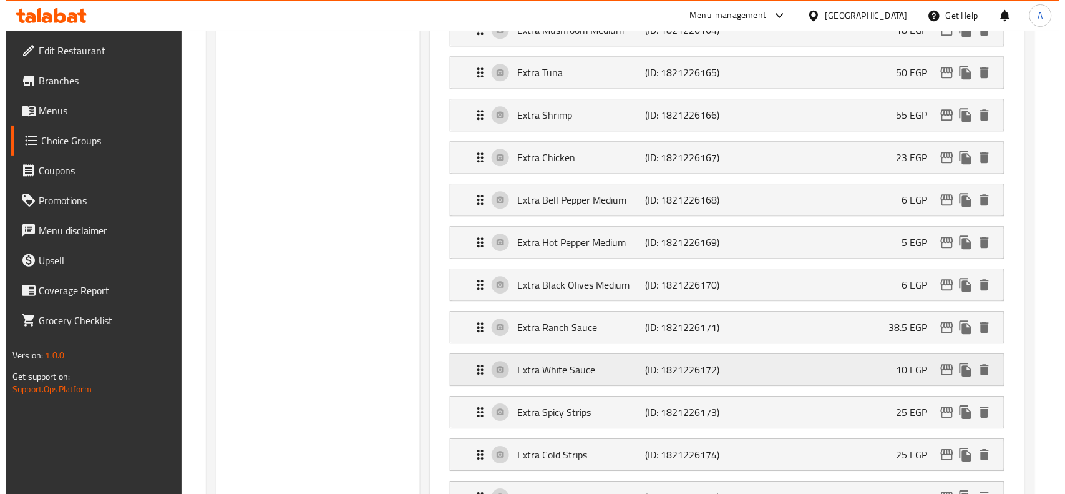
scroll to position [1013, 0]
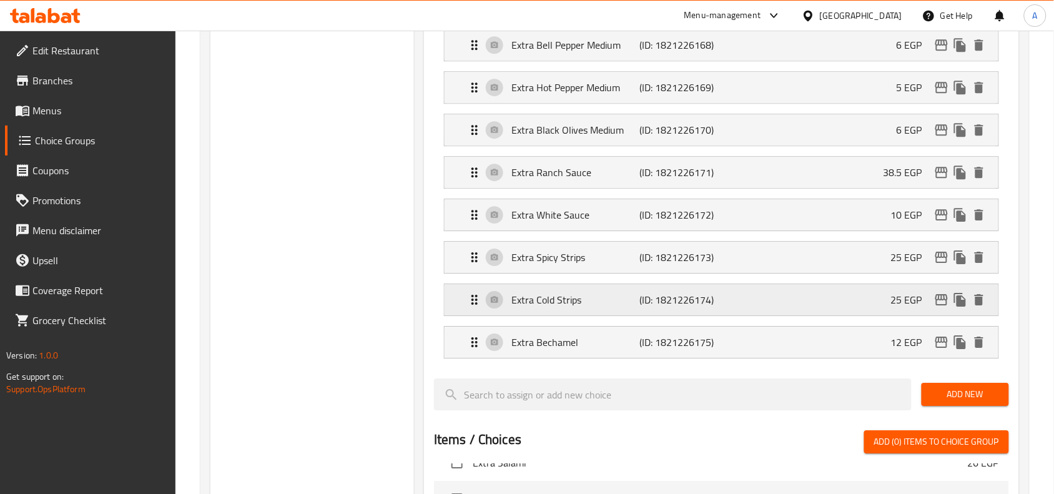
click at [941, 315] on div "Extra Cold Strips (ID: 1821226174) 25 EGP" at bounding box center [725, 299] width 516 height 31
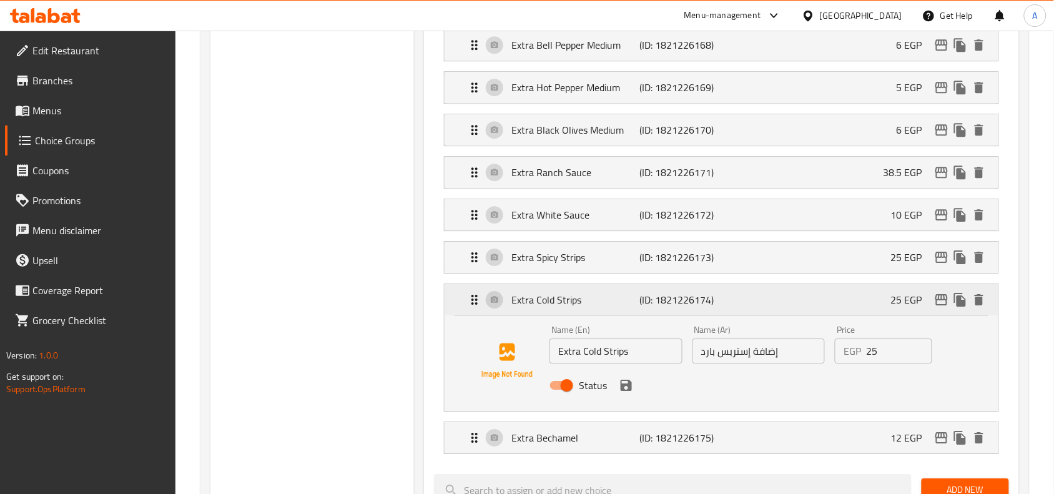
click at [941, 304] on icon "edit" at bounding box center [941, 299] width 12 height 11
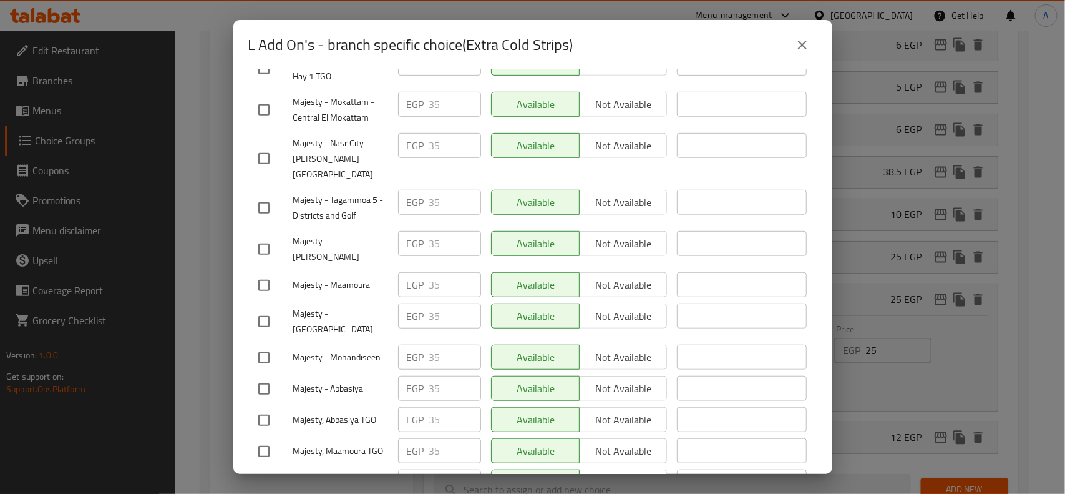
scroll to position [416, 0]
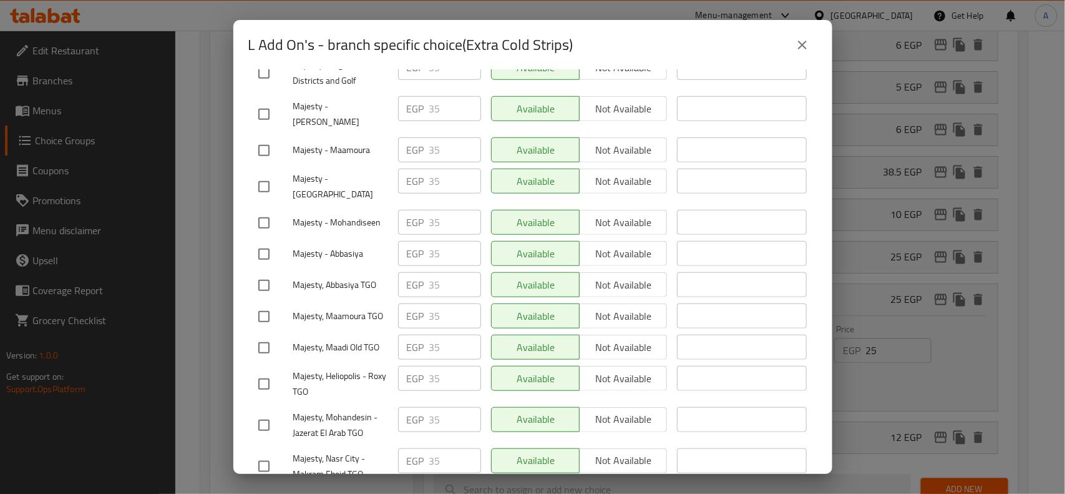
click at [794, 46] on button "close" at bounding box center [803, 45] width 30 height 30
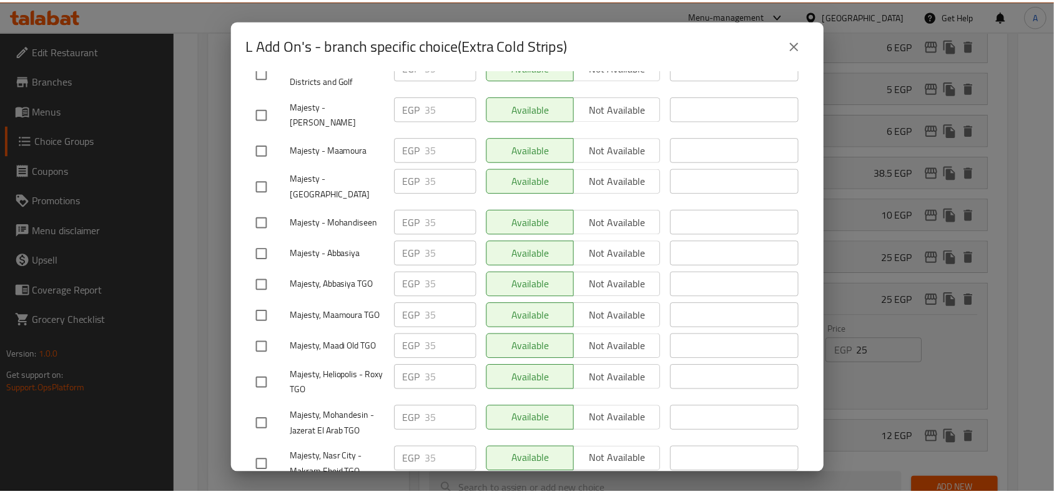
scroll to position [77, 0]
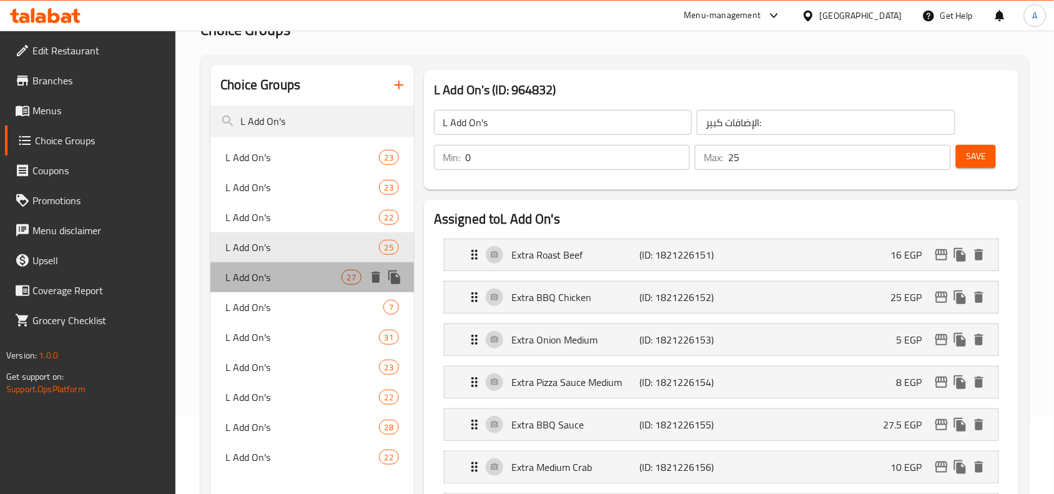
click at [259, 273] on span "L Add On's" at bounding box center [282, 277] width 115 height 15
click at [259, 270] on span "L Add On's" at bounding box center [282, 277] width 115 height 15
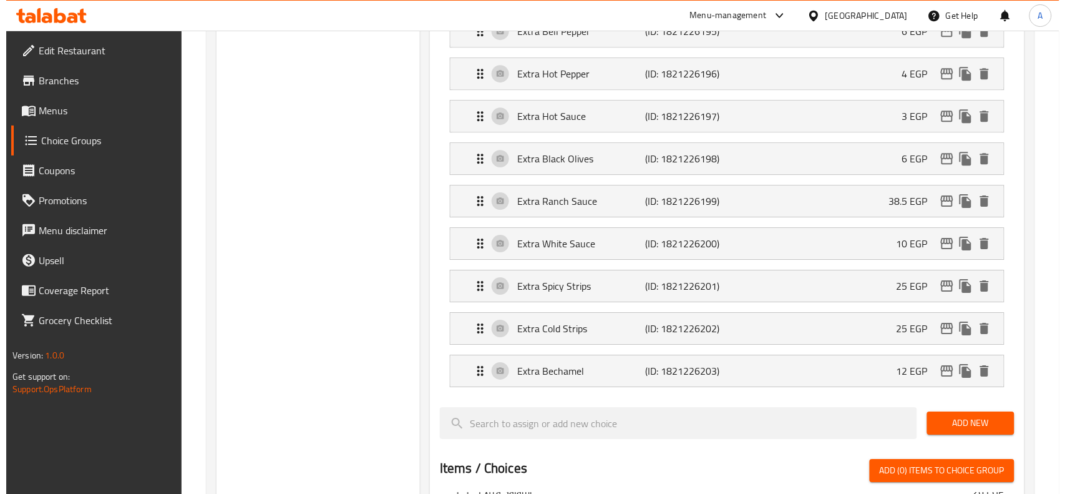
scroll to position [1091, 0]
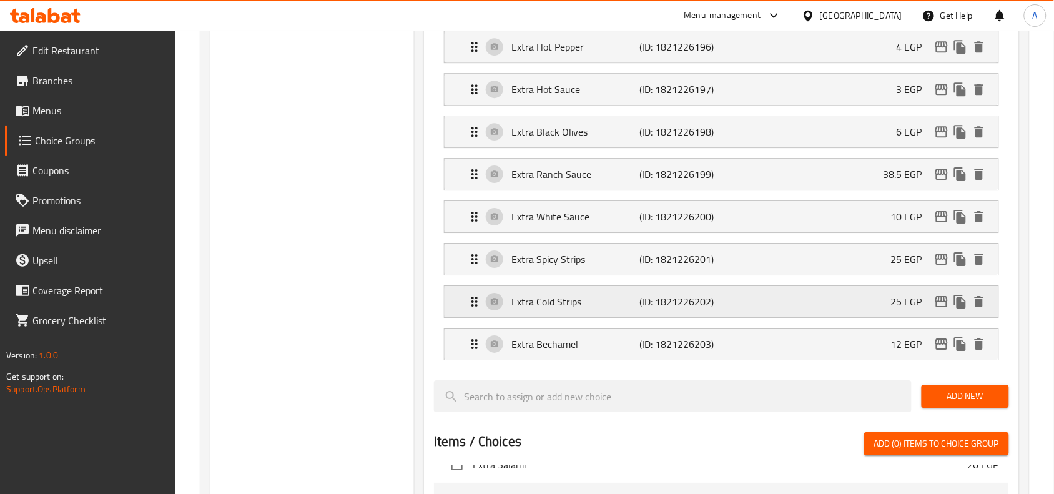
click at [938, 304] on icon "edit" at bounding box center [941, 301] width 12 height 11
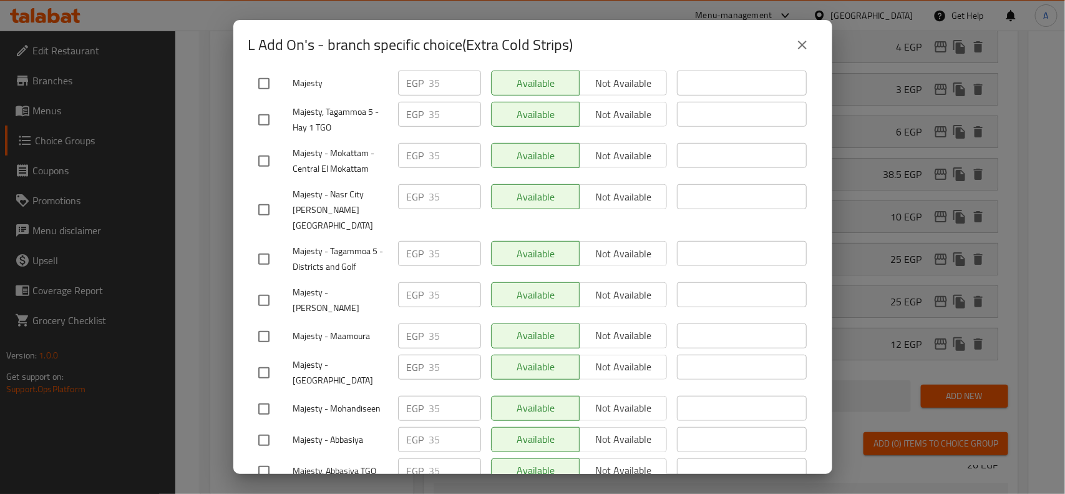
scroll to position [416, 0]
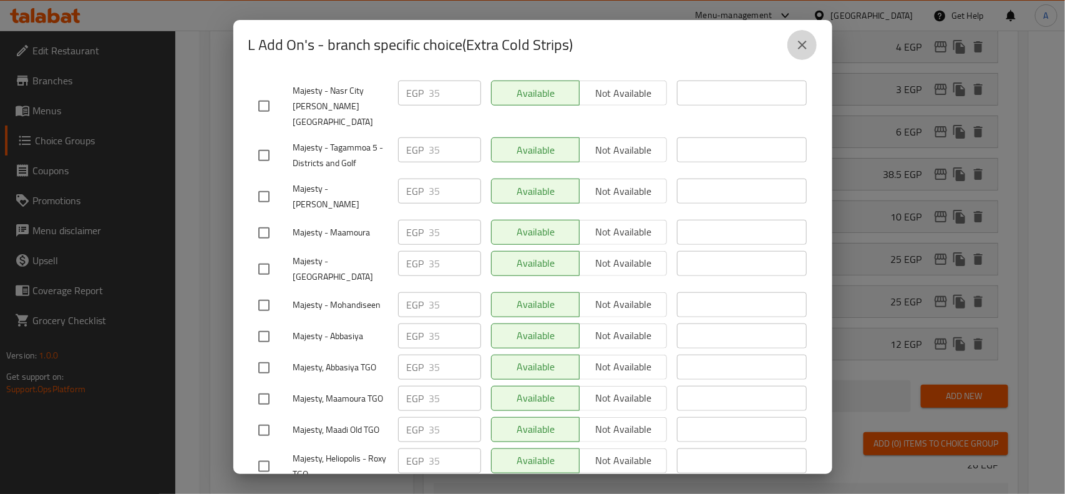
click at [798, 42] on icon "close" at bounding box center [802, 44] width 15 height 15
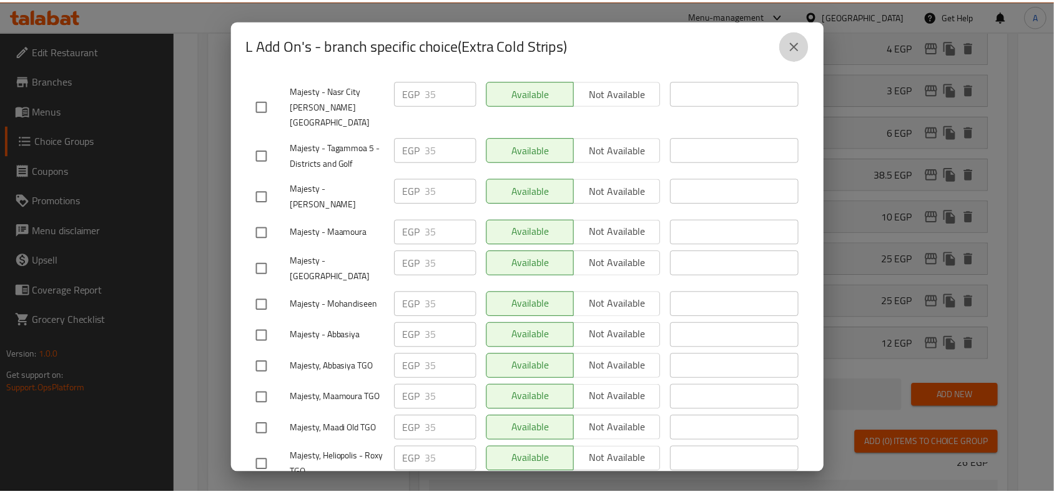
scroll to position [107, 0]
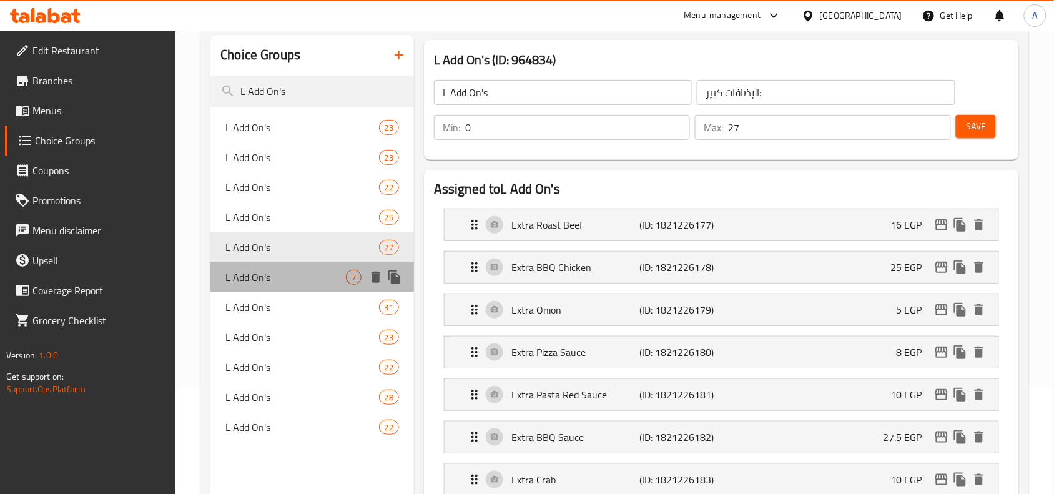
click at [286, 268] on div "L Add On's 7" at bounding box center [311, 277] width 203 height 30
click at [288, 267] on div "L Add On's 7" at bounding box center [311, 277] width 203 height 30
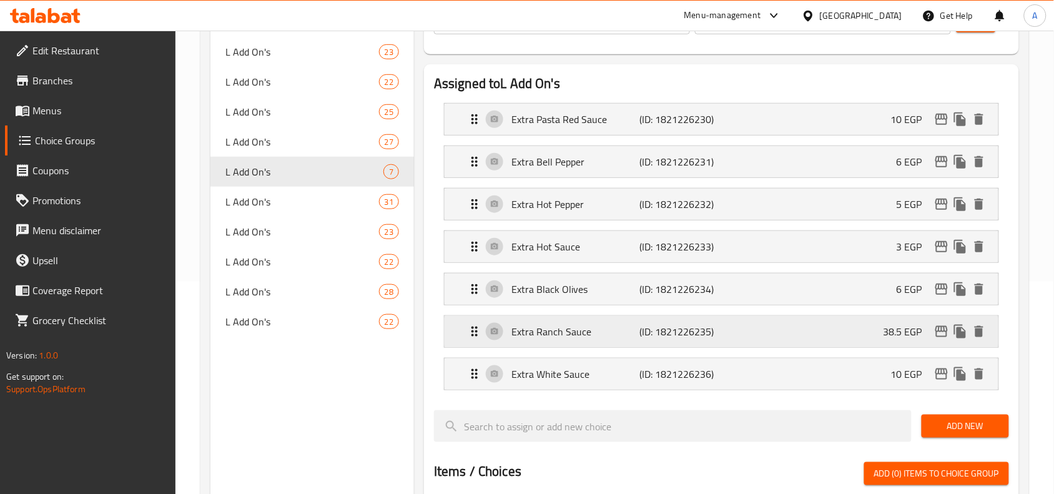
scroll to position [185, 0]
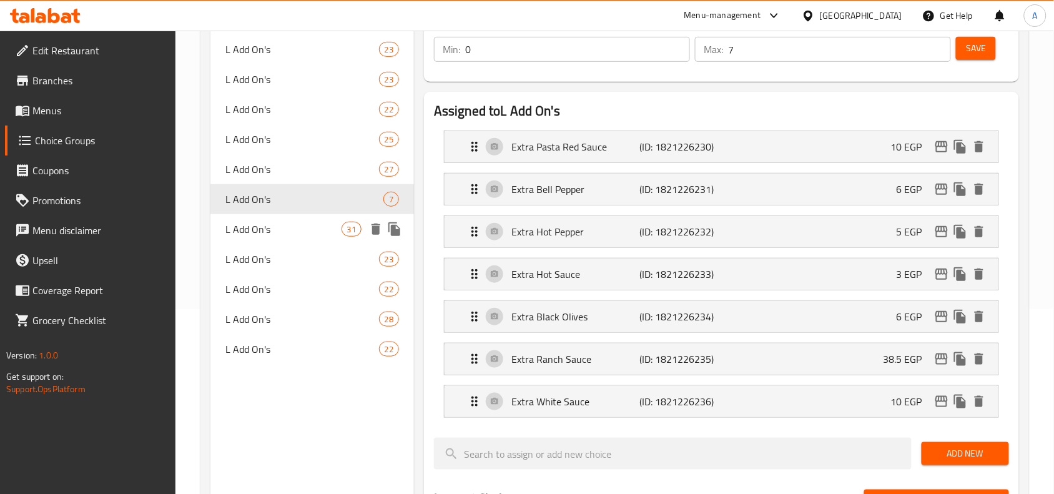
click at [336, 238] on div "L Add On's 31" at bounding box center [311, 229] width 203 height 30
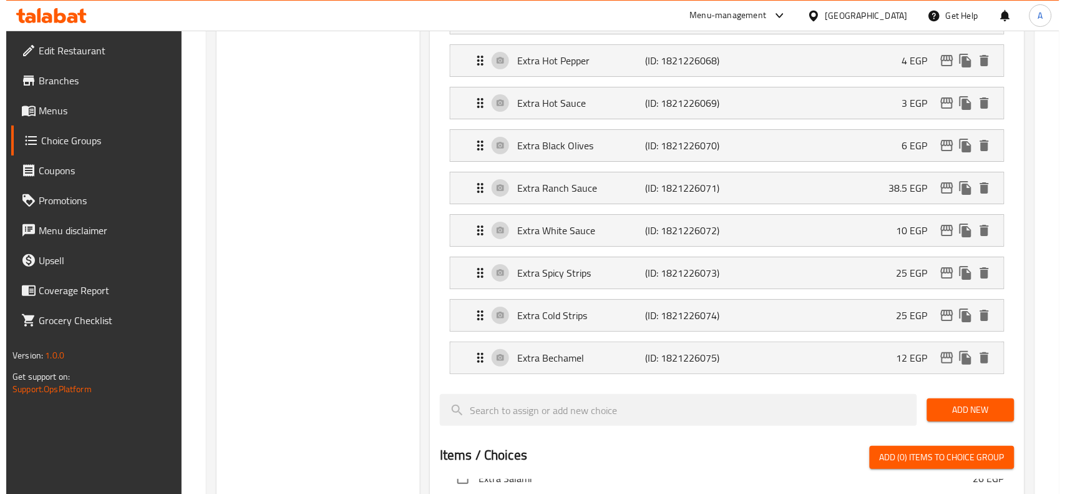
scroll to position [1277, 0]
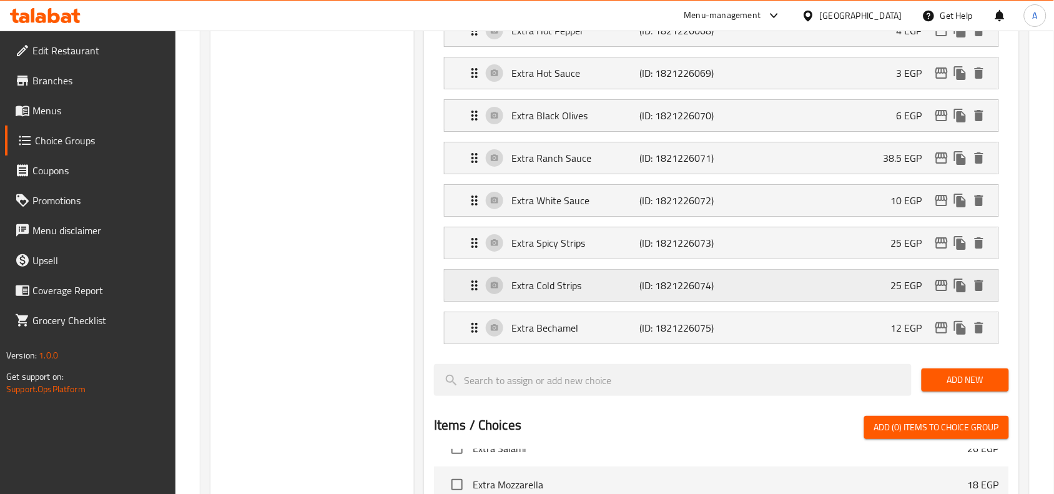
click at [938, 291] on icon "edit" at bounding box center [941, 285] width 12 height 11
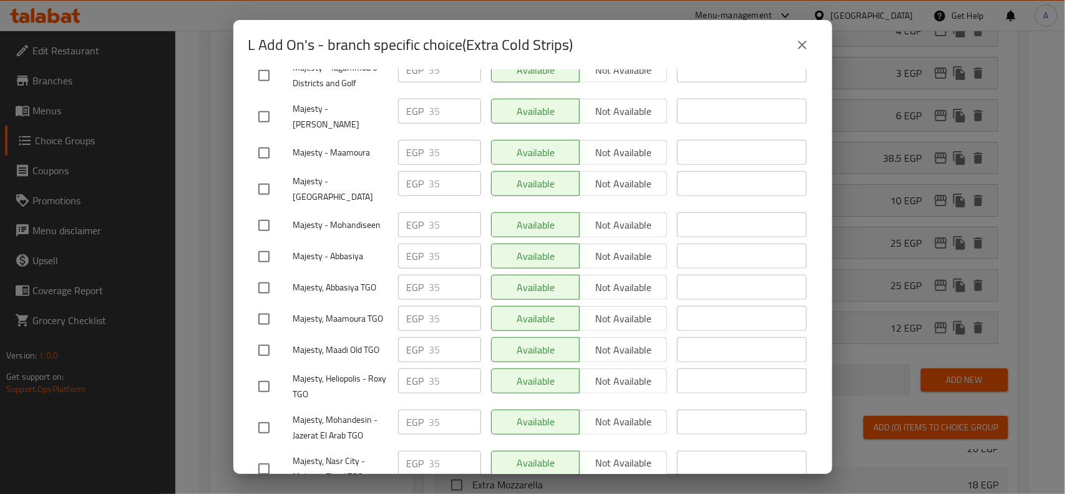
scroll to position [416, 0]
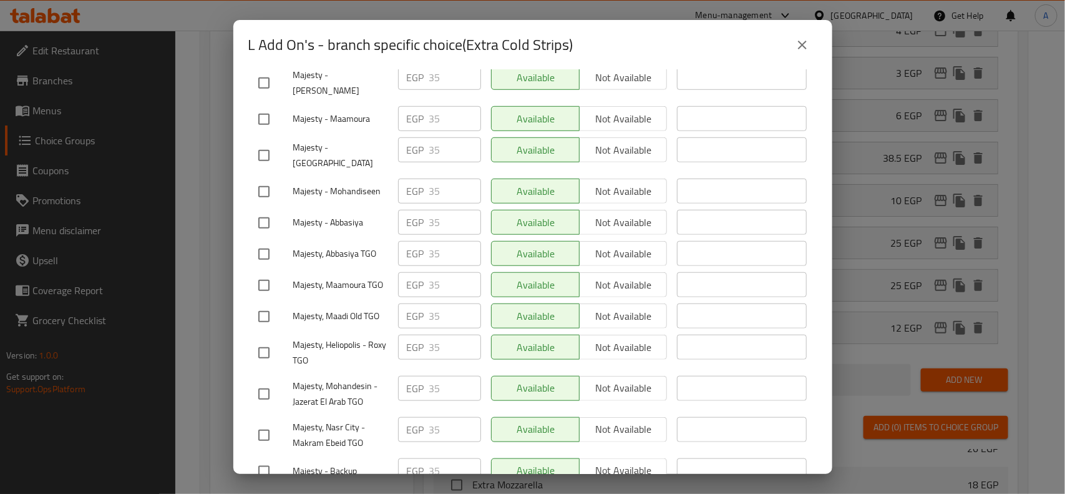
click at [803, 51] on icon "close" at bounding box center [802, 44] width 15 height 15
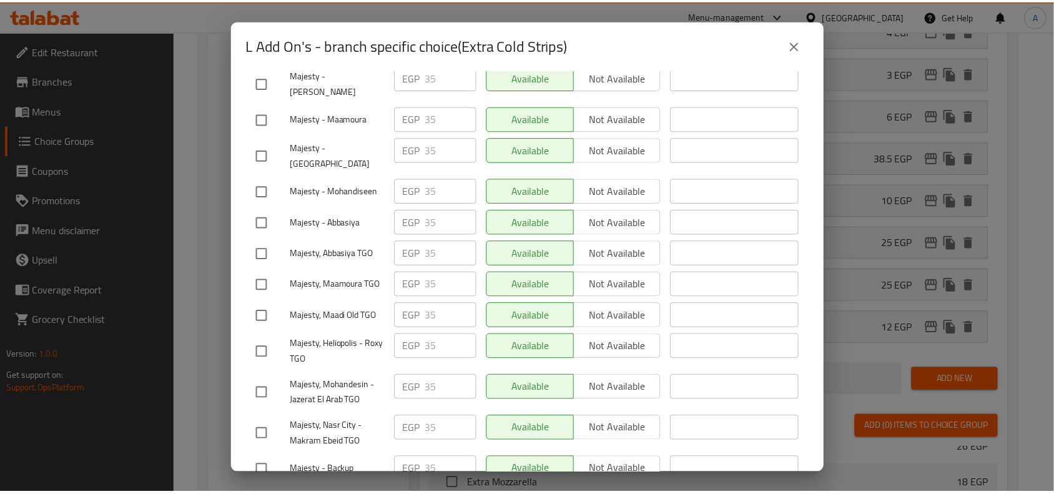
scroll to position [167, 0]
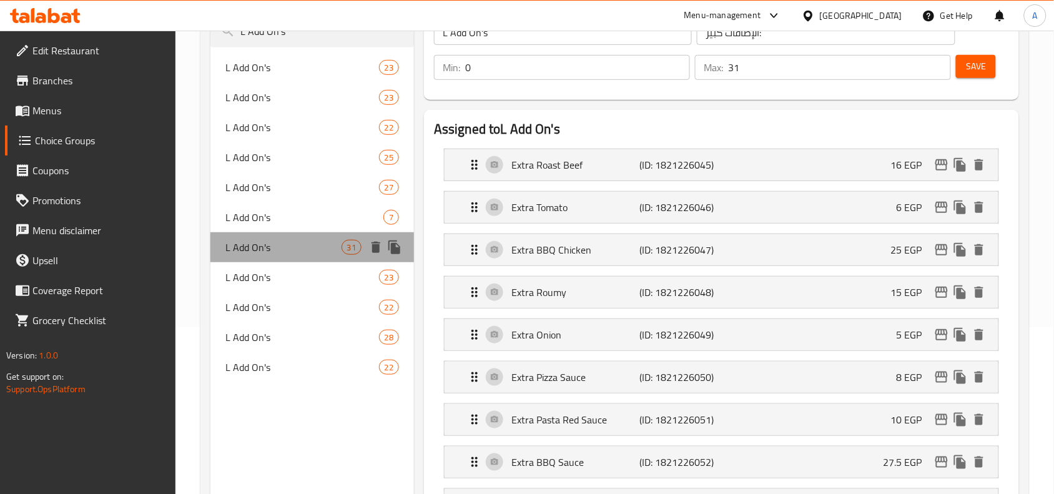
click at [276, 247] on span "L Add On's" at bounding box center [282, 247] width 115 height 15
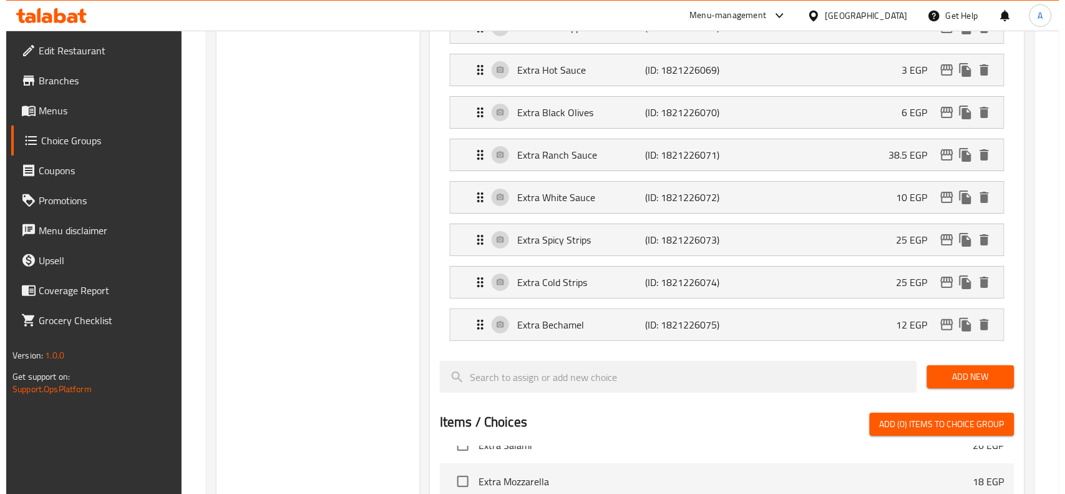
scroll to position [1337, 0]
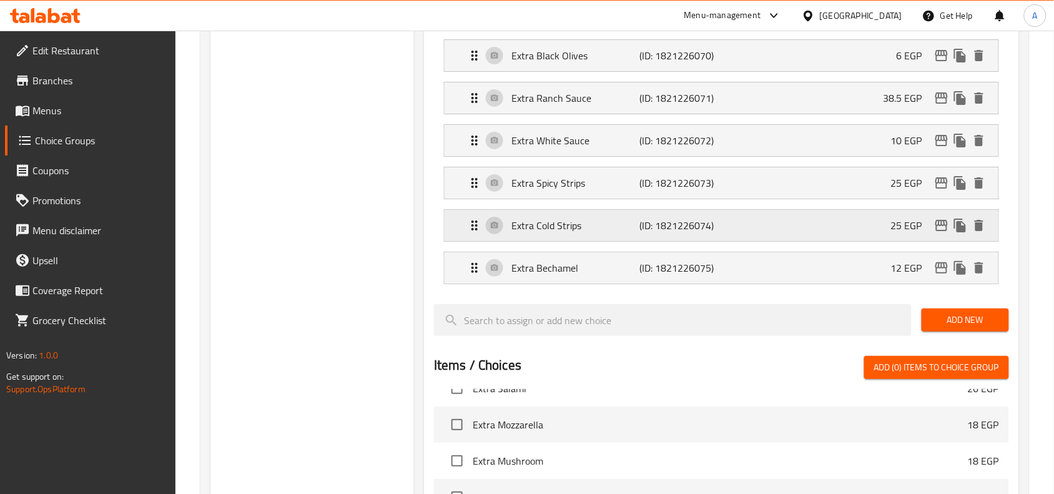
click at [942, 231] on icon "edit" at bounding box center [941, 225] width 12 height 11
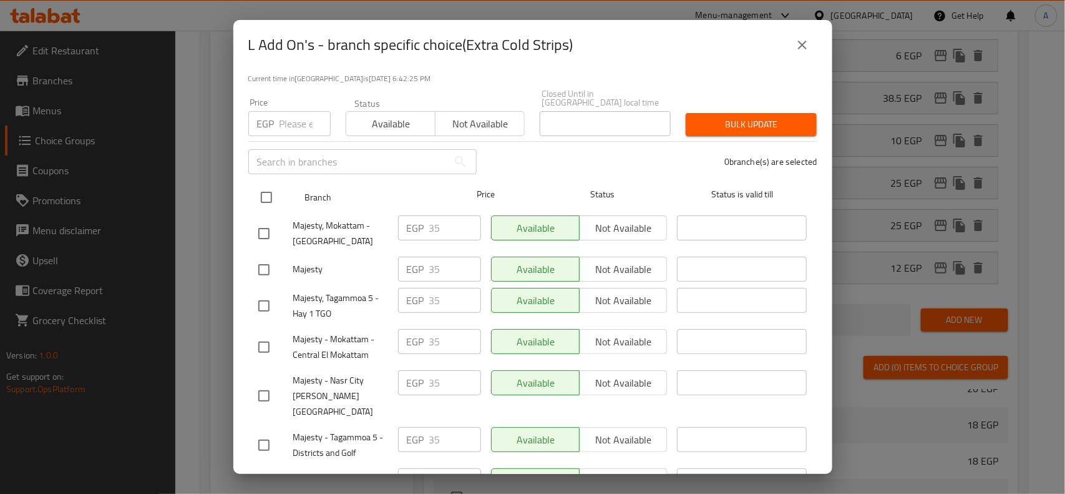
scroll to position [0, 0]
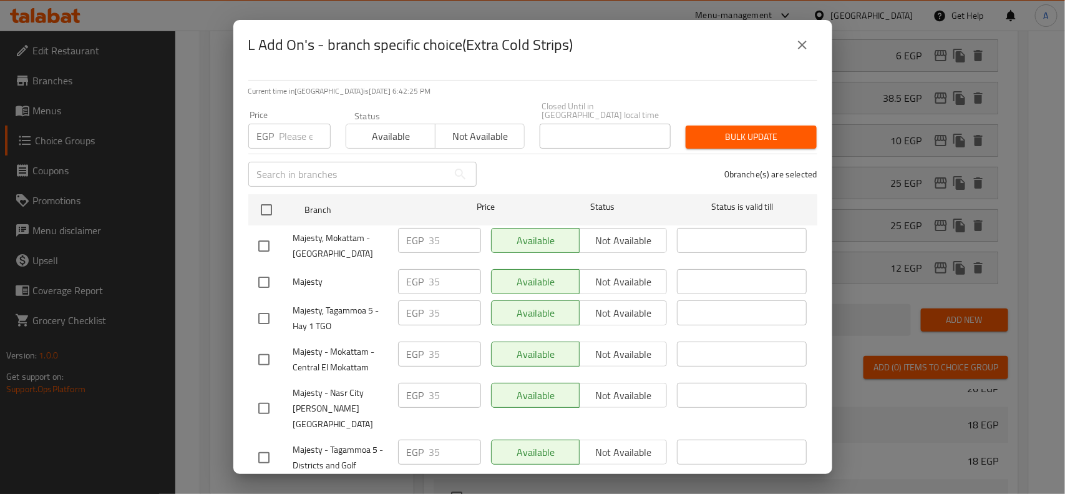
click at [798, 41] on icon "close" at bounding box center [802, 44] width 15 height 15
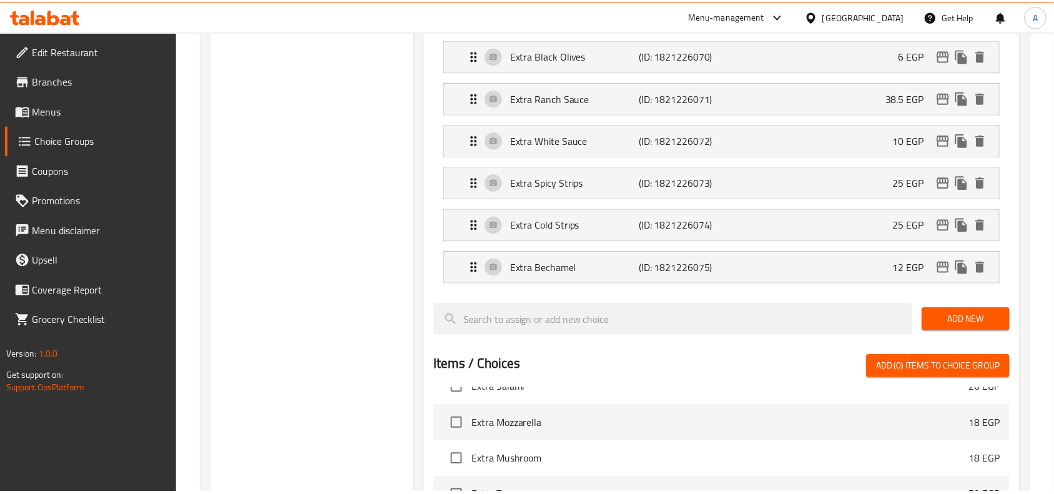
scroll to position [167, 0]
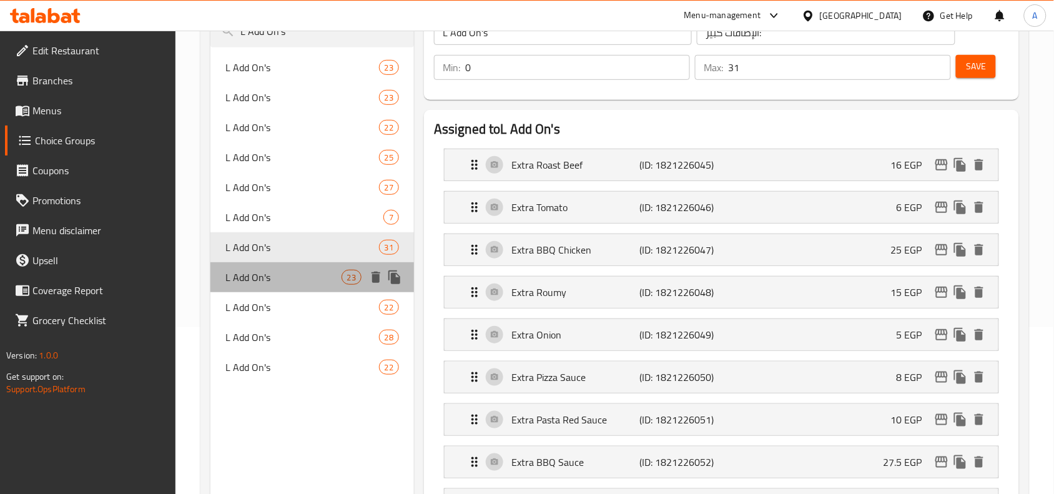
click at [336, 268] on div "L Add On's 23" at bounding box center [311, 277] width 203 height 30
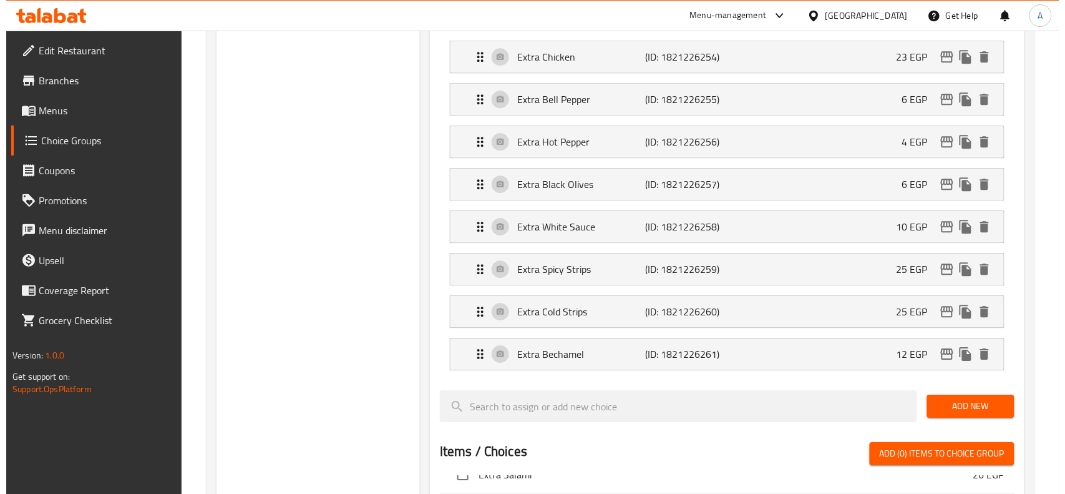
scroll to position [1025, 0]
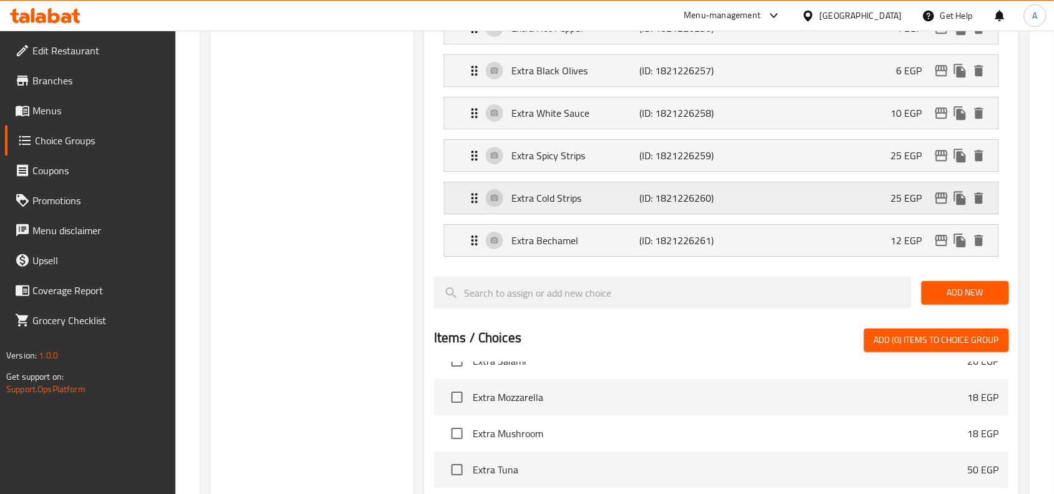
click at [939, 205] on icon "edit" at bounding box center [941, 197] width 15 height 15
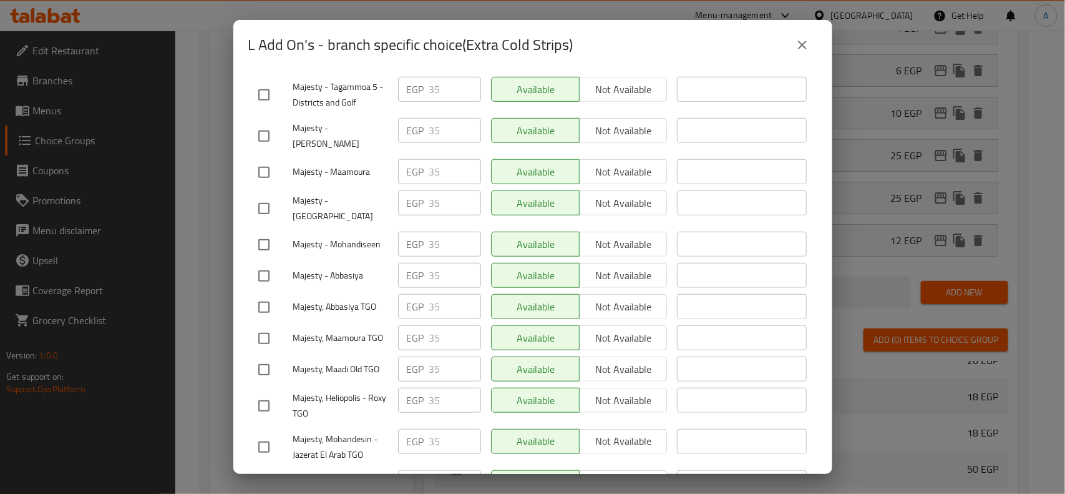
scroll to position [416, 0]
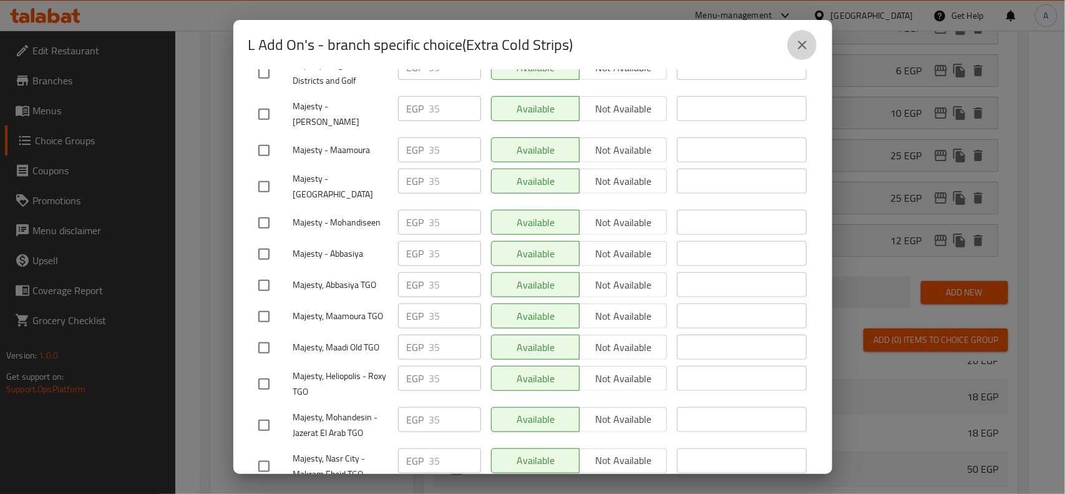
click at [802, 53] on button "close" at bounding box center [803, 45] width 30 height 30
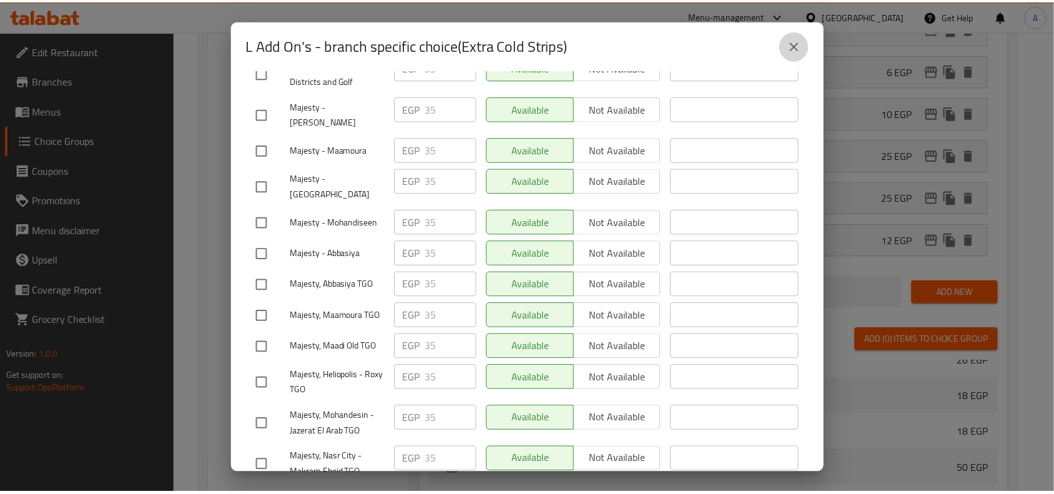
scroll to position [197, 0]
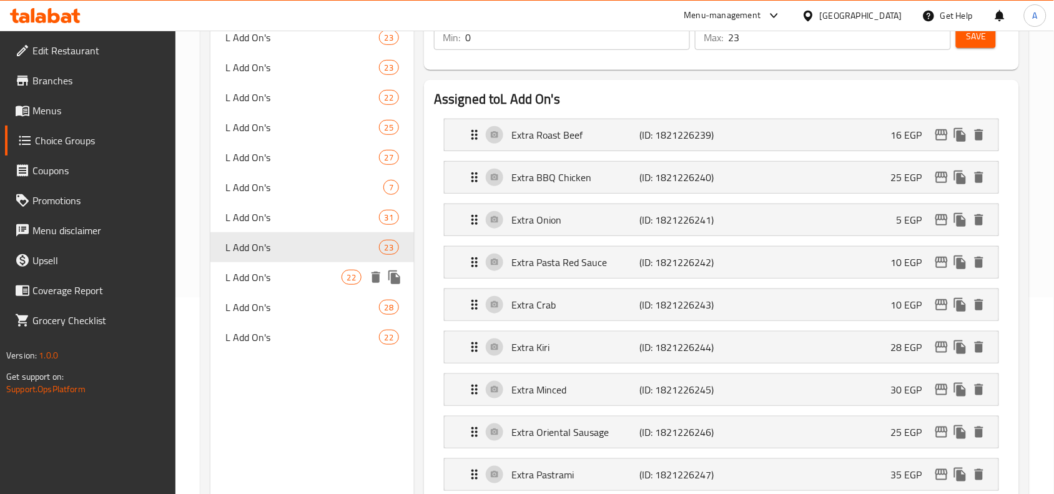
click at [320, 272] on span "L Add On's" at bounding box center [282, 277] width 115 height 15
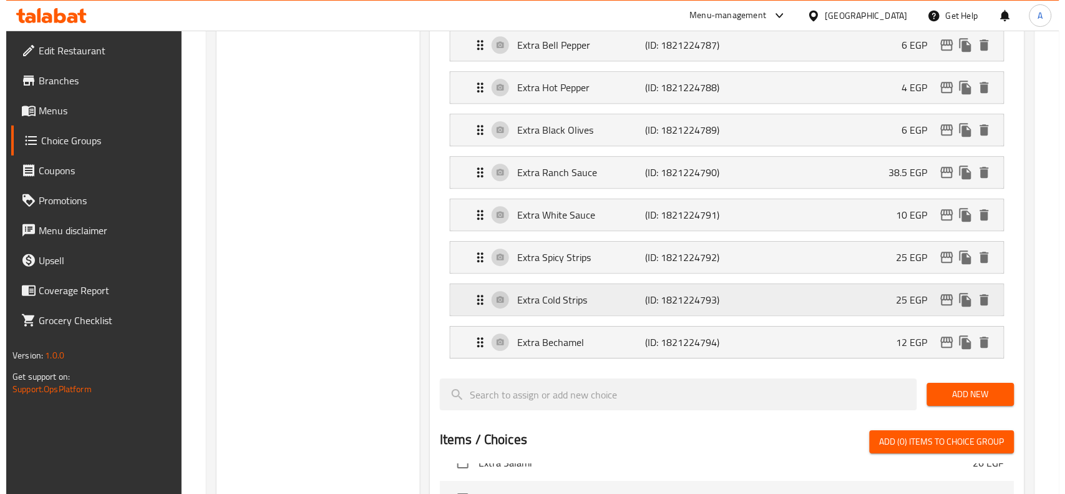
scroll to position [977, 0]
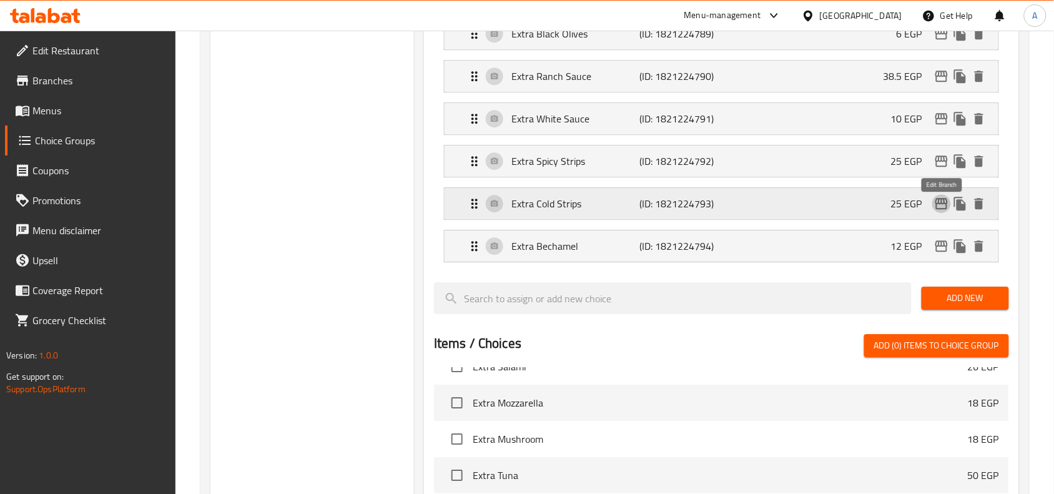
click at [947, 211] on icon "edit" at bounding box center [941, 203] width 15 height 15
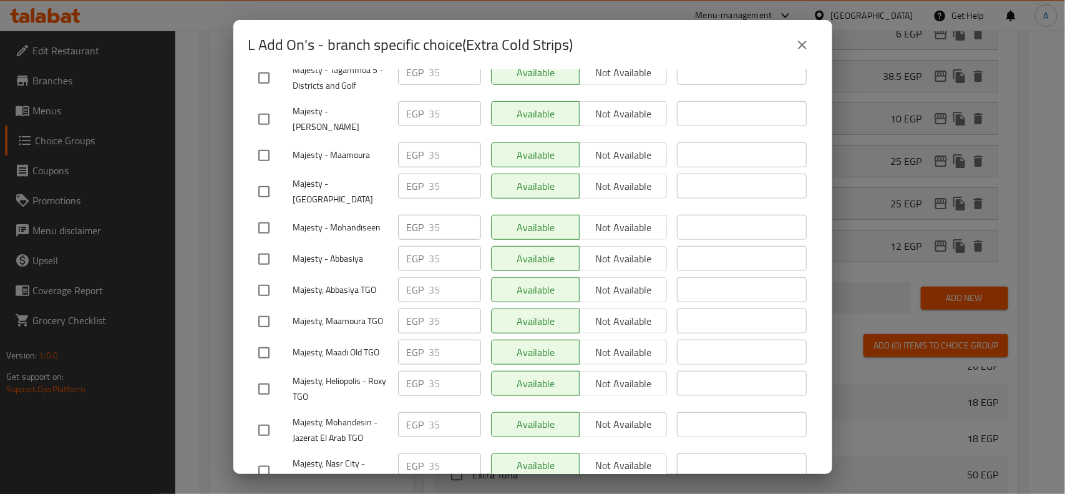
scroll to position [416, 0]
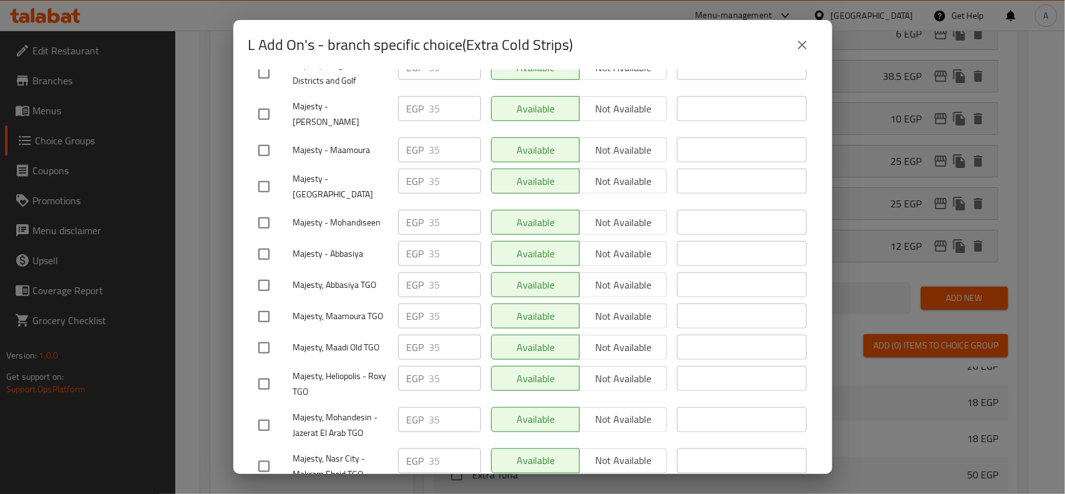
click at [804, 54] on button "close" at bounding box center [803, 45] width 30 height 30
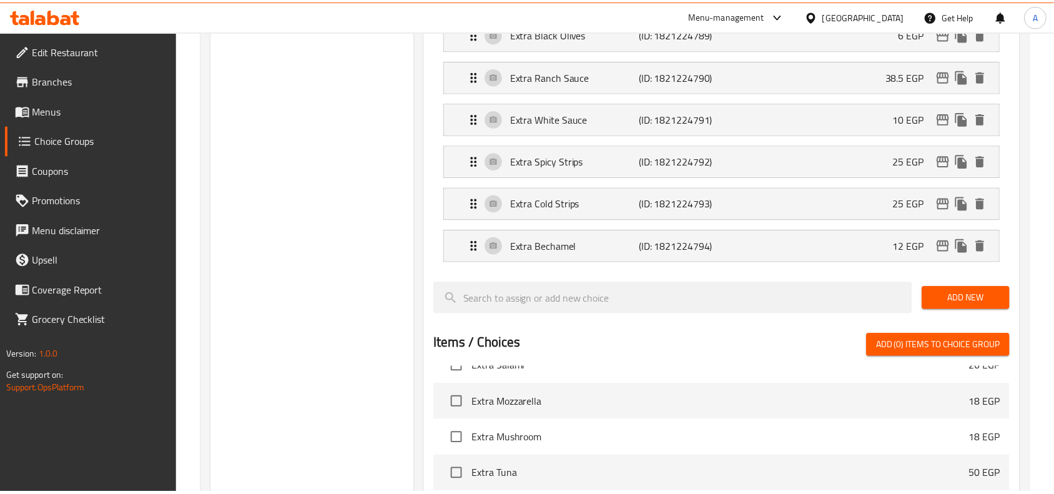
scroll to position [226, 0]
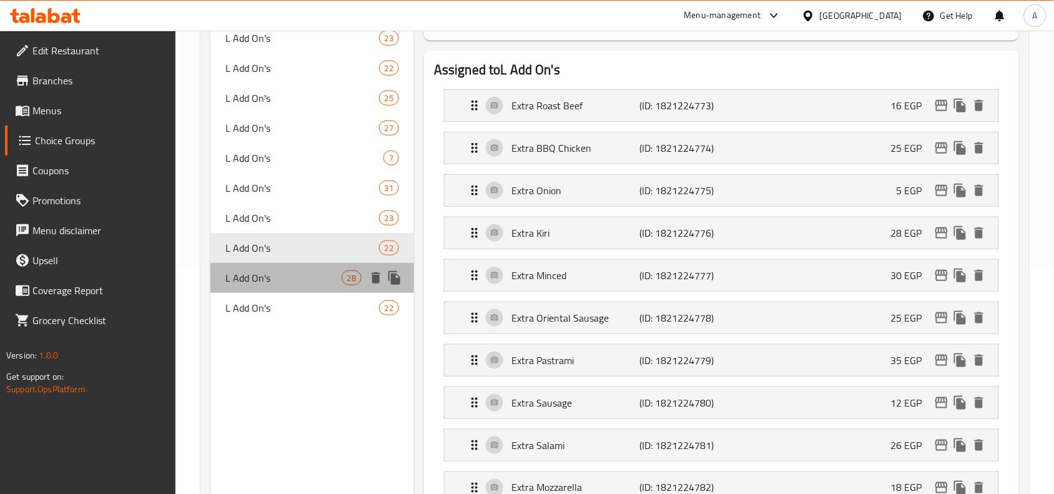
click at [271, 270] on span "L Add On's" at bounding box center [282, 277] width 115 height 15
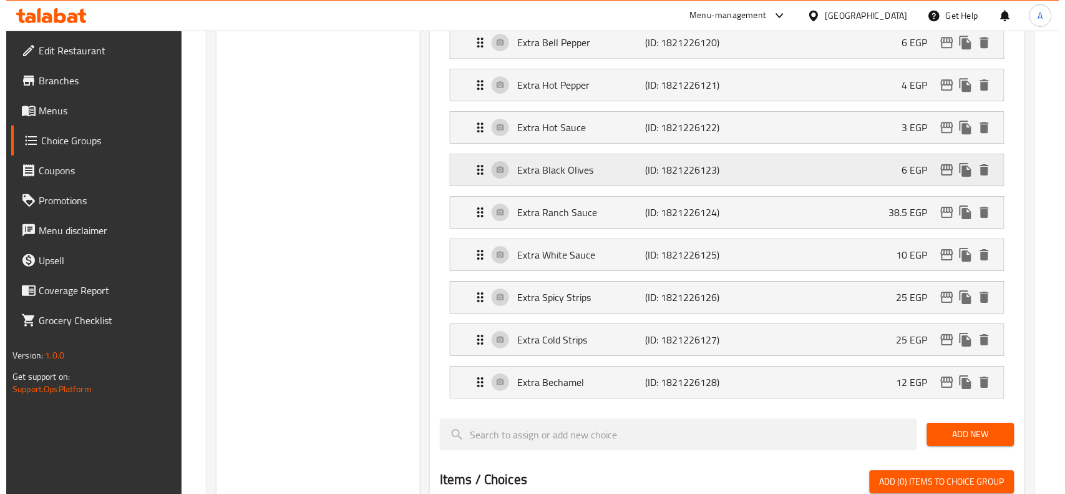
scroll to position [1318, 0]
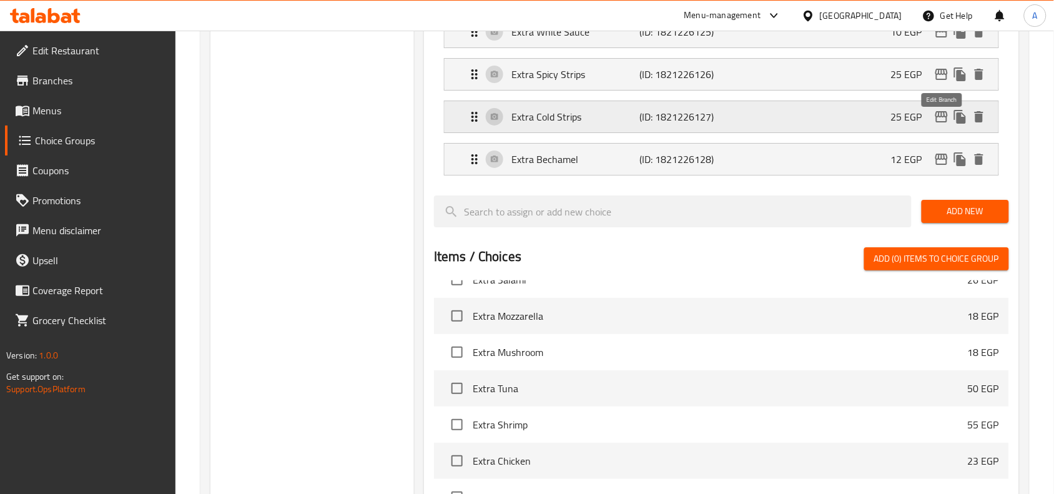
click at [947, 122] on icon "edit" at bounding box center [941, 116] width 12 height 11
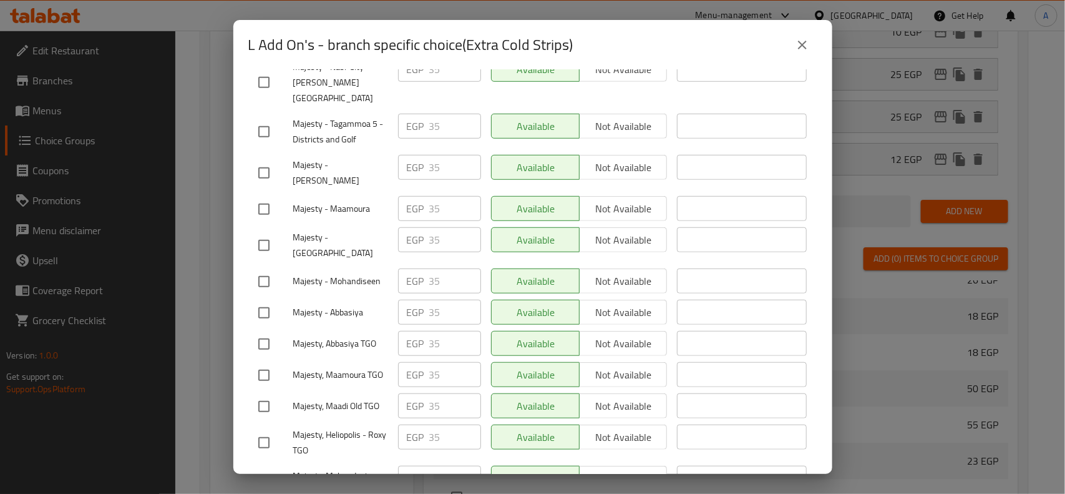
scroll to position [416, 0]
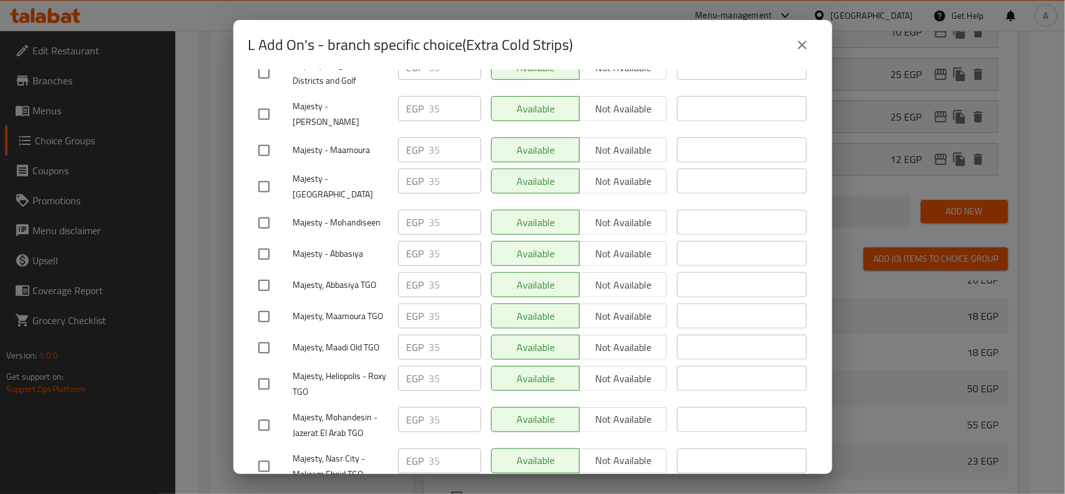
click at [793, 47] on button "close" at bounding box center [803, 45] width 30 height 30
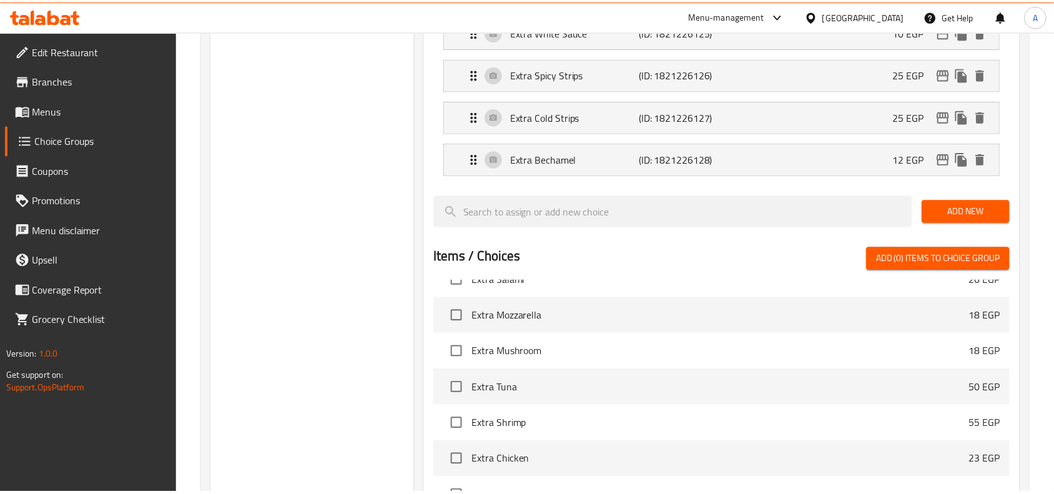
scroll to position [257, 0]
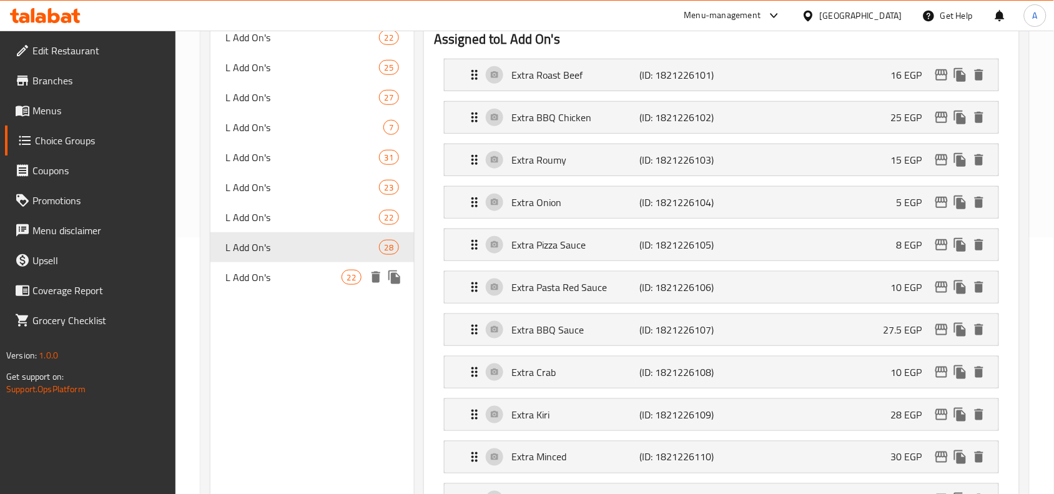
click at [255, 272] on span "L Add On's" at bounding box center [282, 277] width 115 height 15
click at [257, 272] on span "L Add On's" at bounding box center [282, 277] width 115 height 15
type input "22"
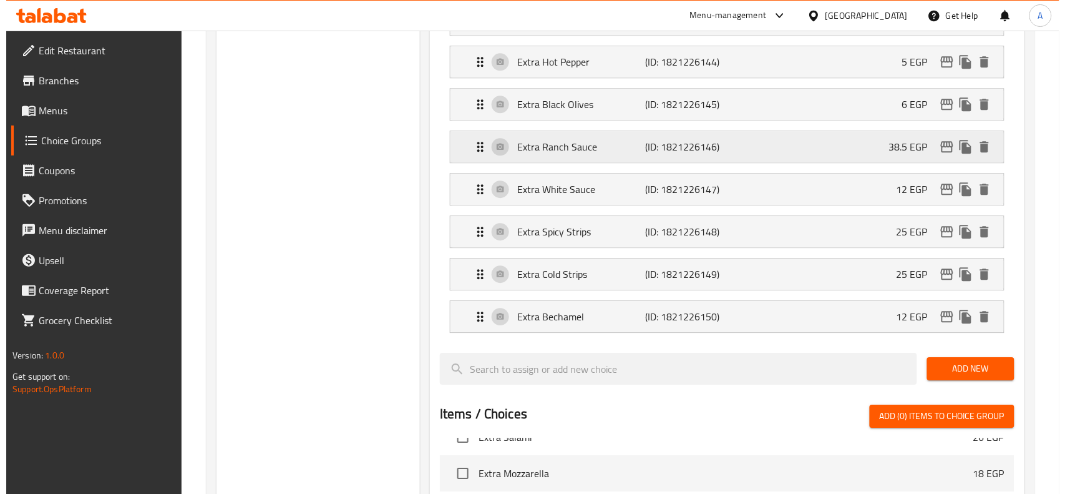
scroll to position [959, 0]
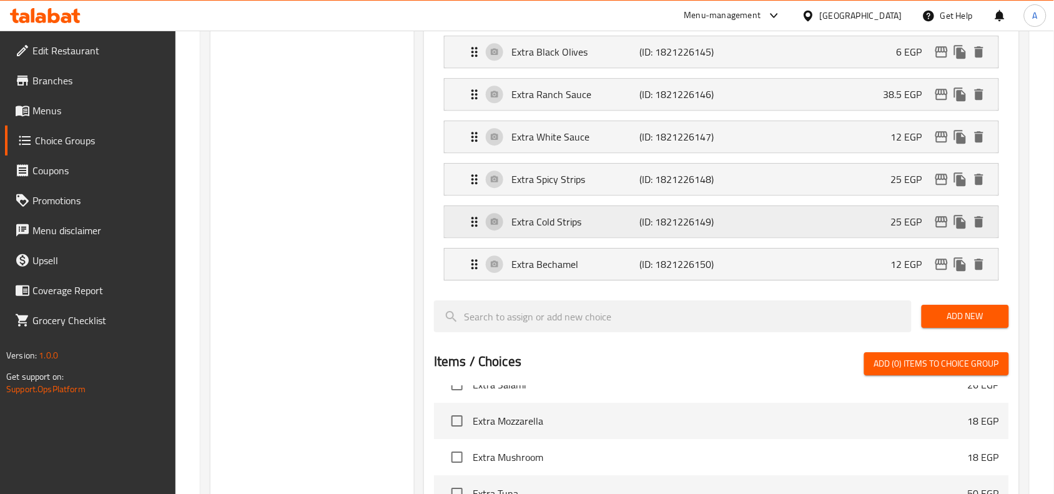
click at [937, 225] on icon "edit" at bounding box center [941, 221] width 15 height 15
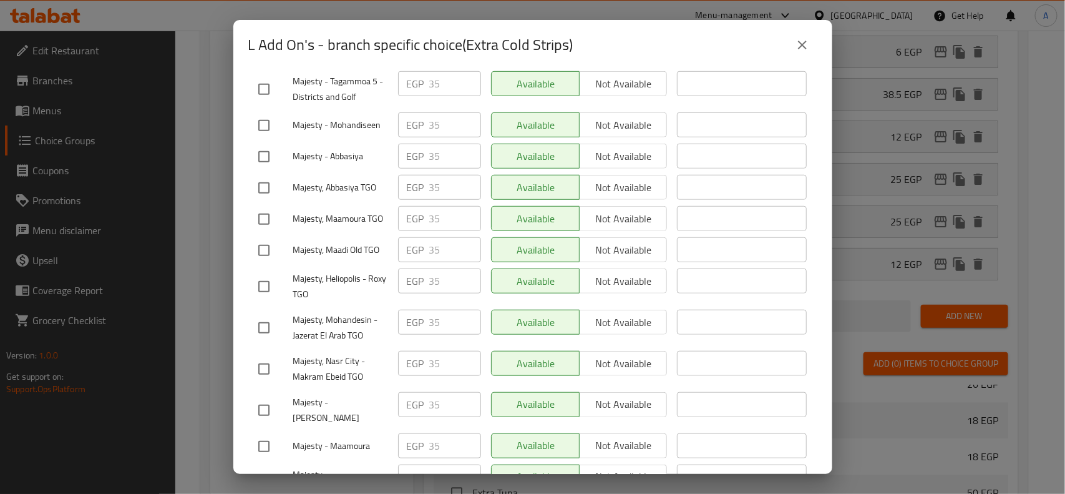
scroll to position [416, 0]
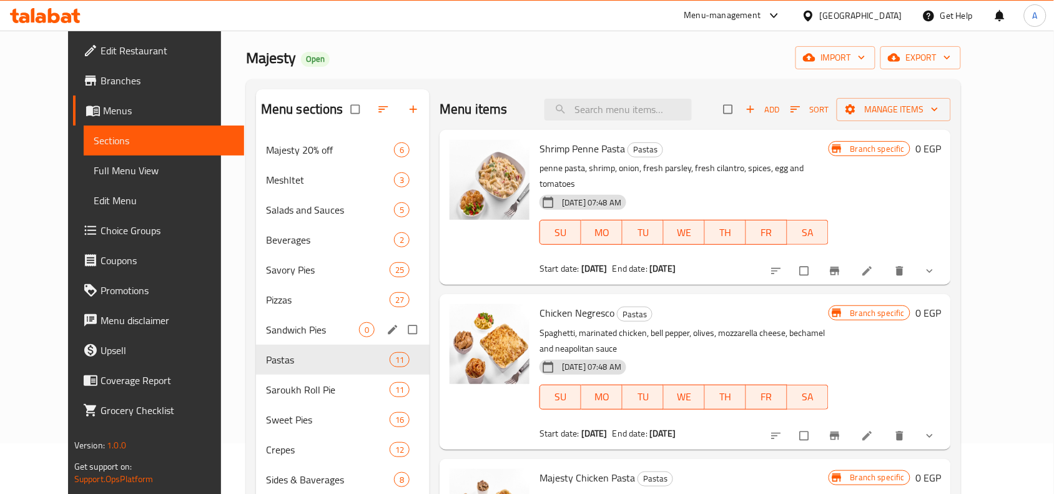
scroll to position [78, 0]
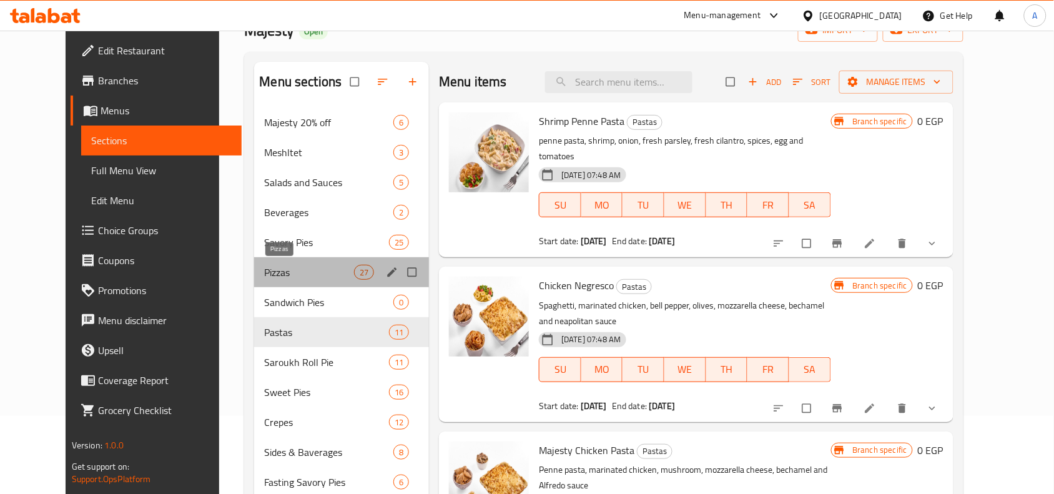
click at [266, 278] on span "Pizzas" at bounding box center [309, 272] width 90 height 15
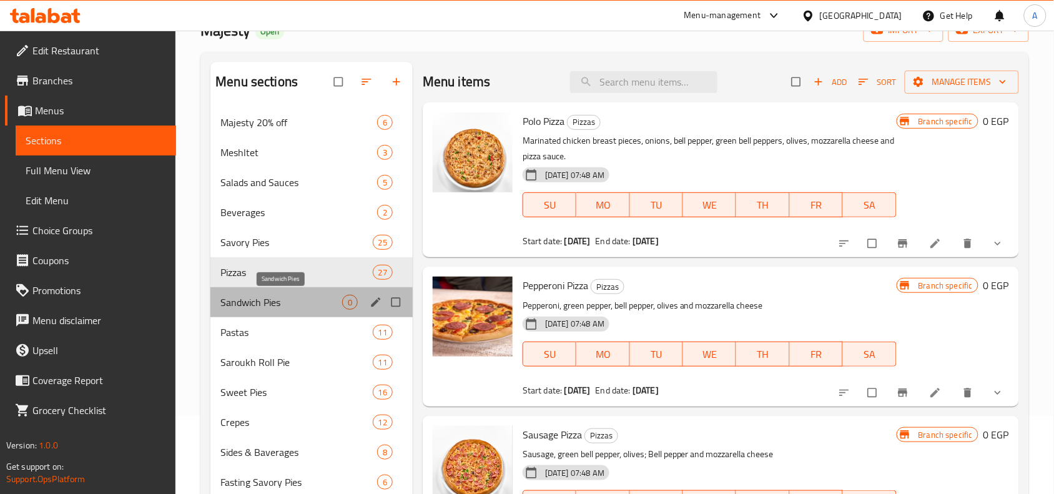
click at [257, 298] on span "Sandwich Pies" at bounding box center [281, 302] width 122 height 15
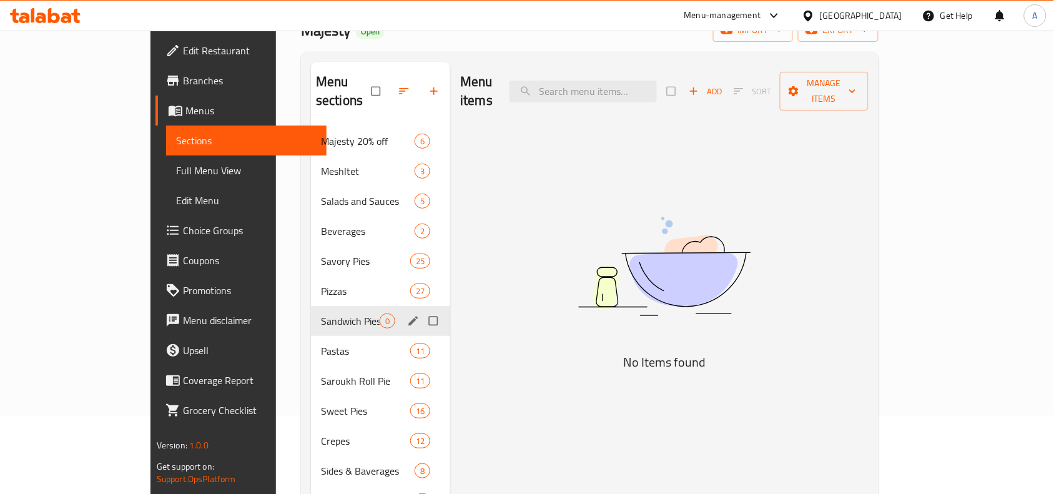
click at [321, 343] on span "Pastas" at bounding box center [365, 350] width 89 height 15
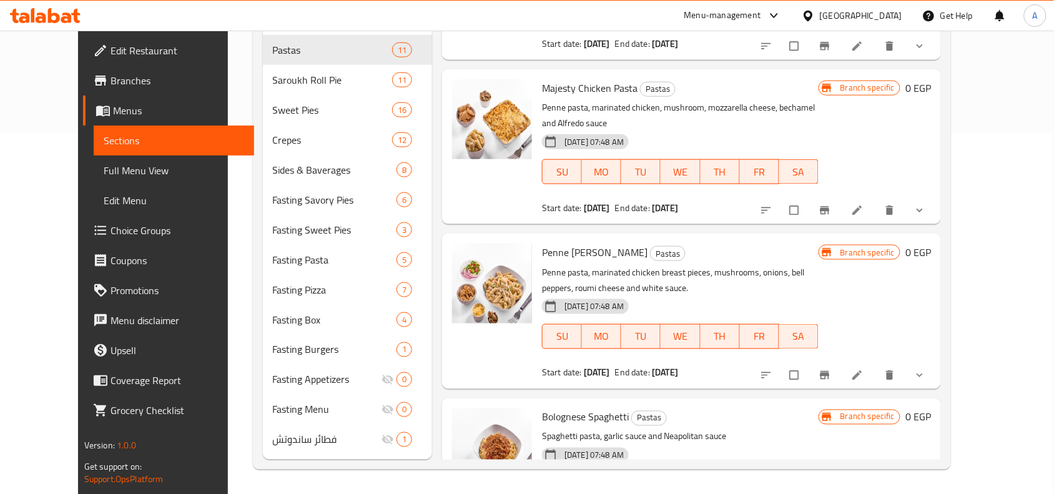
scroll to position [156, 0]
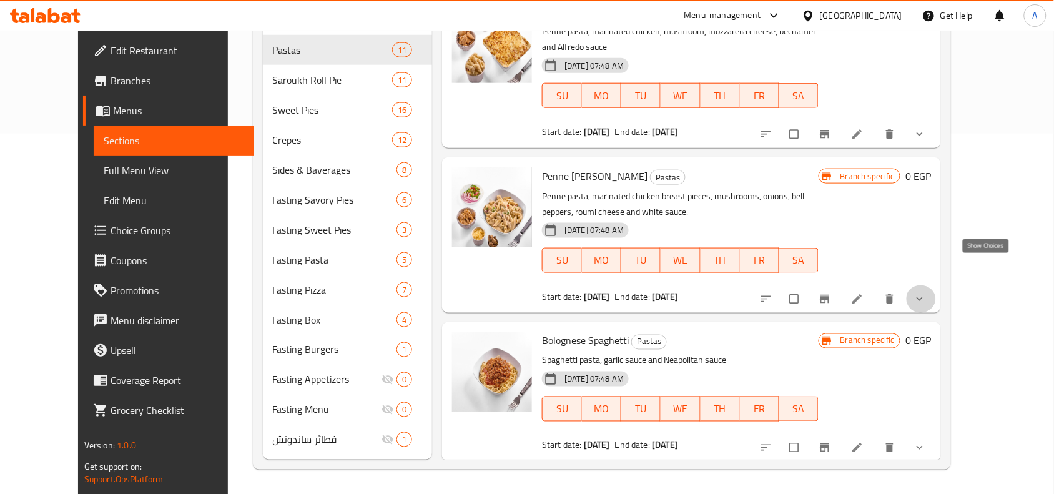
click at [926, 293] on icon "show more" at bounding box center [919, 299] width 12 height 12
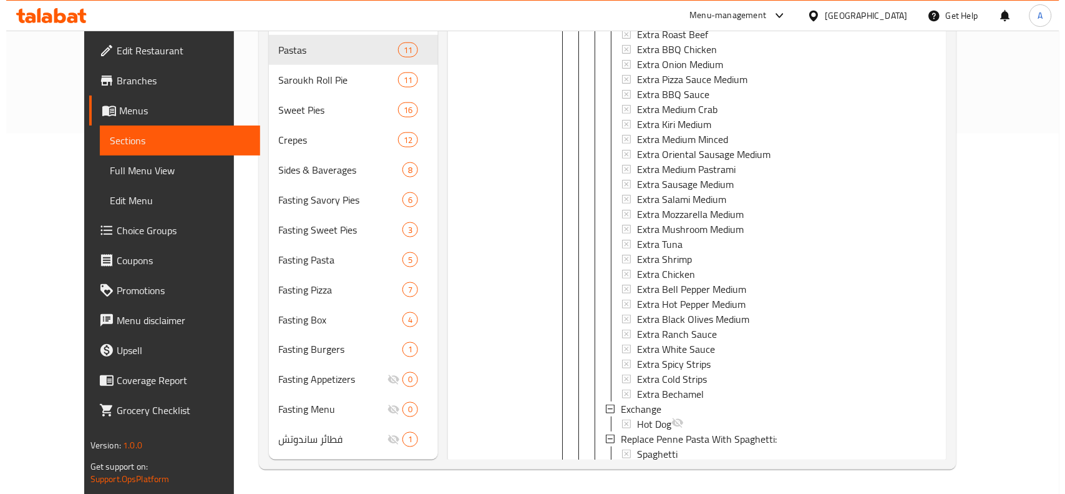
scroll to position [546, 0]
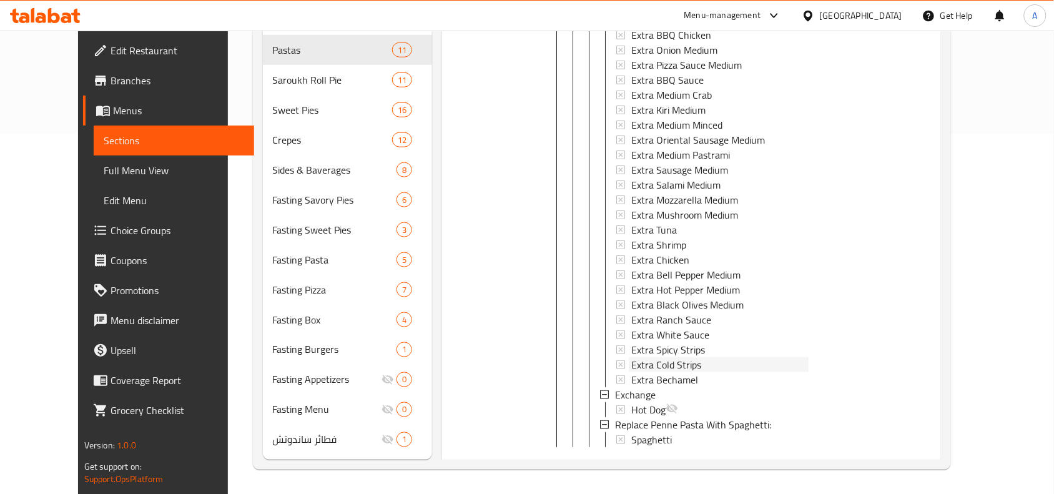
click at [641, 357] on span "Extra Cold Strips" at bounding box center [666, 364] width 70 height 15
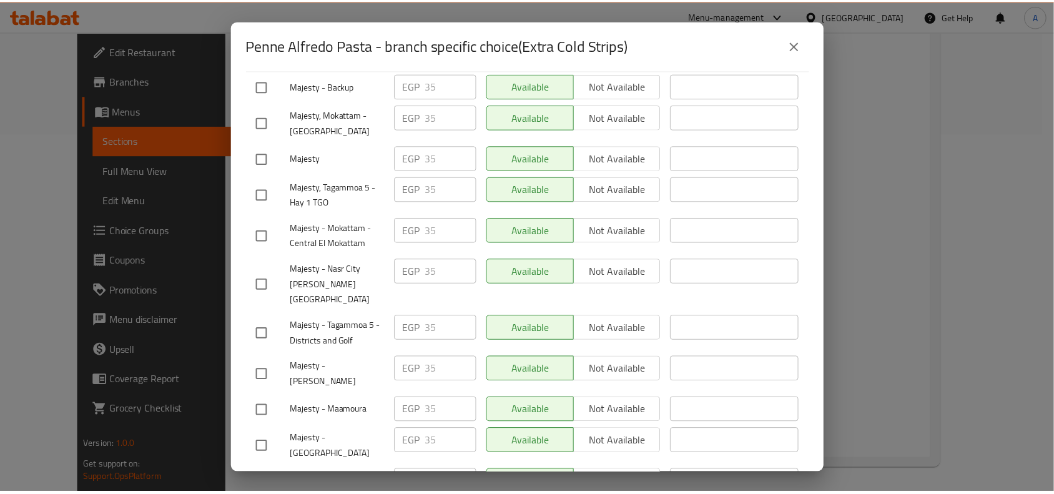
scroll to position [496, 0]
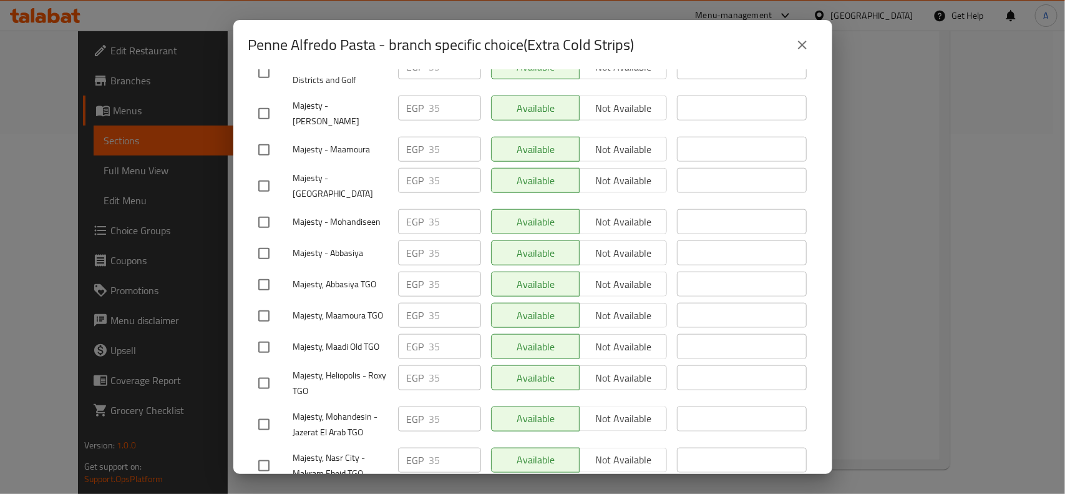
drag, startPoint x: 806, startPoint y: 41, endPoint x: 772, endPoint y: 66, distance: 42.4
click at [806, 42] on icon "close" at bounding box center [802, 45] width 9 height 9
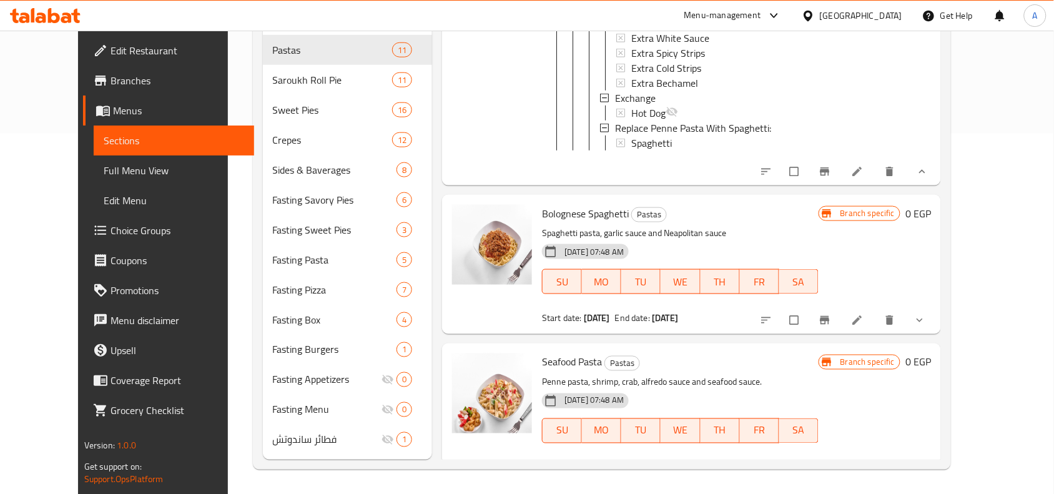
scroll to position [858, 0]
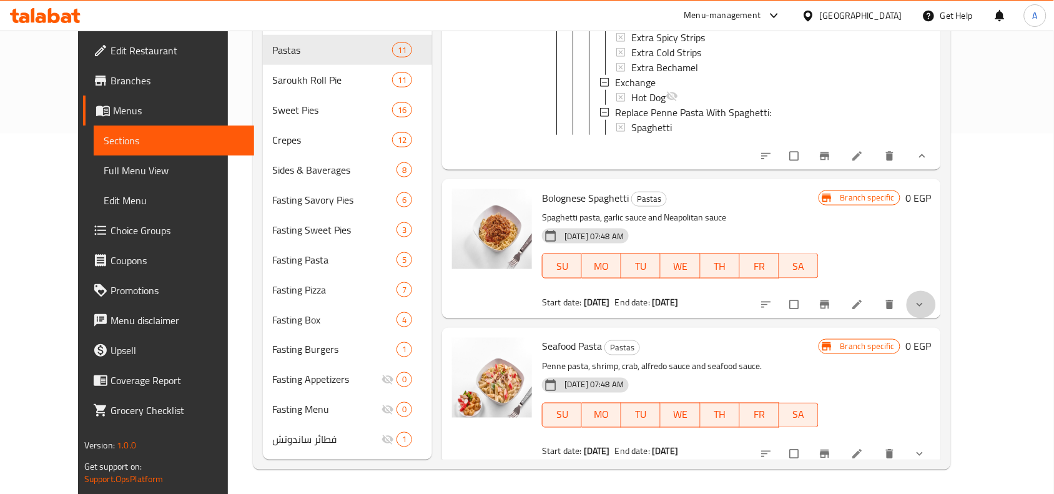
click at [928, 298] on span "show more" at bounding box center [920, 304] width 15 height 12
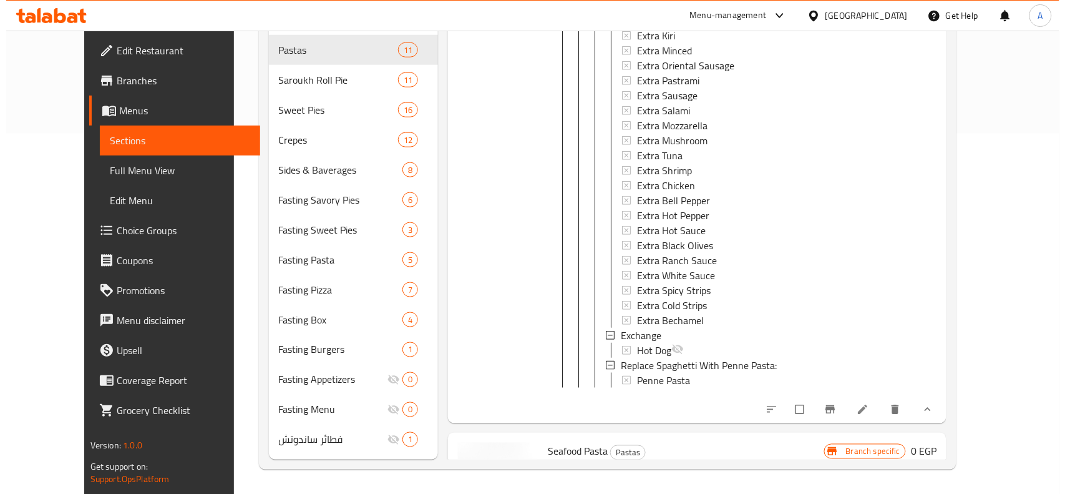
scroll to position [1404, 0]
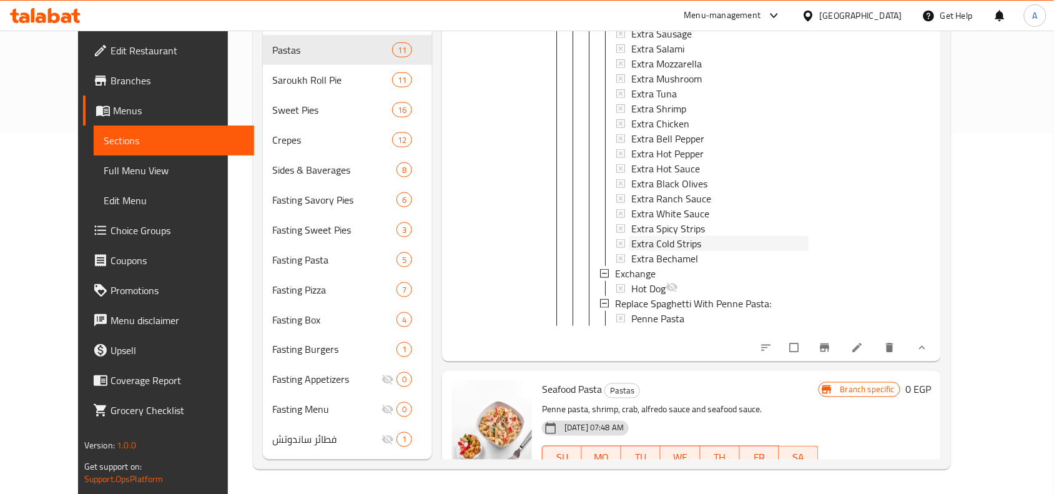
click at [657, 236] on span "Extra Cold Strips" at bounding box center [666, 243] width 70 height 15
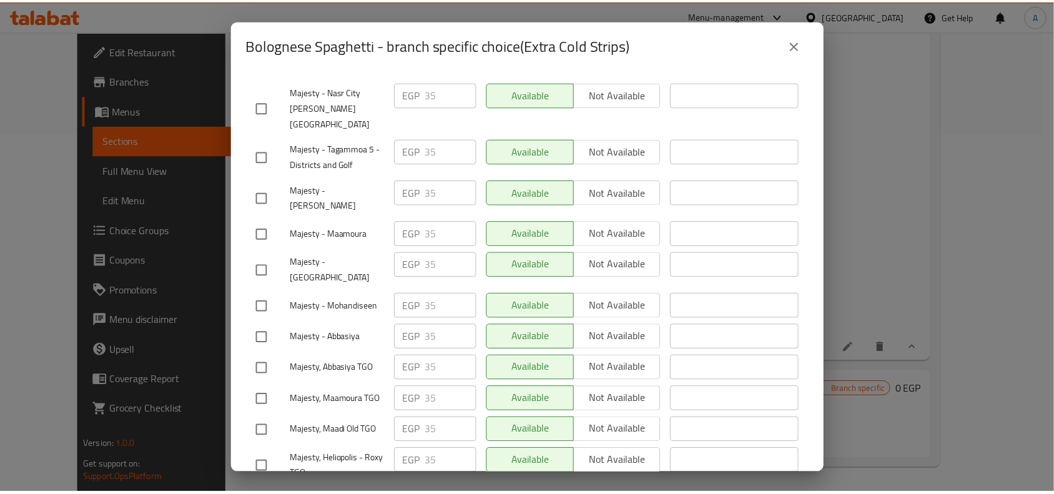
scroll to position [496, 0]
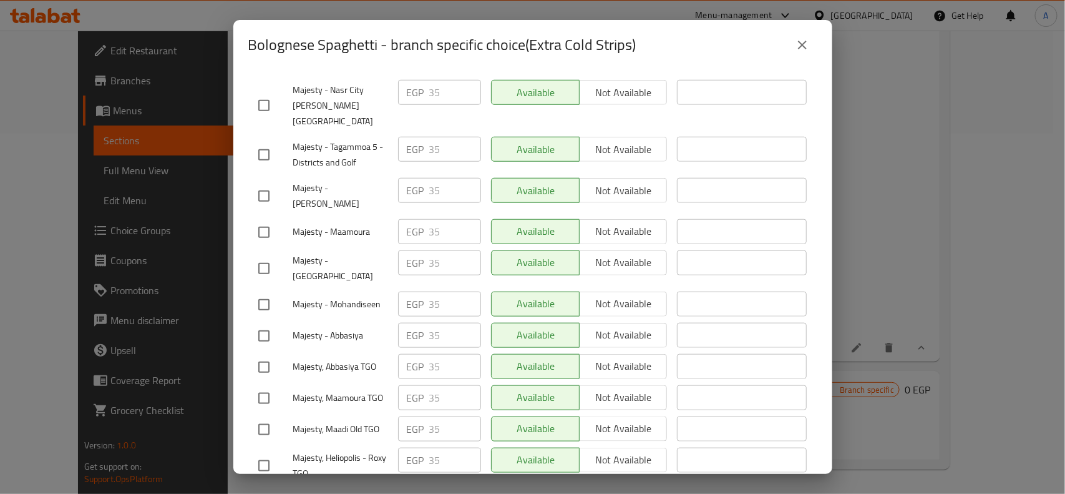
click at [804, 44] on icon "close" at bounding box center [802, 45] width 9 height 9
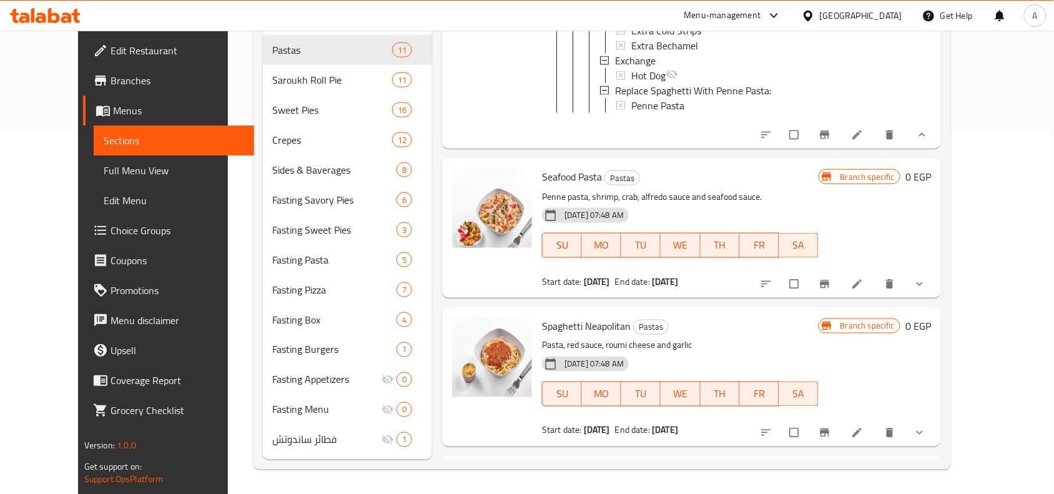
scroll to position [1638, 0]
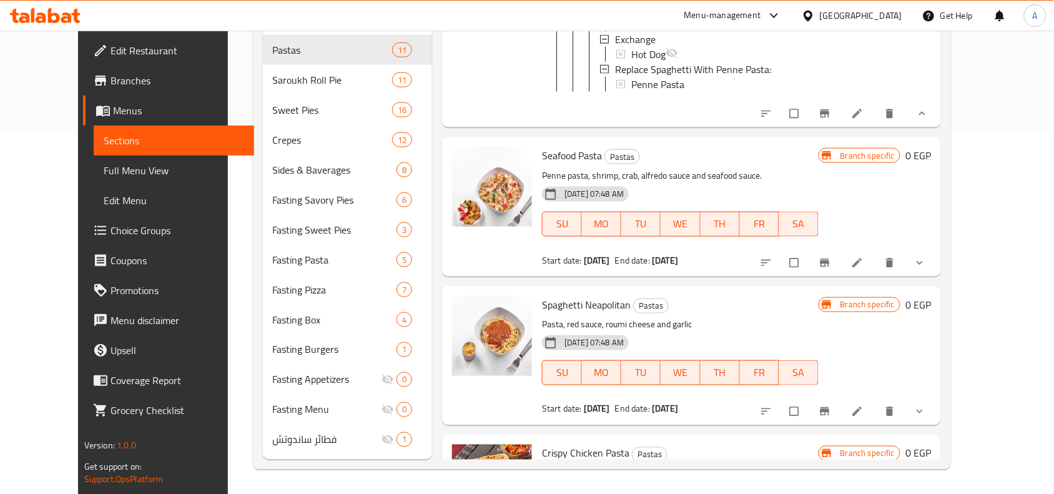
click at [926, 257] on icon "show more" at bounding box center [919, 263] width 12 height 12
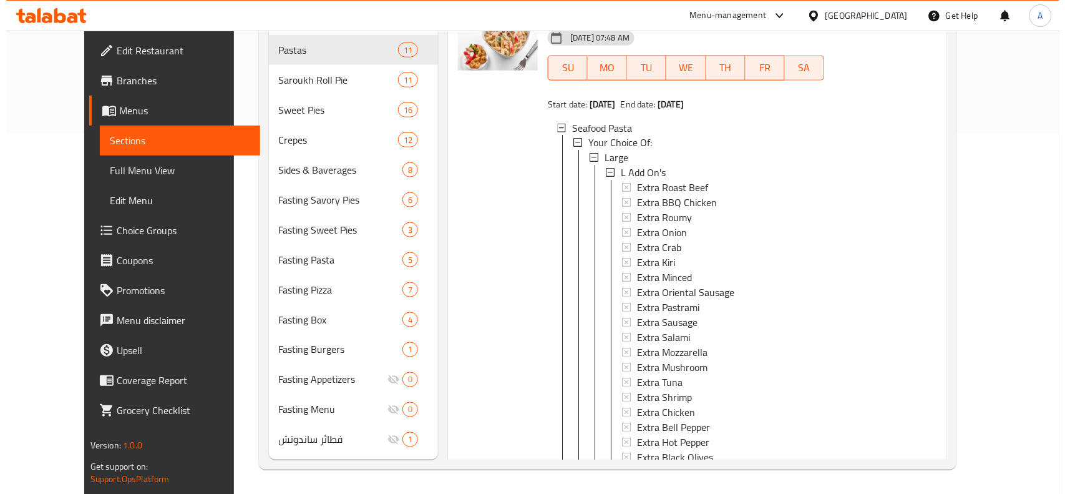
scroll to position [1950, 0]
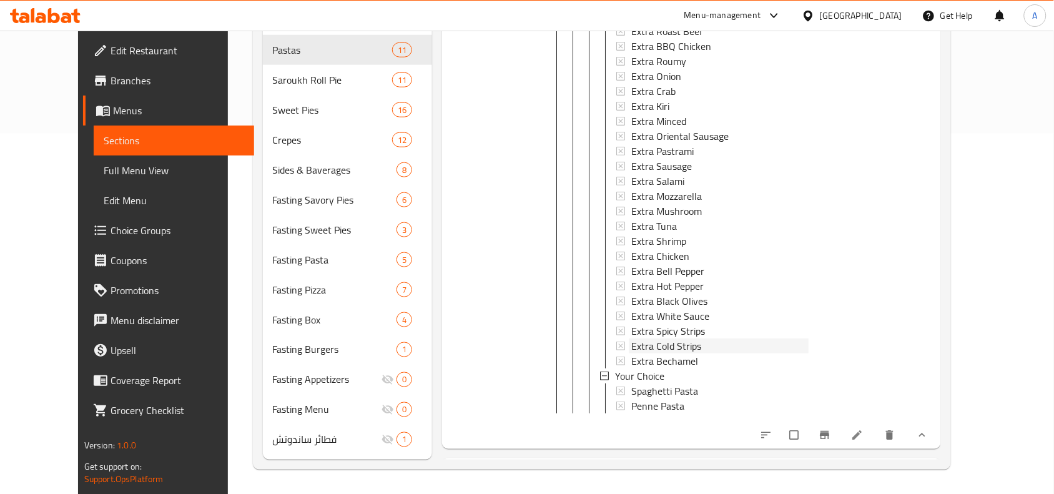
click at [637, 339] on span "Extra Cold Strips" at bounding box center [666, 346] width 70 height 15
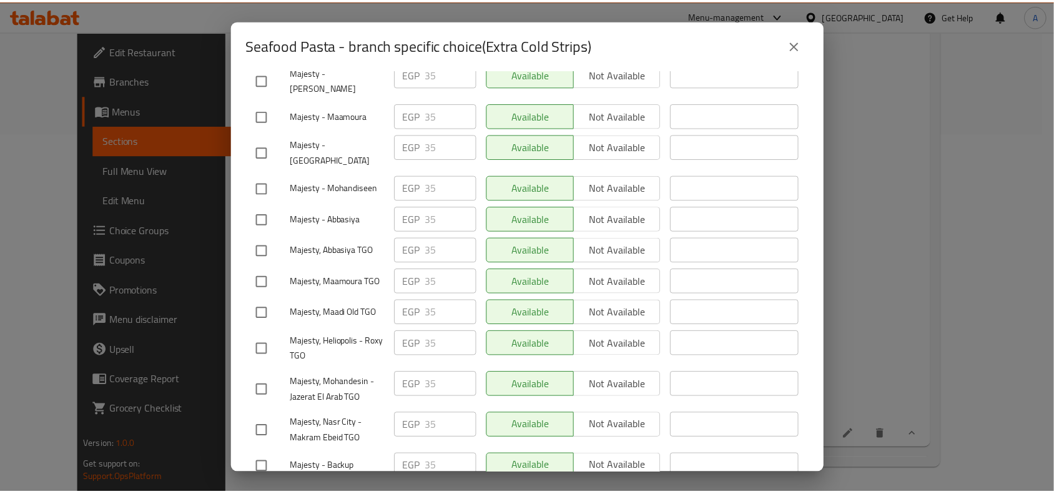
scroll to position [496, 0]
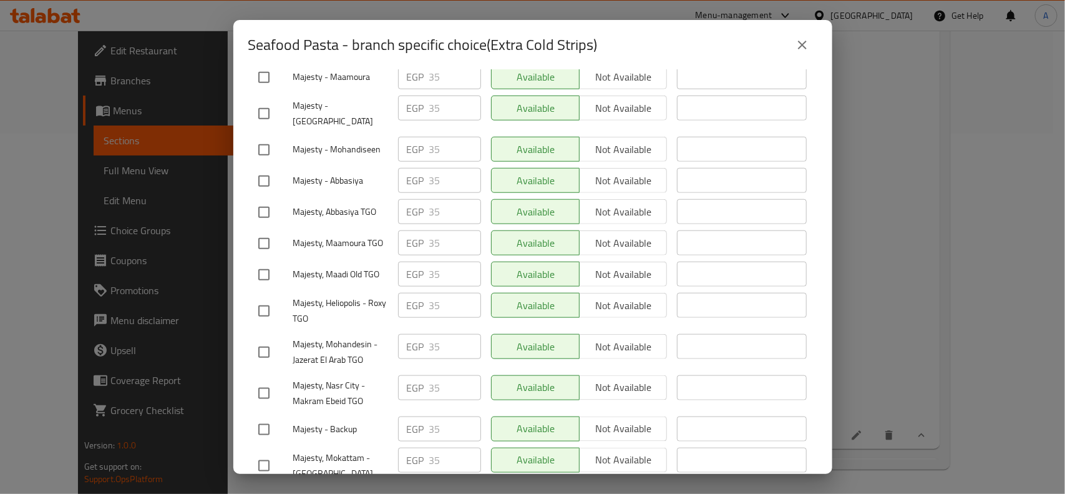
click at [807, 42] on icon "close" at bounding box center [802, 44] width 15 height 15
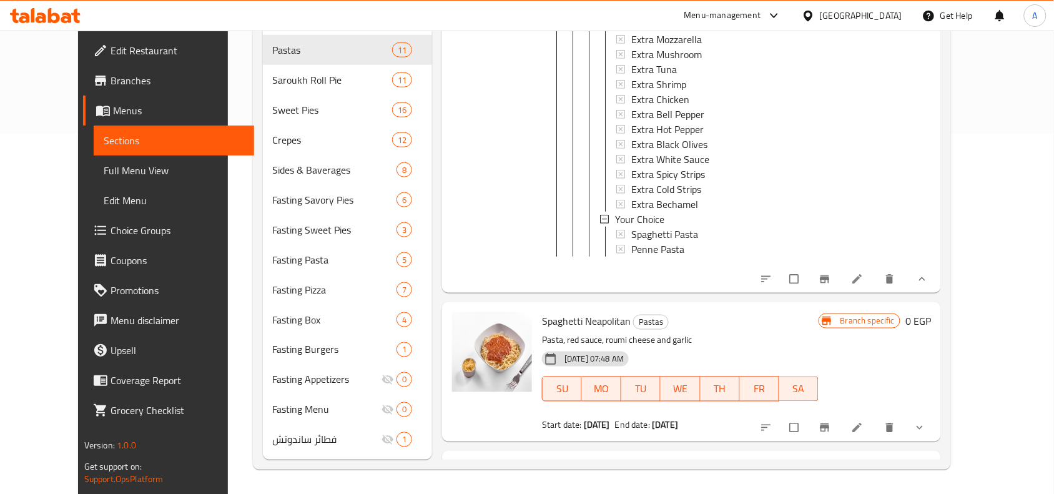
scroll to position [2262, 0]
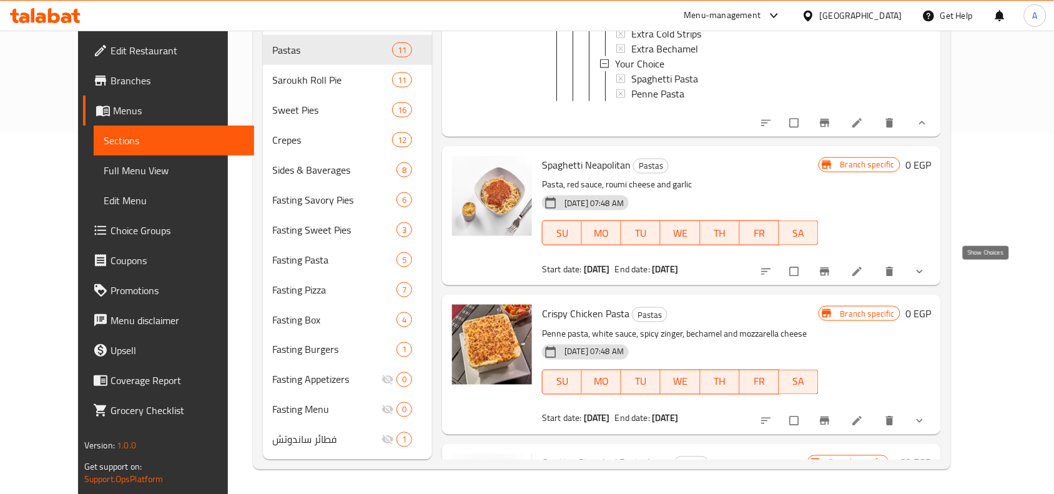
drag, startPoint x: 981, startPoint y: 278, endPoint x: 919, endPoint y: 294, distance: 63.7
click at [926, 278] on icon "show more" at bounding box center [919, 271] width 12 height 12
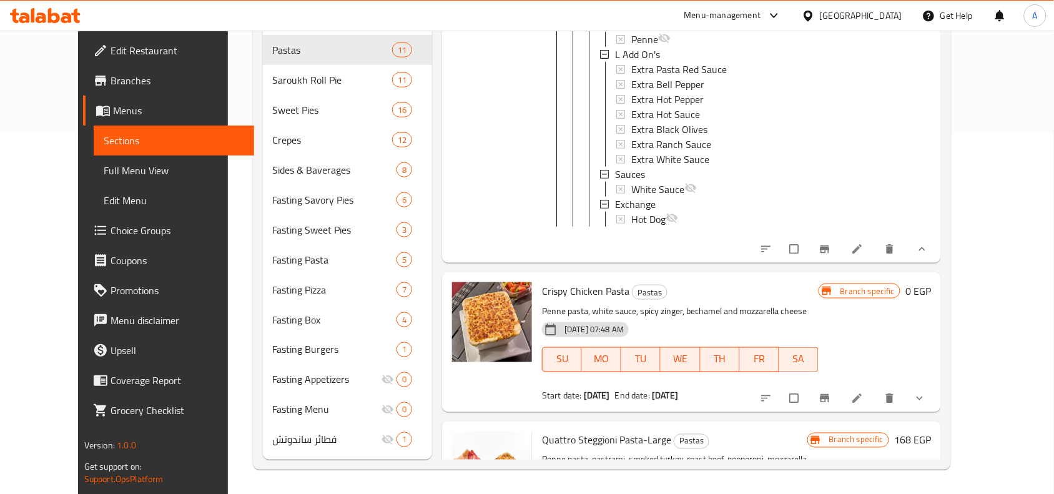
scroll to position [2731, 0]
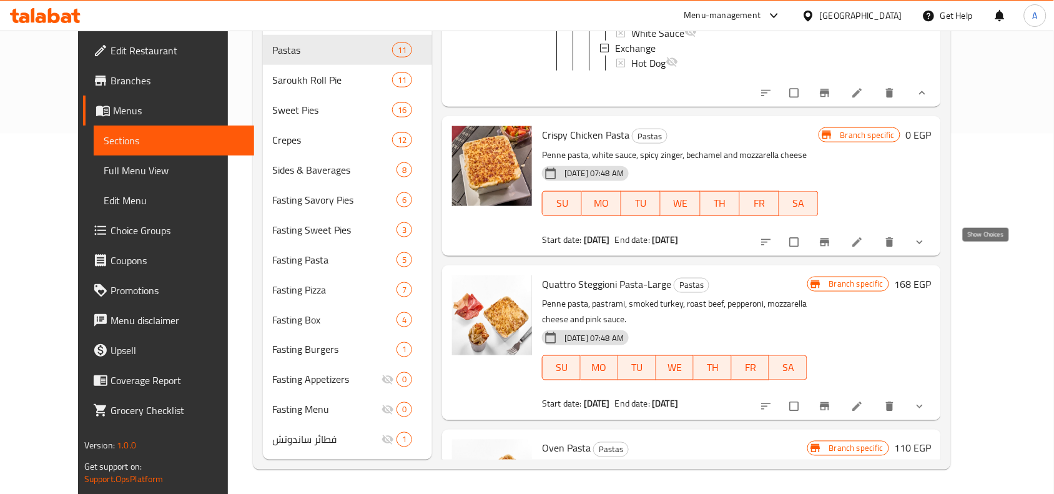
click at [926, 248] on icon "show more" at bounding box center [919, 242] width 12 height 12
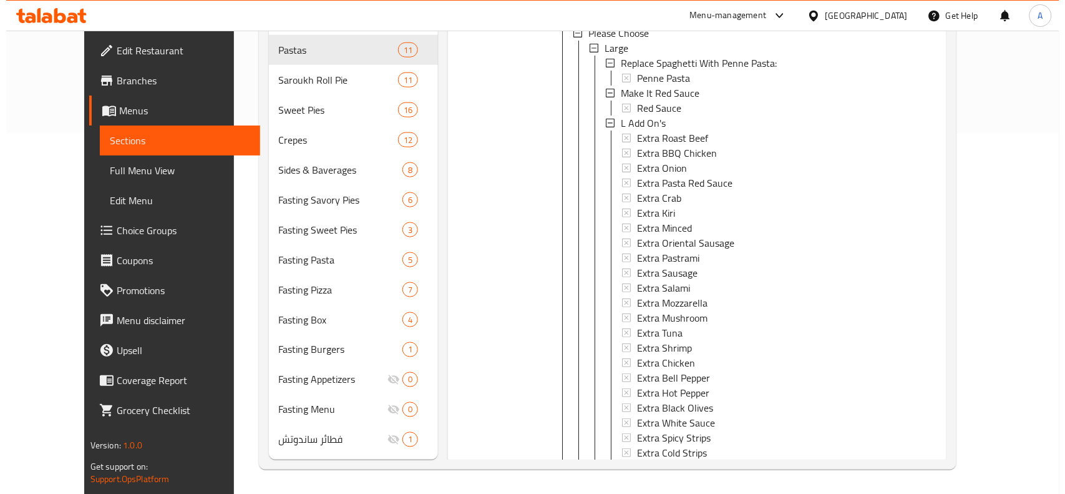
scroll to position [3043, 0]
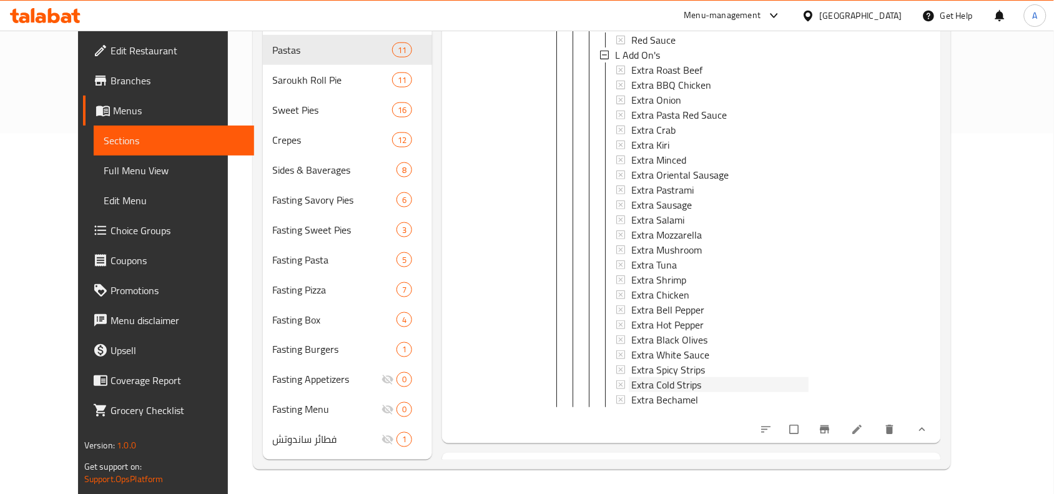
click at [632, 392] on span "Extra Cold Strips" at bounding box center [666, 384] width 70 height 15
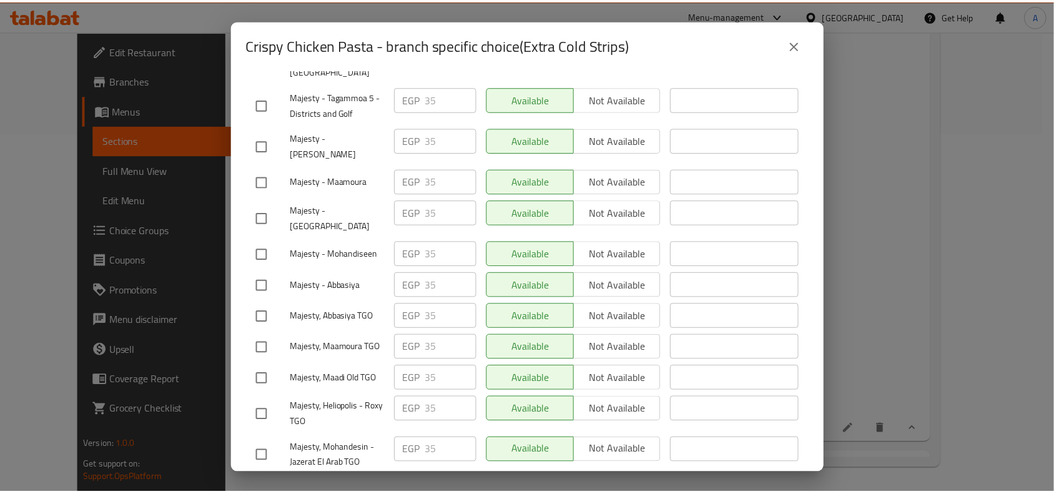
scroll to position [496, 0]
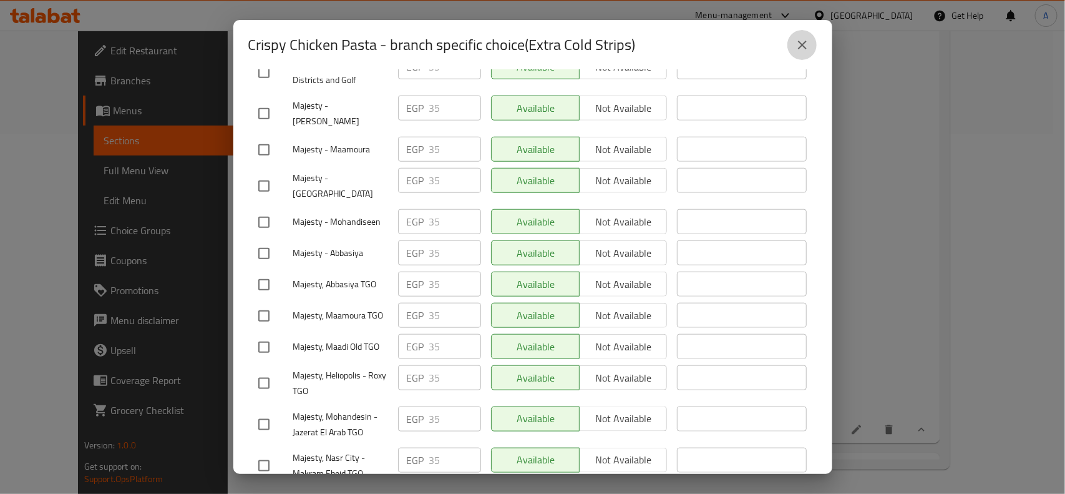
click at [799, 47] on icon "close" at bounding box center [802, 44] width 15 height 15
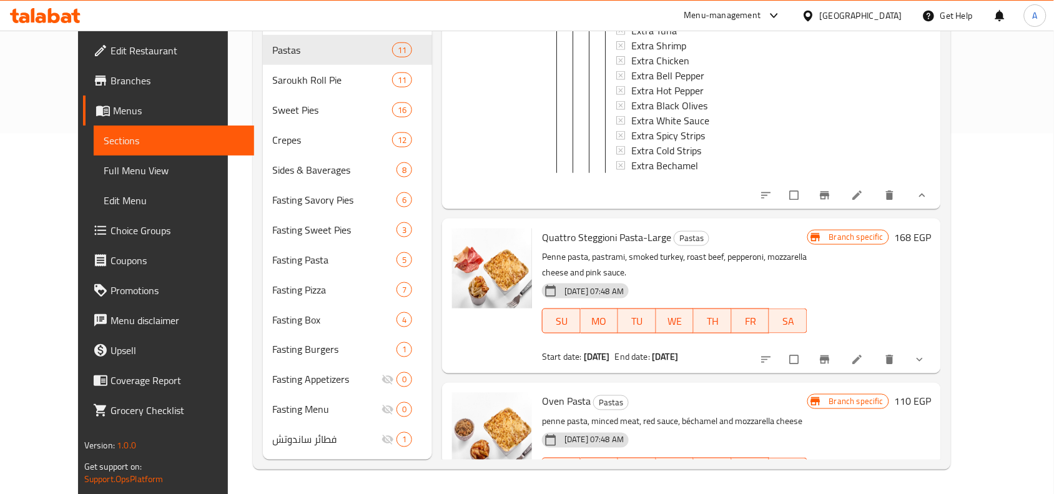
scroll to position [3355, 0]
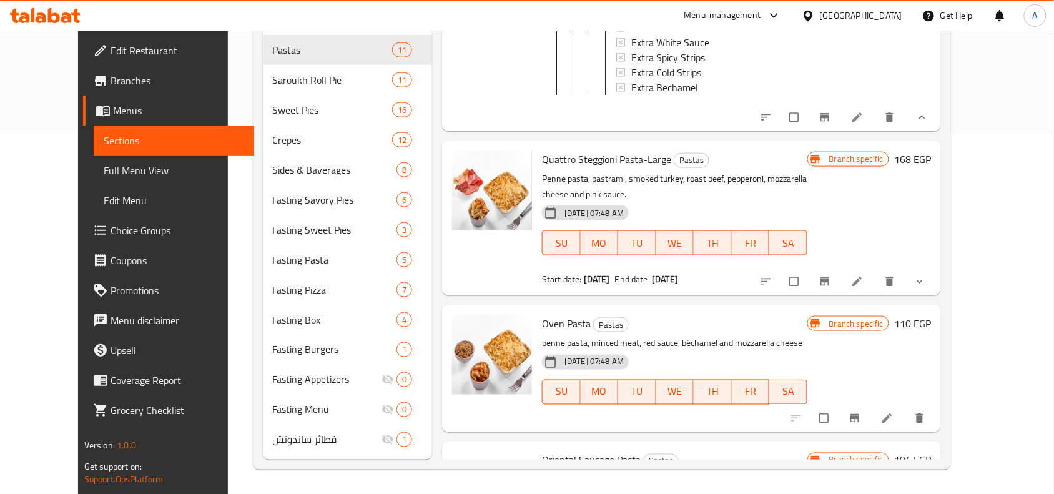
click at [926, 288] on icon "show more" at bounding box center [919, 281] width 12 height 12
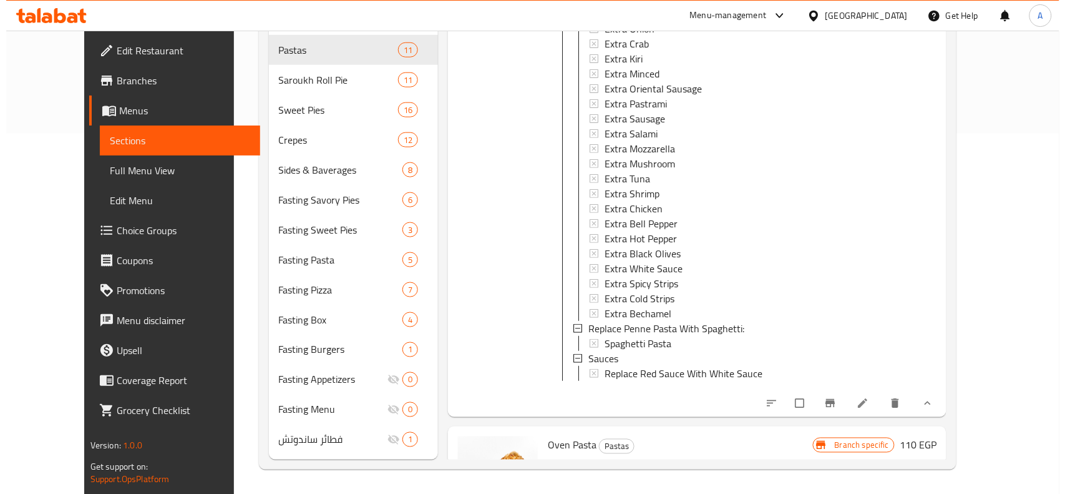
scroll to position [3745, 0]
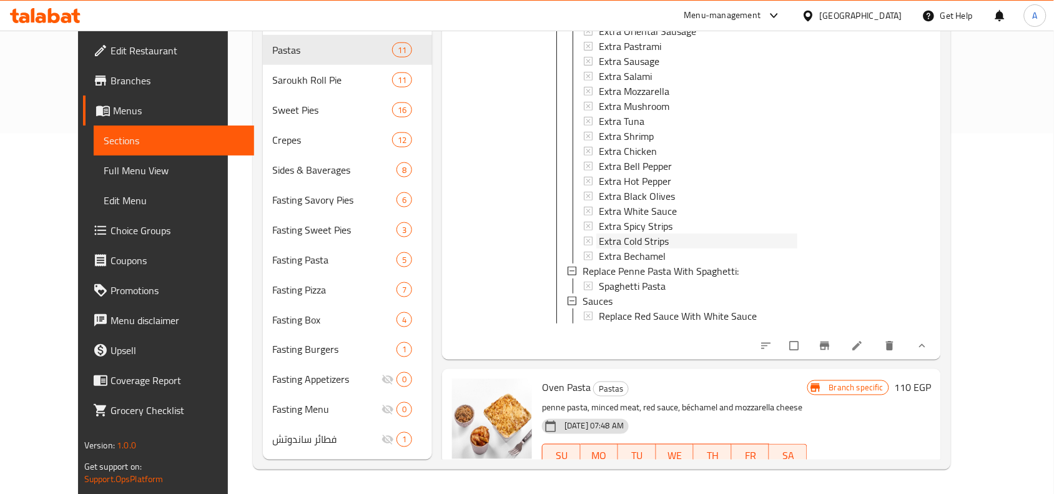
click at [630, 248] on span "Extra Cold Strips" at bounding box center [634, 240] width 70 height 15
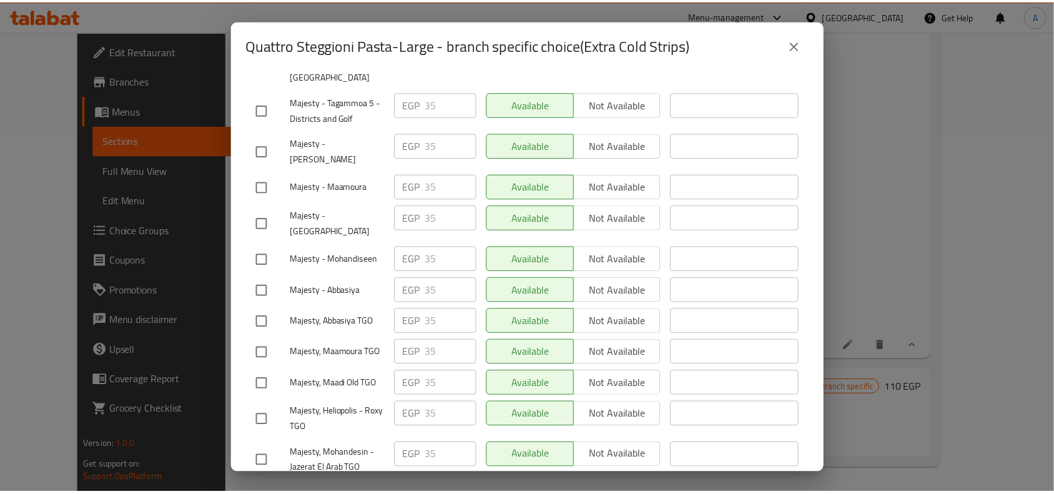
scroll to position [496, 0]
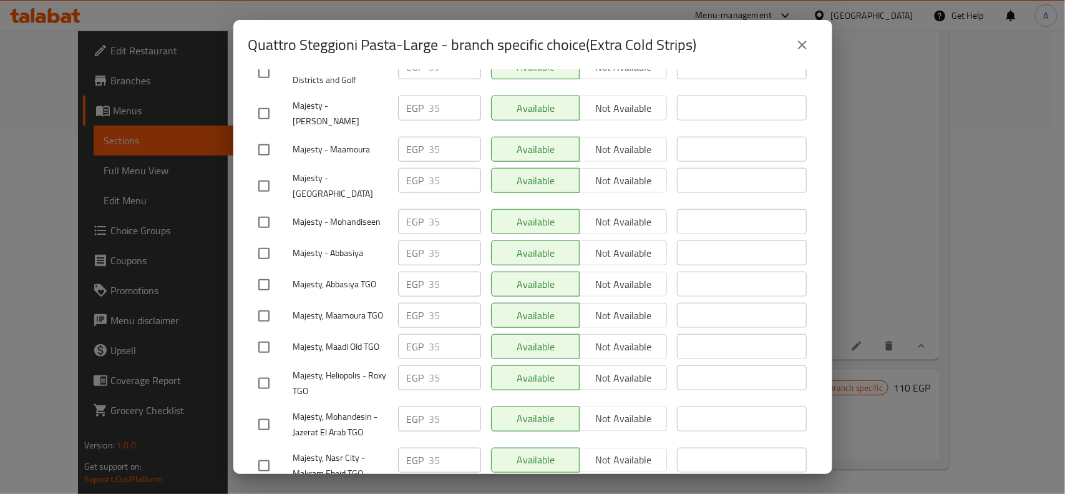
click at [806, 49] on icon "close" at bounding box center [802, 45] width 9 height 9
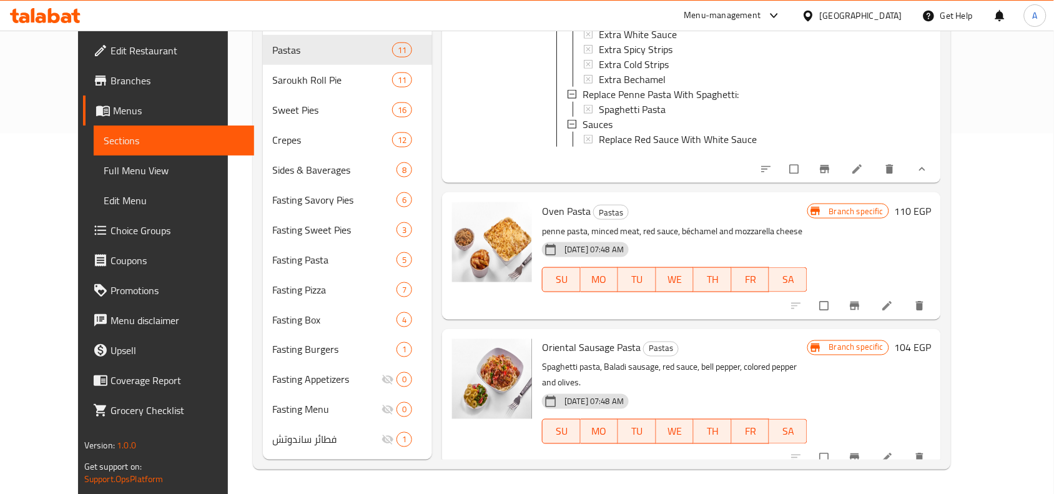
scroll to position [3939, 0]
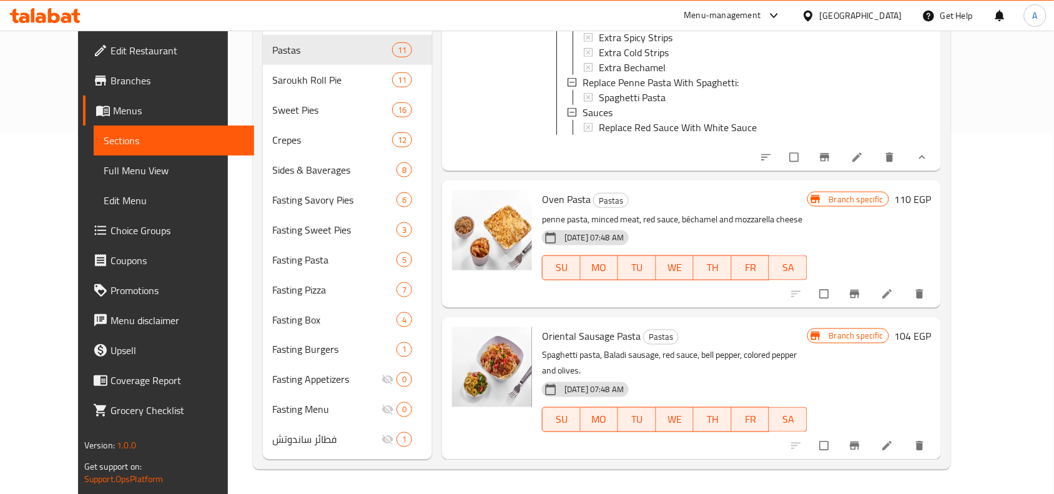
click at [104, 172] on span "Full Menu View" at bounding box center [174, 170] width 140 height 15
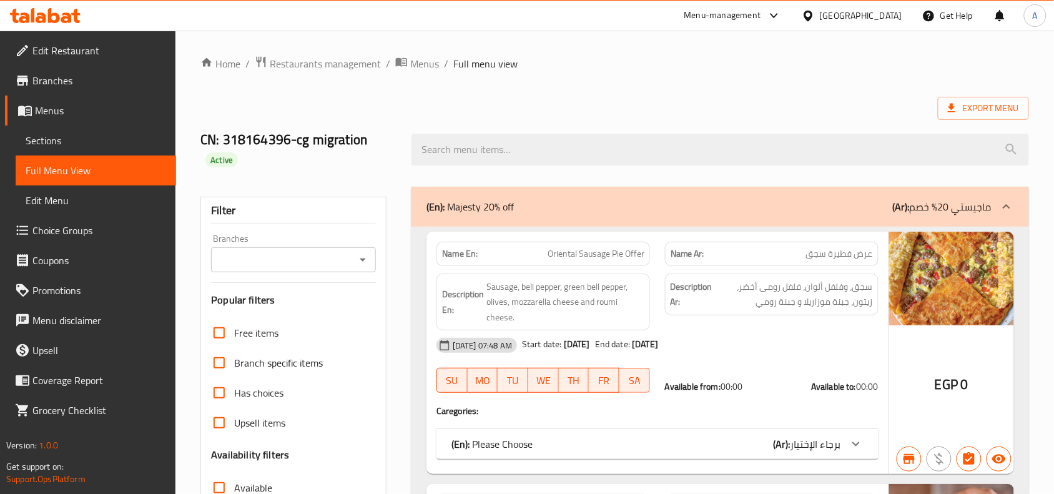
click at [353, 254] on div "Branches" at bounding box center [293, 259] width 165 height 25
click at [351, 257] on div "Branches" at bounding box center [293, 259] width 165 height 25
click at [356, 260] on icon "Open" at bounding box center [362, 259] width 15 height 15
click at [362, 257] on icon "Close" at bounding box center [362, 259] width 15 height 15
click at [360, 263] on icon "Open" at bounding box center [362, 259] width 15 height 15
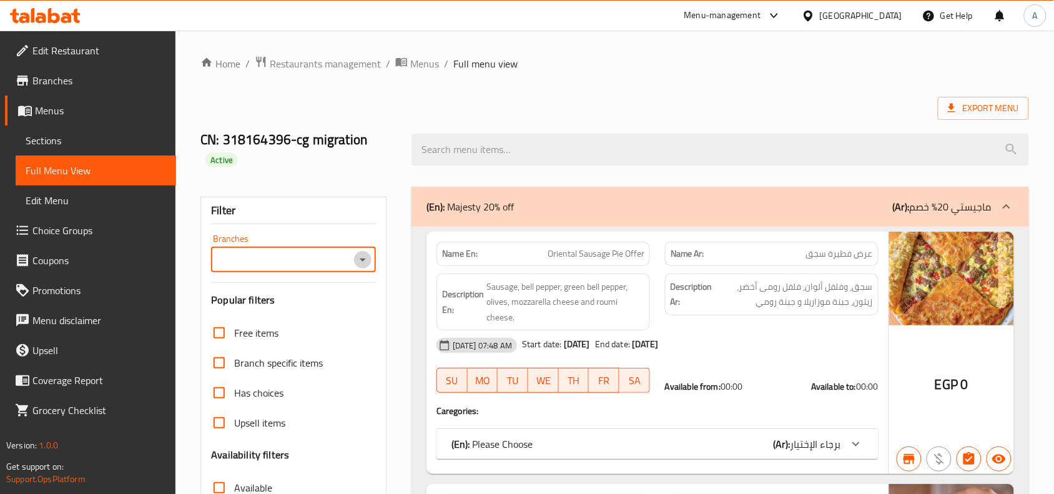
click at [360, 263] on icon "Open" at bounding box center [362, 259] width 15 height 15
click at [364, 265] on icon "Open" at bounding box center [362, 259] width 15 height 15
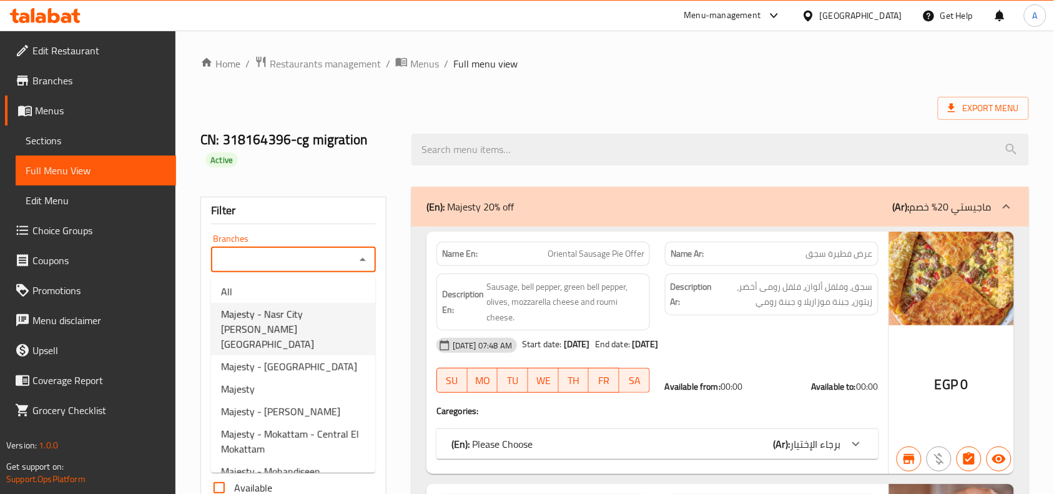
click at [311, 310] on span "Majesty - Nasr City [PERSON_NAME][GEOGRAPHIC_DATA]" at bounding box center [293, 328] width 144 height 45
type input "Majesty - Nasr City [PERSON_NAME][GEOGRAPHIC_DATA]"
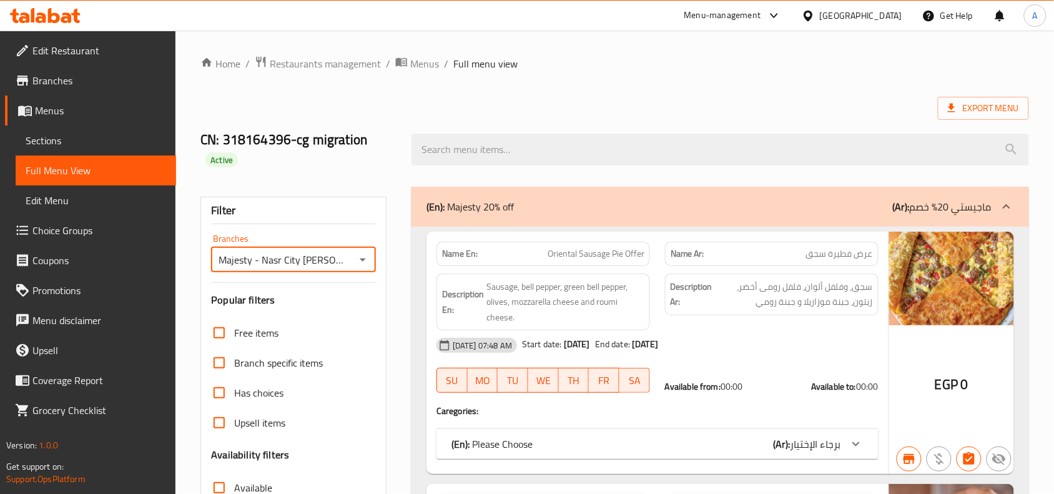
scroll to position [312, 0]
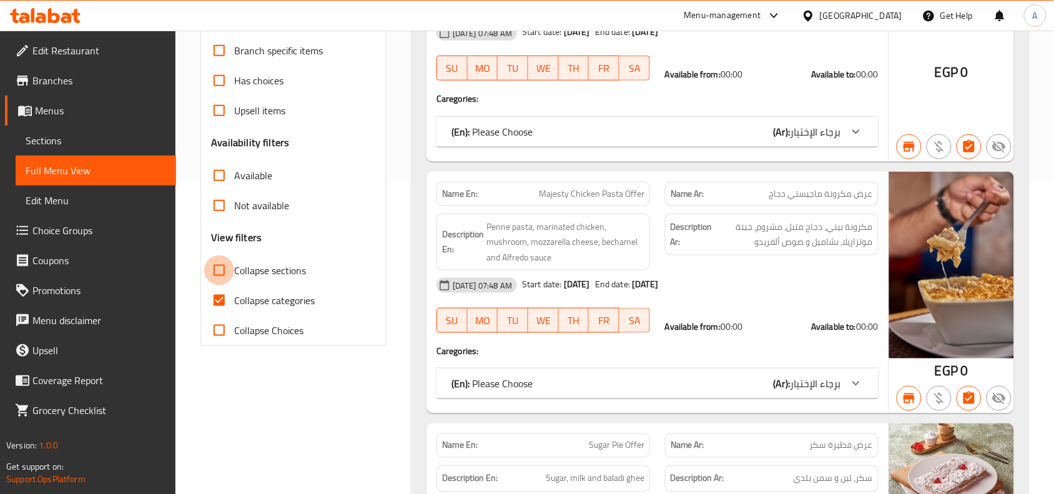
click at [220, 273] on input "Collapse sections" at bounding box center [219, 270] width 30 height 30
checkbox input "true"
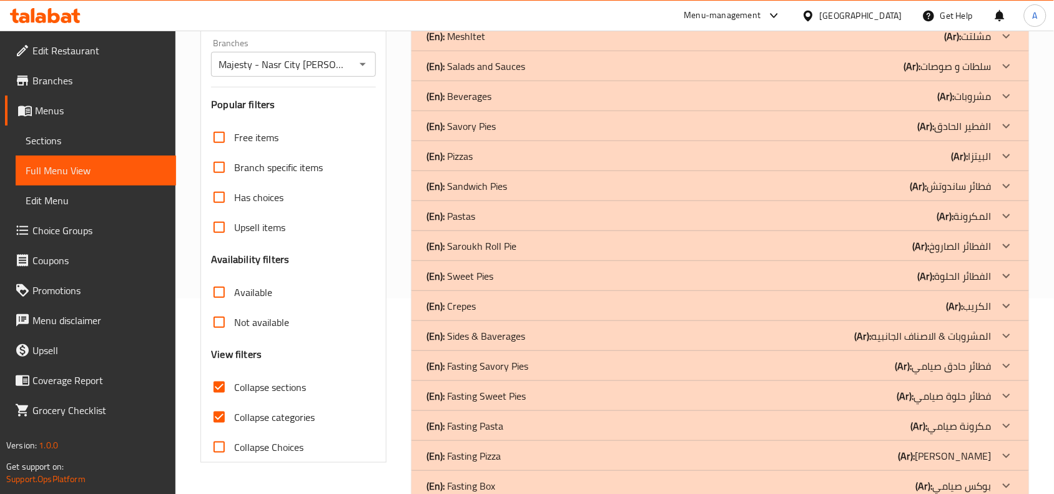
scroll to position [78, 0]
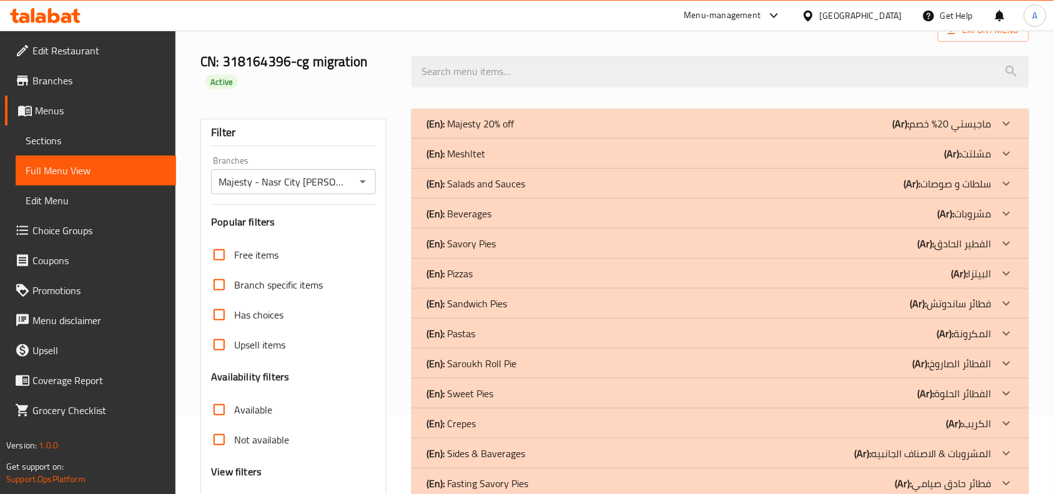
click at [626, 270] on div "(En): Pizzas (Ar): البيتزا" at bounding box center [708, 273] width 565 height 15
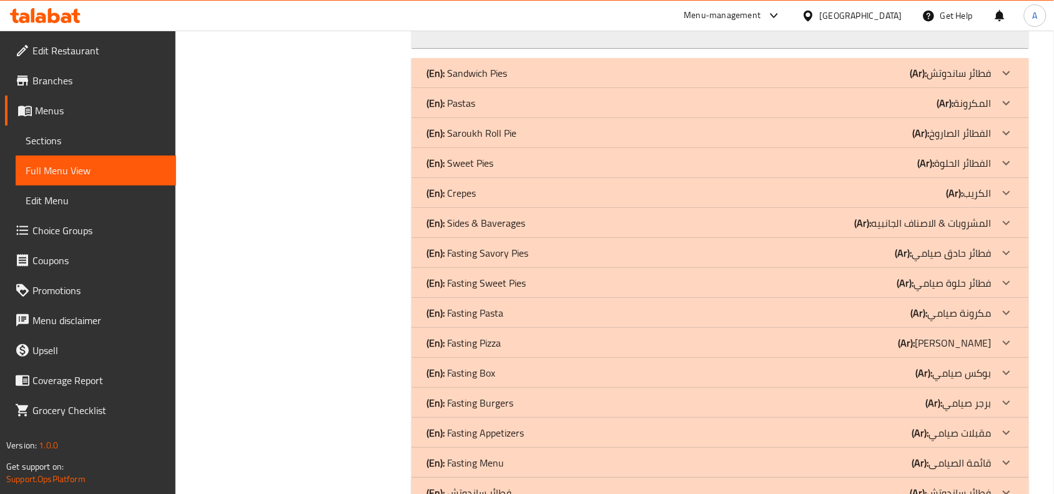
scroll to position [6787, 0]
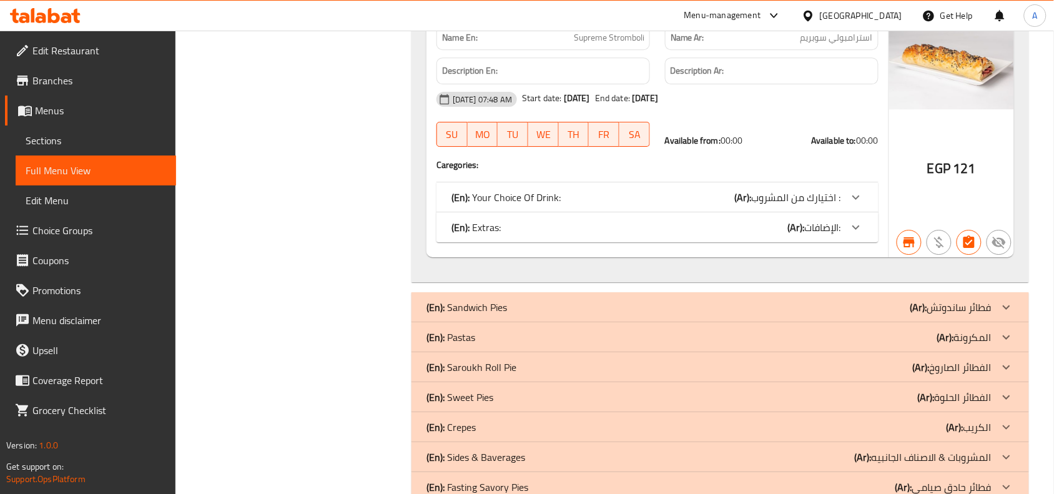
click at [535, 330] on div "(En): Pastas (Ar): المكرونة" at bounding box center [708, 337] width 565 height 15
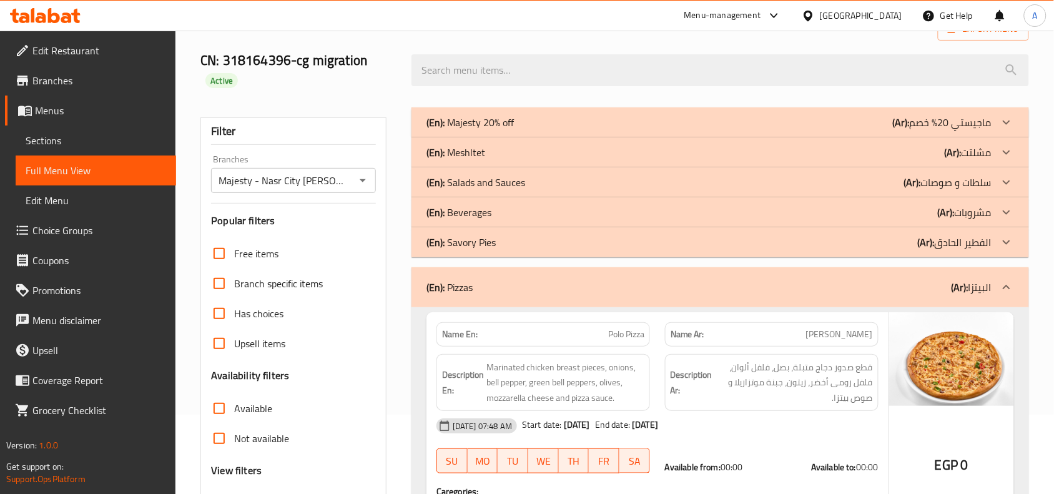
scroll to position [234, 0]
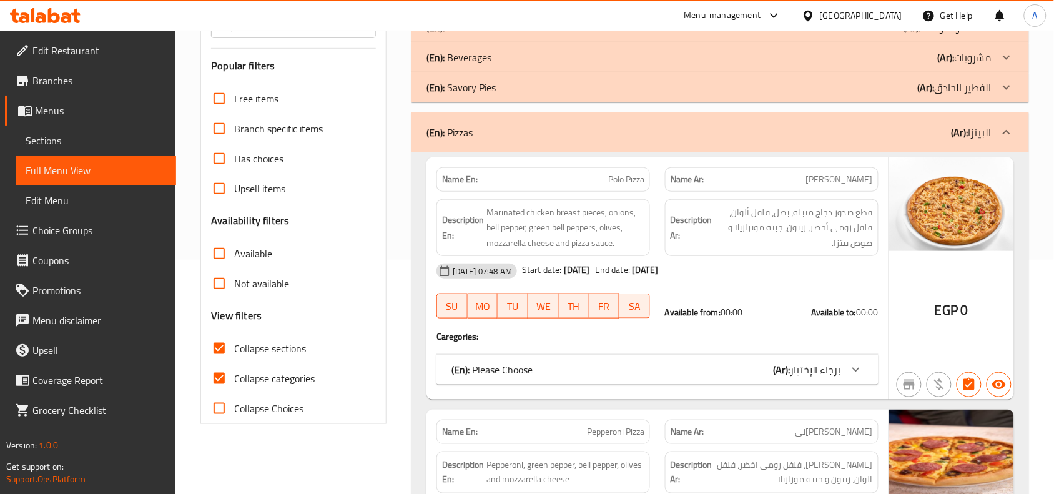
click at [223, 374] on input "Collapse categories" at bounding box center [219, 378] width 30 height 30
checkbox input "false"
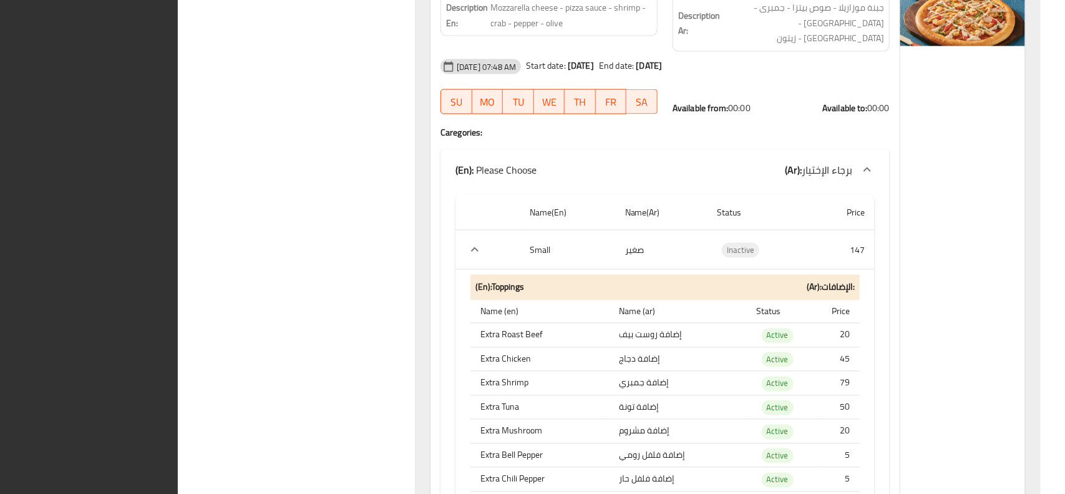
scroll to position [0, 0]
